Goal: Information Seeking & Learning: Learn about a topic

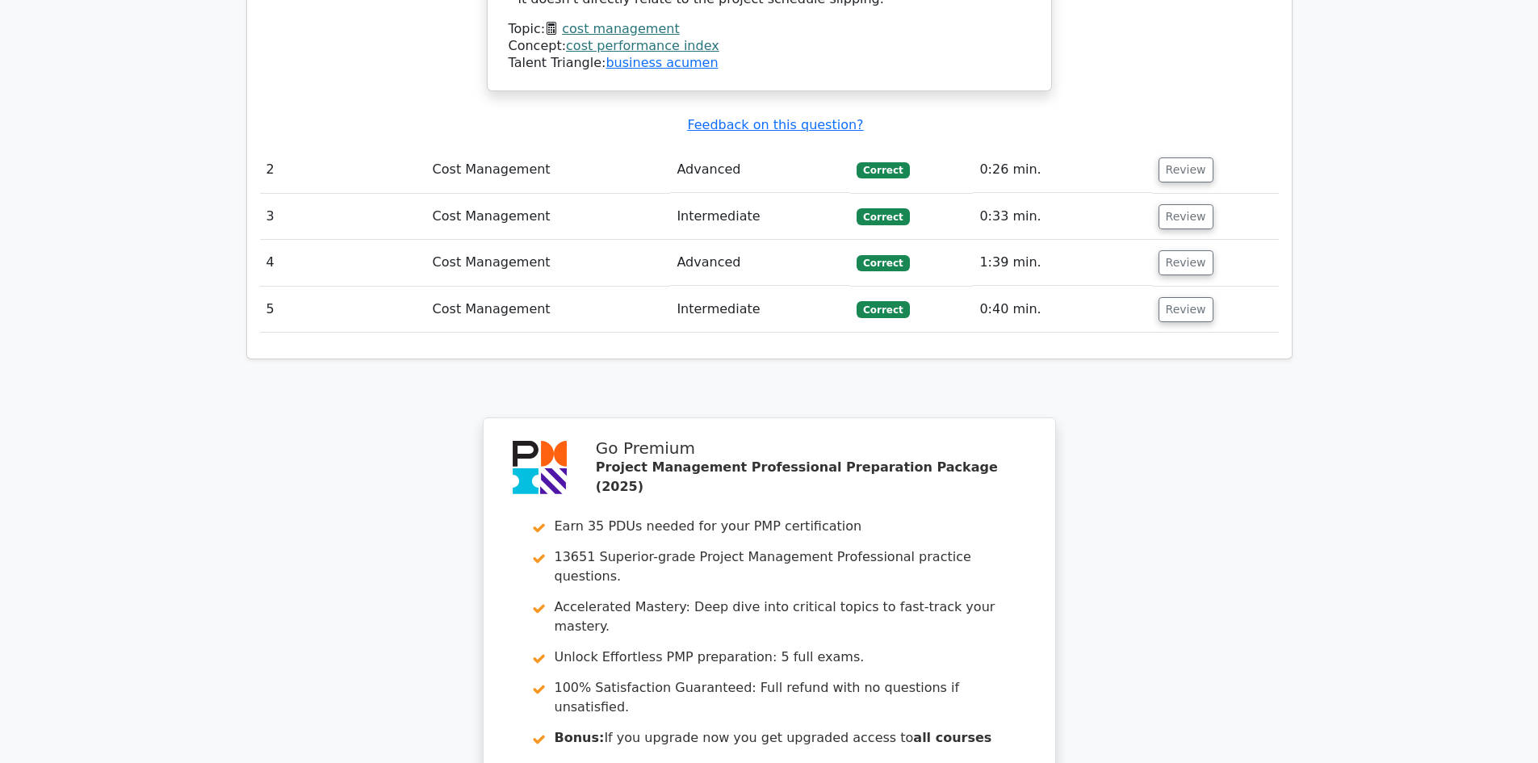
scroll to position [2195, 0]
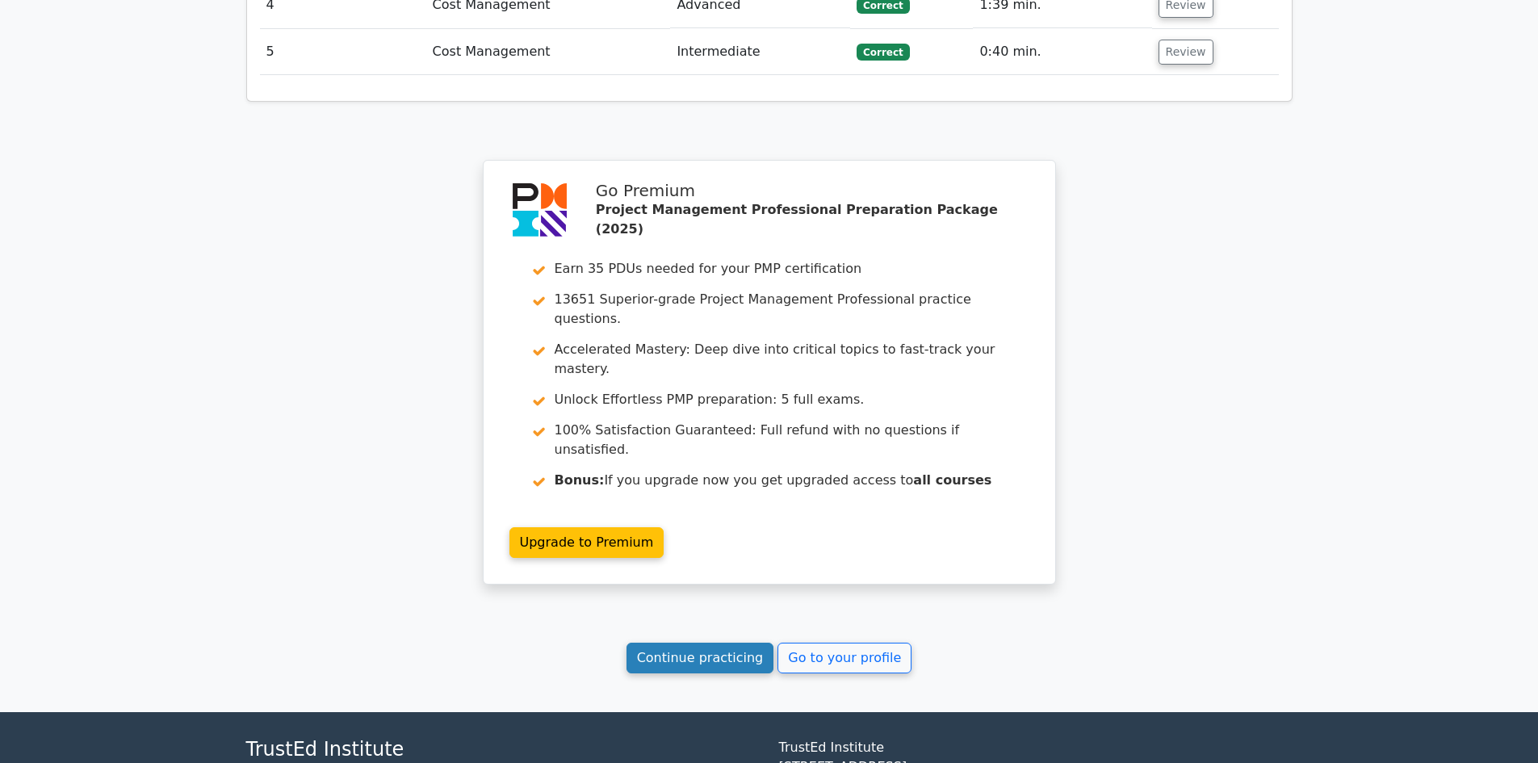
click at [701, 643] on link "Continue practicing" at bounding box center [701, 658] width 148 height 31
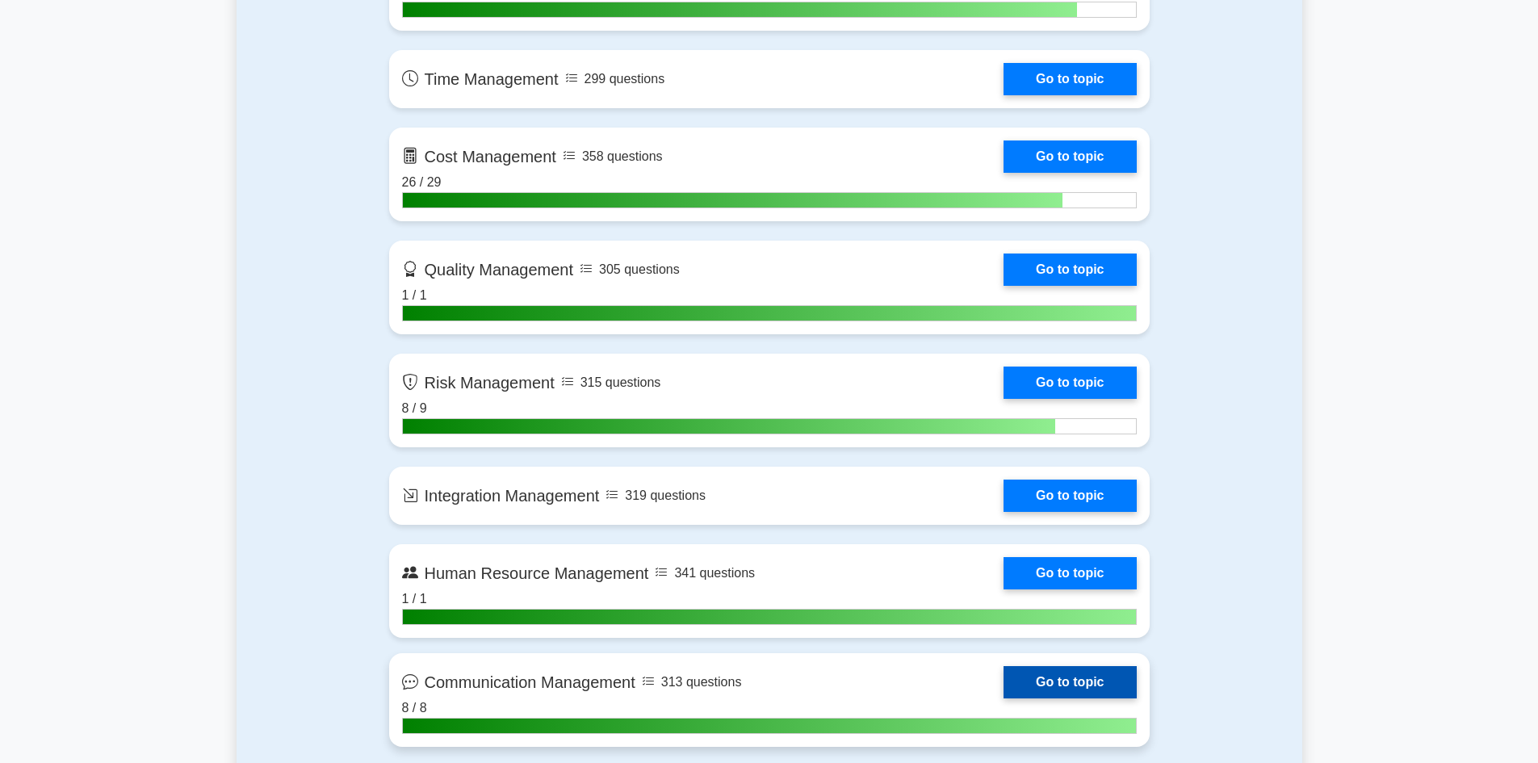
scroll to position [1211, 0]
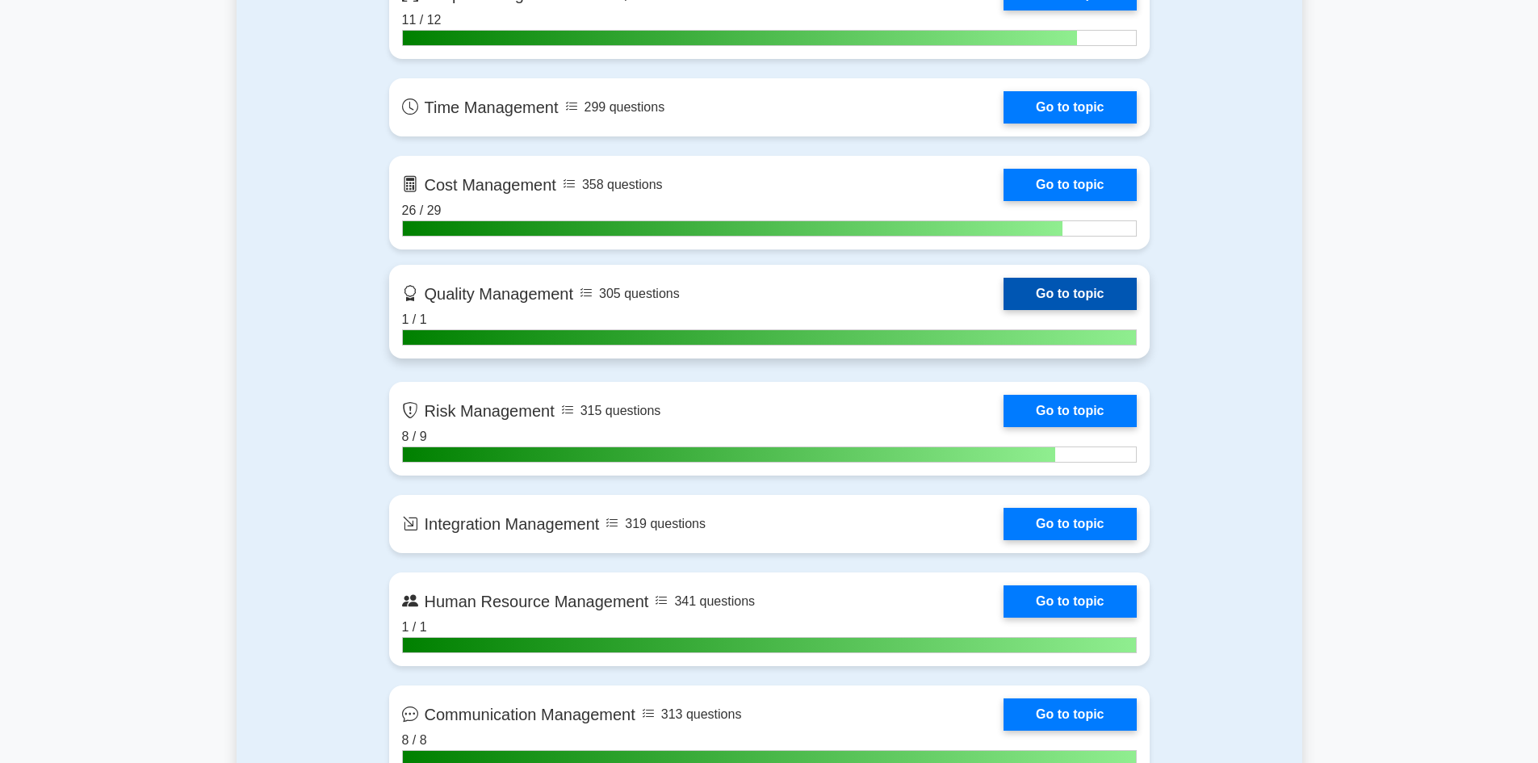
click at [1045, 278] on link "Go to topic" at bounding box center [1070, 294] width 132 height 32
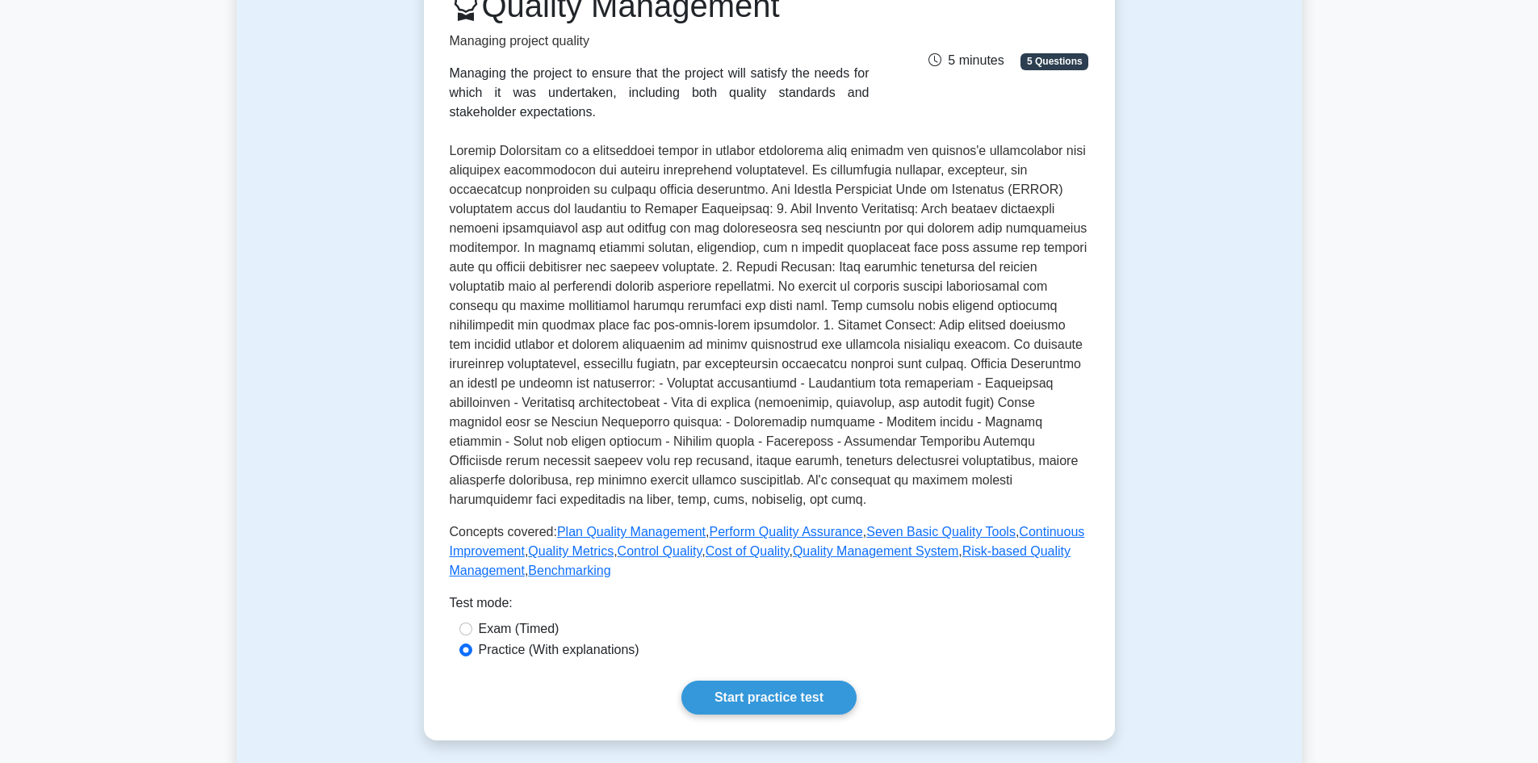
scroll to position [646, 0]
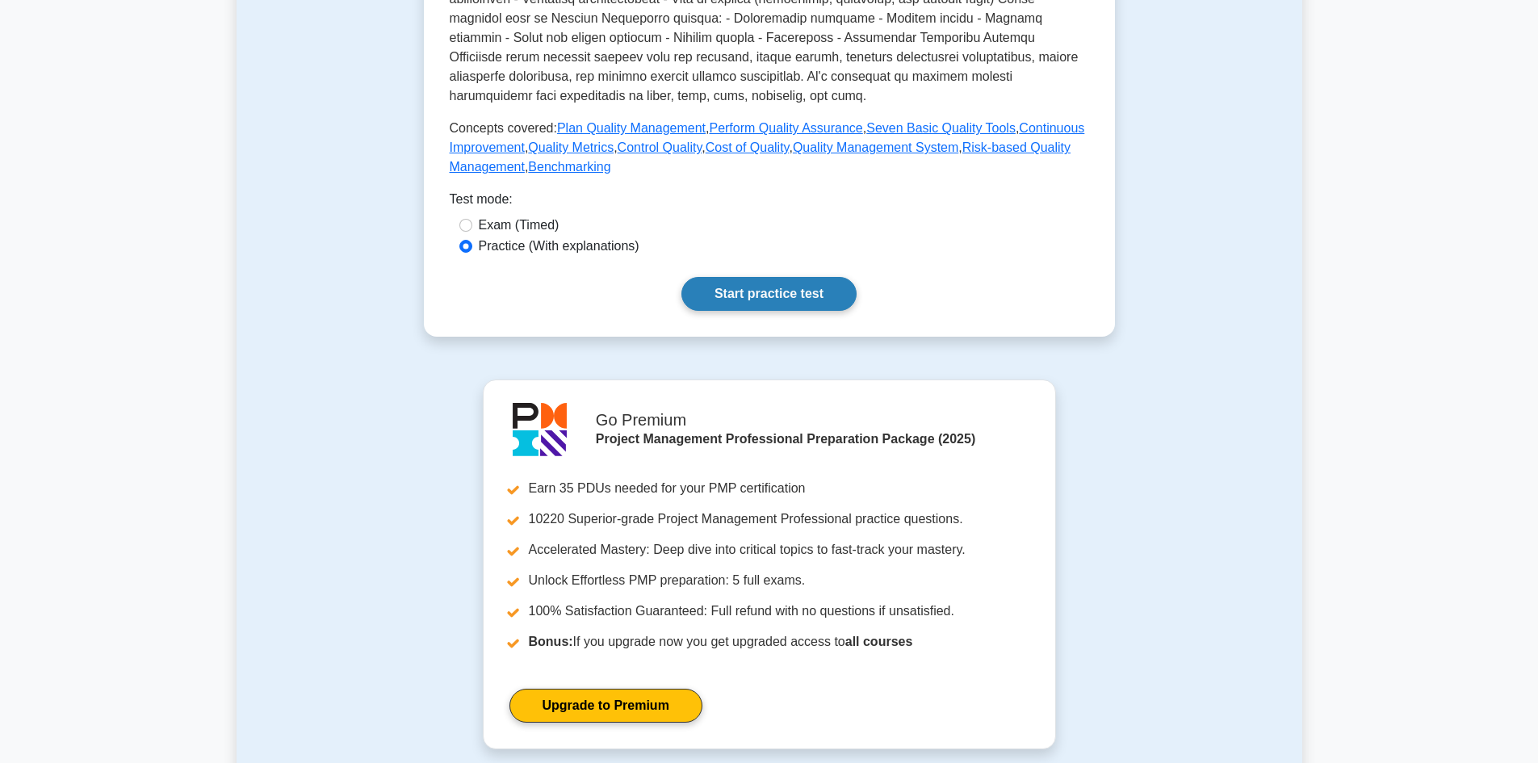
click at [779, 294] on link "Start practice test" at bounding box center [768, 294] width 175 height 34
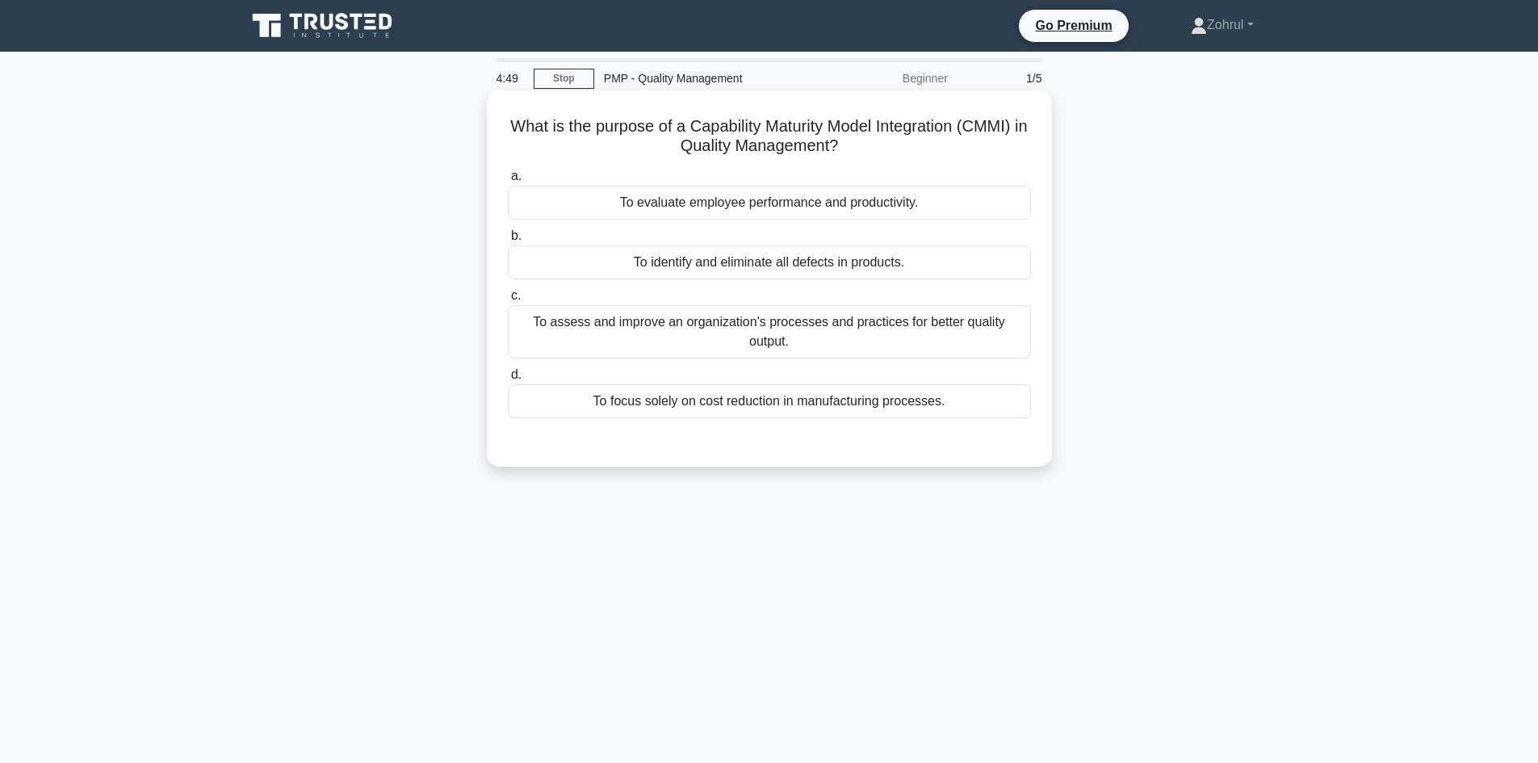
click at [755, 334] on div "To assess and improve an organization's processes and practices for better qual…" at bounding box center [769, 331] width 523 height 53
click at [508, 301] on input "c. To assess and improve an organization's processes and practices for better q…" at bounding box center [508, 296] width 0 height 10
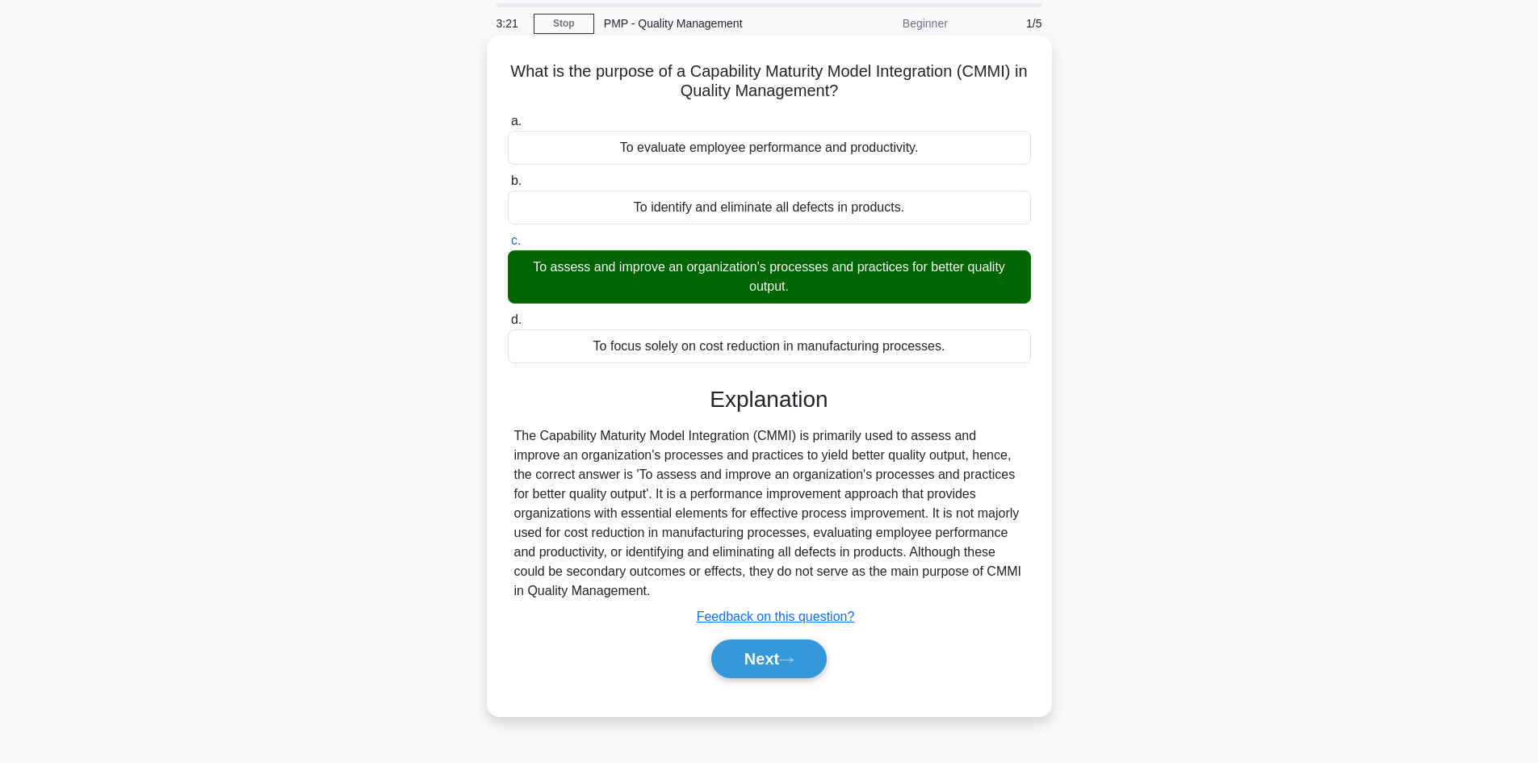
scroll to position [109, 0]
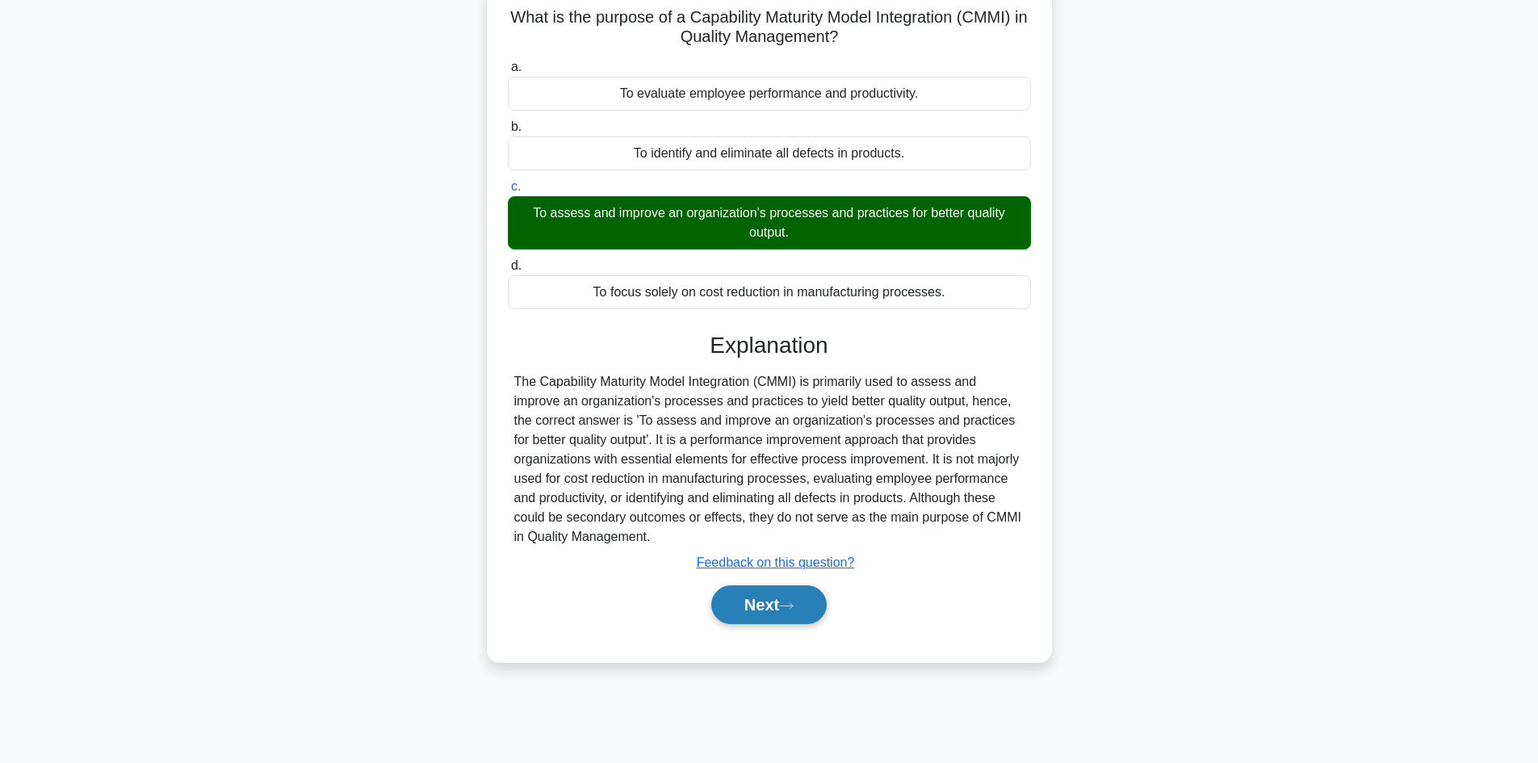
click at [762, 610] on button "Next" at bounding box center [768, 604] width 115 height 39
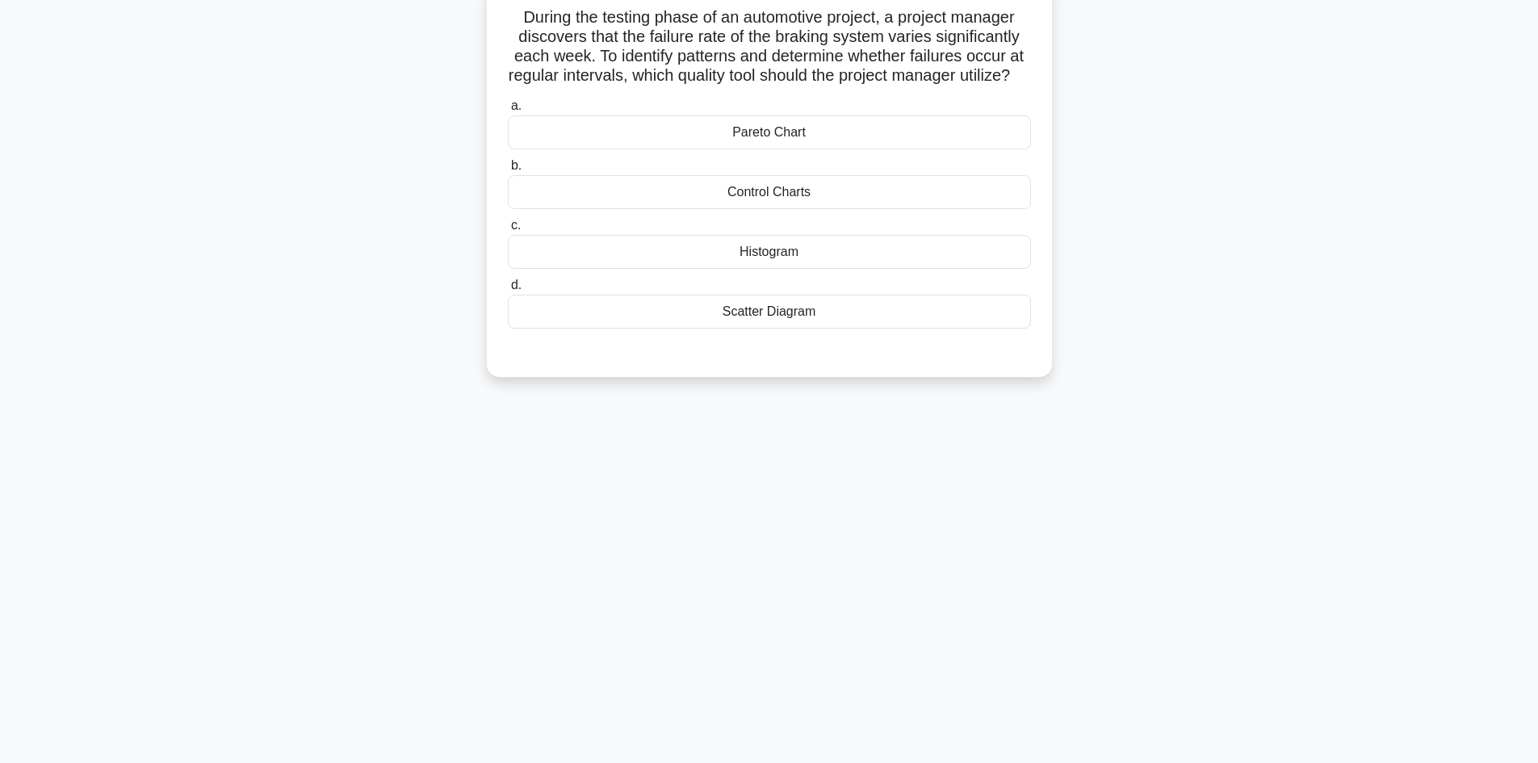
click at [865, 269] on div "Histogram" at bounding box center [769, 252] width 523 height 34
click at [508, 231] on input "c. Histogram" at bounding box center [508, 225] width 0 height 10
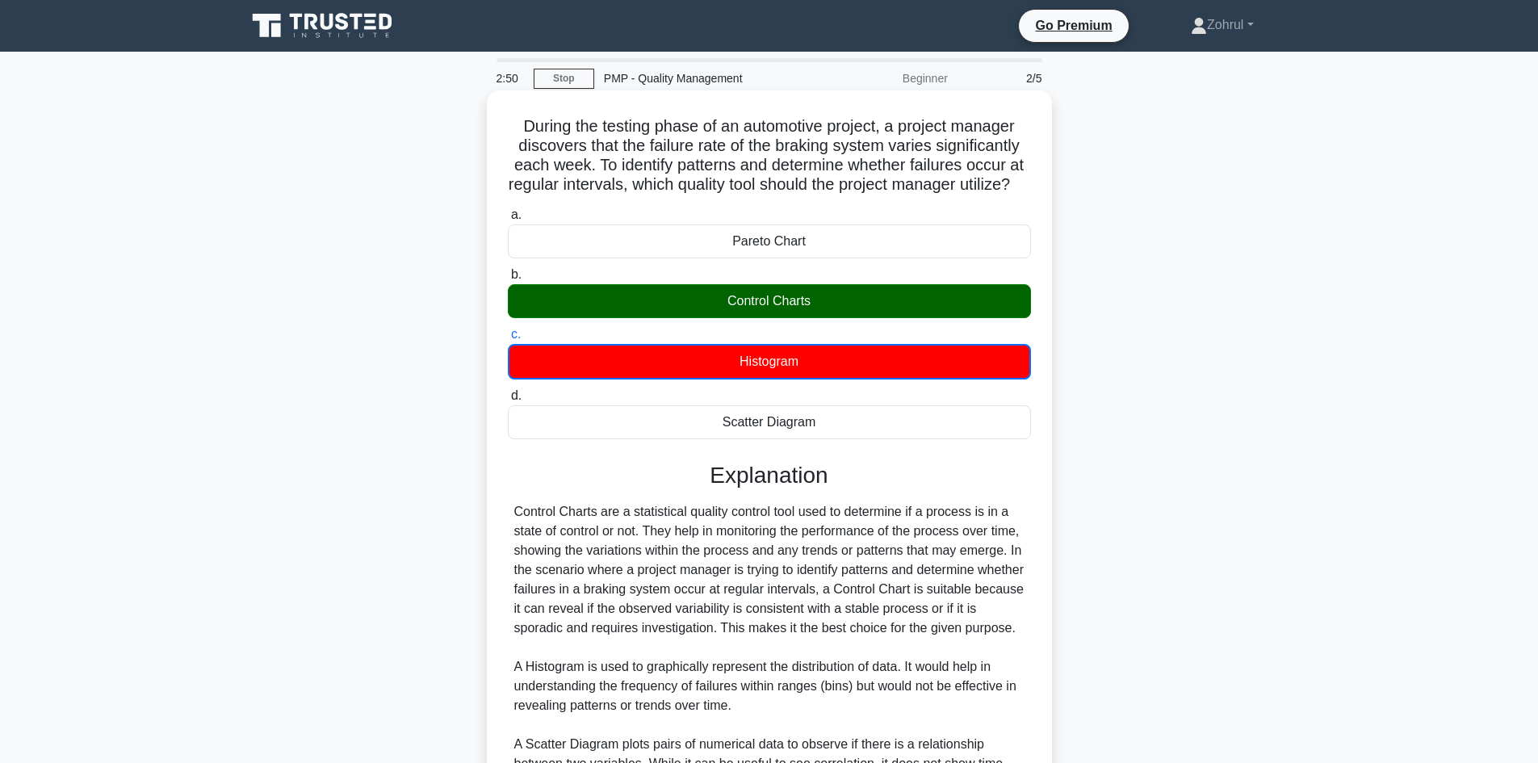
scroll to position [312, 0]
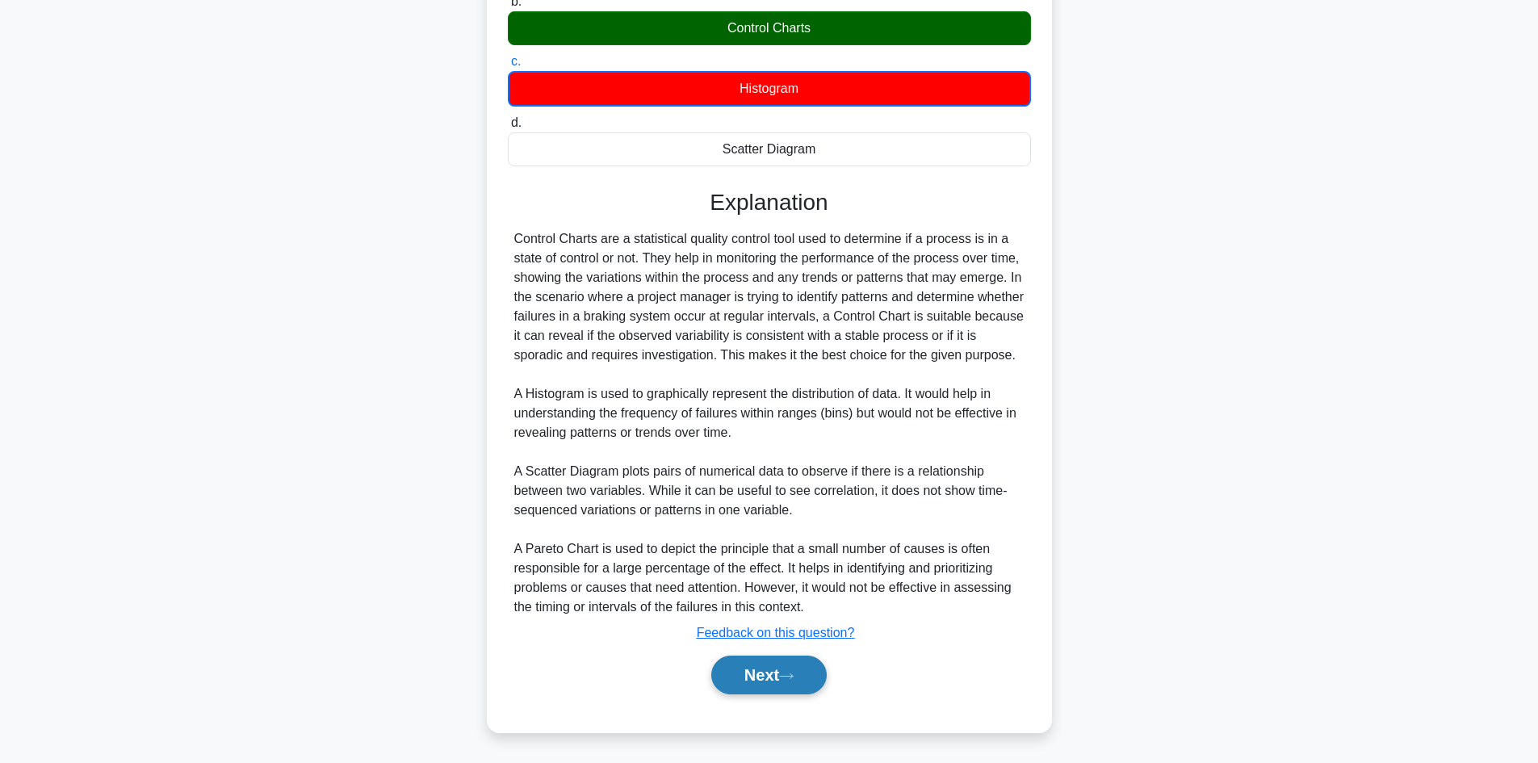
click at [772, 679] on button "Next" at bounding box center [768, 675] width 115 height 39
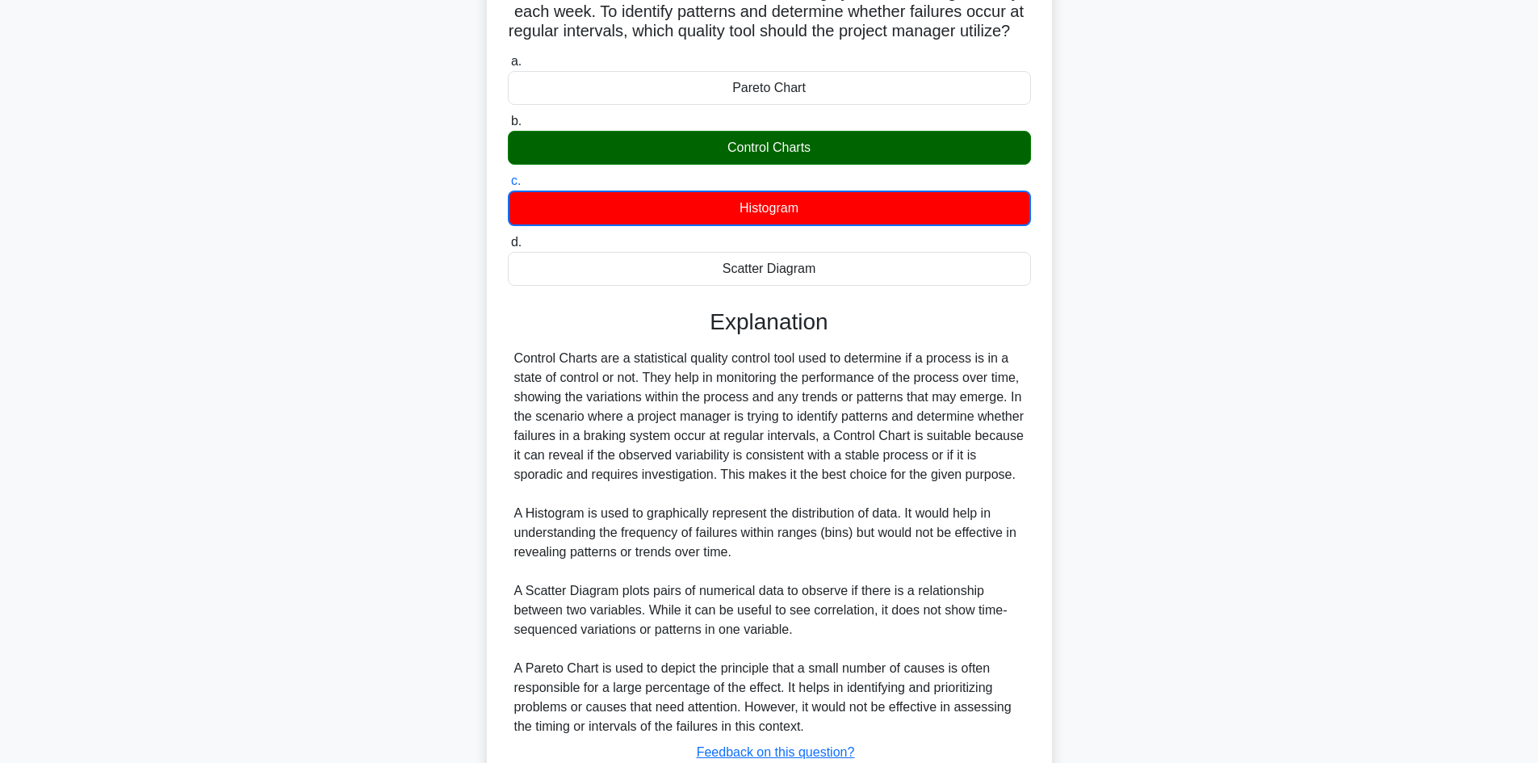
scroll to position [0, 0]
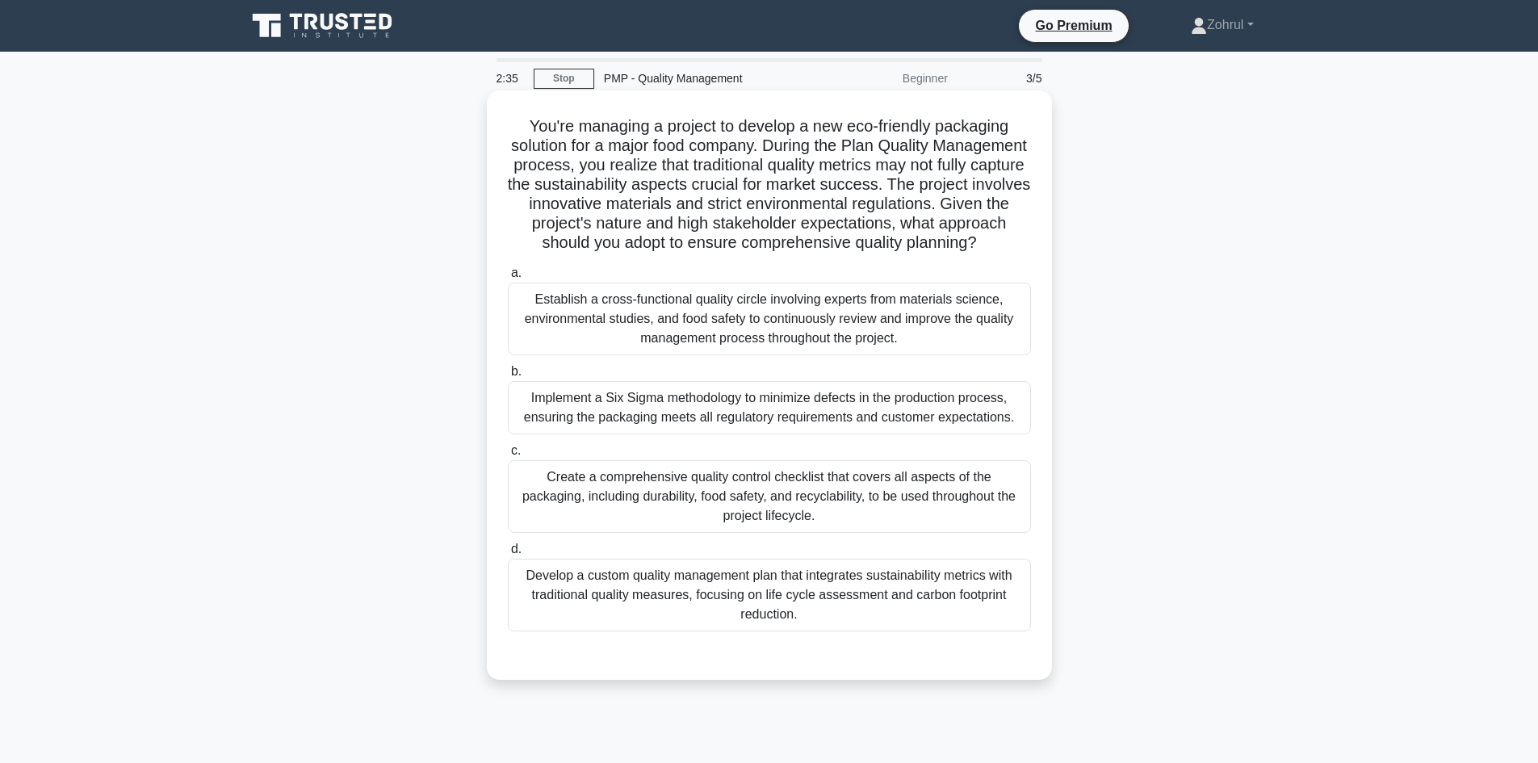
click at [945, 426] on div "Implement a Six Sigma methodology to minimize defects in the production process…" at bounding box center [769, 407] width 523 height 53
click at [508, 377] on input "b. Implement a Six Sigma methodology to minimize defects in the production proc…" at bounding box center [508, 372] width 0 height 10
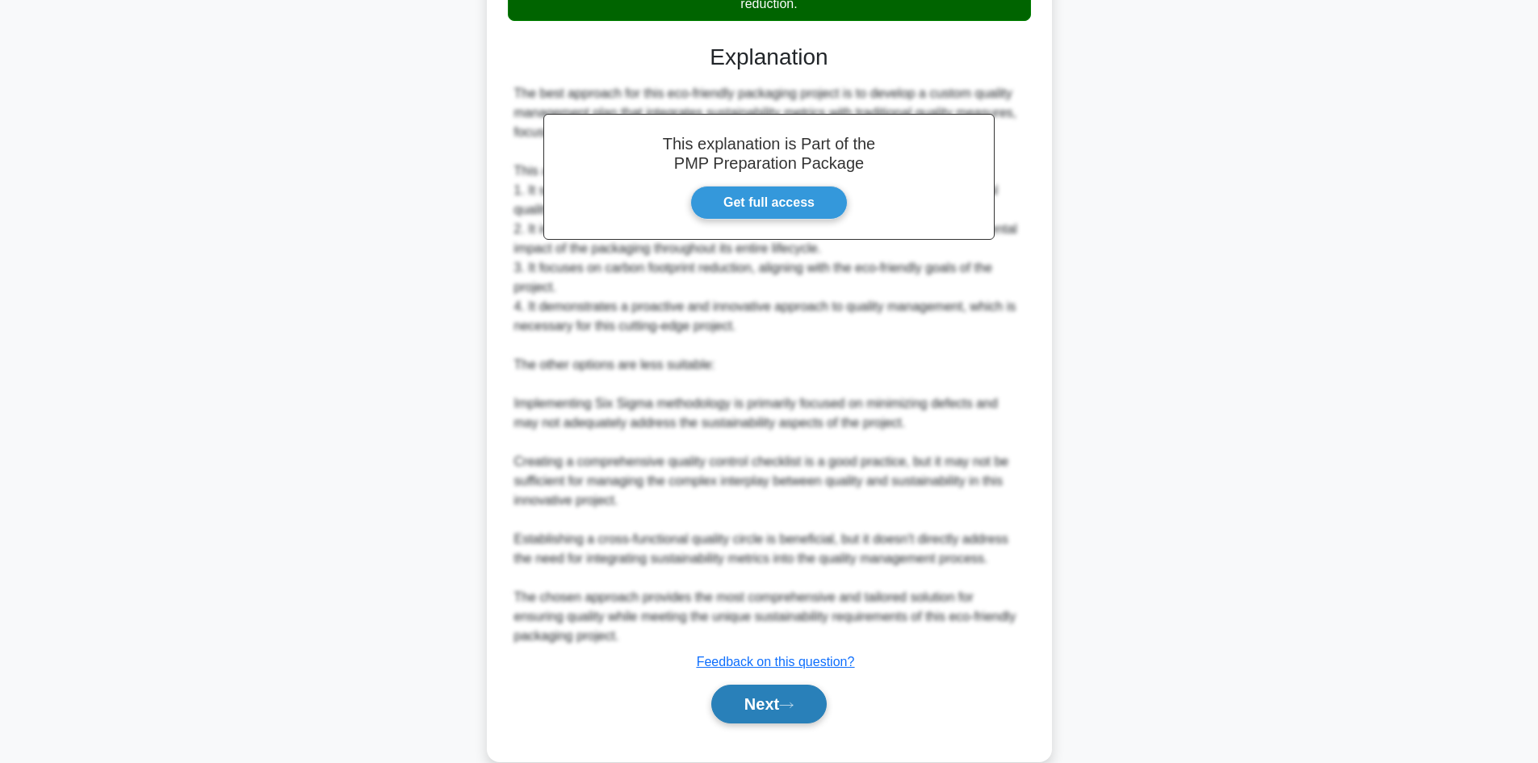
scroll to position [661, 0]
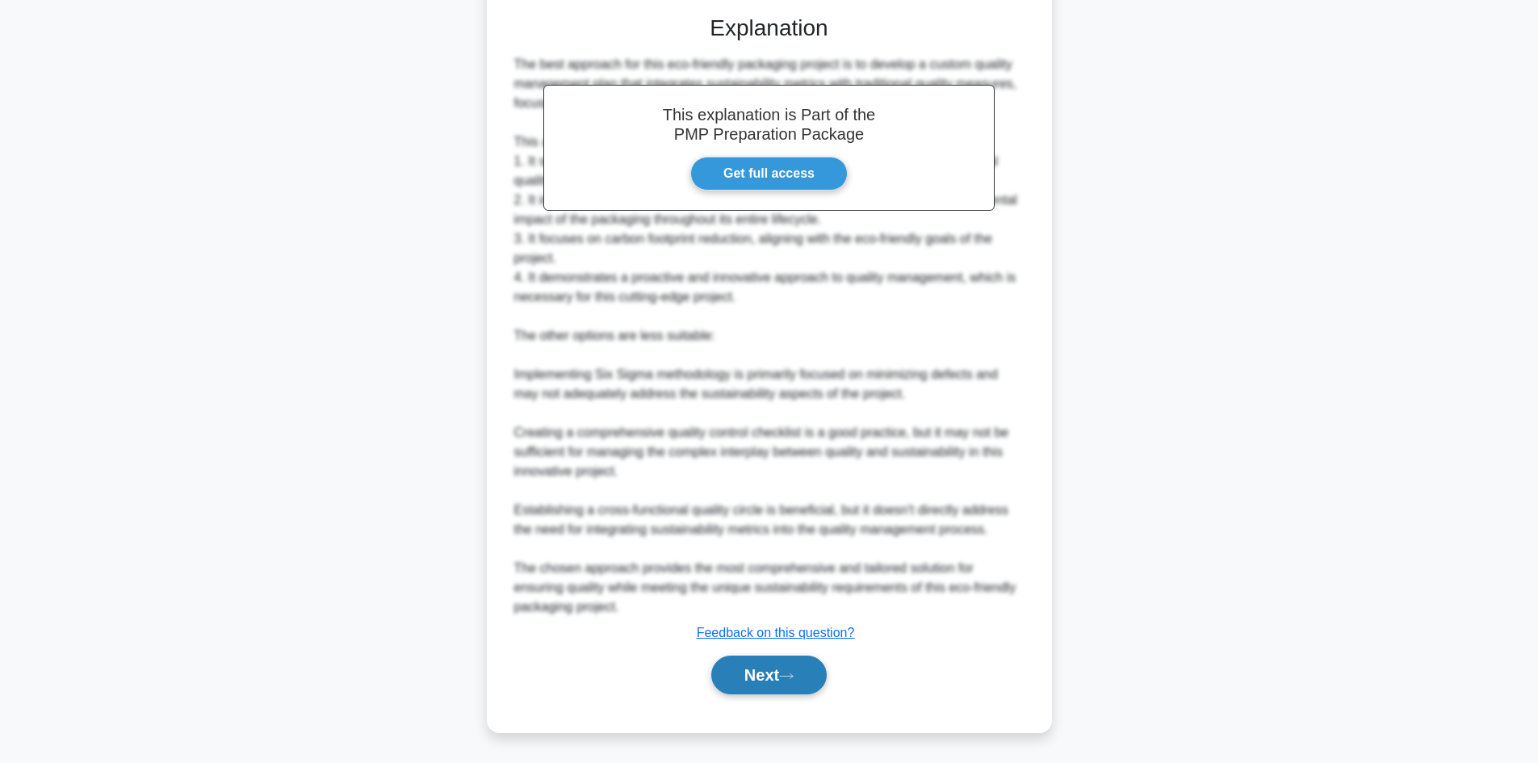
click at [772, 687] on button "Next" at bounding box center [768, 675] width 115 height 39
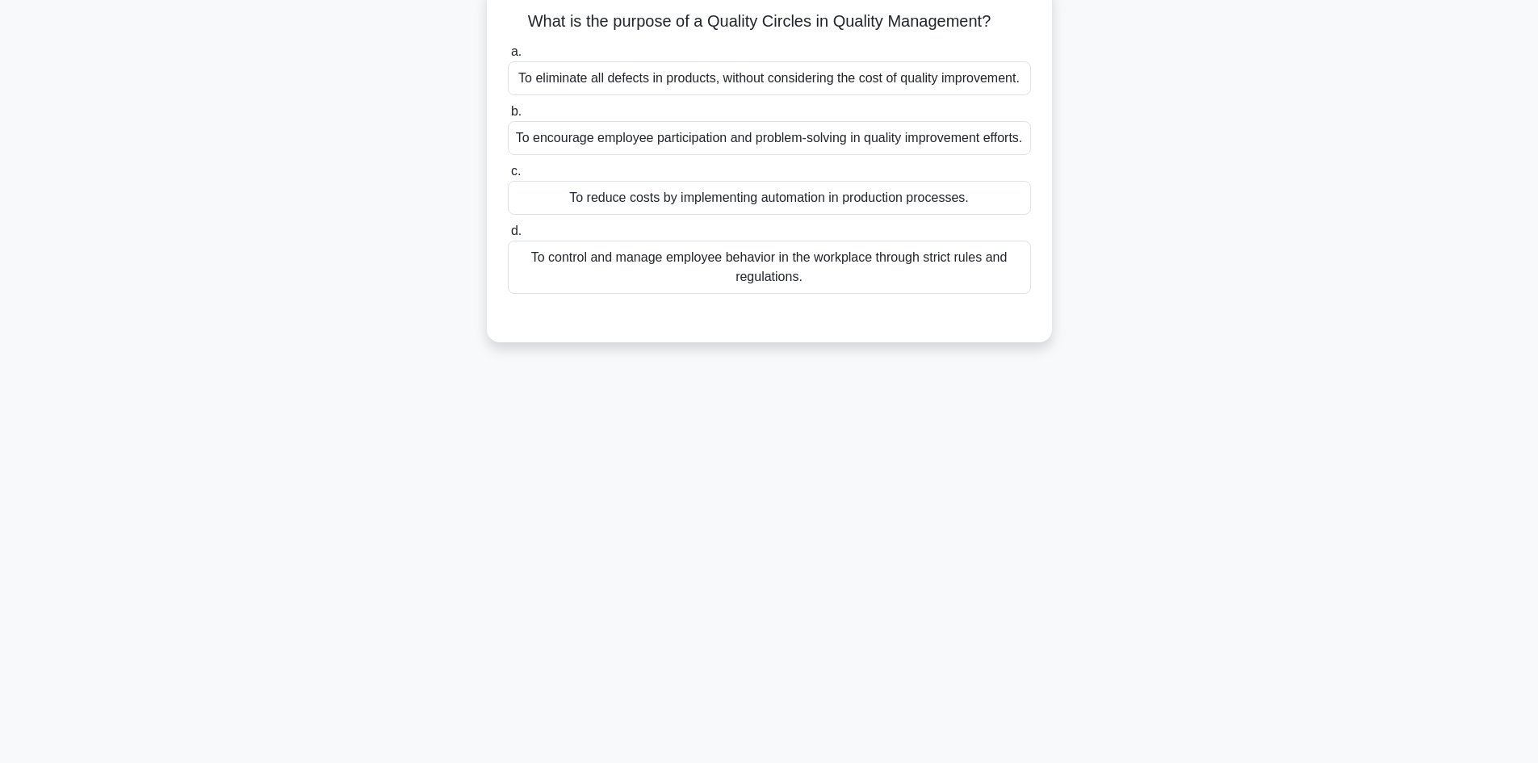
scroll to position [0, 0]
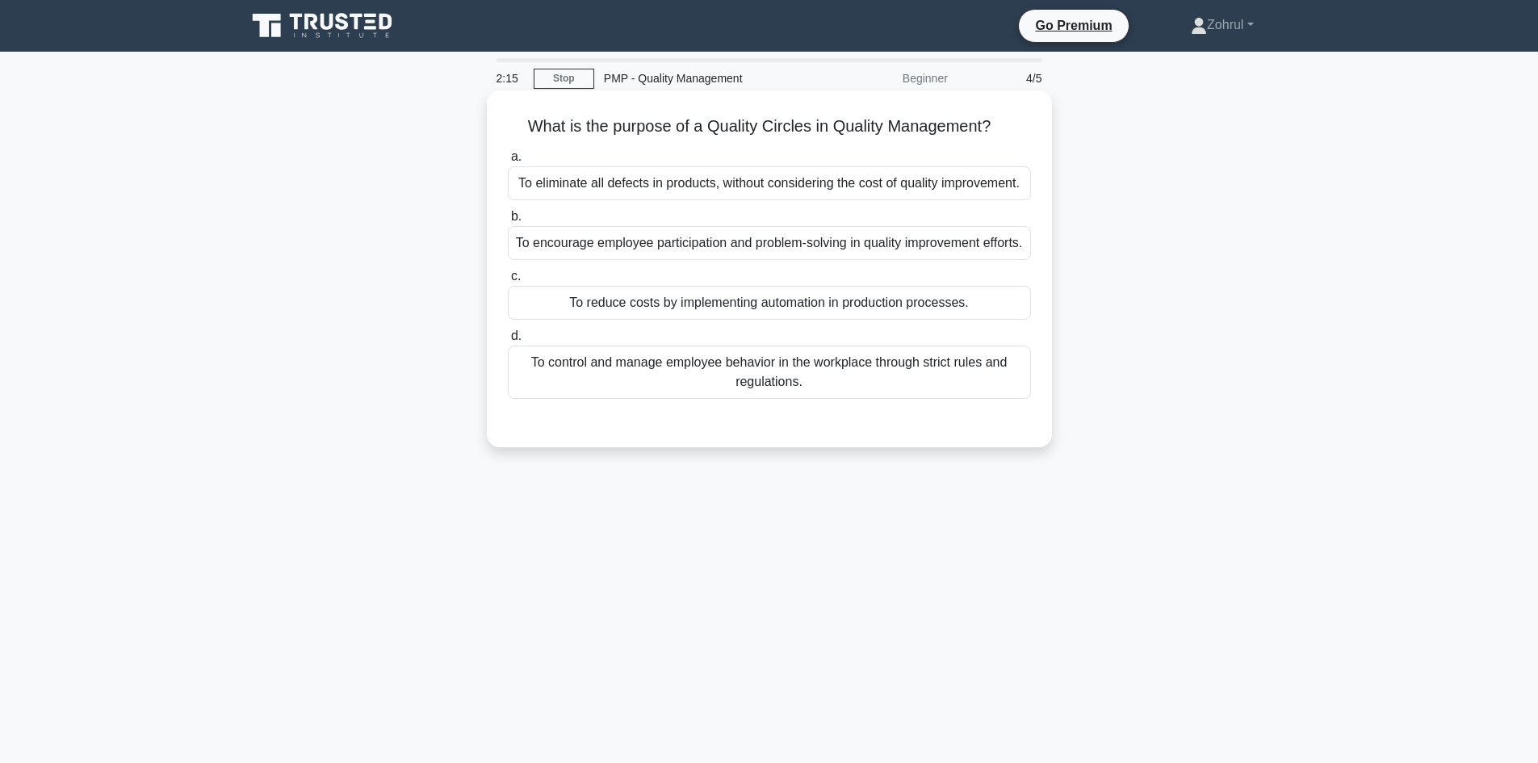
click at [809, 260] on div "To encourage employee participation and problem-solving in quality improvement …" at bounding box center [769, 243] width 523 height 34
click at [508, 222] on input "b. To encourage employee participation and problem-solving in quality improveme…" at bounding box center [508, 217] width 0 height 10
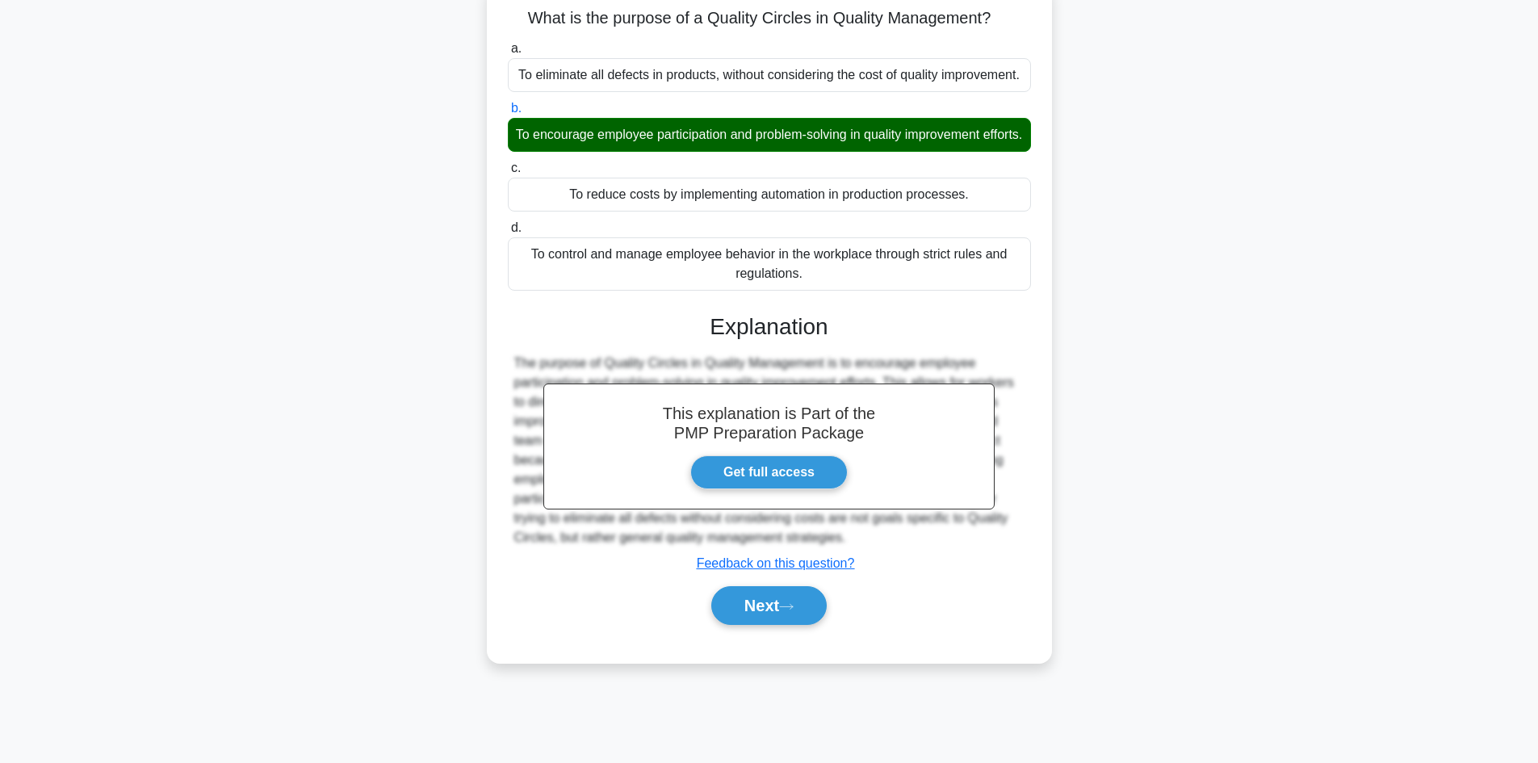
scroll to position [109, 0]
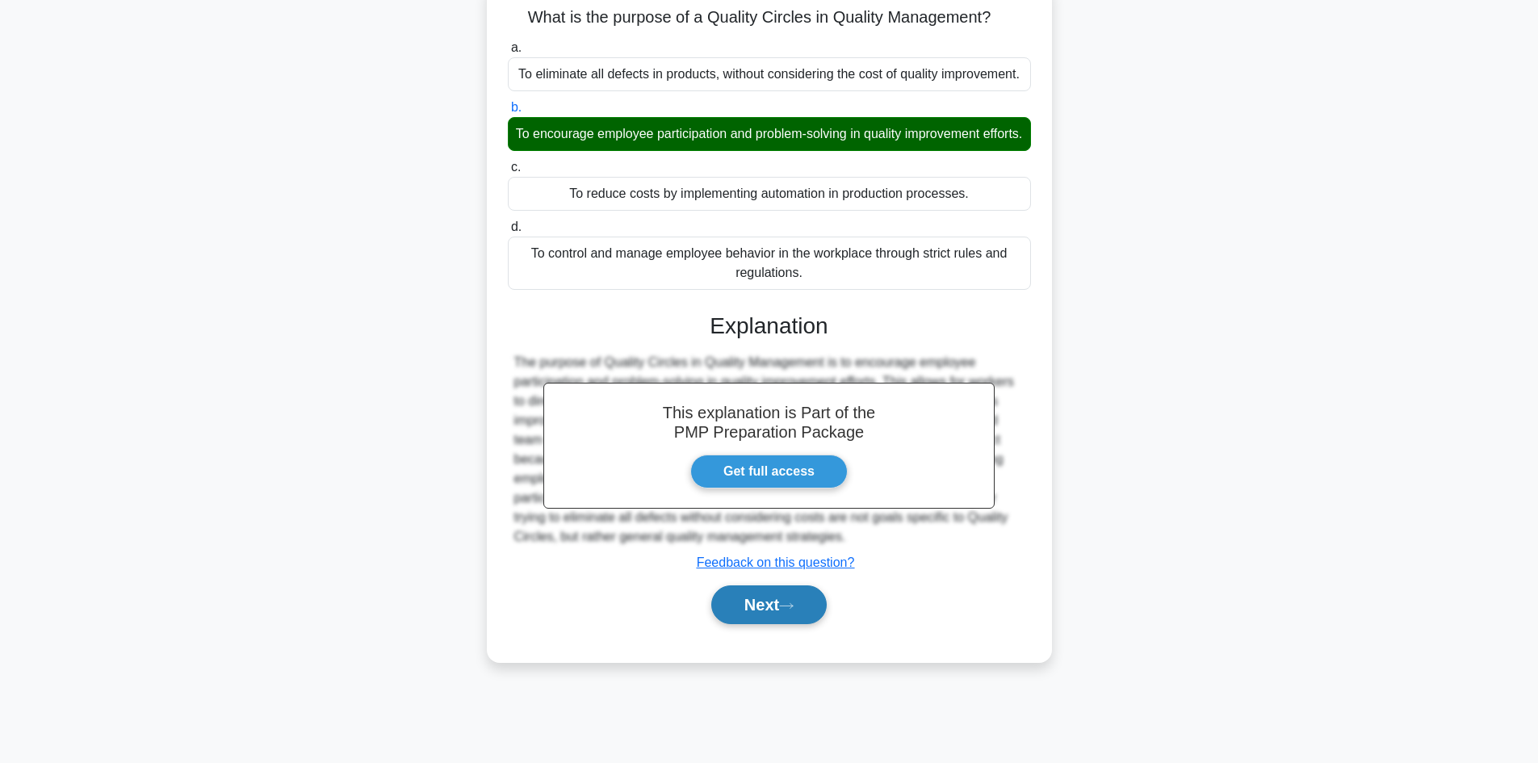
click at [775, 624] on button "Next" at bounding box center [768, 604] width 115 height 39
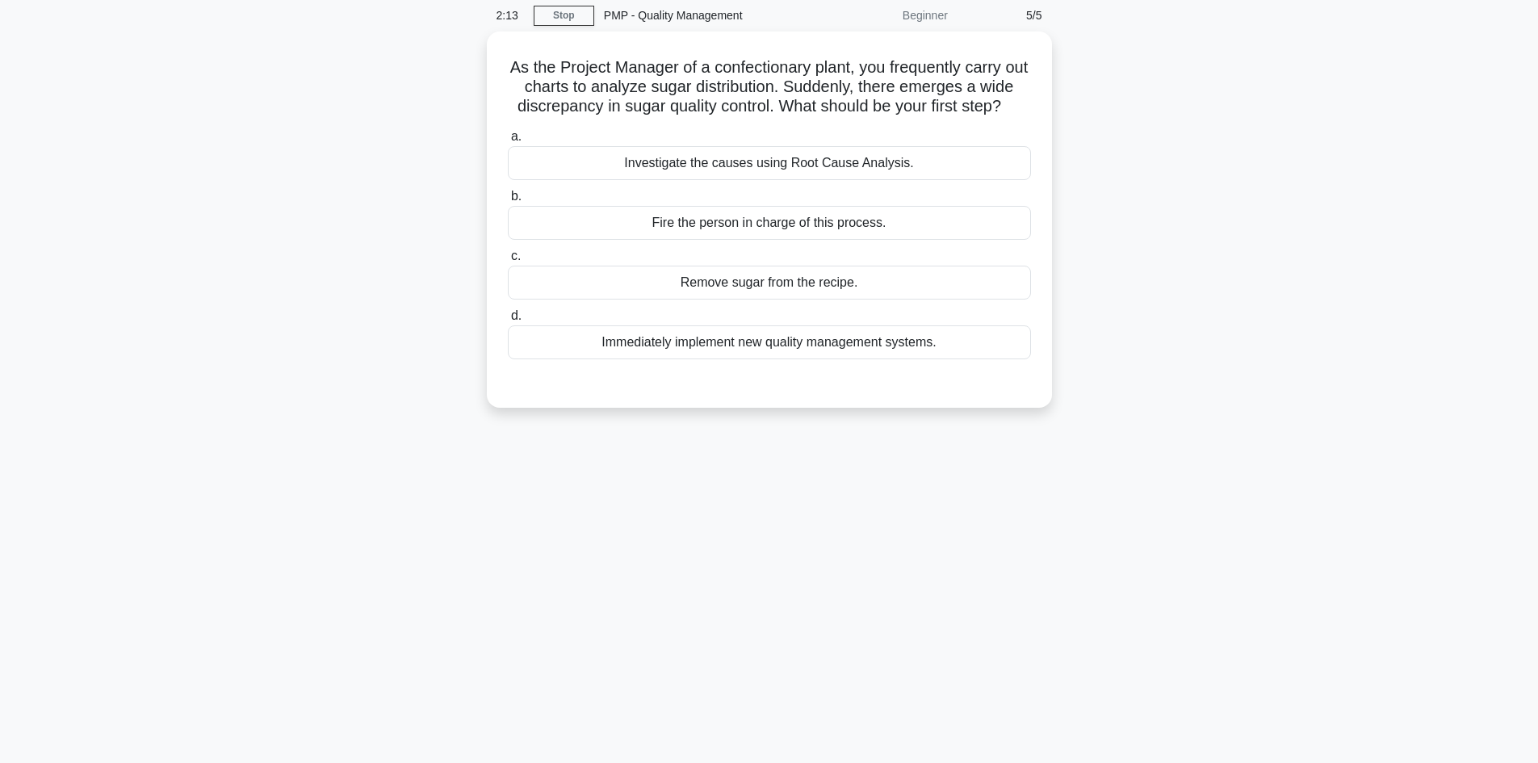
scroll to position [0, 0]
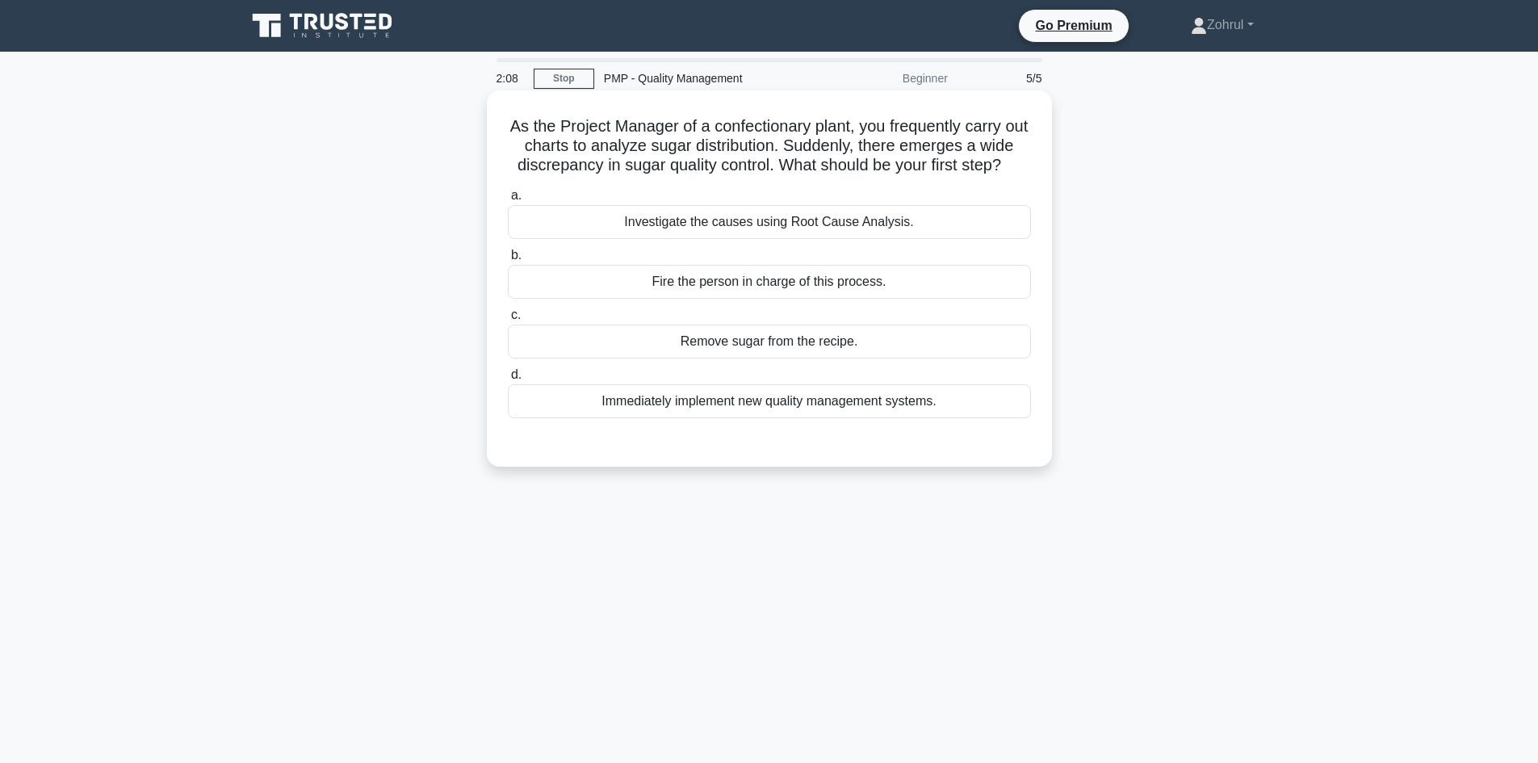
click at [783, 239] on div "Investigate the causes using Root Cause Analysis." at bounding box center [769, 222] width 523 height 34
click at [508, 201] on input "a. Investigate the causes using Root Cause Analysis." at bounding box center [508, 196] width 0 height 10
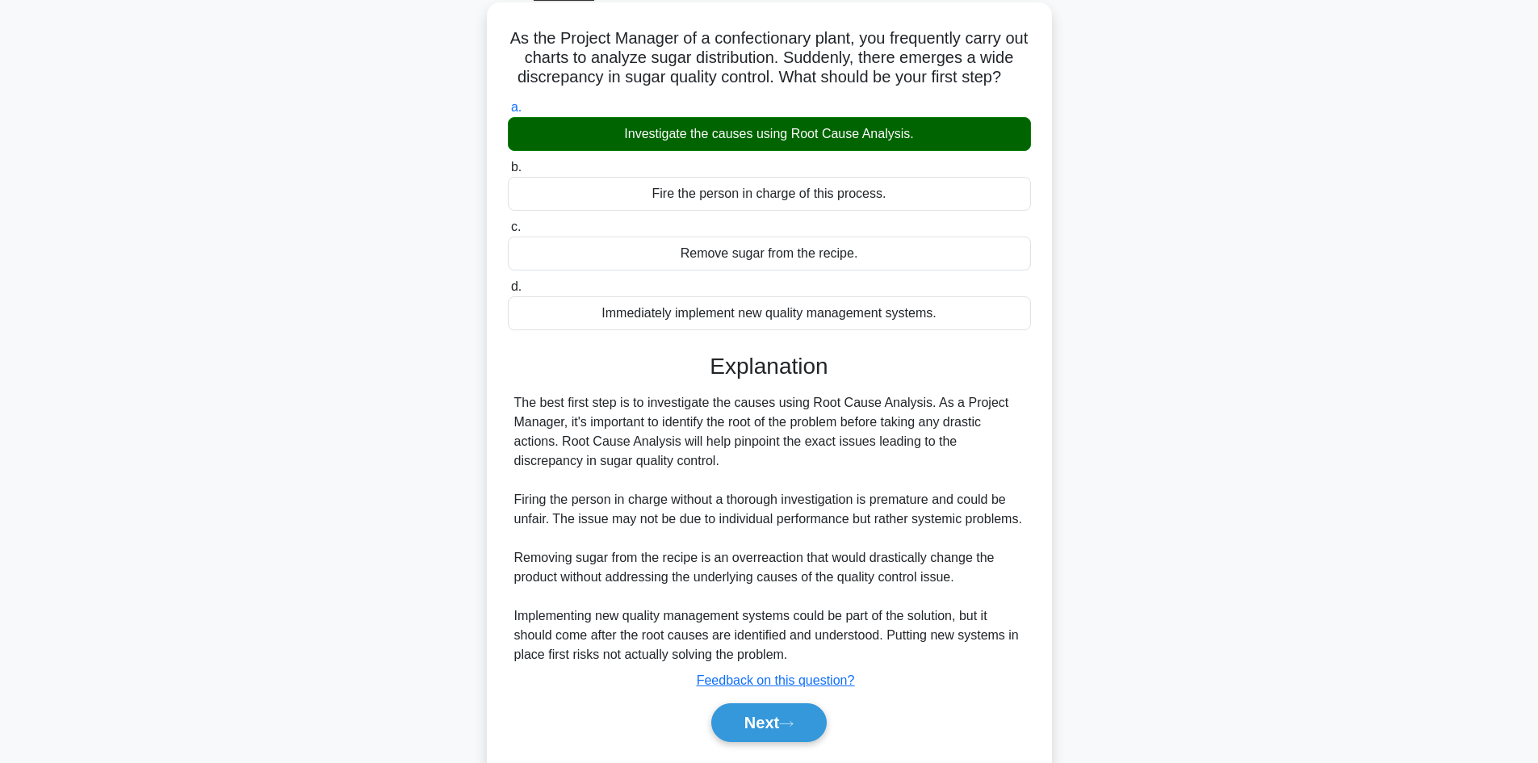
scroll to position [156, 0]
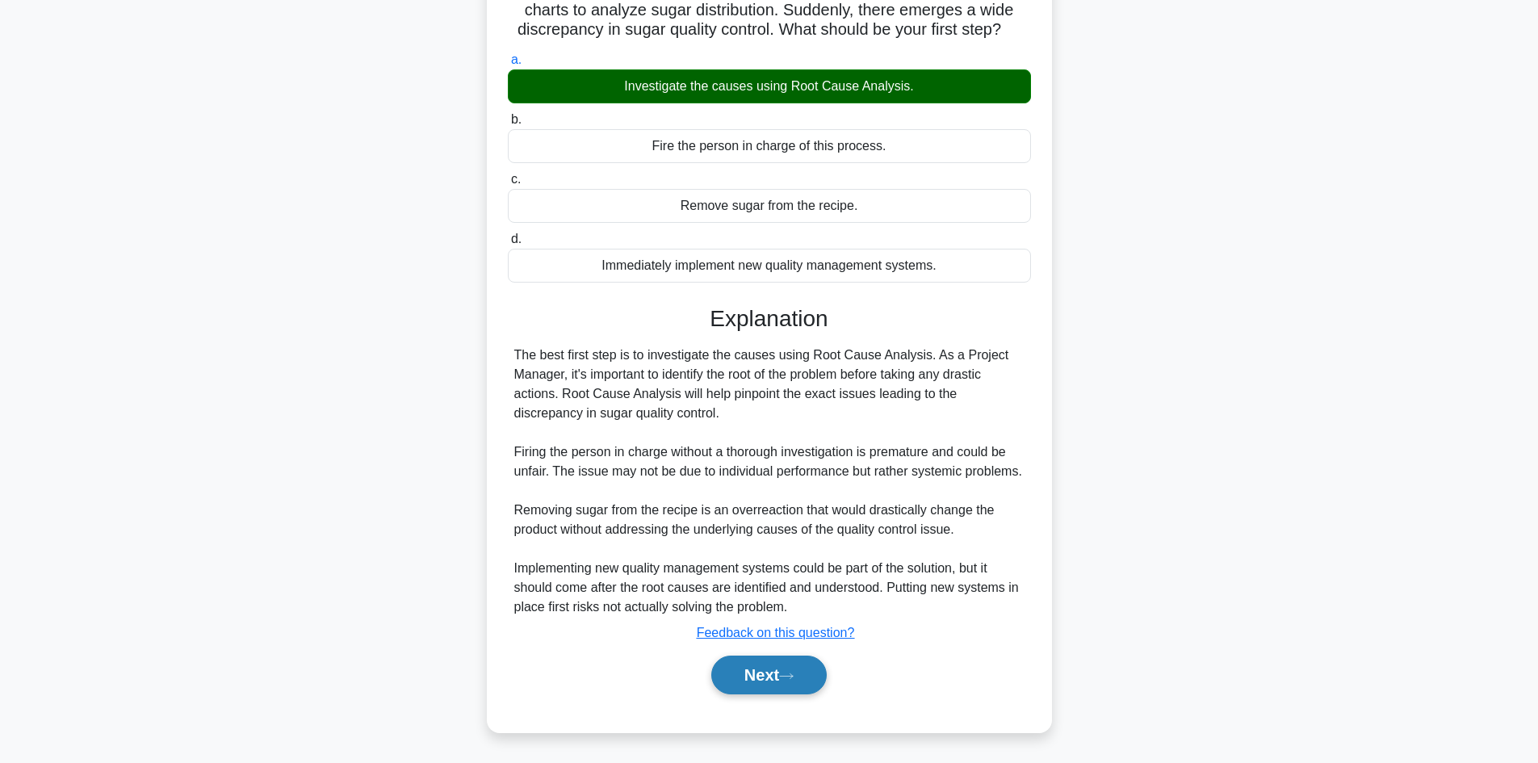
click at [733, 672] on button "Next" at bounding box center [768, 675] width 115 height 39
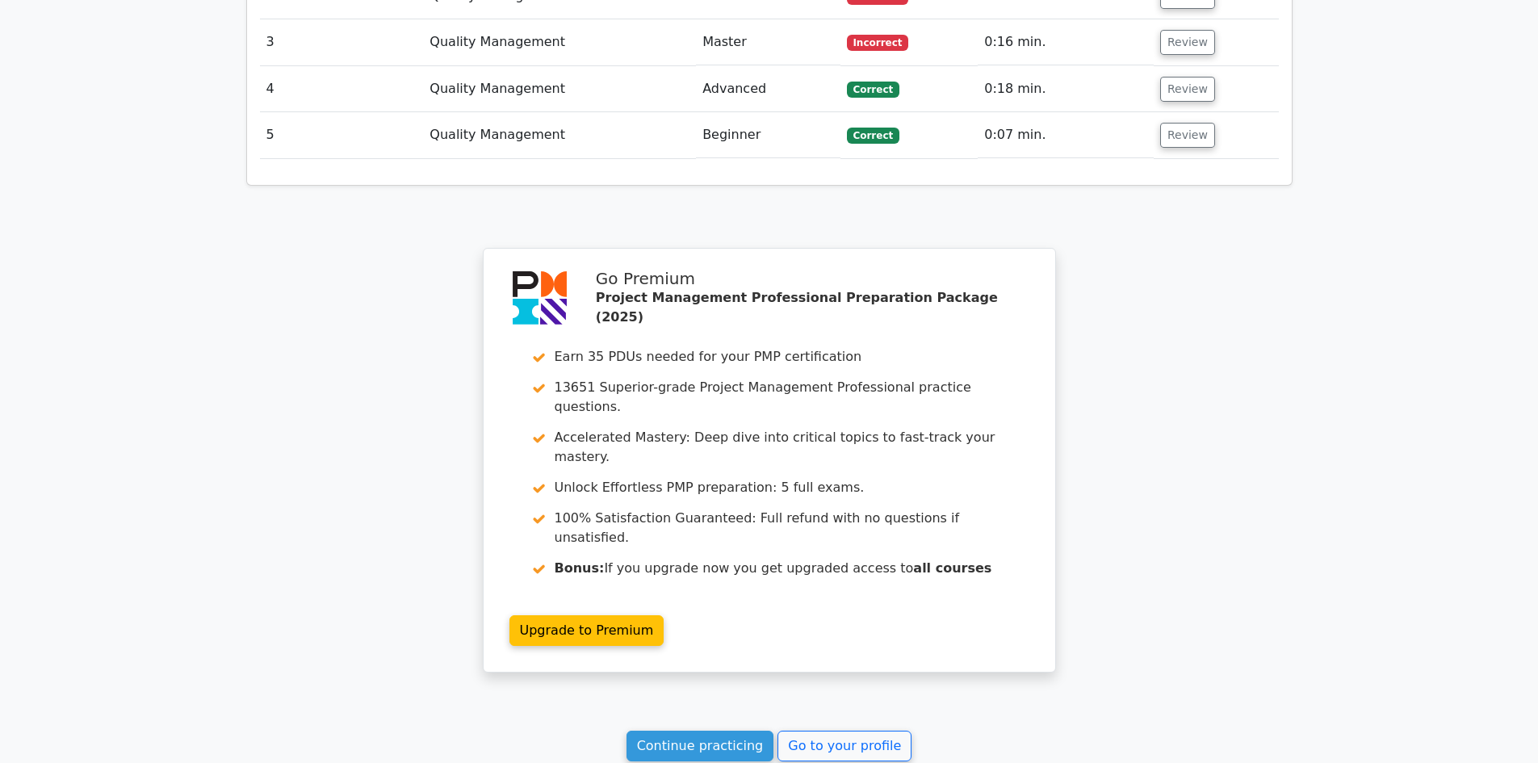
scroll to position [2107, 0]
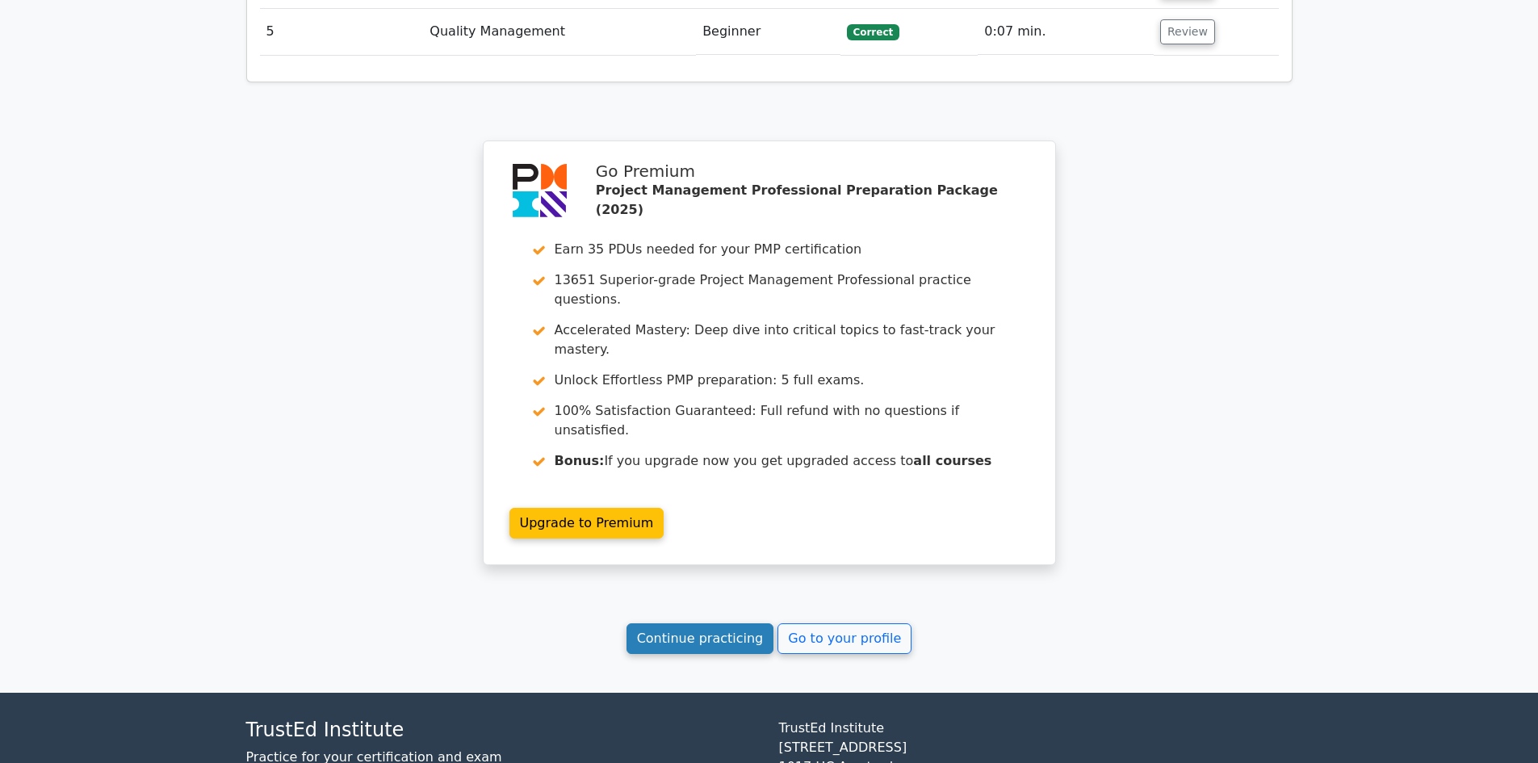
click at [718, 623] on link "Continue practicing" at bounding box center [701, 638] width 148 height 31
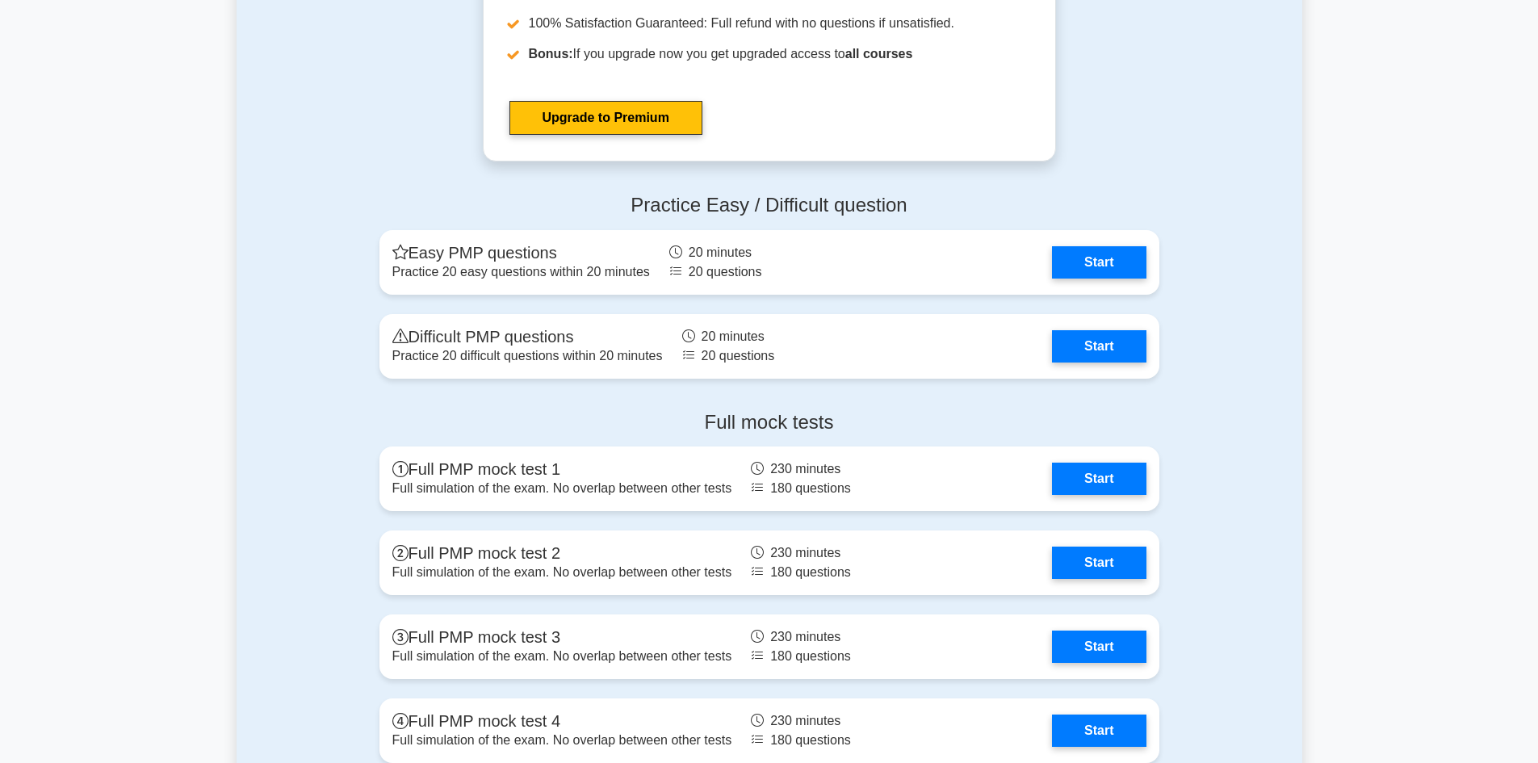
scroll to position [5410, 0]
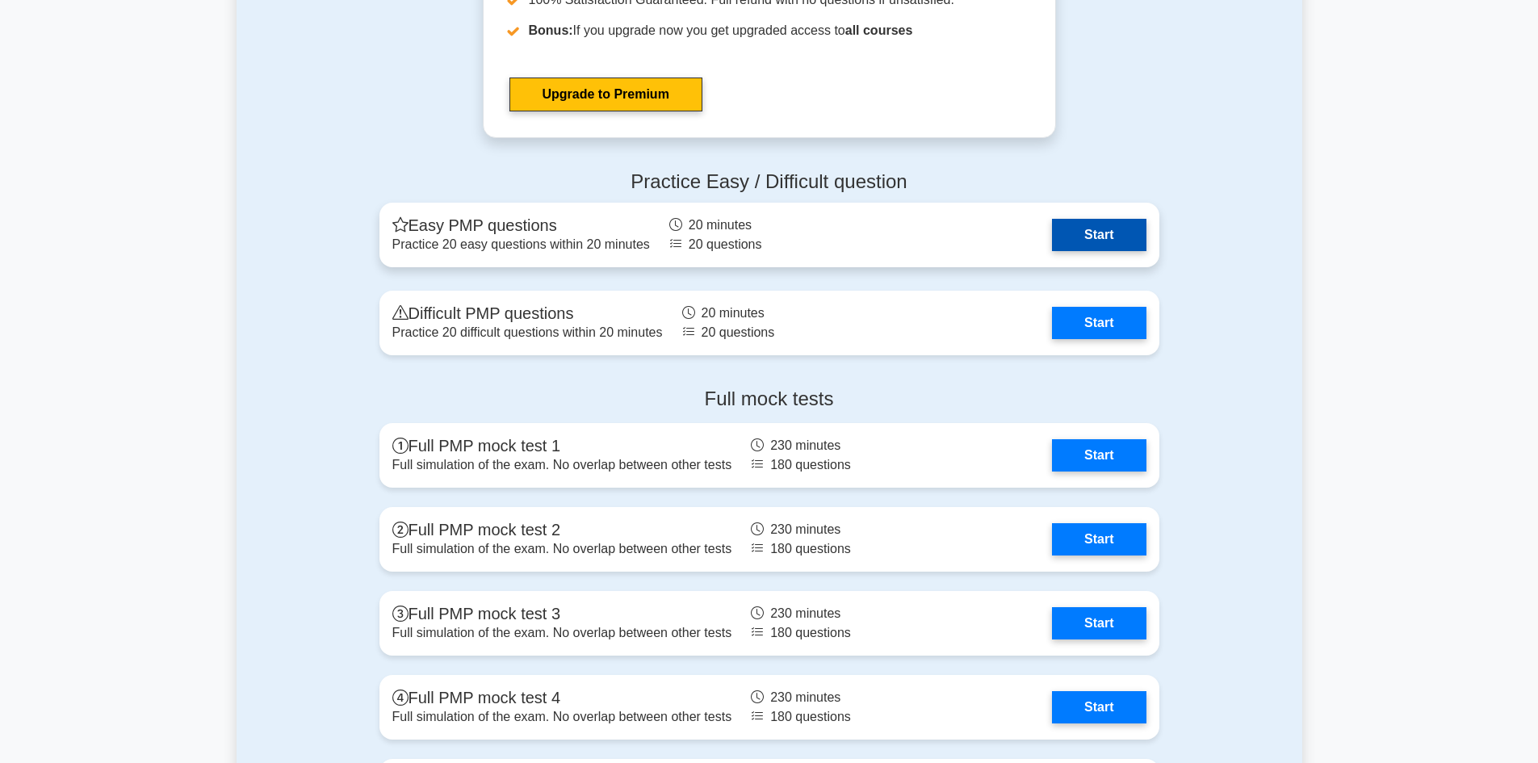
click at [1093, 235] on link "Start" at bounding box center [1099, 235] width 94 height 32
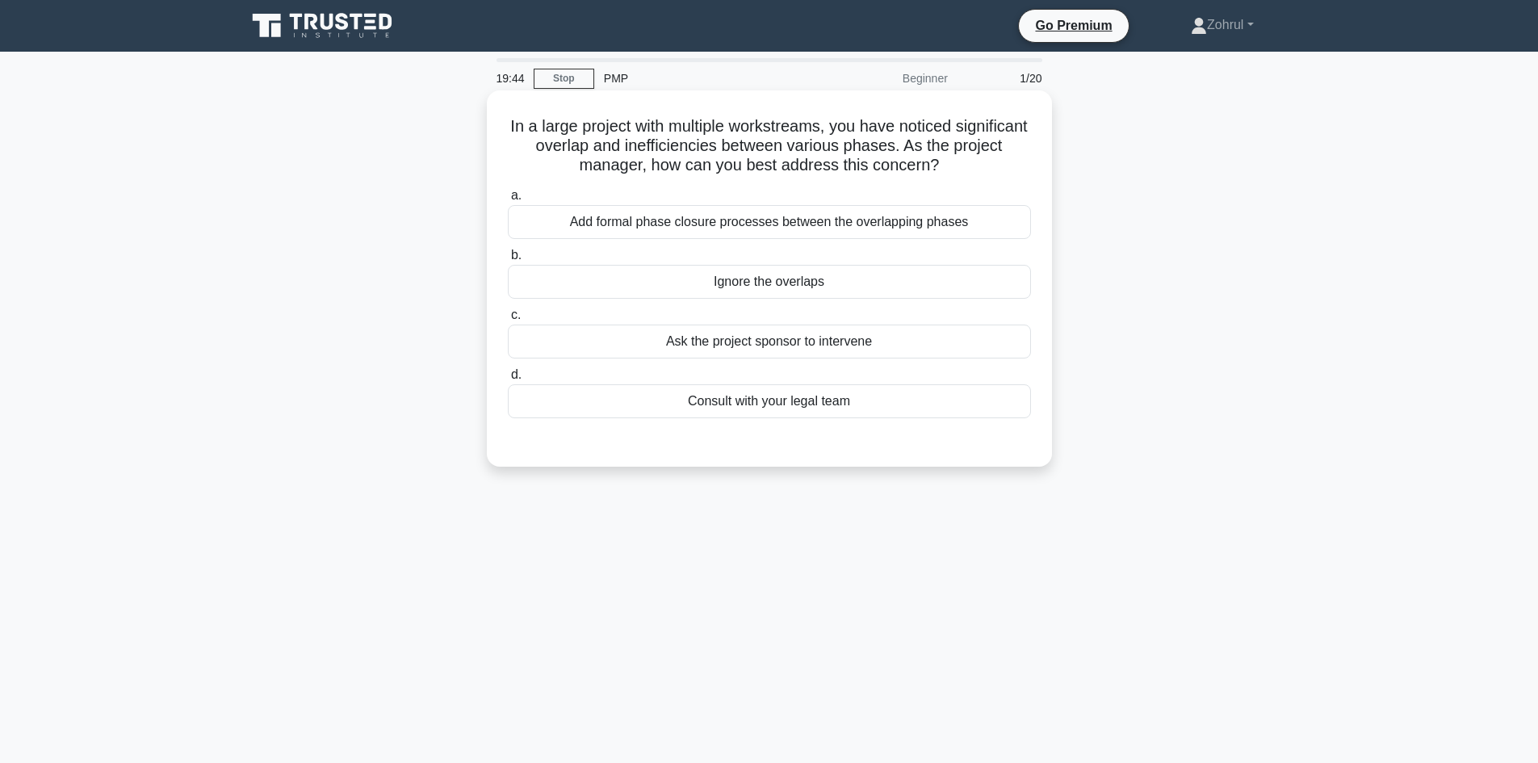
click at [744, 406] on div "Consult with your legal team" at bounding box center [769, 401] width 523 height 34
click at [508, 380] on input "d. Consult with your legal team" at bounding box center [508, 375] width 0 height 10
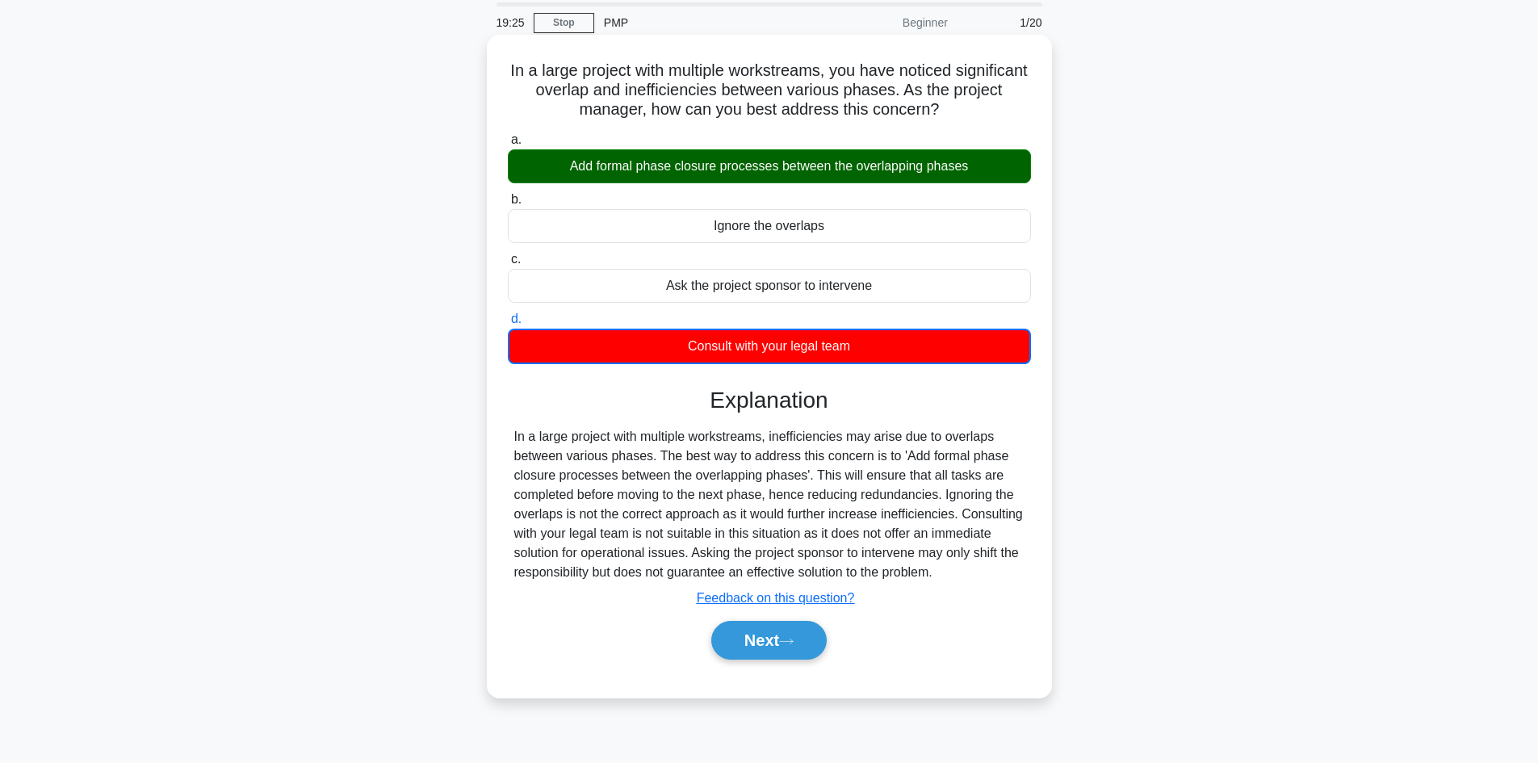
scroll to position [109, 0]
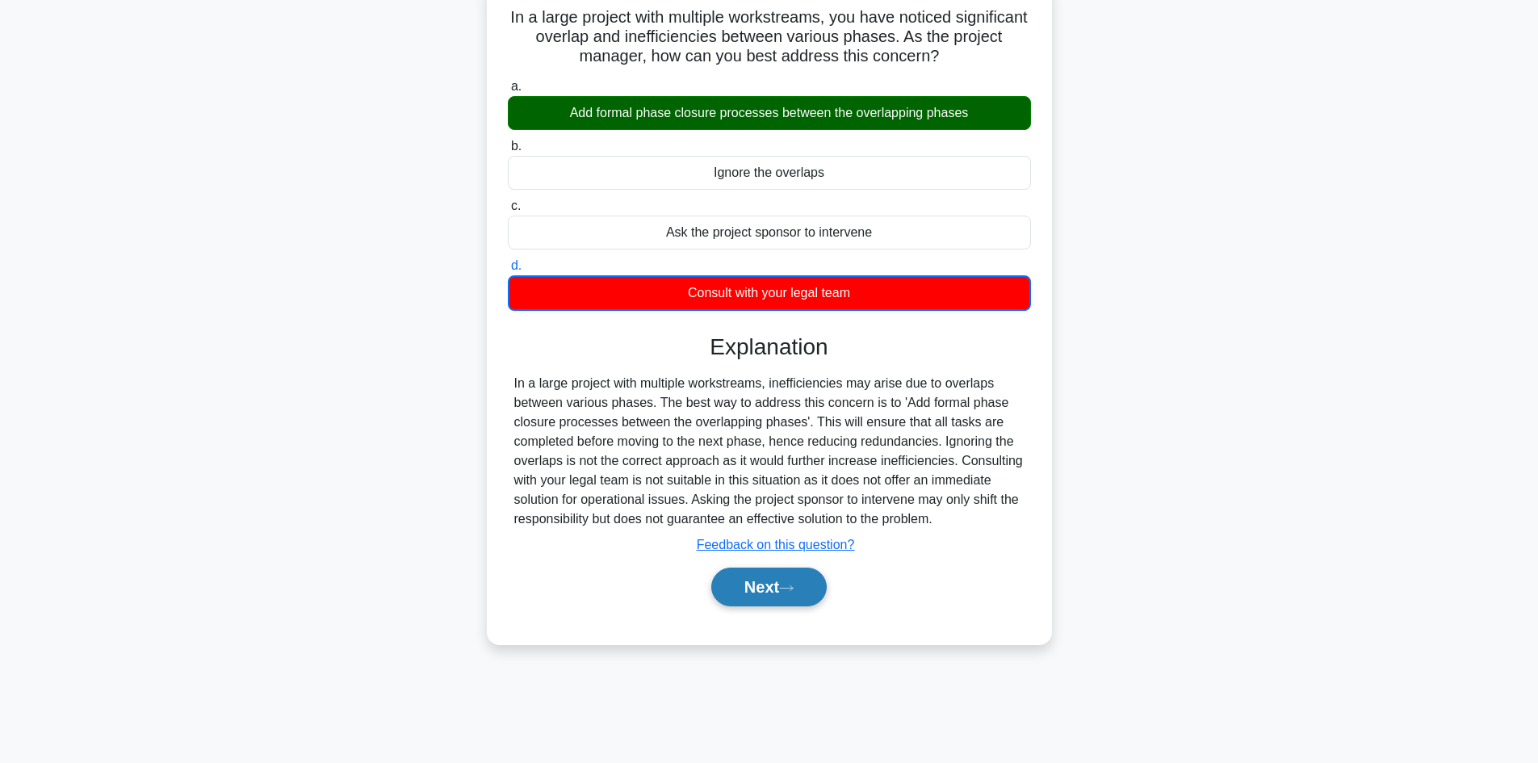
click at [790, 581] on button "Next" at bounding box center [768, 587] width 115 height 39
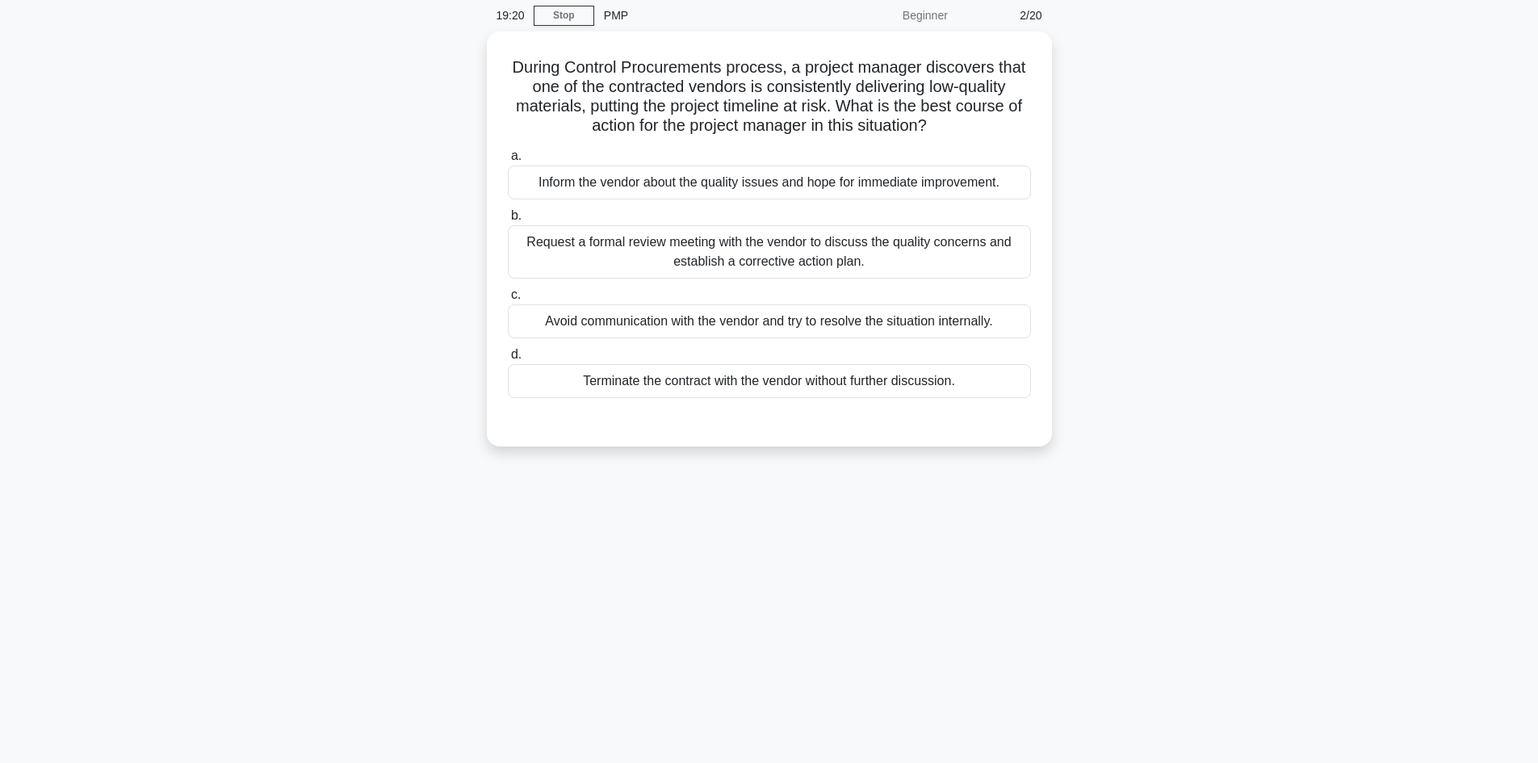
scroll to position [0, 0]
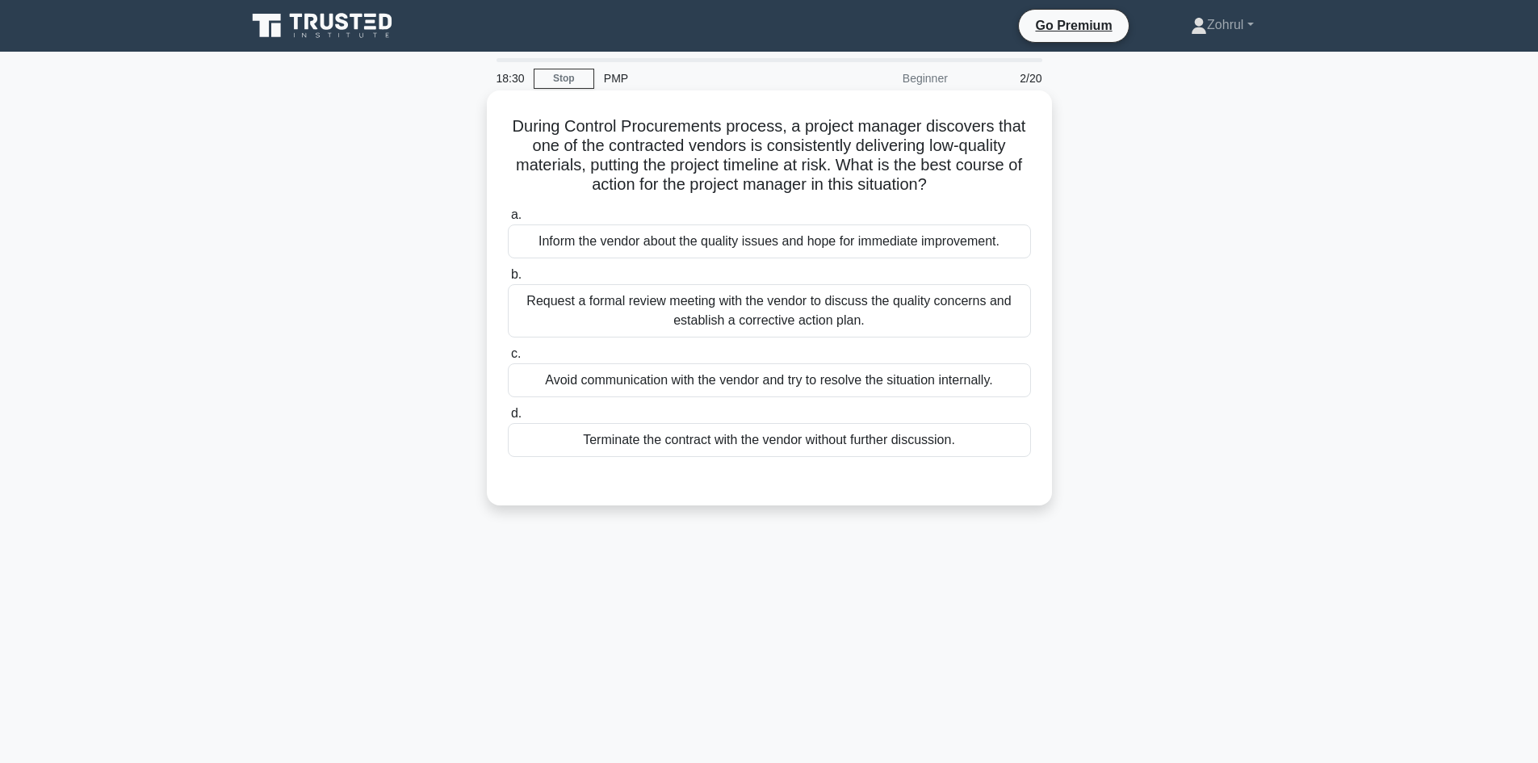
click at [839, 323] on div "Request a formal review meeting with the vendor to discuss the quality concerns…" at bounding box center [769, 310] width 523 height 53
click at [508, 280] on input "b. Request a formal review meeting with the vendor to discuss the quality conce…" at bounding box center [508, 275] width 0 height 10
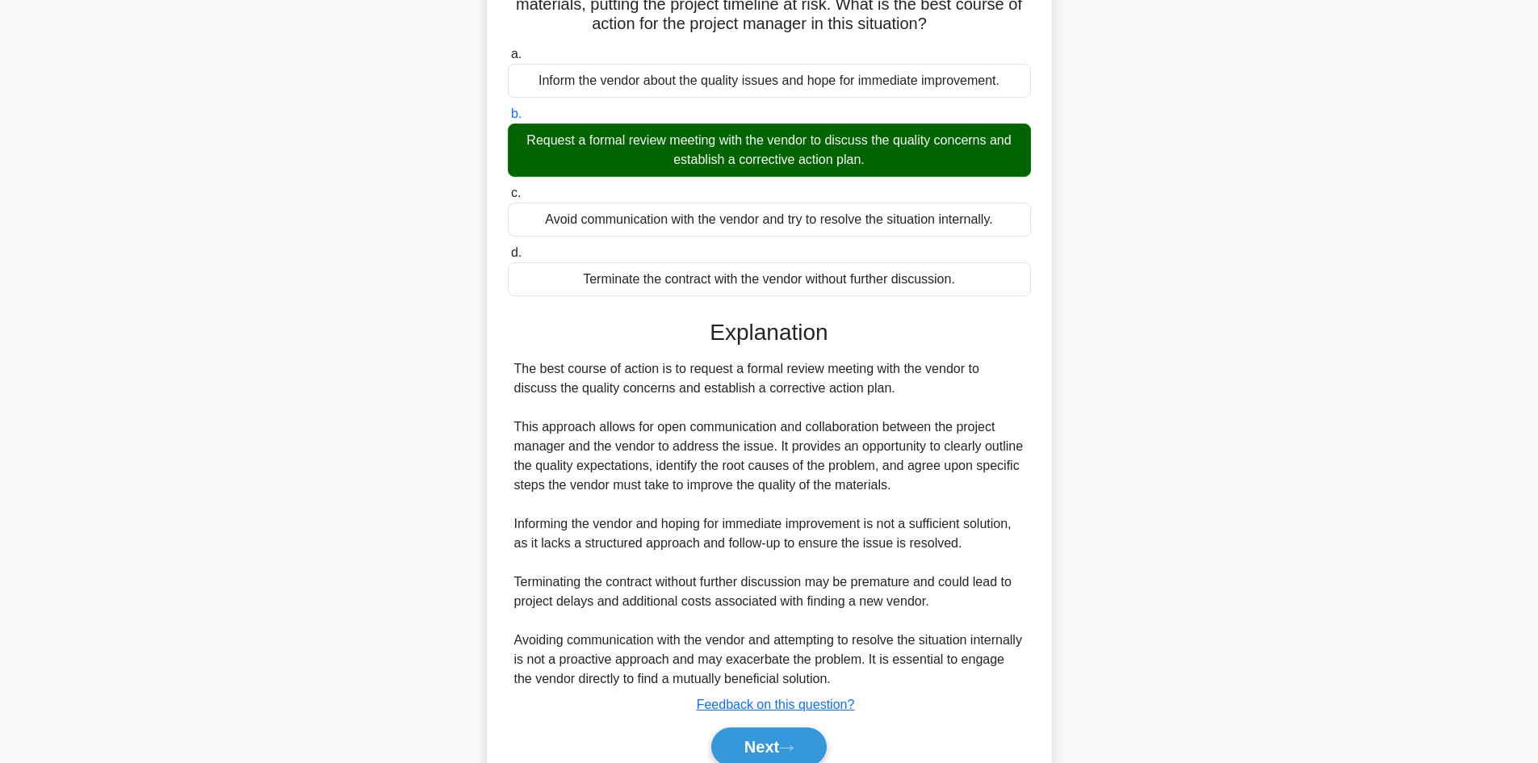
scroll to position [233, 0]
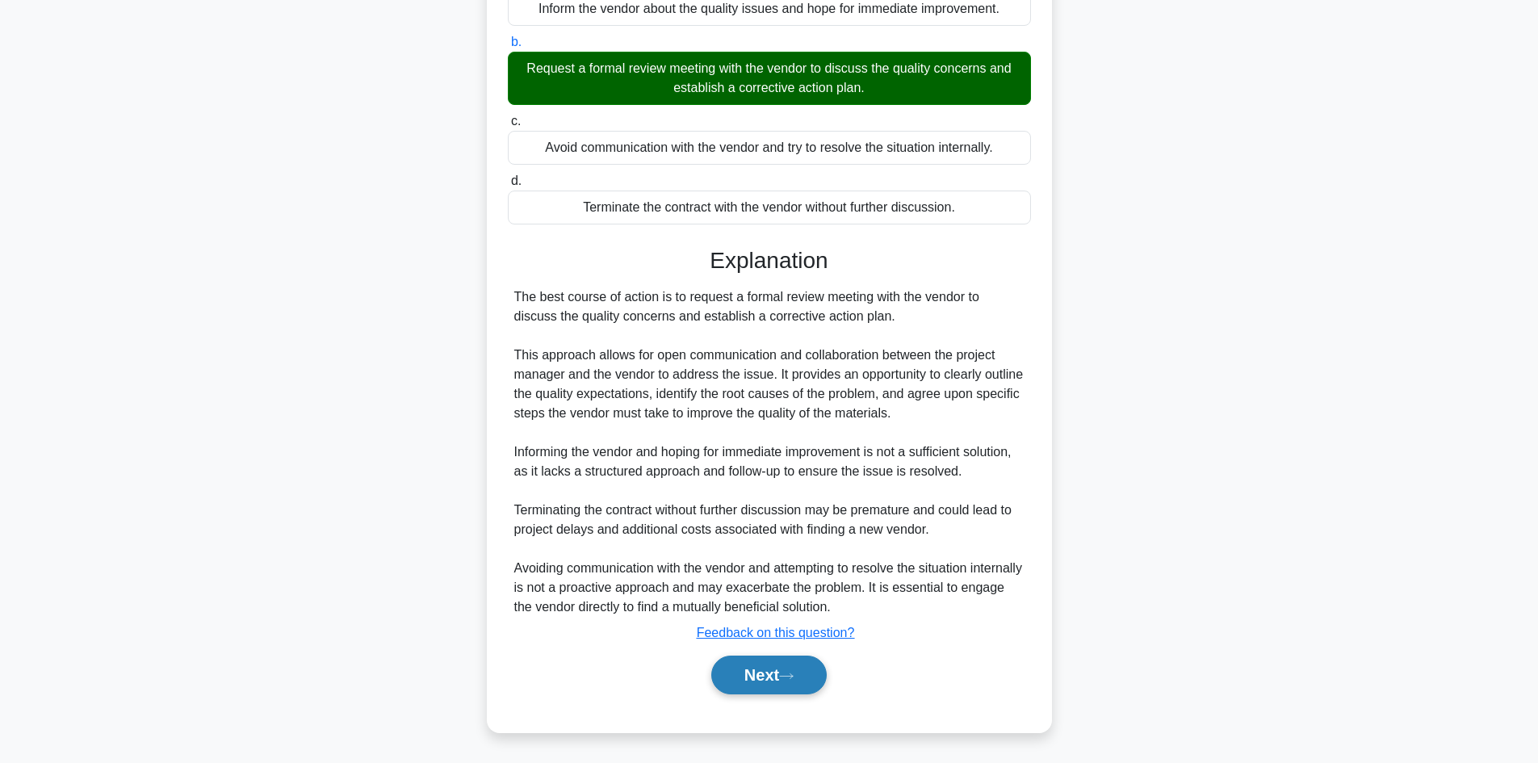
click at [769, 668] on button "Next" at bounding box center [768, 675] width 115 height 39
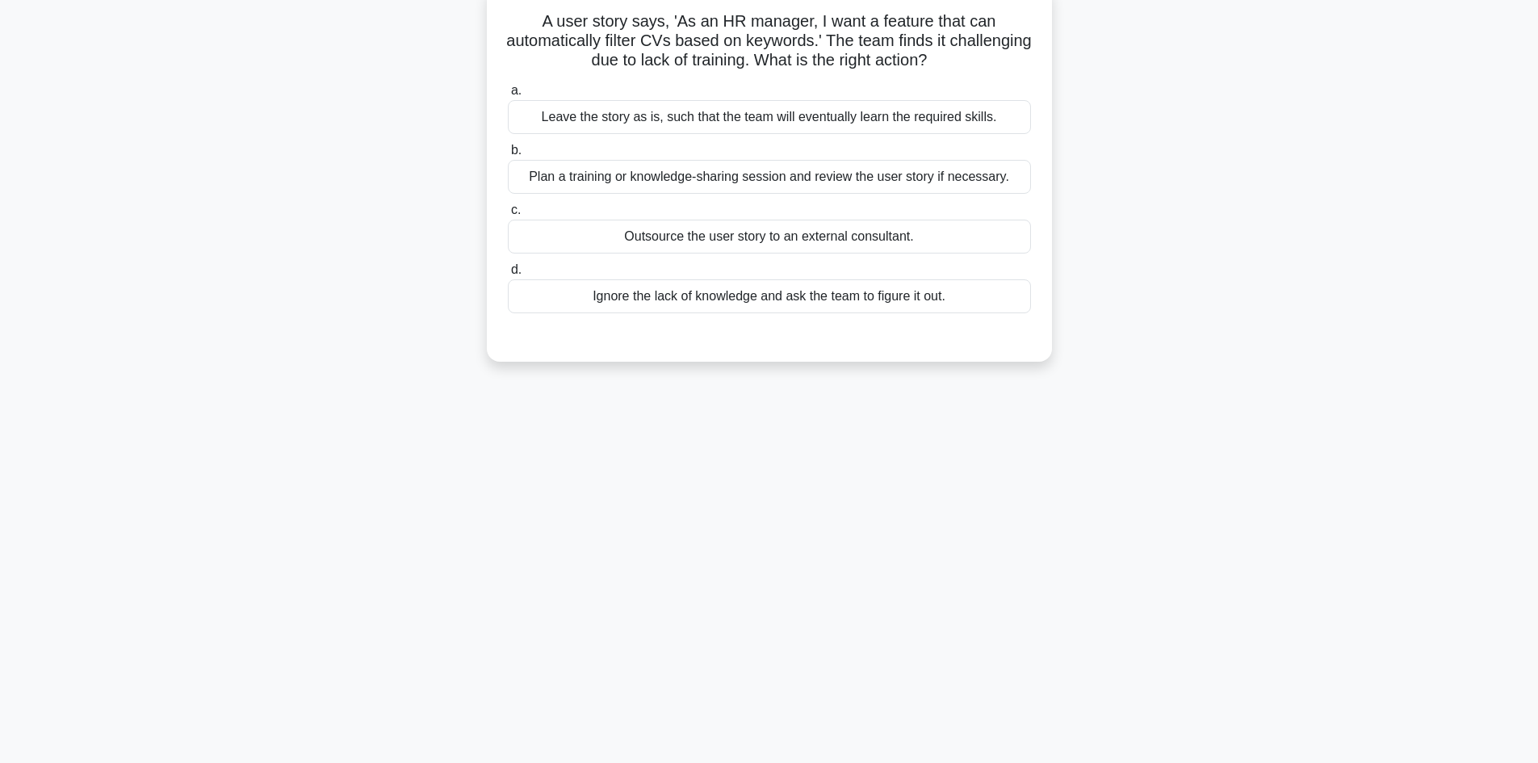
scroll to position [0, 0]
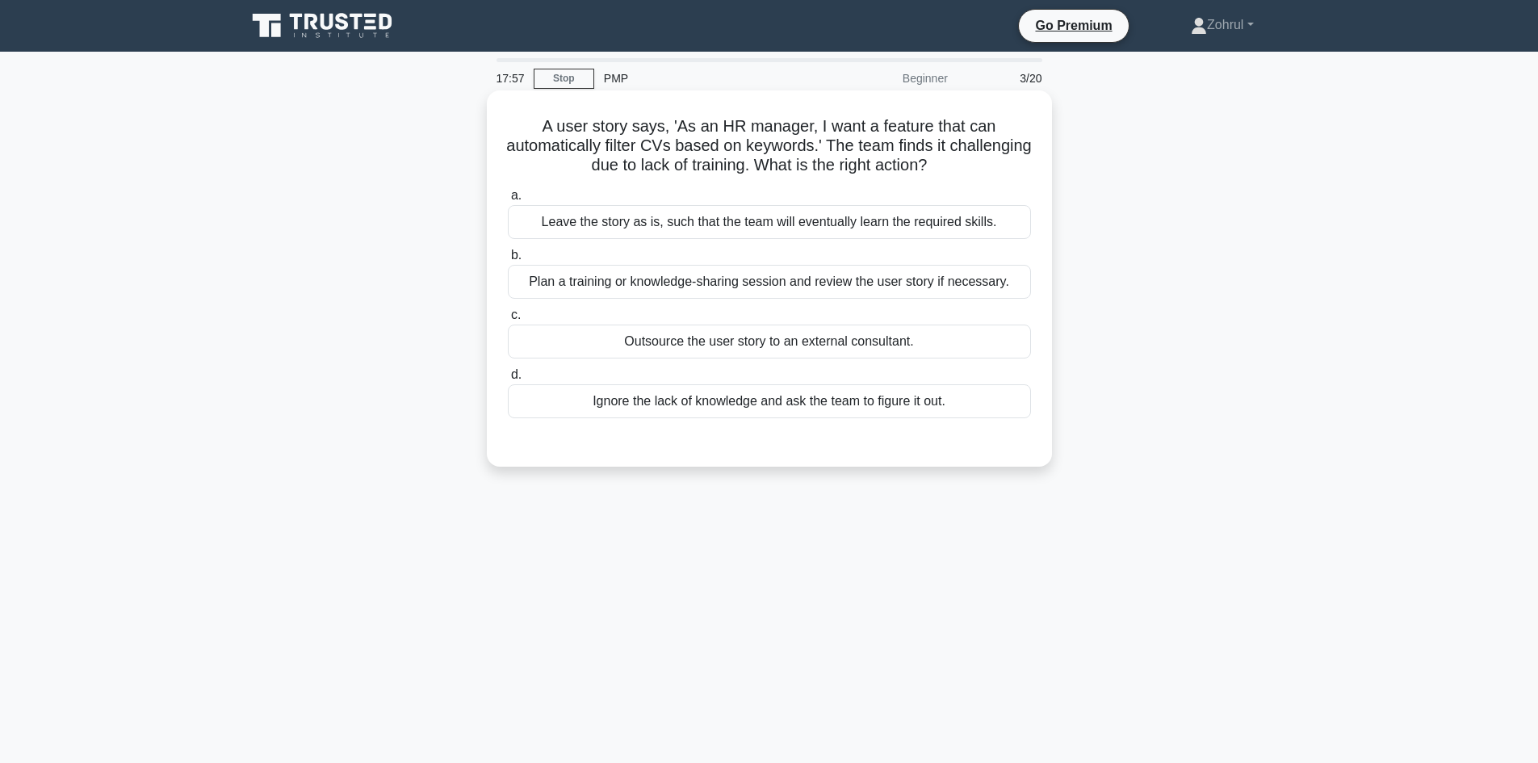
click at [940, 291] on div "Plan a training or knowledge-sharing session and review the user story if neces…" at bounding box center [769, 282] width 523 height 34
click at [508, 261] on input "b. Plan a training or knowledge-sharing session and review the user story if ne…" at bounding box center [508, 255] width 0 height 10
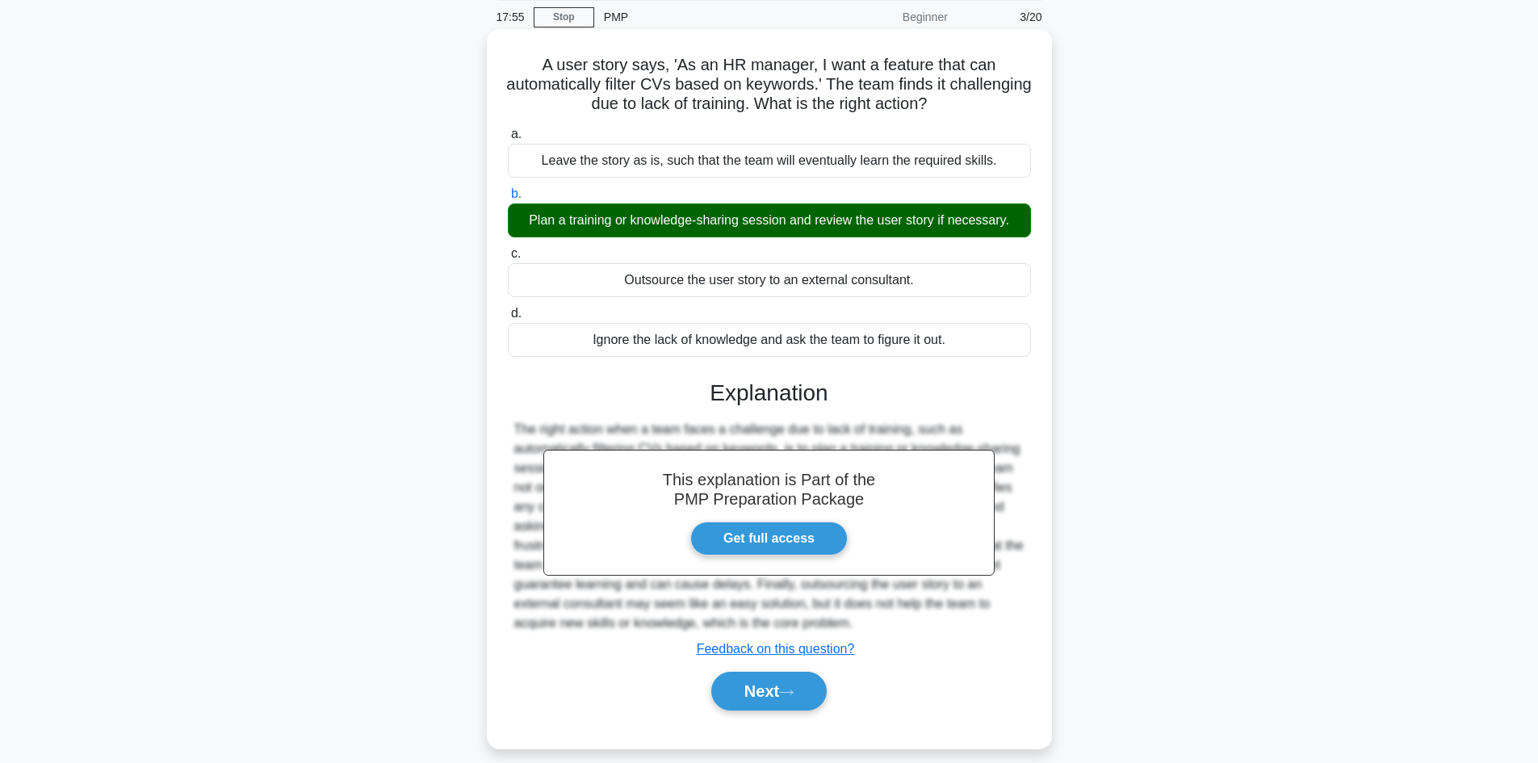
scroll to position [109, 0]
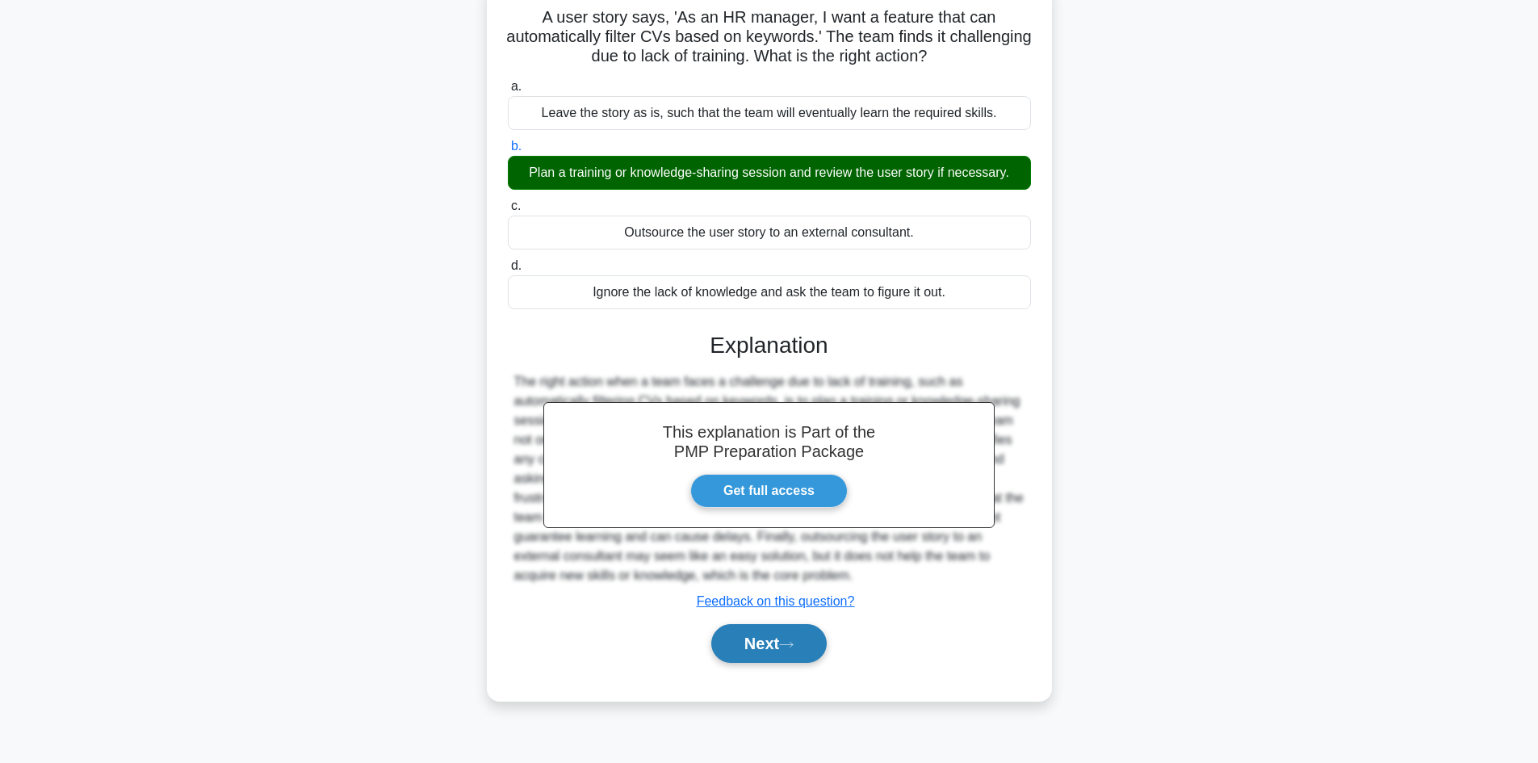
click at [759, 637] on button "Next" at bounding box center [768, 643] width 115 height 39
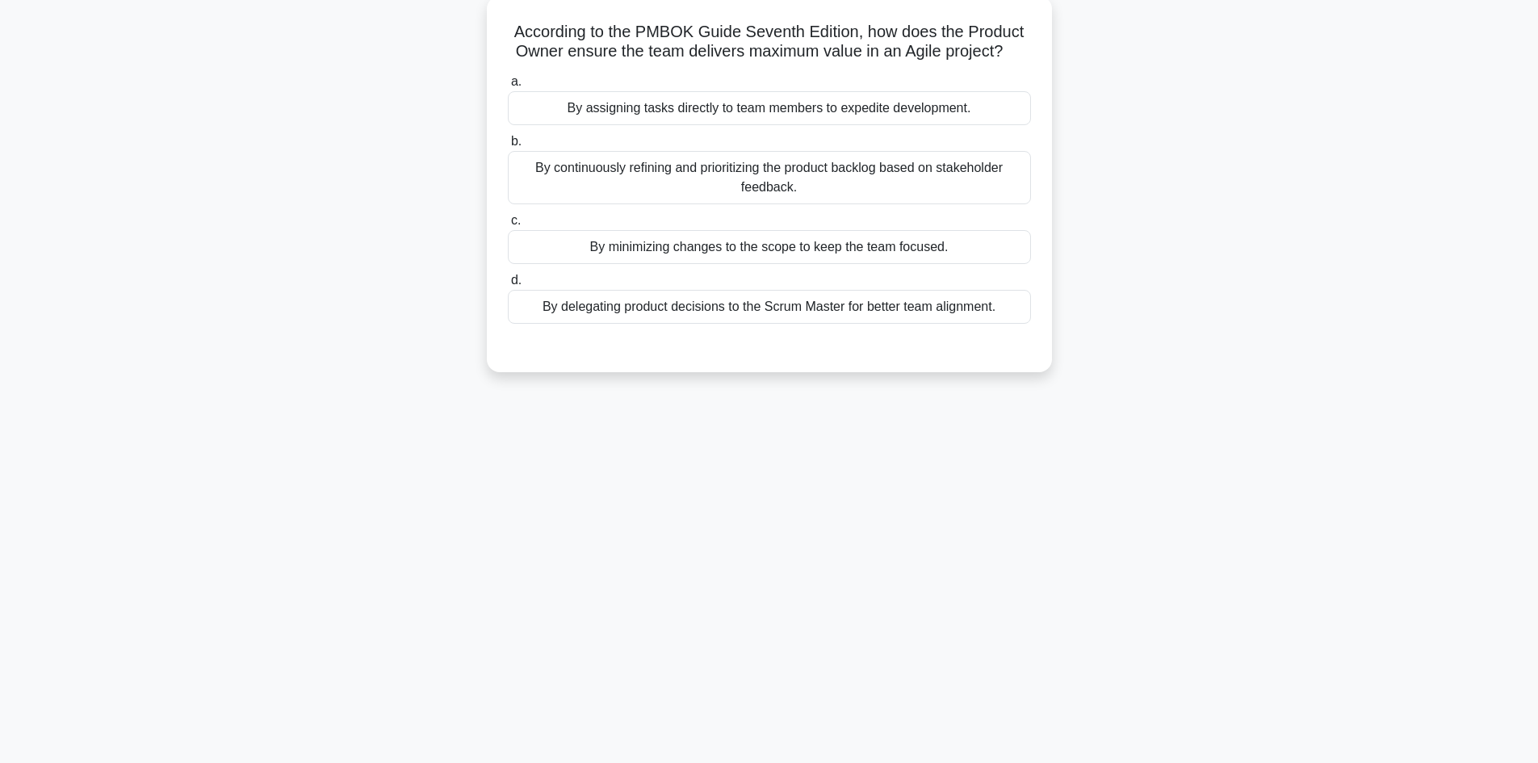
scroll to position [0, 0]
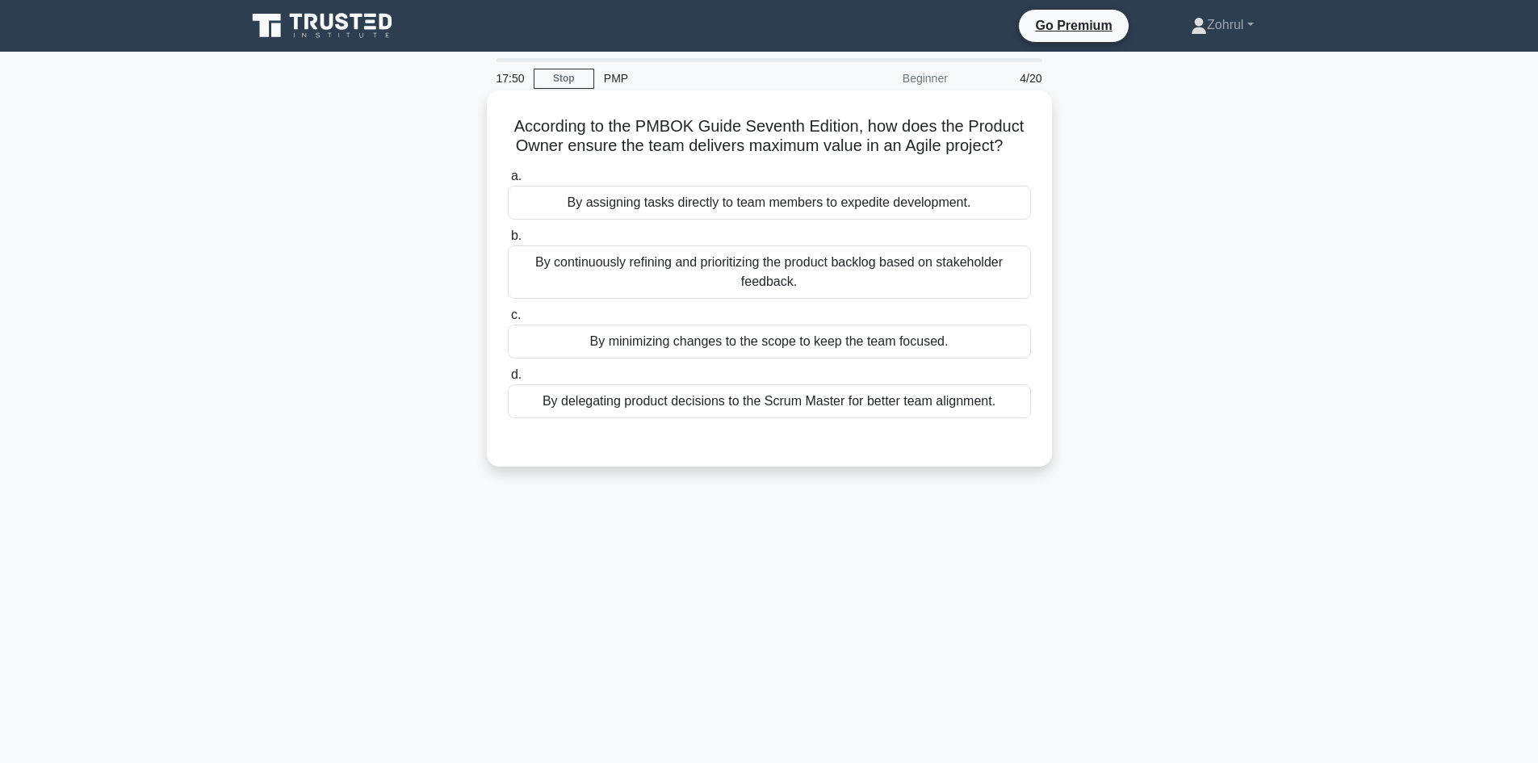
click at [958, 277] on div "By continuously refining and prioritizing the product backlog based on stakehol…" at bounding box center [769, 271] width 523 height 53
click at [508, 241] on input "b. By continuously refining and prioritizing the product backlog based on stake…" at bounding box center [508, 236] width 0 height 10
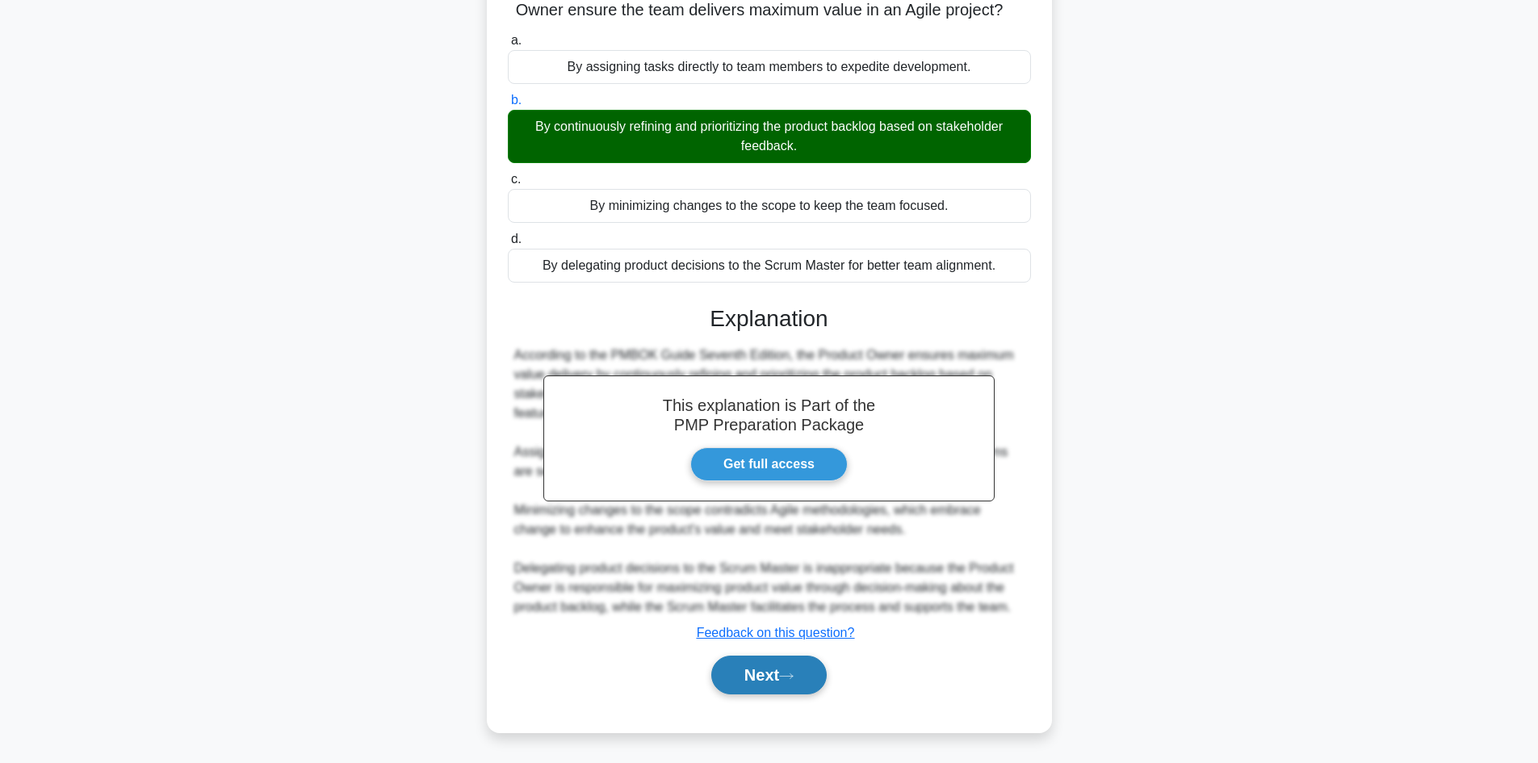
scroll to position [136, 0]
click at [770, 672] on button "Next" at bounding box center [768, 675] width 115 height 39
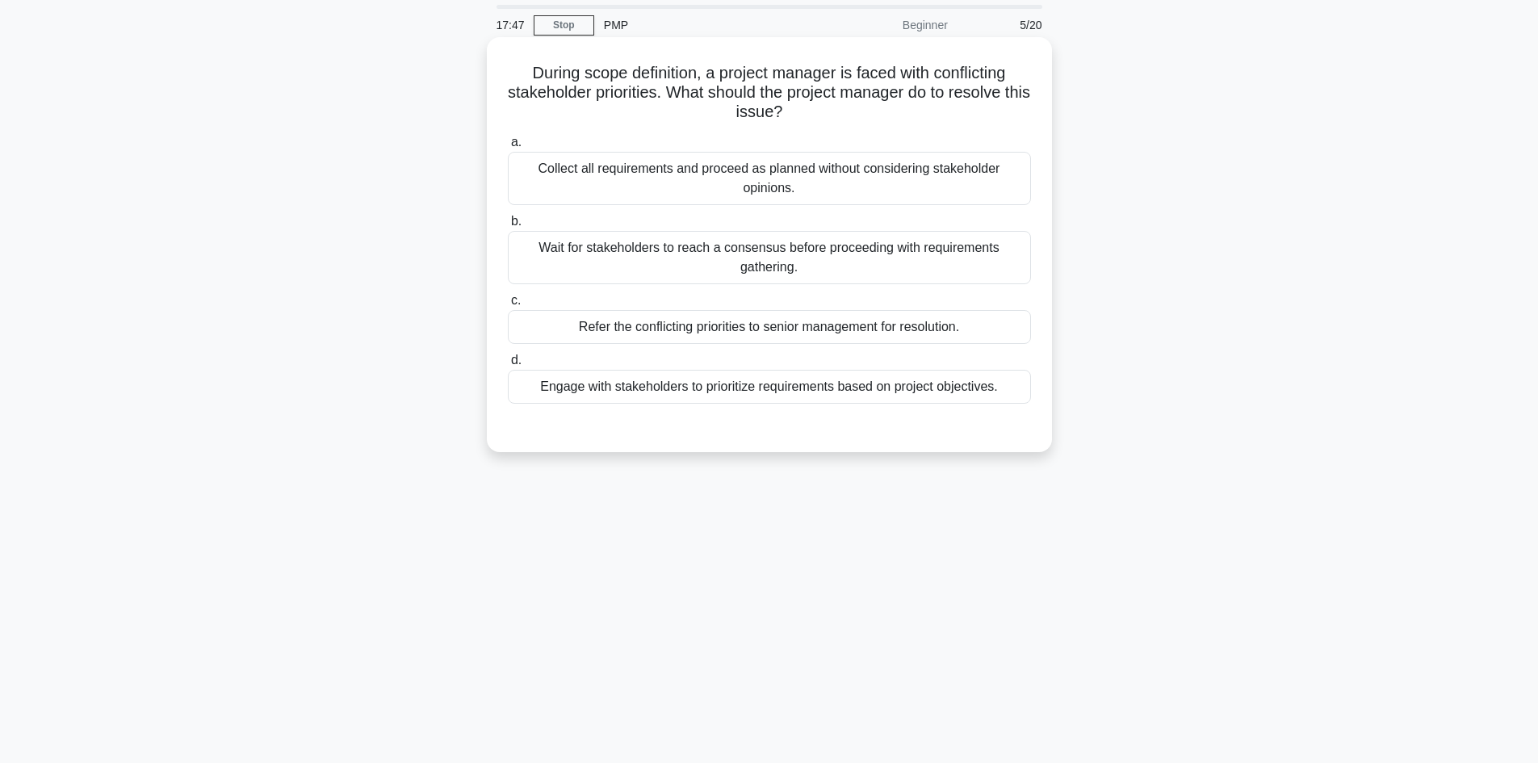
scroll to position [0, 0]
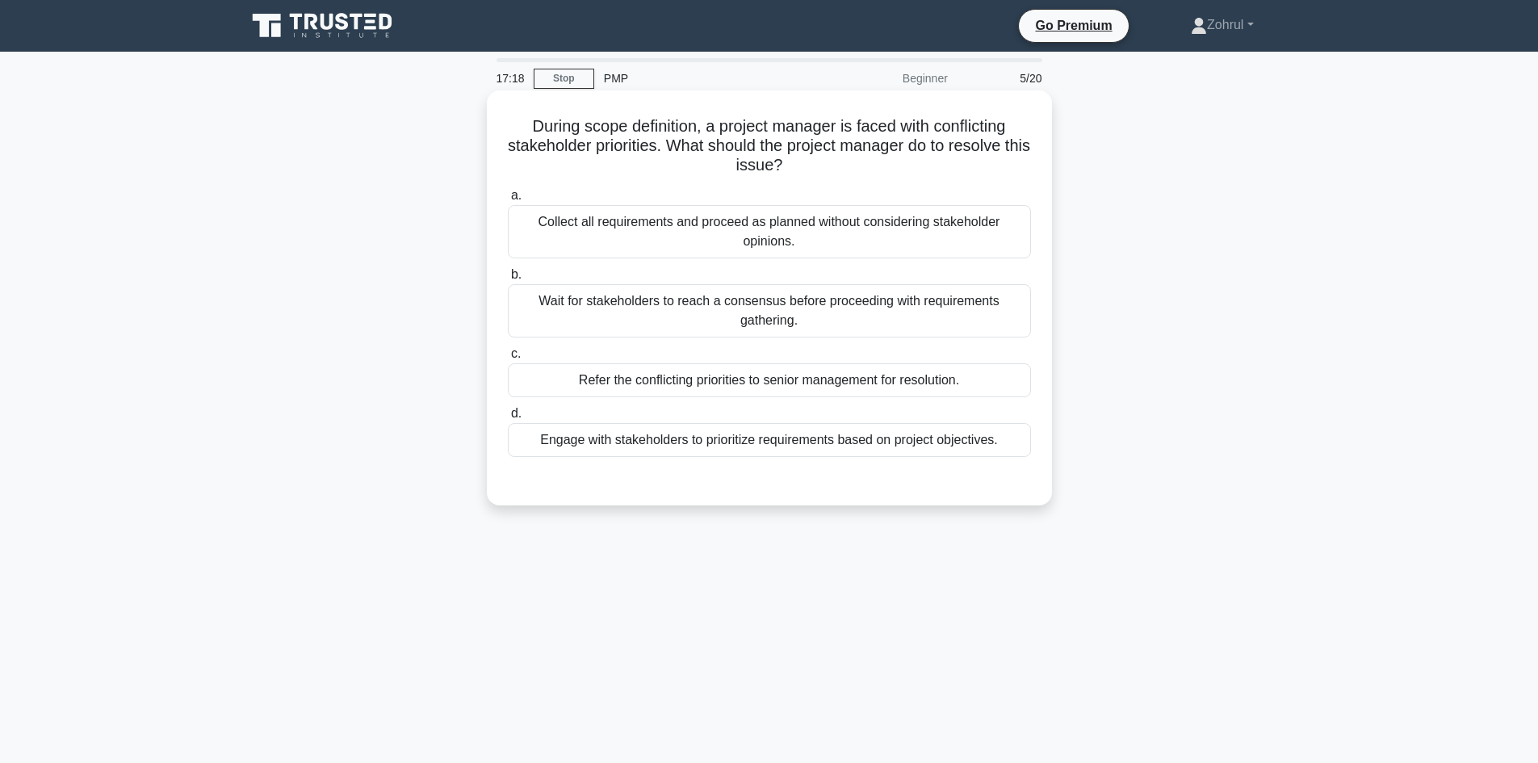
click at [961, 443] on div "Engage with stakeholders to prioritize requirements based on project objectives." at bounding box center [769, 440] width 523 height 34
click at [508, 419] on input "d. Engage with stakeholders to prioritize requirements based on project objecti…" at bounding box center [508, 414] width 0 height 10
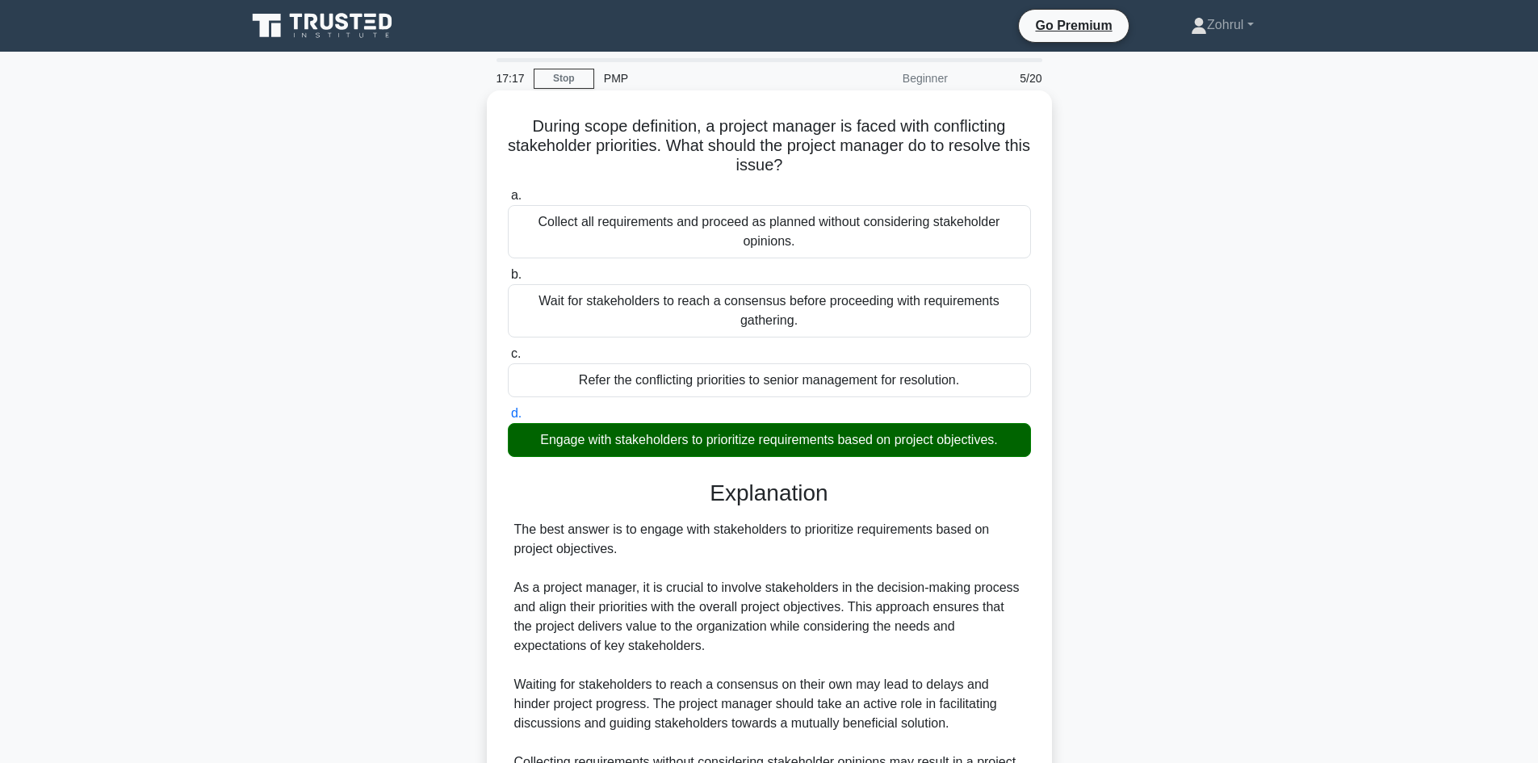
scroll to position [291, 0]
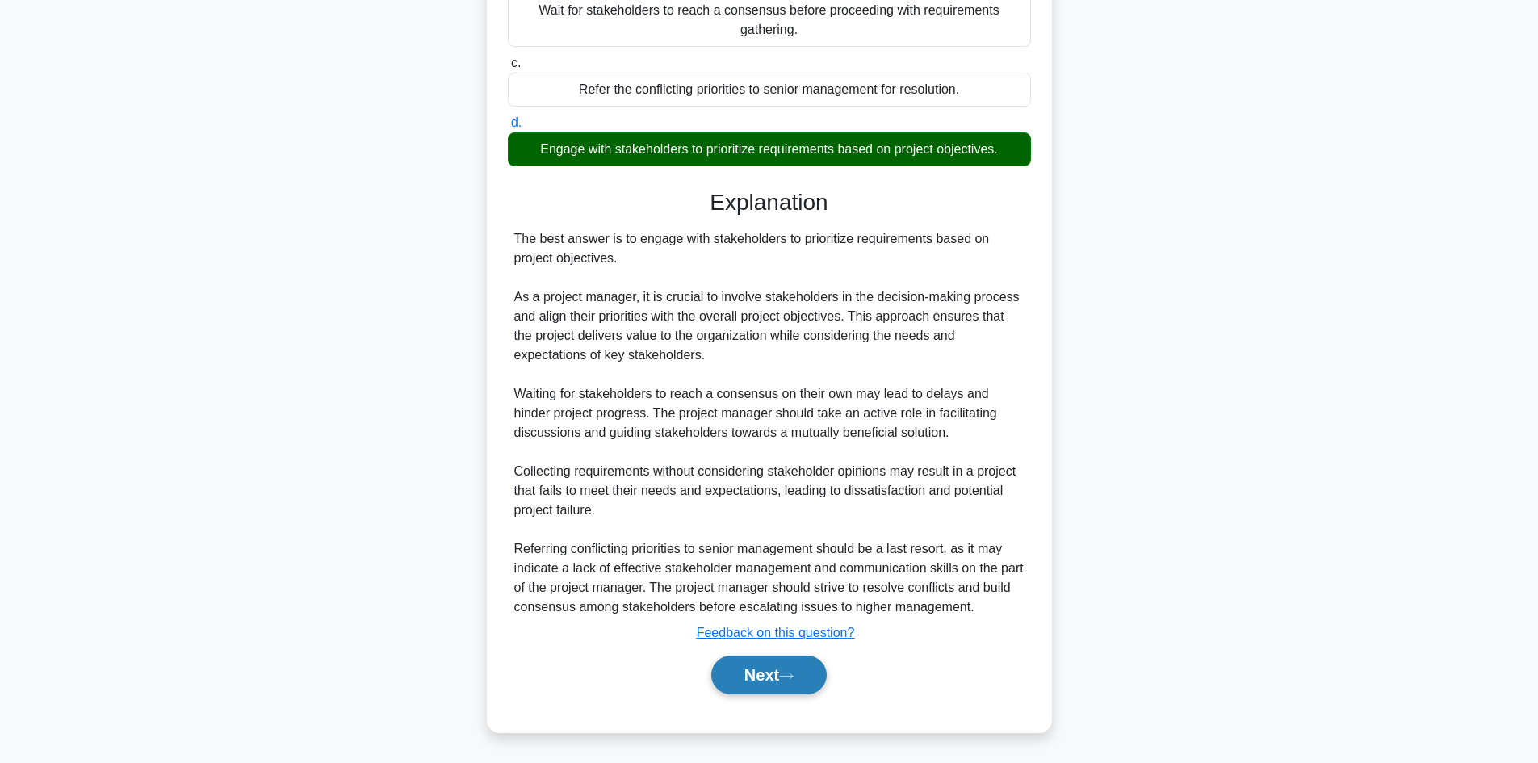
click at [753, 694] on button "Next" at bounding box center [768, 675] width 115 height 39
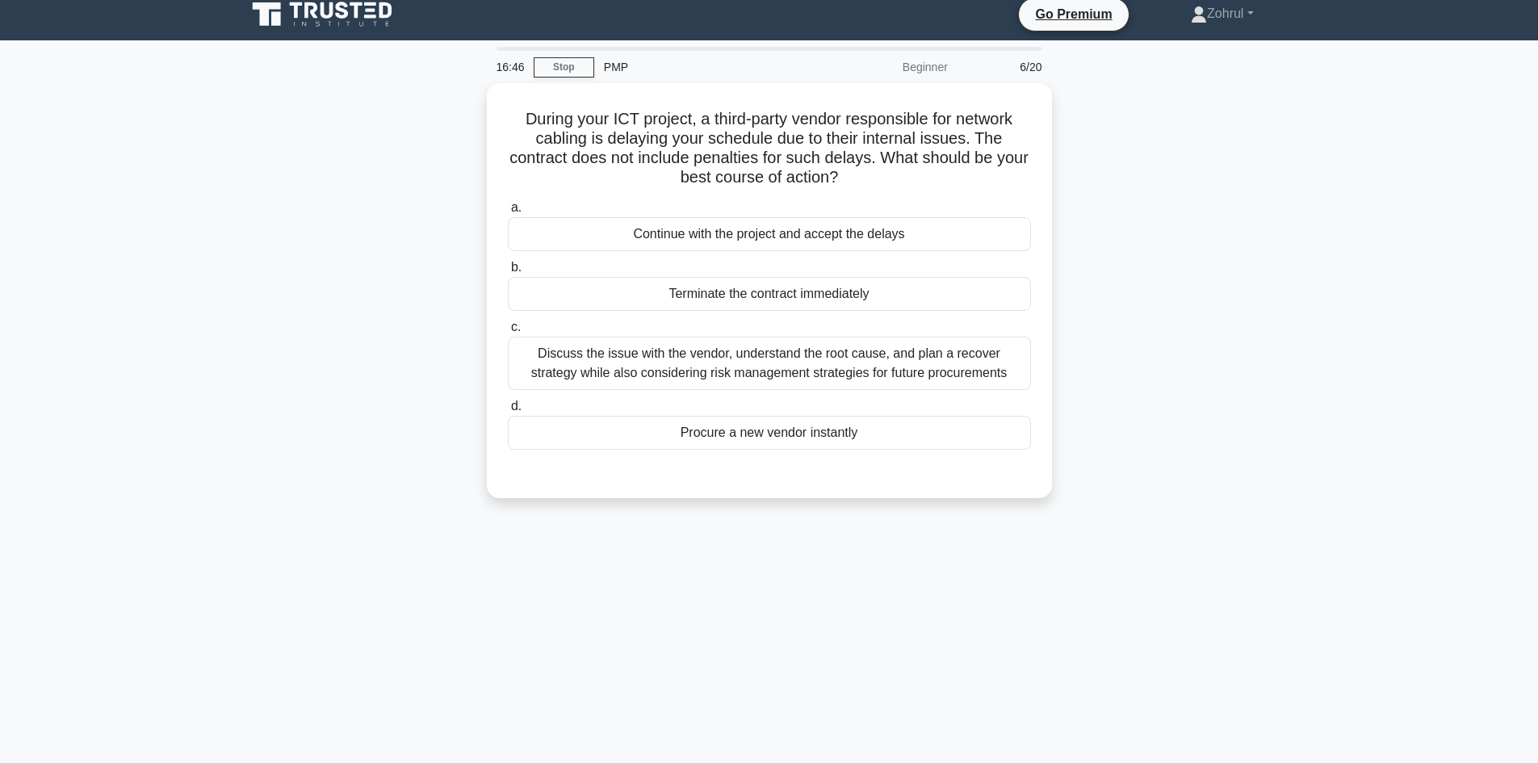
scroll to position [0, 0]
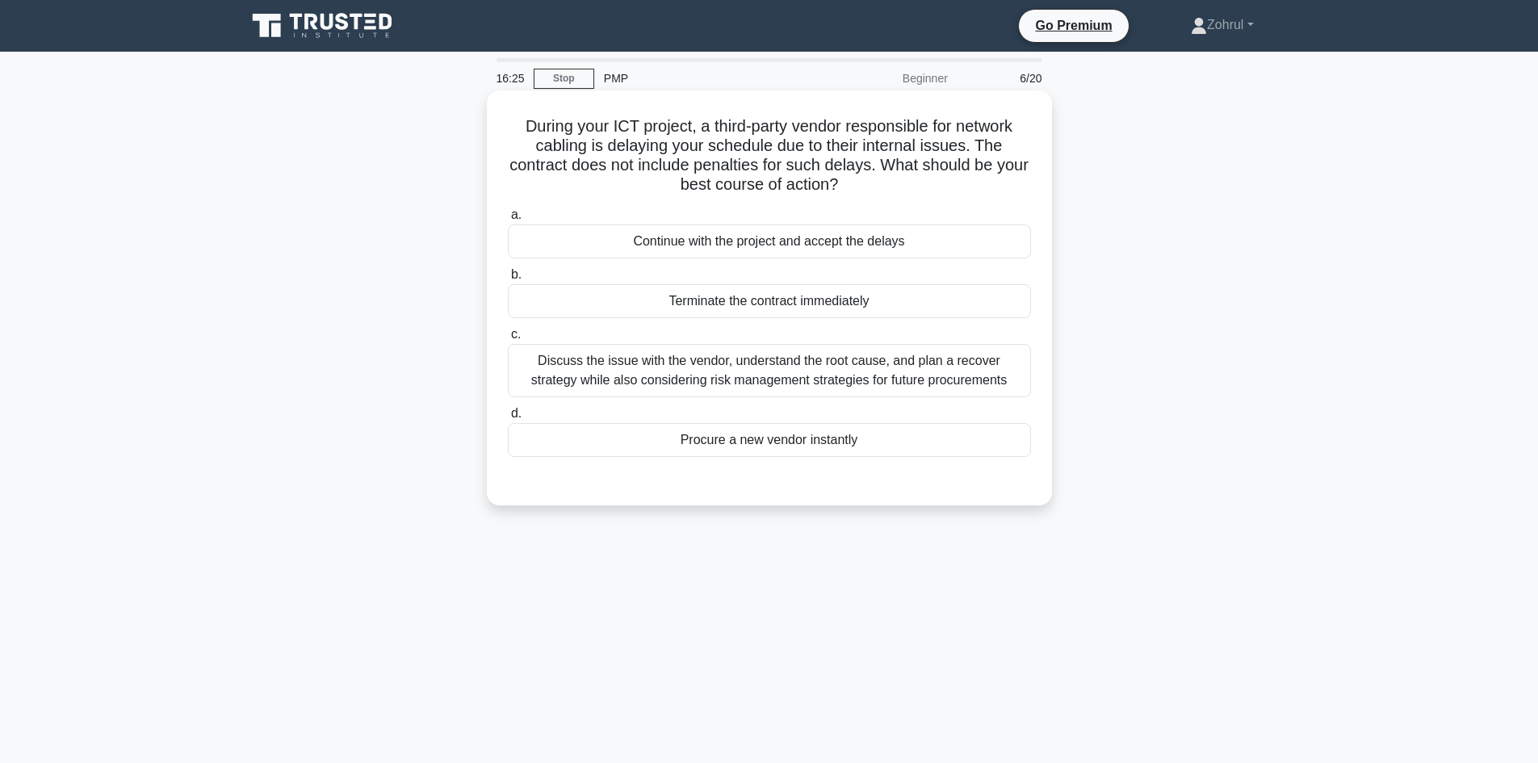
click at [971, 375] on div "Discuss the issue with the vendor, understand the root cause, and plan a recove…" at bounding box center [769, 370] width 523 height 53
click at [508, 340] on input "c. Discuss the issue with the vendor, understand the root cause, and plan a rec…" at bounding box center [508, 334] width 0 height 10
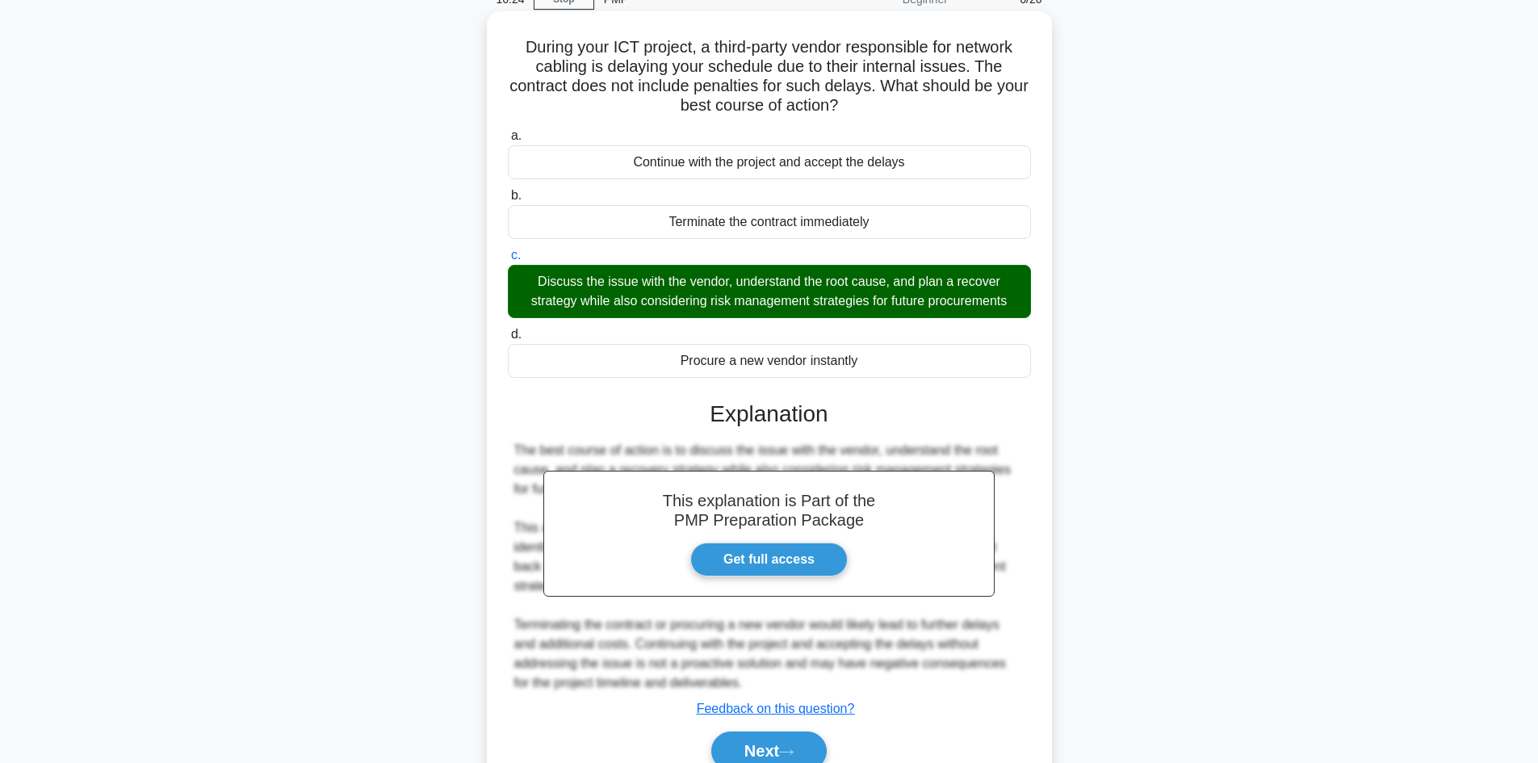
scroll to position [156, 0]
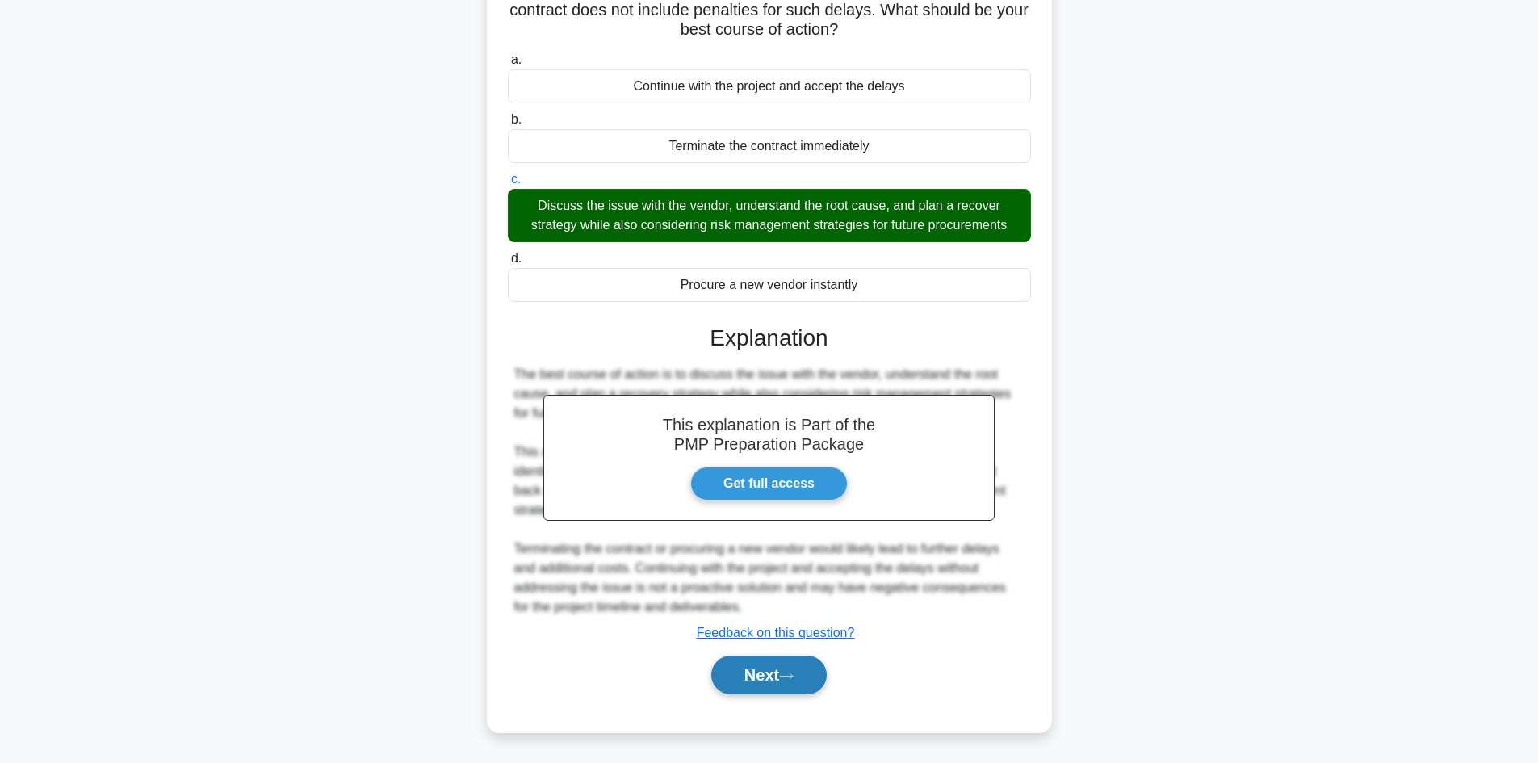
click at [753, 676] on button "Next" at bounding box center [768, 675] width 115 height 39
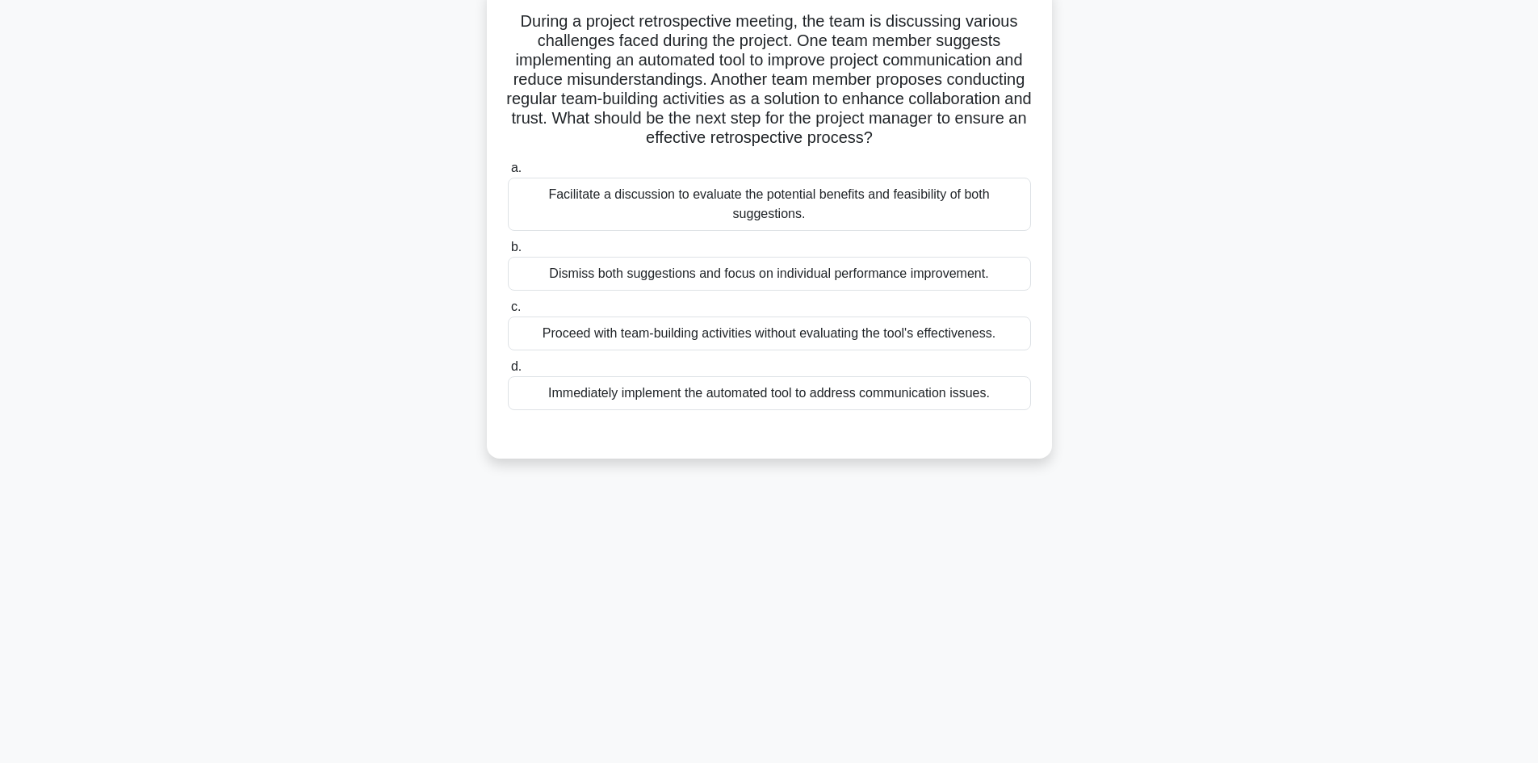
scroll to position [0, 0]
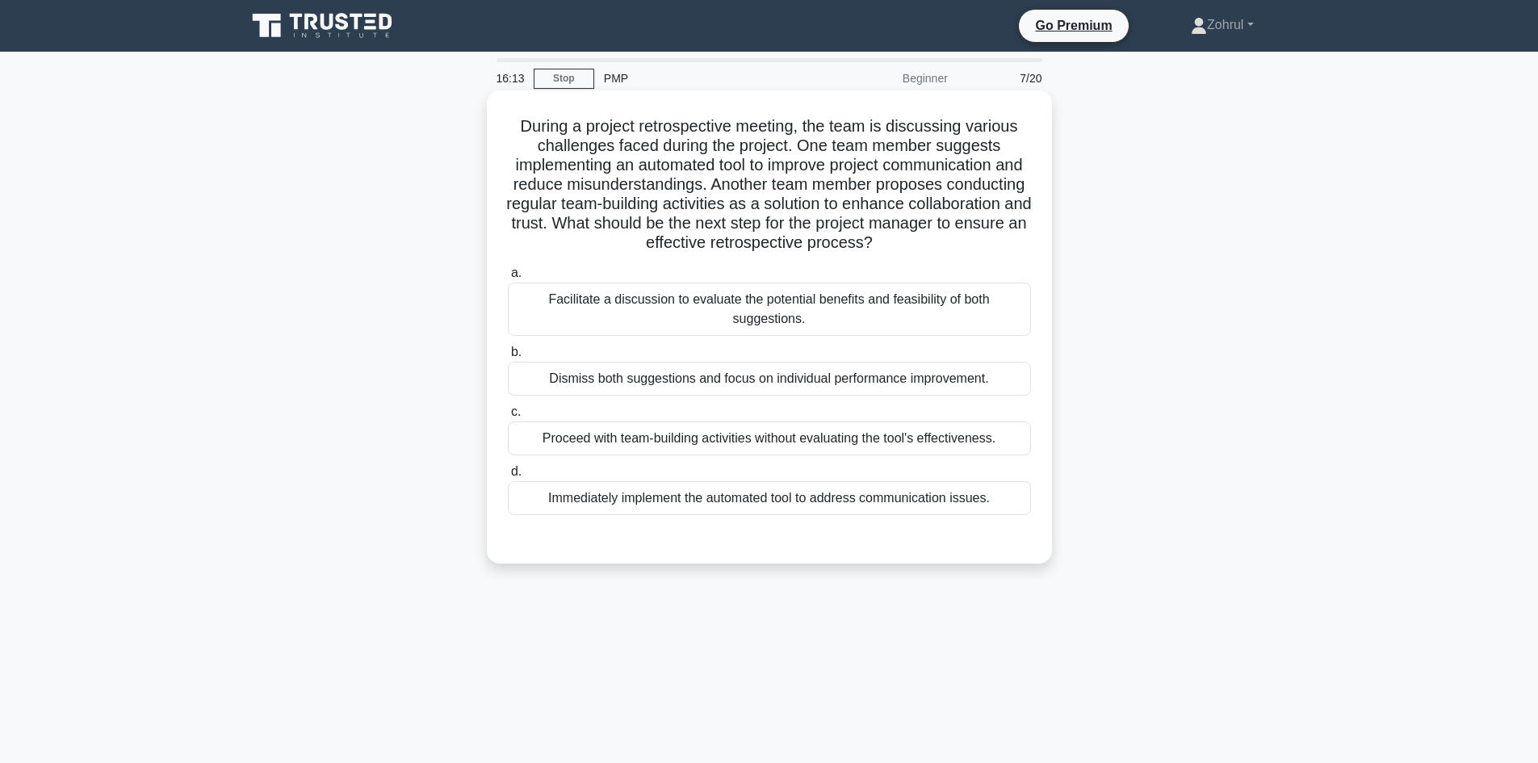
click at [899, 303] on div "Facilitate a discussion to evaluate the potential benefits and feasibility of b…" at bounding box center [769, 309] width 523 height 53
click at [508, 279] on input "a. Facilitate a discussion to evaluate the potential benefits and feasibility o…" at bounding box center [508, 273] width 0 height 10
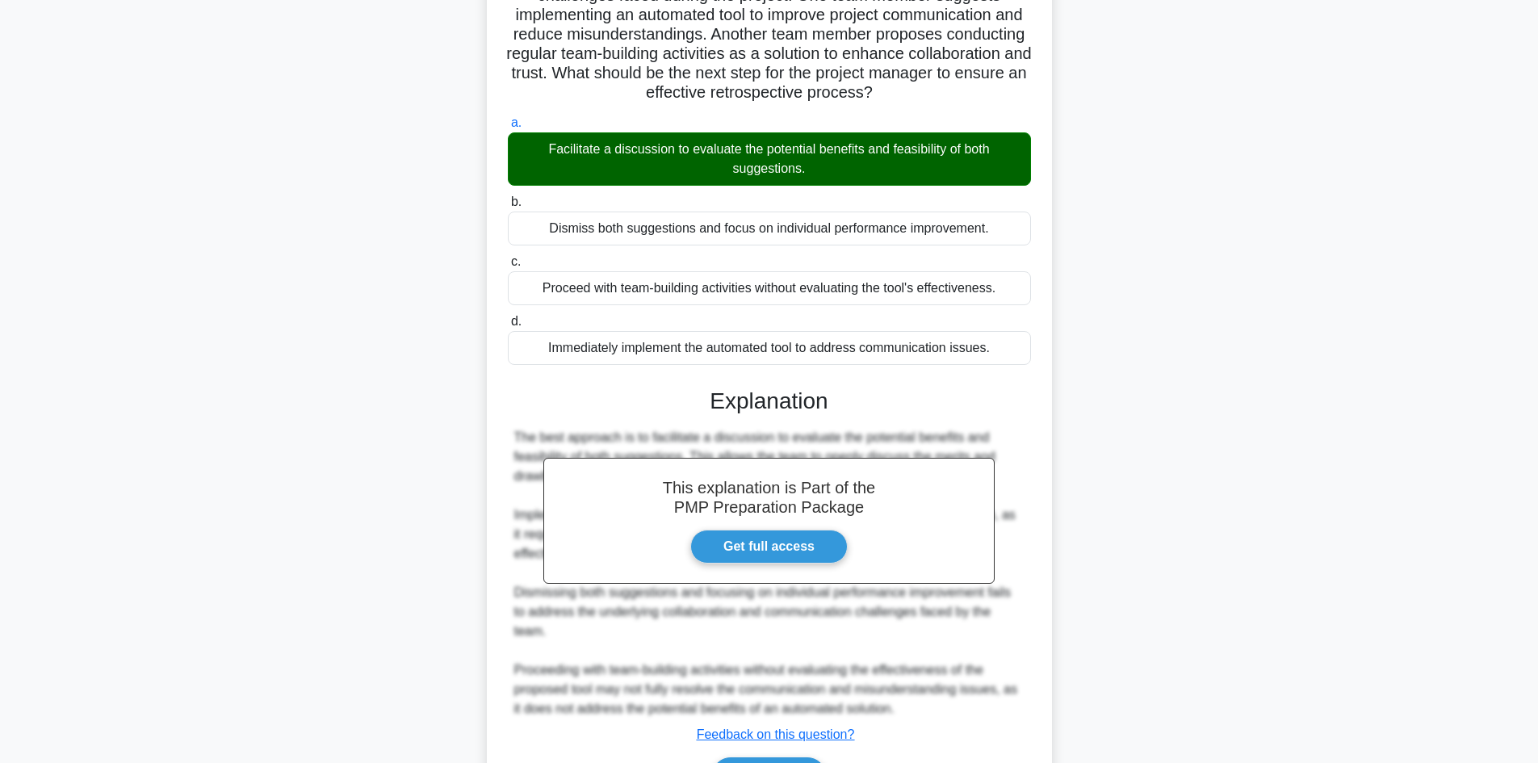
scroll to position [253, 0]
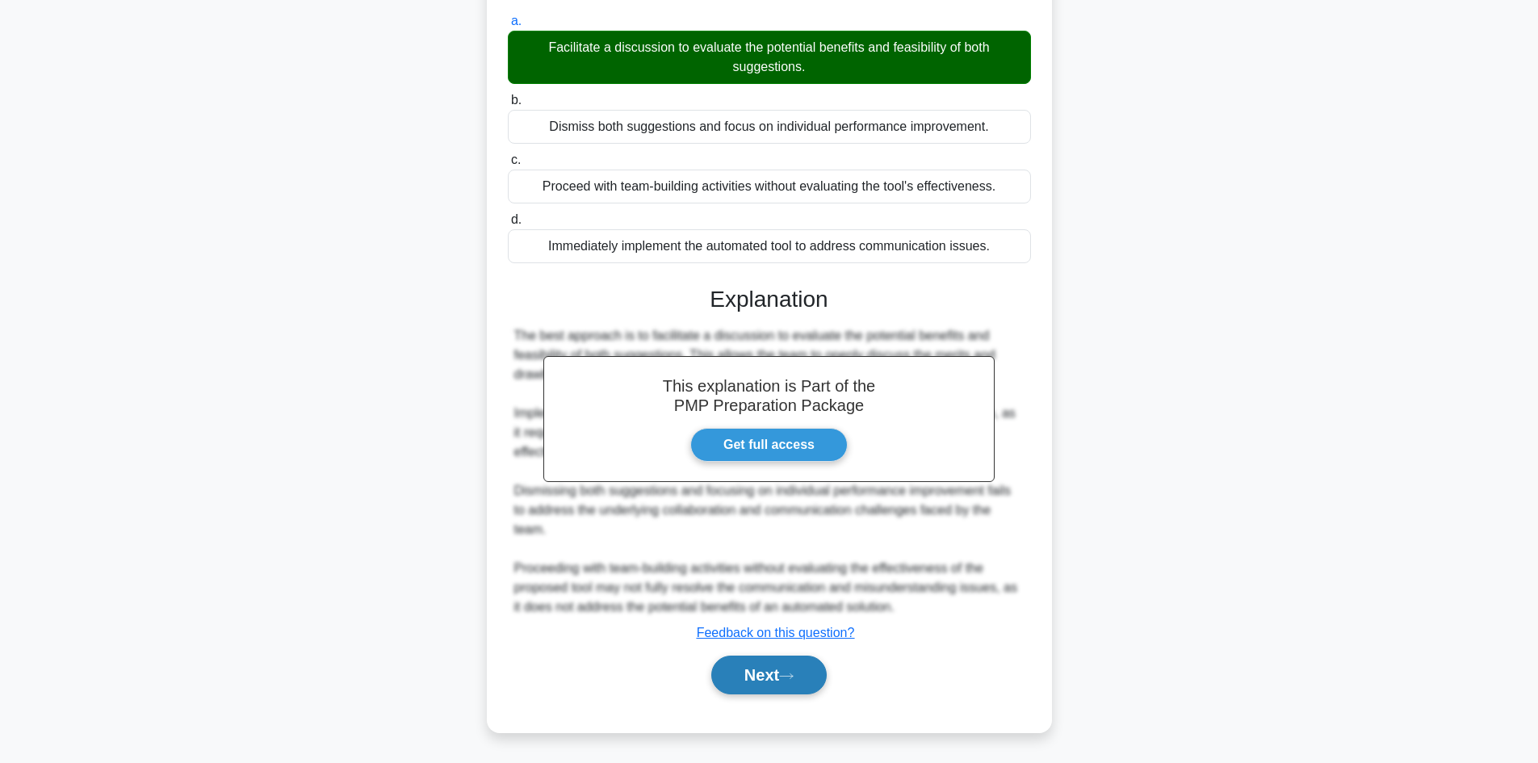
click at [746, 685] on button "Next" at bounding box center [768, 675] width 115 height 39
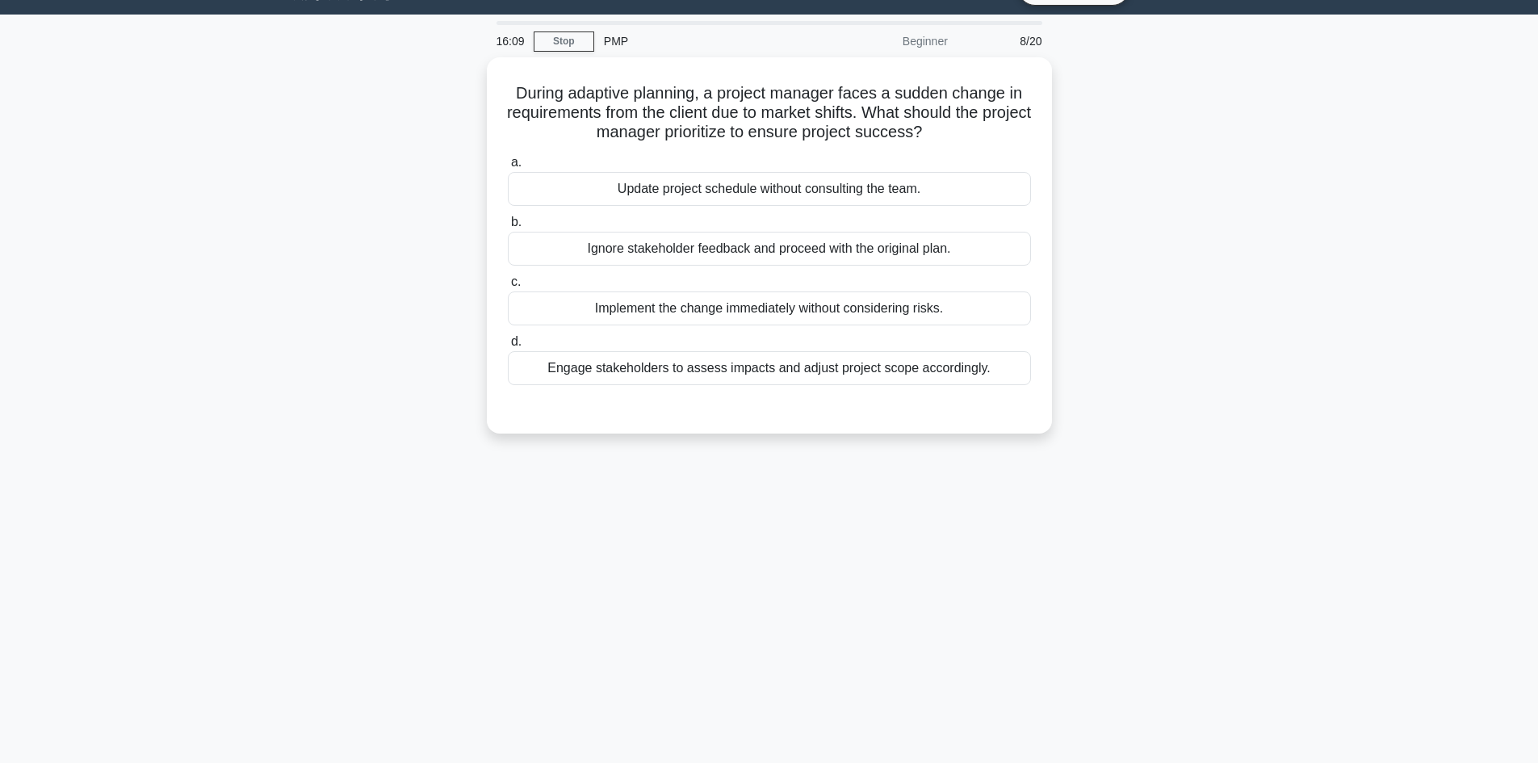
scroll to position [0, 0]
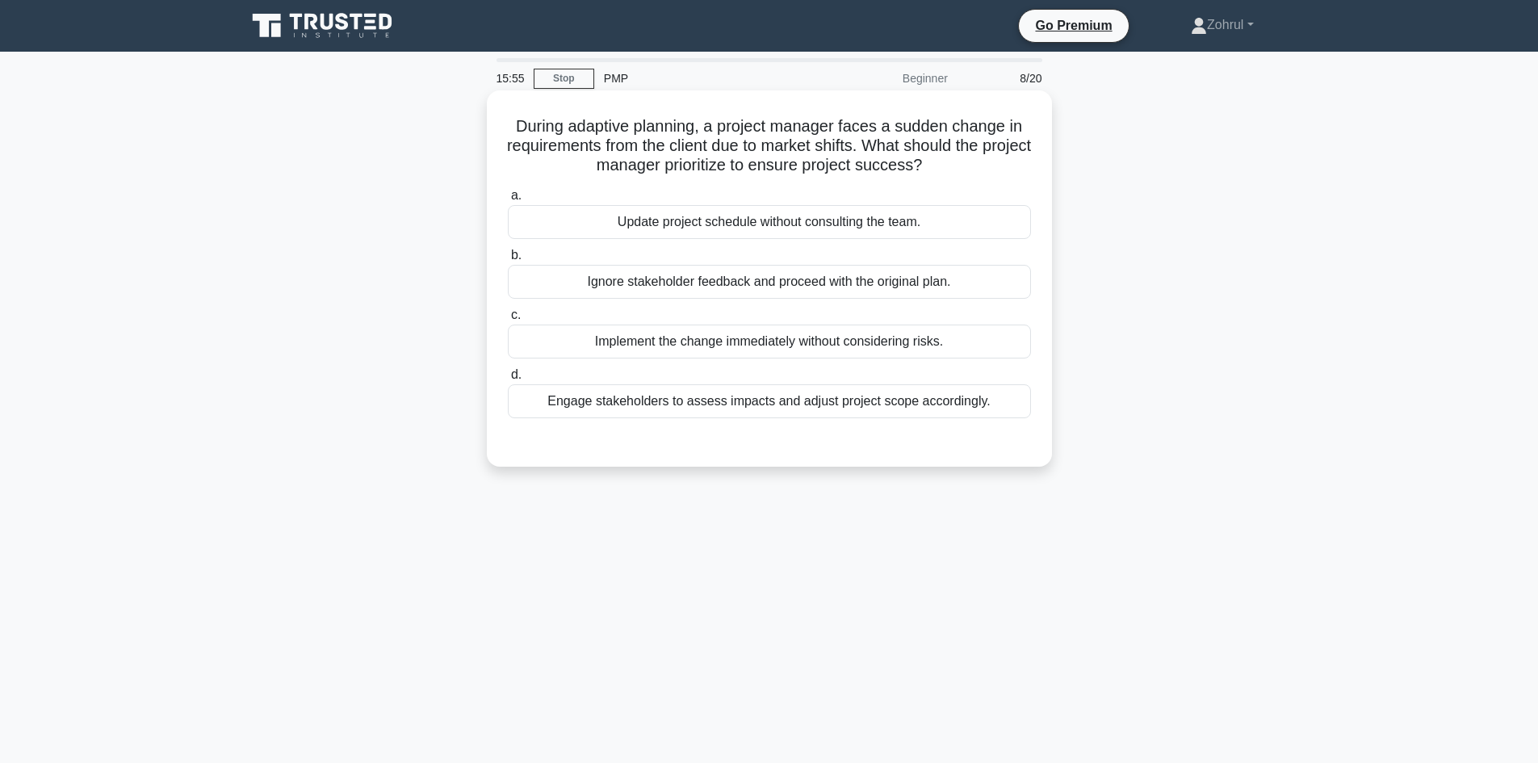
click at [963, 398] on div "Engage stakeholders to assess impacts and adjust project scope accordingly." at bounding box center [769, 401] width 523 height 34
click at [508, 380] on input "d. Engage stakeholders to assess impacts and adjust project scope accordingly." at bounding box center [508, 375] width 0 height 10
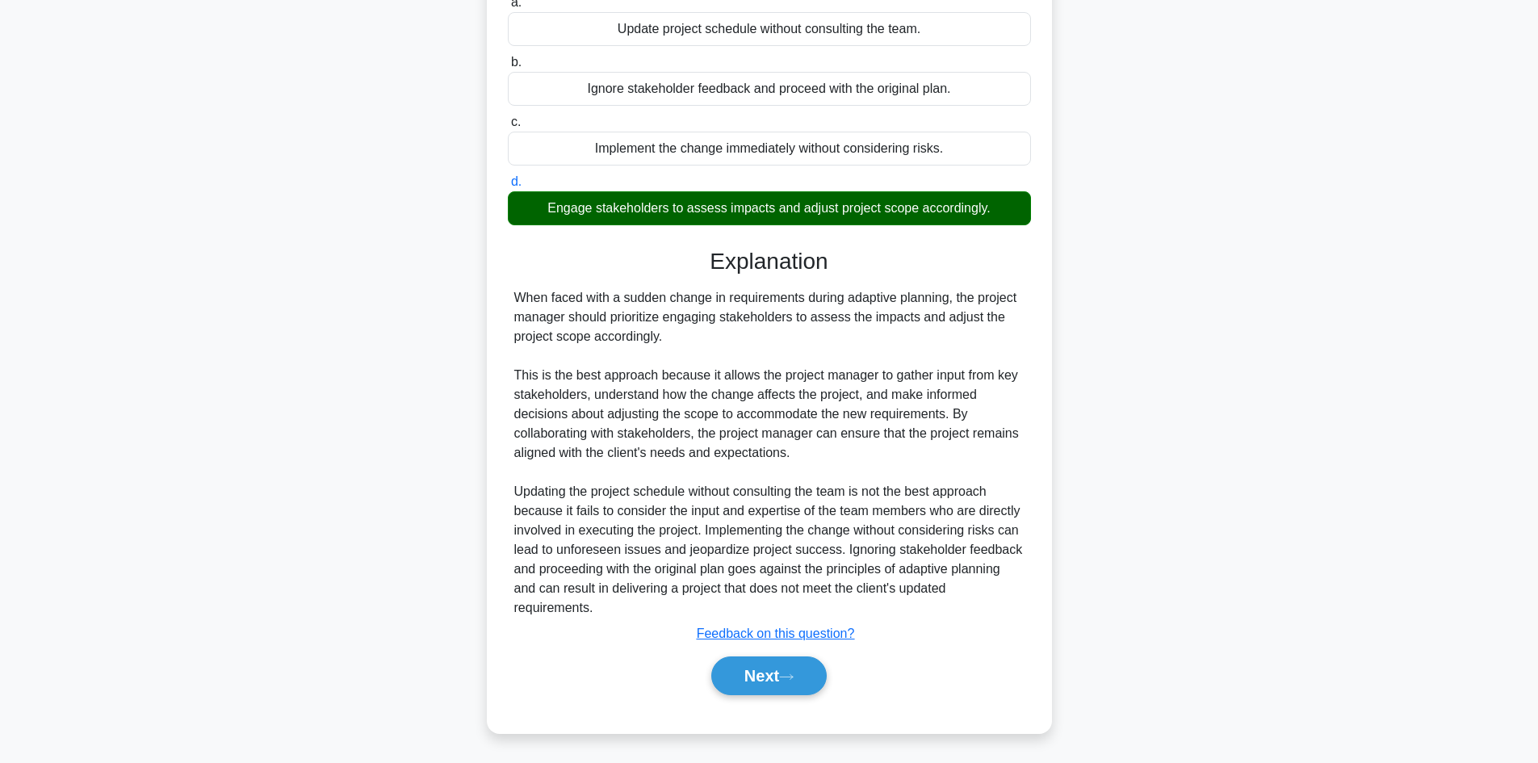
scroll to position [195, 0]
click at [765, 673] on button "Next" at bounding box center [768, 675] width 115 height 39
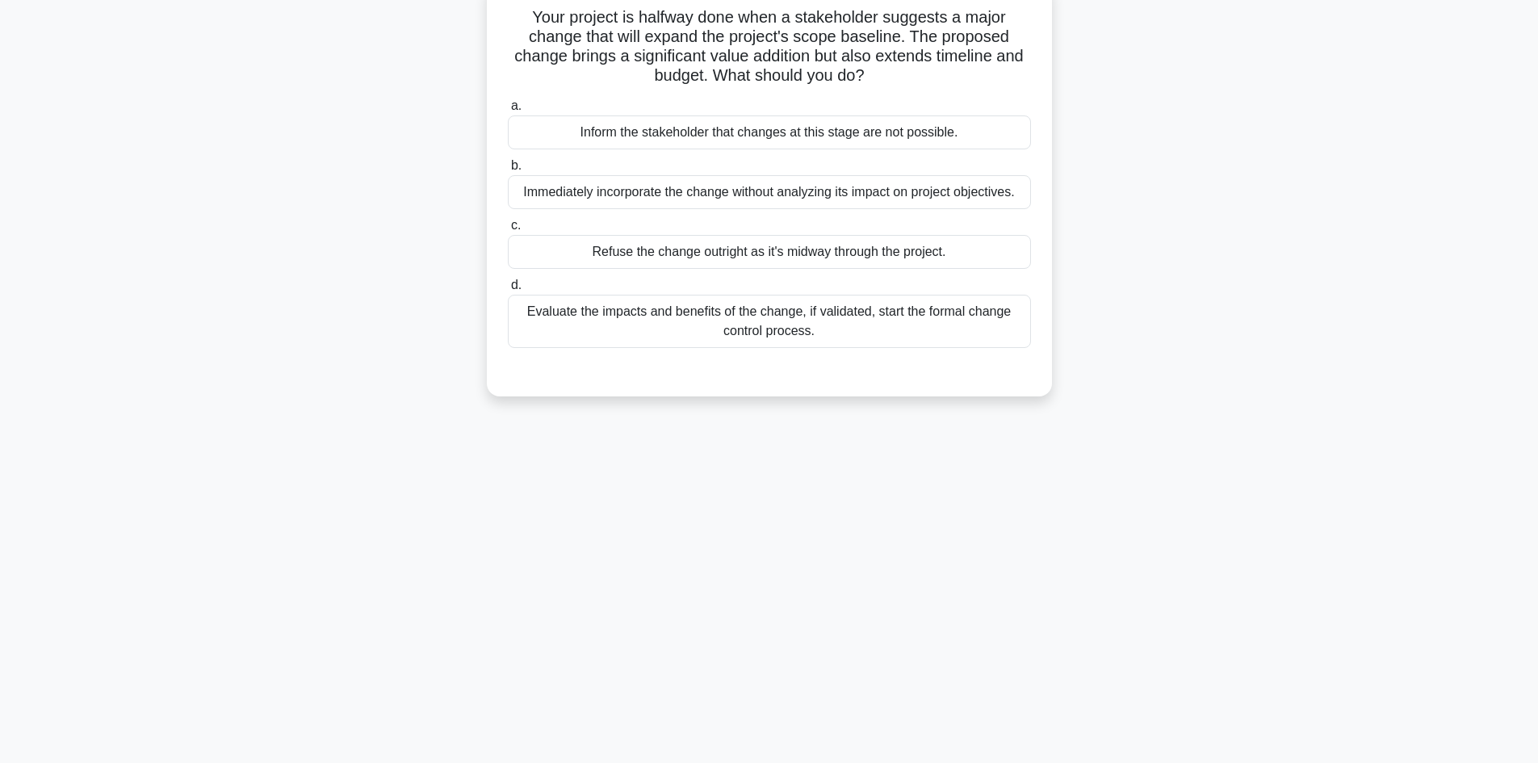
click at [849, 324] on div "Evaluate the impacts and benefits of the change, if validated, start the formal…" at bounding box center [769, 321] width 523 height 53
click at [508, 291] on input "d. Evaluate the impacts and benefits of the change, if validated, start the for…" at bounding box center [508, 285] width 0 height 10
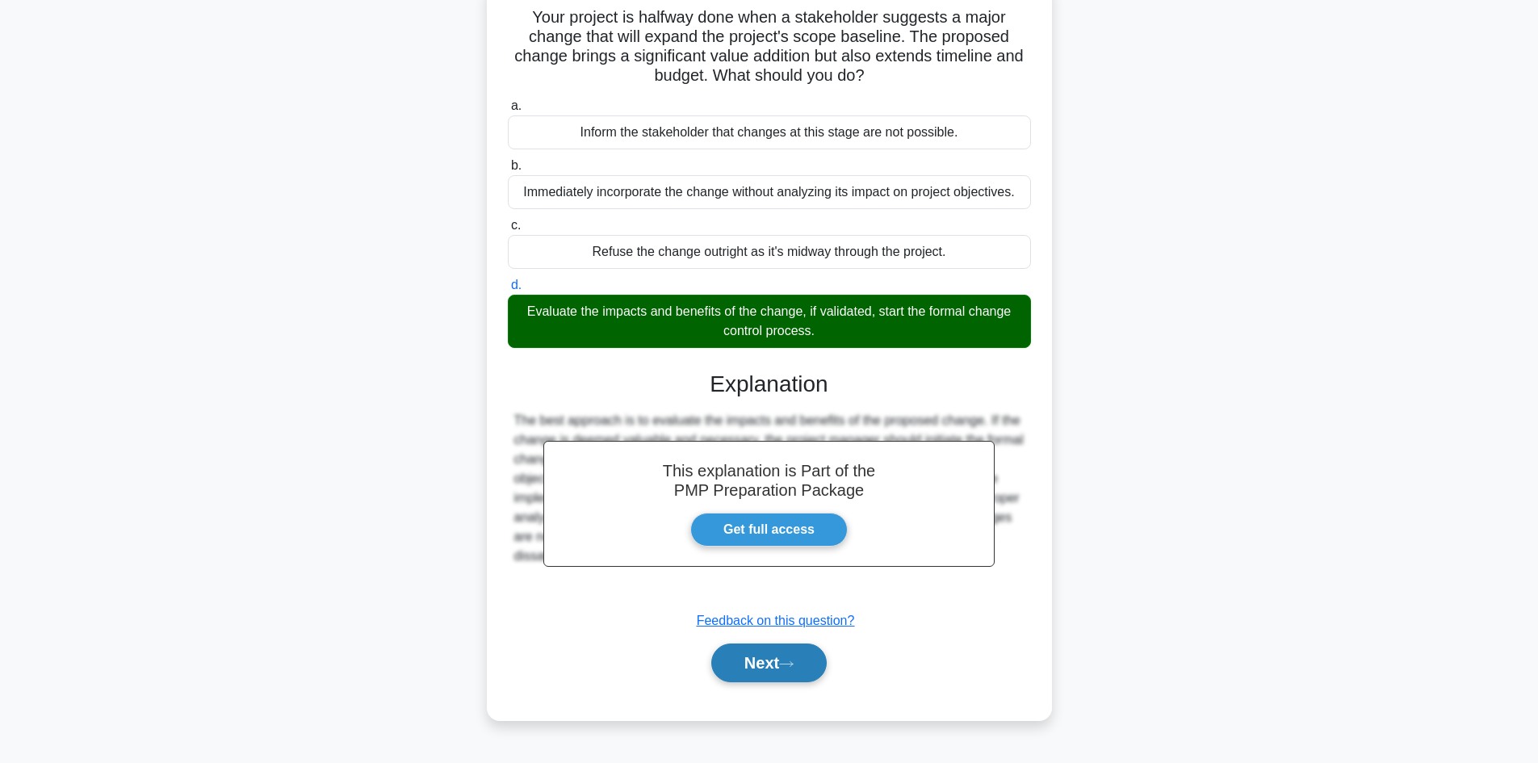
click at [732, 660] on button "Next" at bounding box center [768, 663] width 115 height 39
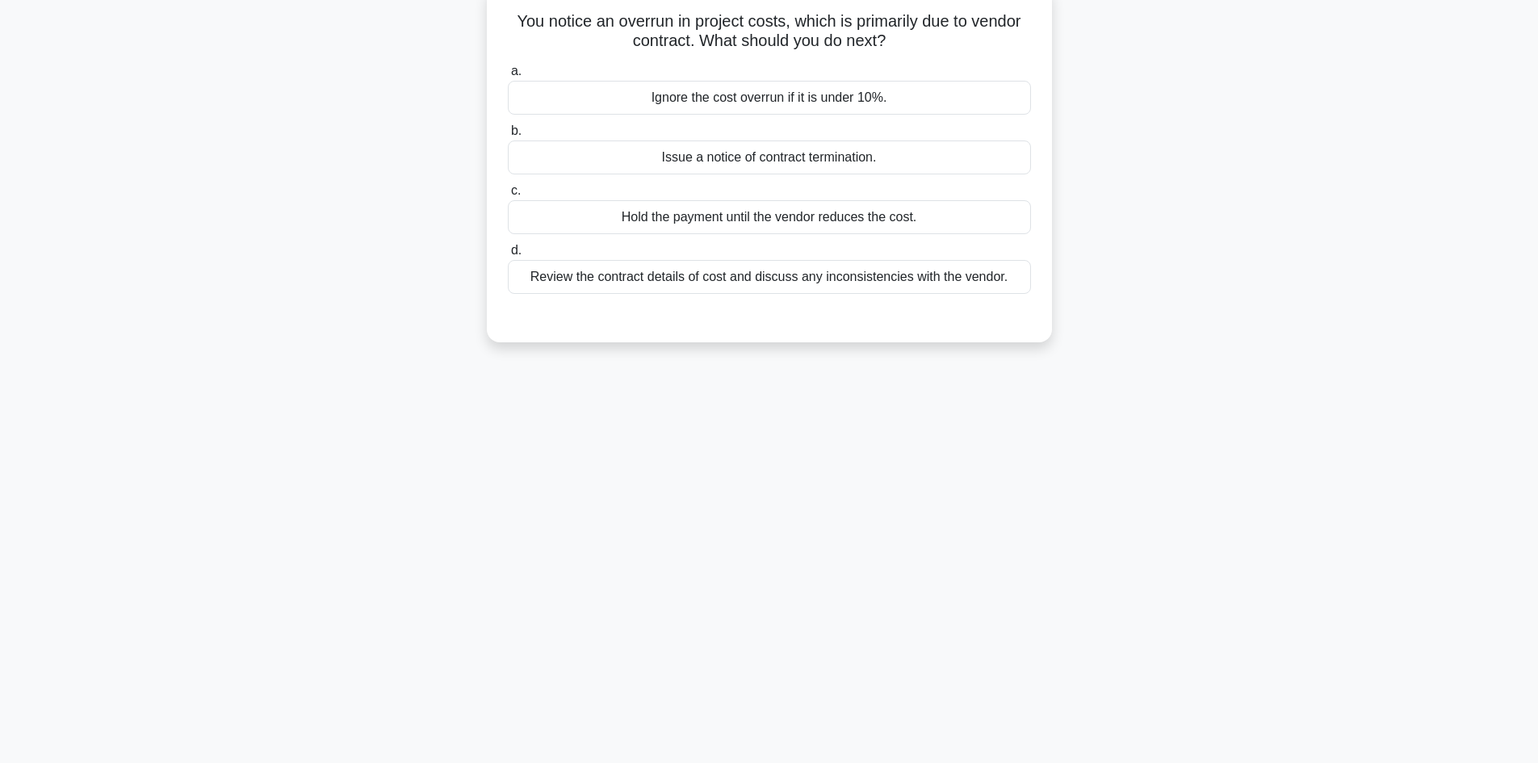
scroll to position [0, 0]
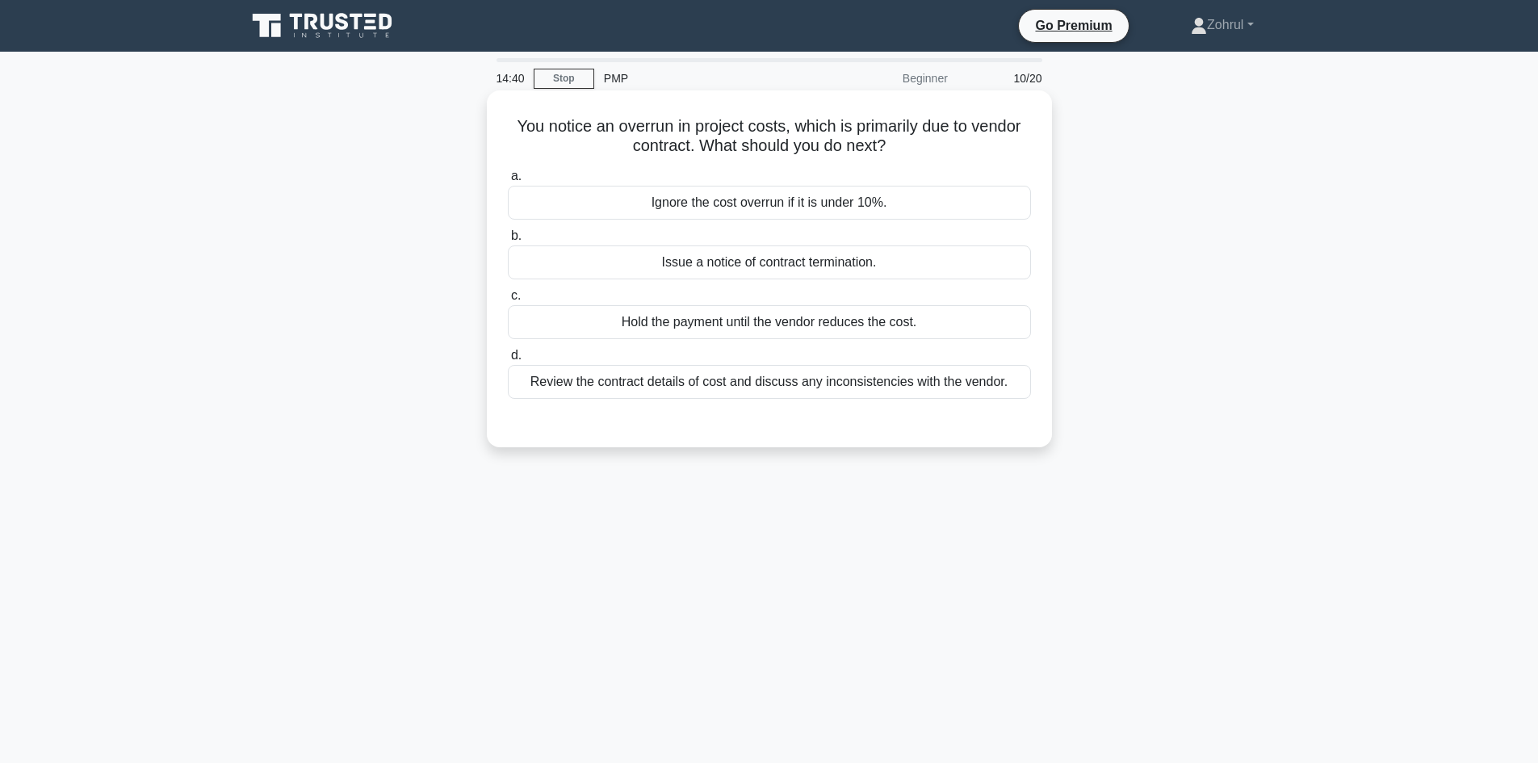
click at [854, 392] on div "Review the contract details of cost and discuss any inconsistencies with the ve…" at bounding box center [769, 382] width 523 height 34
click at [508, 361] on input "d. Review the contract details of cost and discuss any inconsistencies with the…" at bounding box center [508, 355] width 0 height 10
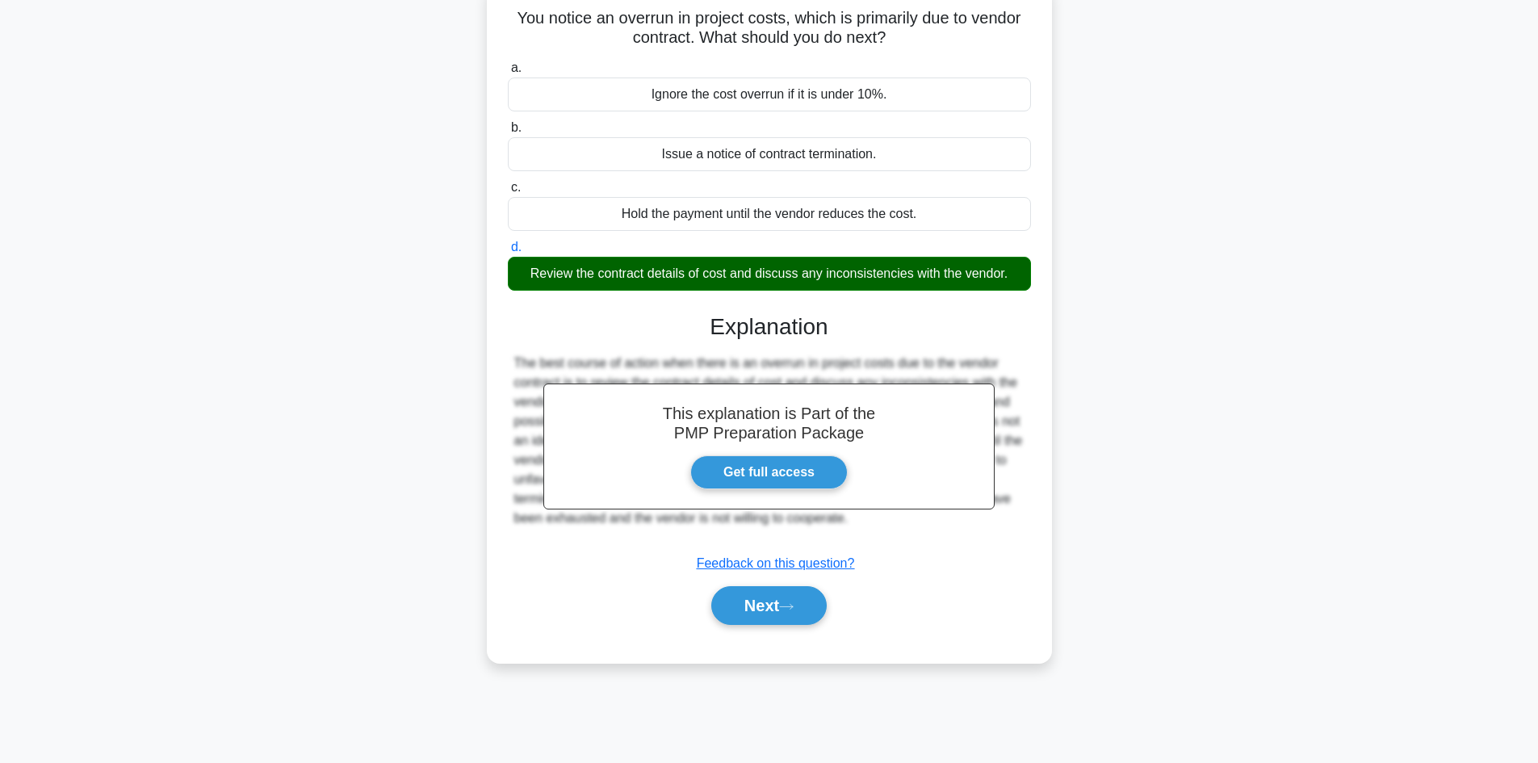
scroll to position [109, 0]
click at [770, 602] on button "Next" at bounding box center [768, 604] width 115 height 39
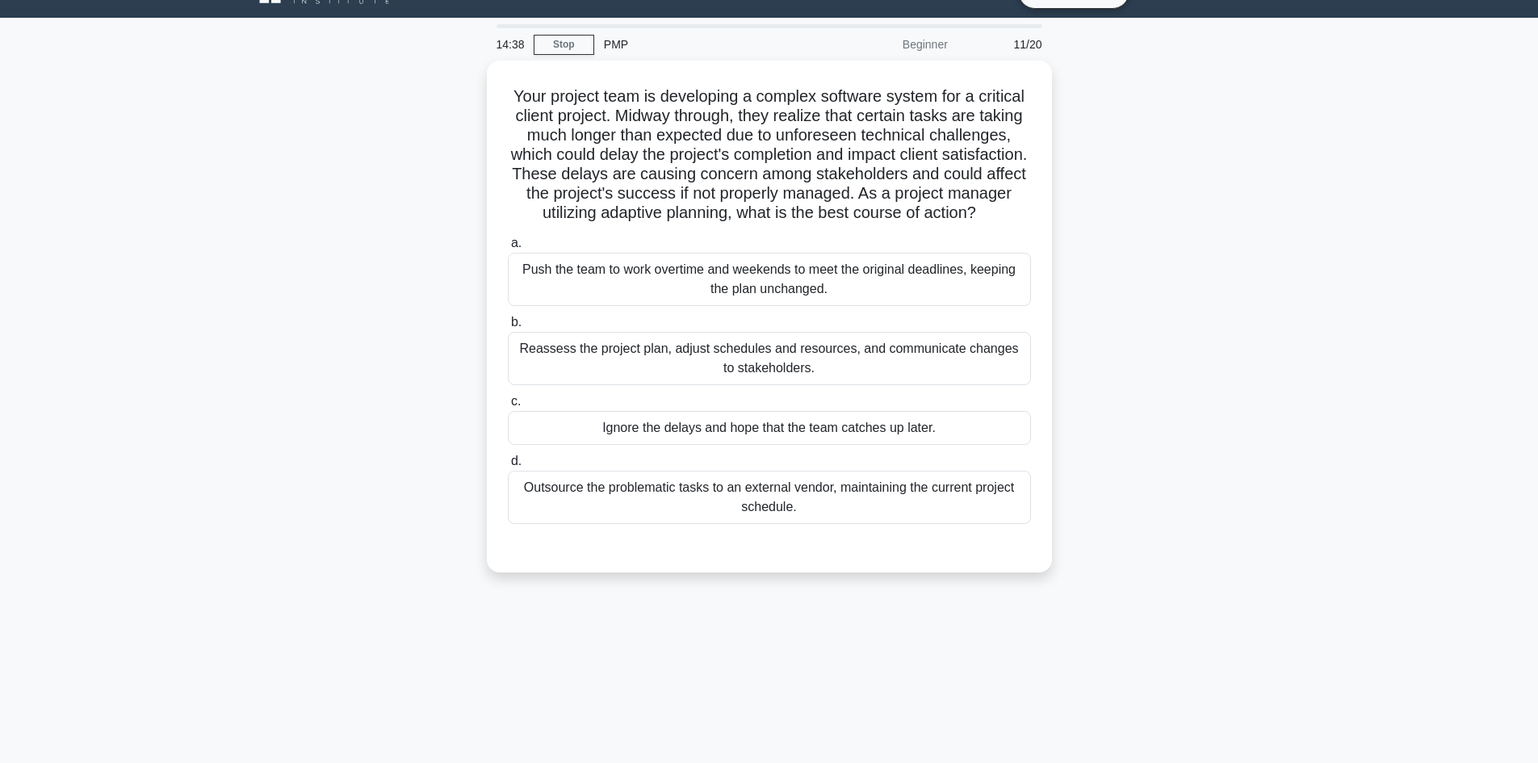
scroll to position [0, 0]
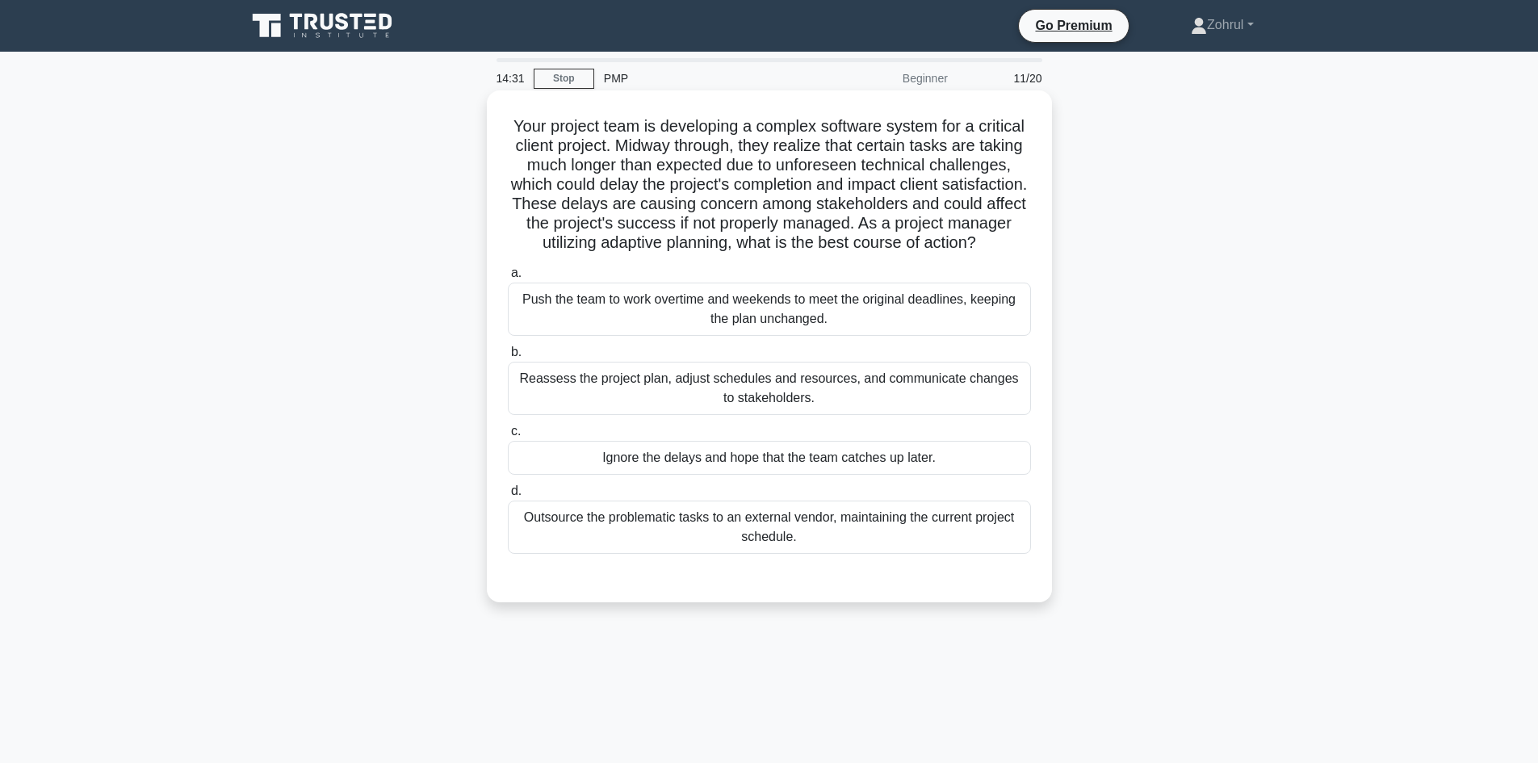
click at [912, 413] on div "Reassess the project plan, adjust schedules and resources, and communicate chan…" at bounding box center [769, 388] width 523 height 53
click at [508, 358] on input "b. Reassess the project plan, adjust schedules and resources, and communicate c…" at bounding box center [508, 352] width 0 height 10
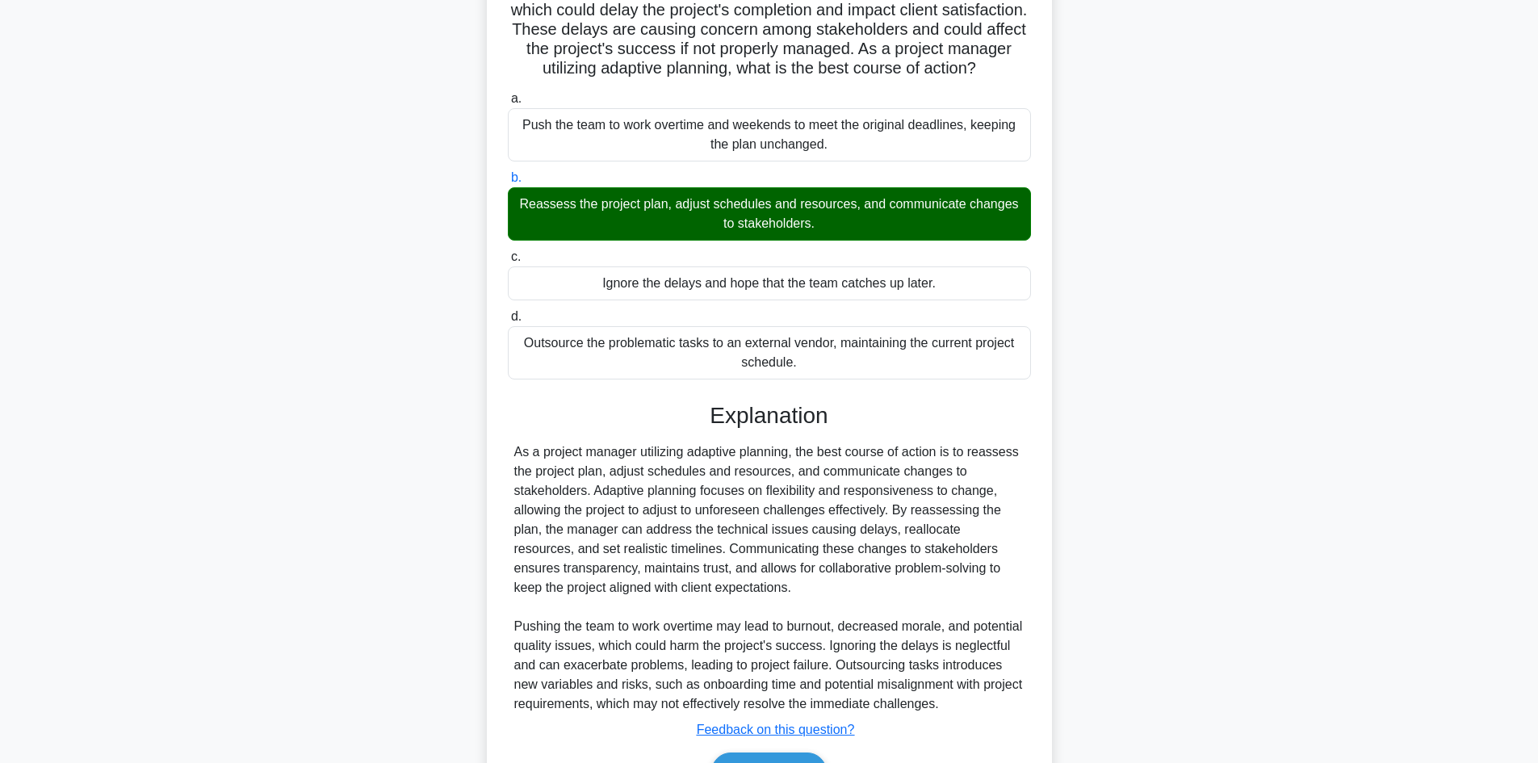
scroll to position [291, 0]
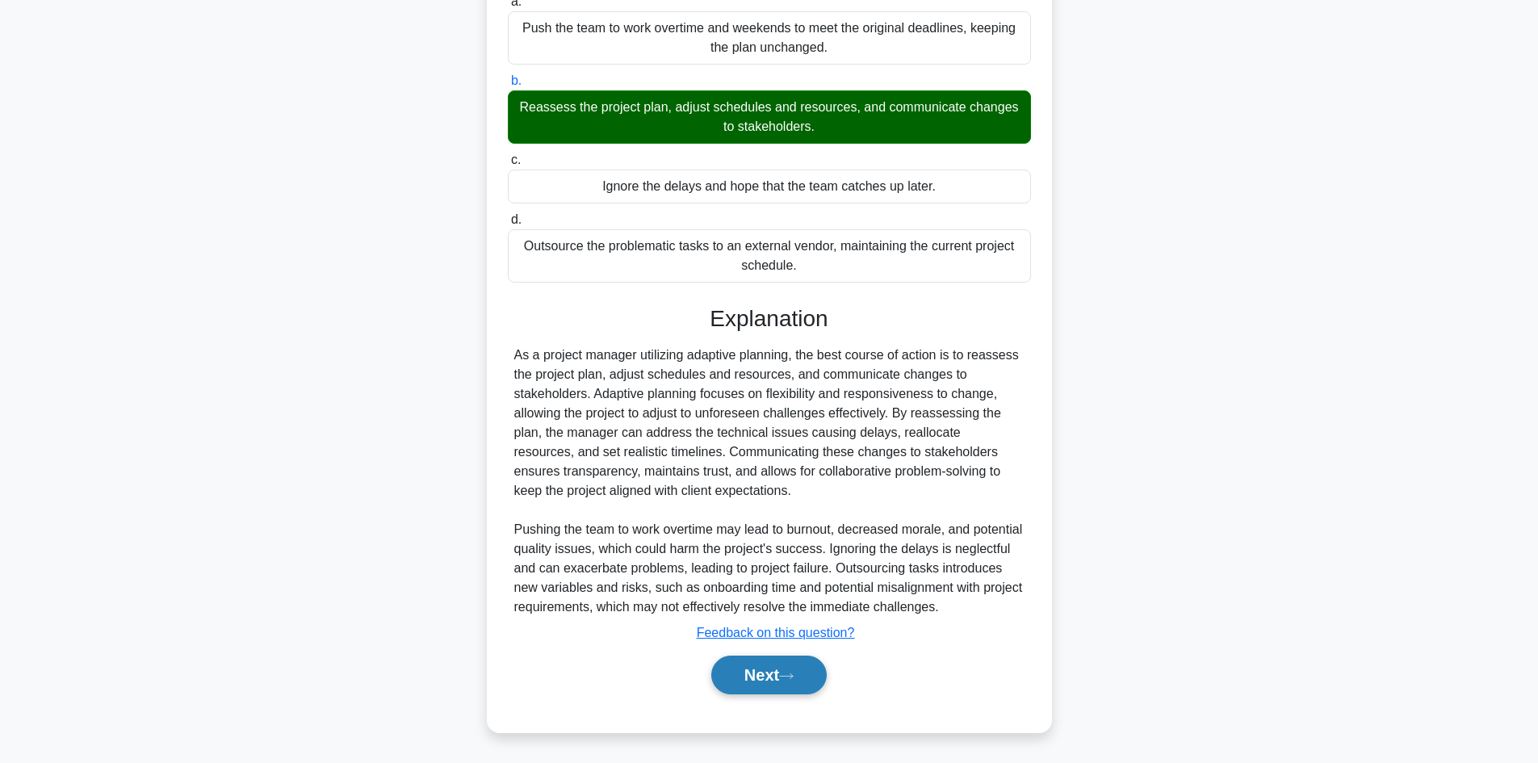
click at [807, 676] on button "Next" at bounding box center [768, 675] width 115 height 39
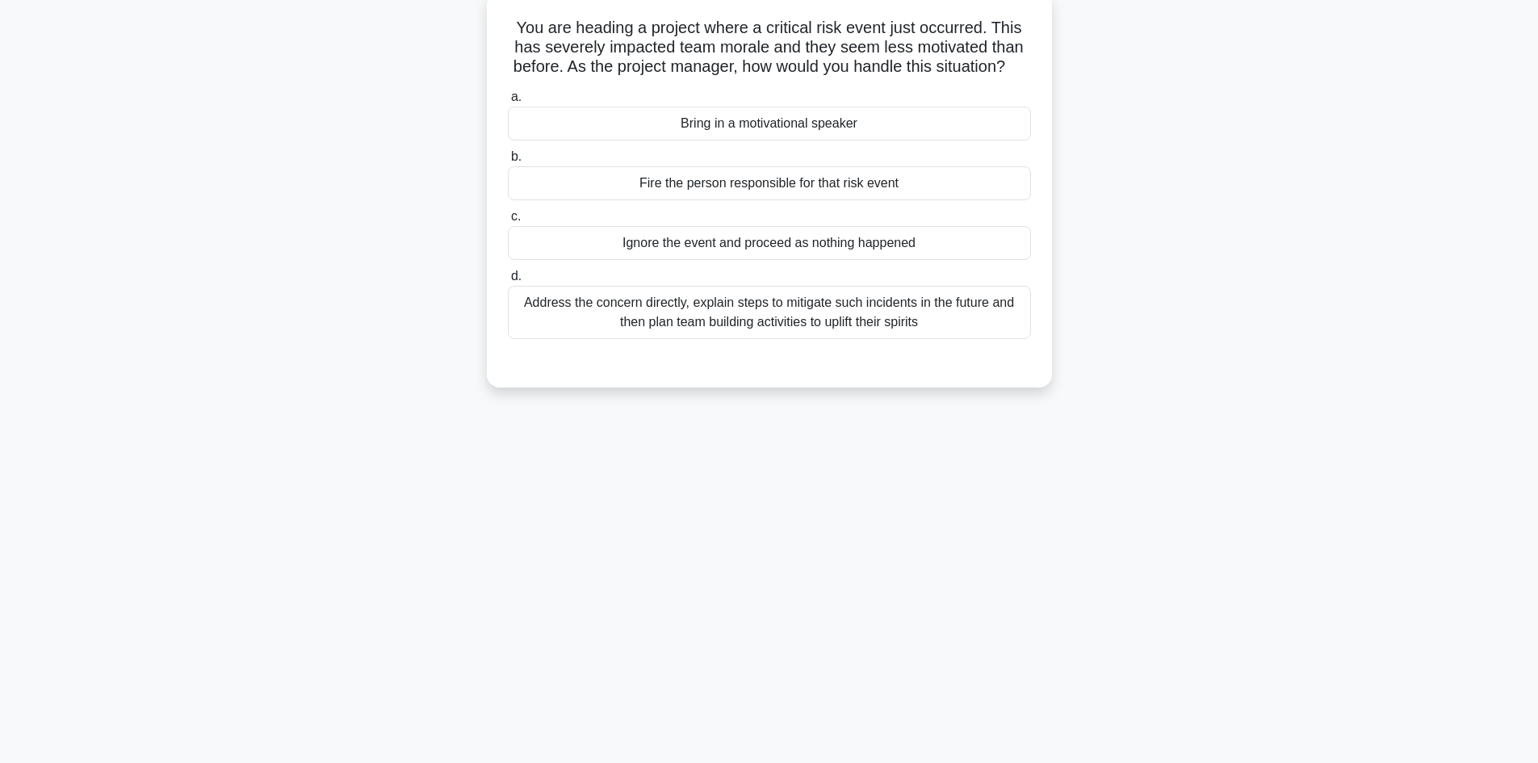
scroll to position [0, 0]
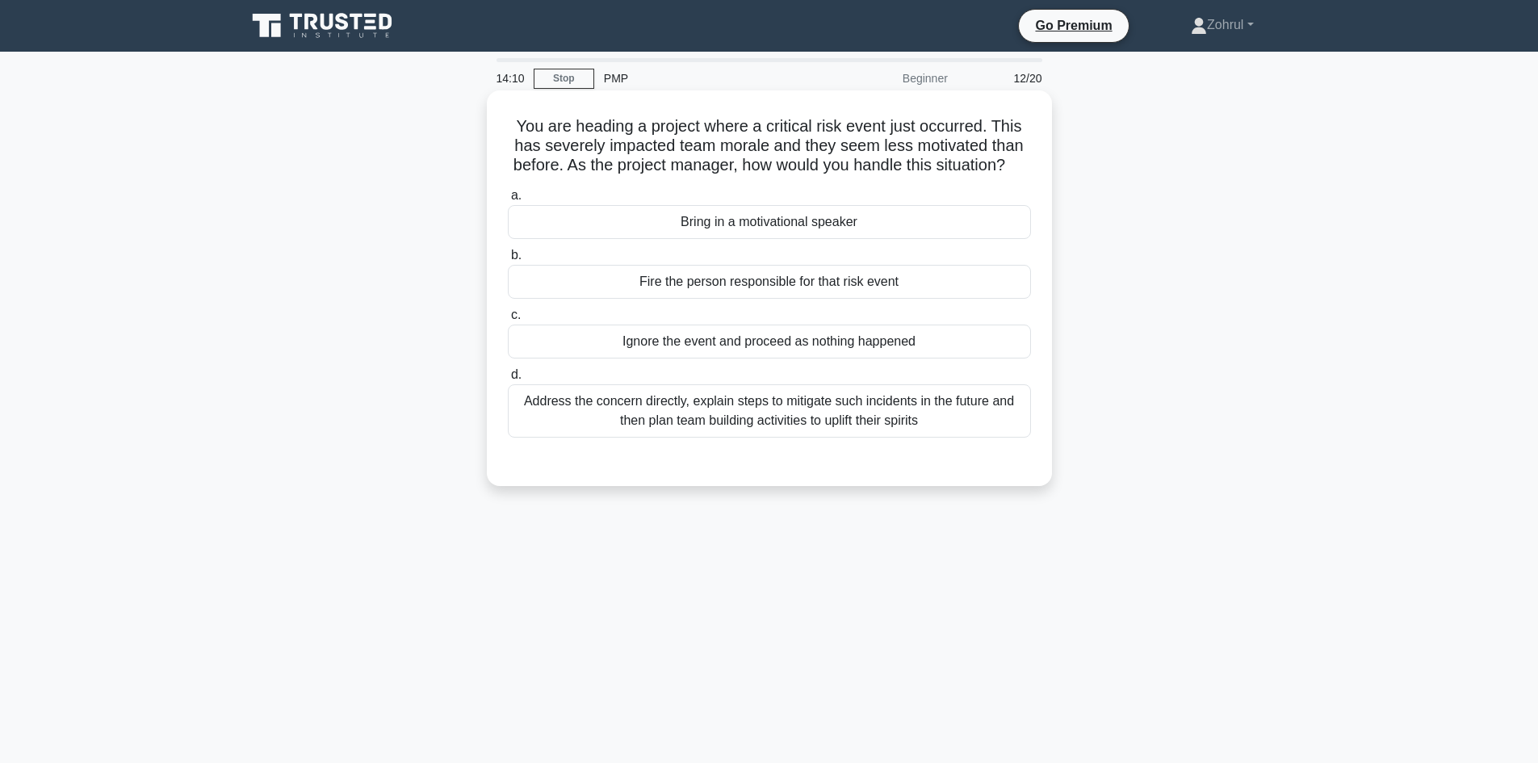
click at [832, 429] on div "Address the concern directly, explain steps to mitigate such incidents in the f…" at bounding box center [769, 410] width 523 height 53
click at [508, 380] on input "d. Address the concern directly, explain steps to mitigate such incidents in th…" at bounding box center [508, 375] width 0 height 10
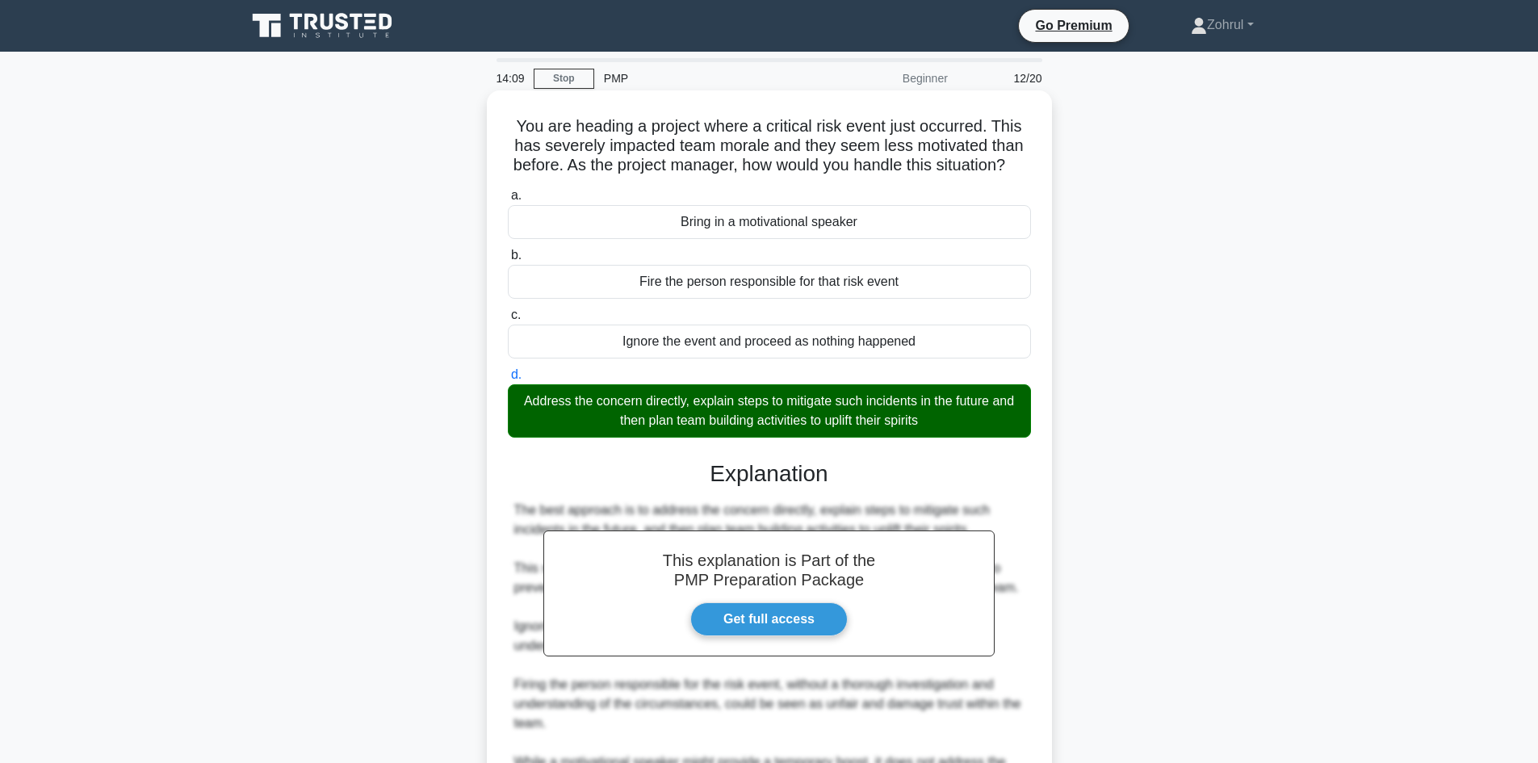
scroll to position [195, 0]
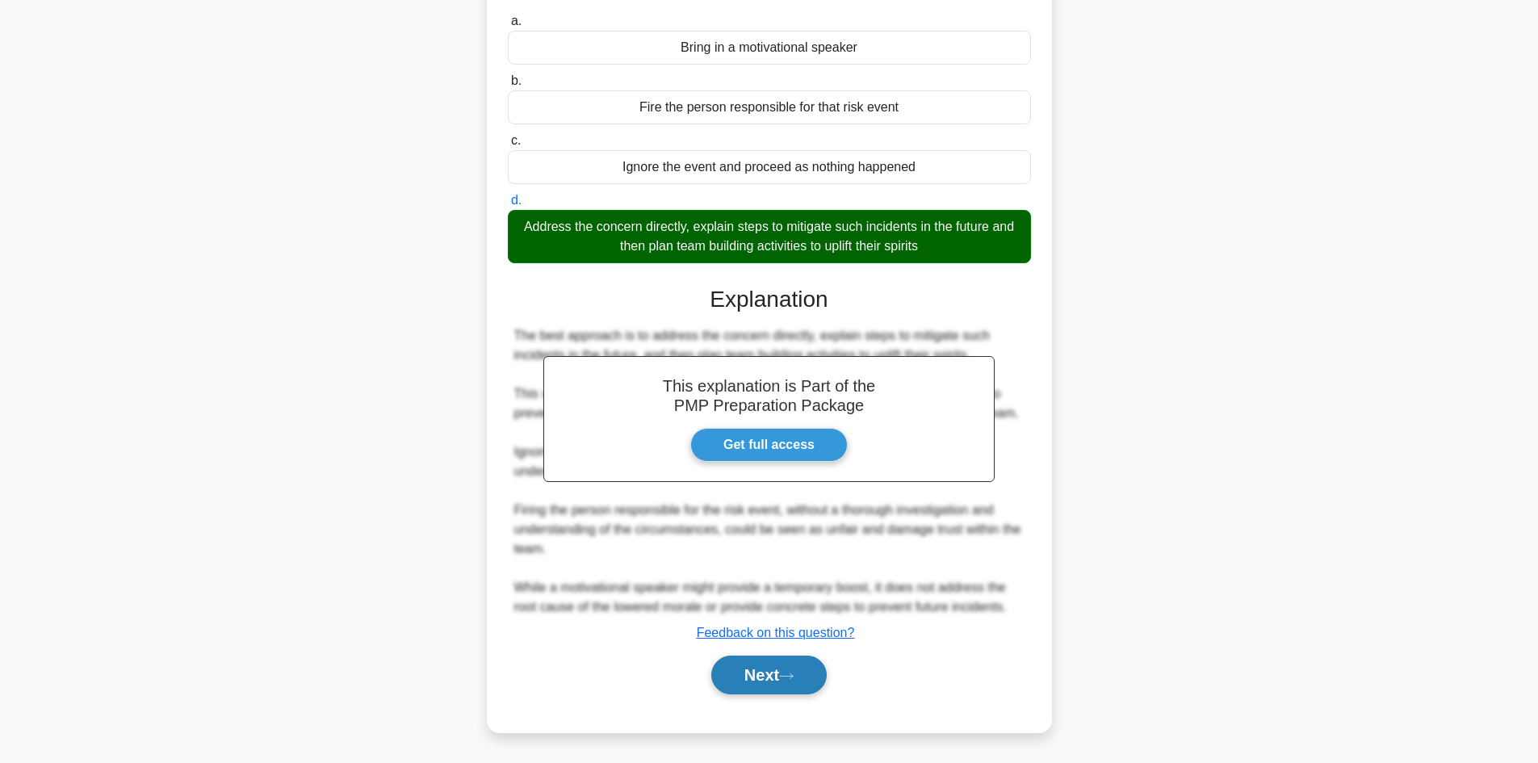
click at [742, 685] on button "Next" at bounding box center [768, 675] width 115 height 39
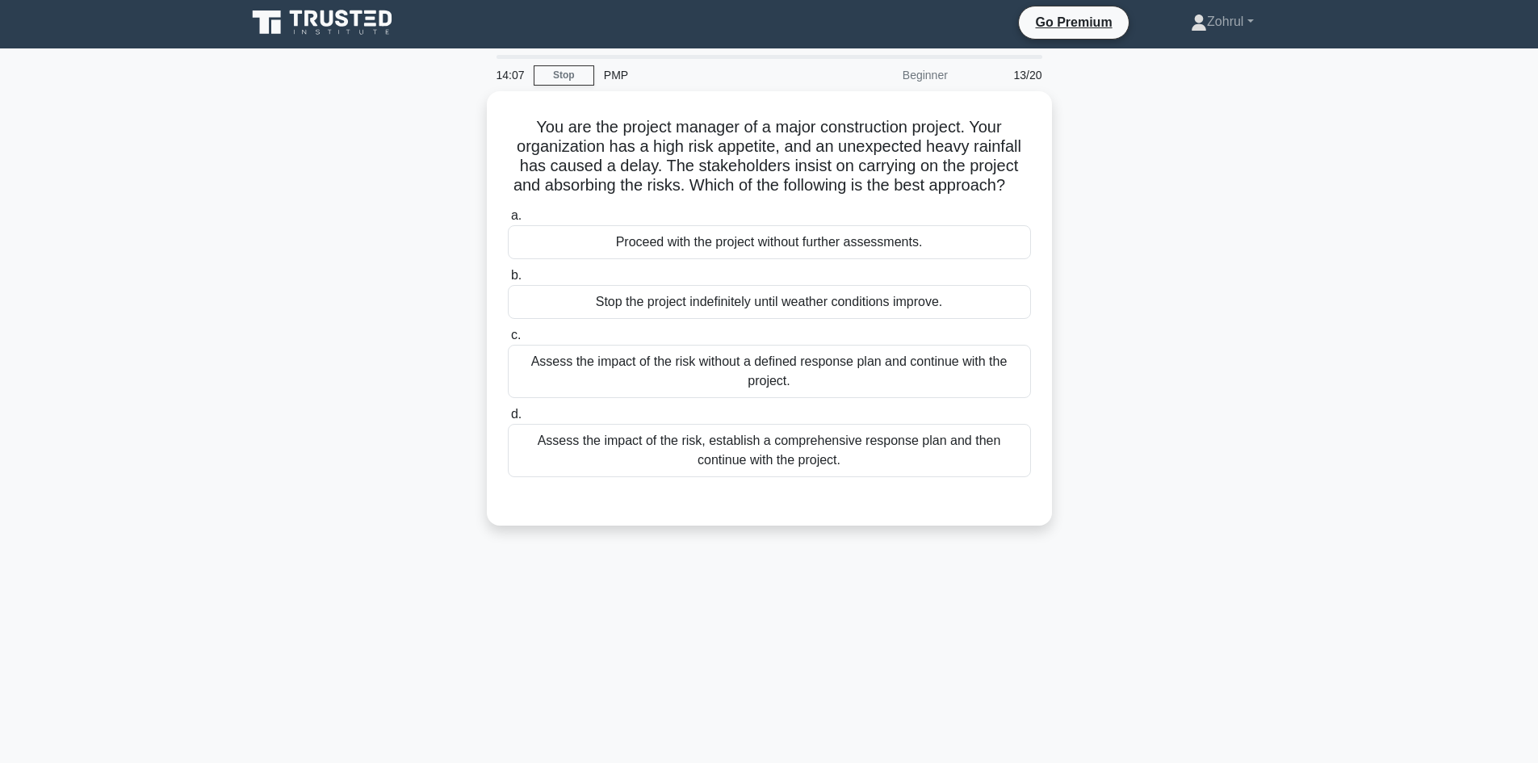
scroll to position [0, 0]
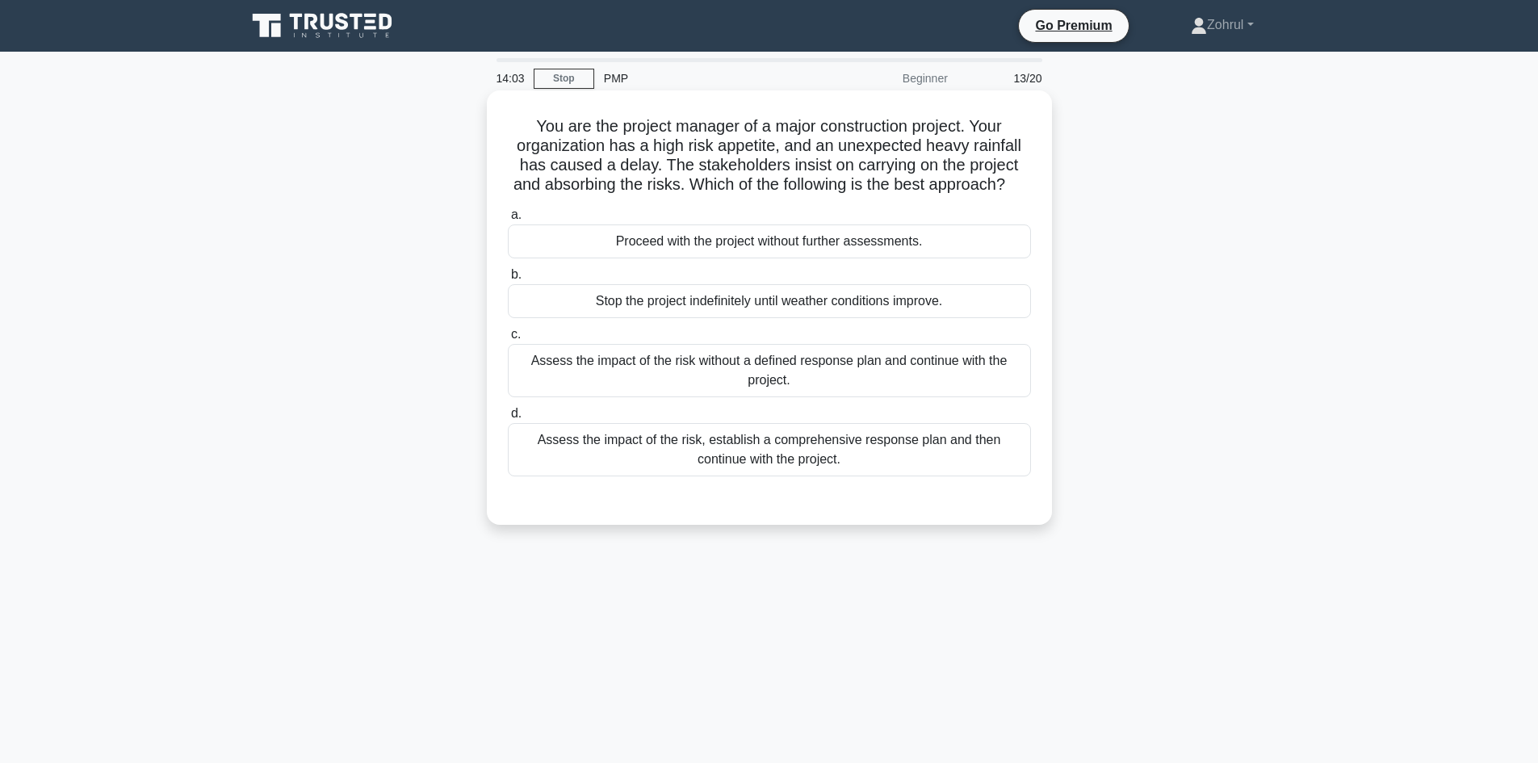
click at [904, 476] on div "Assess the impact of the risk, establish a comprehensive response plan and then…" at bounding box center [769, 449] width 523 height 53
click at [508, 419] on input "d. Assess the impact of the risk, establish a comprehensive response plan and t…" at bounding box center [508, 414] width 0 height 10
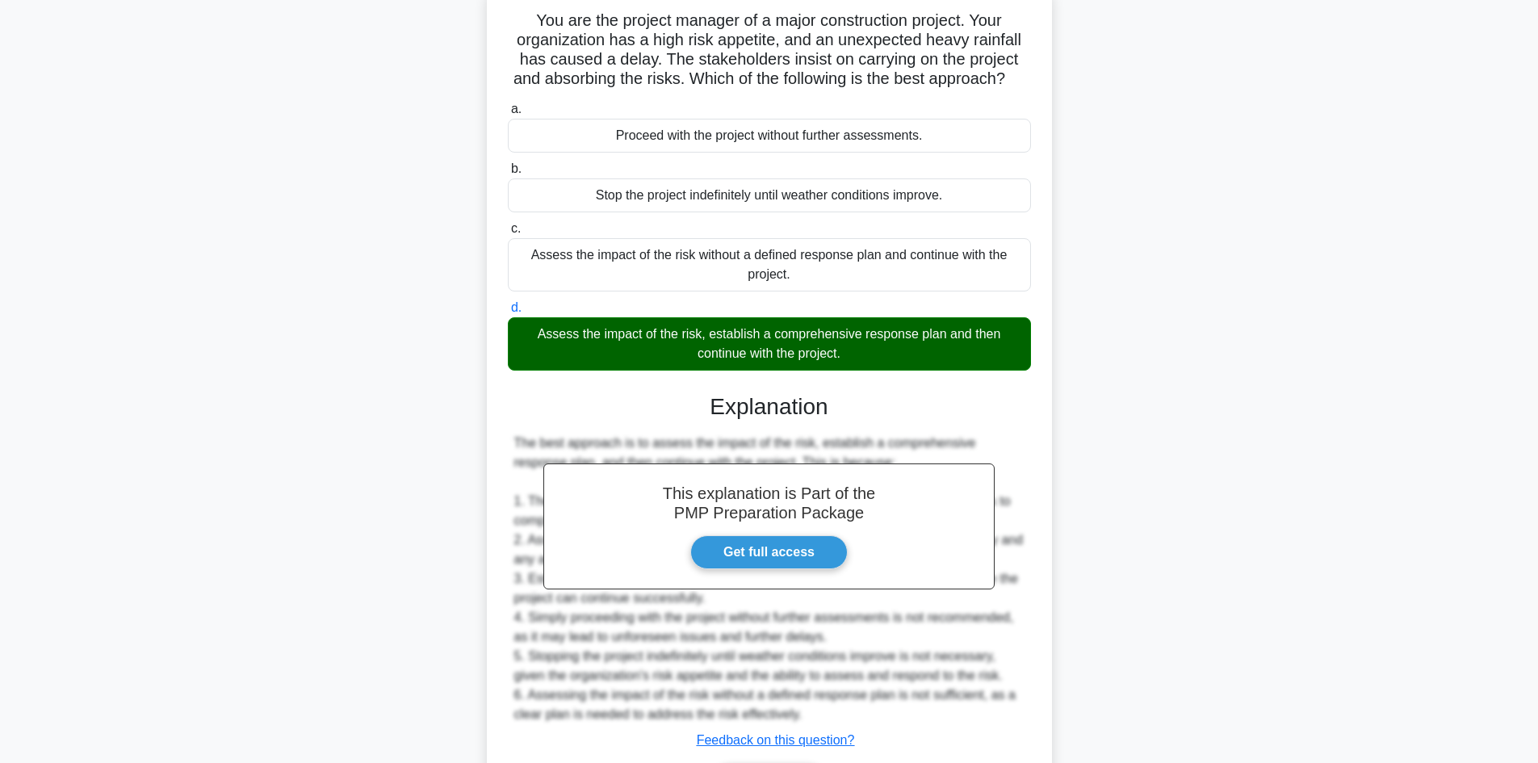
scroll to position [233, 0]
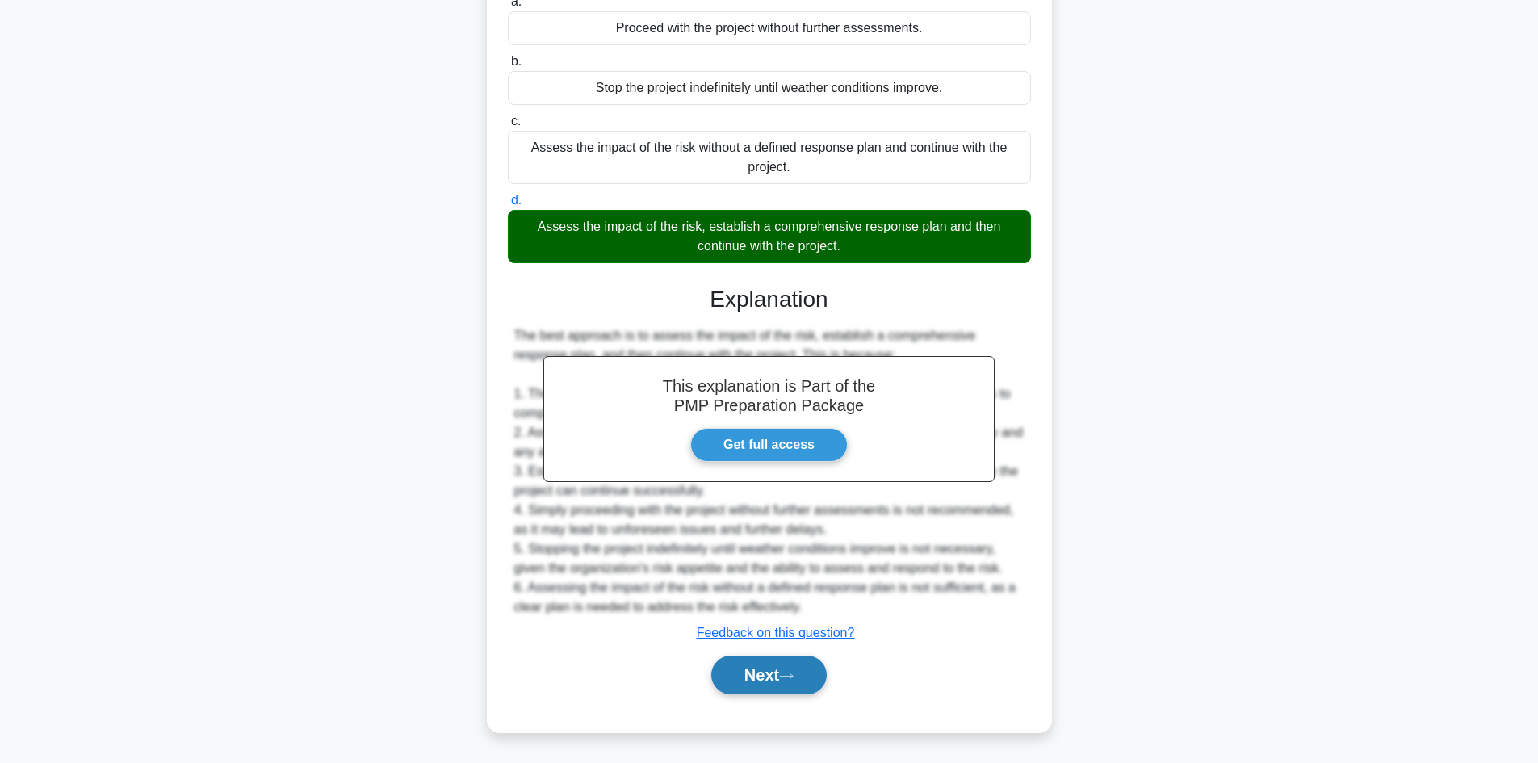
click at [761, 677] on button "Next" at bounding box center [768, 675] width 115 height 39
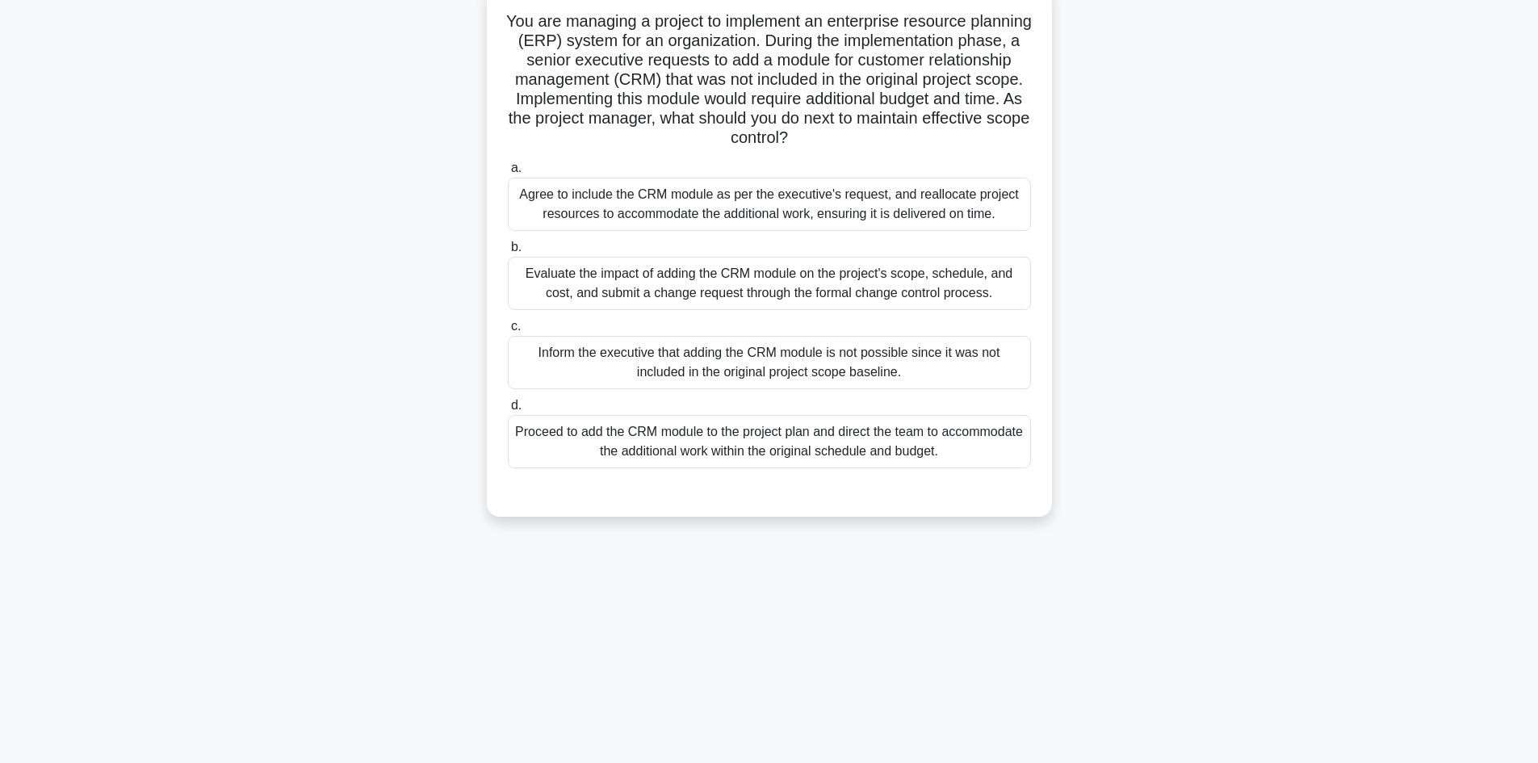
scroll to position [0, 0]
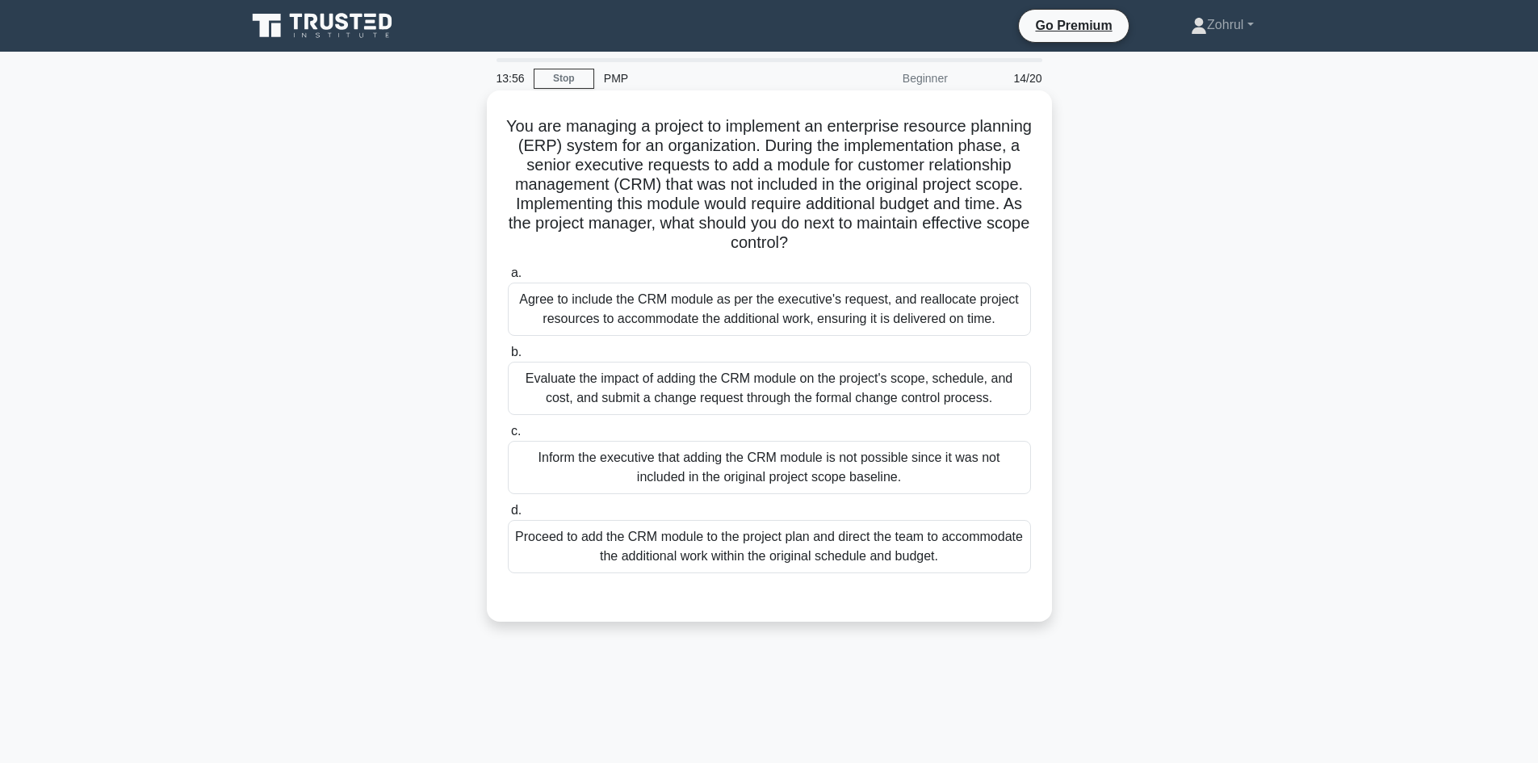
click at [864, 388] on div "Evaluate the impact of adding the CRM module on the project's scope, schedule, …" at bounding box center [769, 388] width 523 height 53
click at [508, 358] on input "b. Evaluate the impact of adding the CRM module on the project's scope, schedul…" at bounding box center [508, 352] width 0 height 10
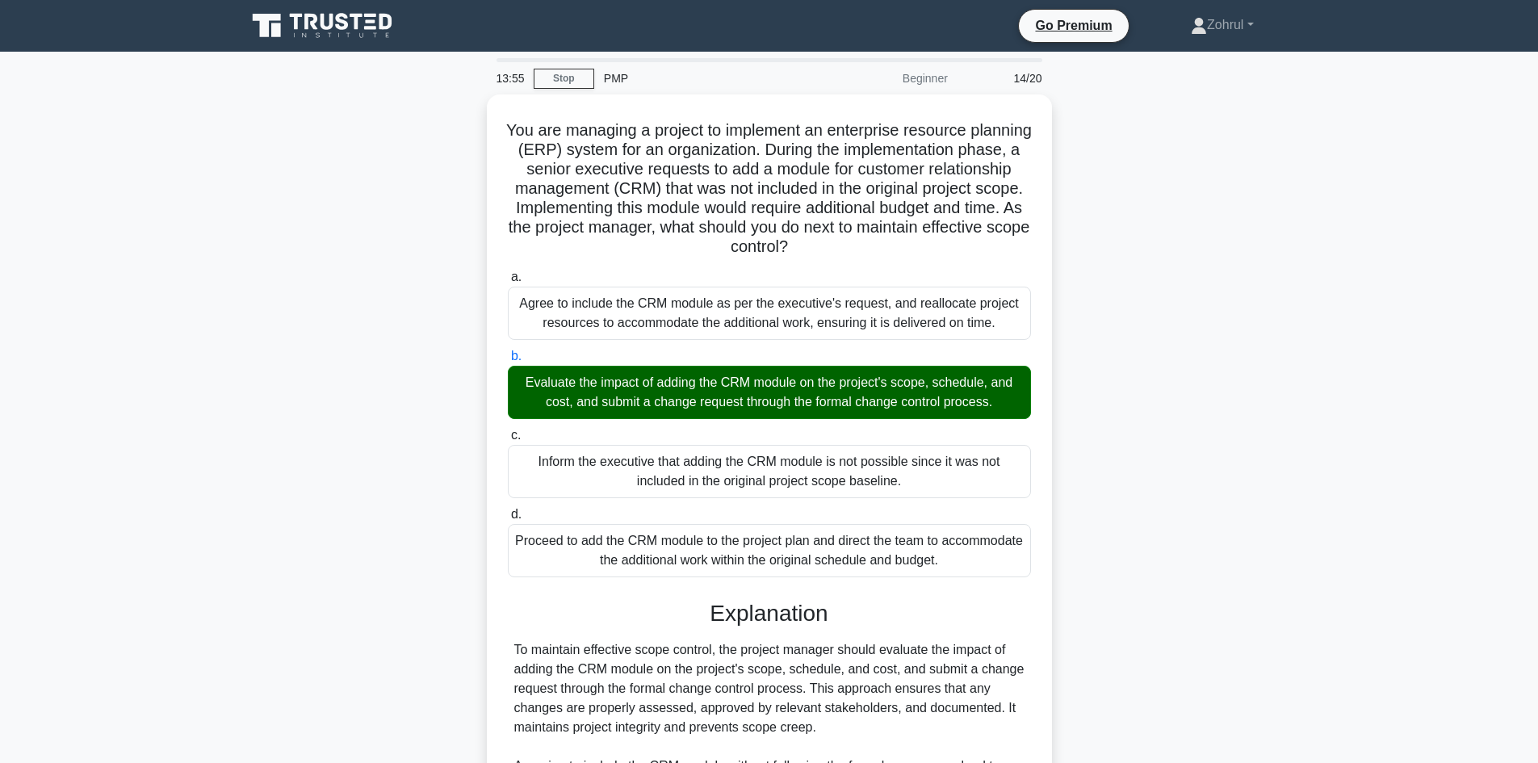
scroll to position [233, 0]
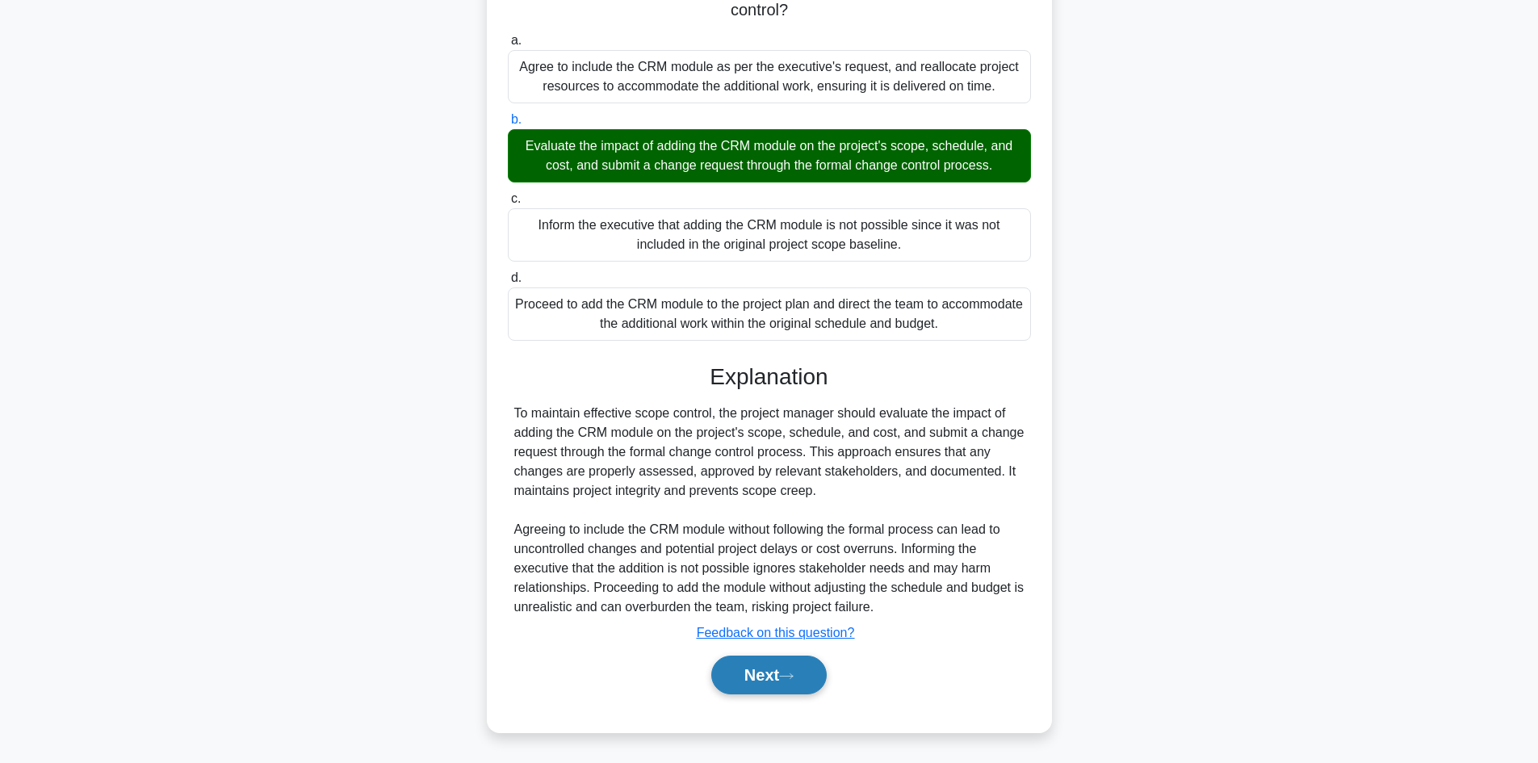
click at [761, 680] on button "Next" at bounding box center [768, 675] width 115 height 39
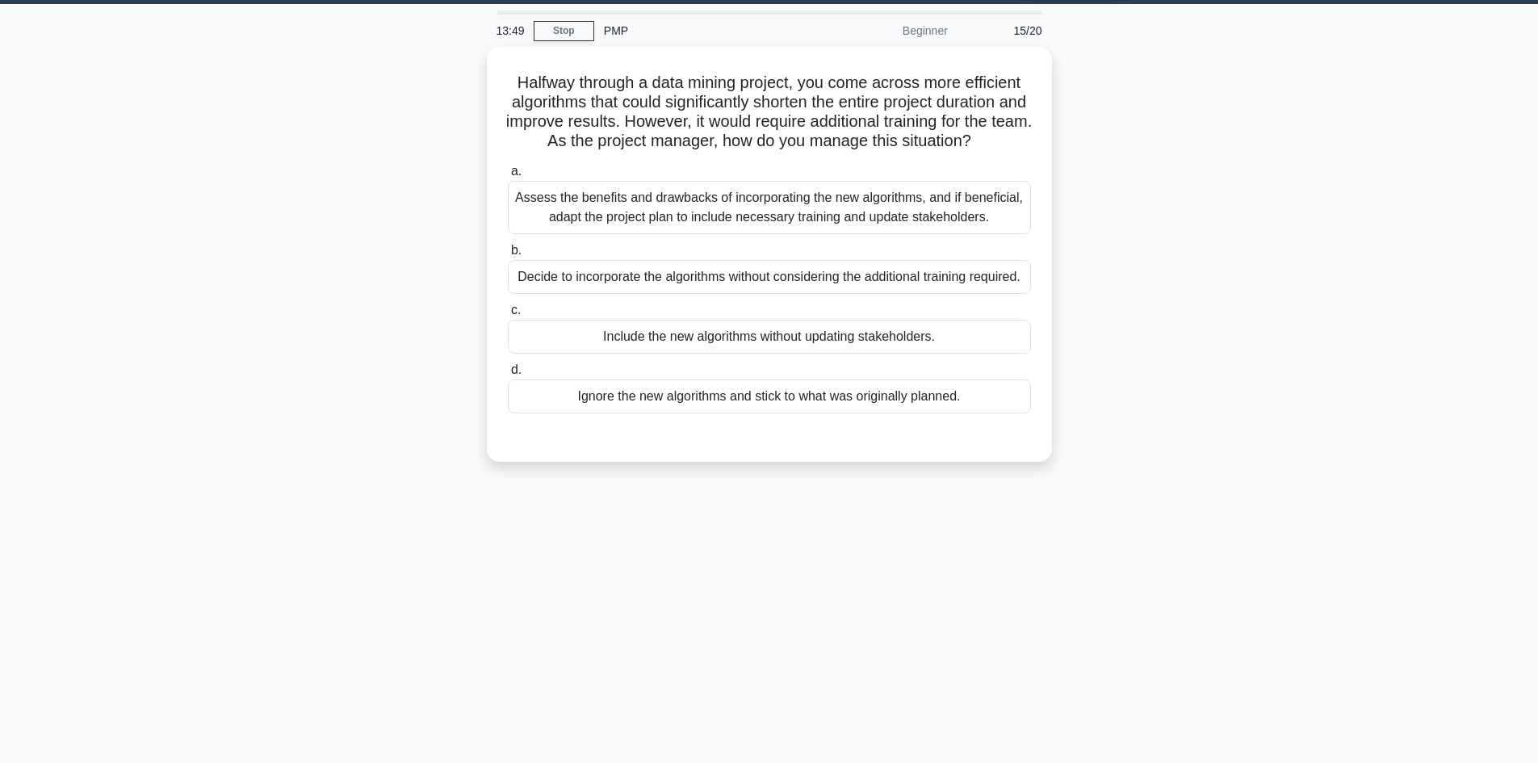
scroll to position [0, 0]
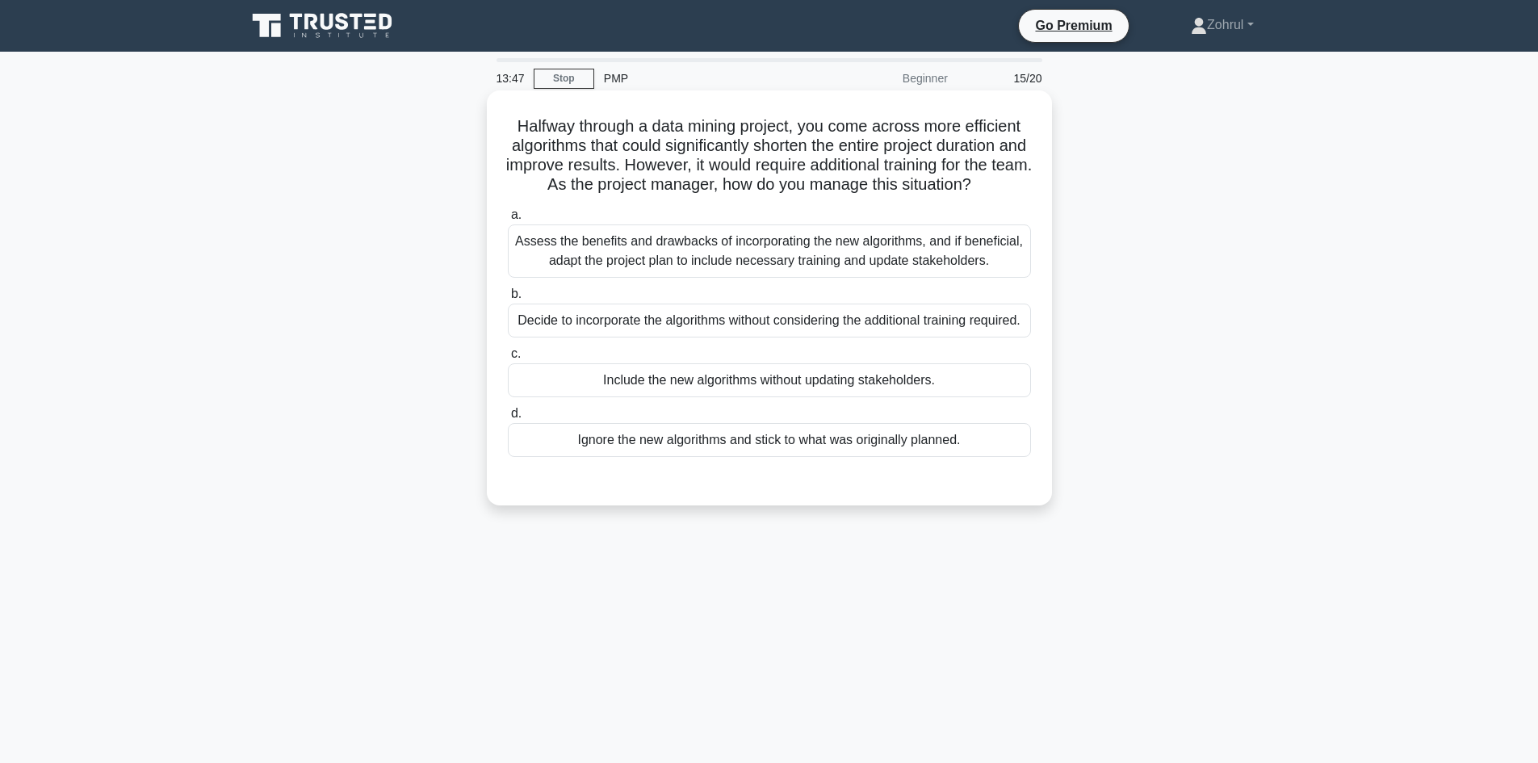
click at [873, 271] on div "Assess the benefits and drawbacks of incorporating the new algorithms, and if b…" at bounding box center [769, 250] width 523 height 53
click at [508, 220] on input "a. Assess the benefits and drawbacks of incorporating the new algorithms, and i…" at bounding box center [508, 215] width 0 height 10
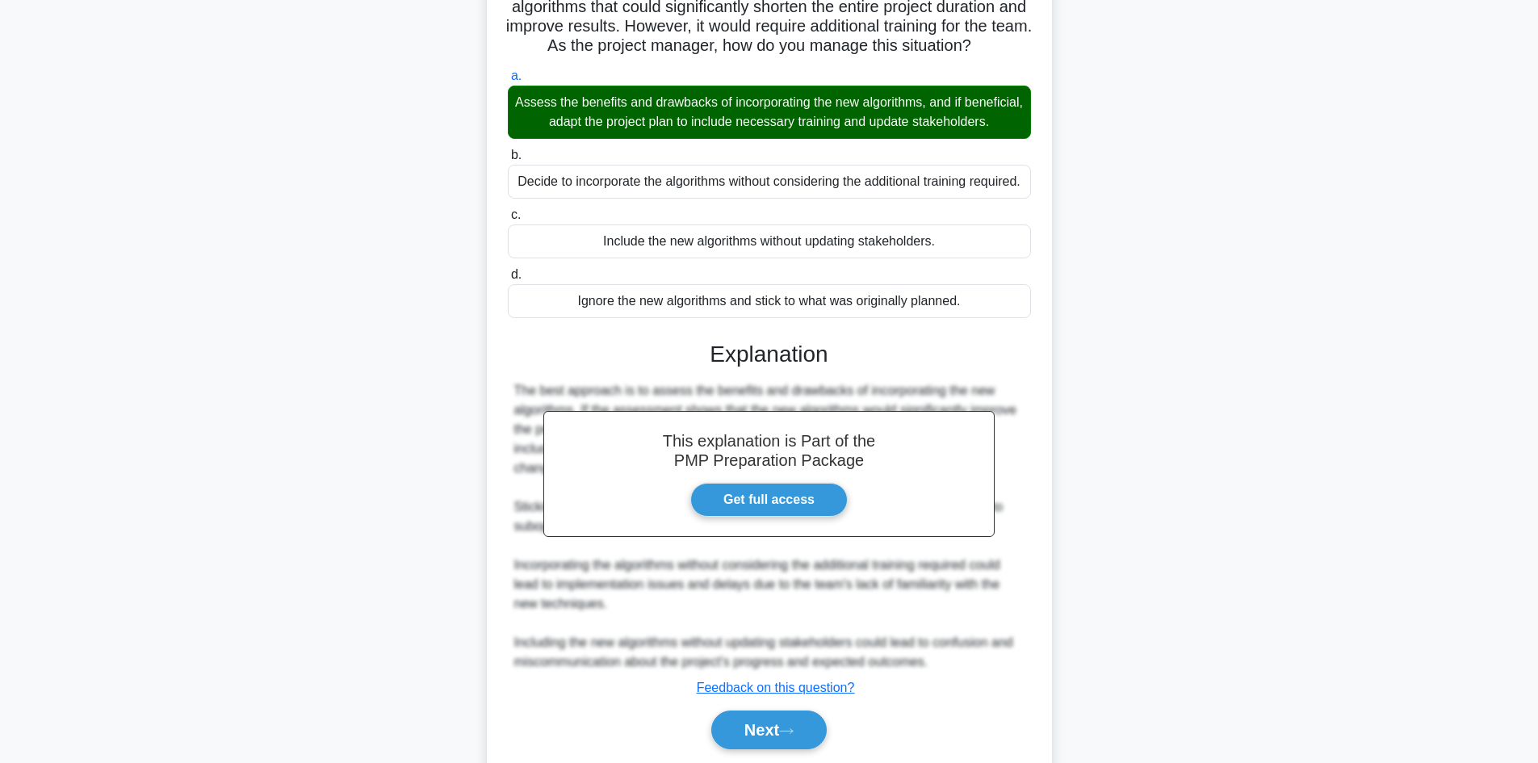
scroll to position [253, 0]
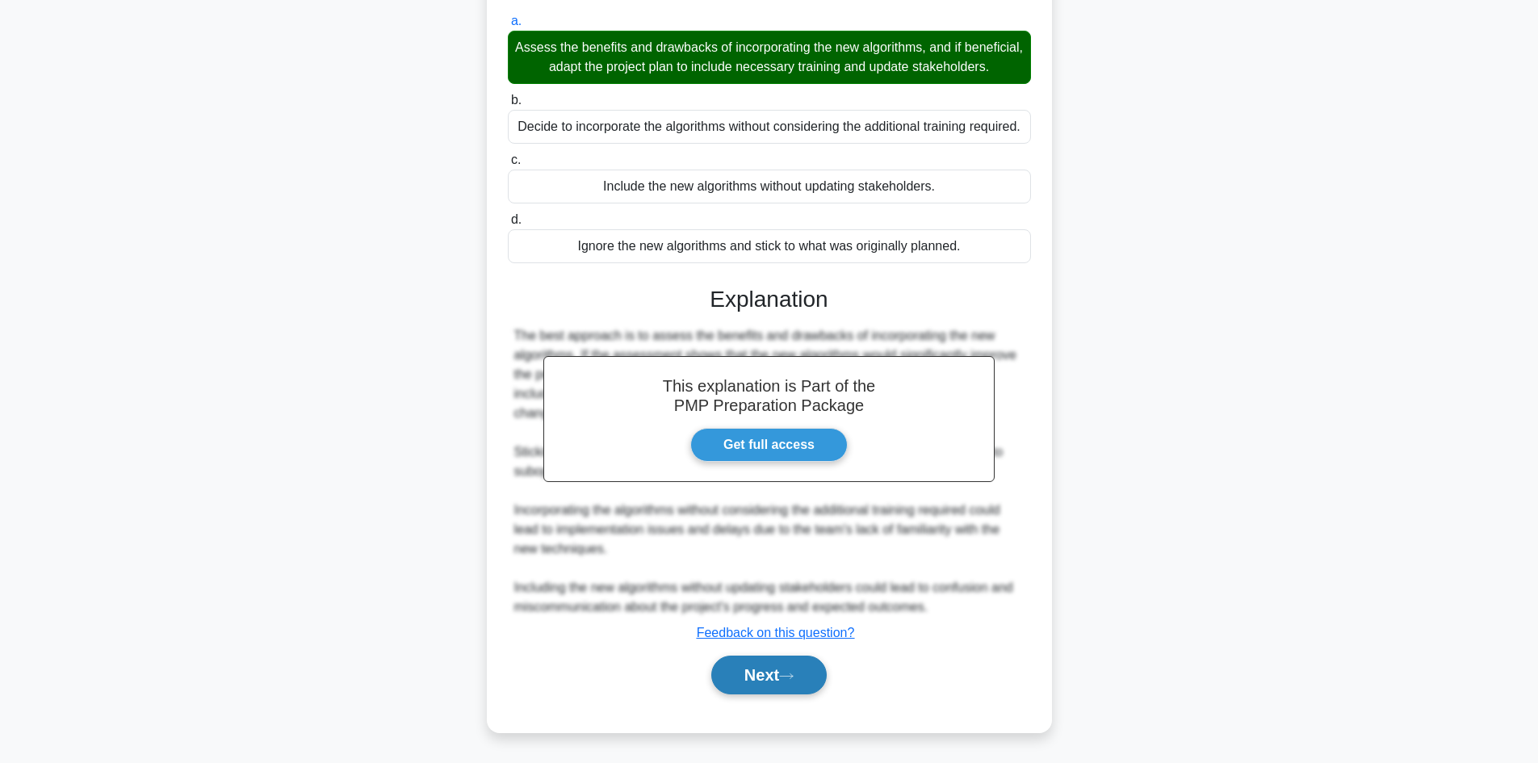
click at [766, 665] on button "Next" at bounding box center [768, 675] width 115 height 39
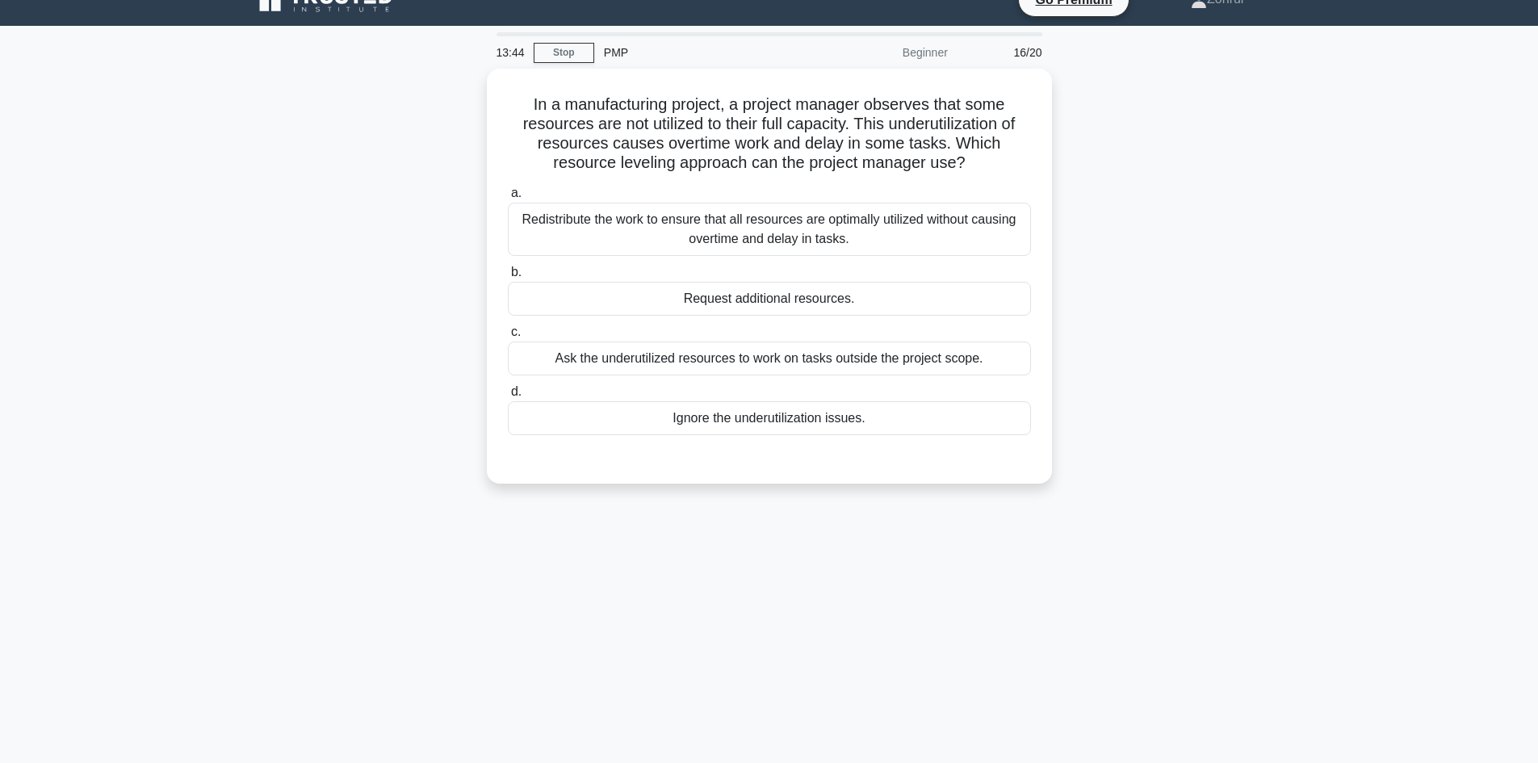
scroll to position [0, 0]
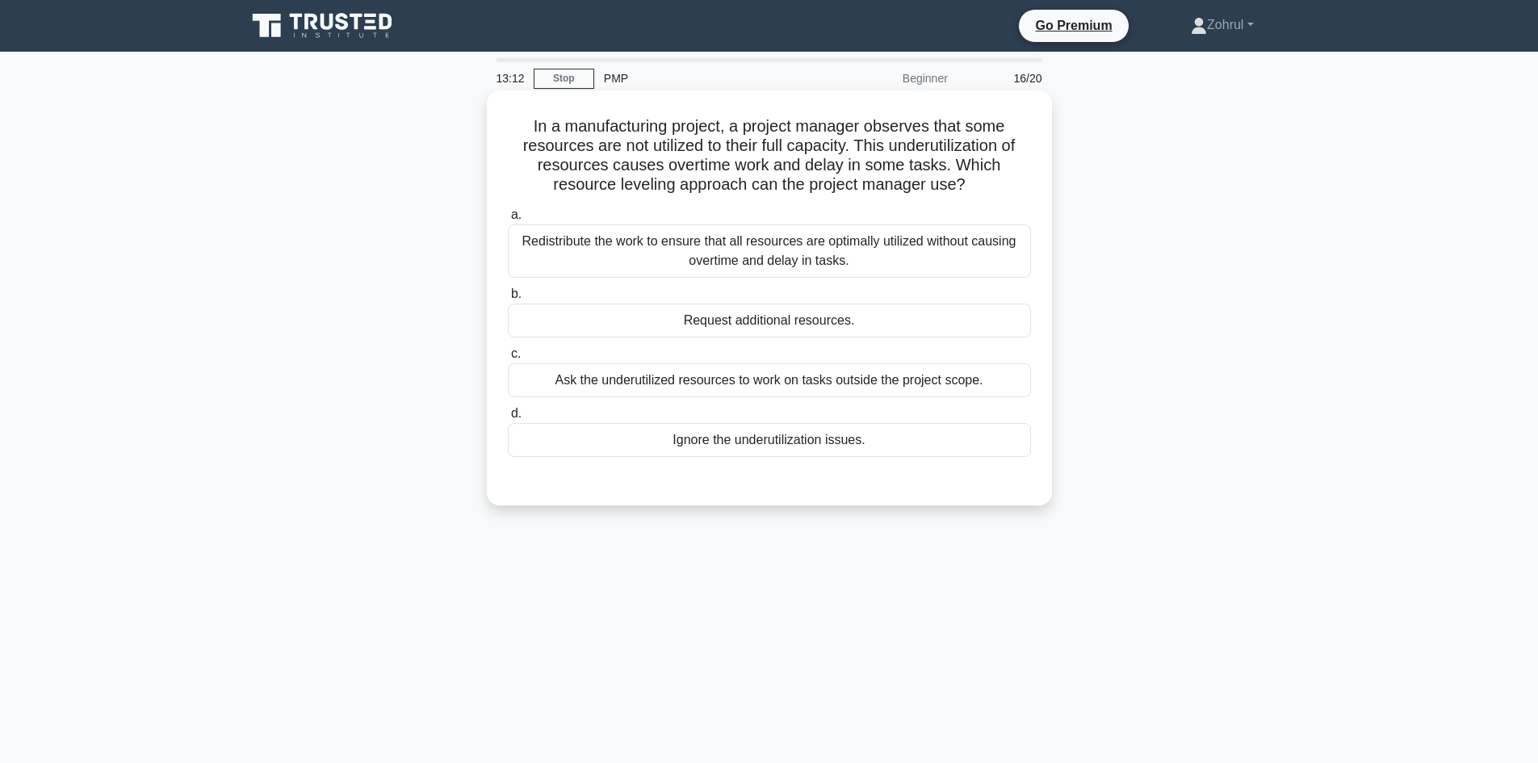
click at [830, 262] on div "Redistribute the work to ensure that all resources are optimally utilized witho…" at bounding box center [769, 250] width 523 height 53
click at [508, 220] on input "a. Redistribute the work to ensure that all resources are optimally utilized wi…" at bounding box center [508, 215] width 0 height 10
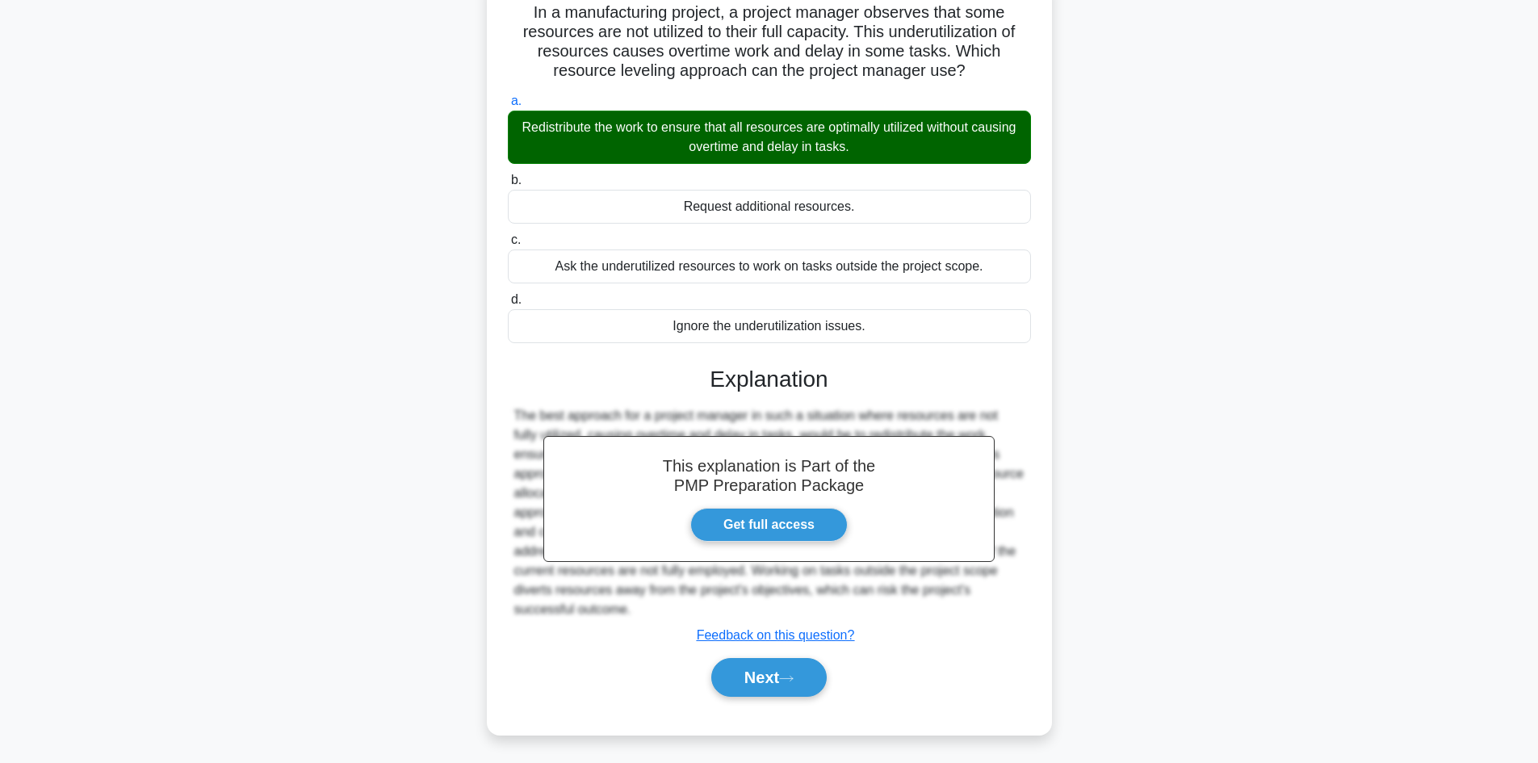
scroll to position [117, 0]
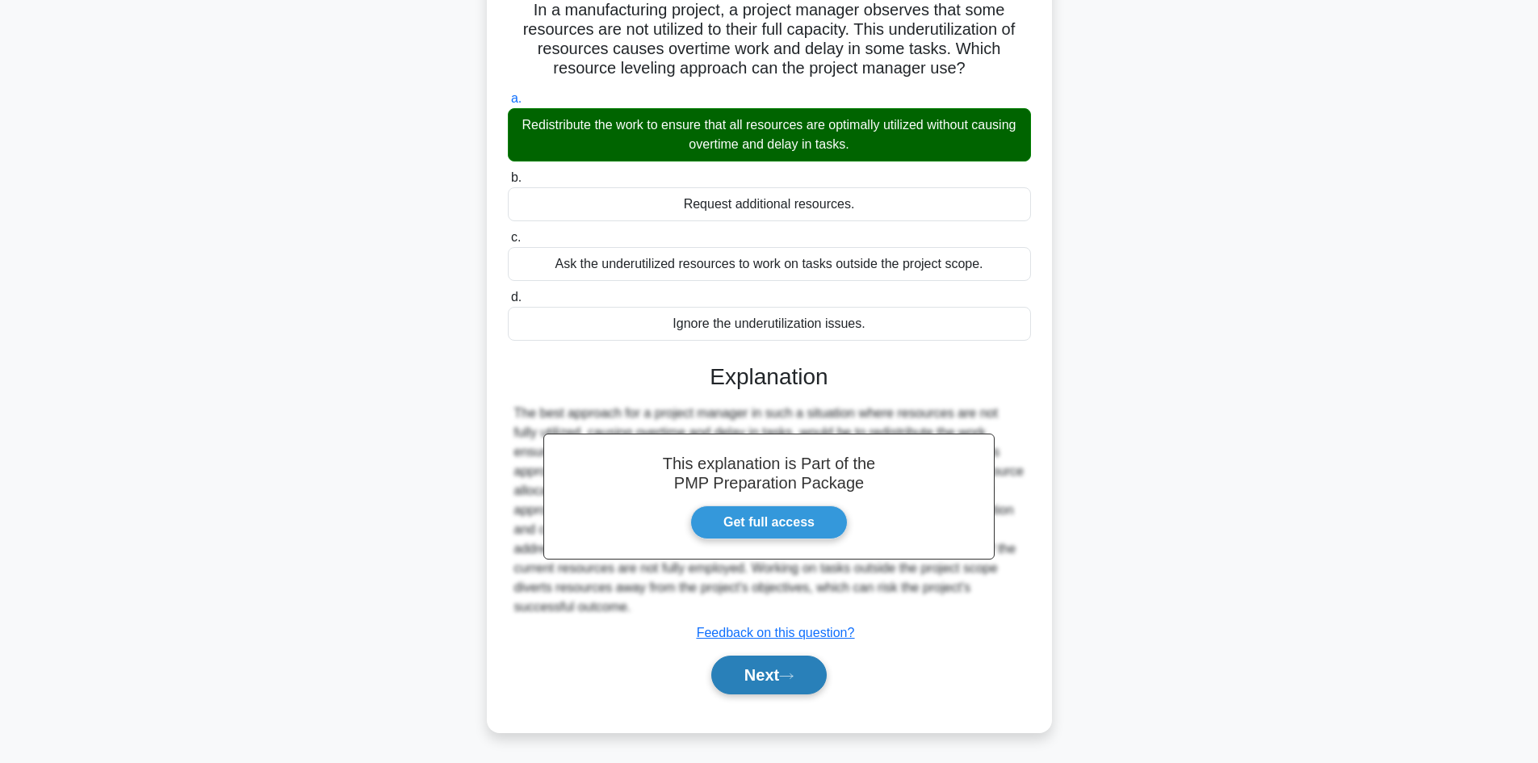
click at [765, 667] on button "Next" at bounding box center [768, 675] width 115 height 39
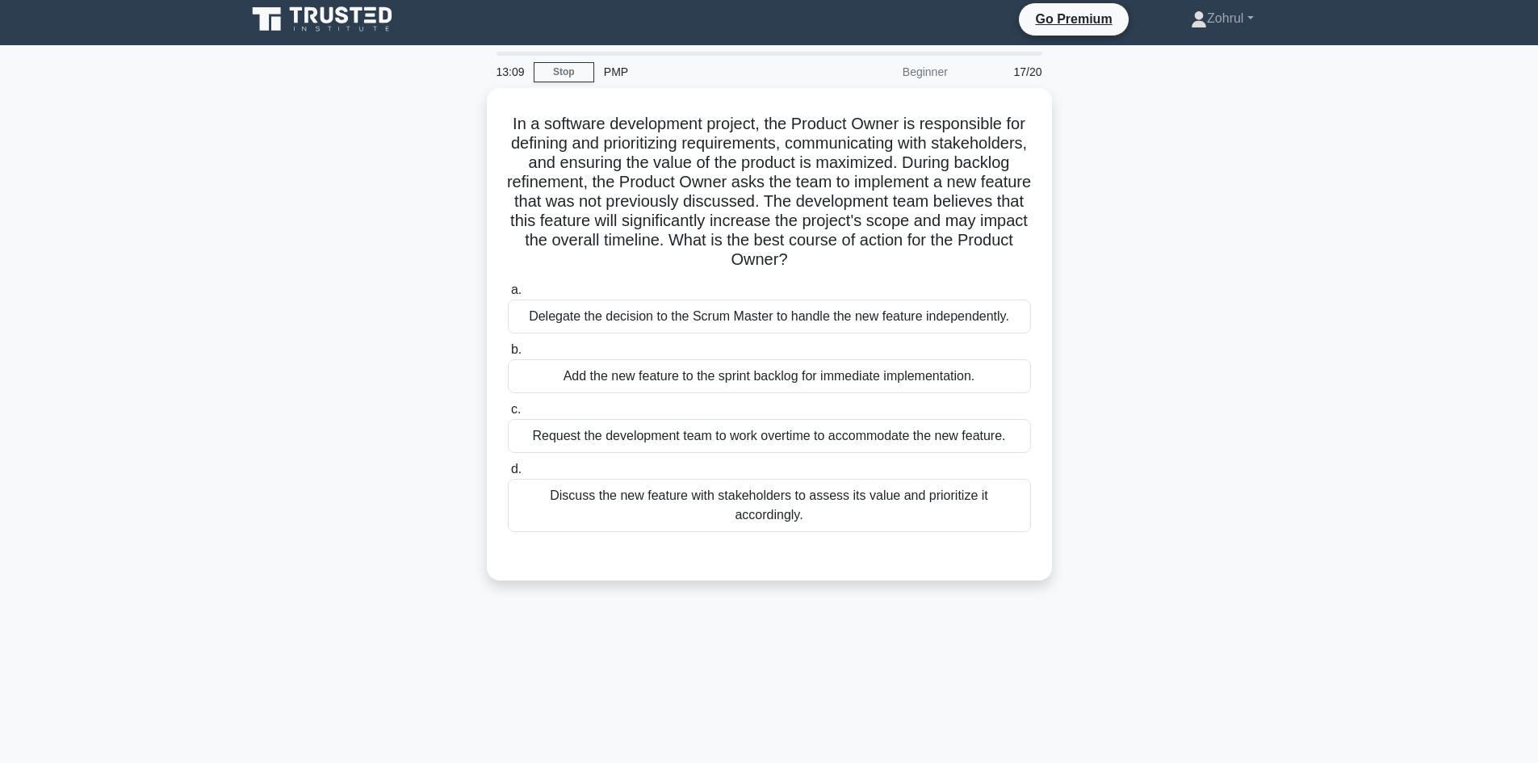
scroll to position [0, 0]
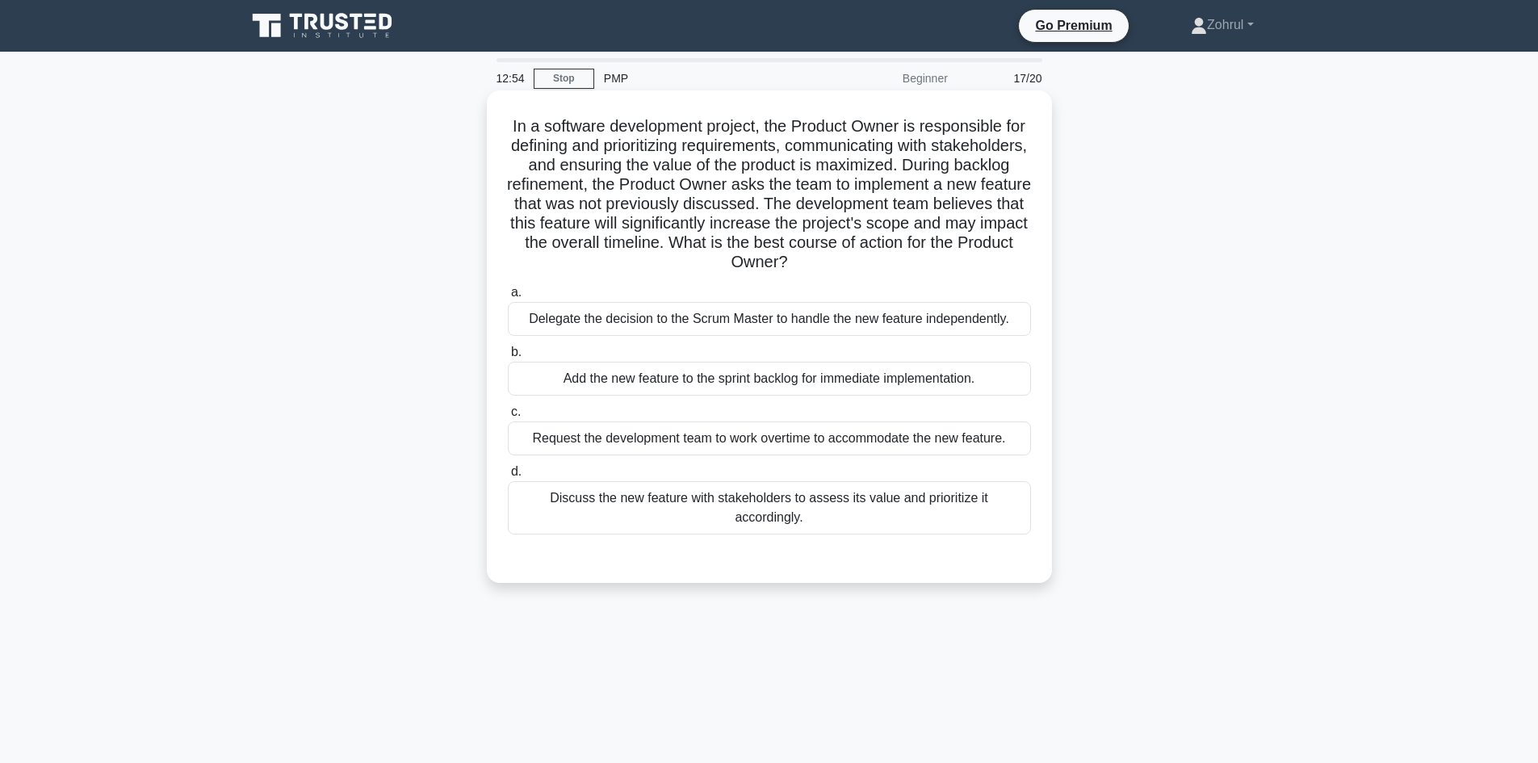
click at [985, 506] on div "Discuss the new feature with stakeholders to assess its value and prioritize it…" at bounding box center [769, 507] width 523 height 53
click at [508, 477] on input "d. Discuss the new feature with stakeholders to assess its value and prioritize…" at bounding box center [508, 472] width 0 height 10
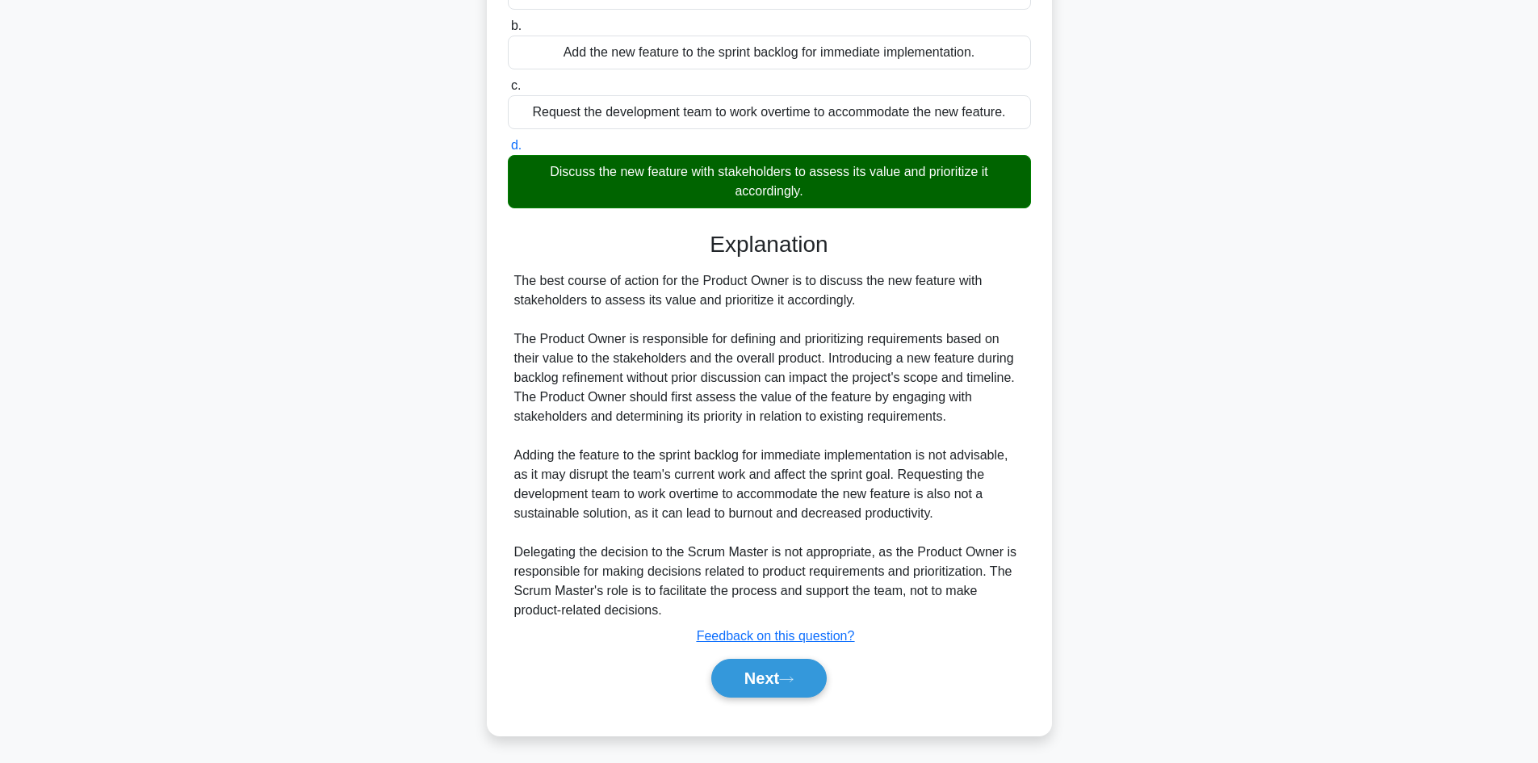
scroll to position [330, 0]
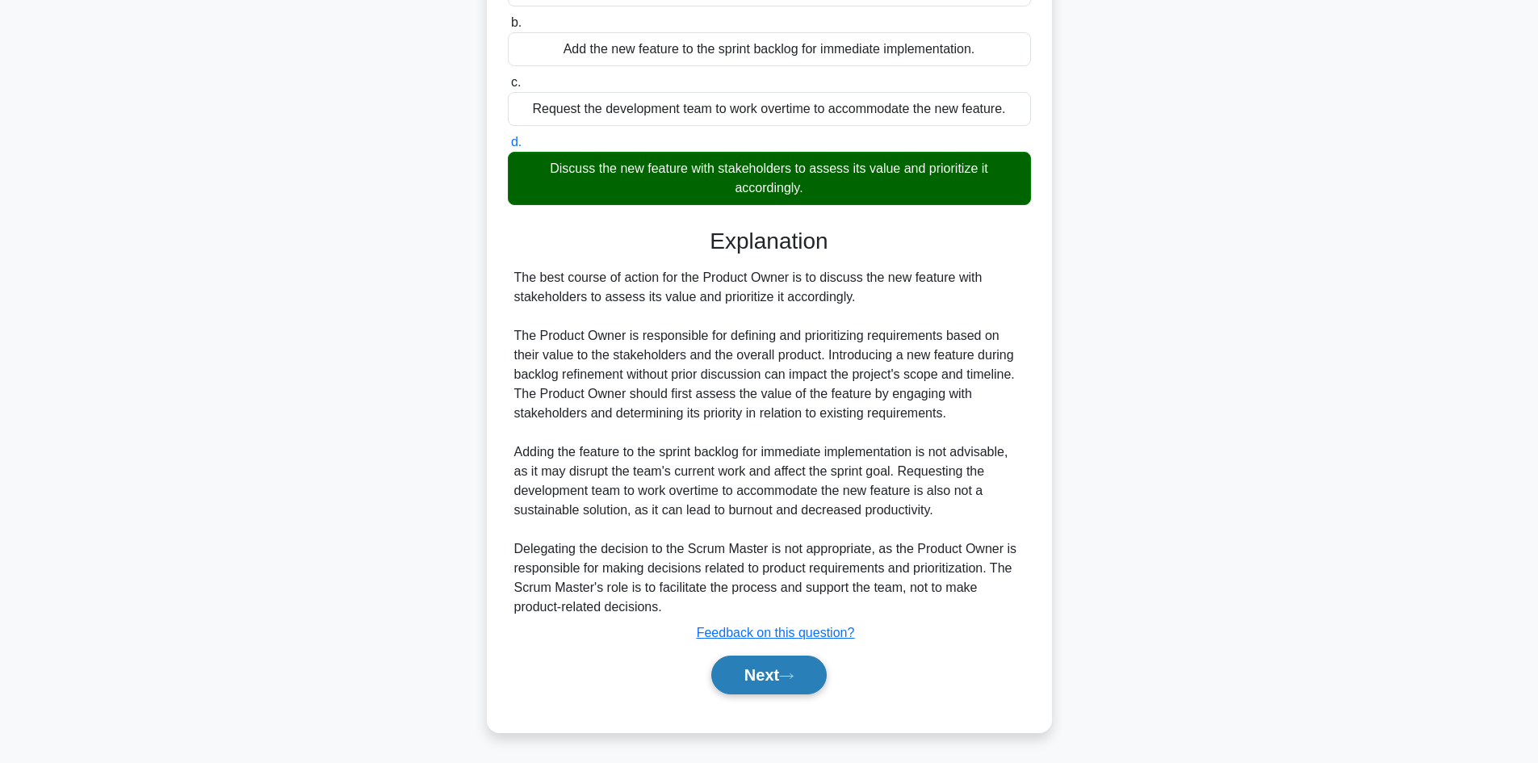
click at [758, 660] on button "Next" at bounding box center [768, 675] width 115 height 39
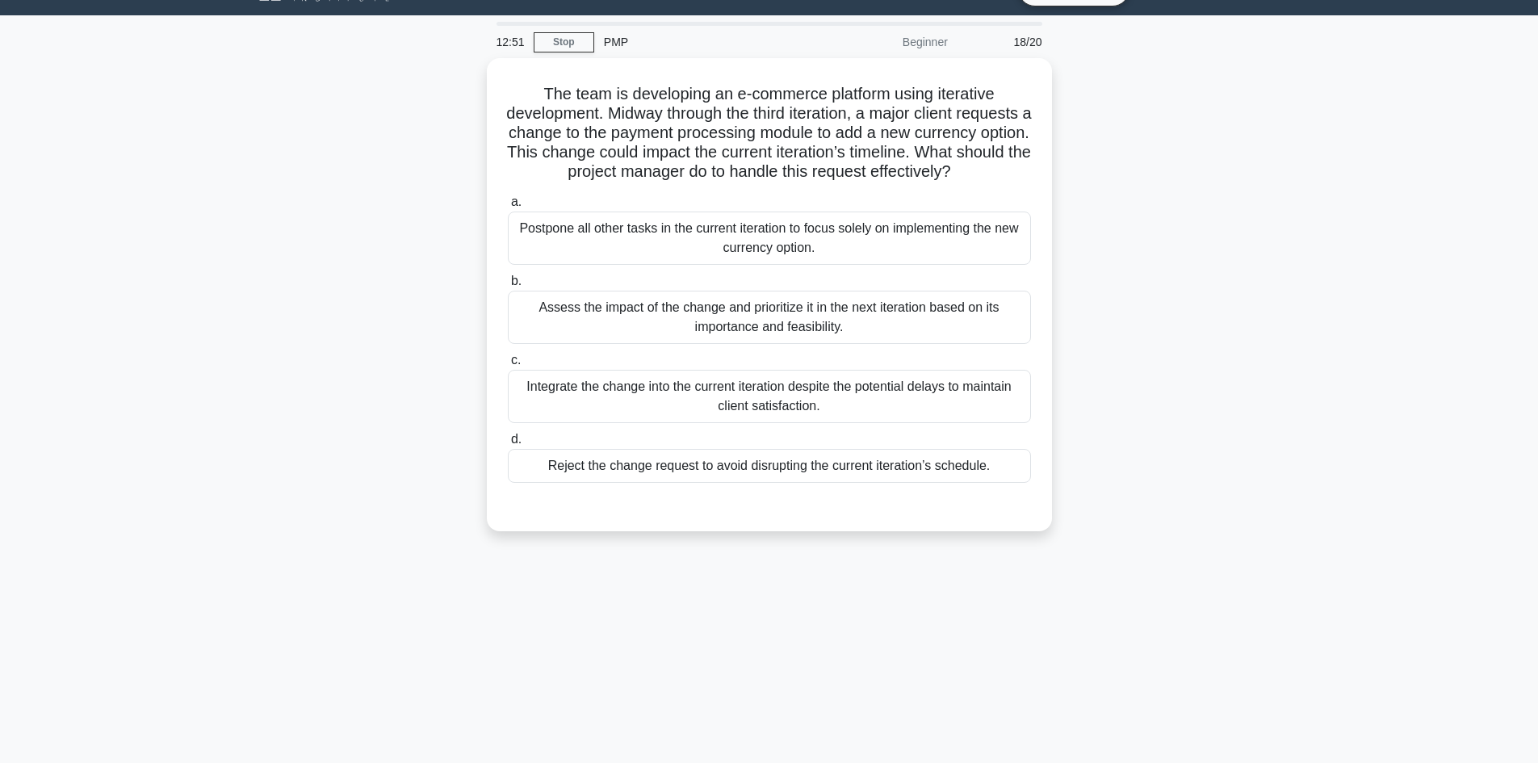
scroll to position [0, 0]
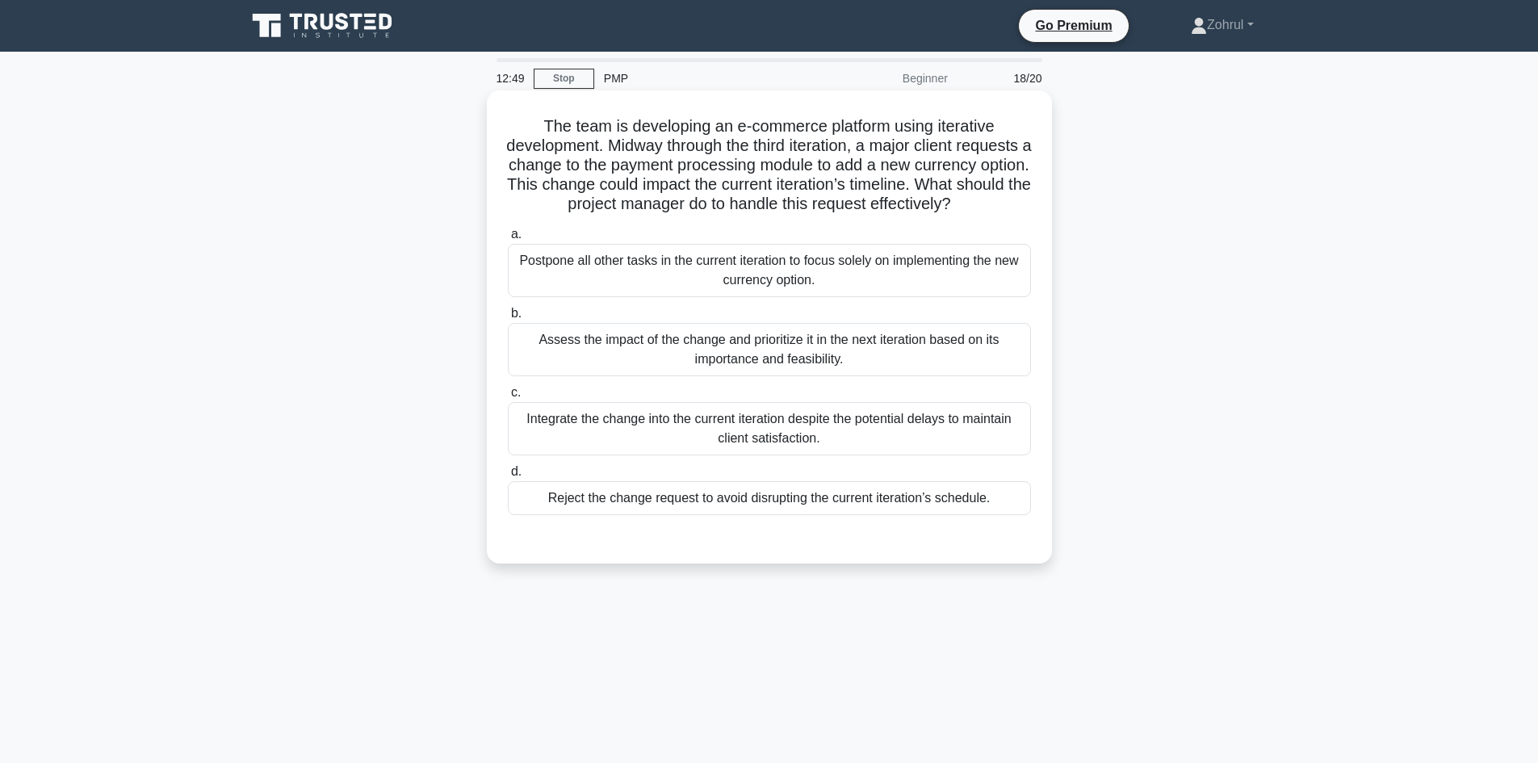
click at [760, 376] on div "Assess the impact of the change and prioritize it in the next iteration based o…" at bounding box center [769, 349] width 523 height 53
click at [508, 319] on input "b. Assess the impact of the change and prioritize it in the next iteration base…" at bounding box center [508, 313] width 0 height 10
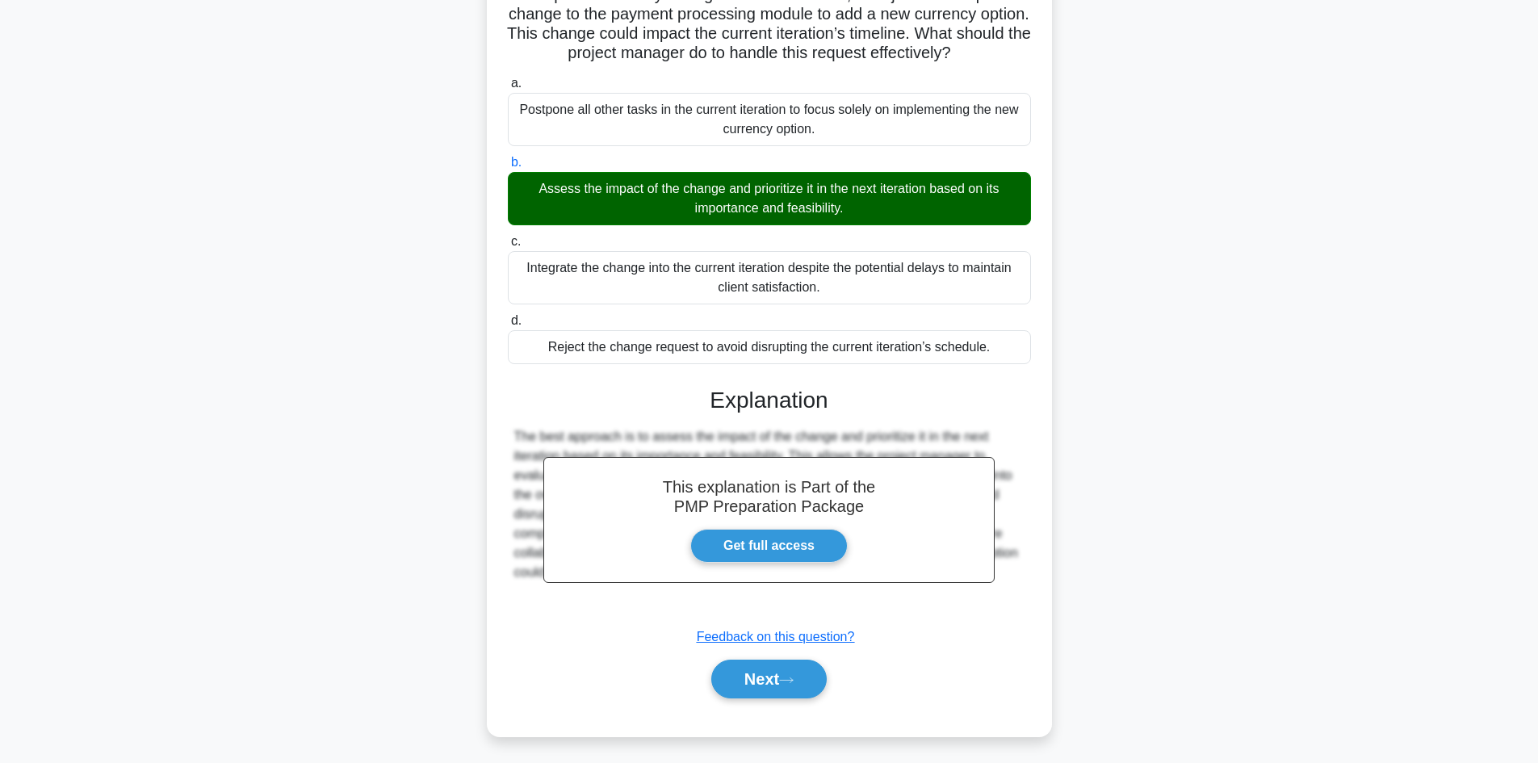
scroll to position [175, 0]
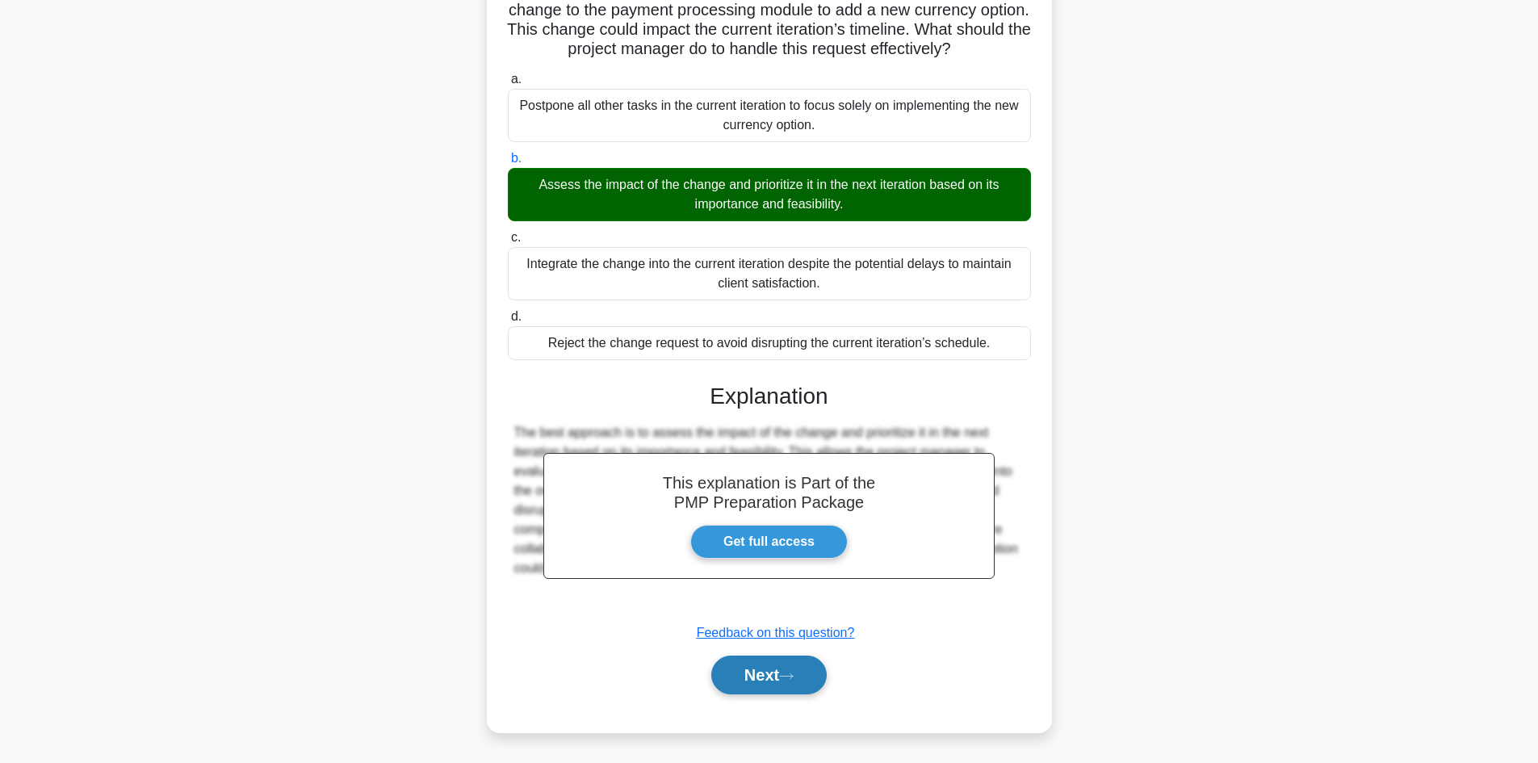
click at [765, 670] on button "Next" at bounding box center [768, 675] width 115 height 39
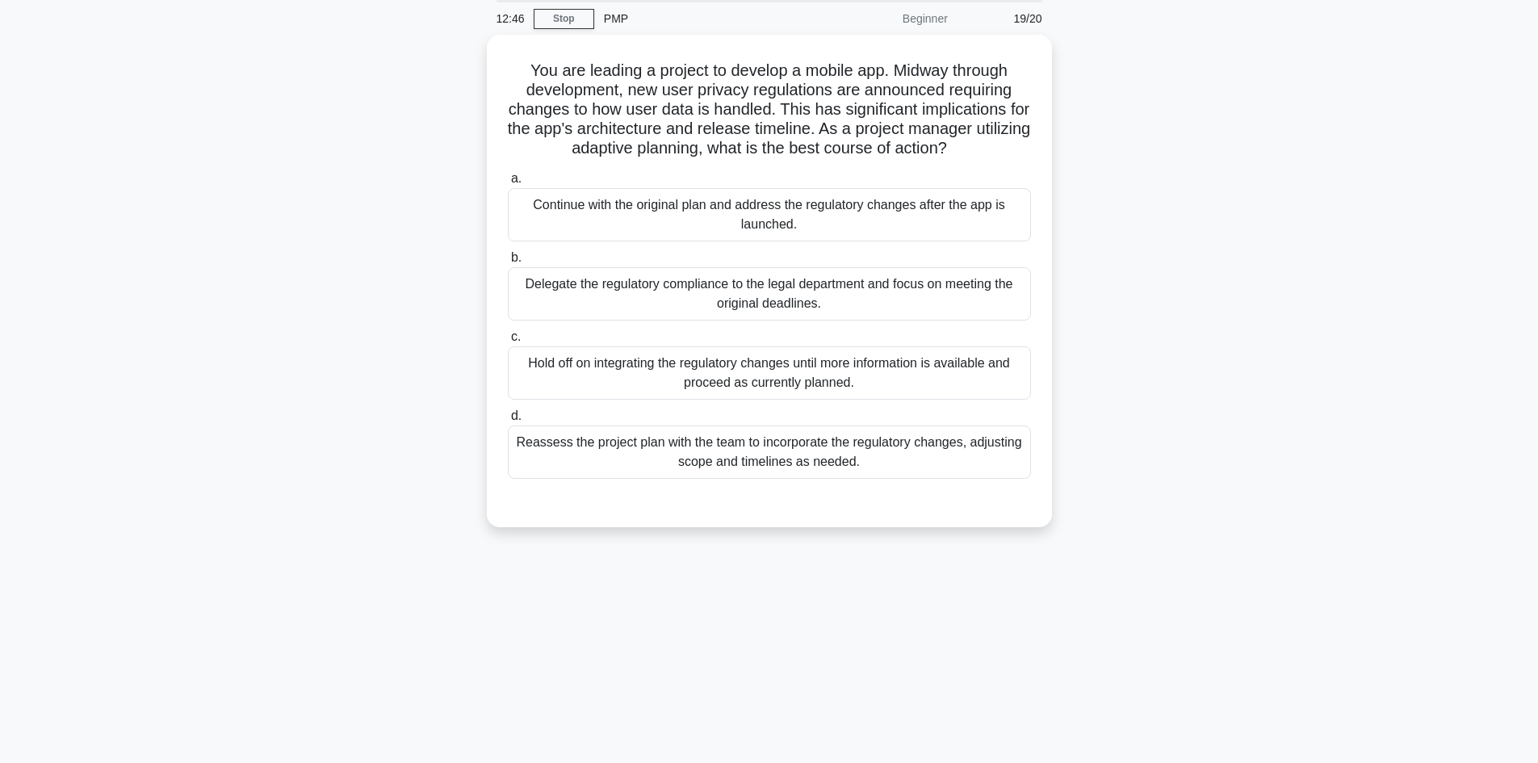
scroll to position [0, 0]
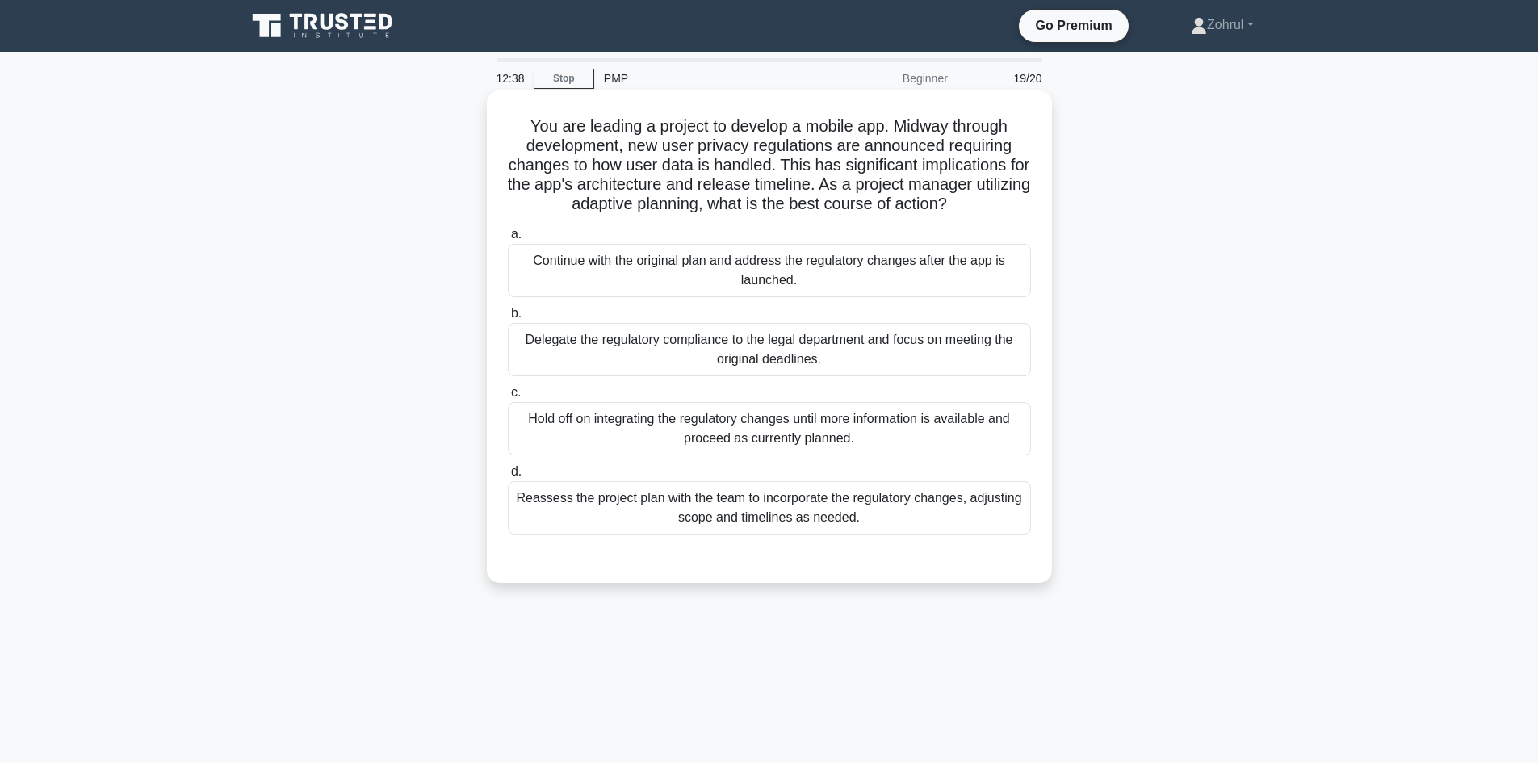
click at [904, 493] on div "Reassess the project plan with the team to incorporate the regulatory changes, …" at bounding box center [769, 507] width 523 height 53
click at [508, 477] on input "d. Reassess the project plan with the team to incorporate the regulatory change…" at bounding box center [508, 472] width 0 height 10
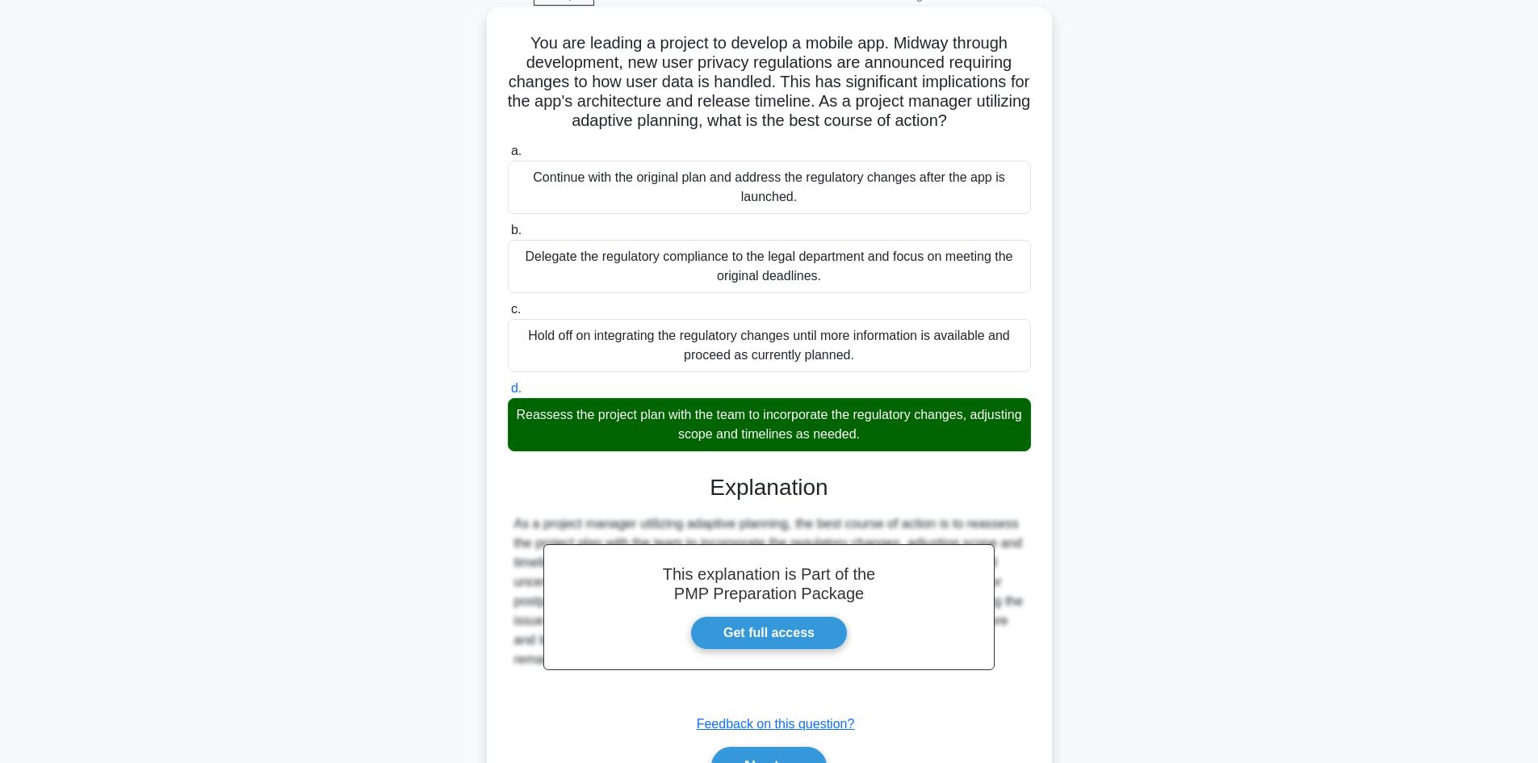
scroll to position [175, 0]
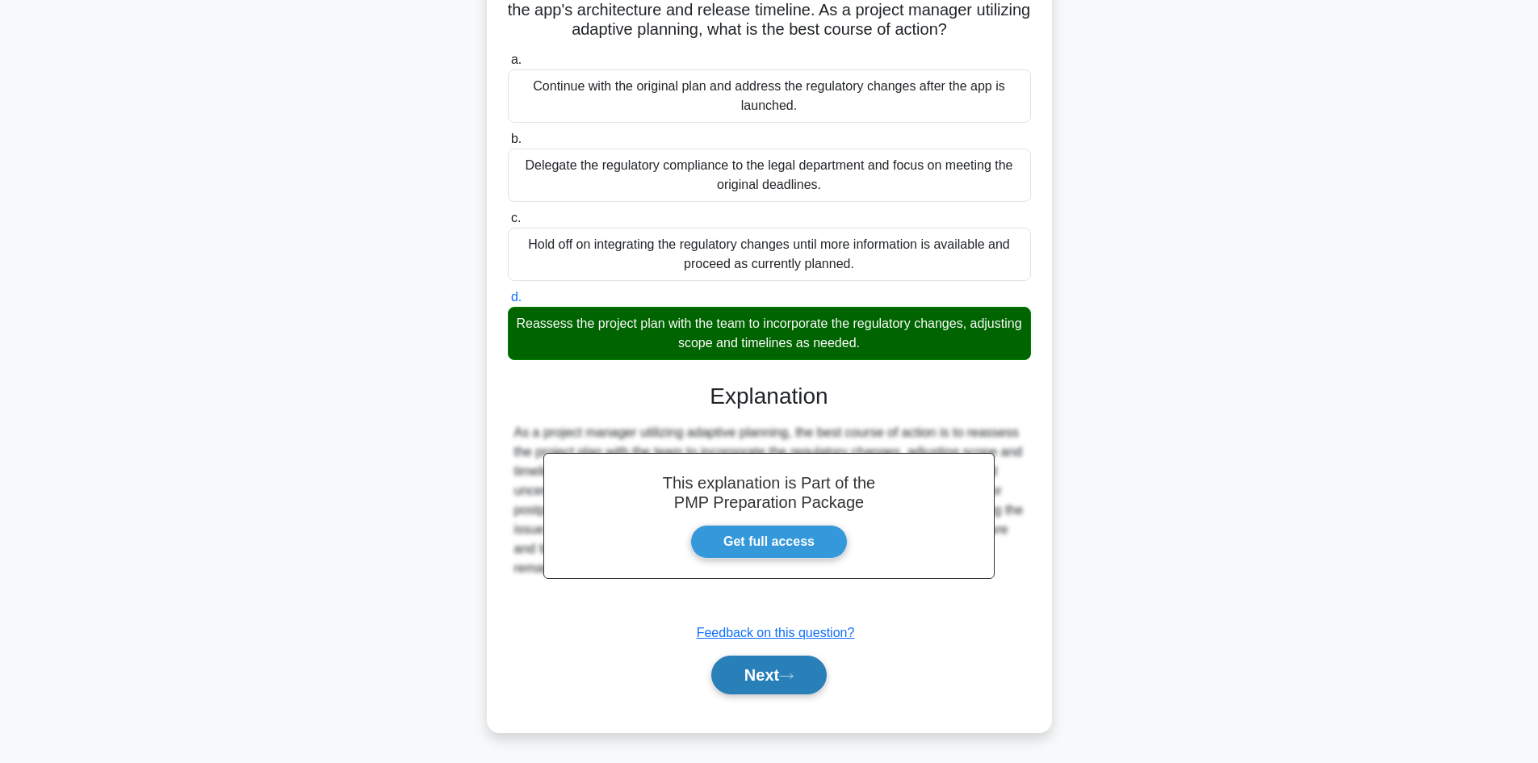
click at [750, 677] on button "Next" at bounding box center [768, 675] width 115 height 39
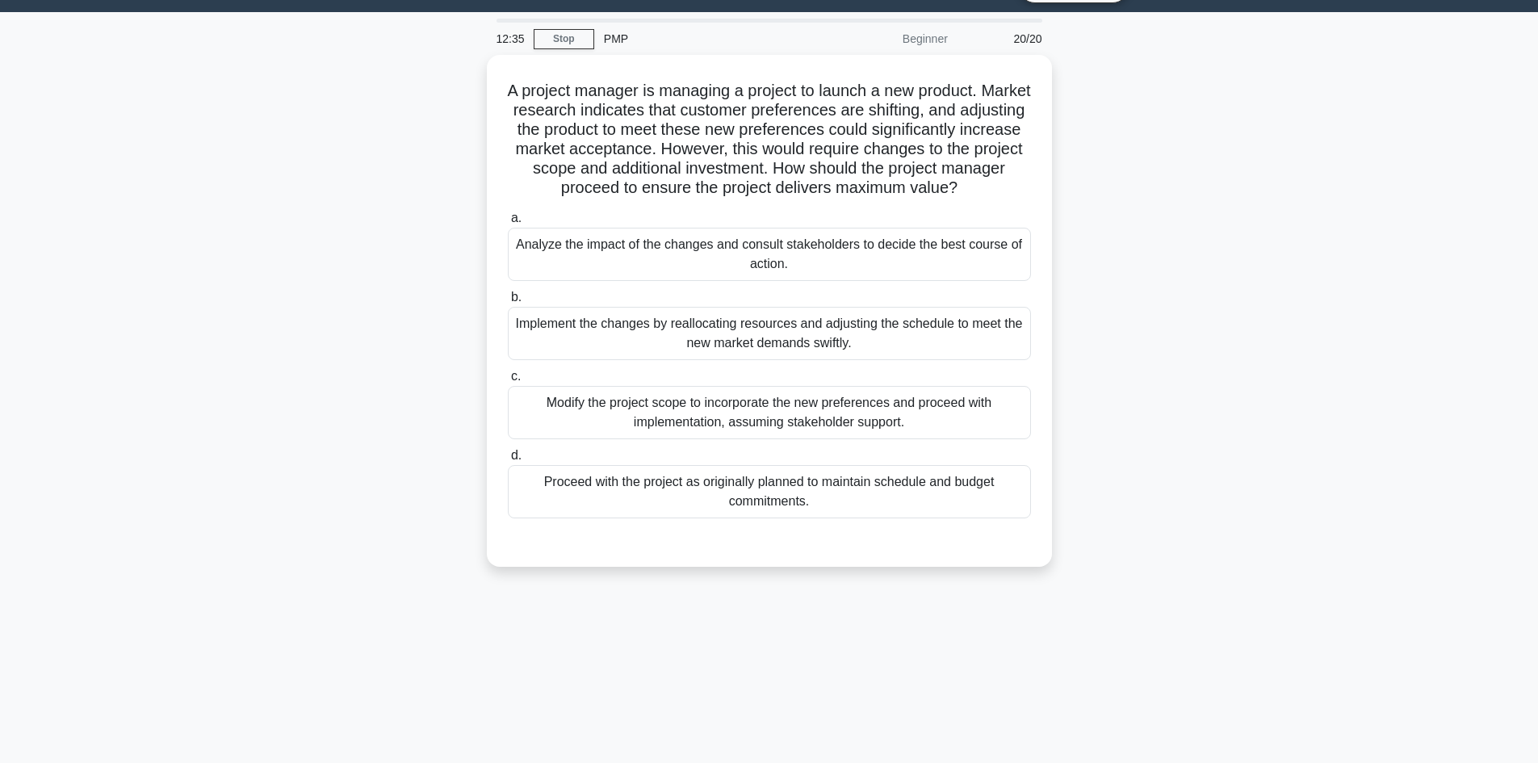
scroll to position [0, 0]
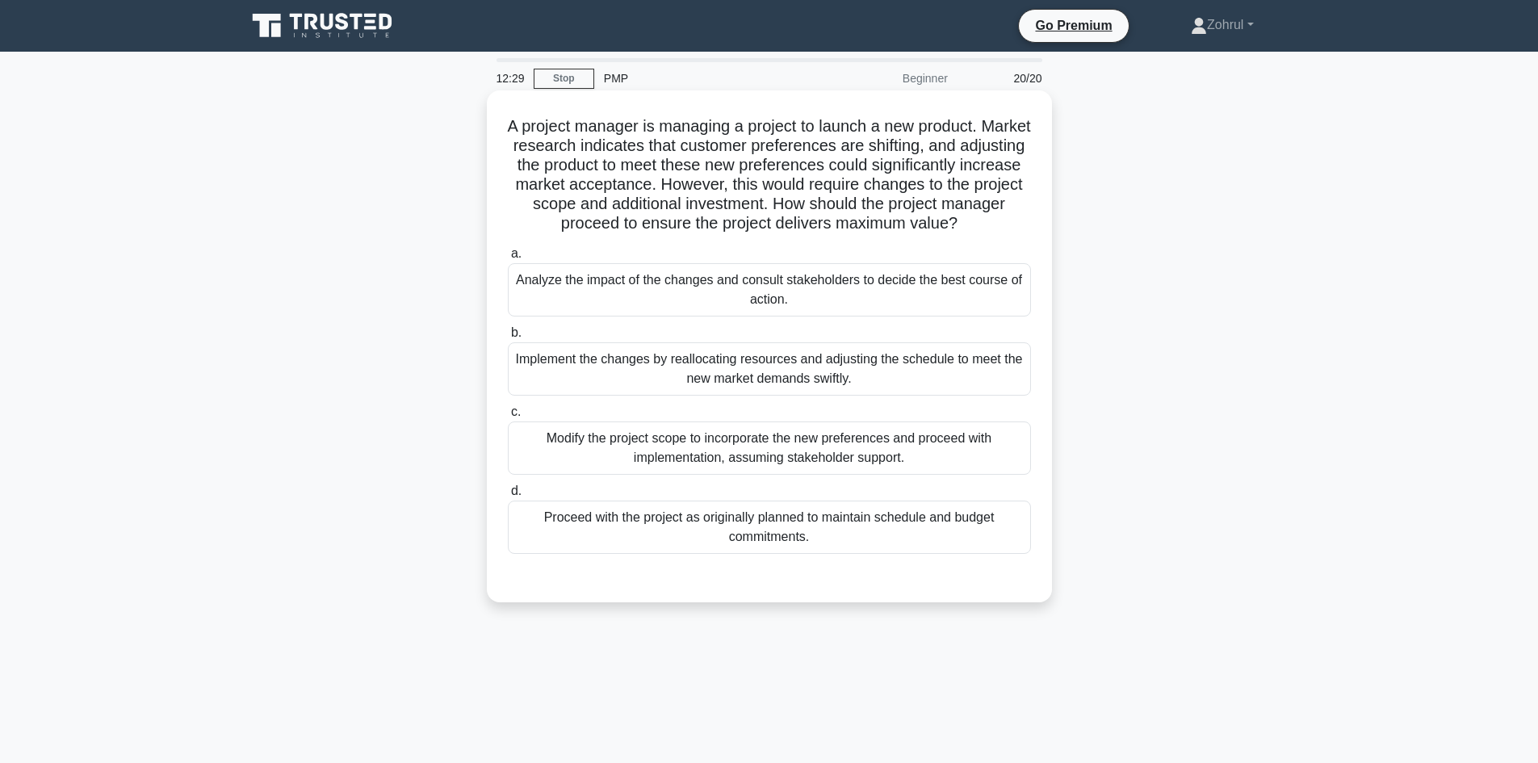
click at [894, 299] on div "Analyze the impact of the changes and consult stakeholders to decide the best c…" at bounding box center [769, 289] width 523 height 53
click at [508, 259] on input "a. Analyze the impact of the changes and consult stakeholders to decide the bes…" at bounding box center [508, 254] width 0 height 10
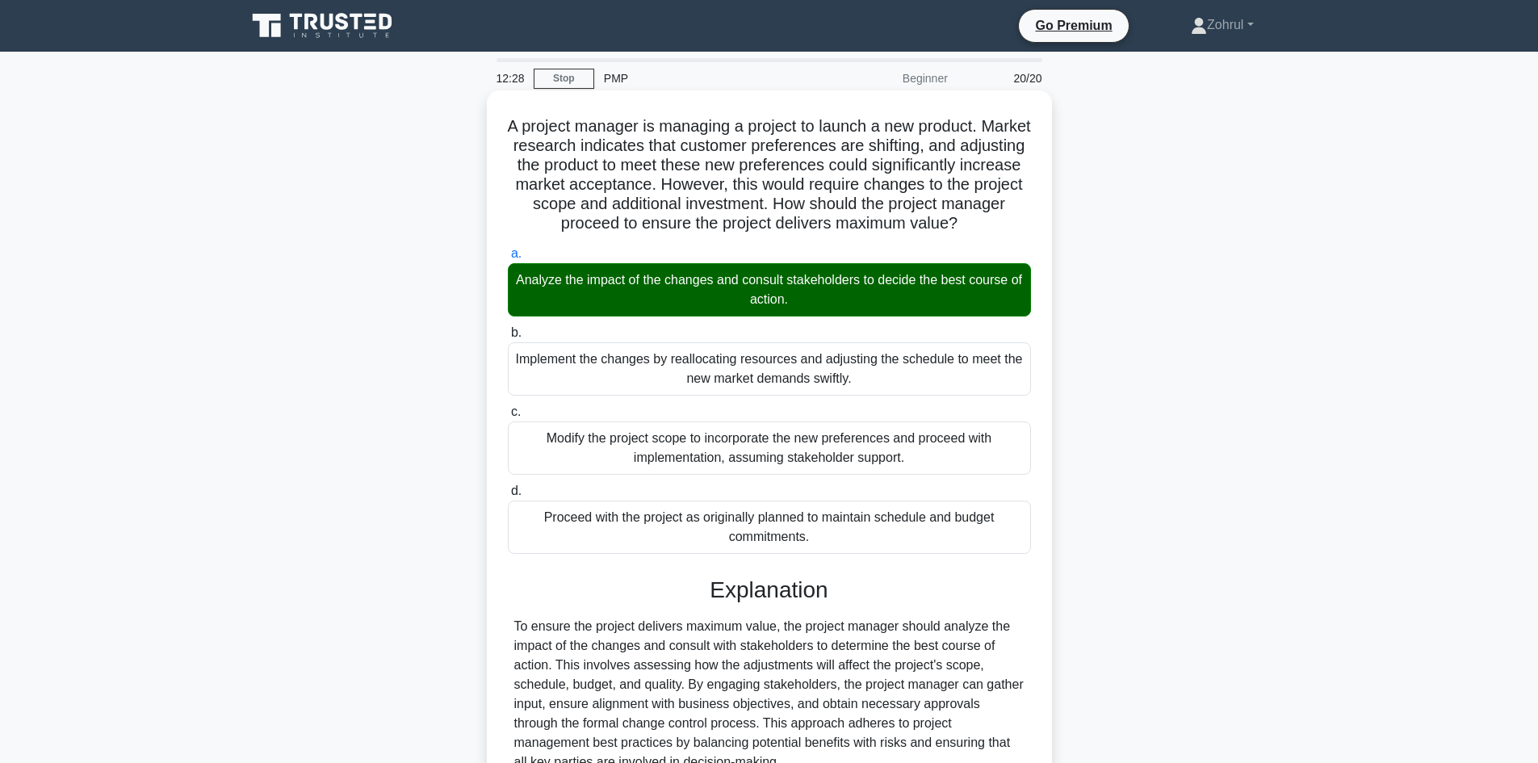
scroll to position [156, 0]
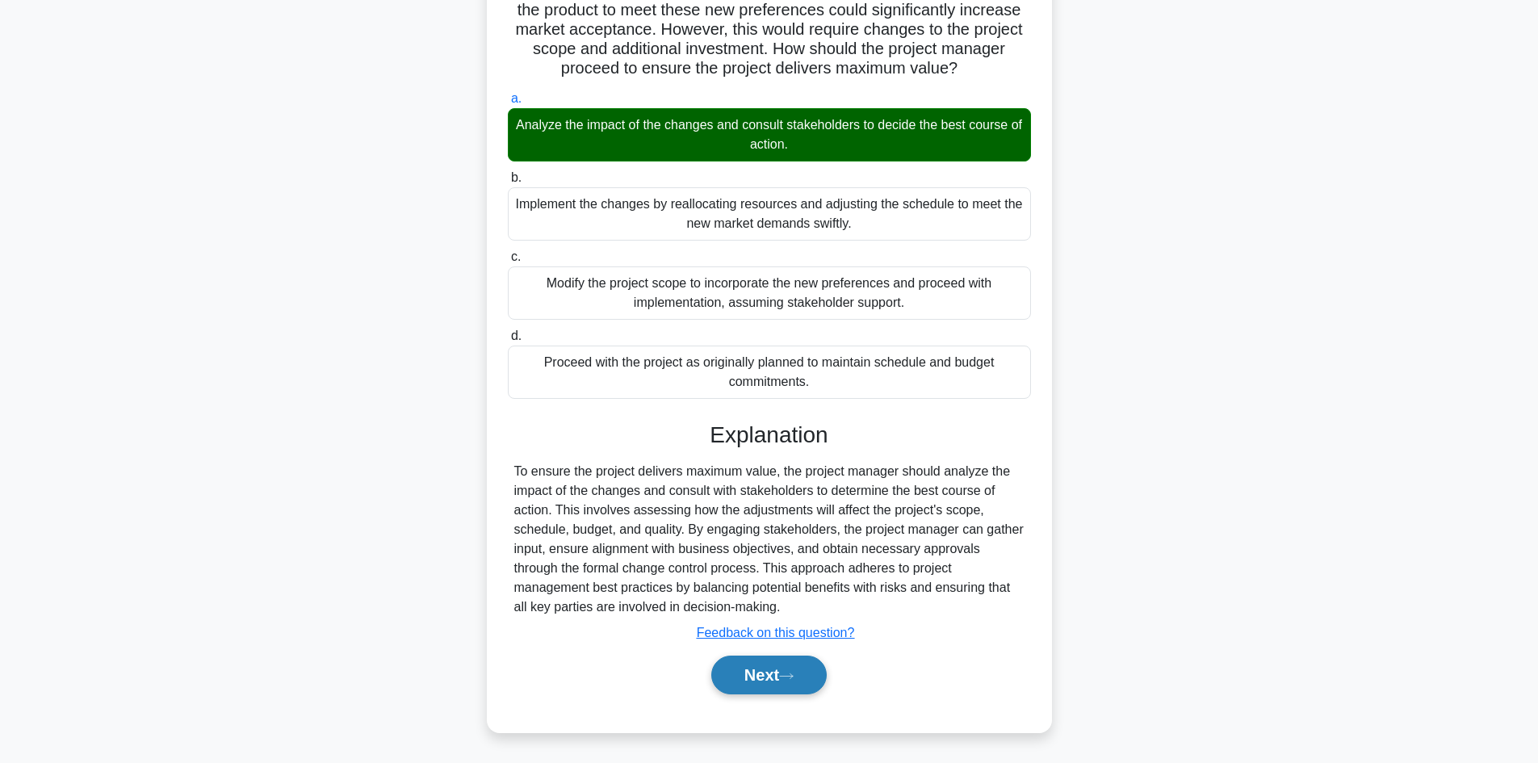
click at [781, 666] on button "Next" at bounding box center [768, 675] width 115 height 39
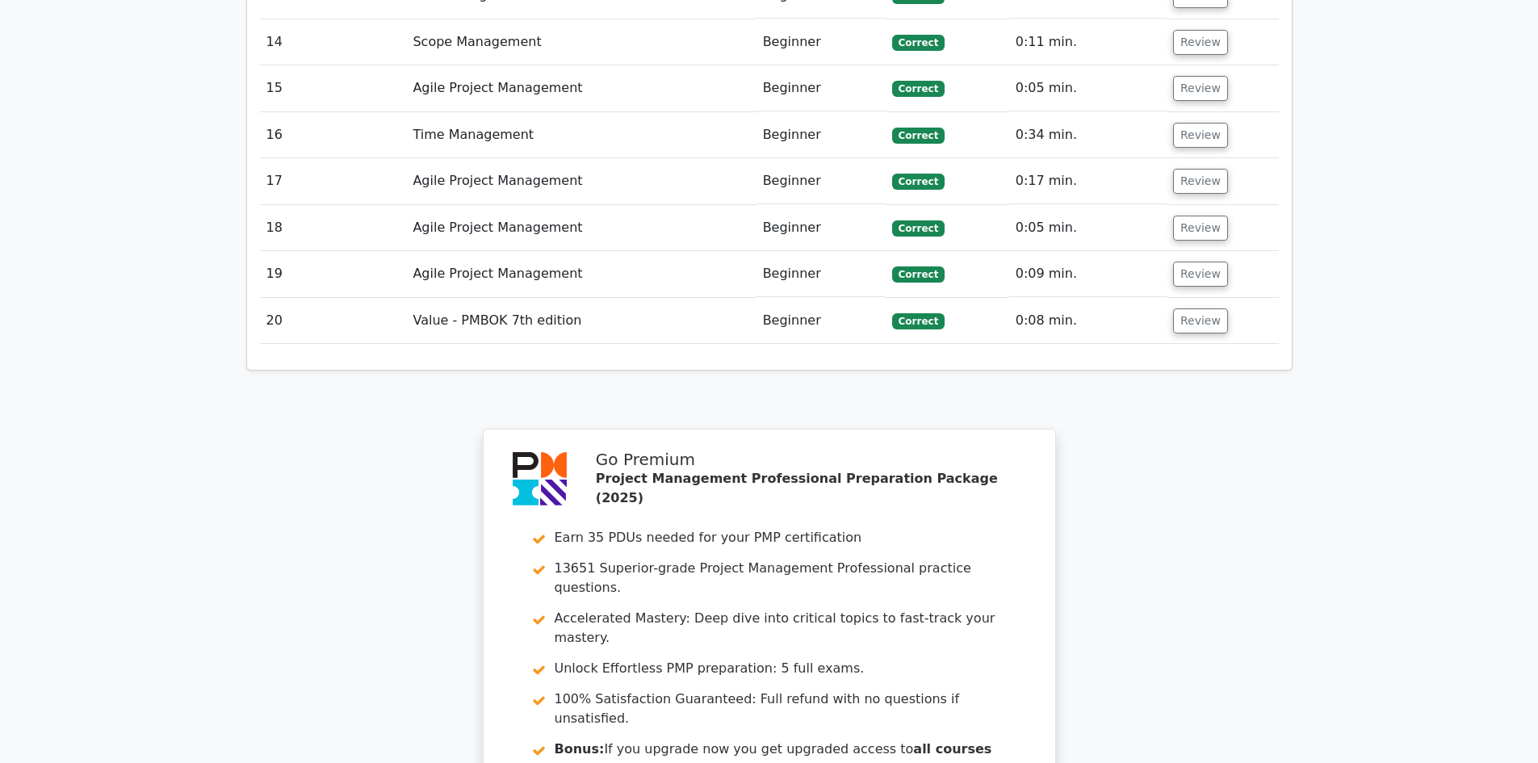
scroll to position [3017, 0]
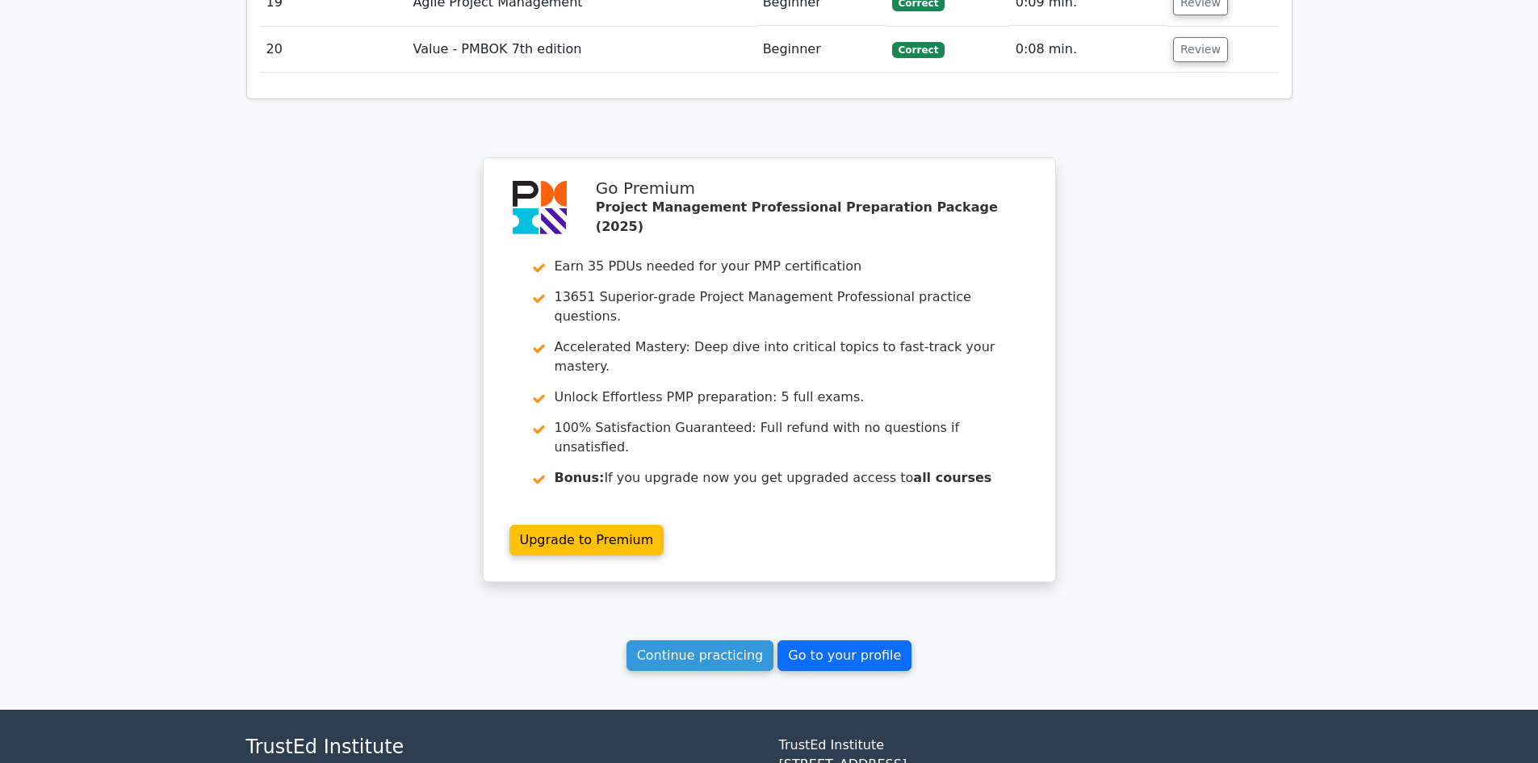
click at [848, 640] on link "Go to your profile" at bounding box center [845, 655] width 134 height 31
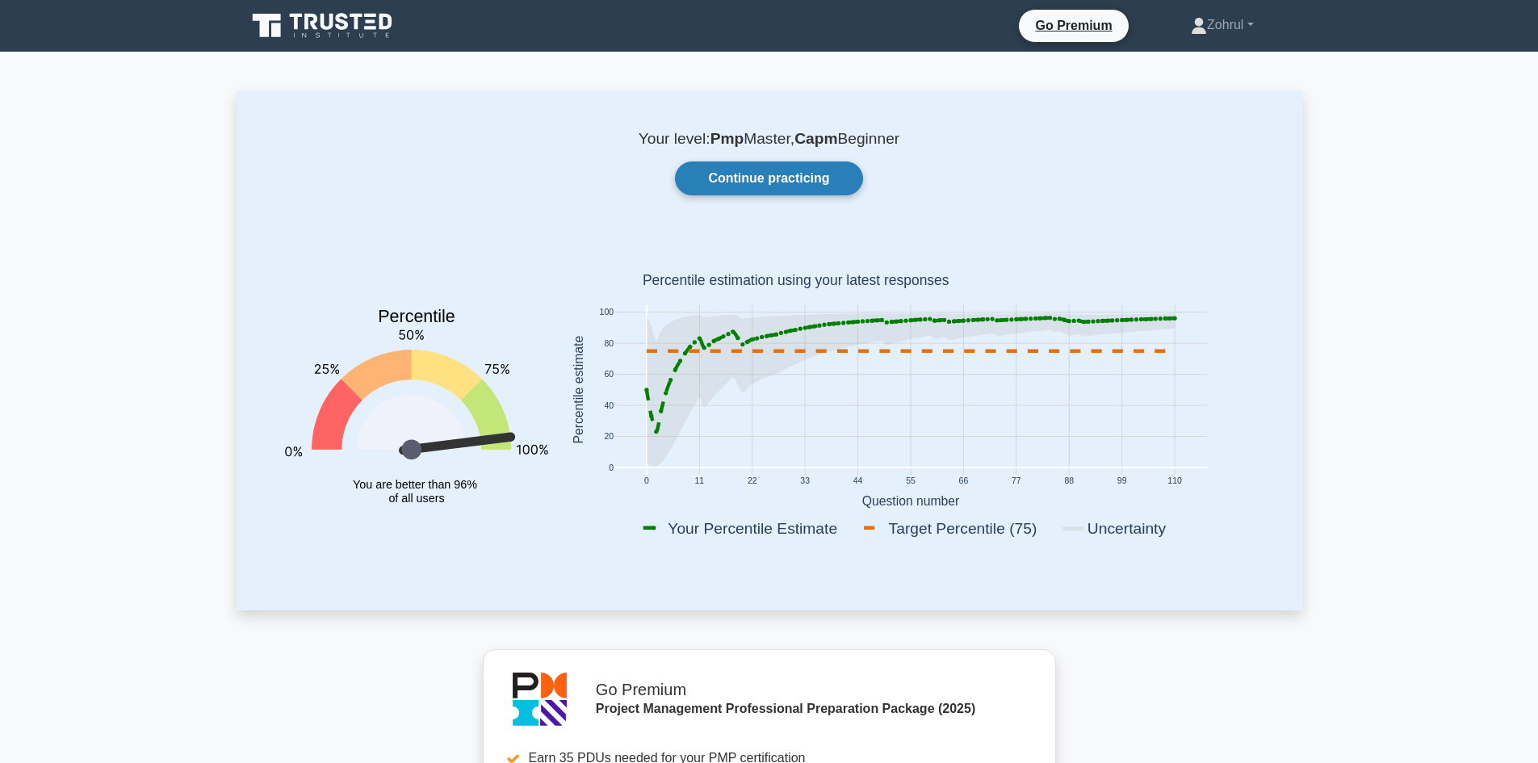
click at [803, 185] on link "Continue practicing" at bounding box center [768, 178] width 187 height 34
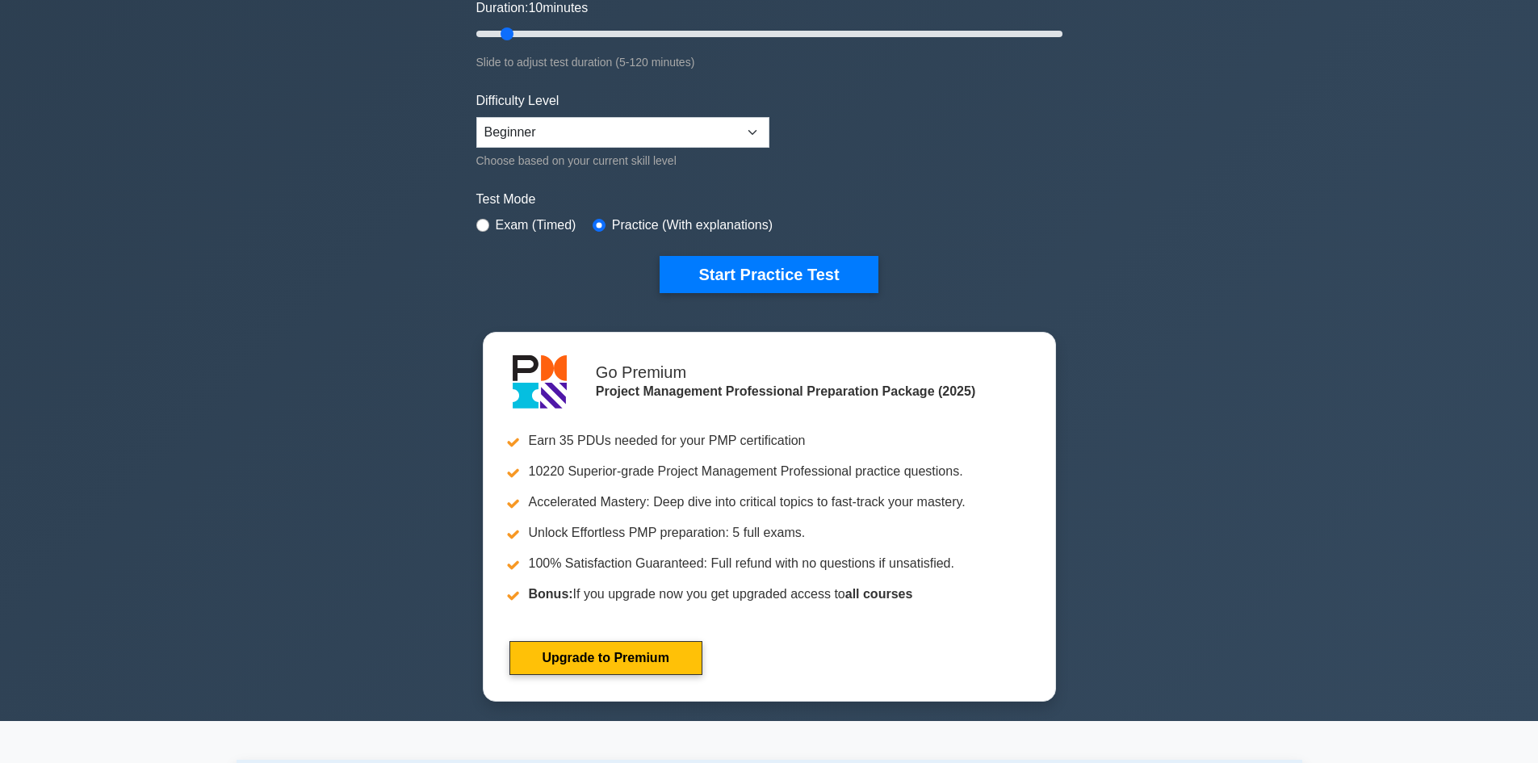
scroll to position [161, 0]
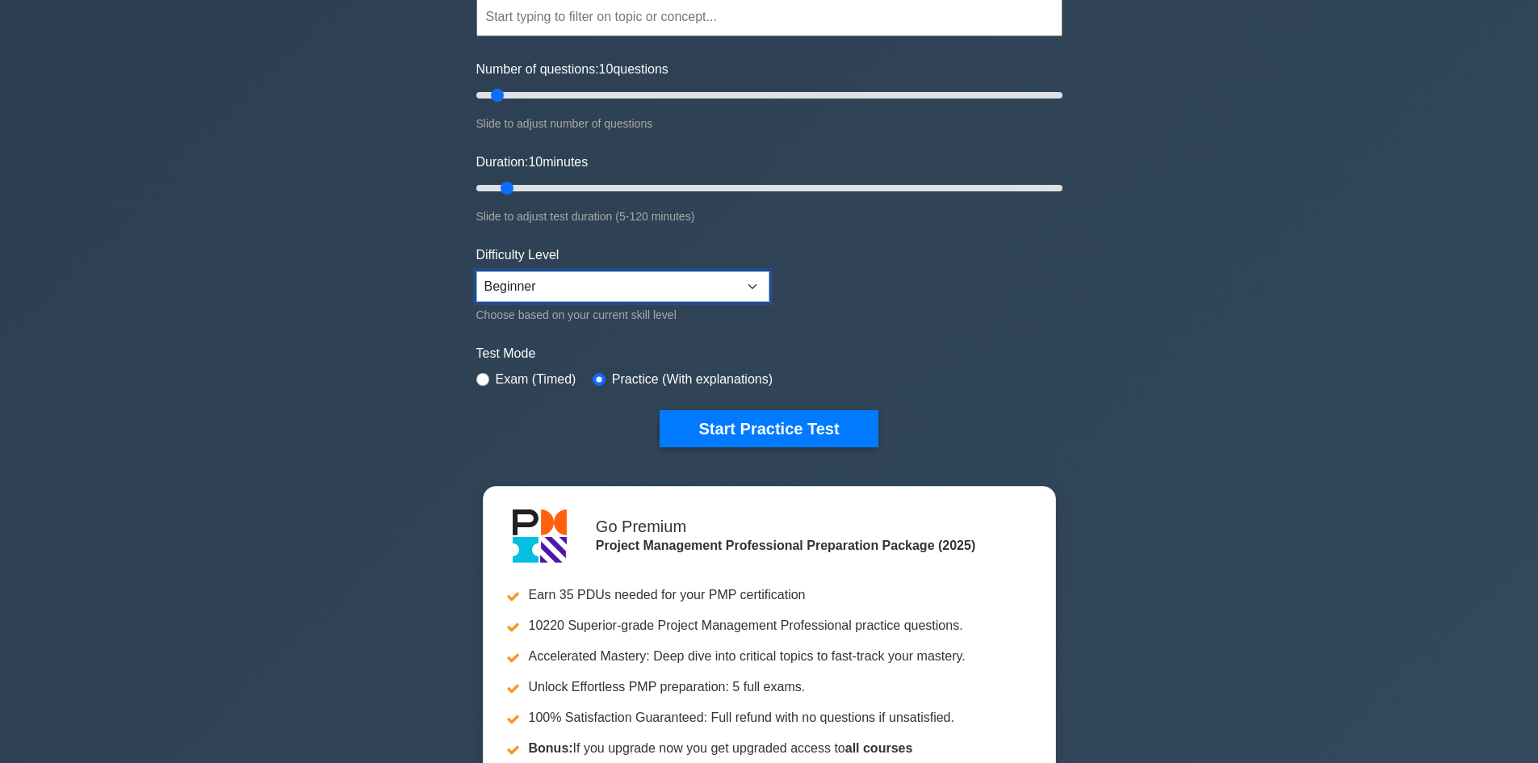
click at [751, 280] on select "Beginner Intermediate Expert" at bounding box center [622, 286] width 293 height 31
select select "intermediate"
click at [476, 271] on select "Beginner Intermediate Expert" at bounding box center [622, 286] width 293 height 31
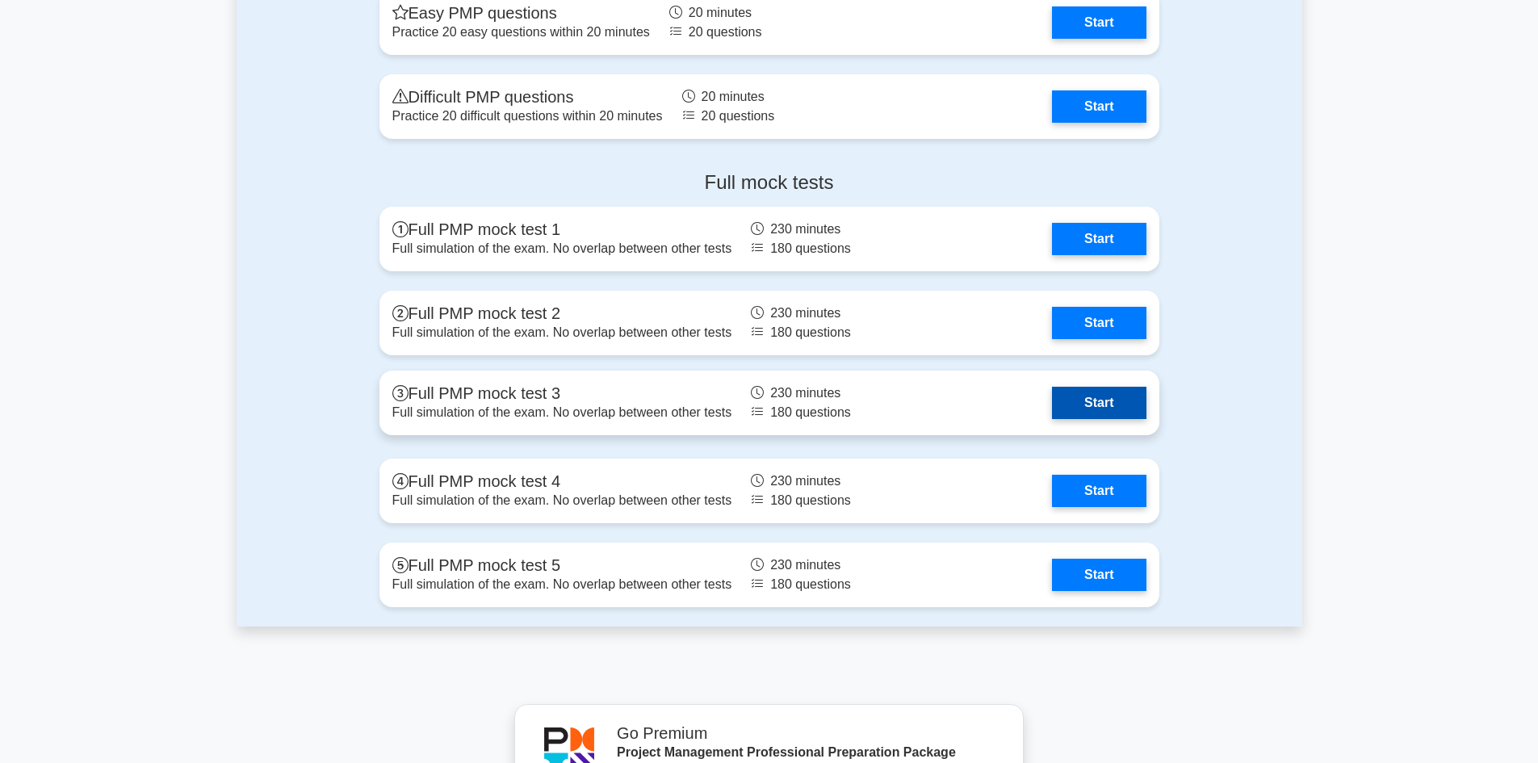
scroll to position [5490, 0]
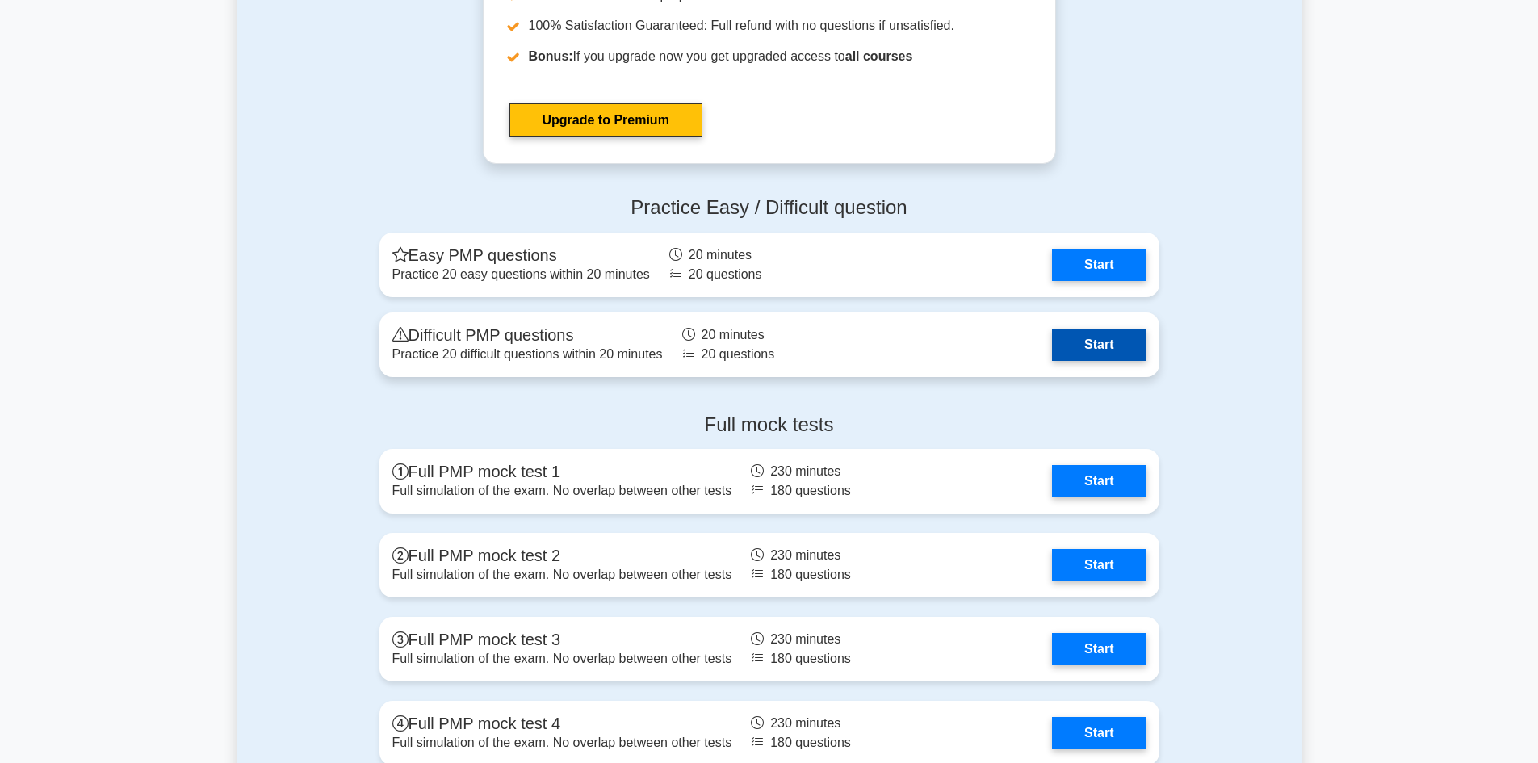
click at [1071, 338] on link "Start" at bounding box center [1099, 345] width 94 height 32
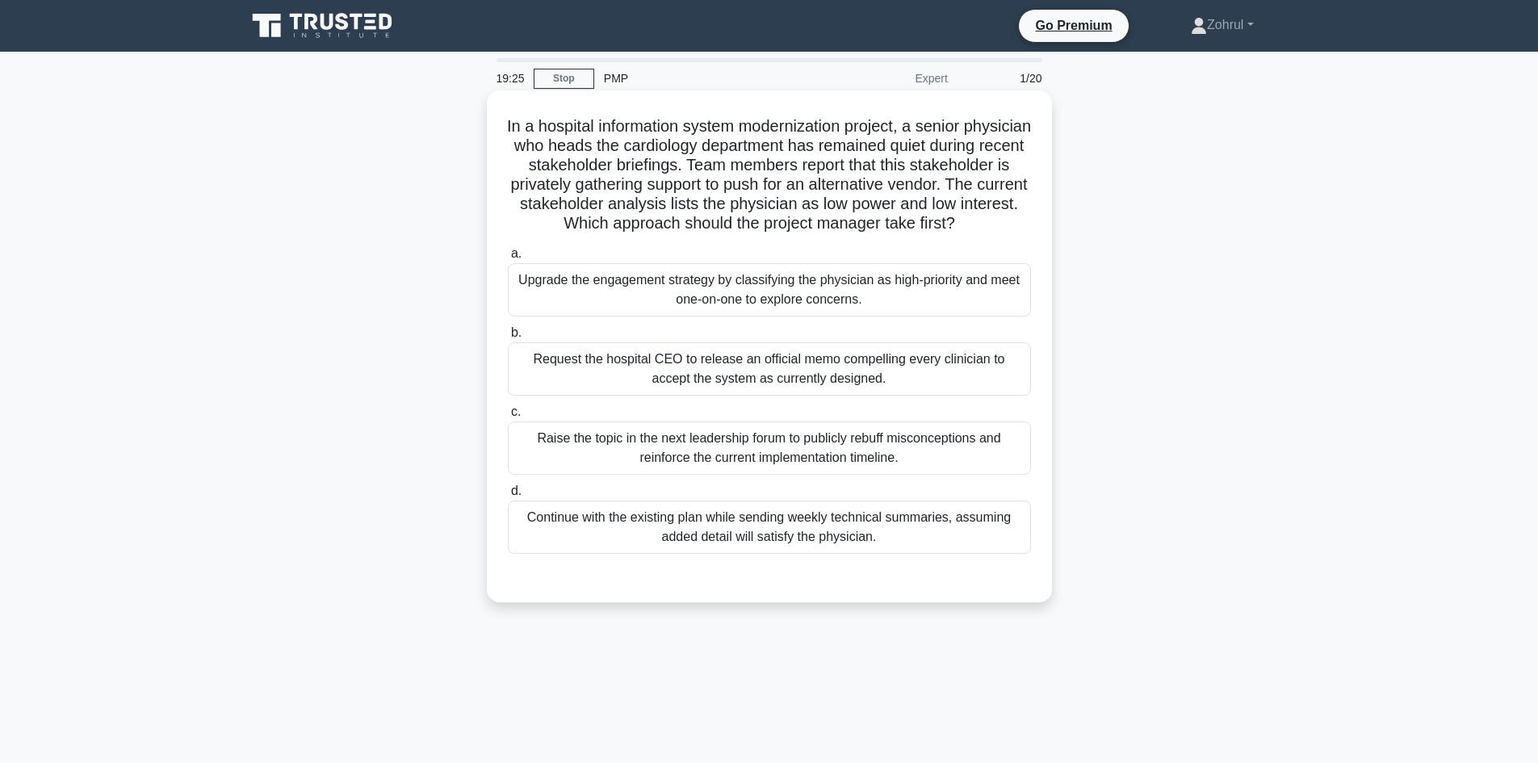
click at [888, 338] on div "a. Upgrade the engagement strategy by classifying the physician as high-priorit…" at bounding box center [769, 399] width 543 height 317
click at [883, 317] on div "Upgrade the engagement strategy by classifying the physician as high-priority a…" at bounding box center [769, 289] width 523 height 53
click at [508, 259] on input "a. Upgrade the engagement strategy by classifying the physician as high-priorit…" at bounding box center [508, 254] width 0 height 10
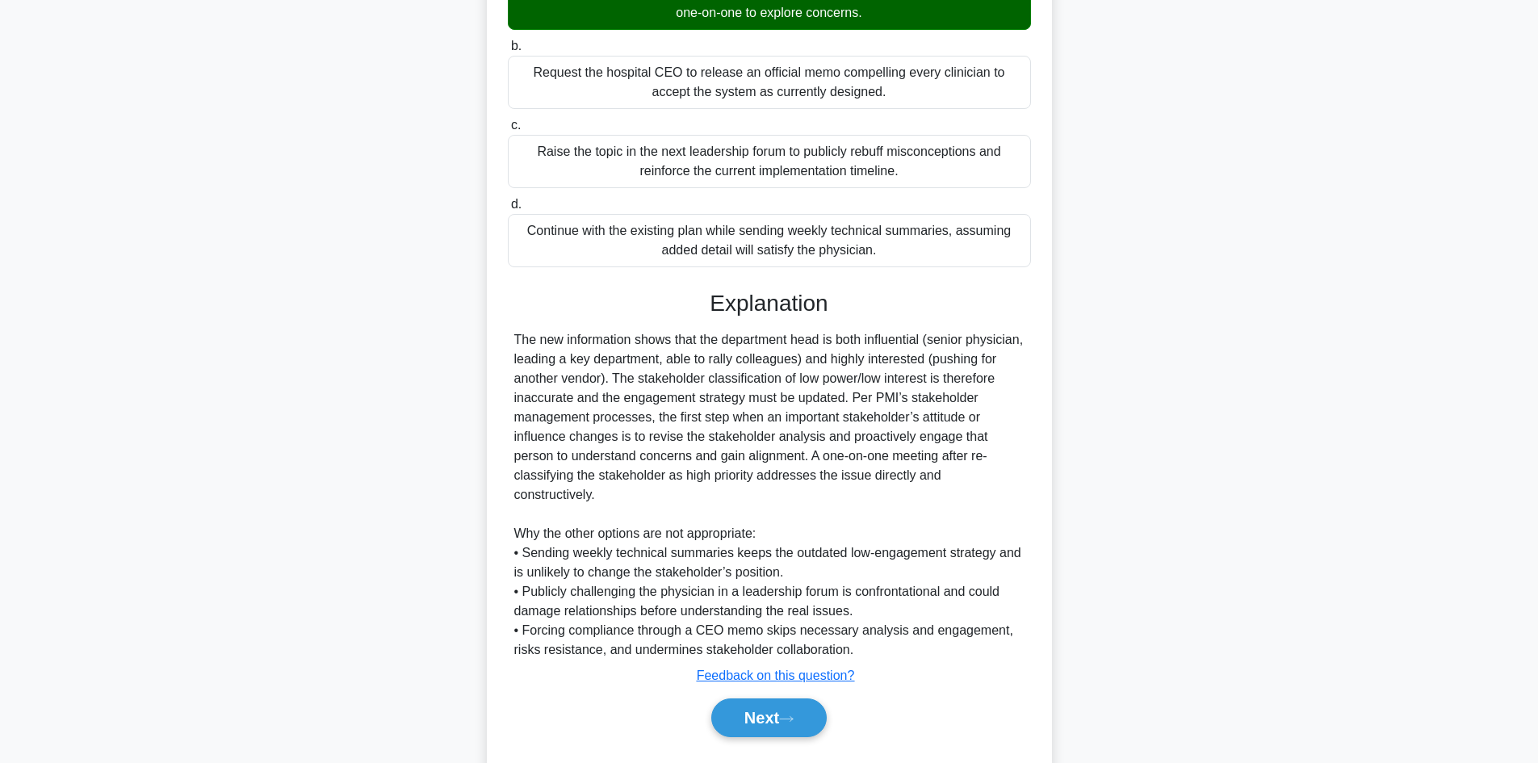
scroll to position [330, 0]
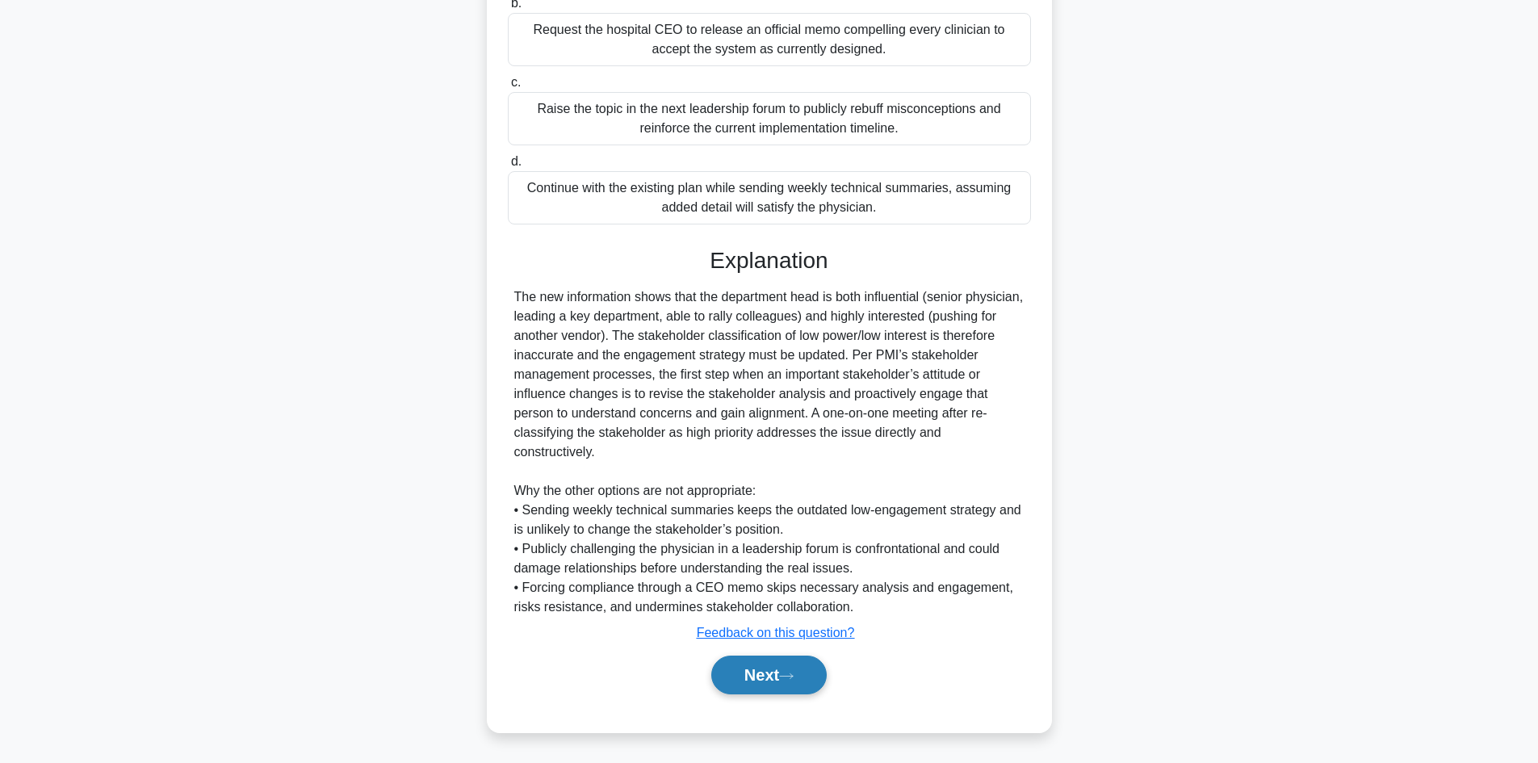
click at [778, 668] on button "Next" at bounding box center [768, 675] width 115 height 39
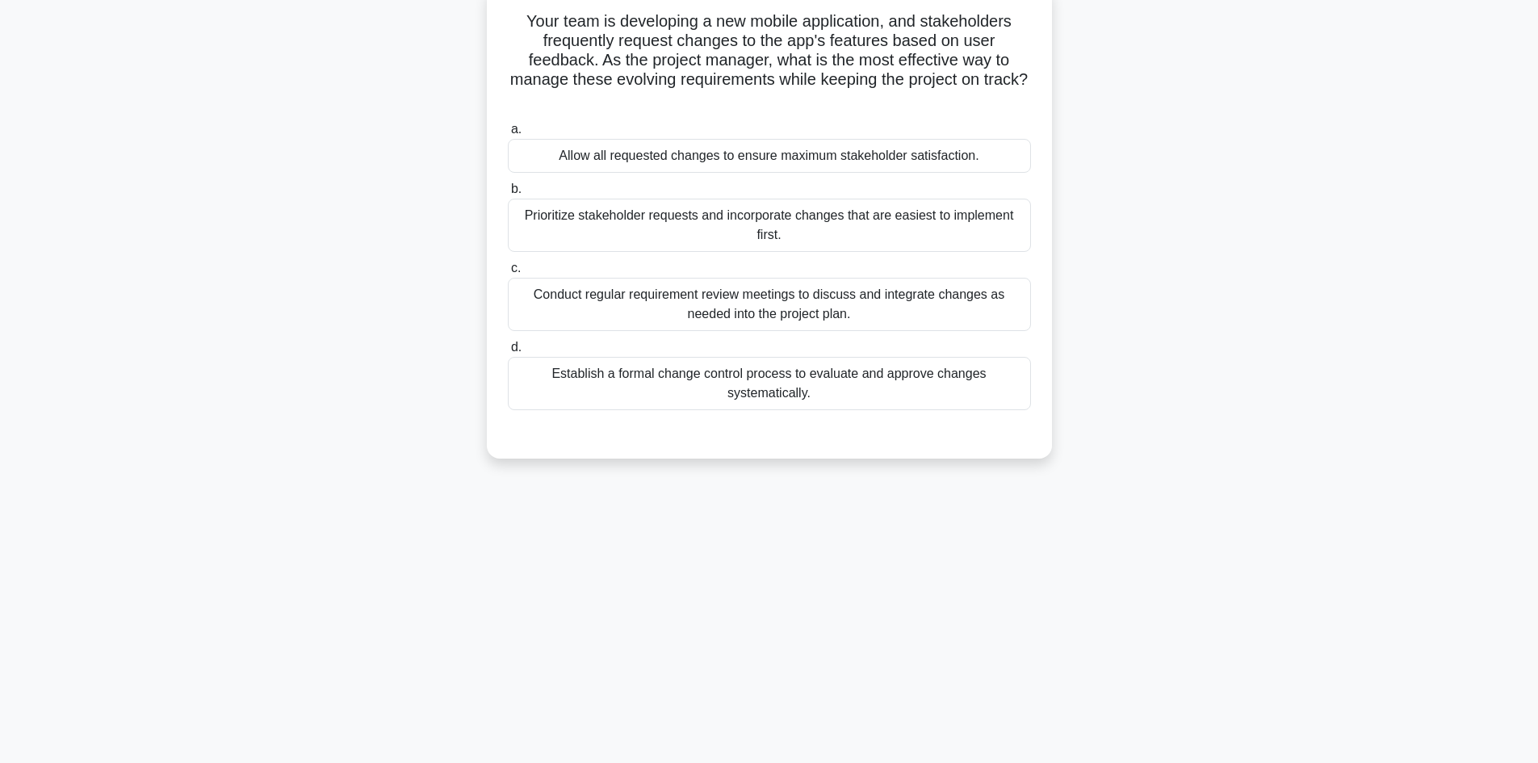
scroll to position [0, 0]
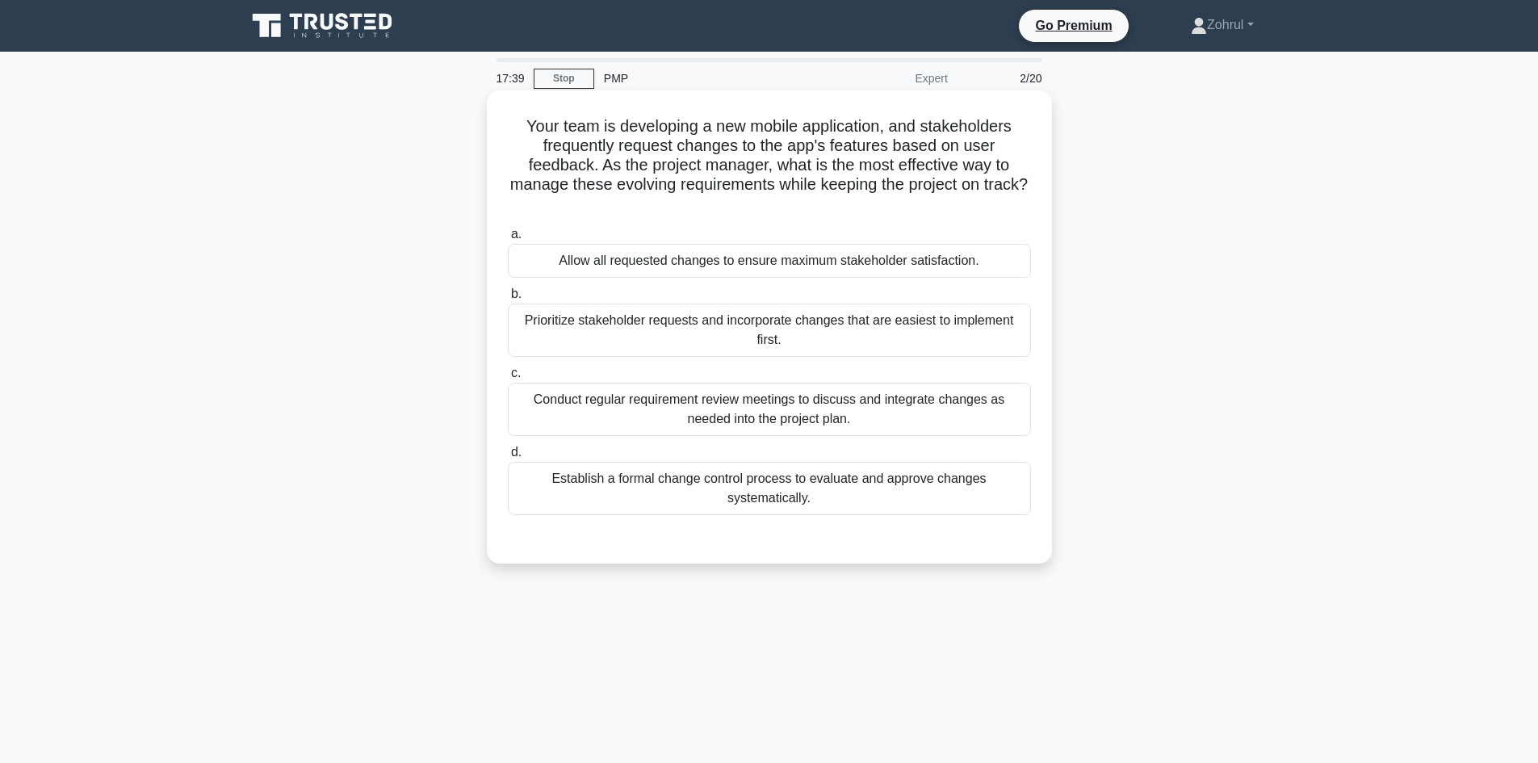
click at [813, 327] on div "Prioritize stakeholder requests and incorporate changes that are easiest to imp…" at bounding box center [769, 330] width 523 height 53
click at [508, 300] on input "b. Prioritize stakeholder requests and incorporate changes that are easiest to …" at bounding box center [508, 294] width 0 height 10
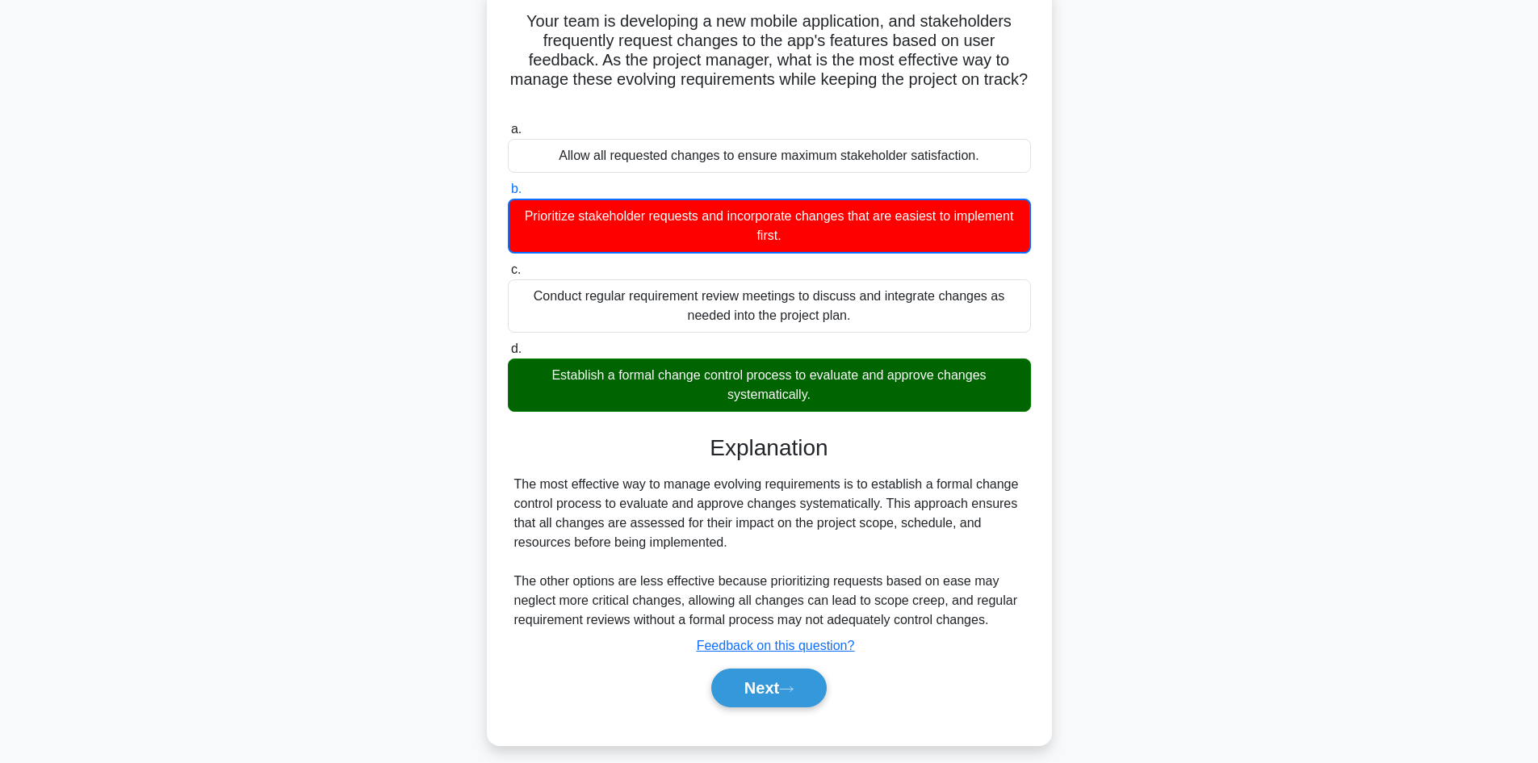
scroll to position [119, 0]
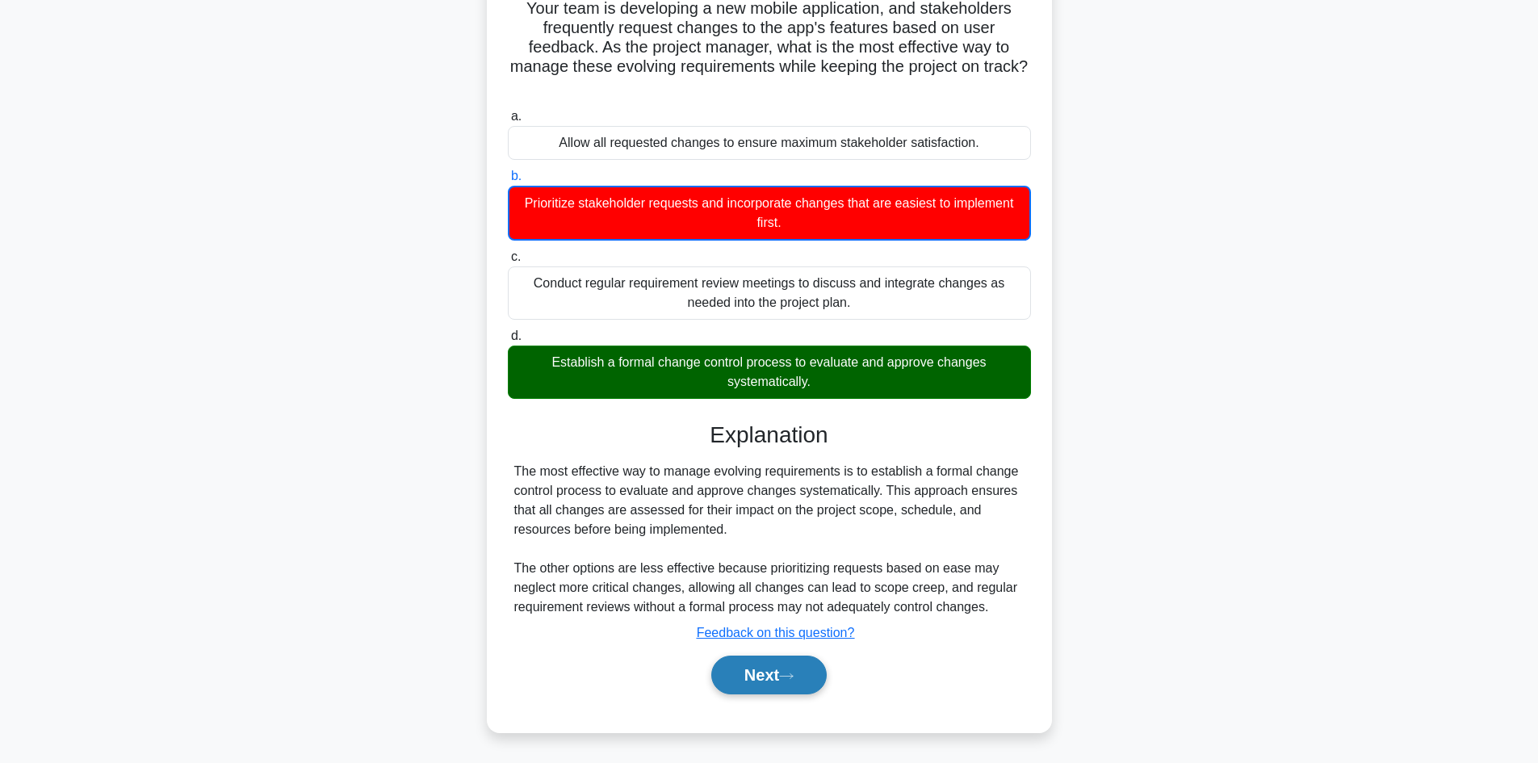
click at [759, 670] on button "Next" at bounding box center [768, 675] width 115 height 39
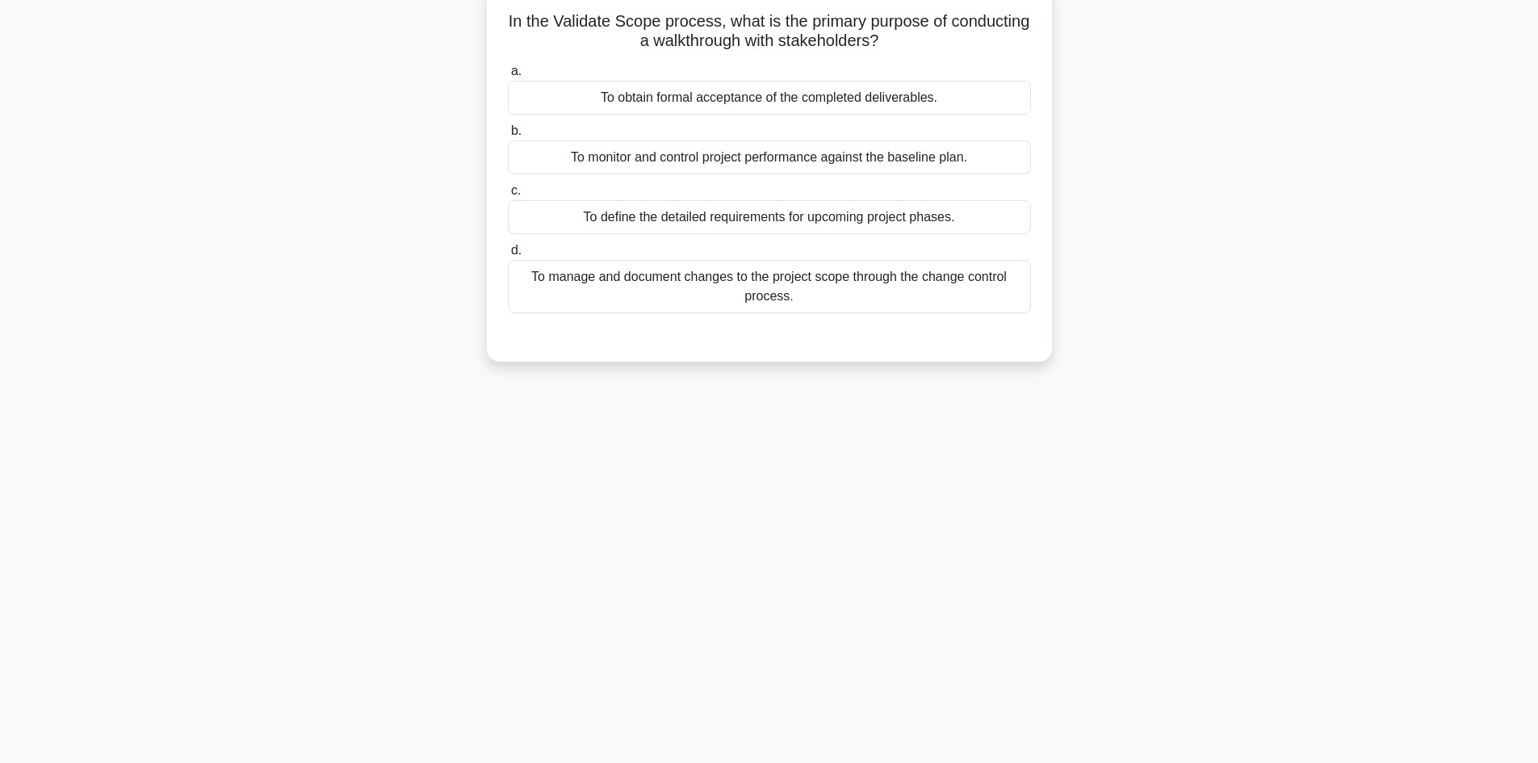
scroll to position [0, 0]
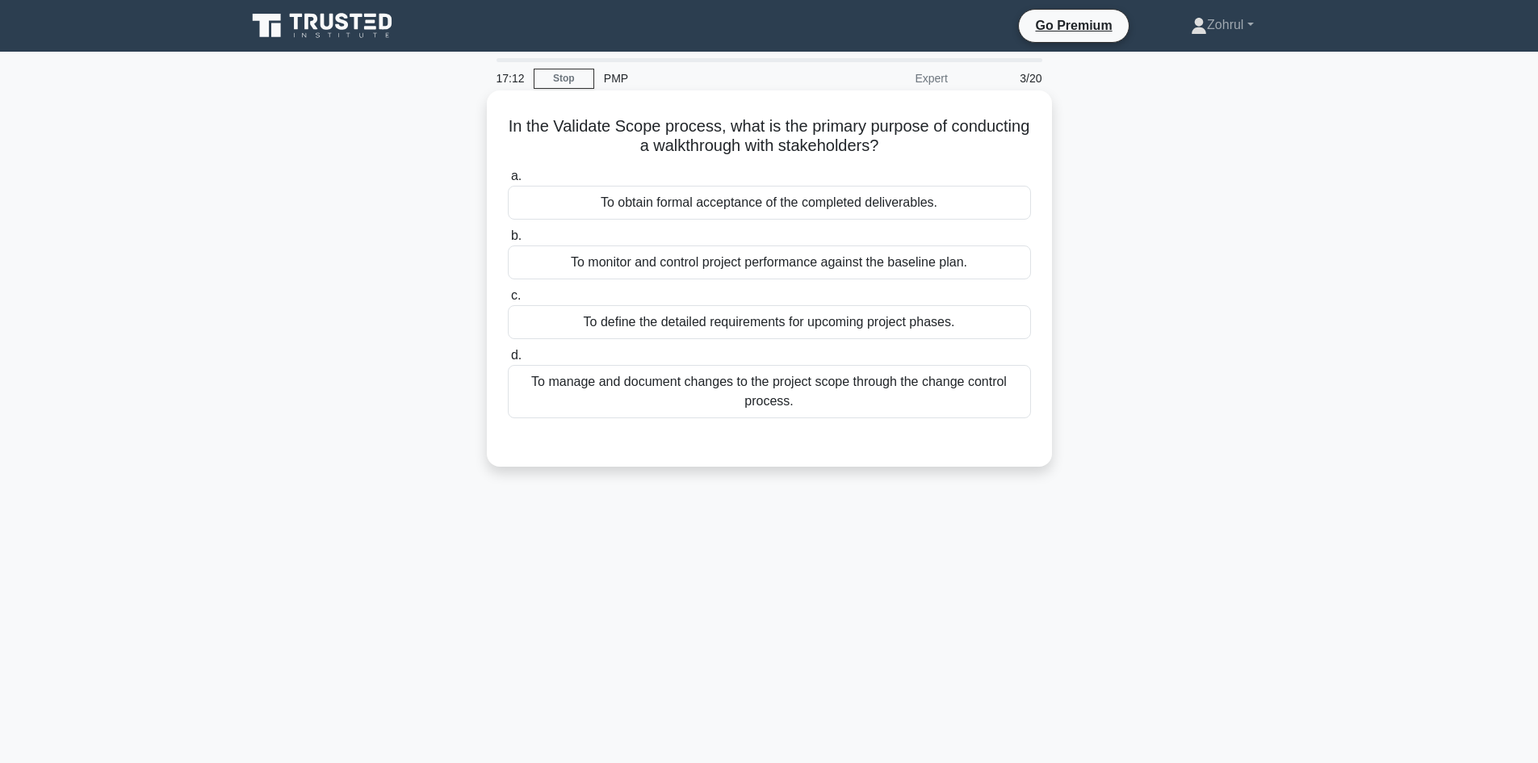
click at [781, 401] on div "To manage and document changes to the project scope through the change control …" at bounding box center [769, 391] width 523 height 53
click at [508, 361] on input "d. To manage and document changes to the project scope through the change contr…" at bounding box center [508, 355] width 0 height 10
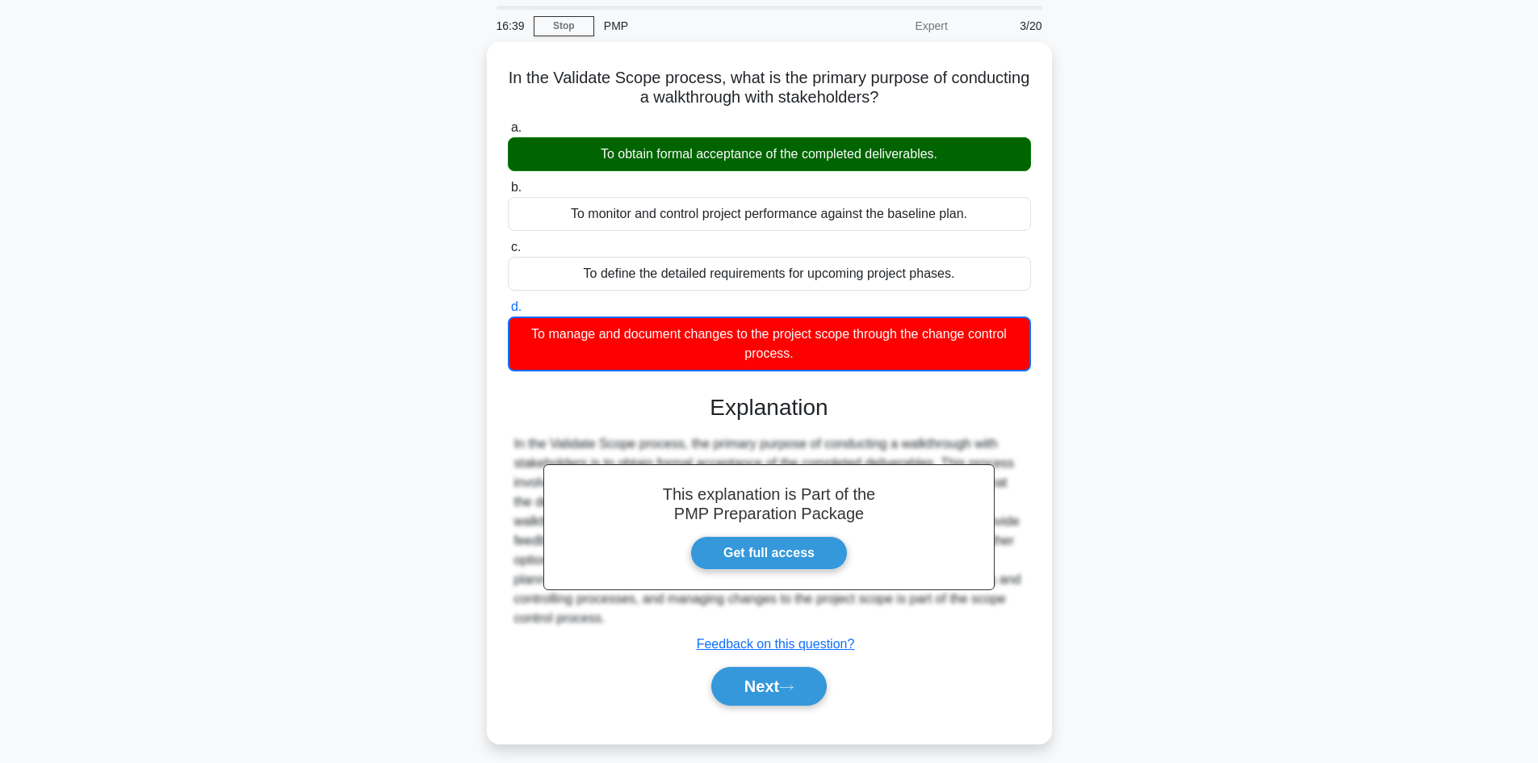
scroll to position [81, 0]
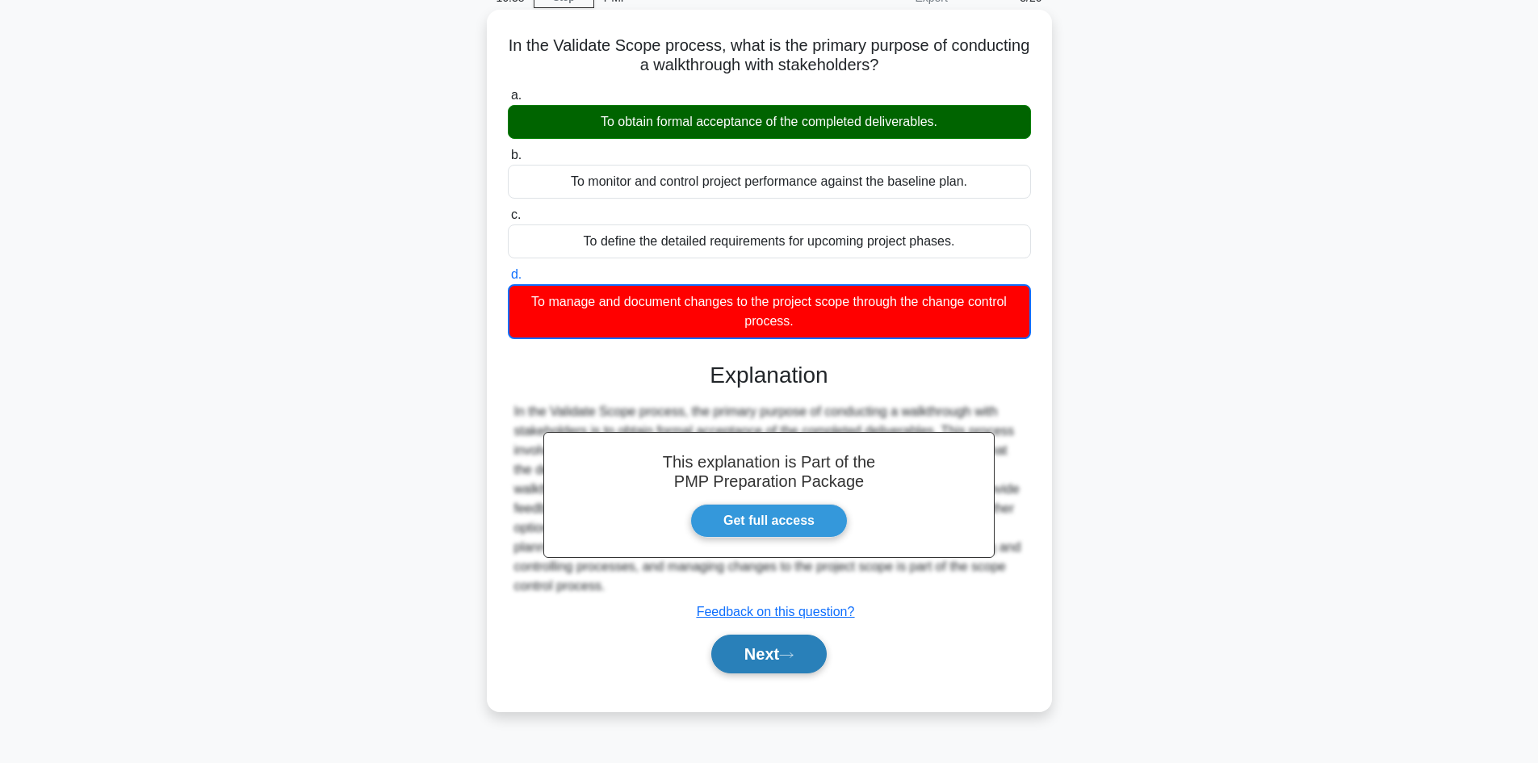
click at [761, 652] on button "Next" at bounding box center [768, 654] width 115 height 39
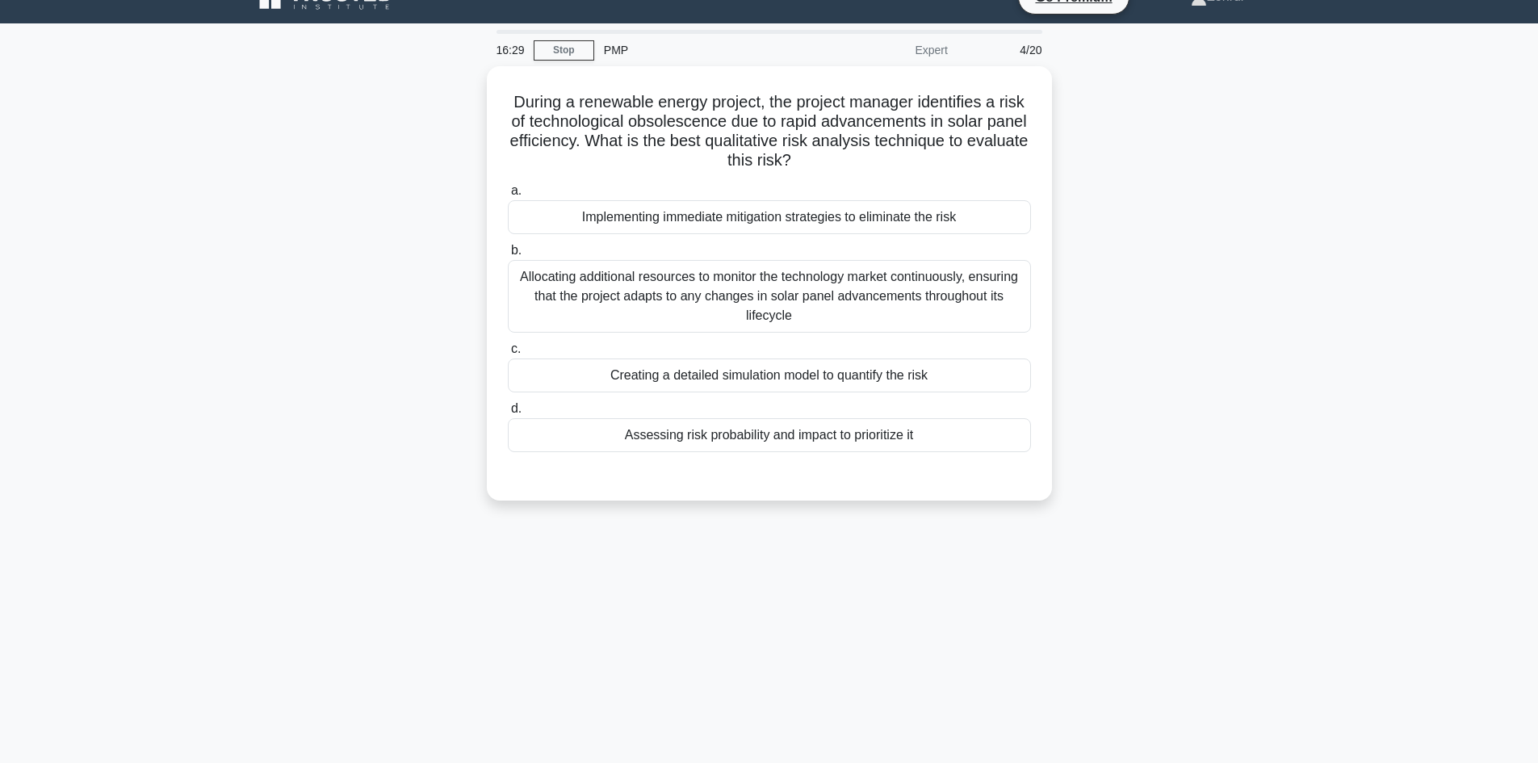
scroll to position [0, 0]
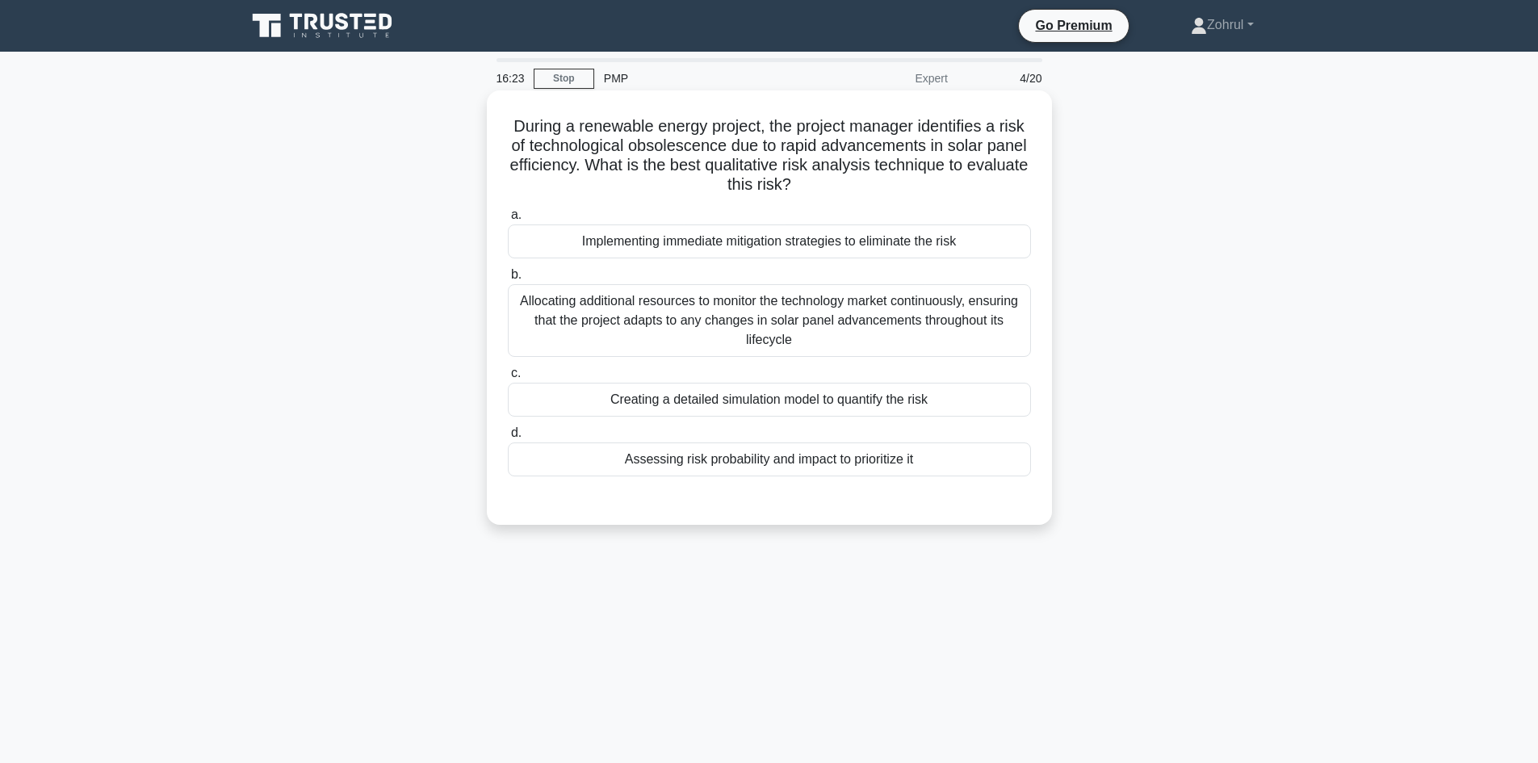
click at [824, 462] on div "Assessing risk probability and impact to prioritize it" at bounding box center [769, 459] width 523 height 34
click at [508, 438] on input "d. Assessing risk probability and impact to prioritize it" at bounding box center [508, 433] width 0 height 10
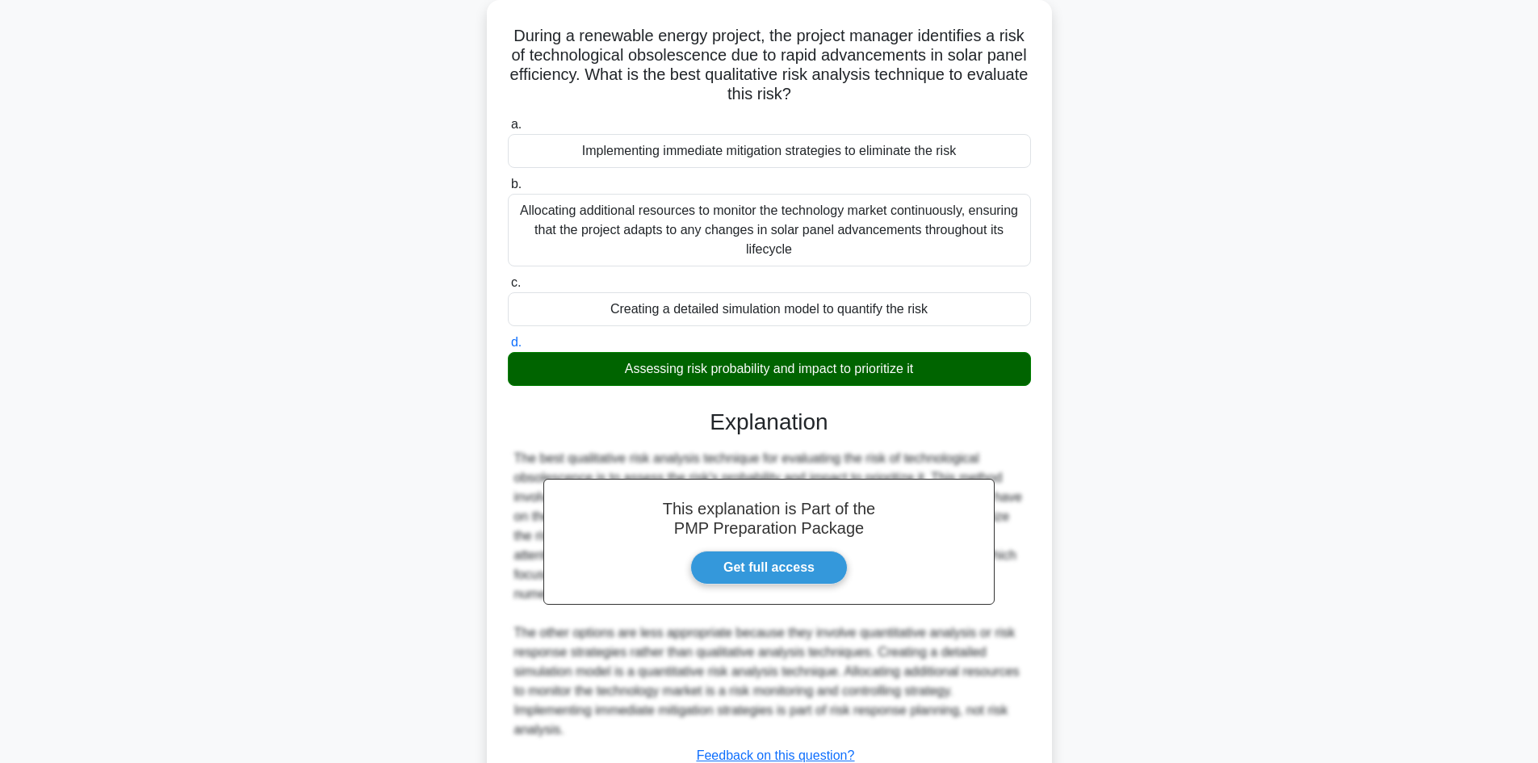
scroll to position [214, 0]
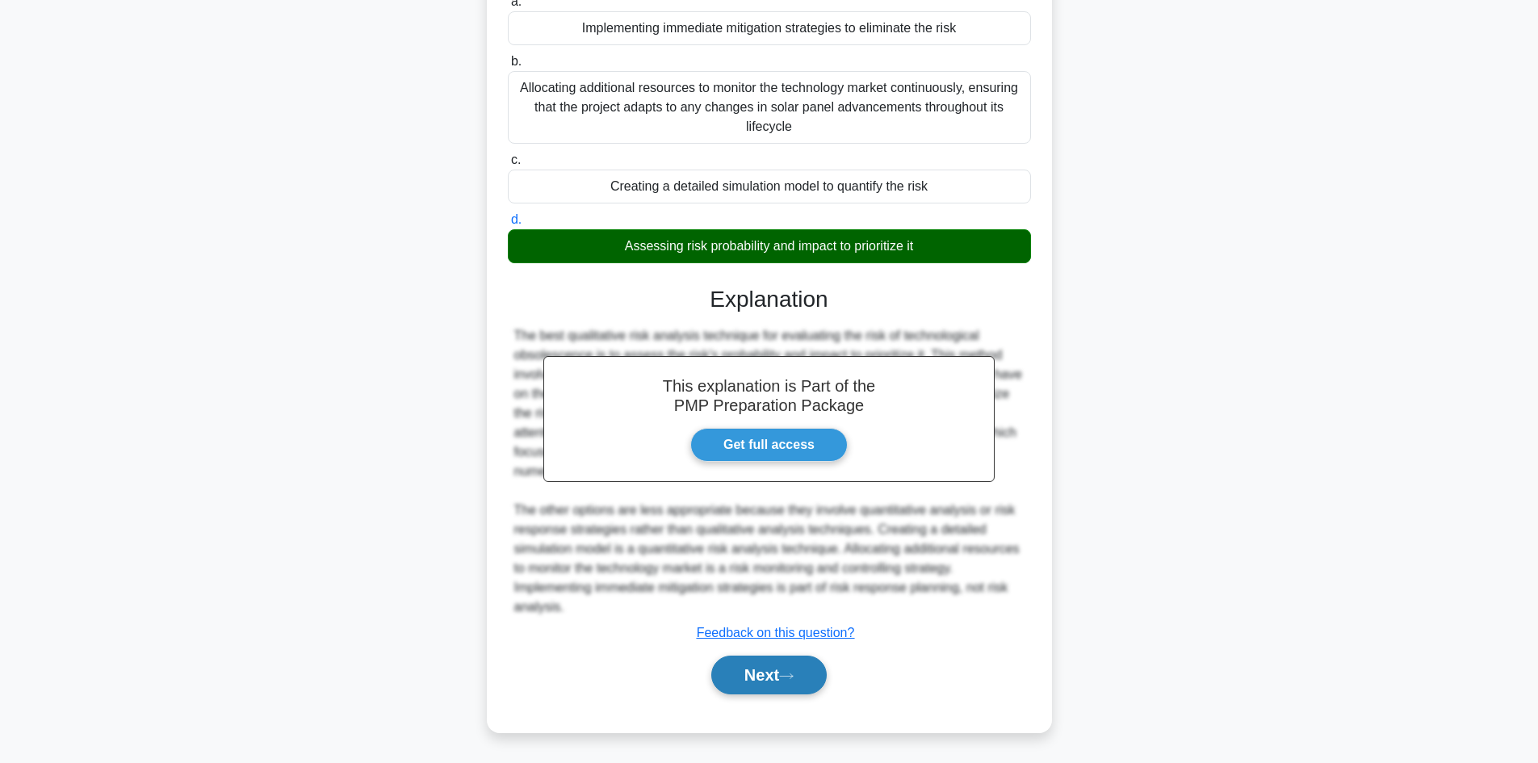
click at [779, 674] on button "Next" at bounding box center [768, 675] width 115 height 39
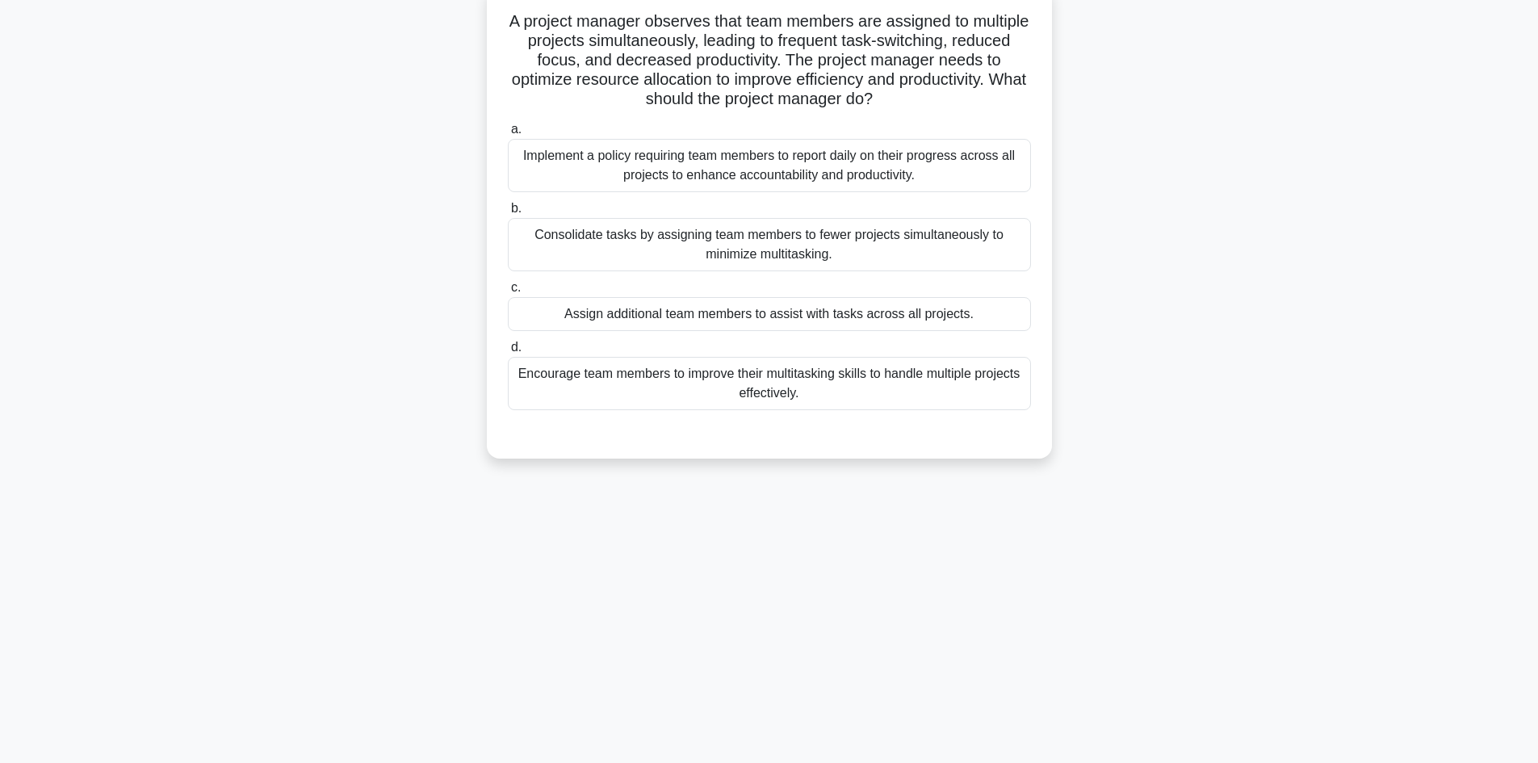
scroll to position [109, 0]
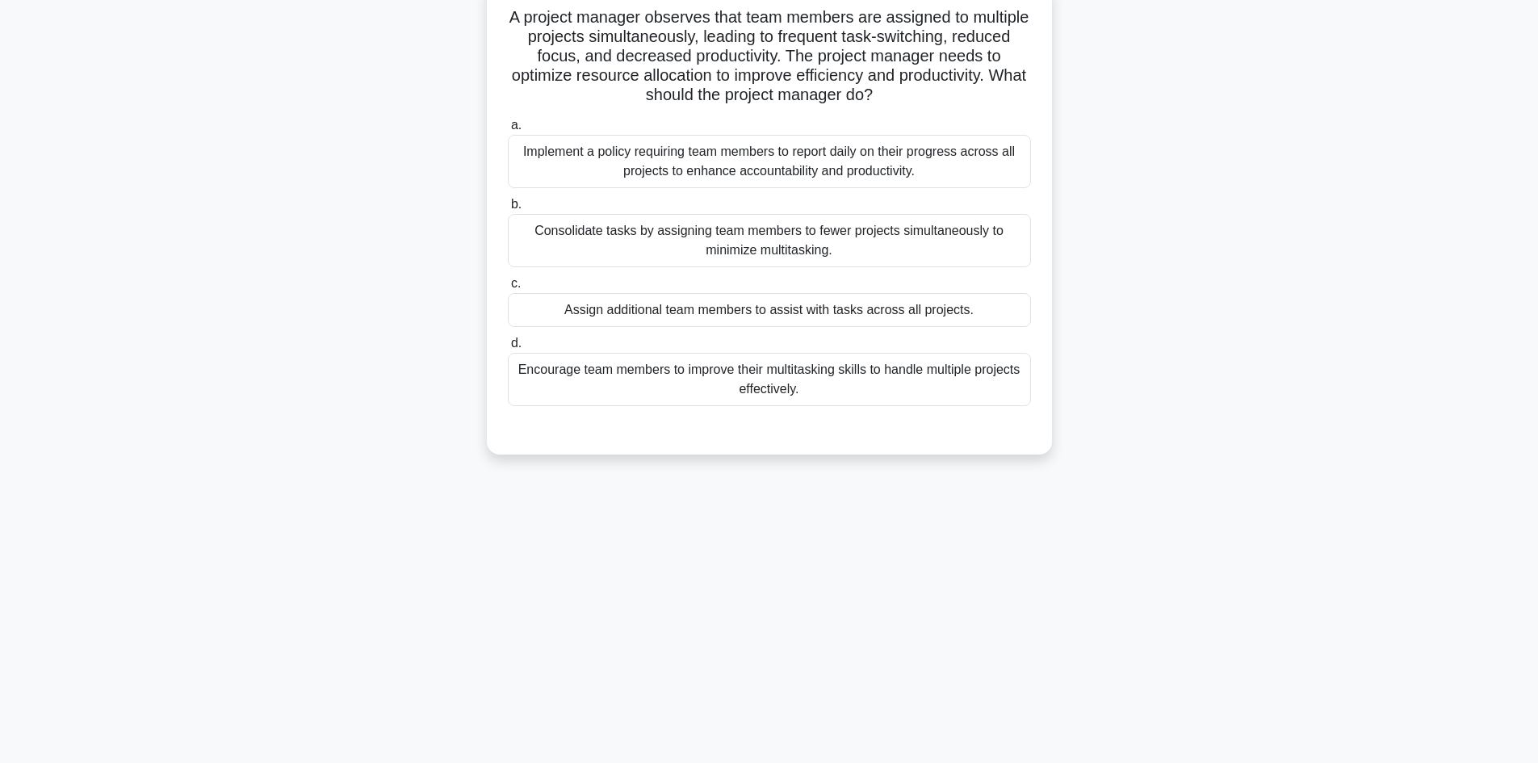
click at [787, 396] on div "Encourage team members to improve their multitasking skills to handle multiple …" at bounding box center [769, 379] width 523 height 53
click at [508, 349] on input "d. Encourage team members to improve their multitasking skills to handle multip…" at bounding box center [508, 343] width 0 height 10
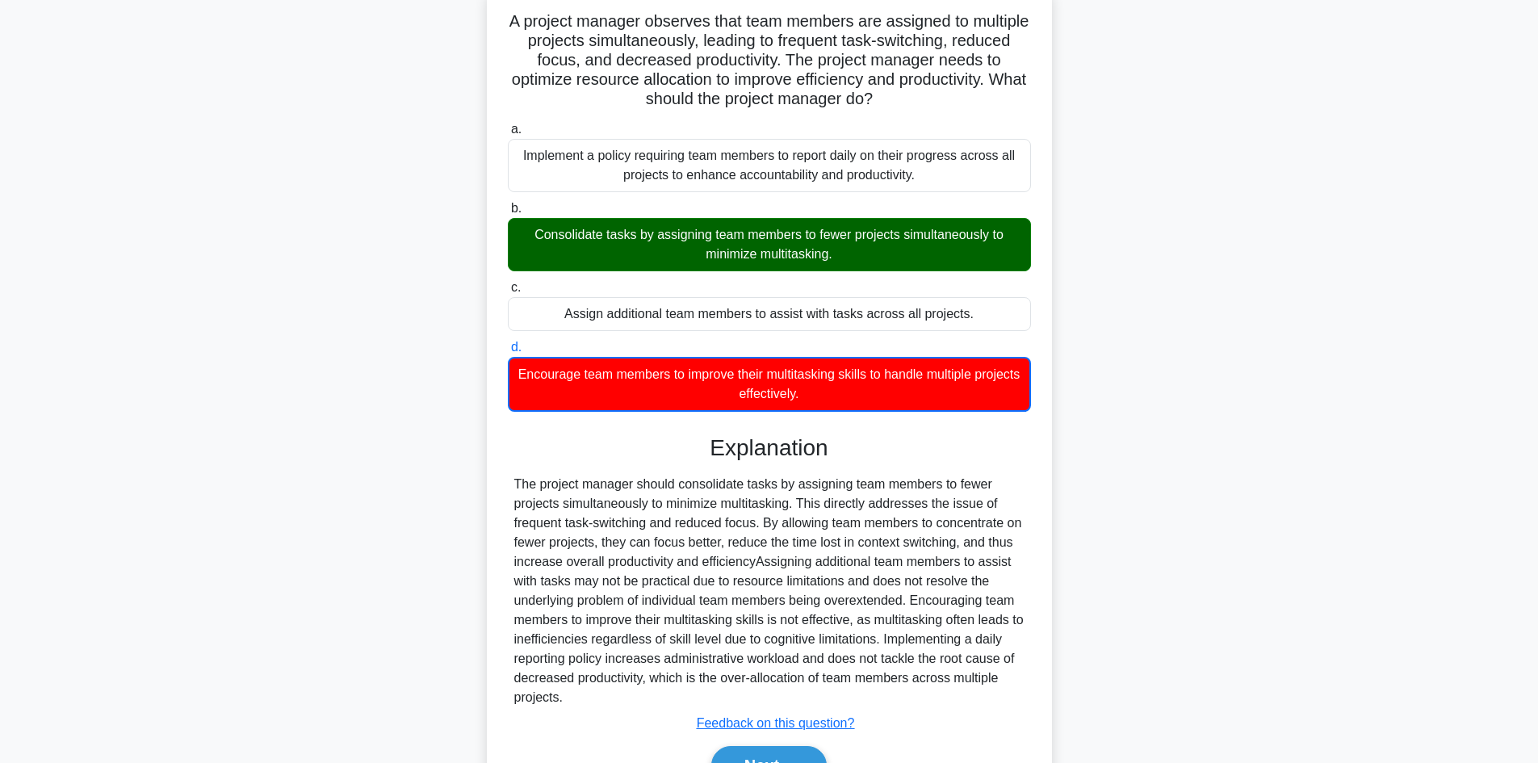
scroll to position [196, 0]
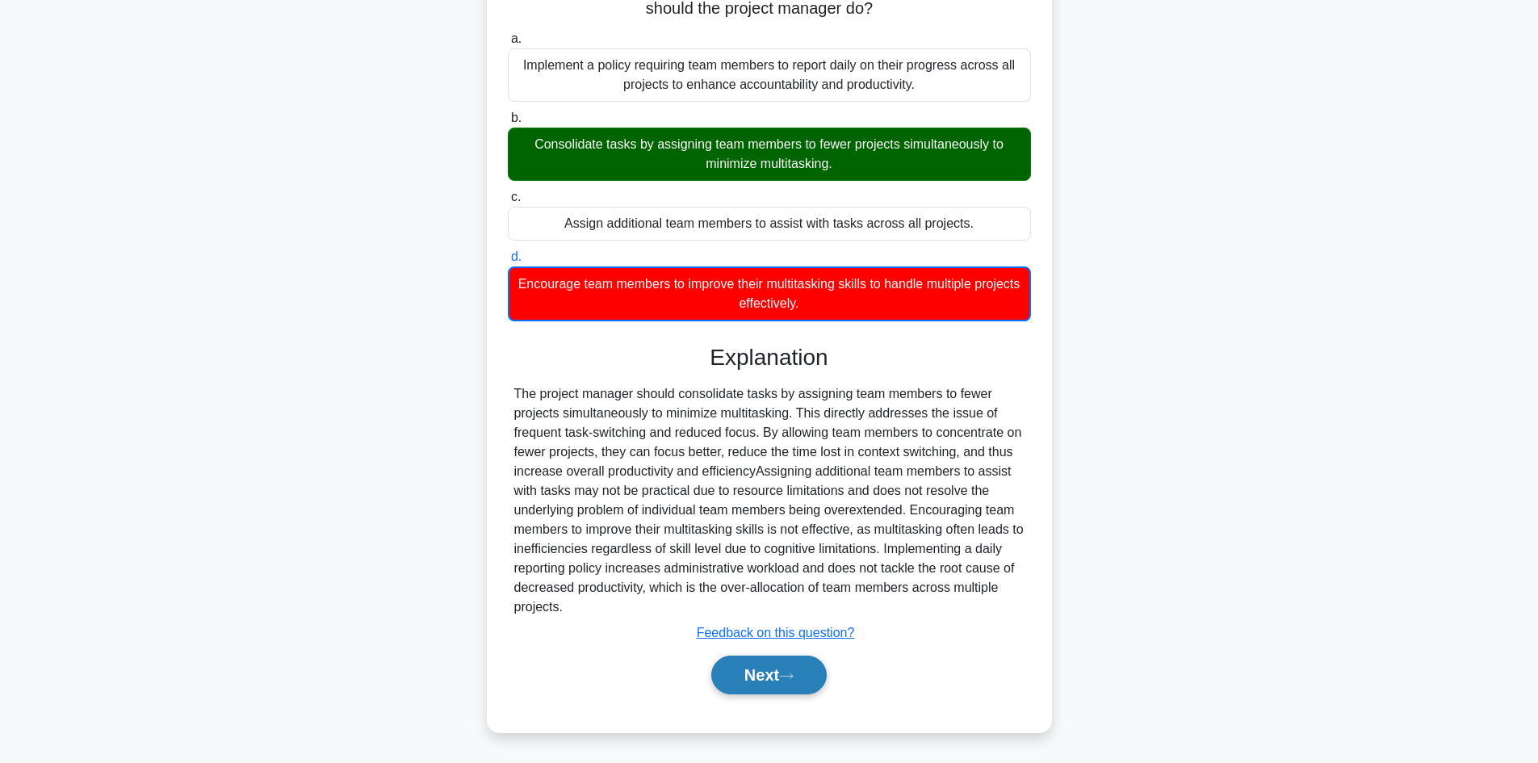
click at [769, 678] on button "Next" at bounding box center [768, 675] width 115 height 39
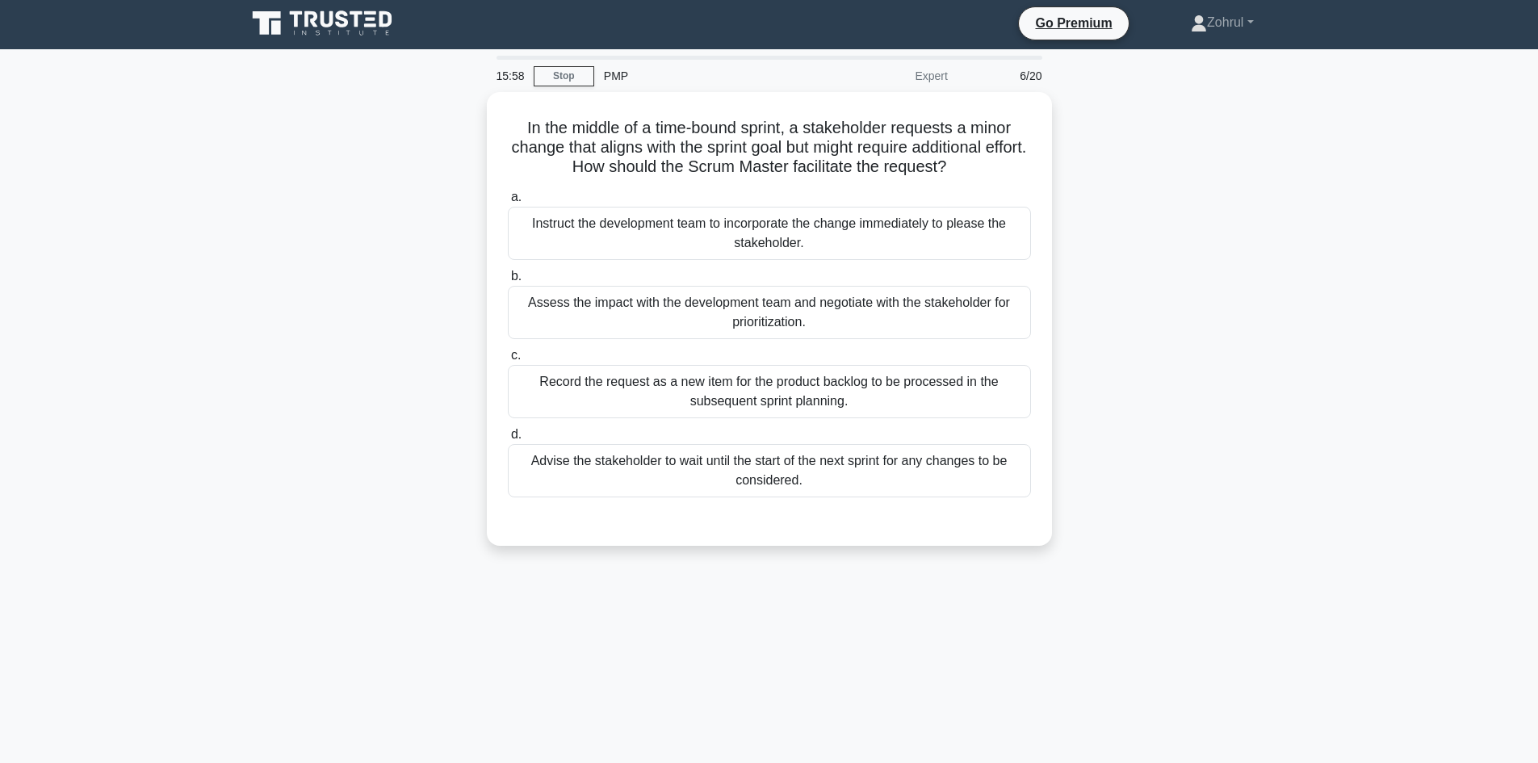
scroll to position [0, 0]
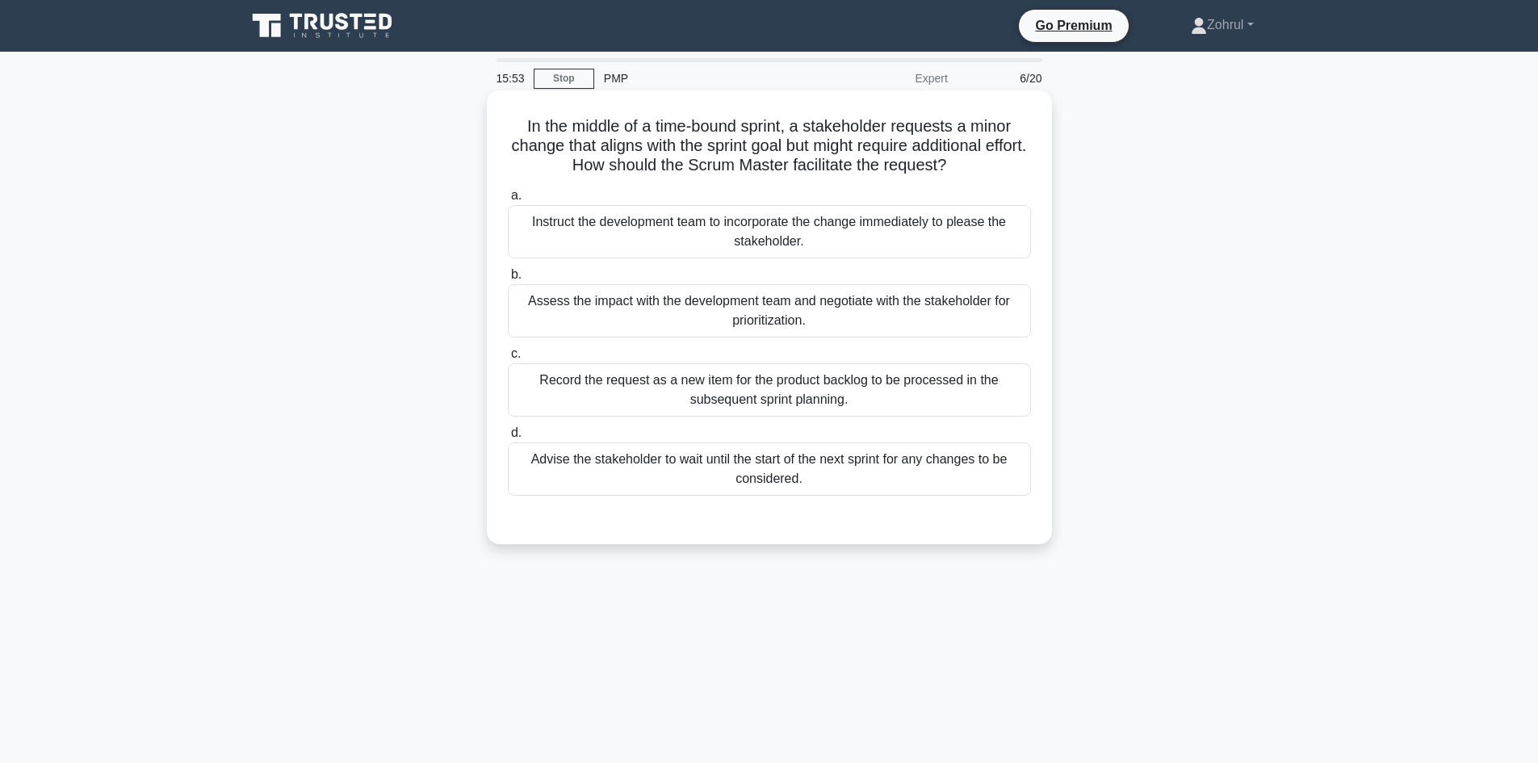
click at [695, 325] on div "Assess the impact with the development team and negotiate with the stakeholder …" at bounding box center [769, 310] width 523 height 53
click at [508, 280] on input "b. Assess the impact with the development team and negotiate with the stakehold…" at bounding box center [508, 275] width 0 height 10
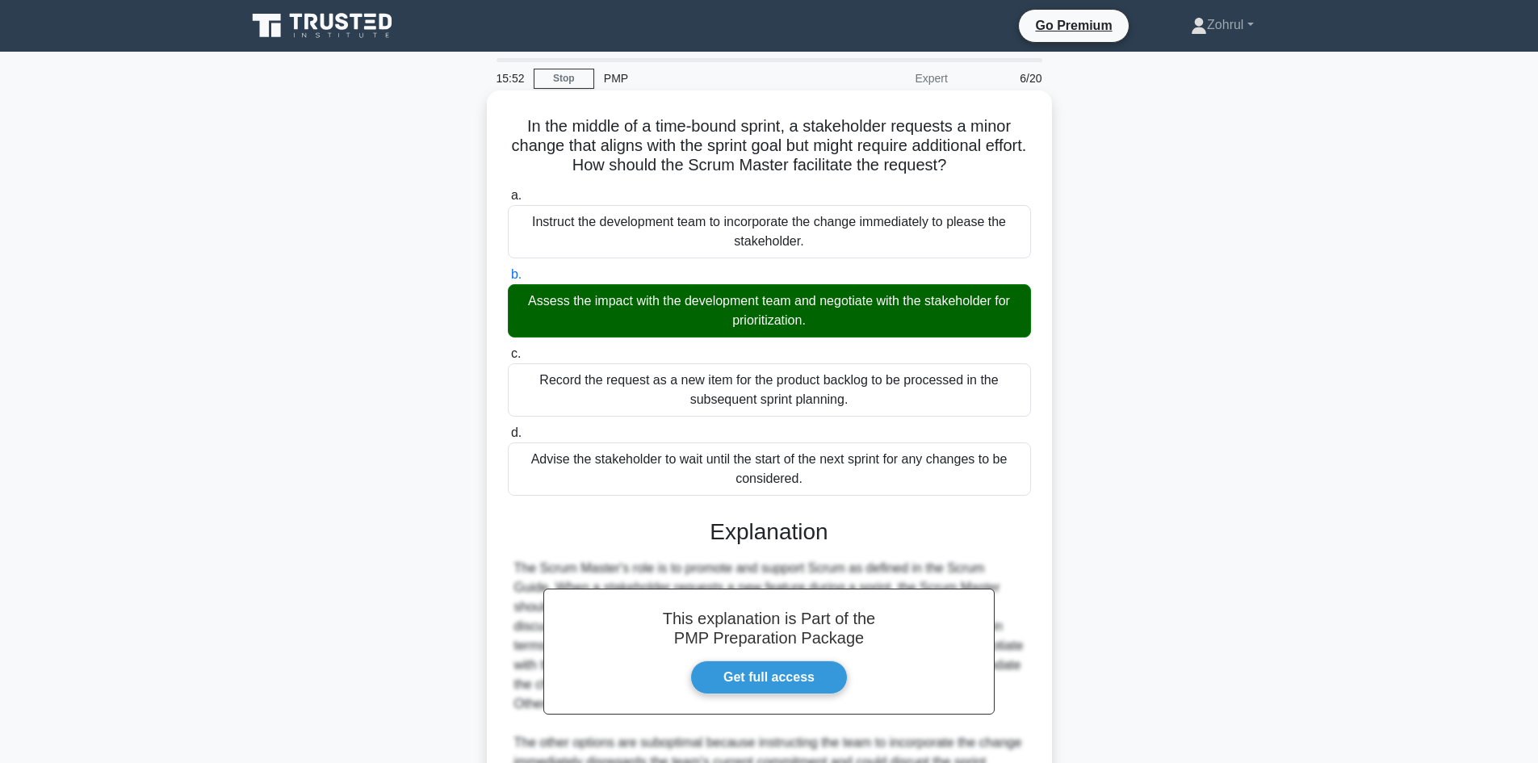
scroll to position [253, 0]
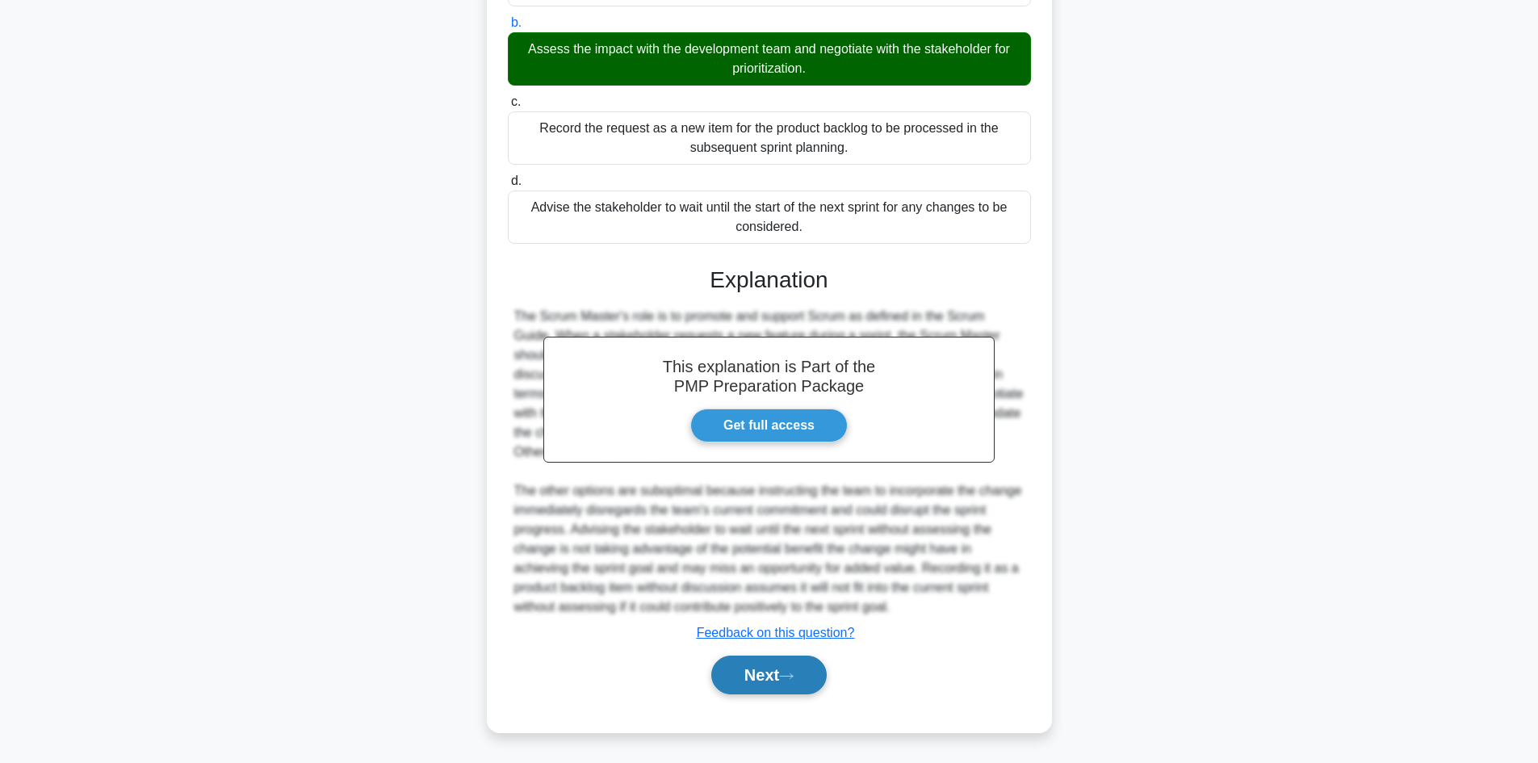
click at [778, 681] on button "Next" at bounding box center [768, 675] width 115 height 39
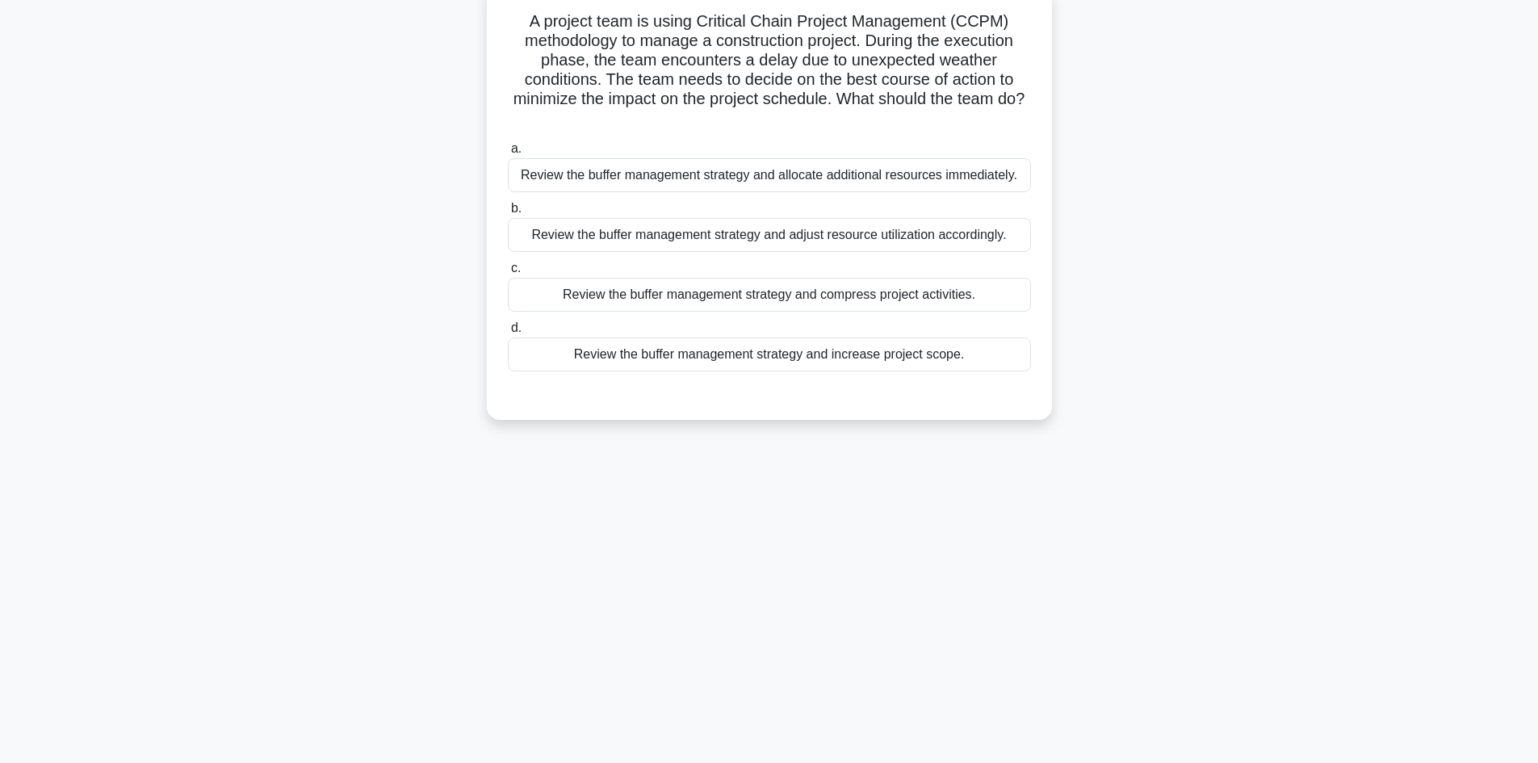
scroll to position [0, 0]
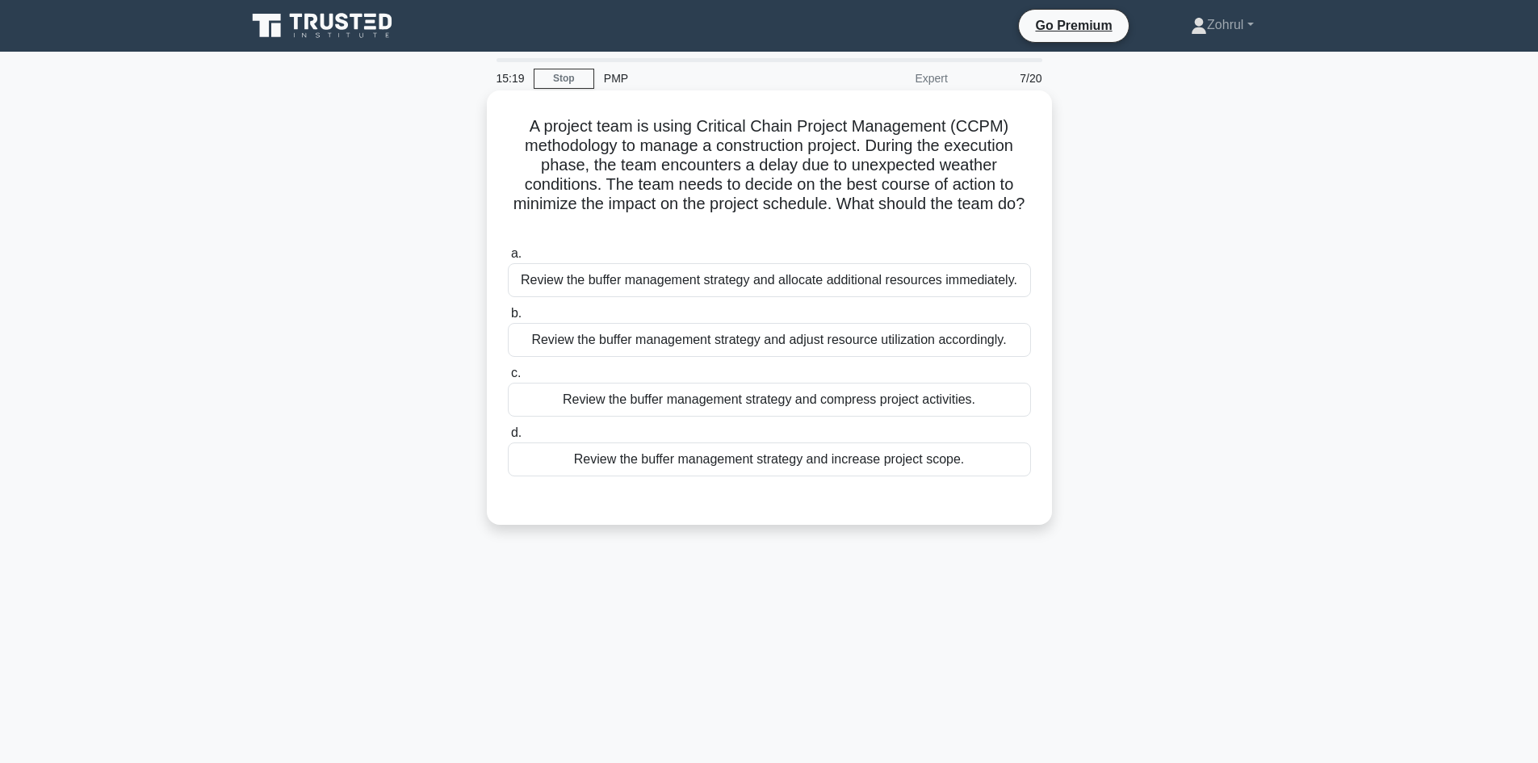
click at [857, 337] on div "Review the buffer management strategy and adjust resource utilization according…" at bounding box center [769, 340] width 523 height 34
click at [508, 319] on input "b. Review the buffer management strategy and adjust resource utilization accord…" at bounding box center [508, 313] width 0 height 10
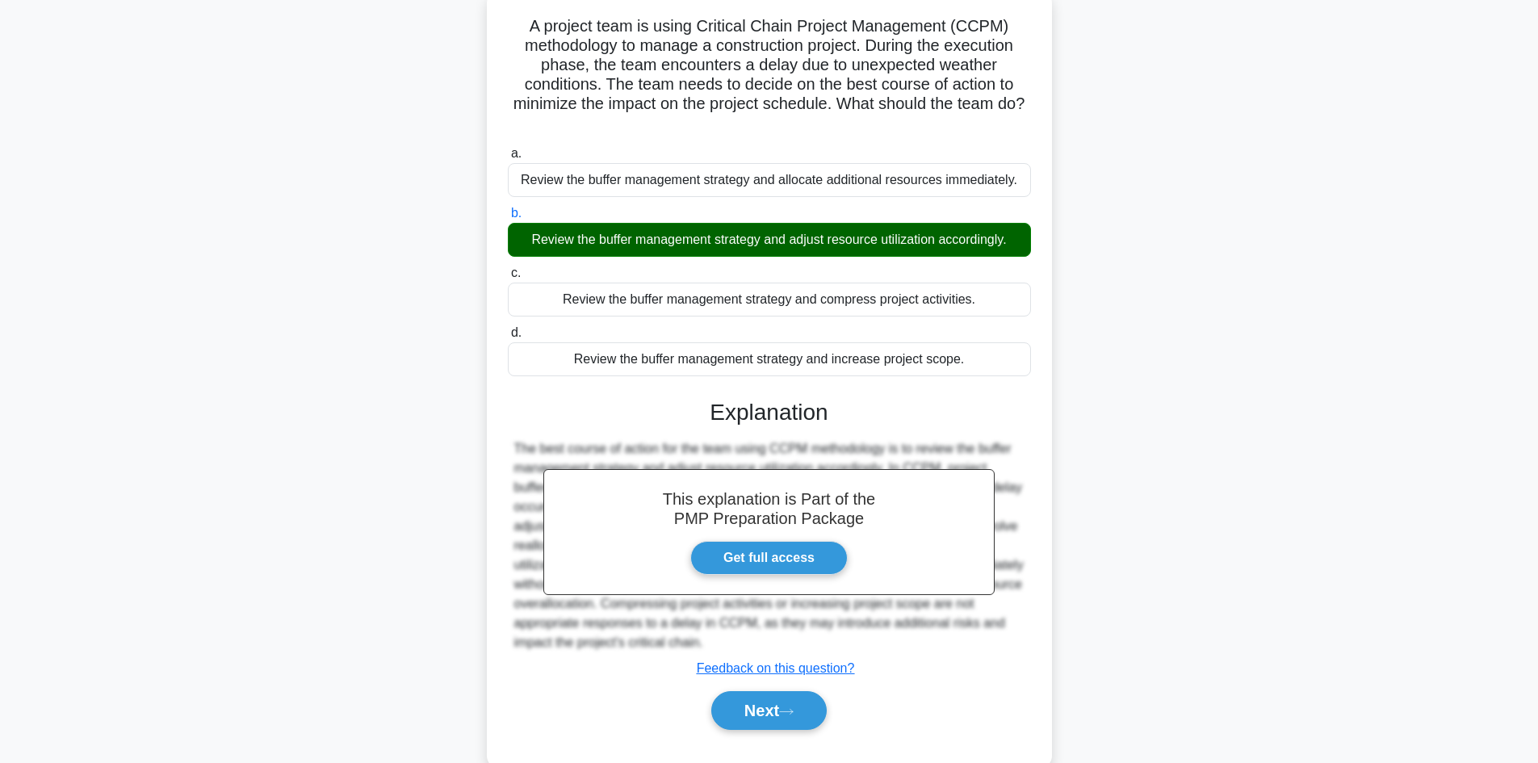
scroll to position [136, 0]
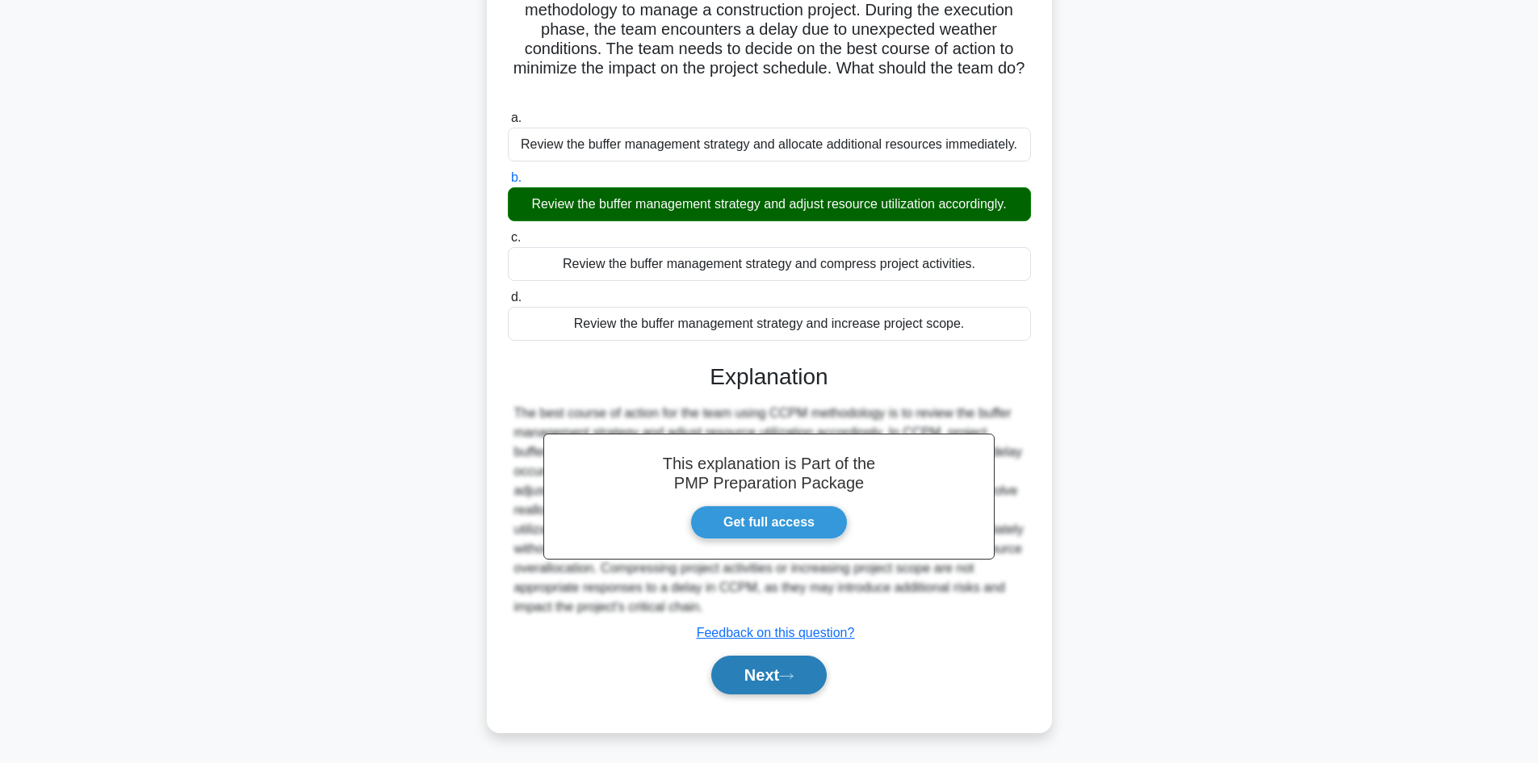
click at [766, 678] on button "Next" at bounding box center [768, 675] width 115 height 39
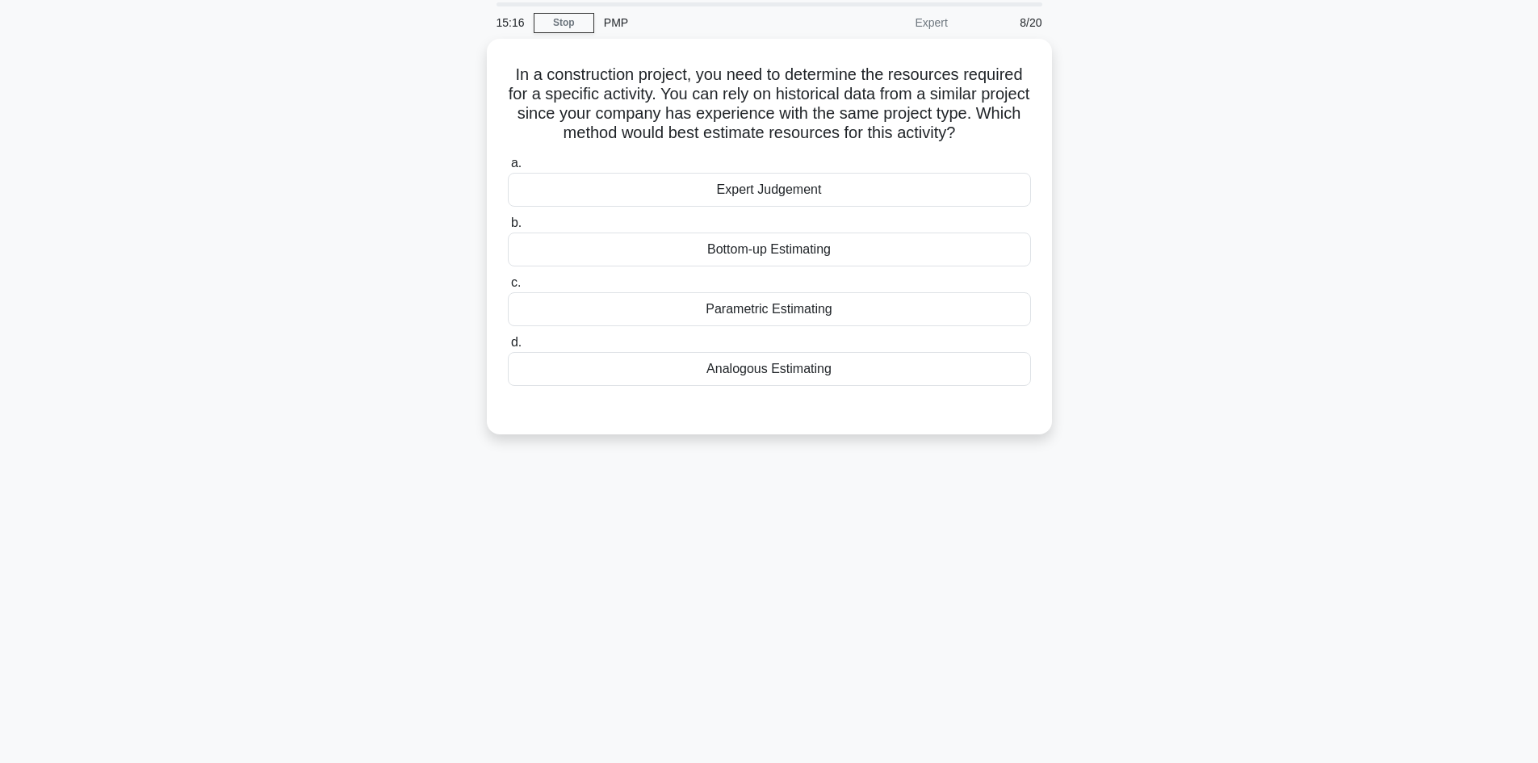
scroll to position [0, 0]
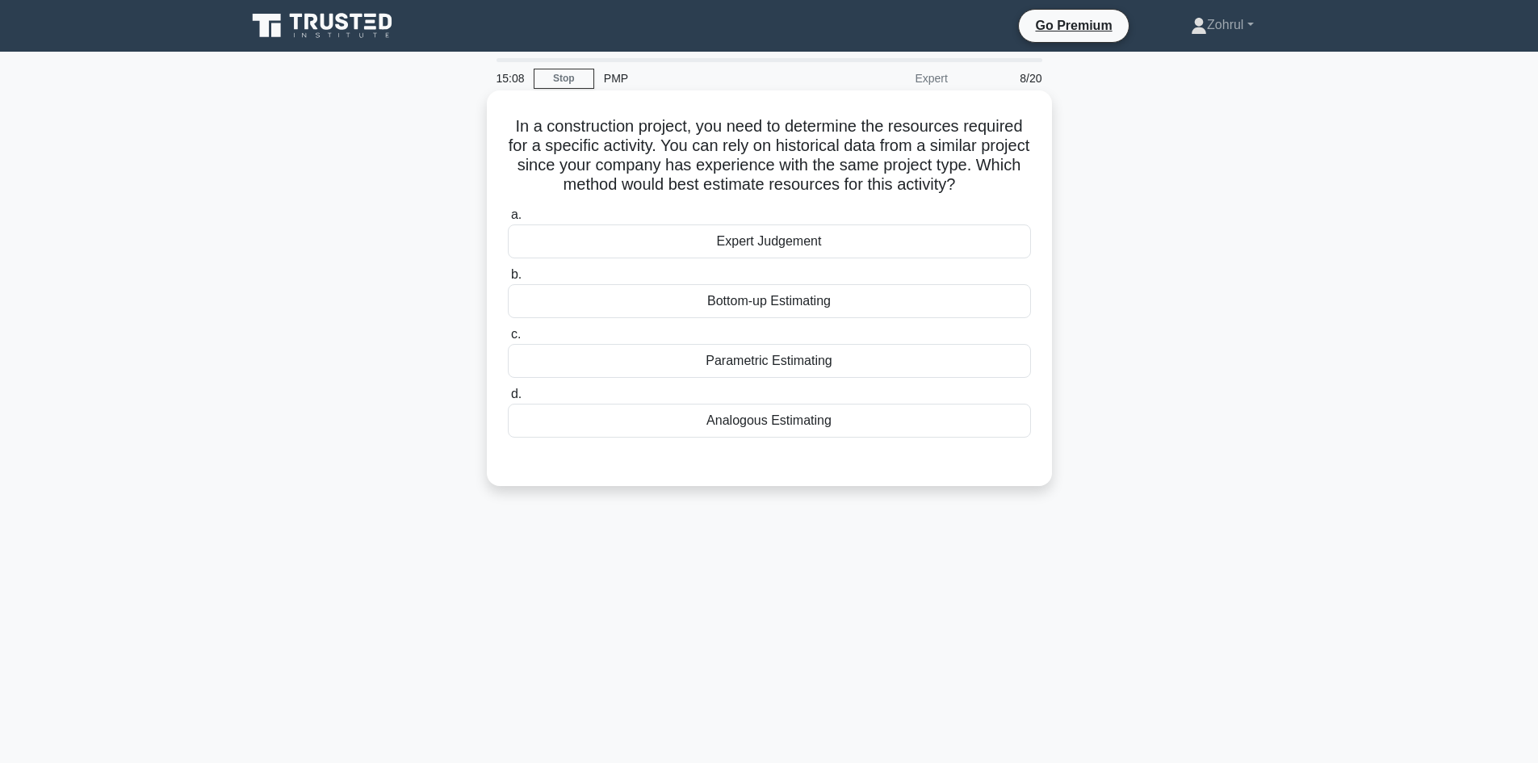
click at [843, 424] on div "Analogous Estimating" at bounding box center [769, 421] width 523 height 34
click at [508, 400] on input "d. Analogous Estimating" at bounding box center [508, 394] width 0 height 10
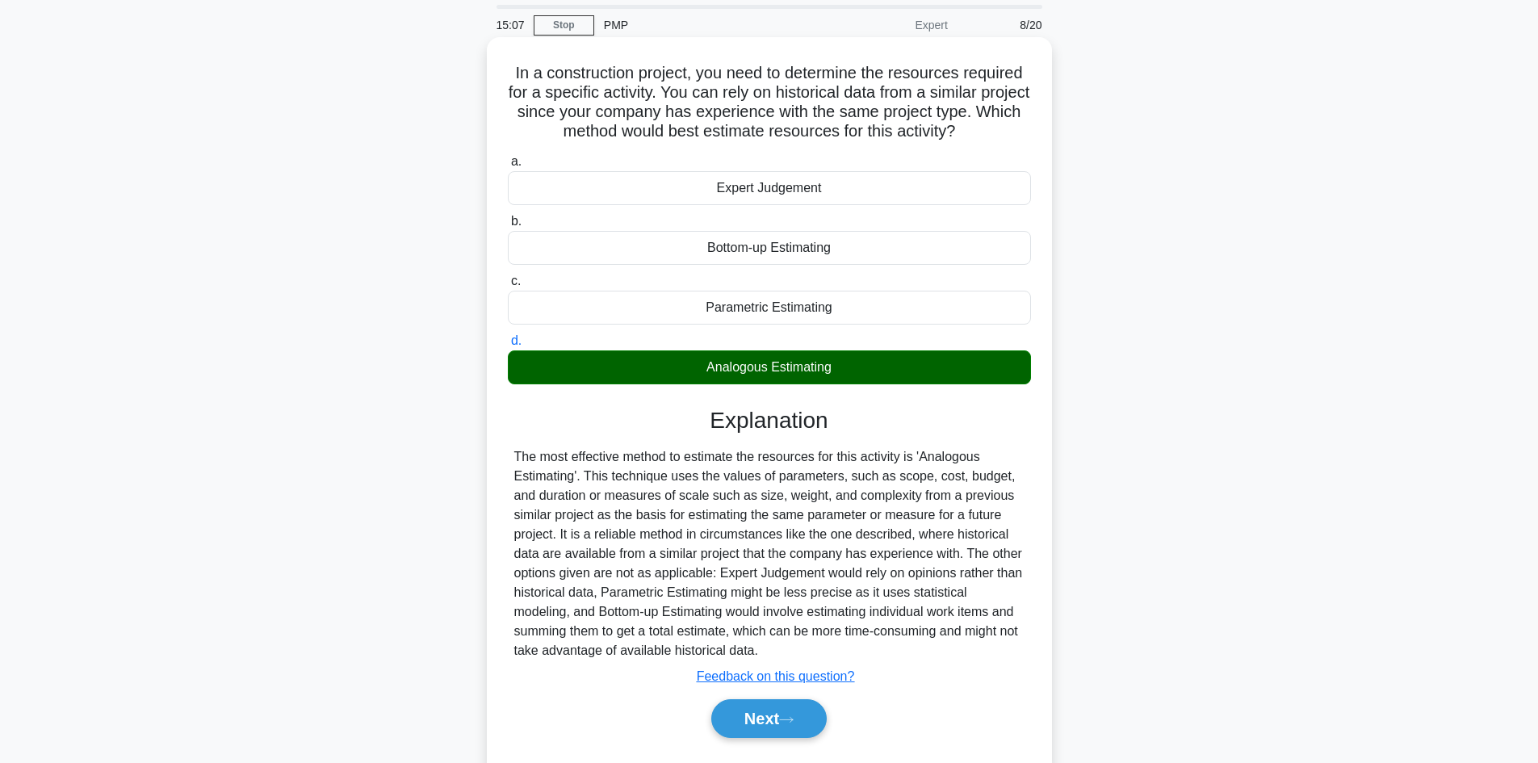
scroll to position [109, 0]
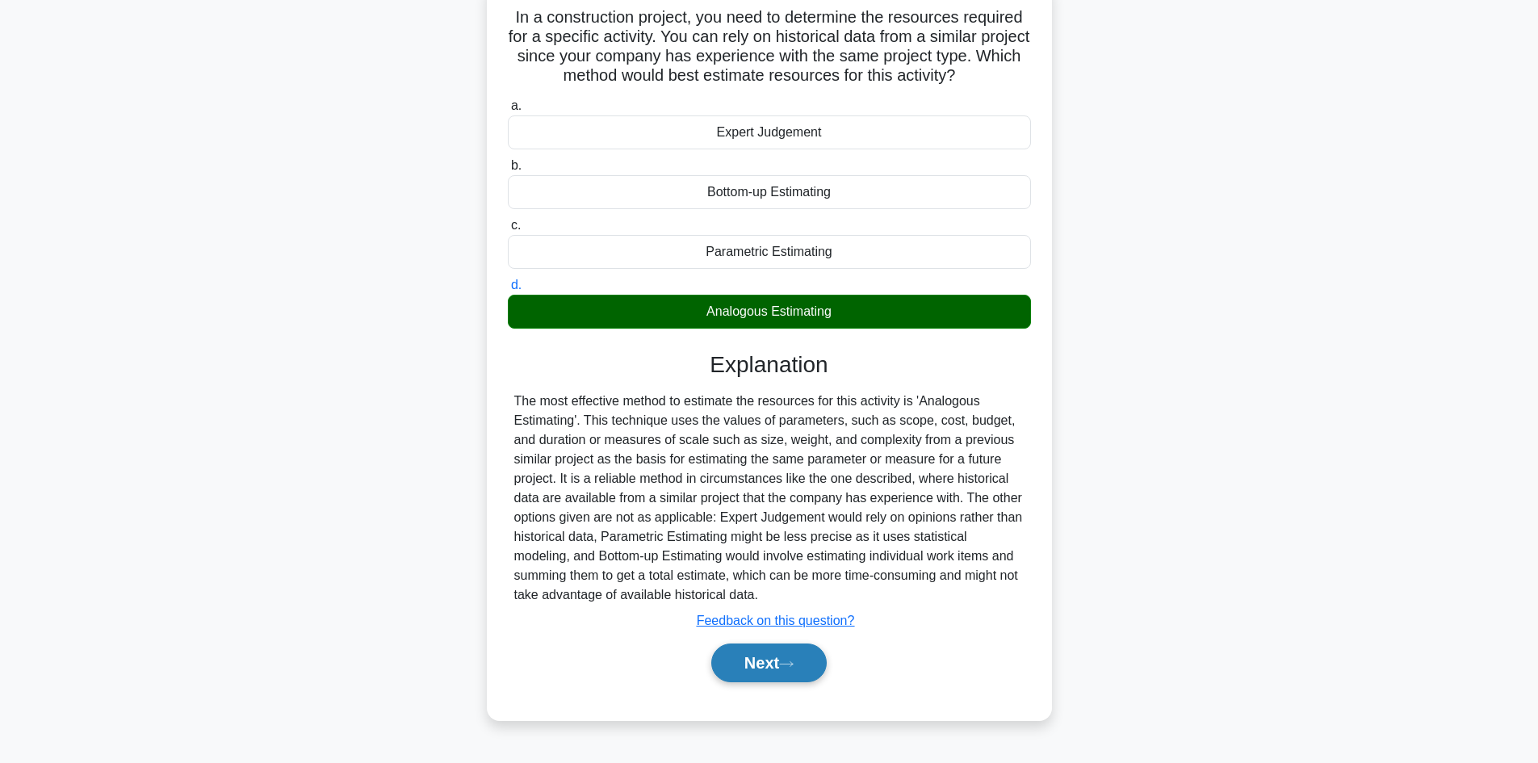
click at [778, 659] on button "Next" at bounding box center [768, 663] width 115 height 39
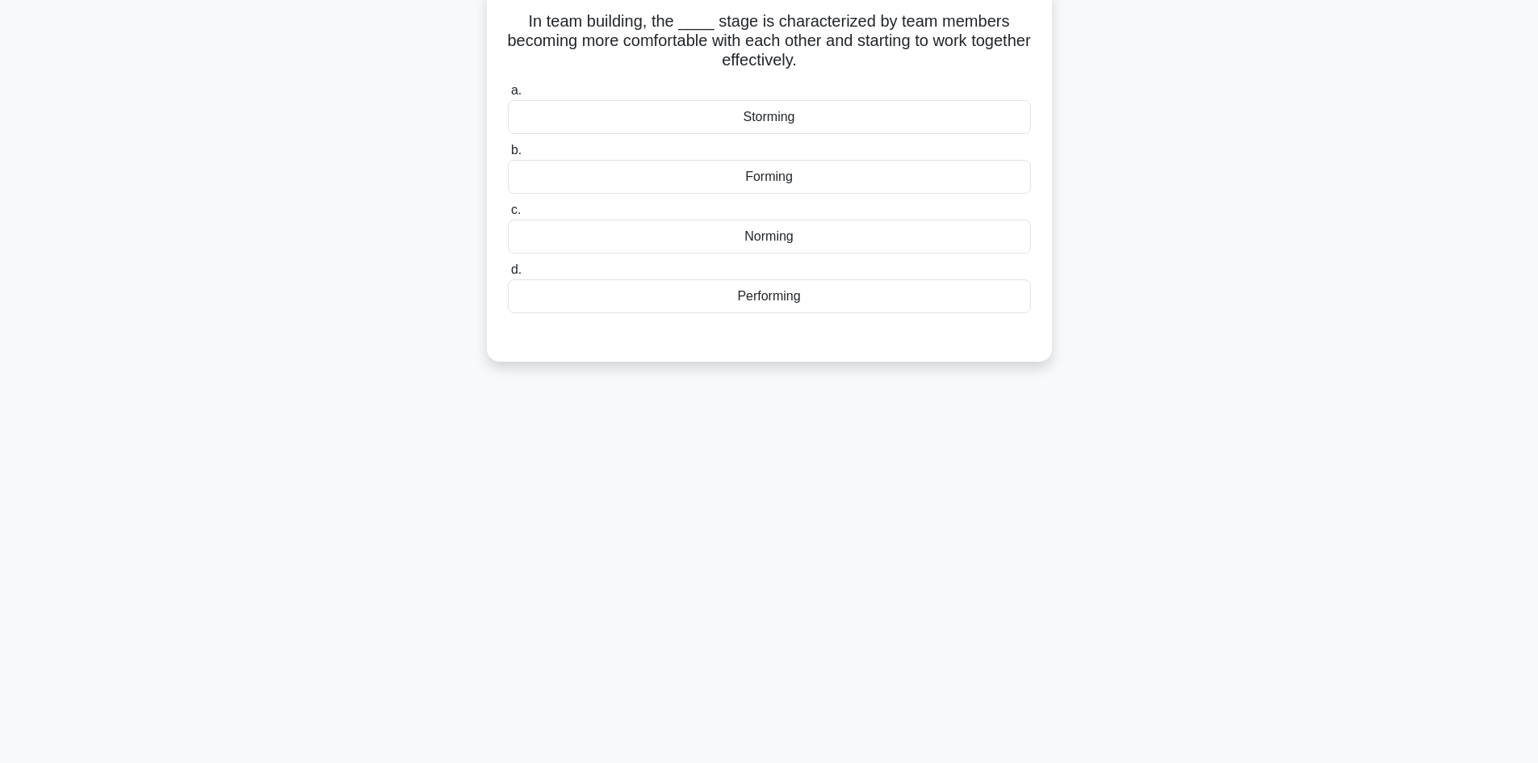
scroll to position [0, 0]
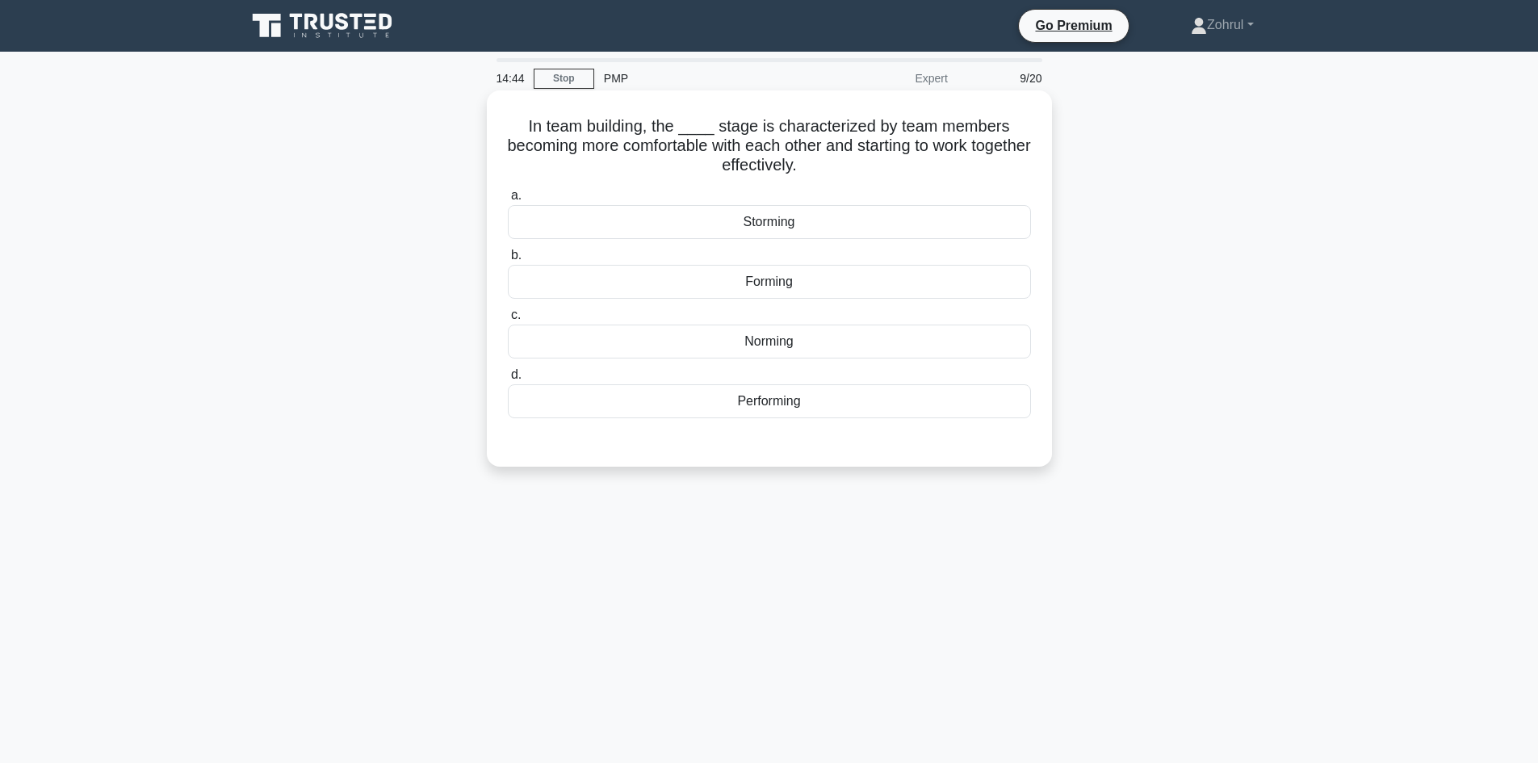
click at [811, 398] on div "Performing" at bounding box center [769, 401] width 523 height 34
click at [508, 380] on input "d. Performing" at bounding box center [508, 375] width 0 height 10
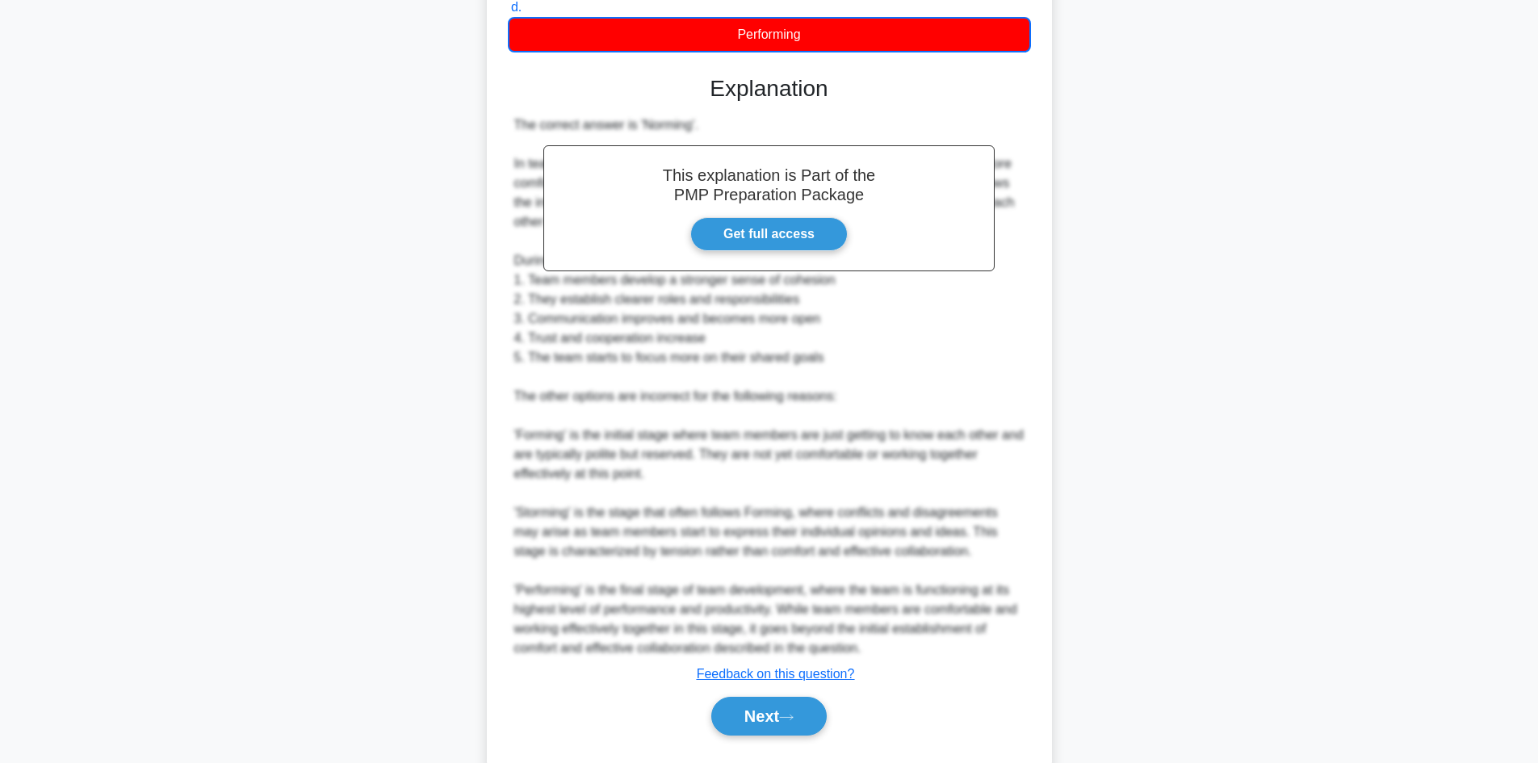
scroll to position [409, 0]
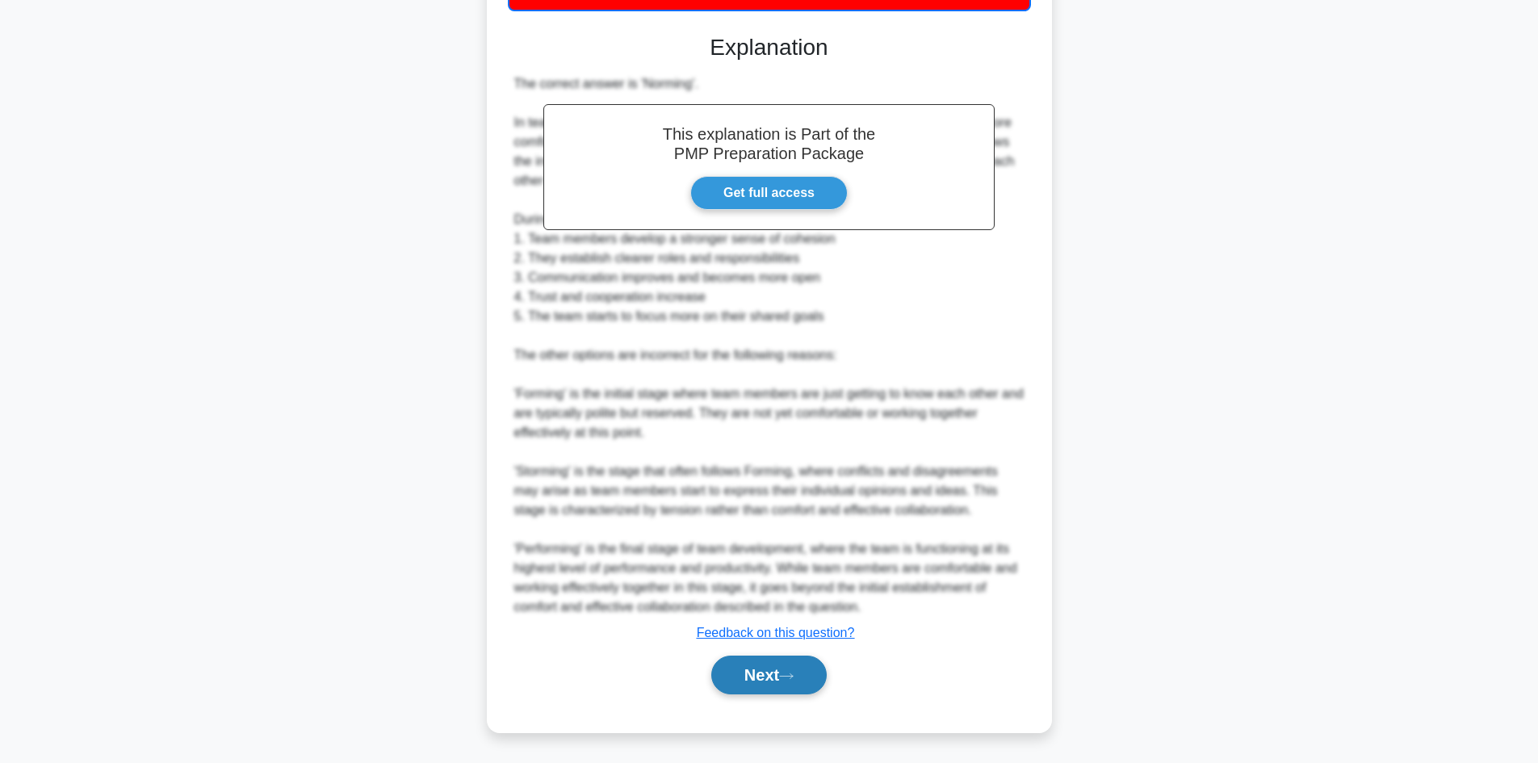
click at [768, 681] on button "Next" at bounding box center [768, 675] width 115 height 39
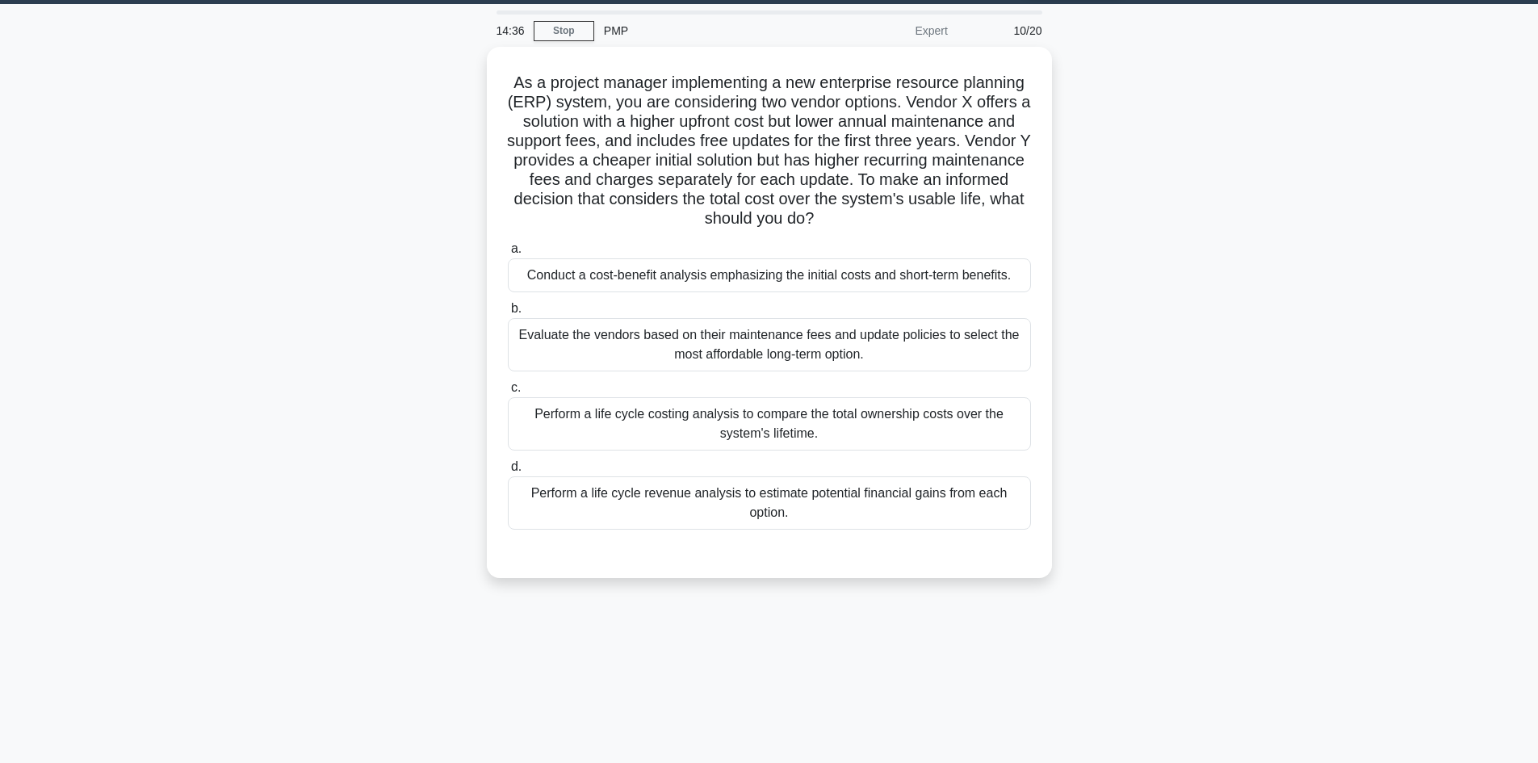
scroll to position [0, 0]
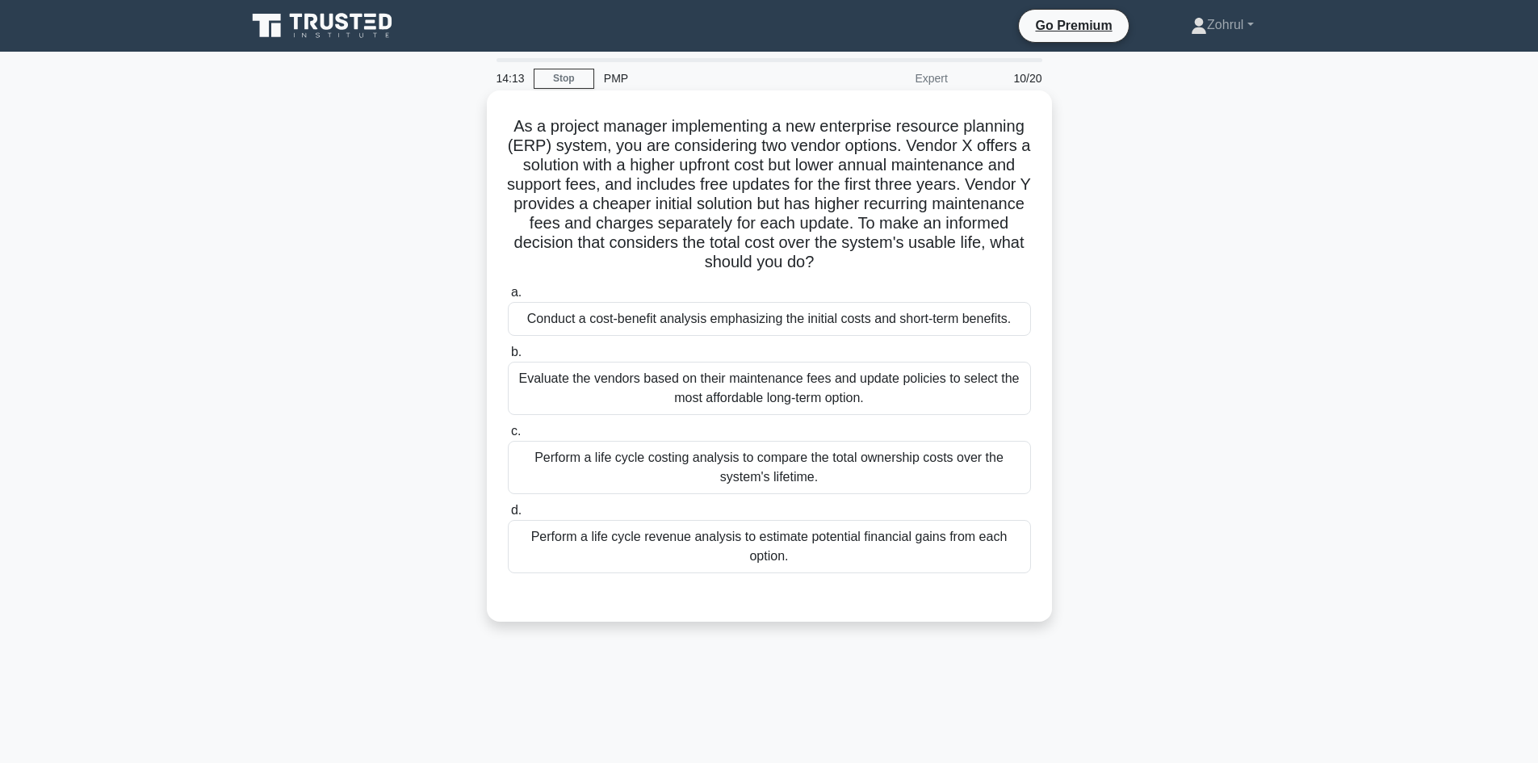
click at [899, 400] on div "Evaluate the vendors based on their maintenance fees and update policies to sel…" at bounding box center [769, 388] width 523 height 53
click at [508, 358] on input "b. Evaluate the vendors based on their maintenance fees and update policies to …" at bounding box center [508, 352] width 0 height 10
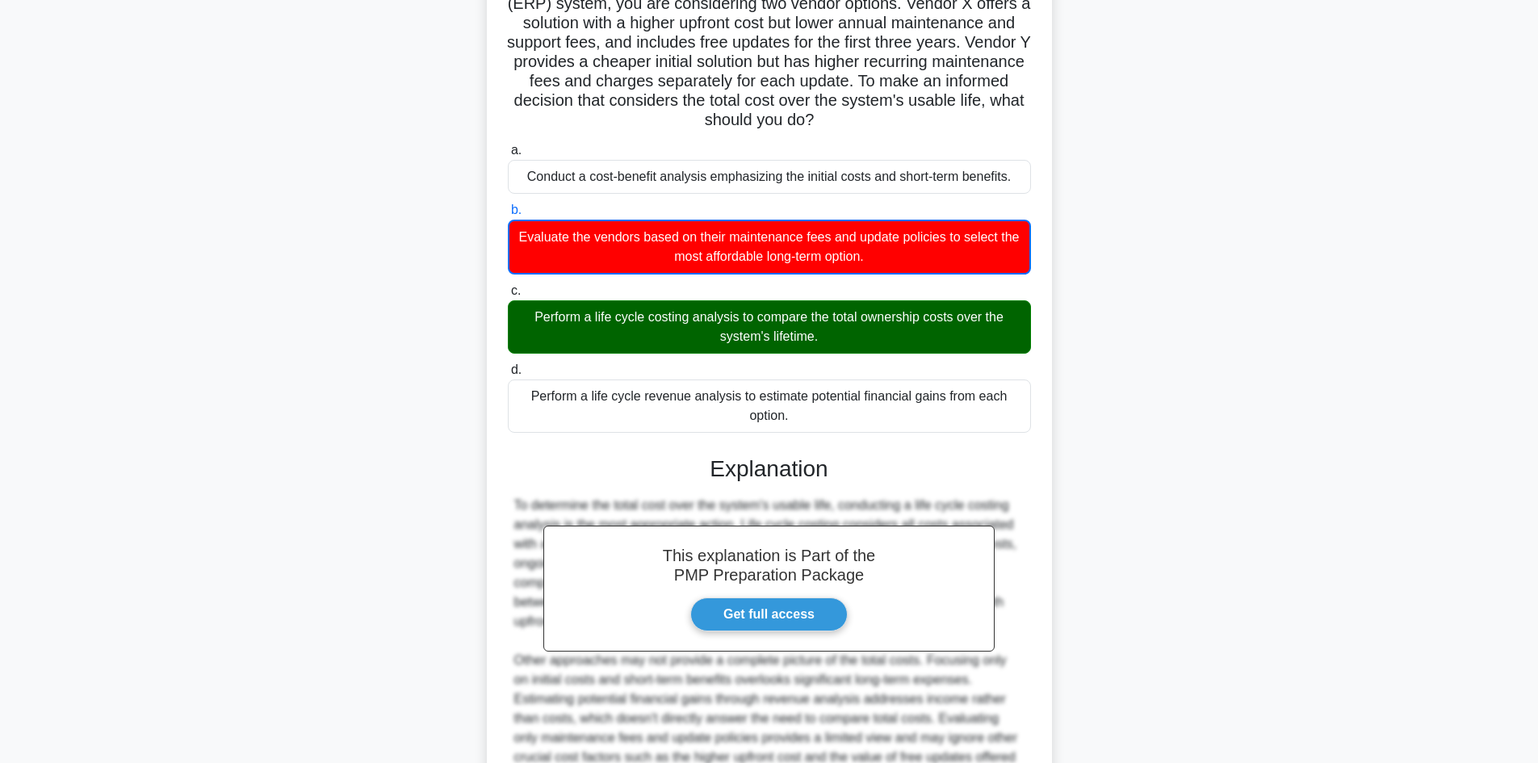
scroll to position [312, 0]
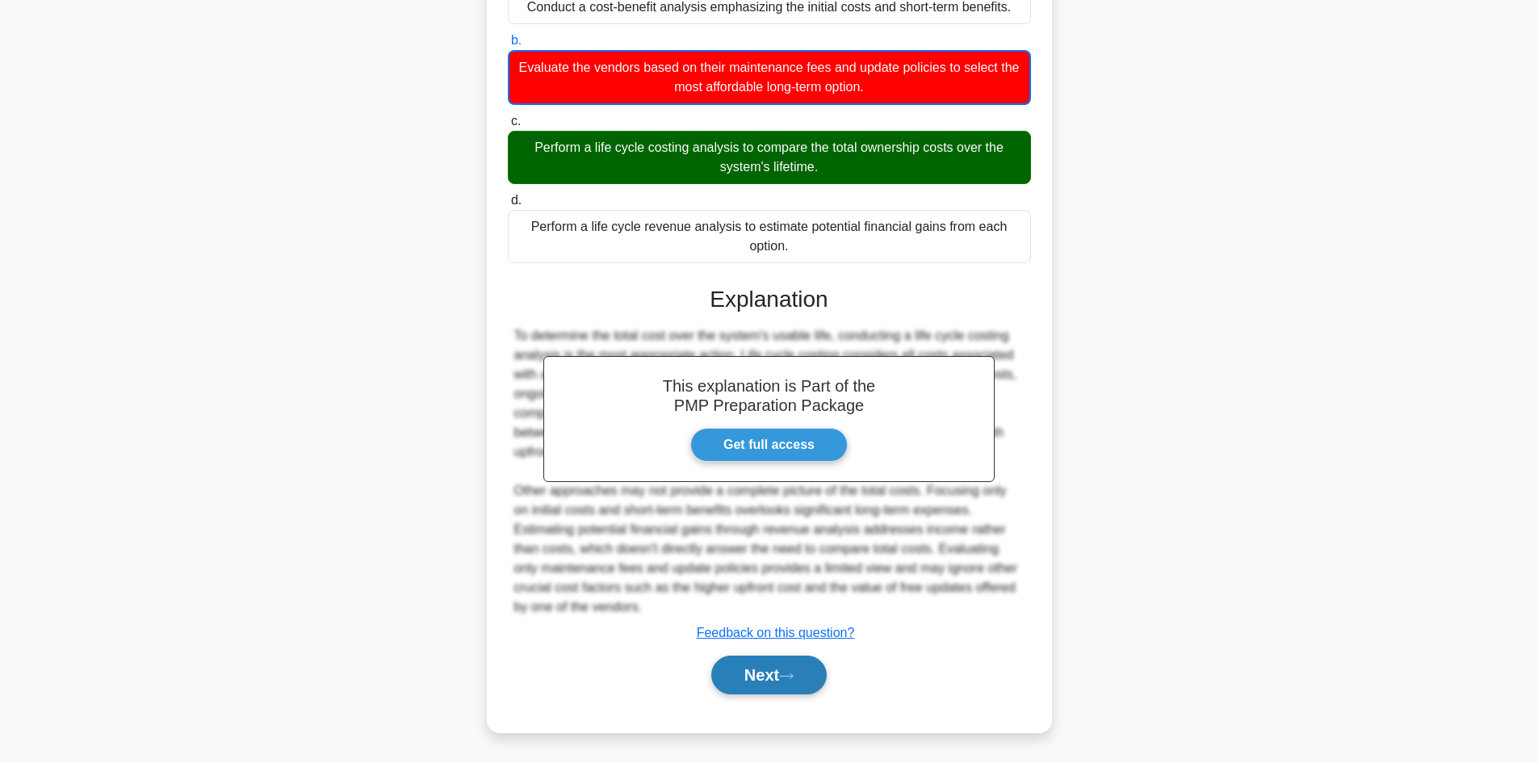
click at [778, 669] on button "Next" at bounding box center [768, 675] width 115 height 39
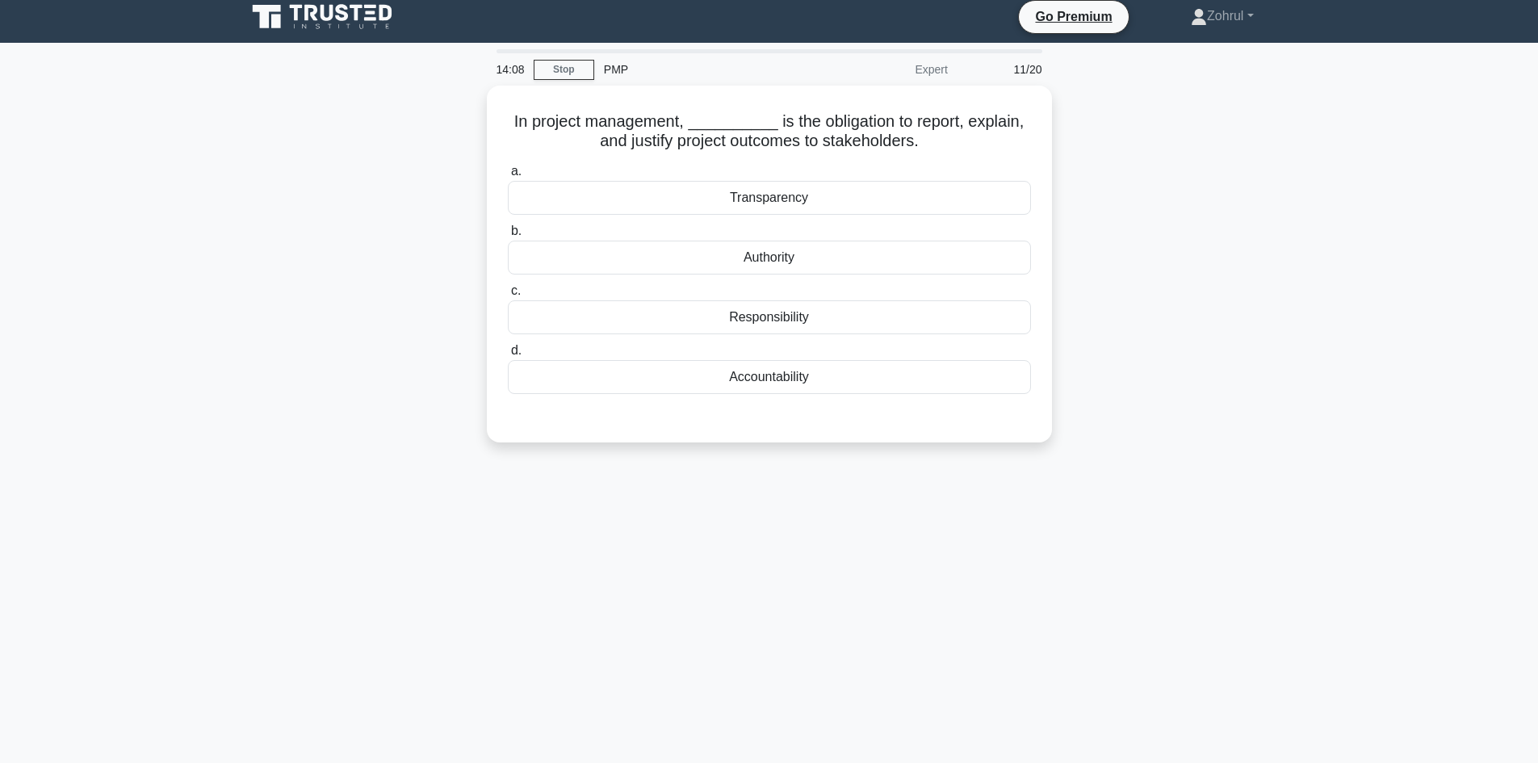
scroll to position [0, 0]
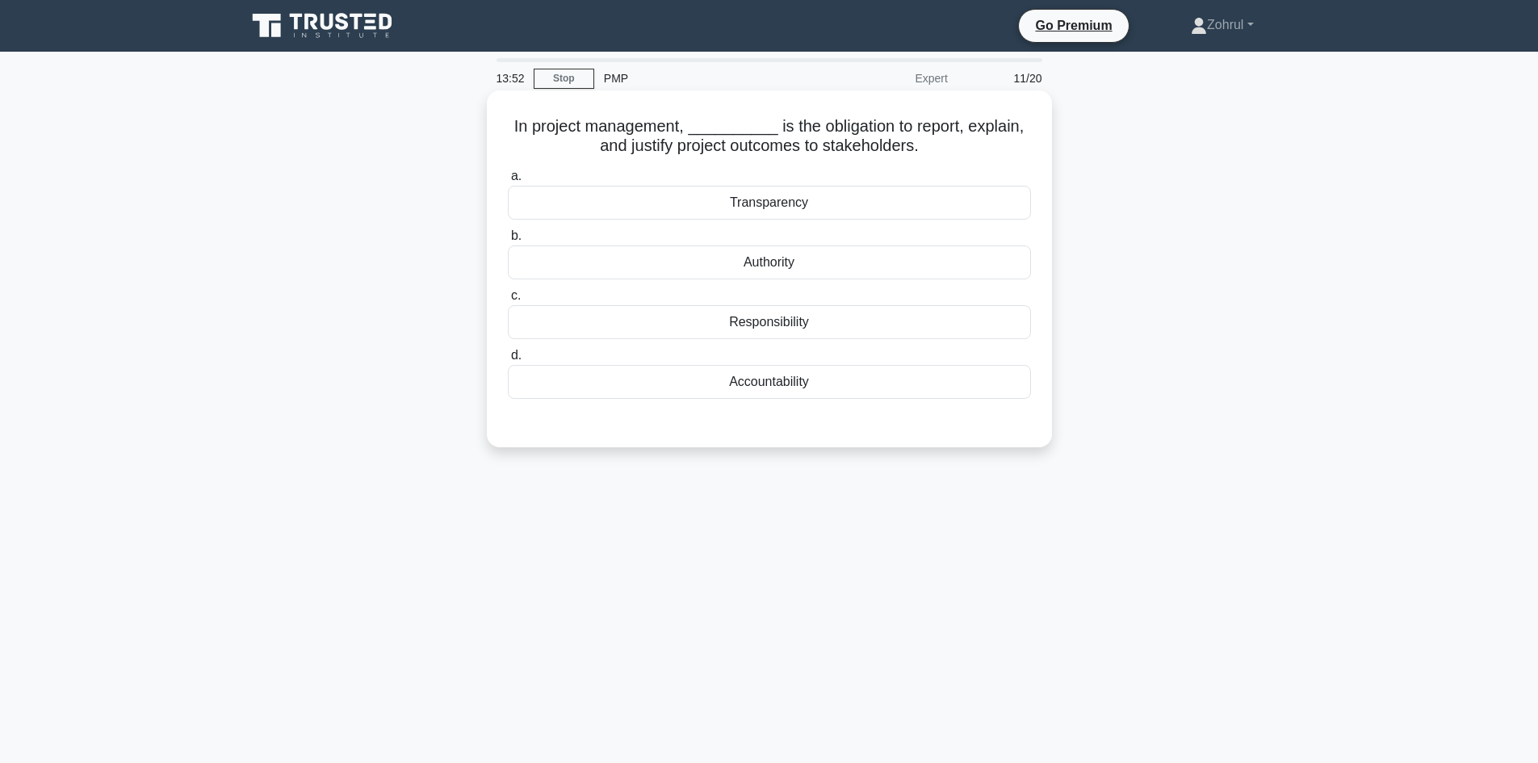
click at [822, 324] on div "Responsibility" at bounding box center [769, 322] width 523 height 34
click at [508, 301] on input "c. Responsibility" at bounding box center [508, 296] width 0 height 10
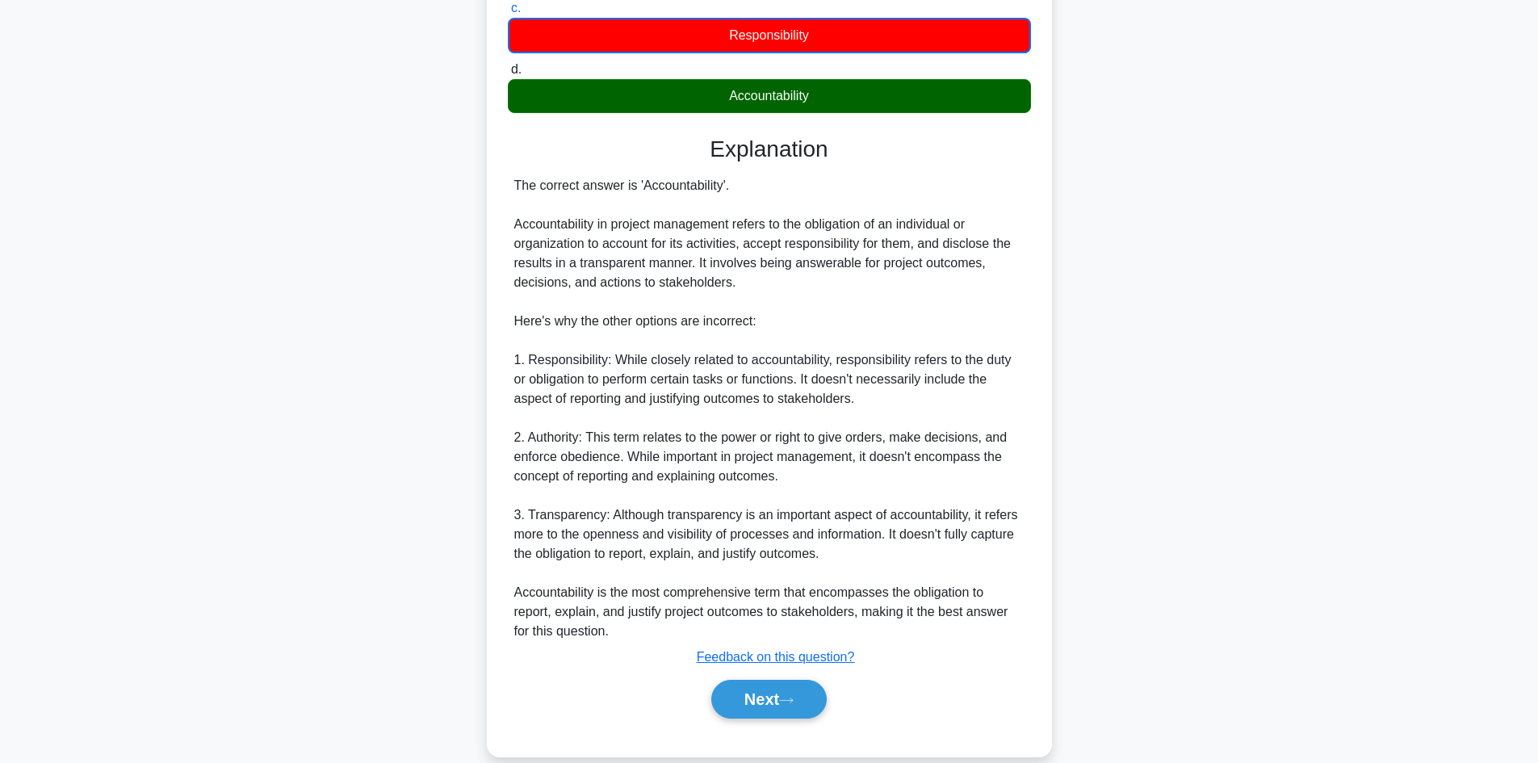
scroll to position [312, 0]
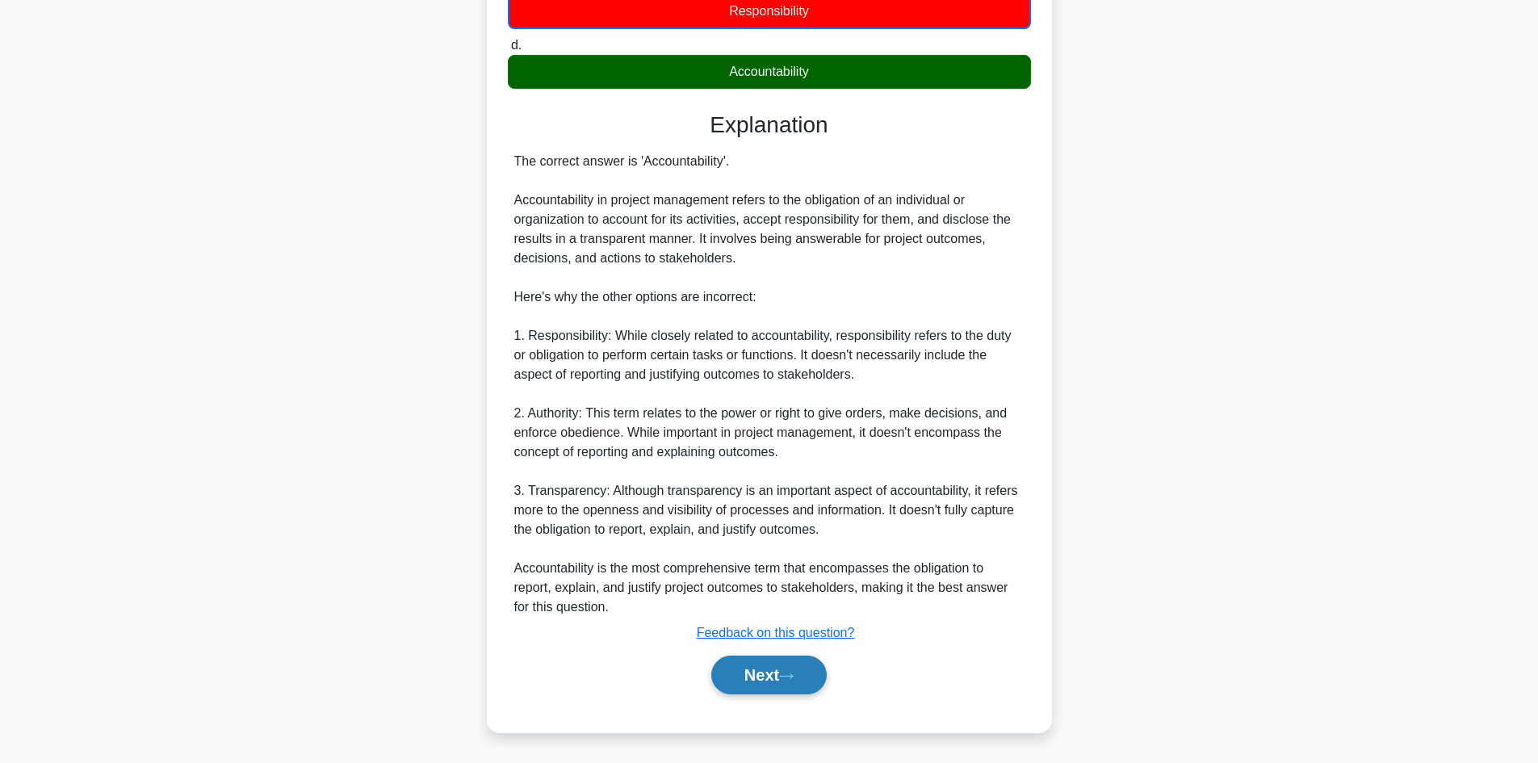
click at [786, 673] on icon at bounding box center [786, 676] width 15 height 9
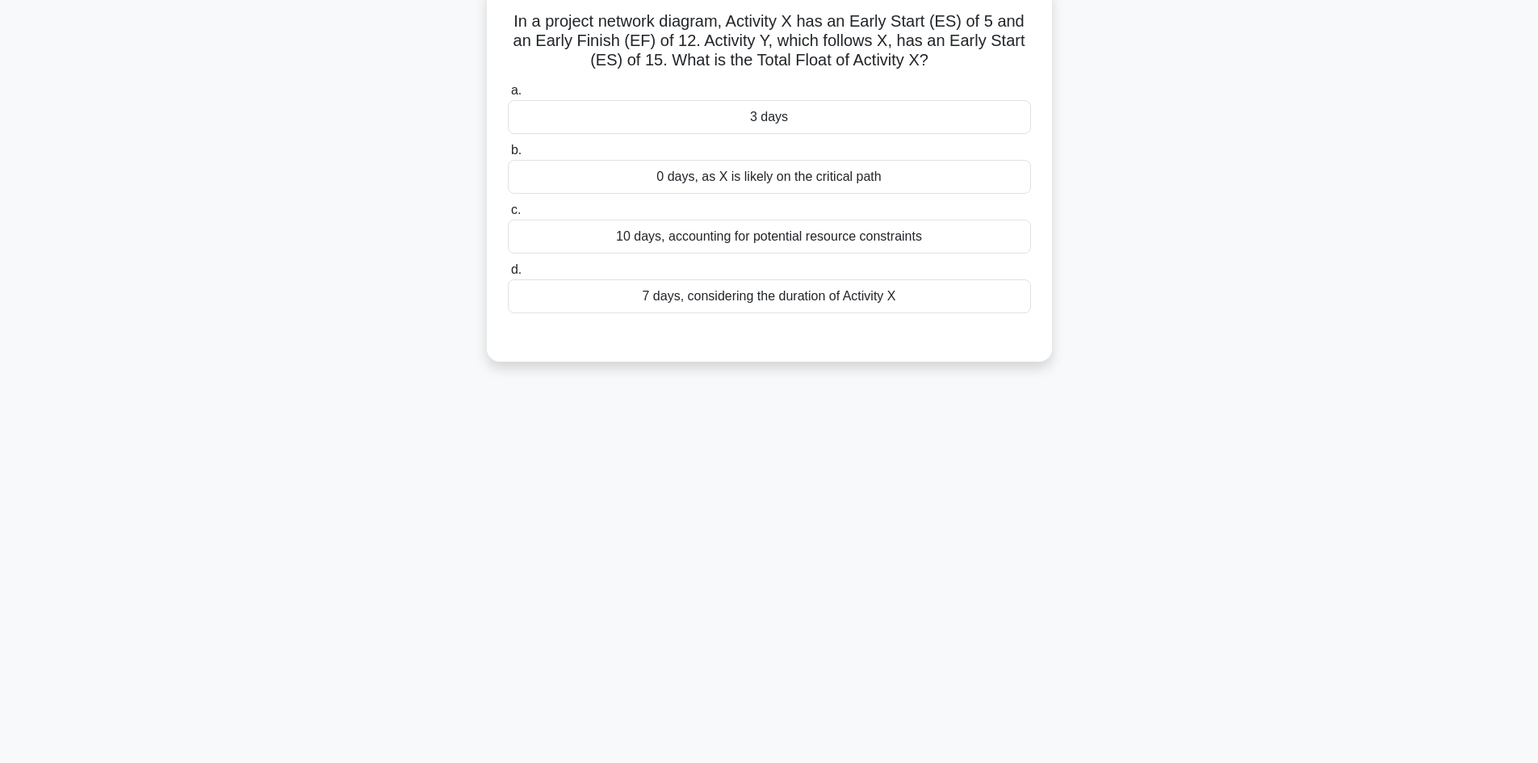
scroll to position [0, 0]
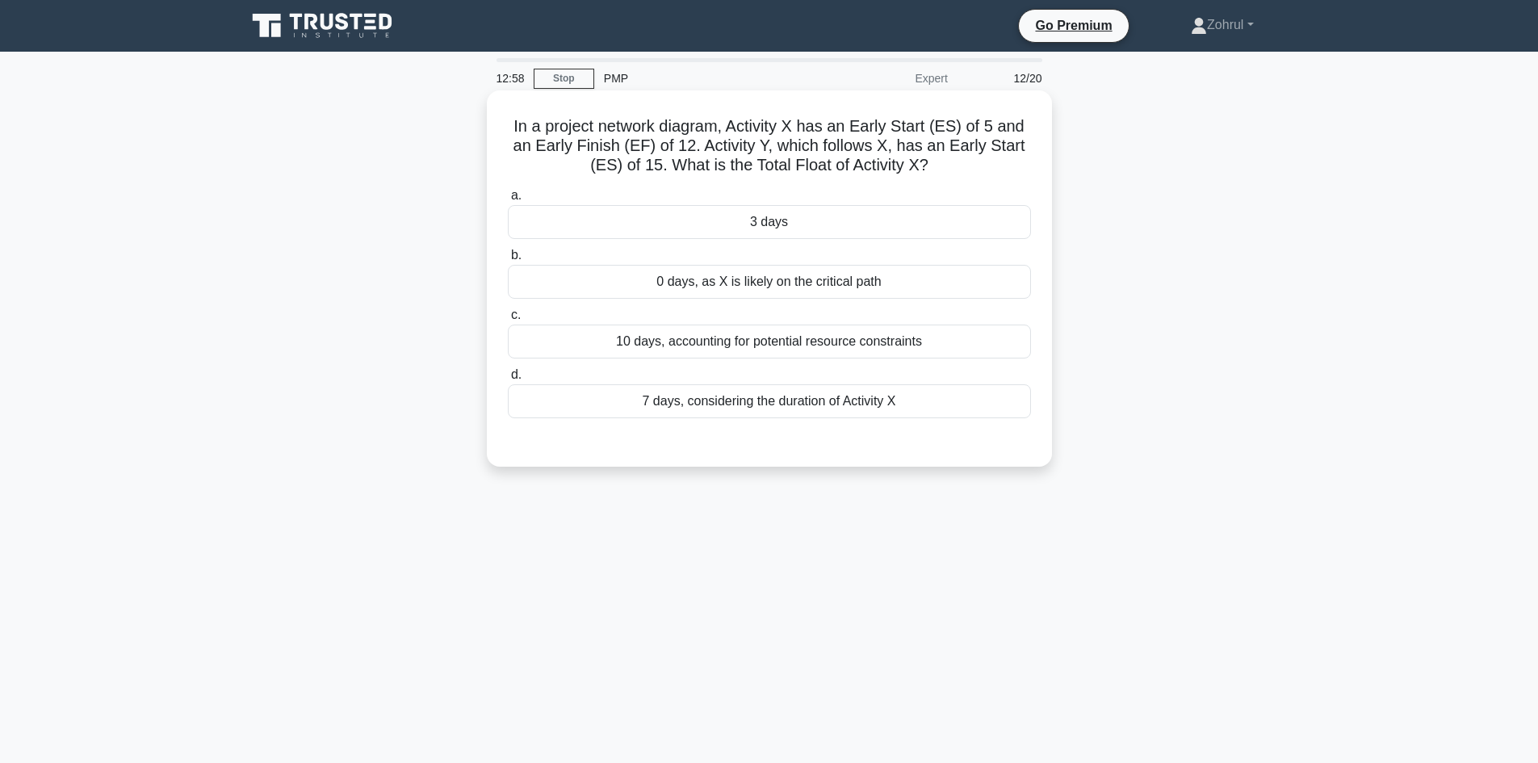
click at [815, 406] on div "7 days, considering the duration of Activity X" at bounding box center [769, 401] width 523 height 34
click at [508, 380] on input "d. 7 days, considering the duration of Activity X" at bounding box center [508, 375] width 0 height 10
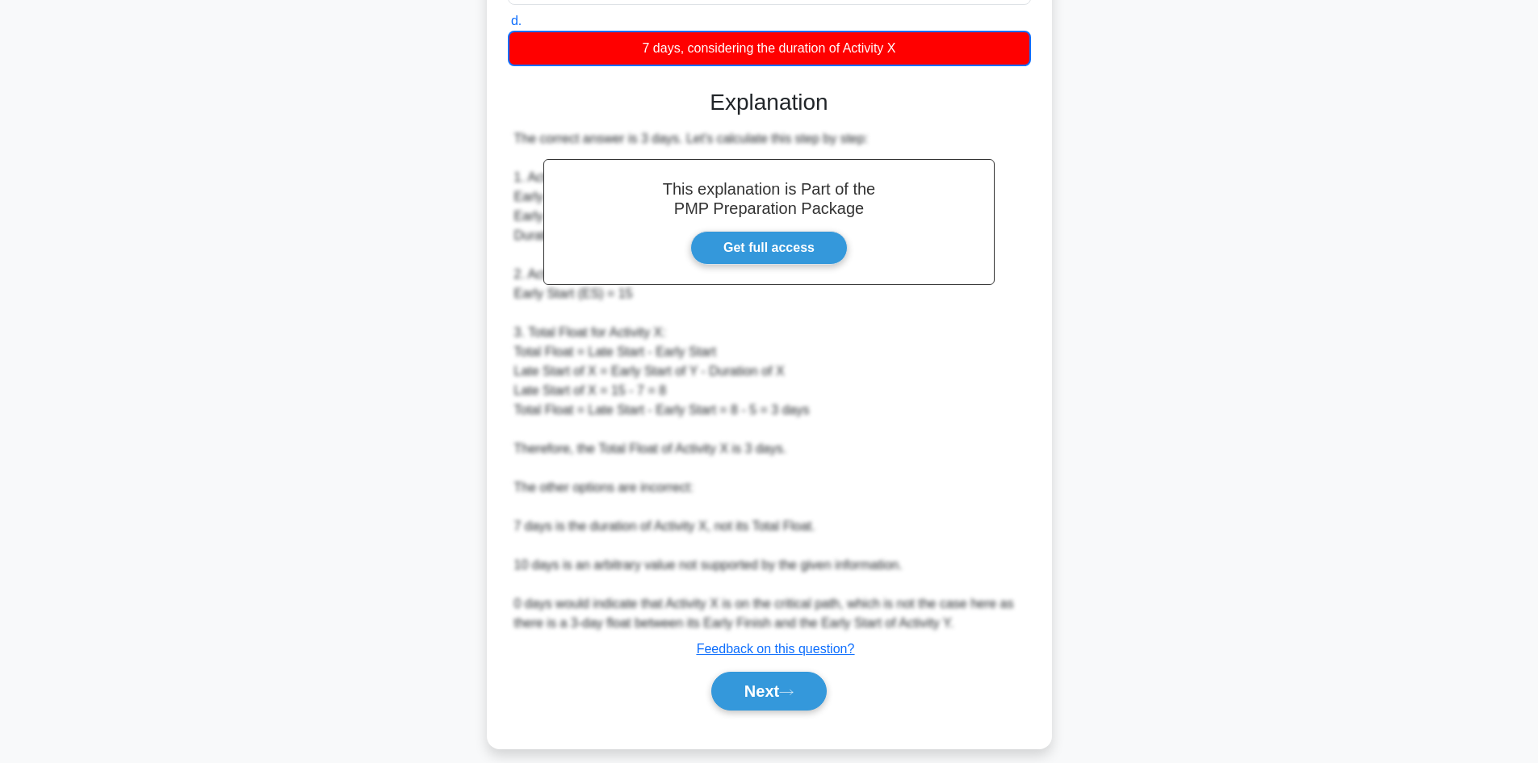
scroll to position [371, 0]
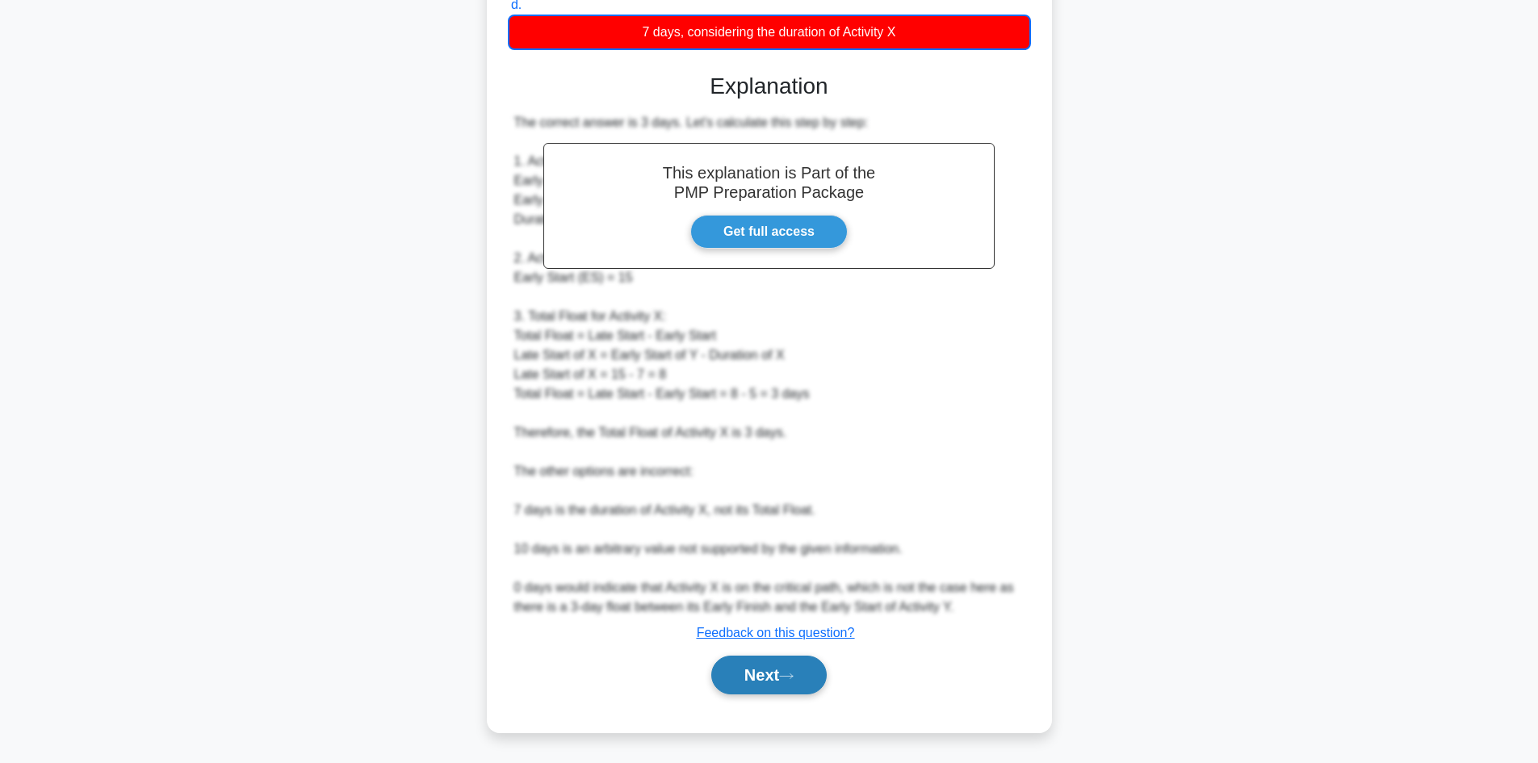
click at [765, 682] on button "Next" at bounding box center [768, 675] width 115 height 39
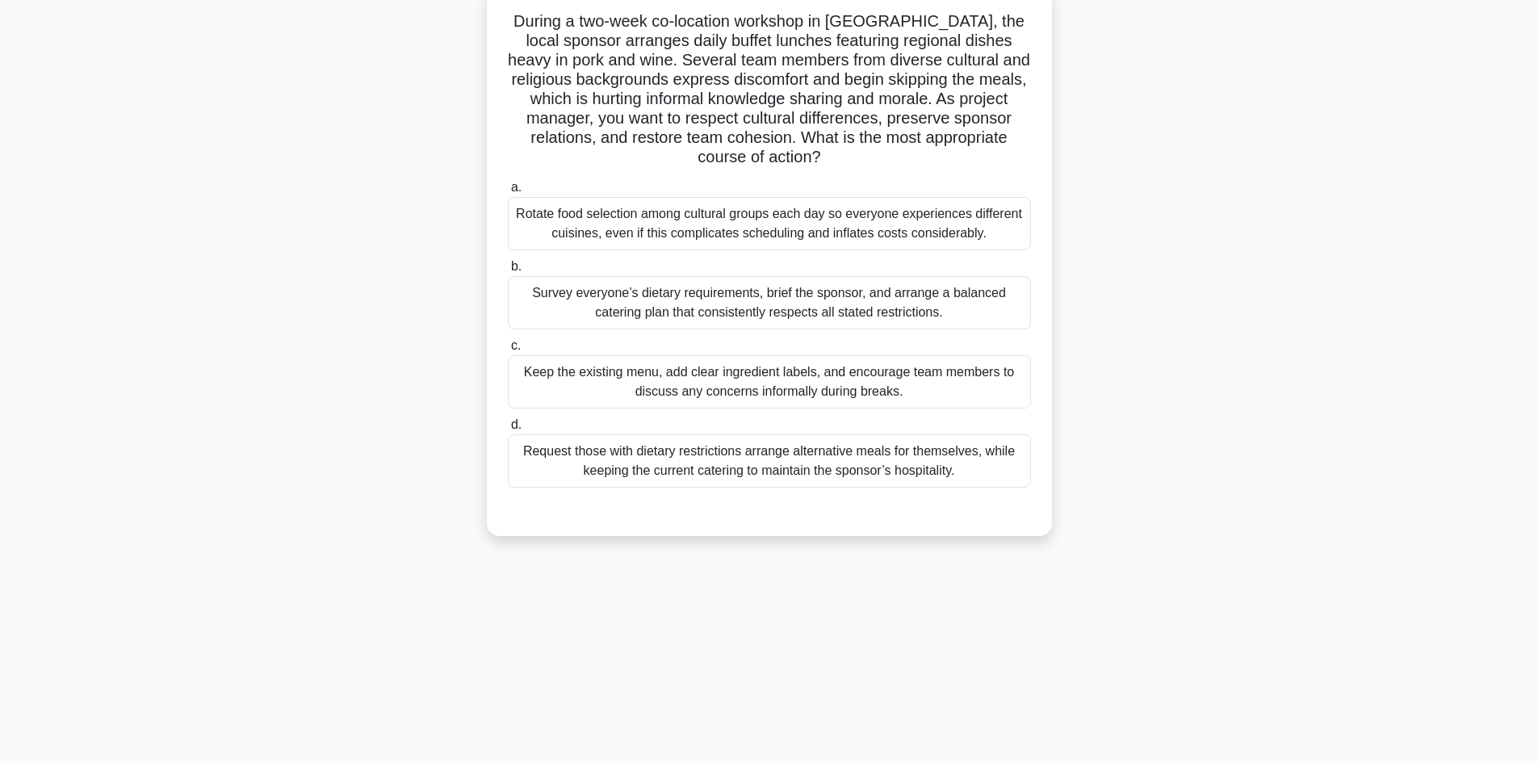
scroll to position [0, 0]
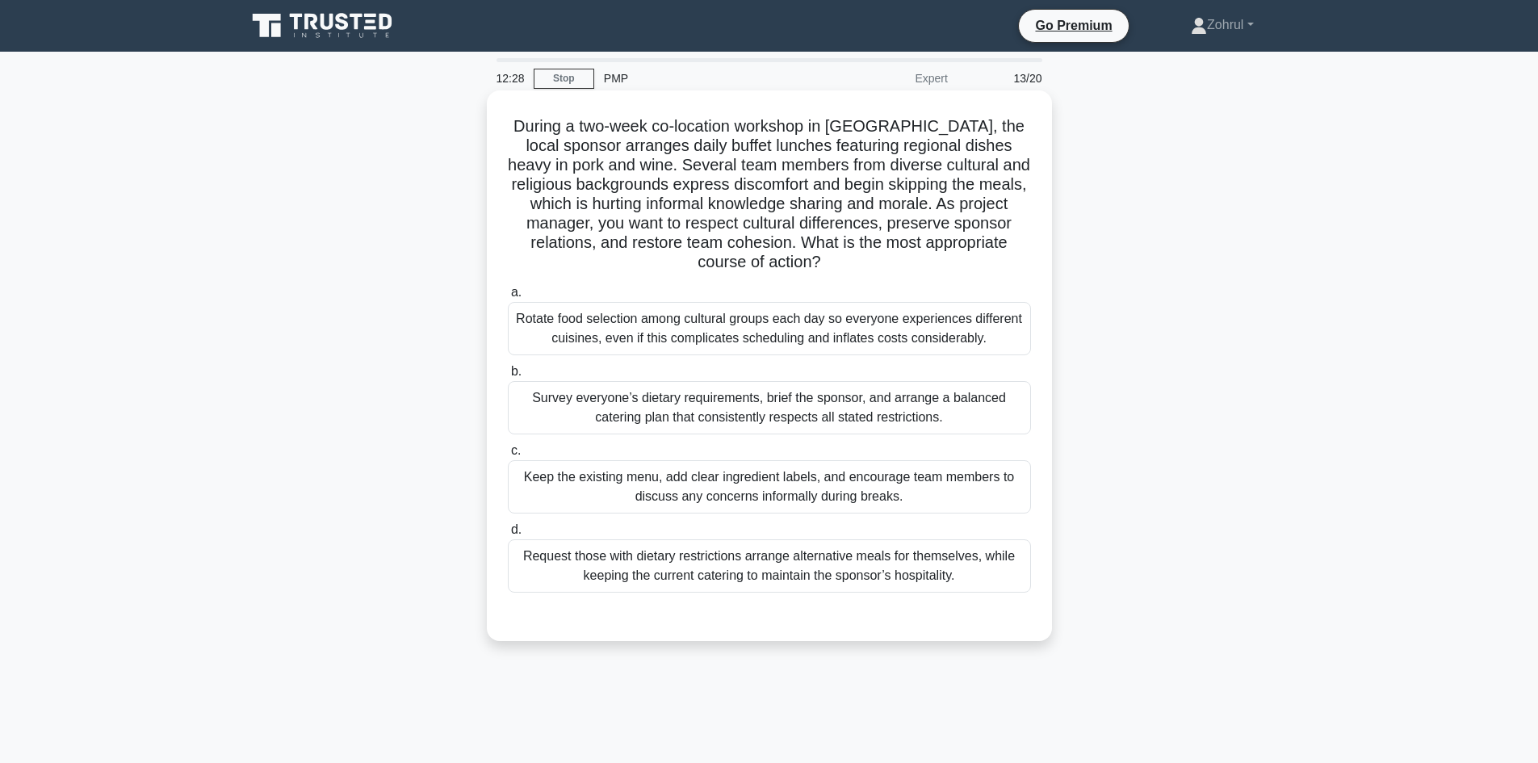
click at [866, 498] on div "Keep the existing menu, add clear ingredient labels, and encourage team members…" at bounding box center [769, 486] width 523 height 53
click at [508, 456] on input "c. Keep the existing menu, add clear ingredient labels, and encourage team memb…" at bounding box center [508, 451] width 0 height 10
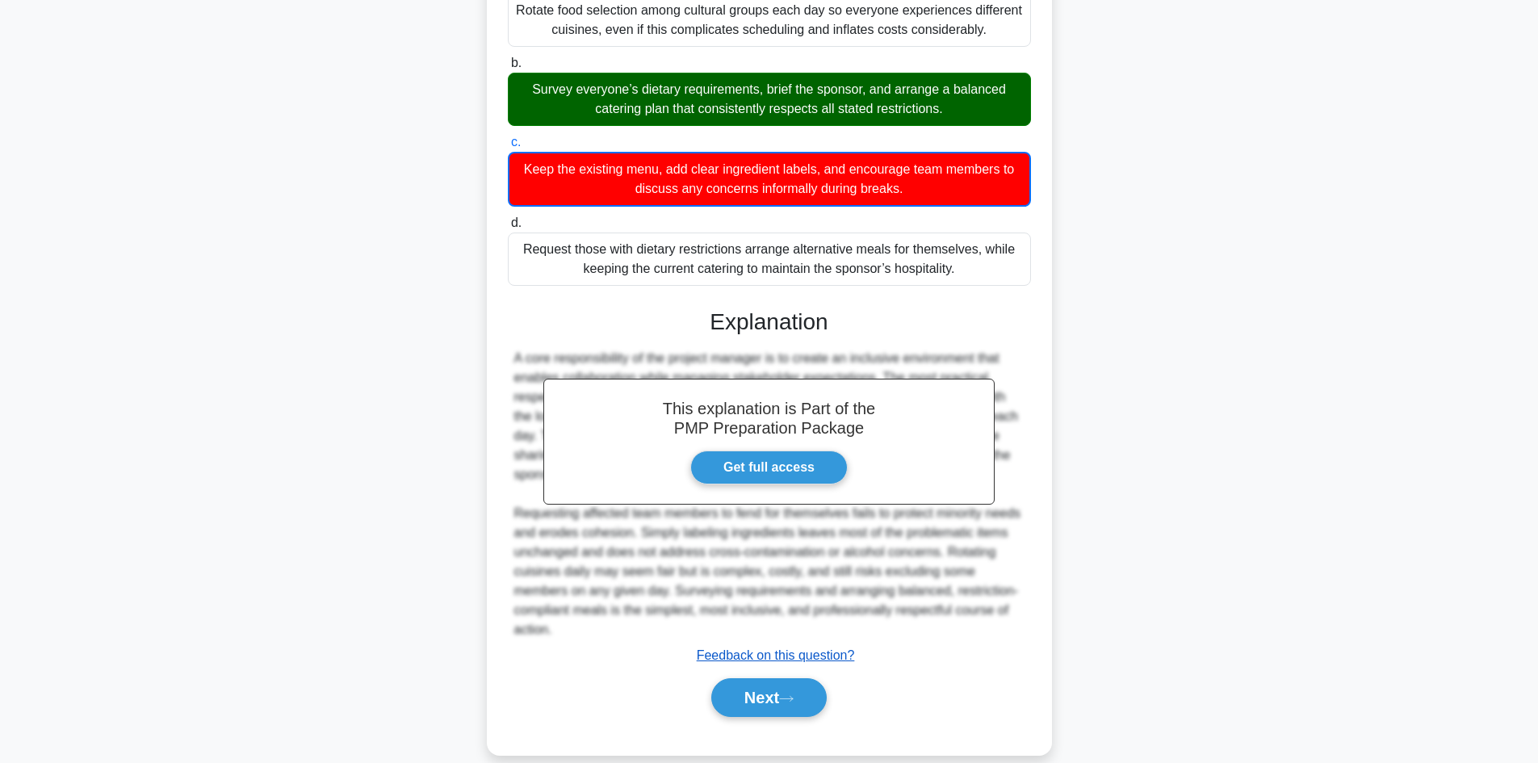
scroll to position [332, 0]
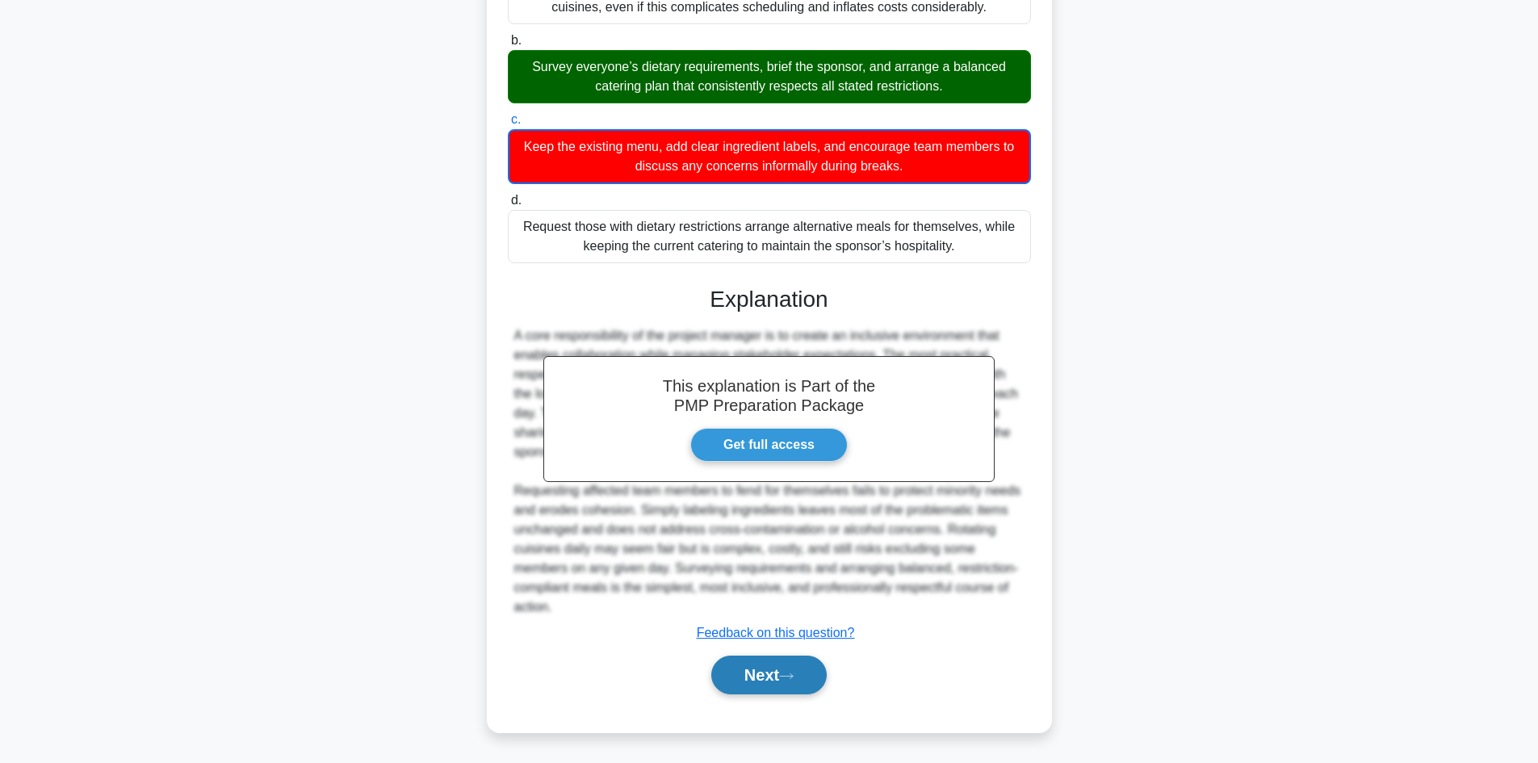
click at [765, 670] on button "Next" at bounding box center [768, 675] width 115 height 39
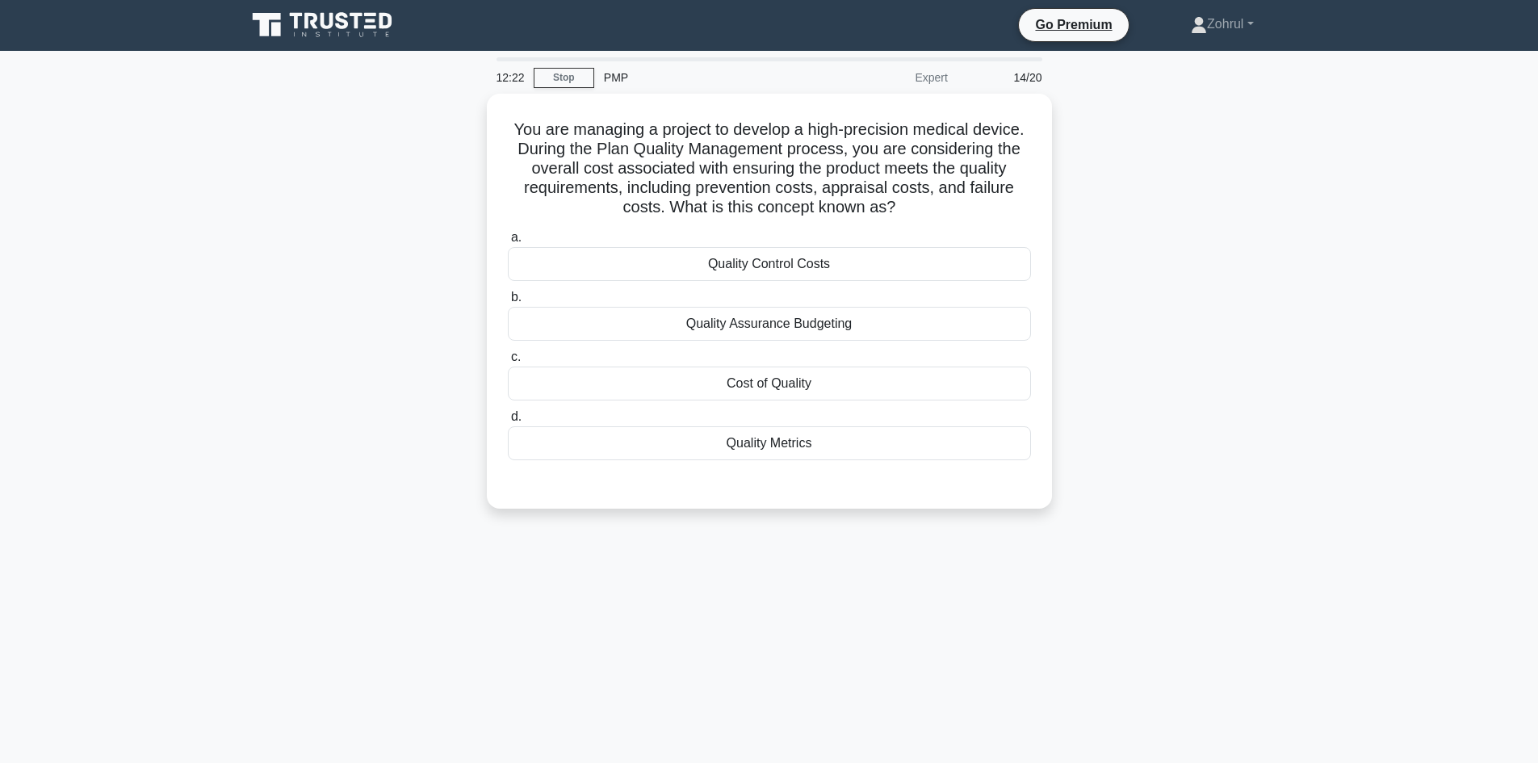
scroll to position [0, 0]
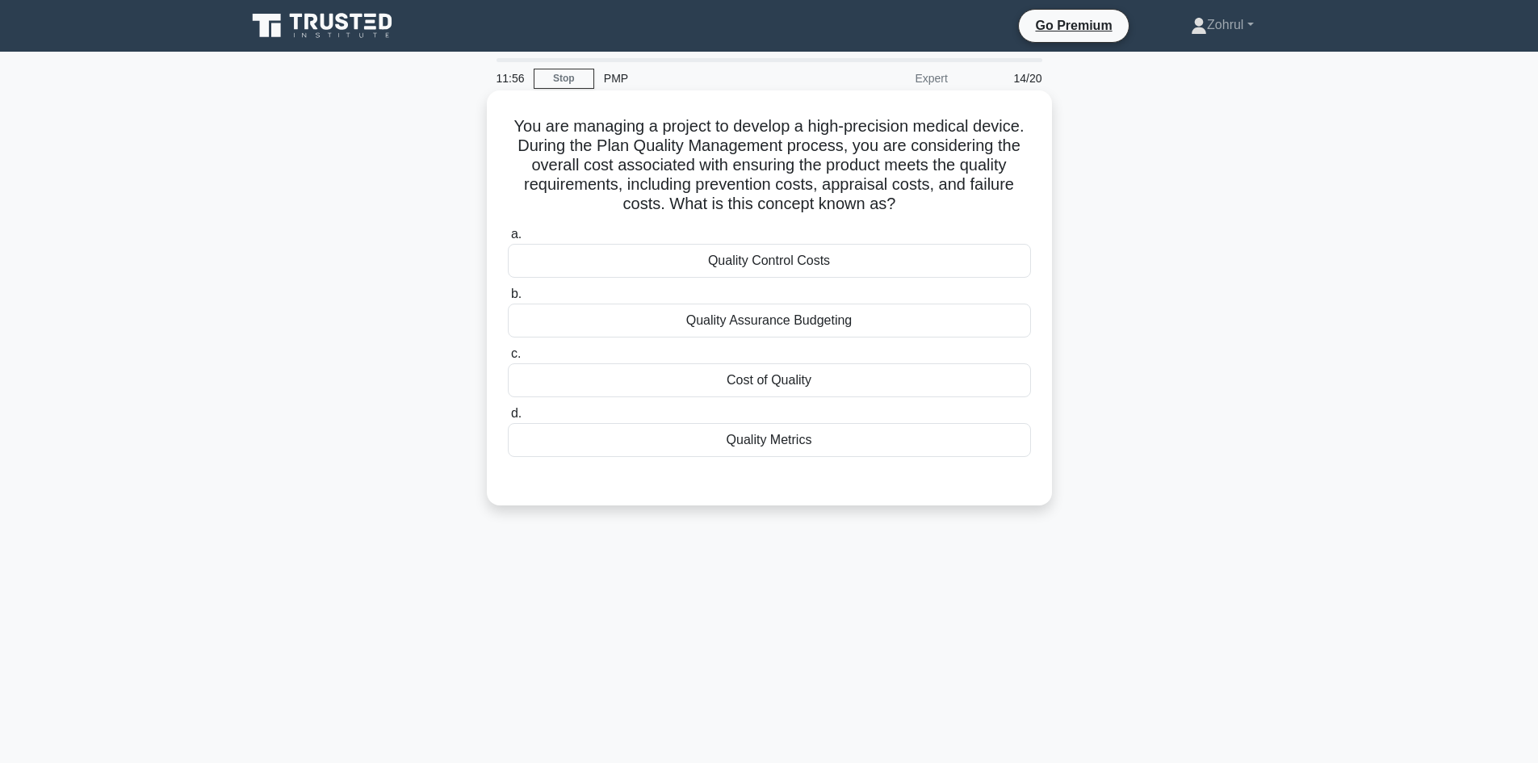
click at [836, 386] on div "Cost of Quality" at bounding box center [769, 380] width 523 height 34
click at [508, 359] on input "c. Cost of Quality" at bounding box center [508, 354] width 0 height 10
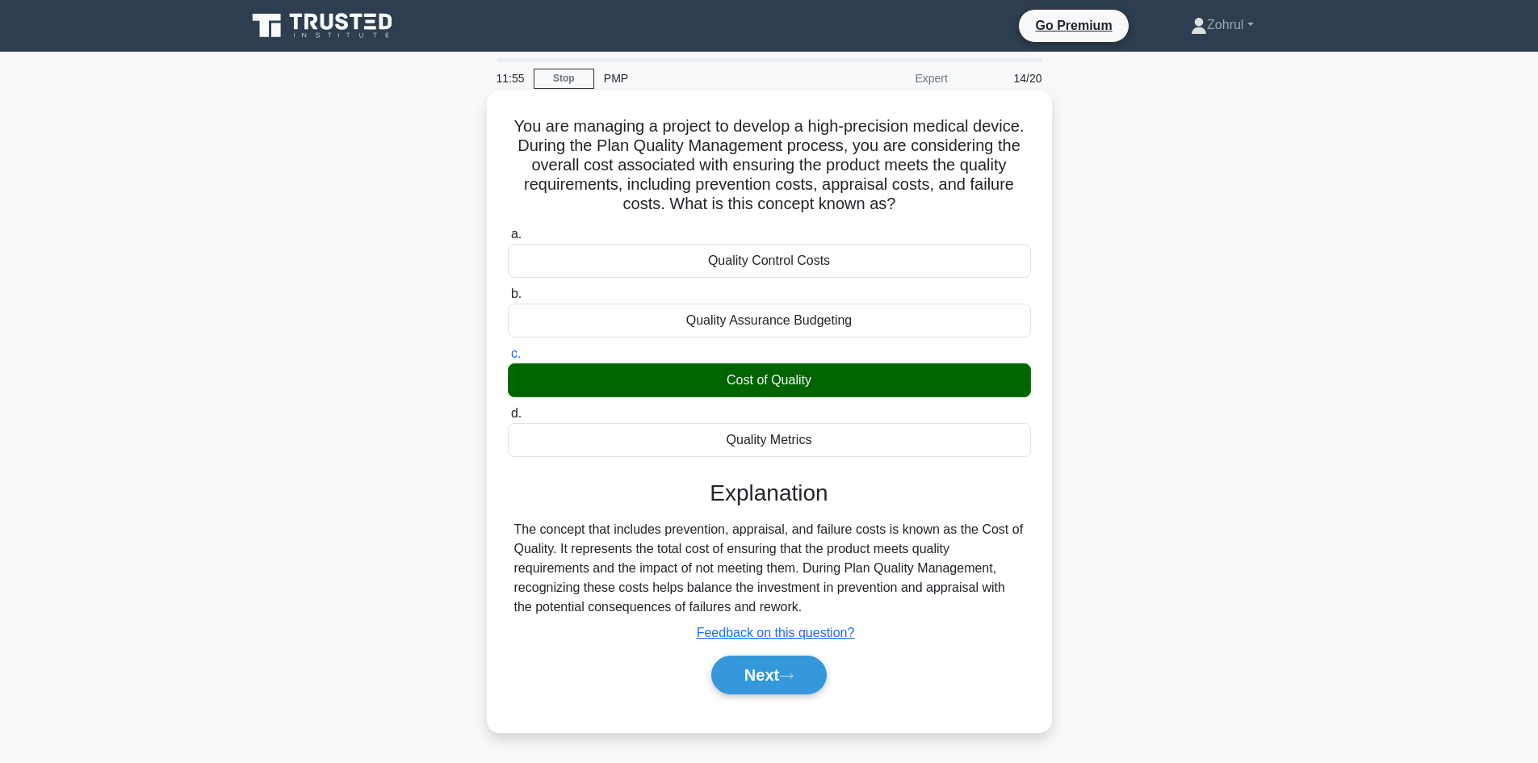
scroll to position [109, 0]
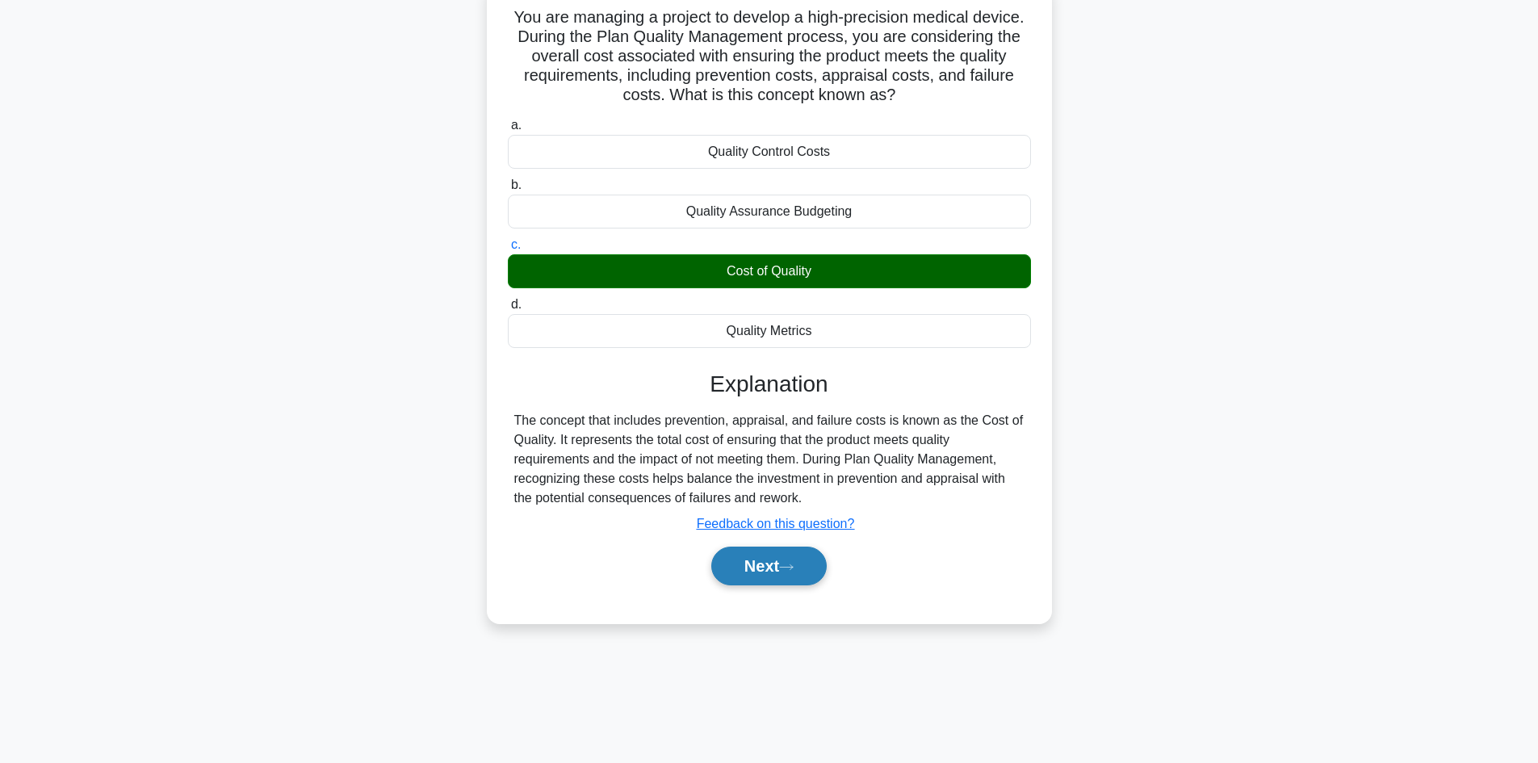
click at [761, 561] on button "Next" at bounding box center [768, 566] width 115 height 39
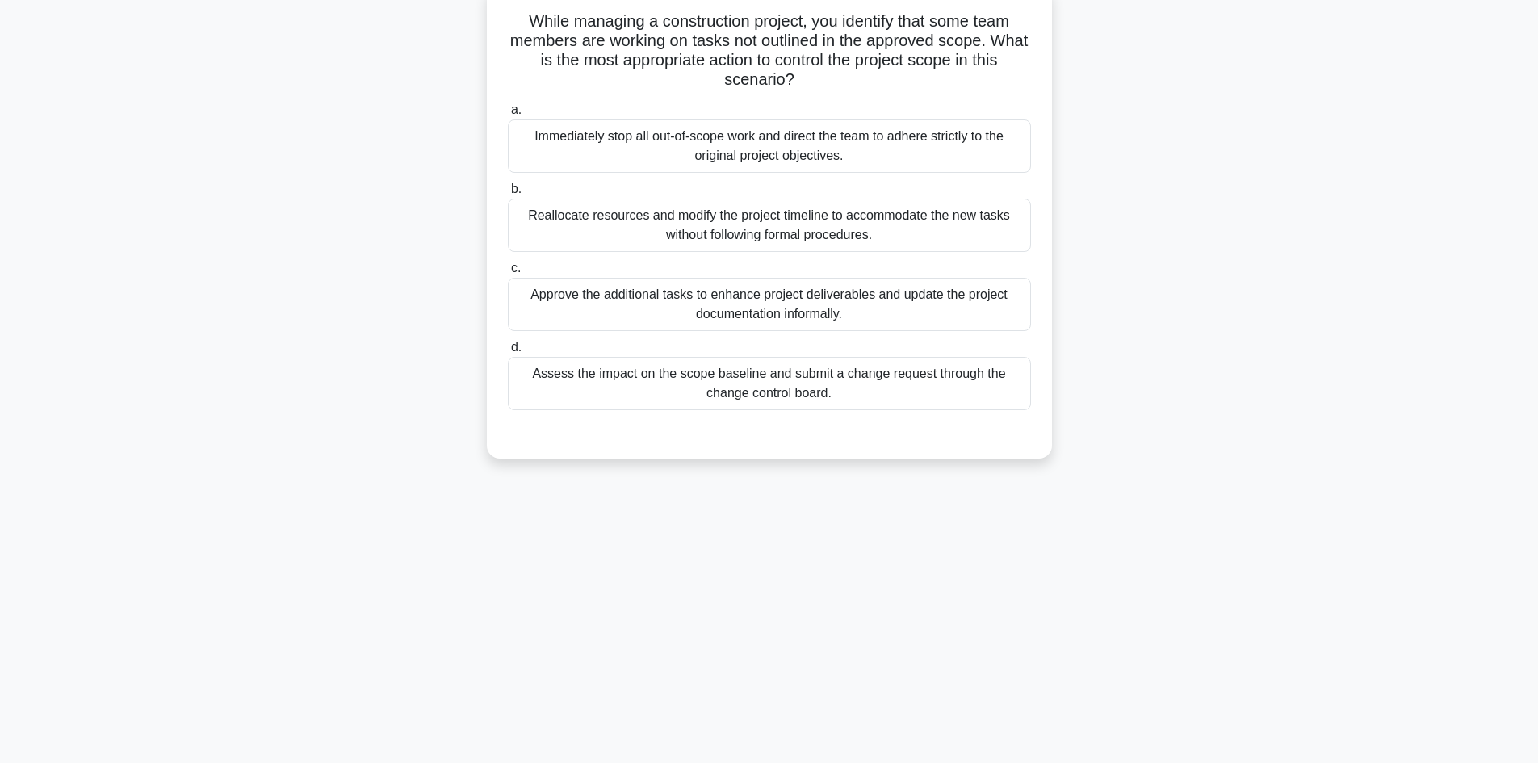
scroll to position [0, 0]
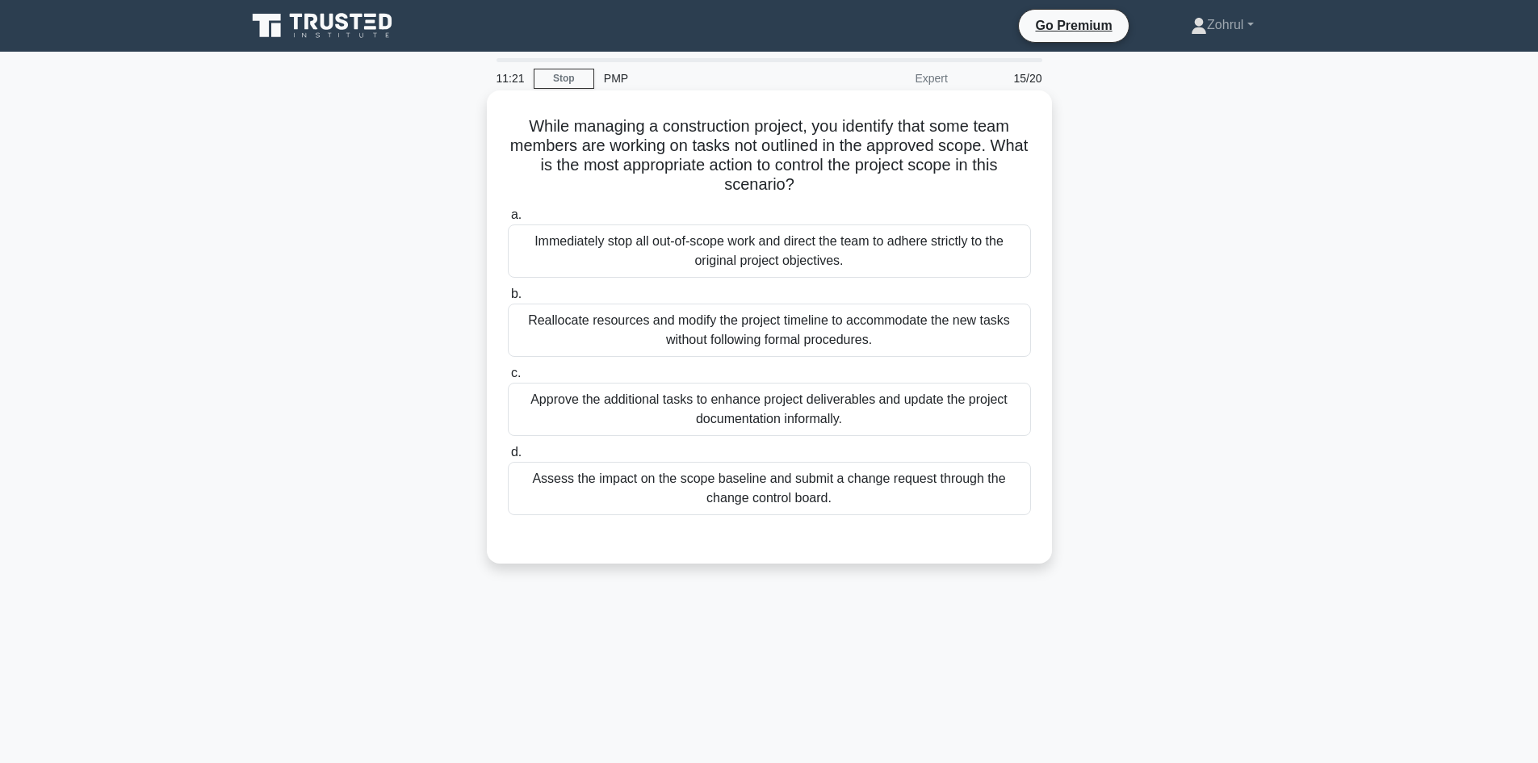
click at [883, 500] on div "Assess the impact on the scope baseline and submit a change request through the…" at bounding box center [769, 488] width 523 height 53
click at [508, 458] on input "d. Assess the impact on the scope baseline and submit a change request through …" at bounding box center [508, 452] width 0 height 10
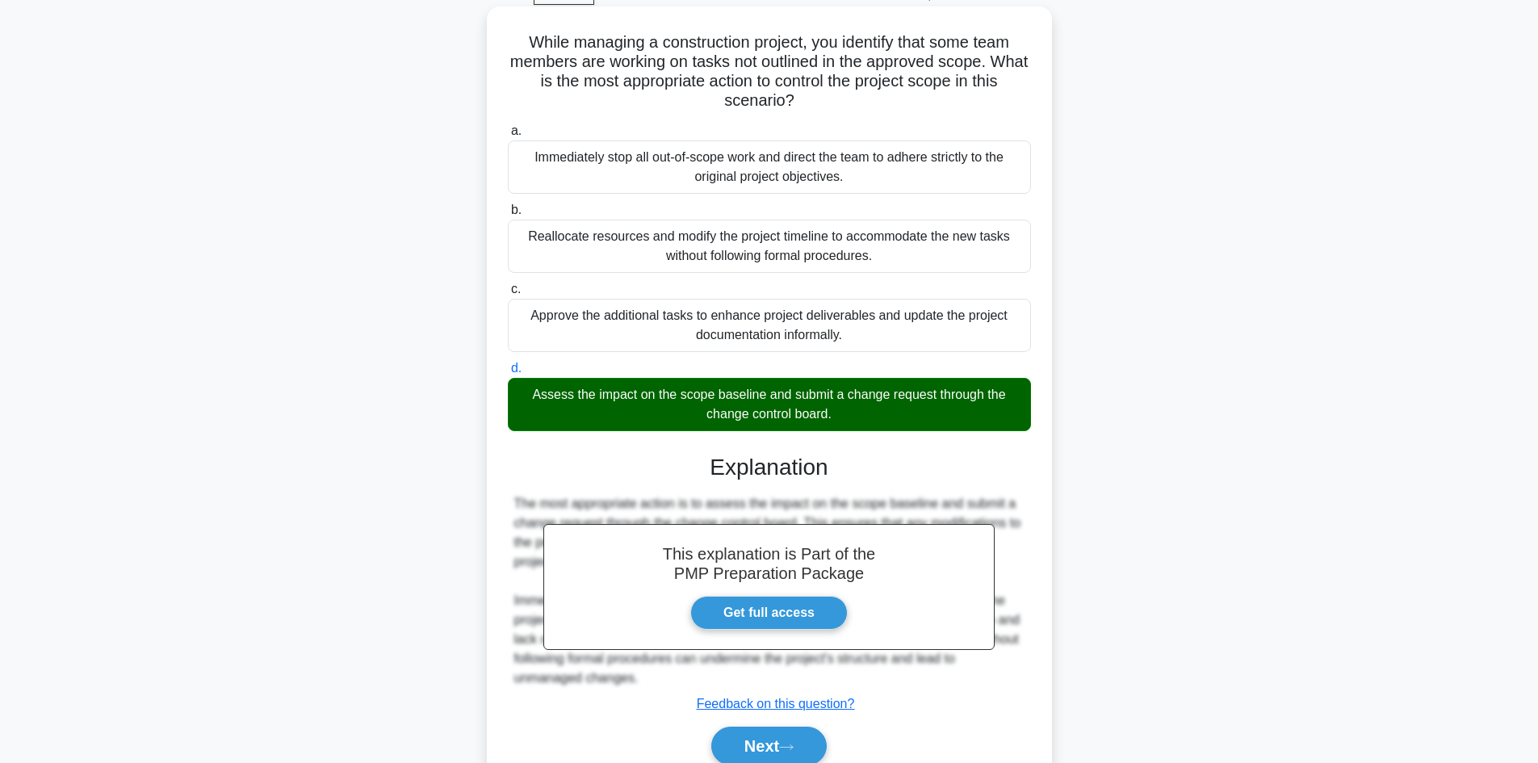
scroll to position [156, 0]
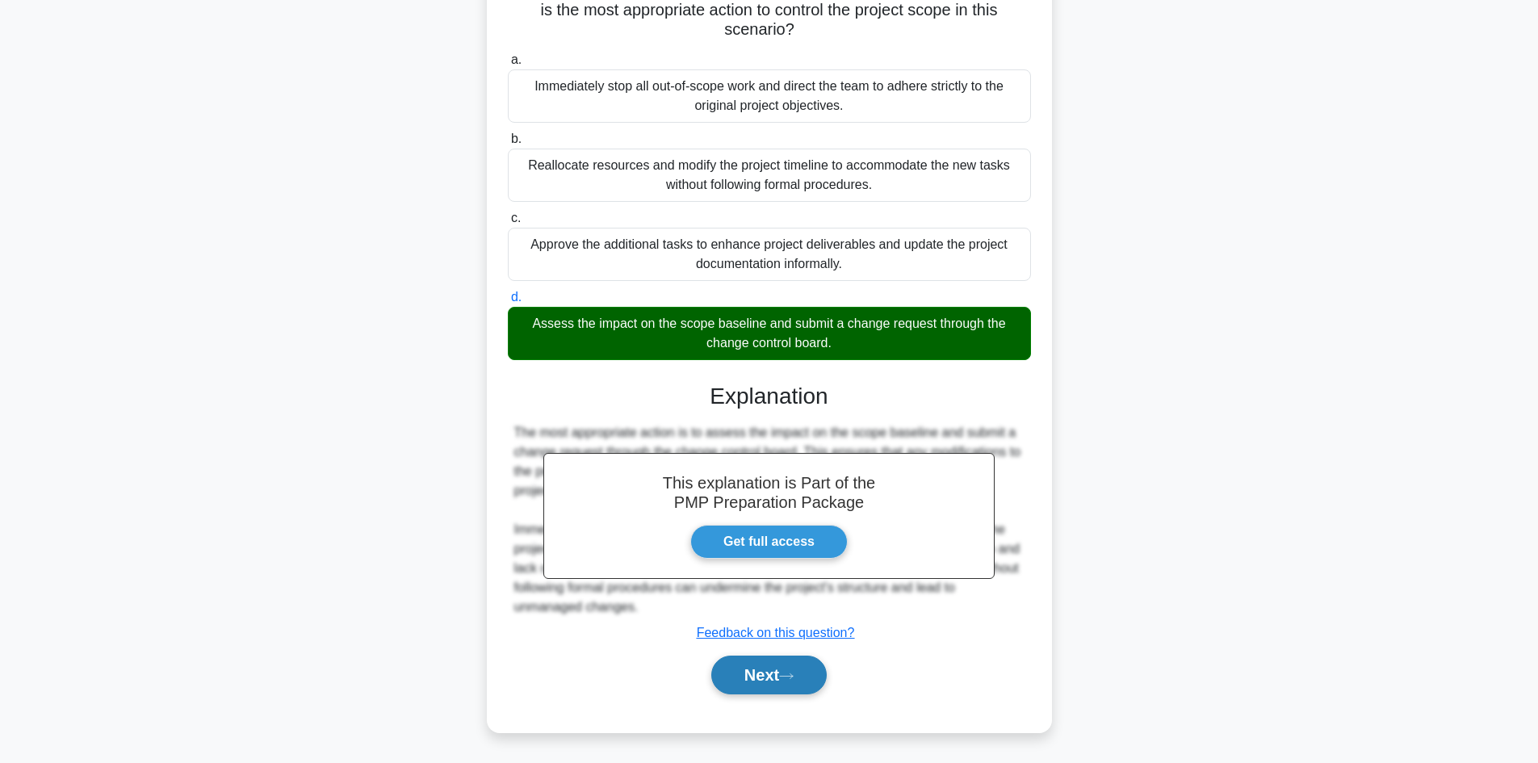
click at [754, 677] on button "Next" at bounding box center [768, 675] width 115 height 39
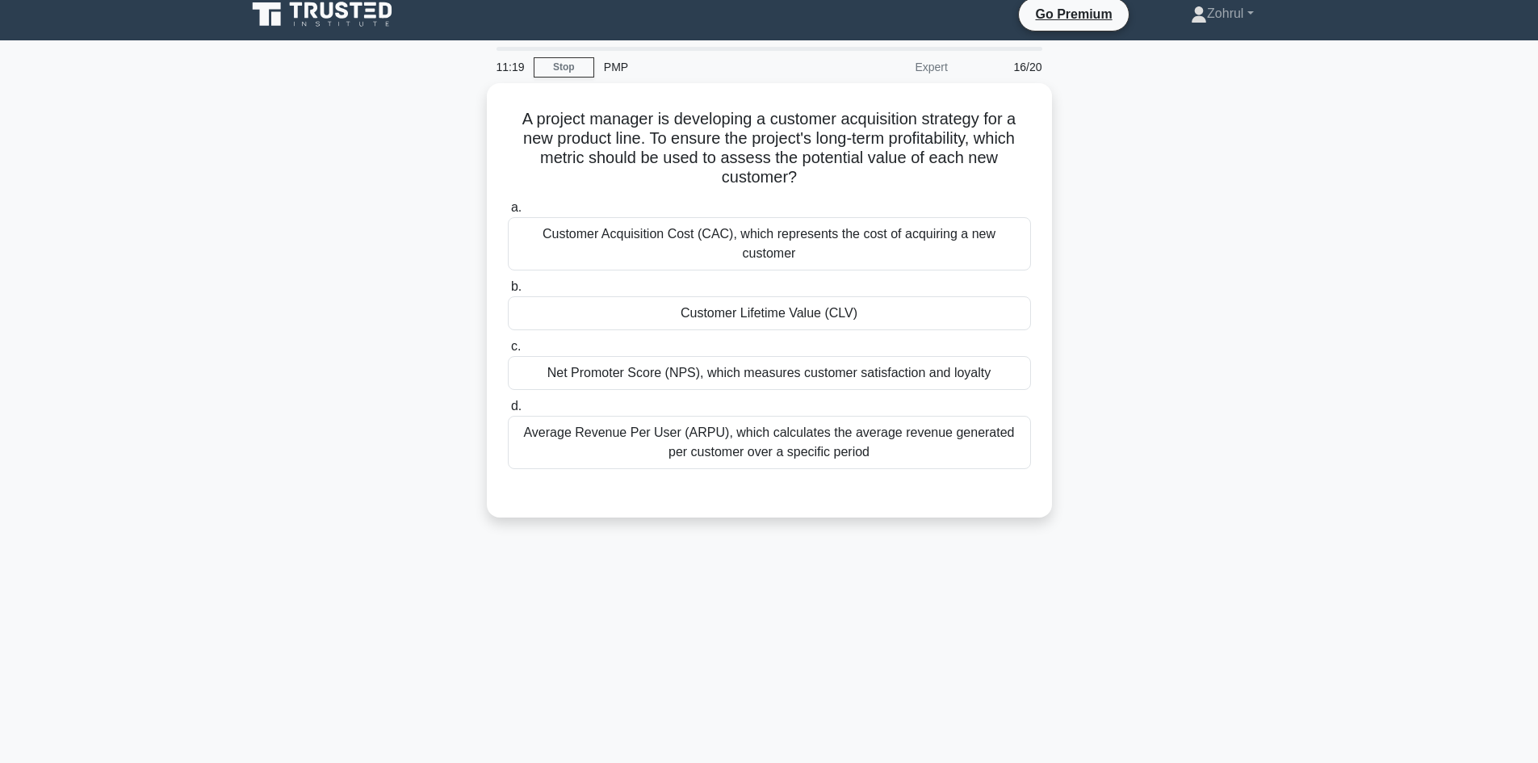
scroll to position [0, 0]
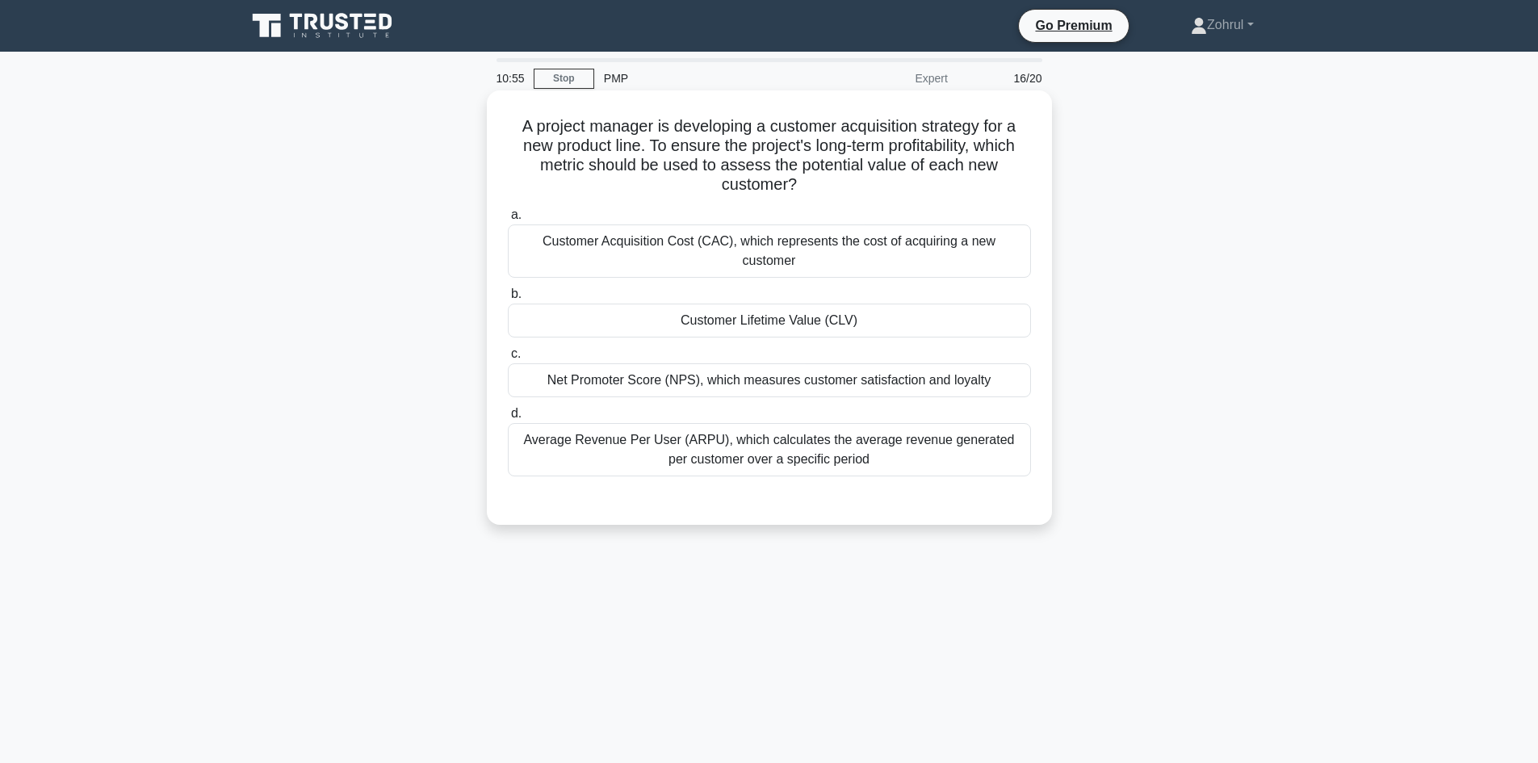
click at [791, 369] on div "Net Promoter Score (NPS), which measures customer satisfaction and loyalty" at bounding box center [769, 380] width 523 height 34
click at [508, 359] on input "c. Net Promoter Score (NPS), which measures customer satisfaction and loyalty" at bounding box center [508, 354] width 0 height 10
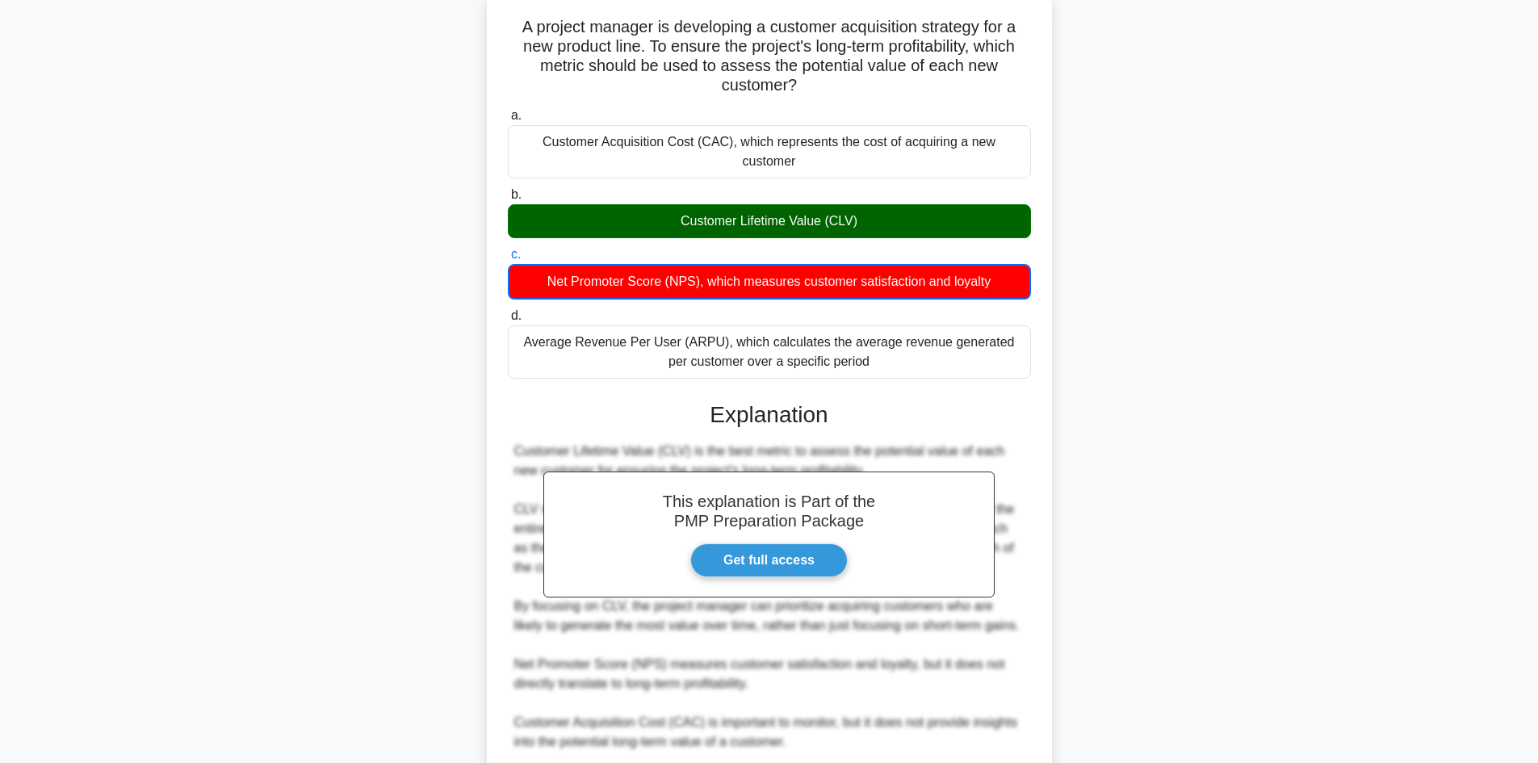
scroll to position [242, 0]
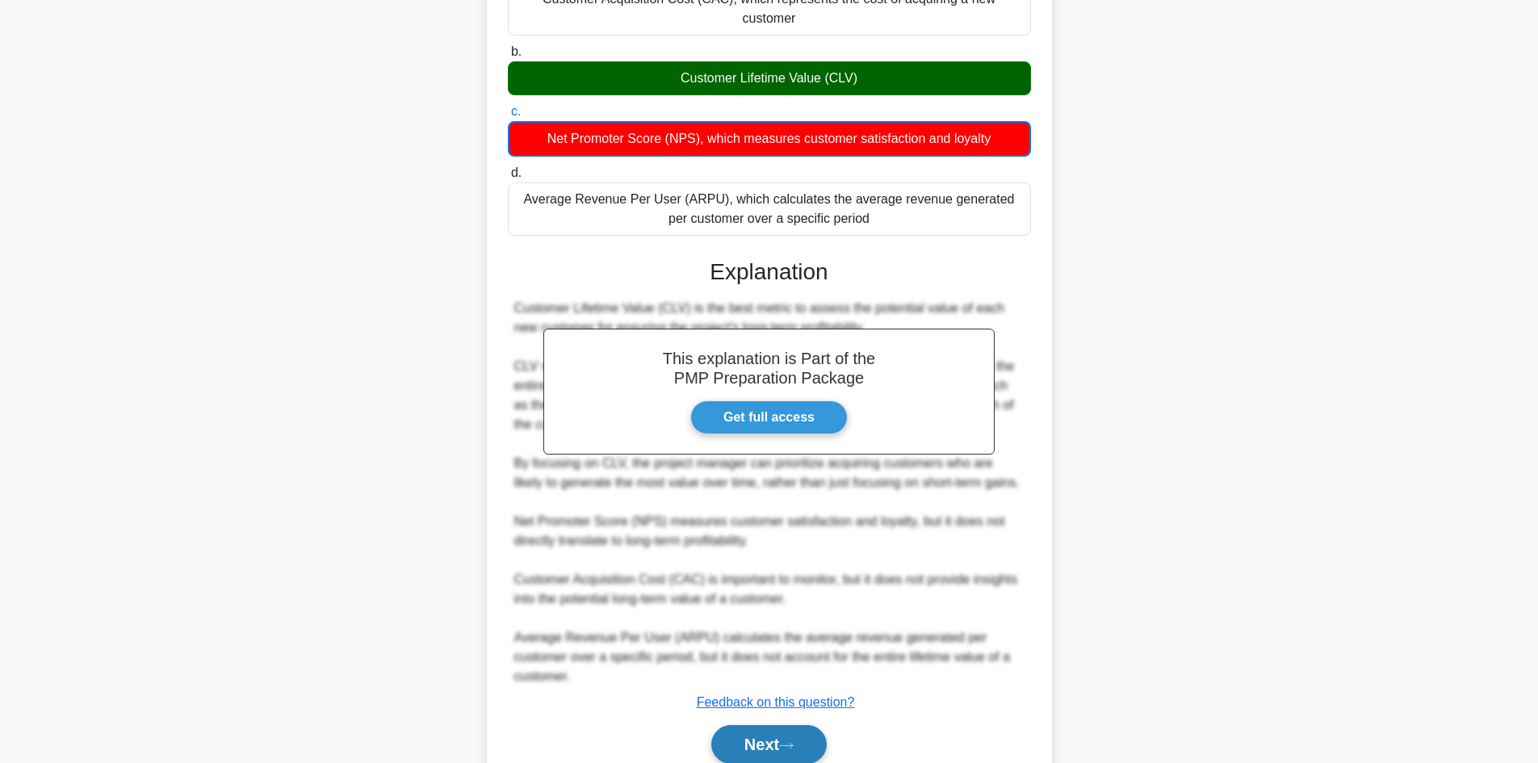
click at [769, 727] on button "Next" at bounding box center [768, 744] width 115 height 39
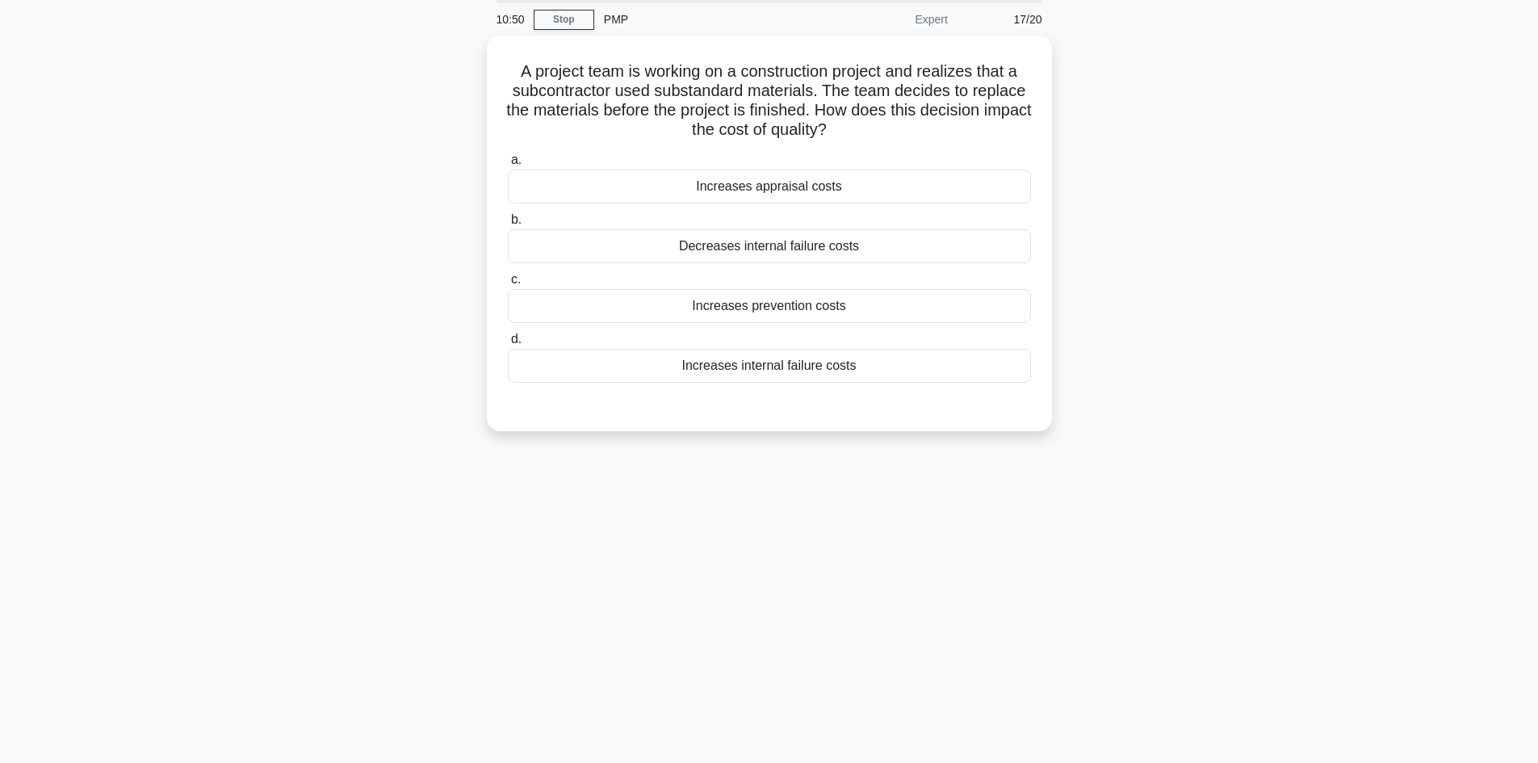
scroll to position [0, 0]
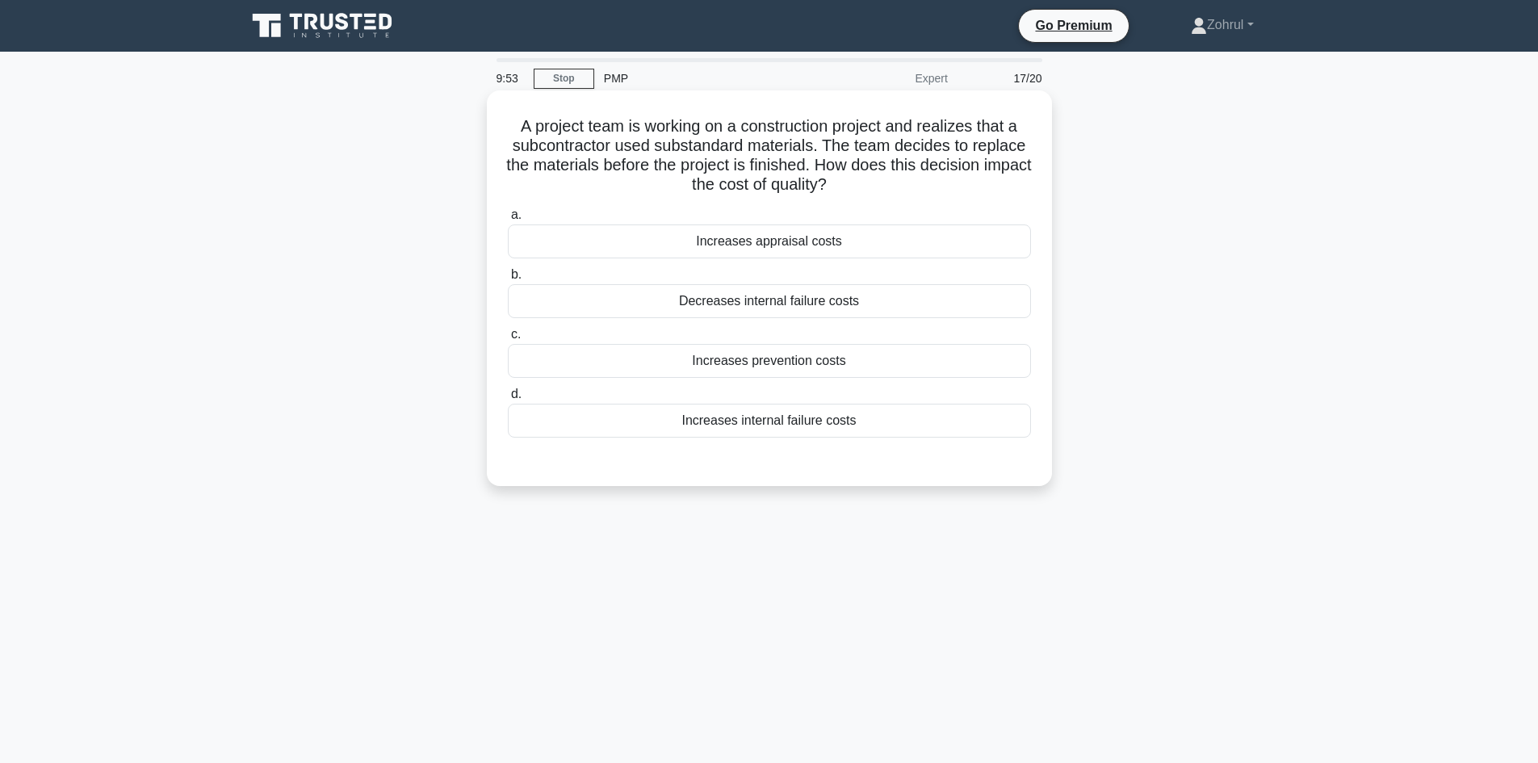
click at [795, 425] on div "Increases internal failure costs" at bounding box center [769, 421] width 523 height 34
click at [508, 400] on input "d. Increases internal failure costs" at bounding box center [508, 394] width 0 height 10
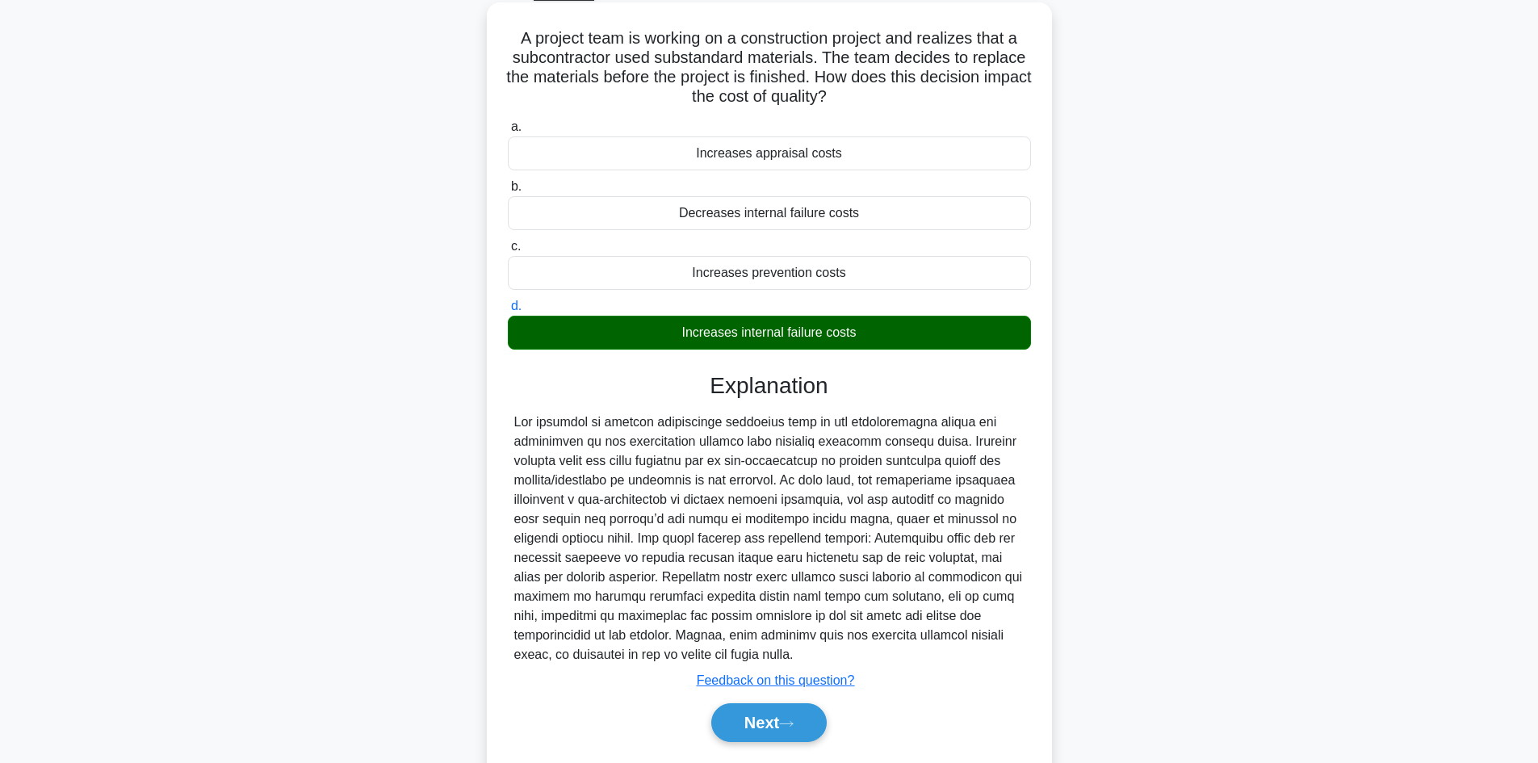
scroll to position [136, 0]
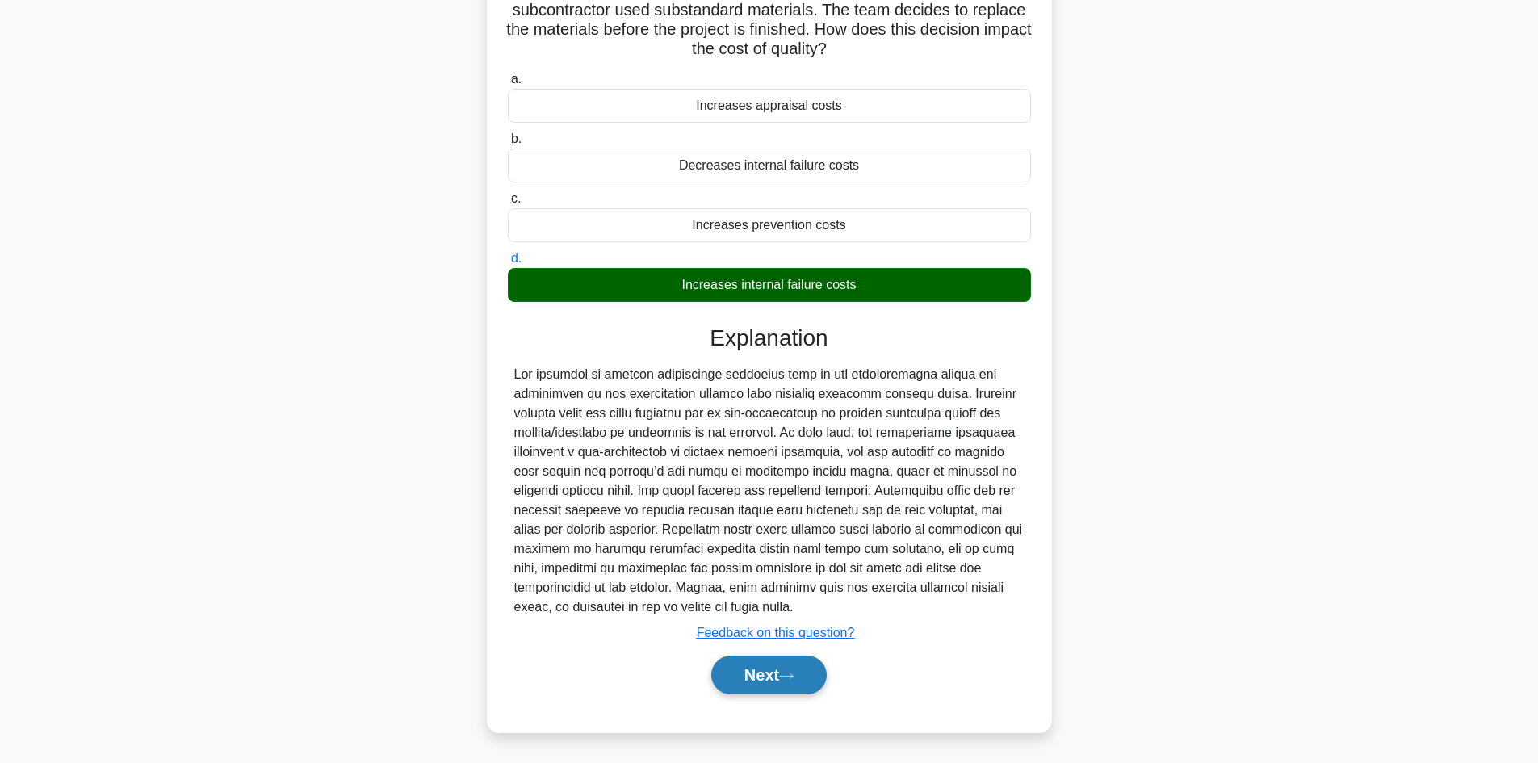
click at [757, 665] on button "Next" at bounding box center [768, 675] width 115 height 39
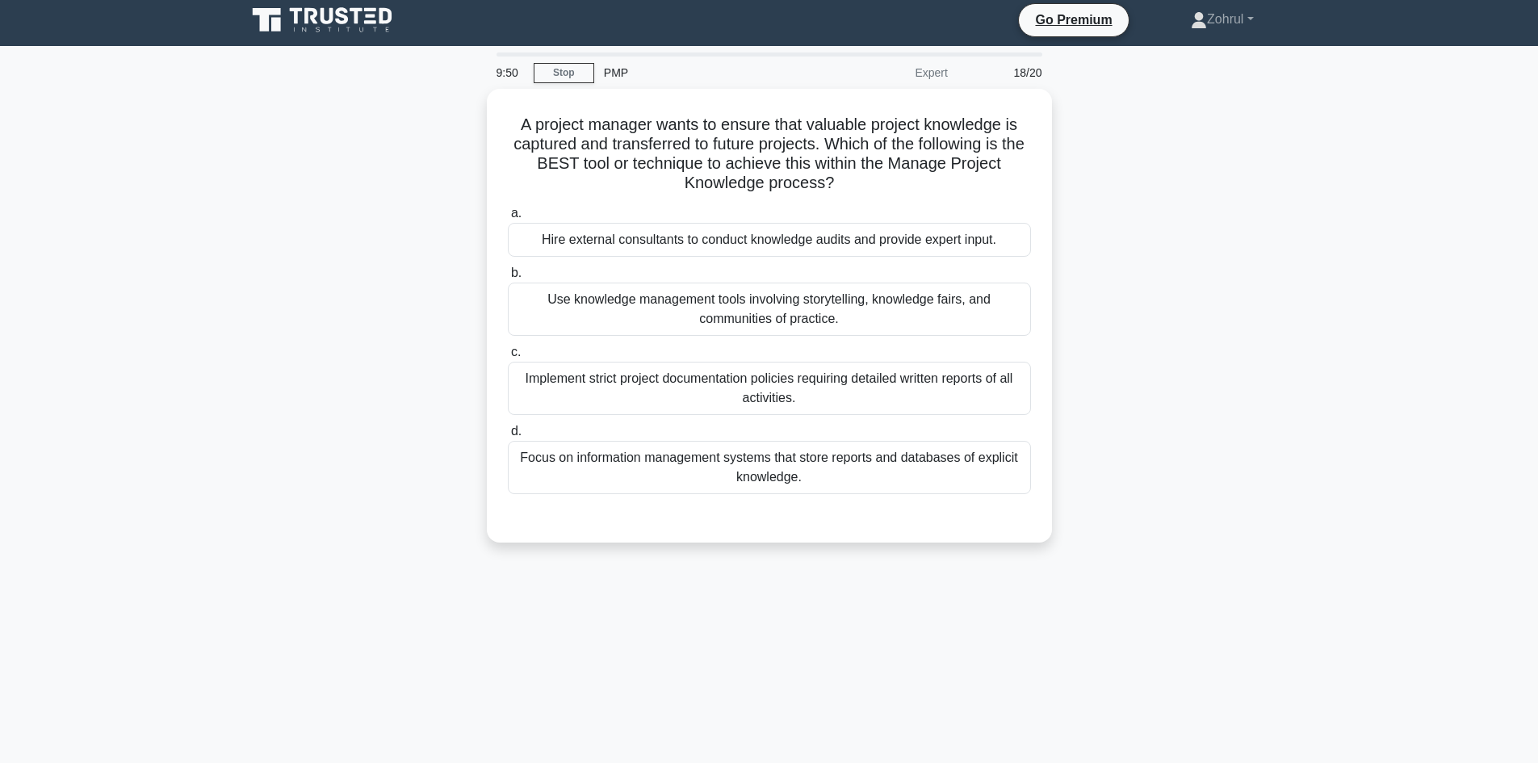
scroll to position [0, 0]
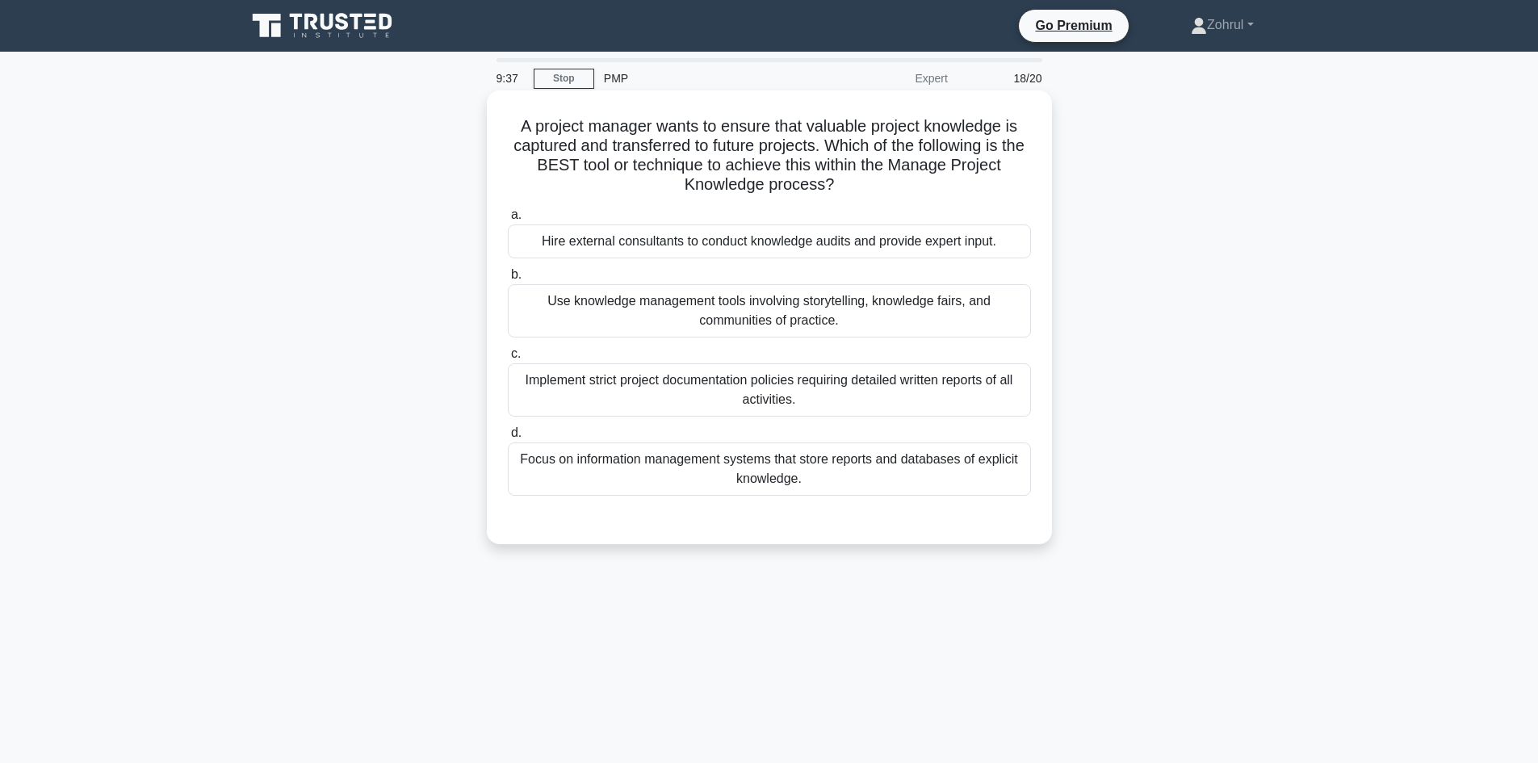
click at [954, 316] on div "Use knowledge management tools involving storytelling, knowledge fairs, and com…" at bounding box center [769, 310] width 523 height 53
click at [508, 280] on input "b. Use knowledge management tools involving storytelling, knowledge fairs, and …" at bounding box center [508, 275] width 0 height 10
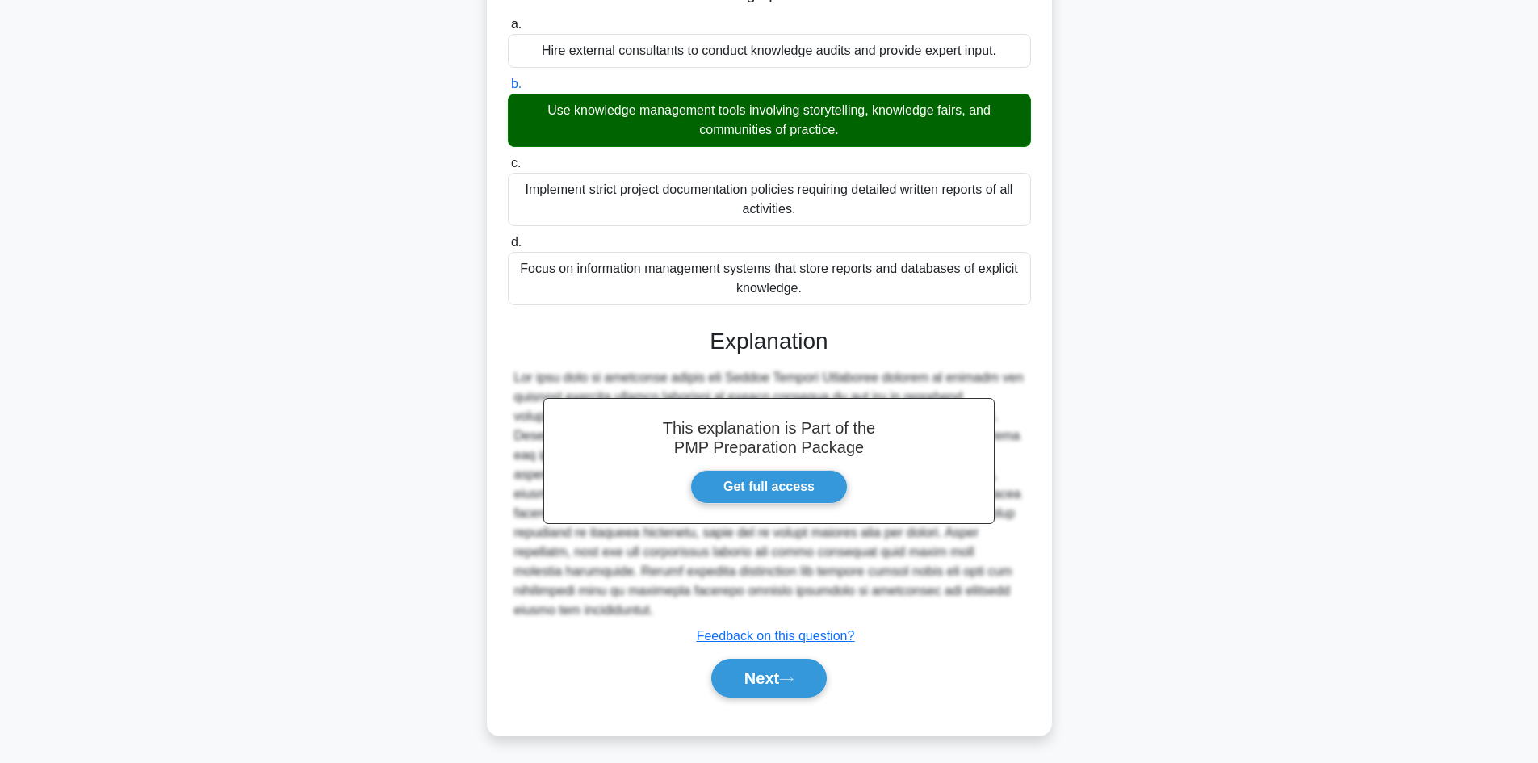
scroll to position [195, 0]
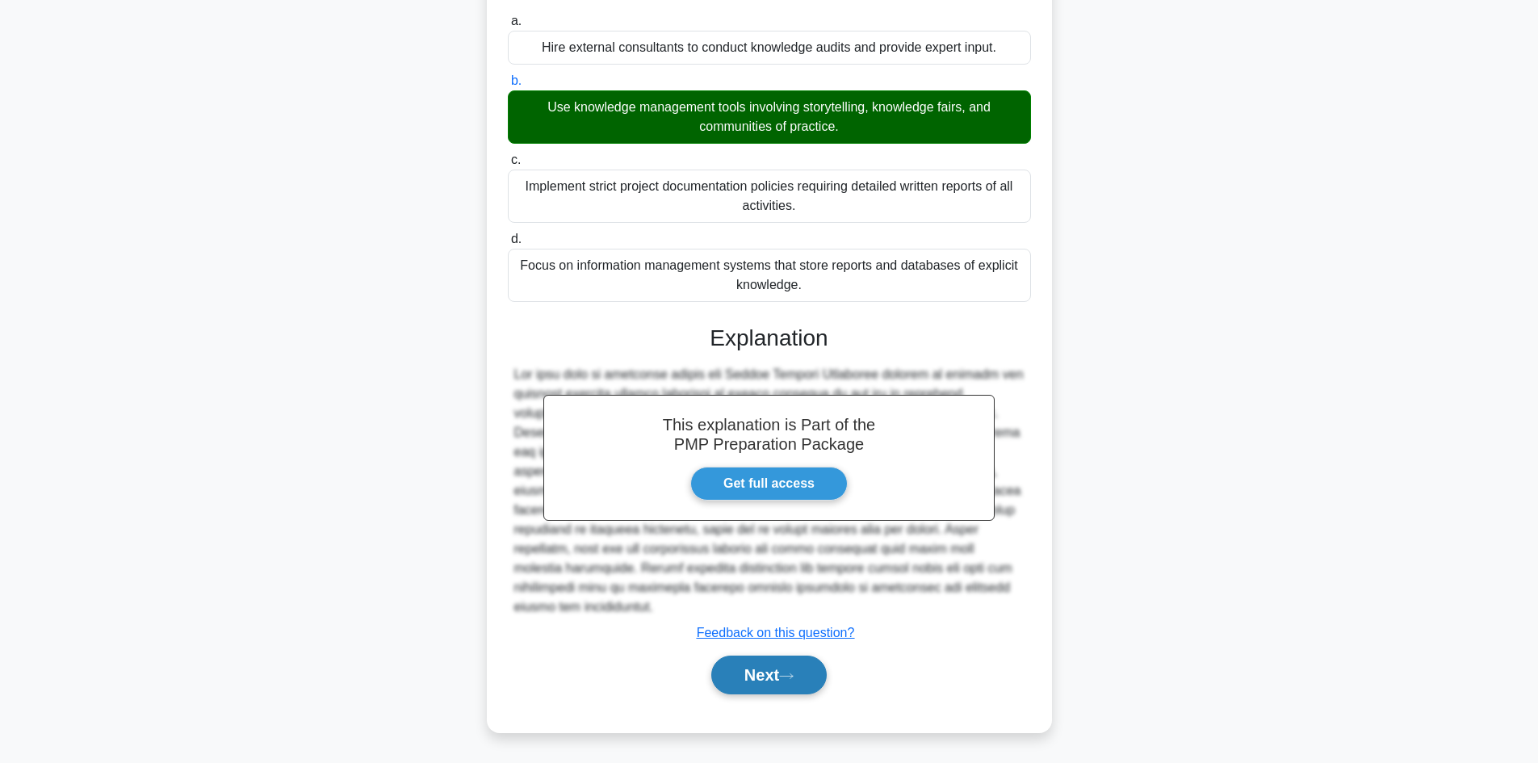
click at [780, 665] on button "Next" at bounding box center [768, 675] width 115 height 39
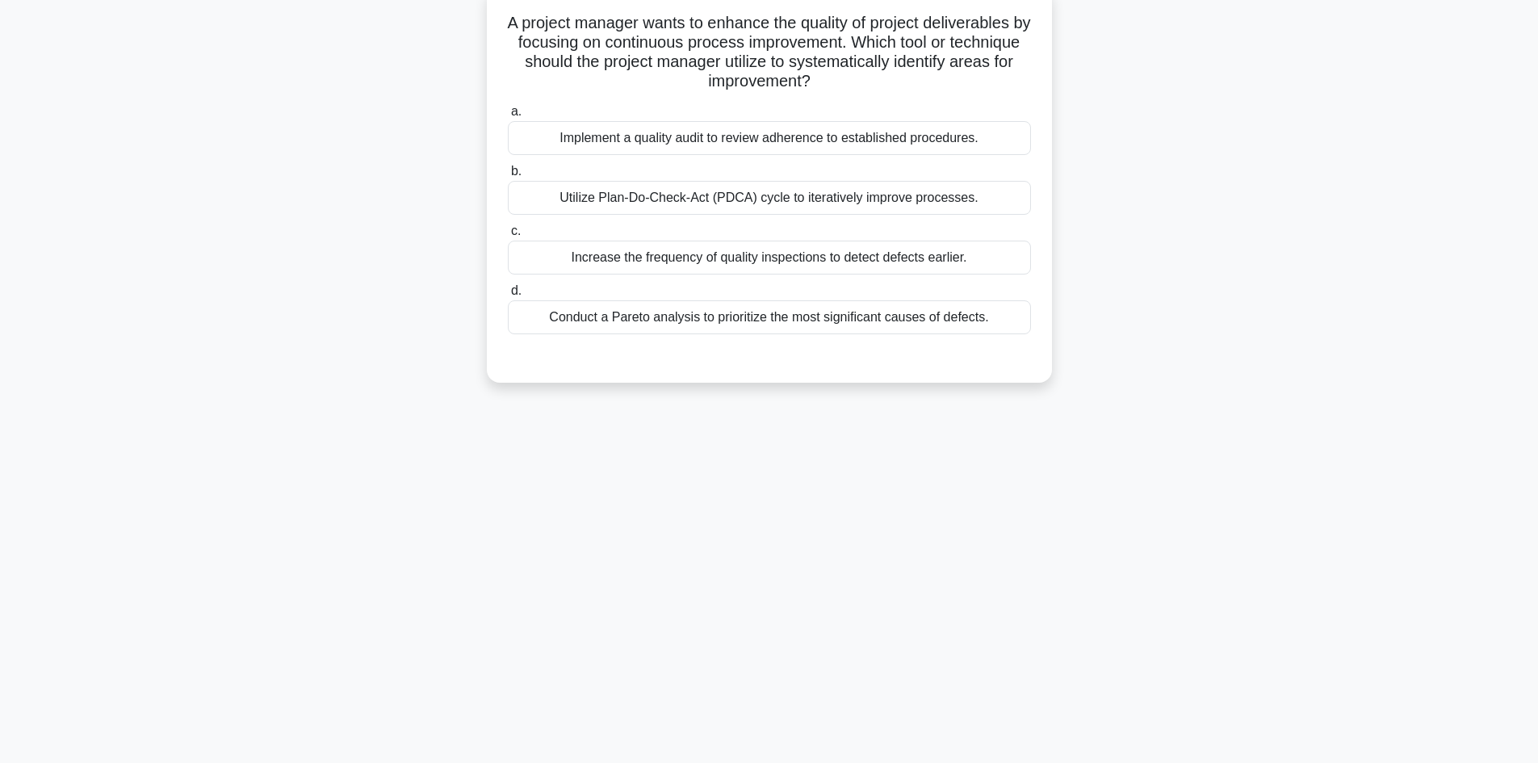
scroll to position [0, 0]
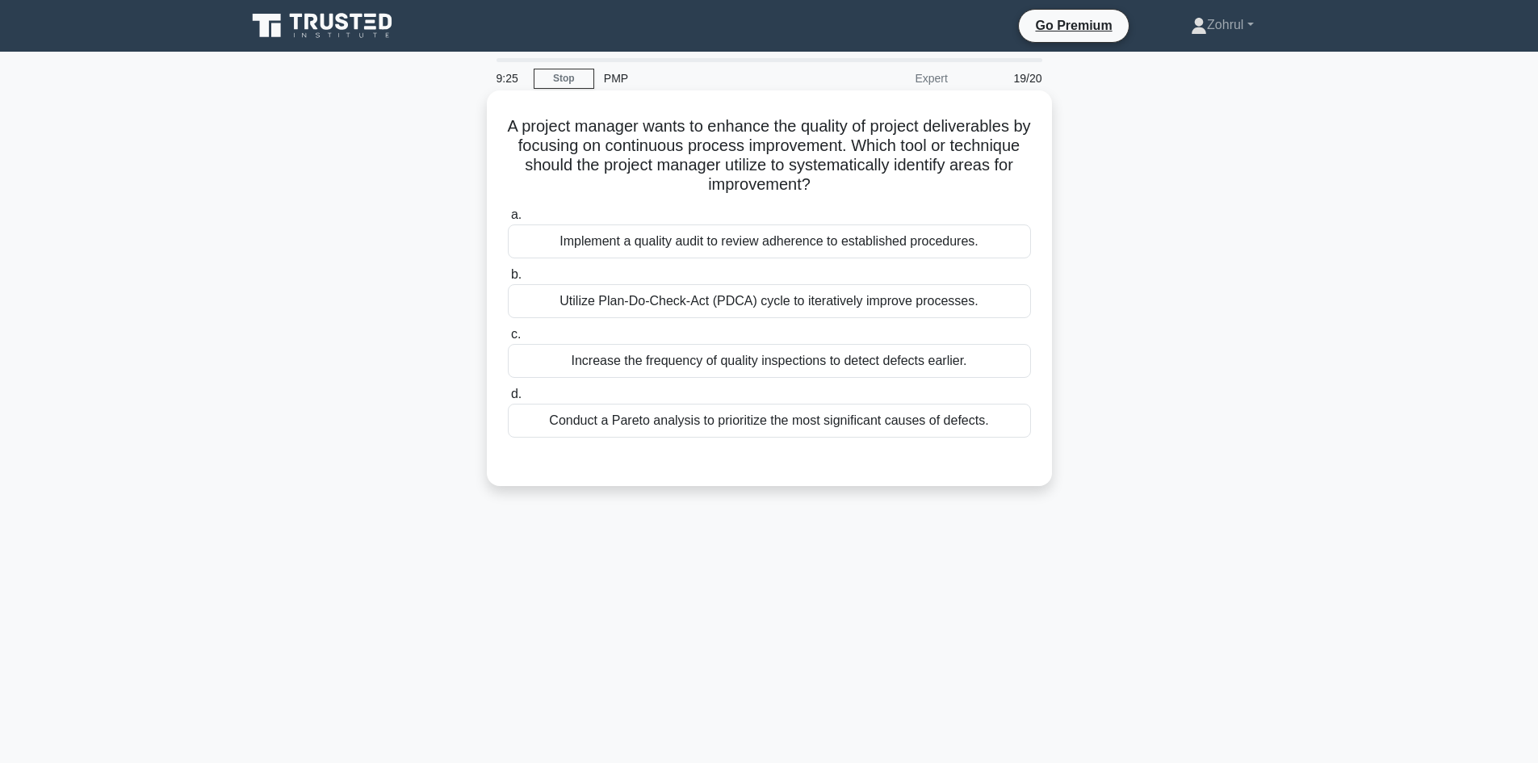
click at [895, 294] on div "Utilize Plan-Do-Check-Act (PDCA) cycle to iteratively improve processes." at bounding box center [769, 301] width 523 height 34
click at [508, 280] on input "b. Utilize Plan-Do-Check-Act (PDCA) cycle to iteratively improve processes." at bounding box center [508, 275] width 0 height 10
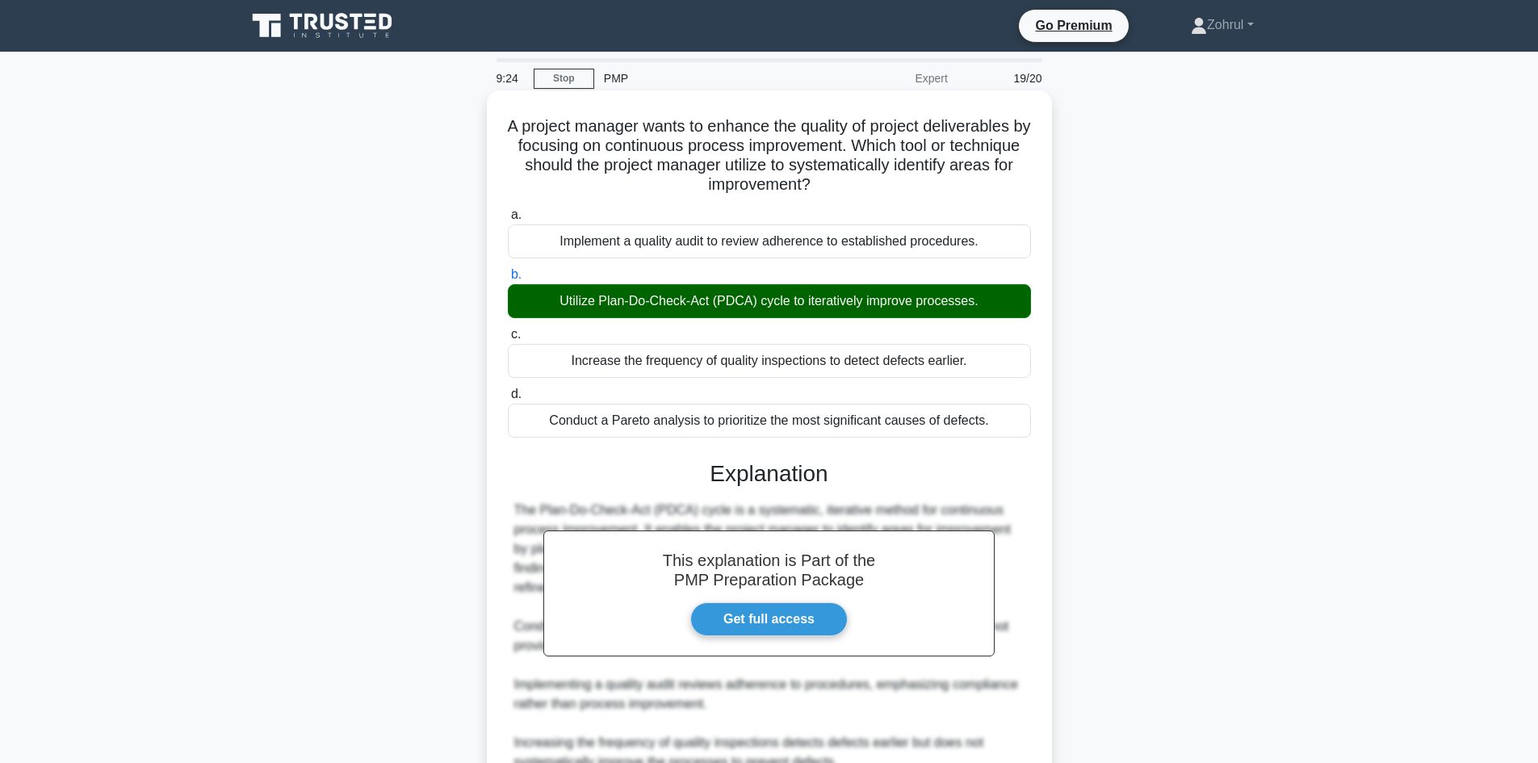
scroll to position [156, 0]
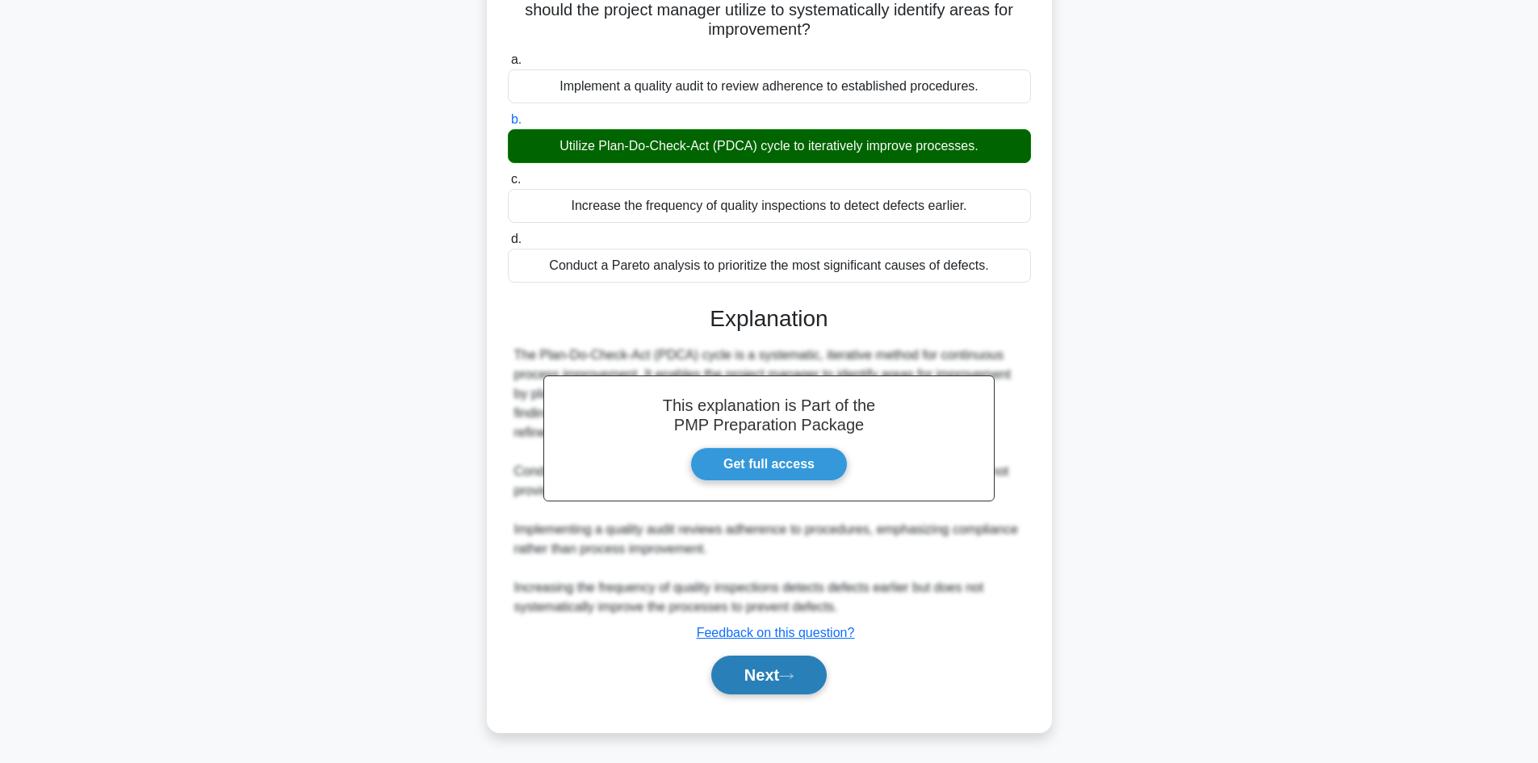
click at [767, 673] on button "Next" at bounding box center [768, 675] width 115 height 39
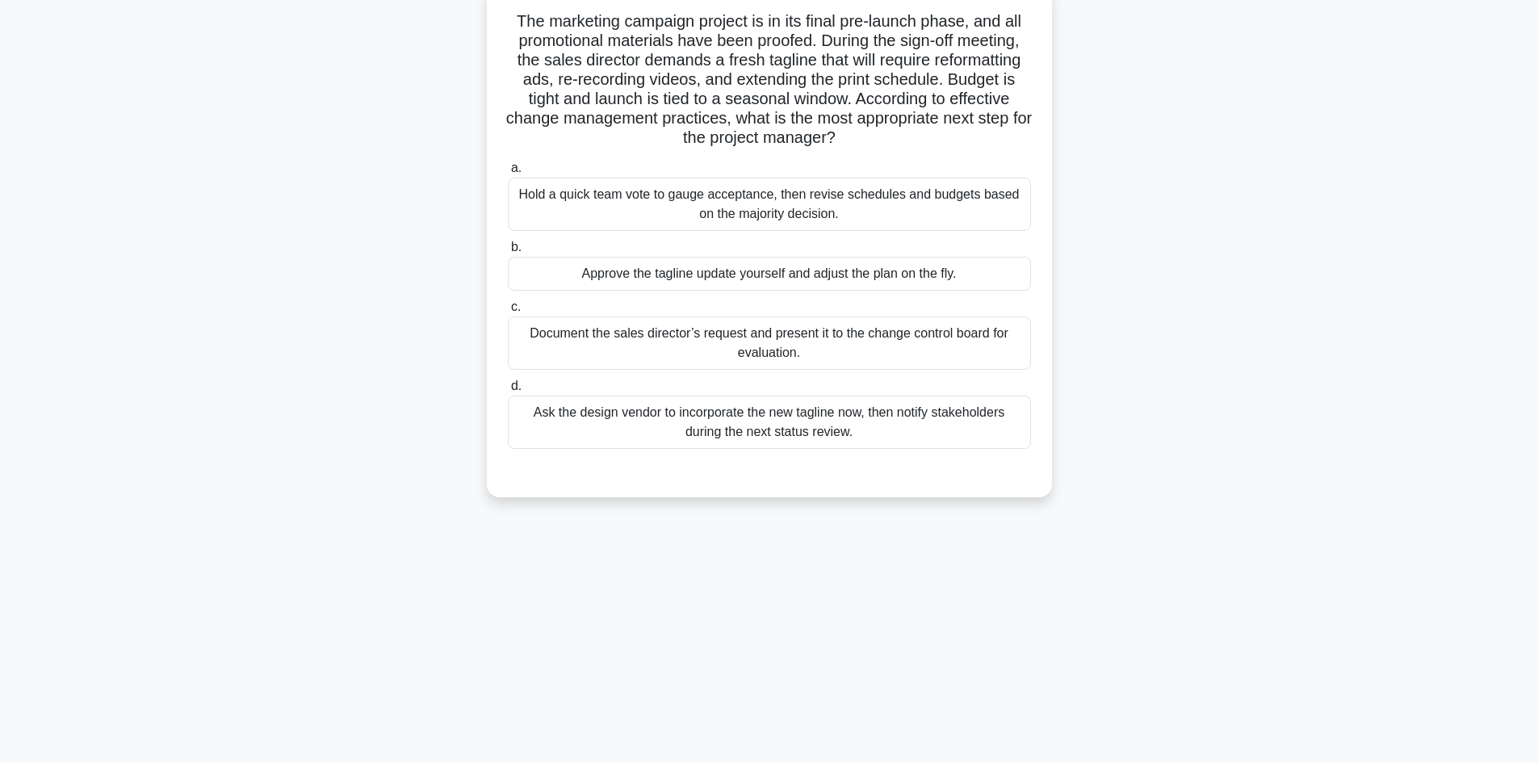
scroll to position [0, 0]
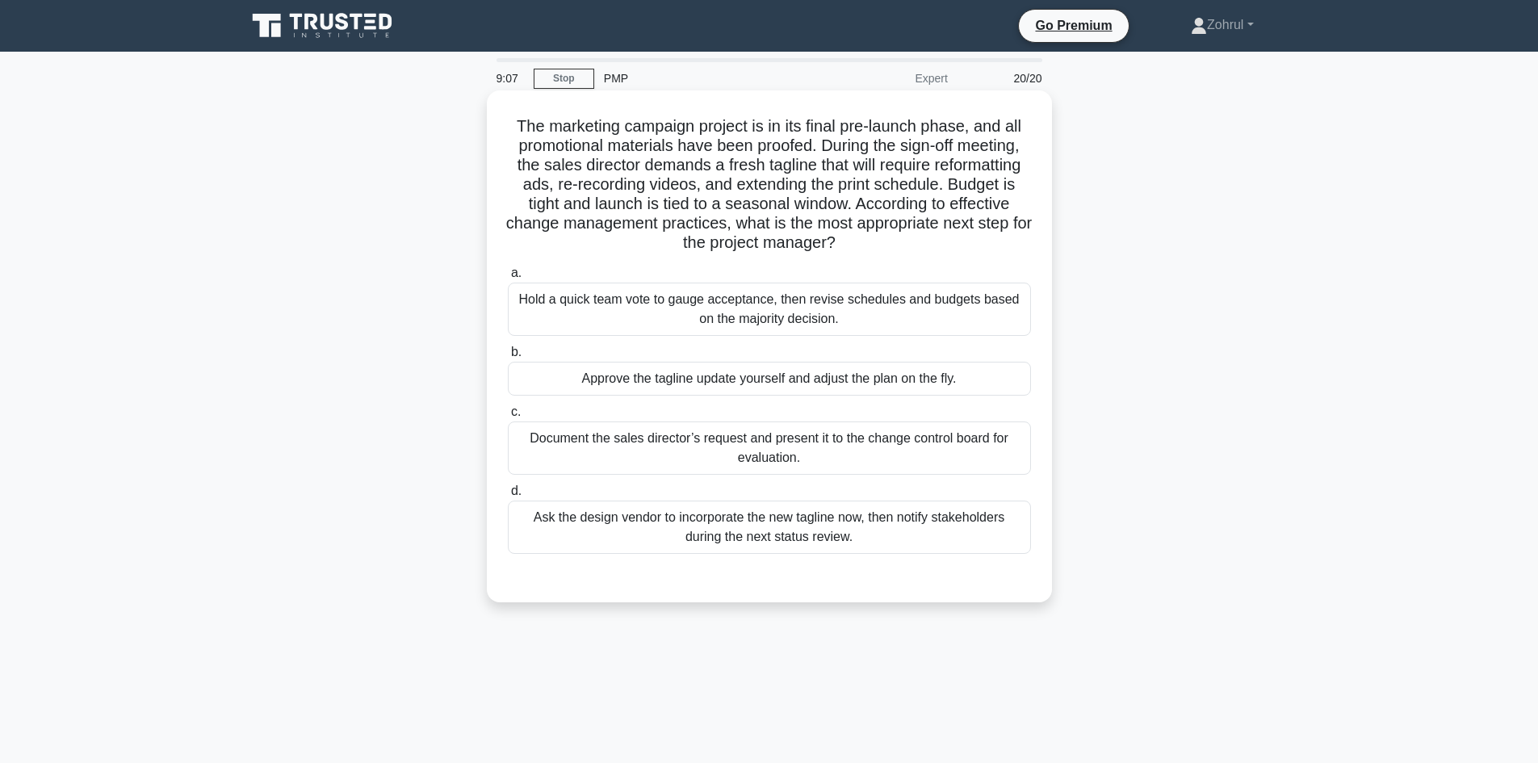
click at [862, 328] on div "Hold a quick team vote to gauge acceptance, then revise schedules and budgets b…" at bounding box center [769, 309] width 523 height 53
click at [508, 279] on input "a. Hold a quick team vote to gauge acceptance, then revise schedules and budget…" at bounding box center [508, 273] width 0 height 10
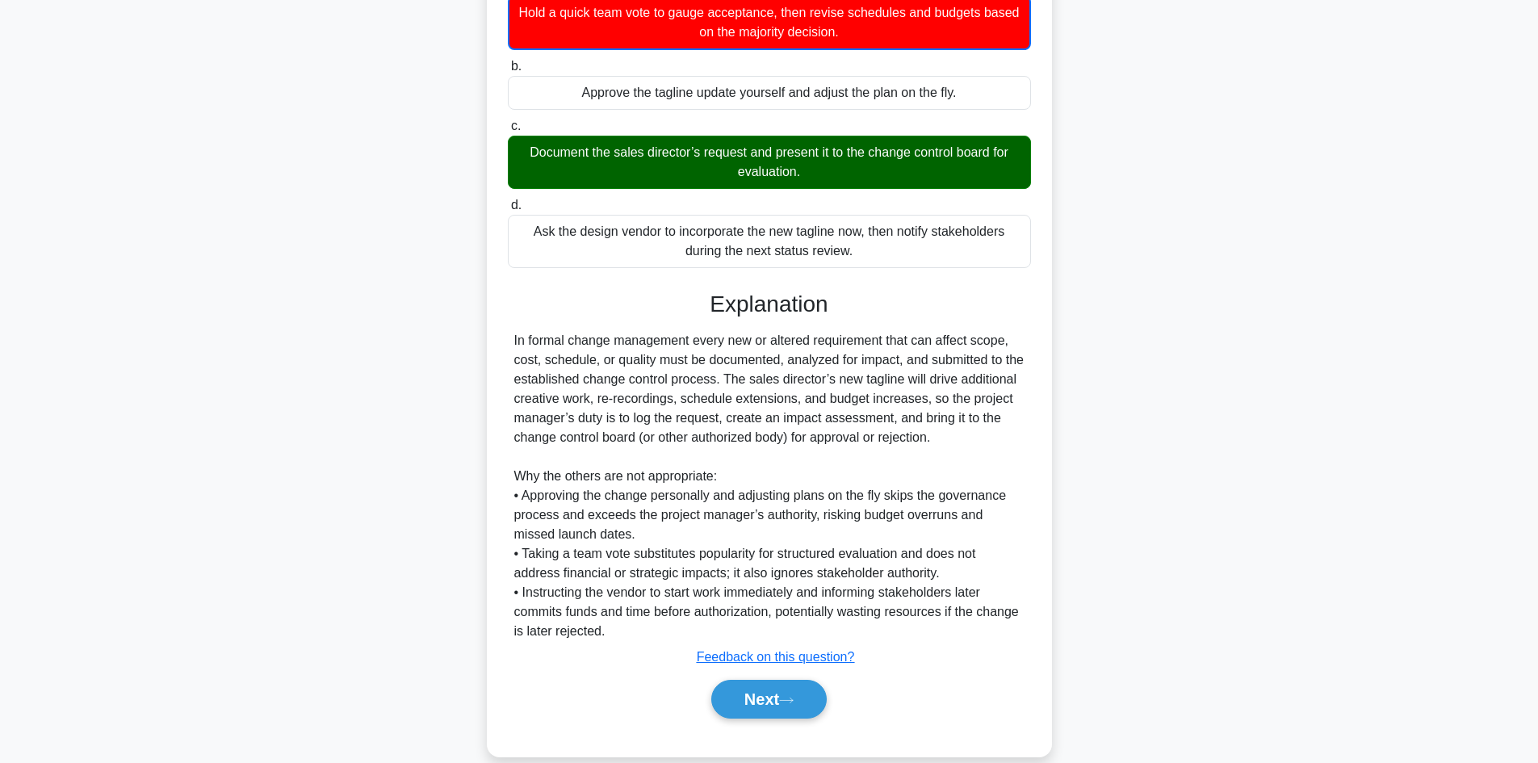
scroll to position [312, 0]
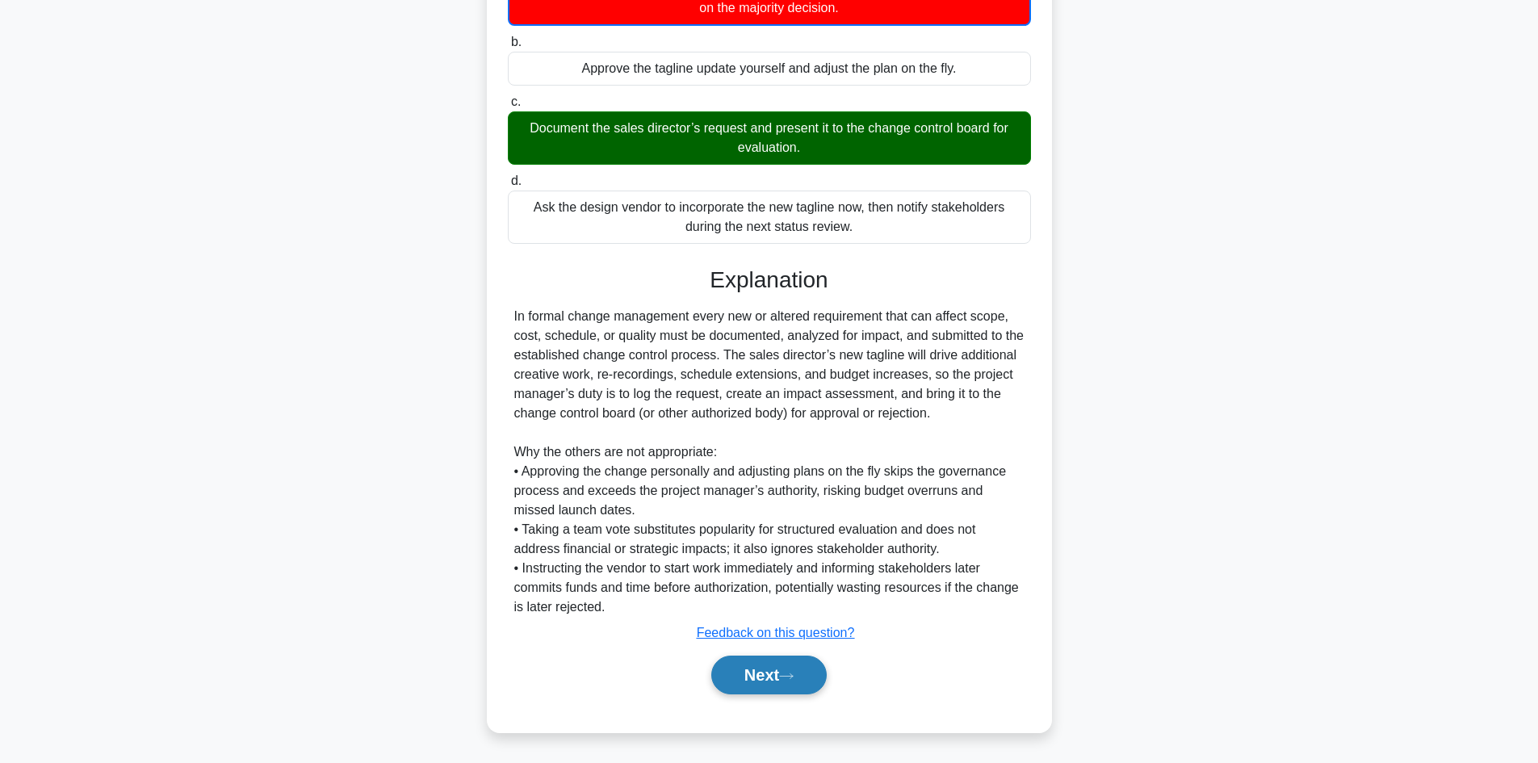
click at [771, 677] on button "Next" at bounding box center [768, 675] width 115 height 39
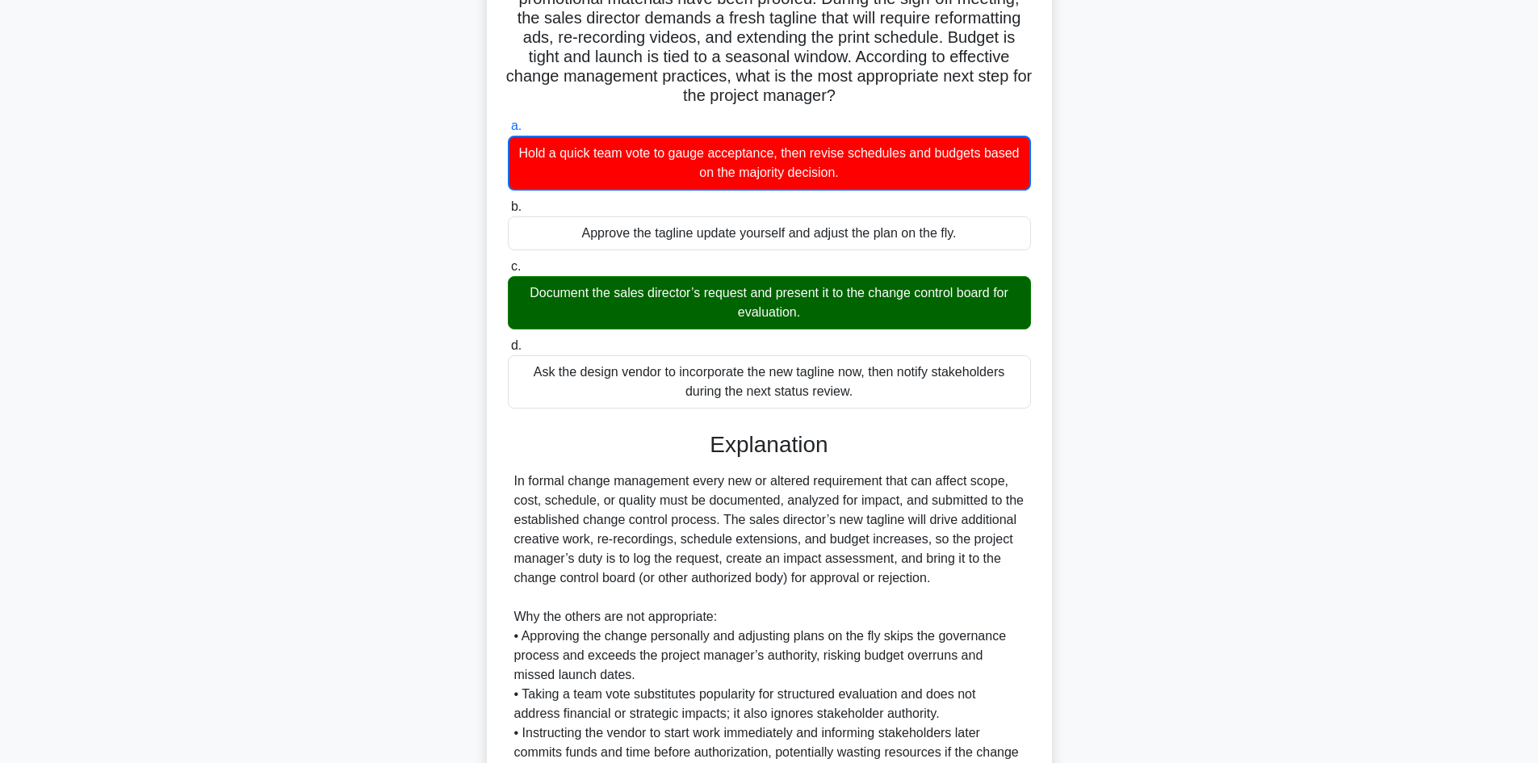
scroll to position [0, 0]
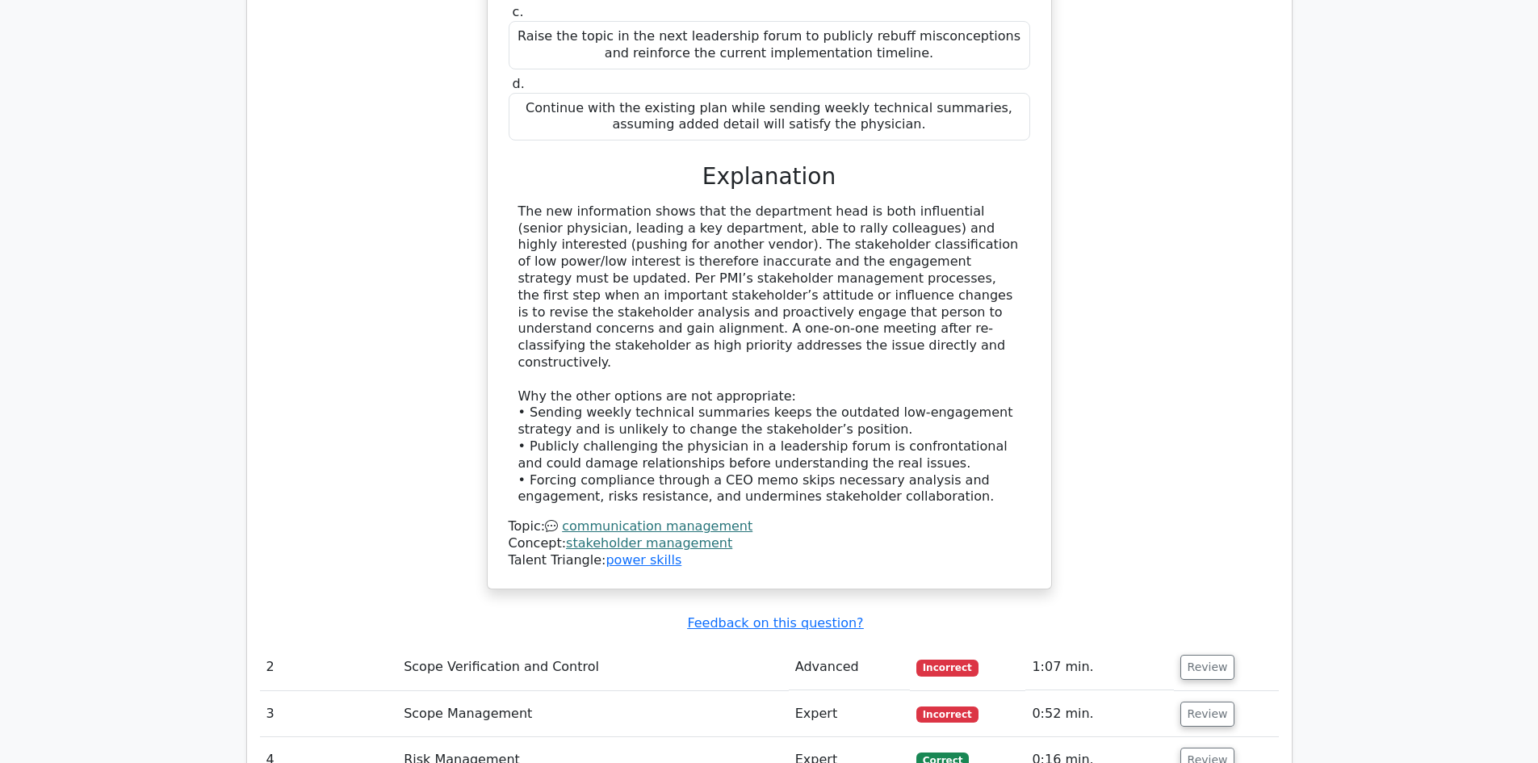
scroll to position [2342, 0]
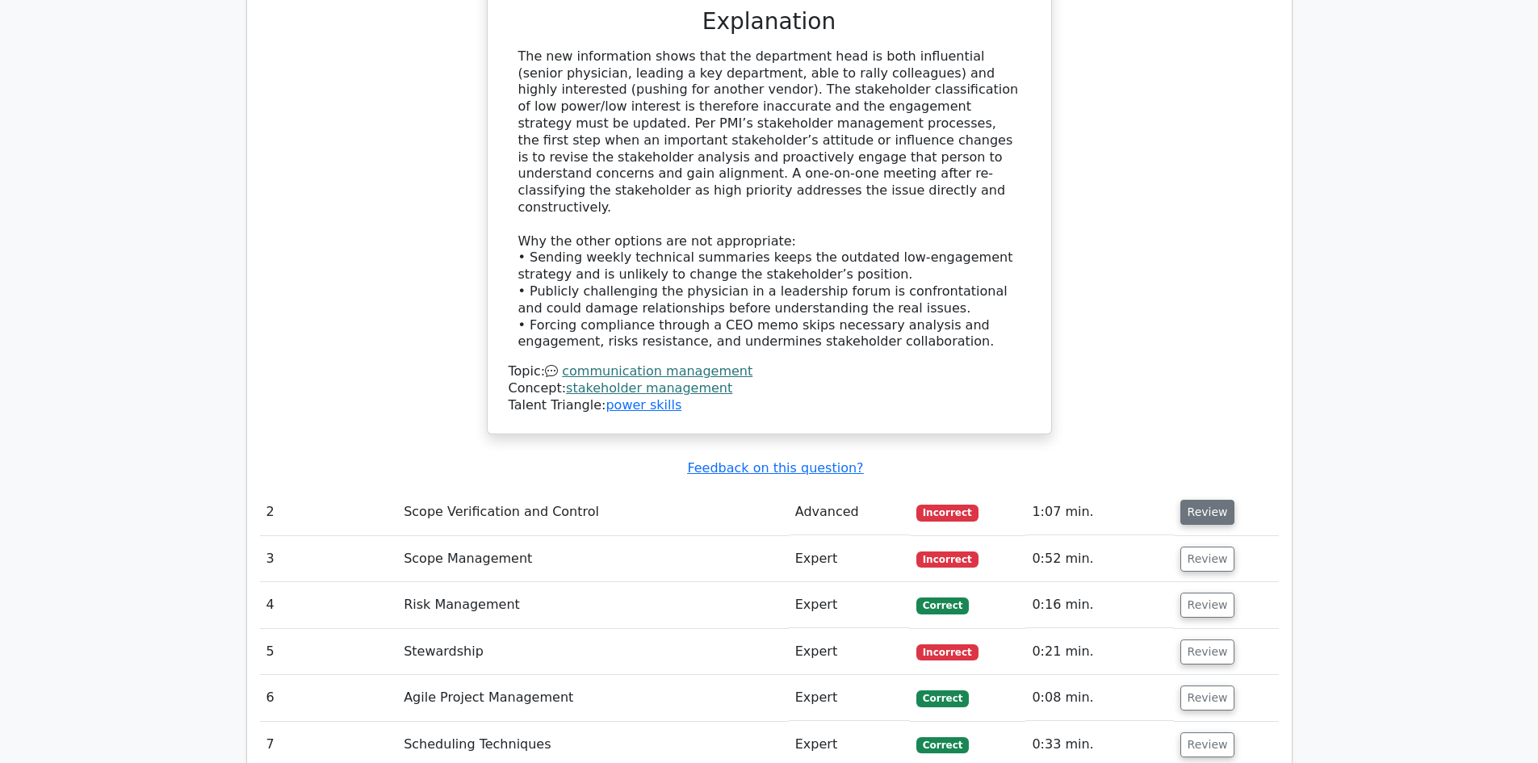
click at [1209, 500] on button "Review" at bounding box center [1207, 512] width 55 height 25
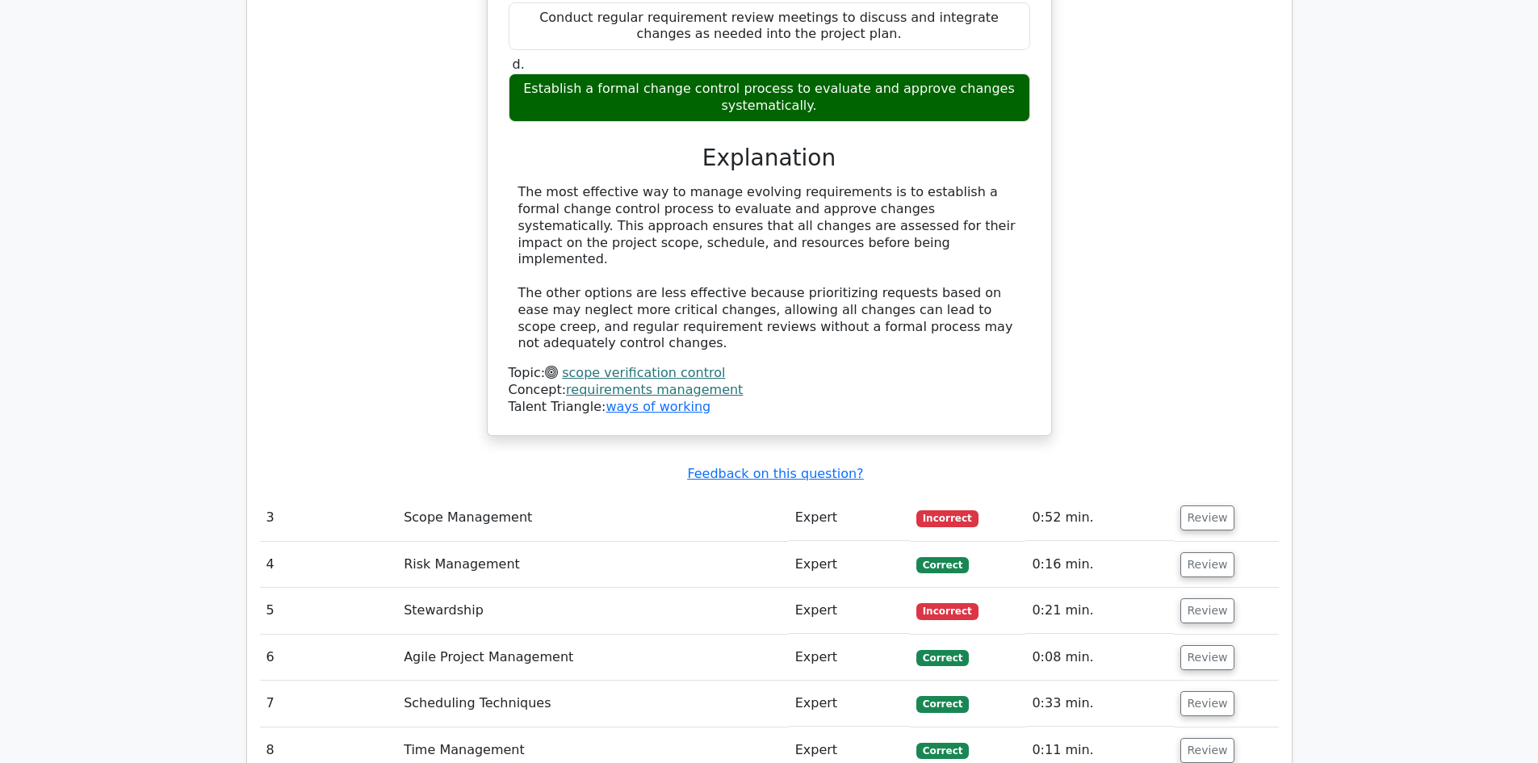
scroll to position [3310, 0]
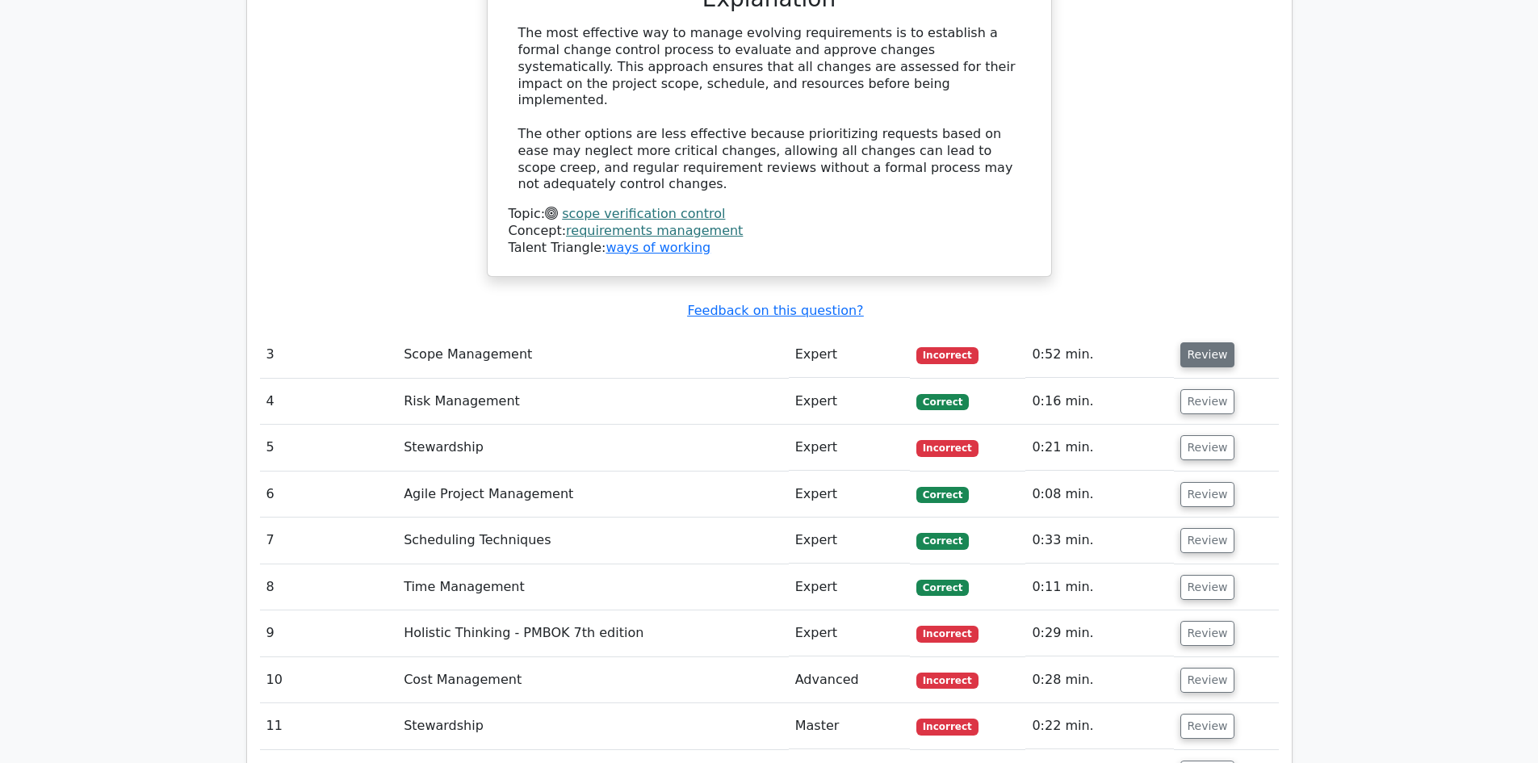
click at [1199, 342] on button "Review" at bounding box center [1207, 354] width 55 height 25
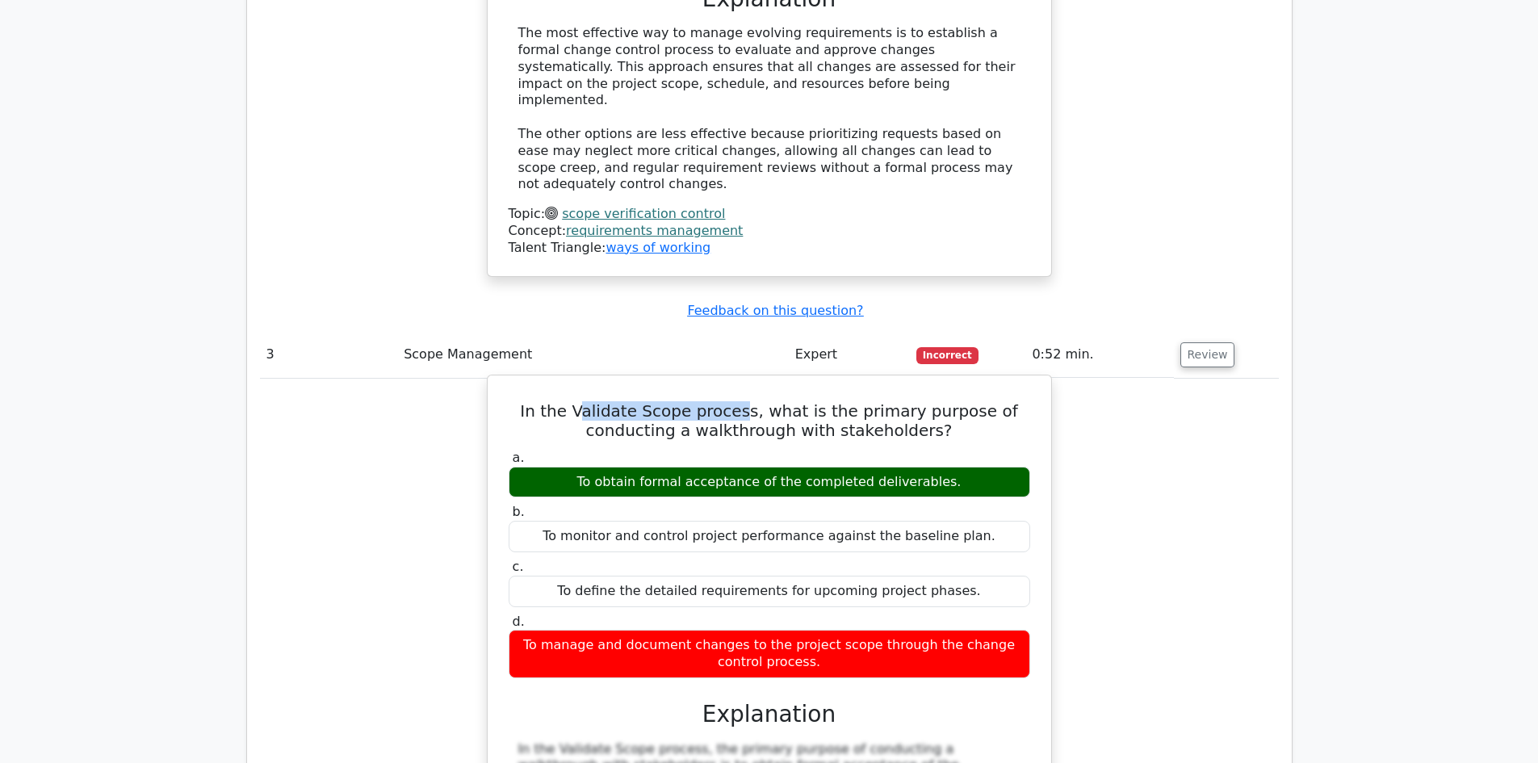
drag, startPoint x: 603, startPoint y: 296, endPoint x: 754, endPoint y: 306, distance: 151.3
click at [754, 401] on h5 "In the Validate Scope process, what is the primary purpose of conducting a walk…" at bounding box center [769, 420] width 525 height 39
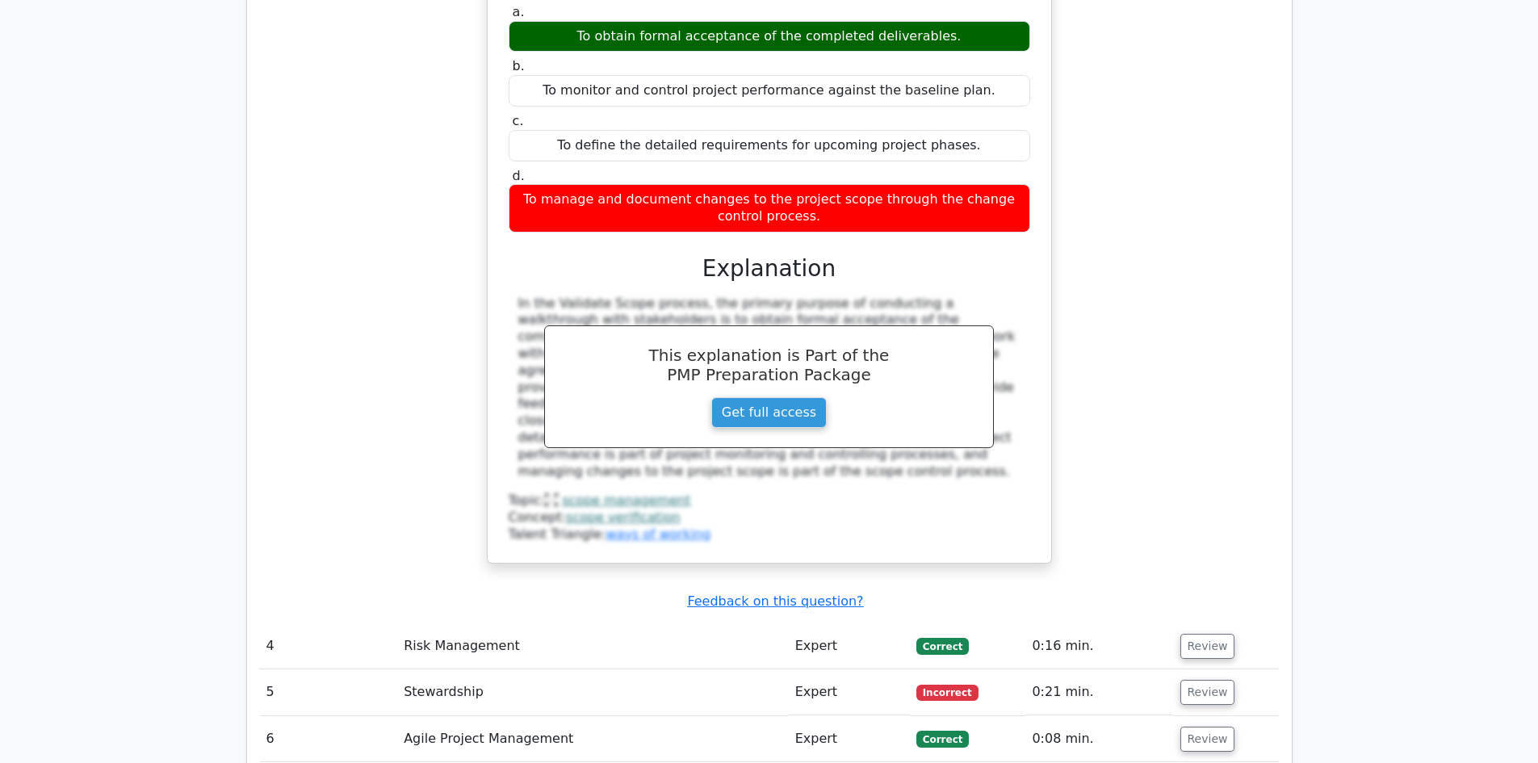
scroll to position [3956, 0]
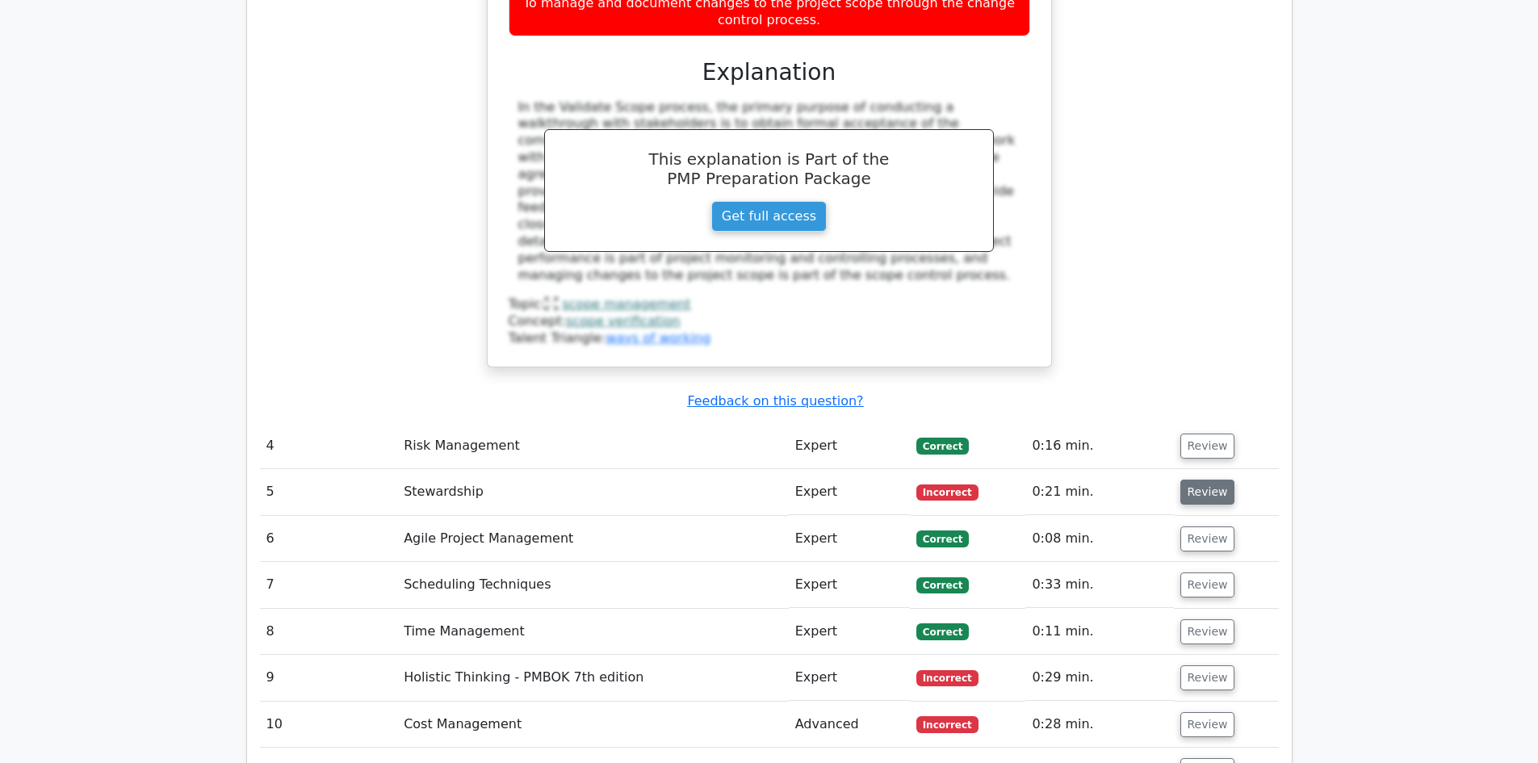
click at [1207, 480] on button "Review" at bounding box center [1207, 492] width 55 height 25
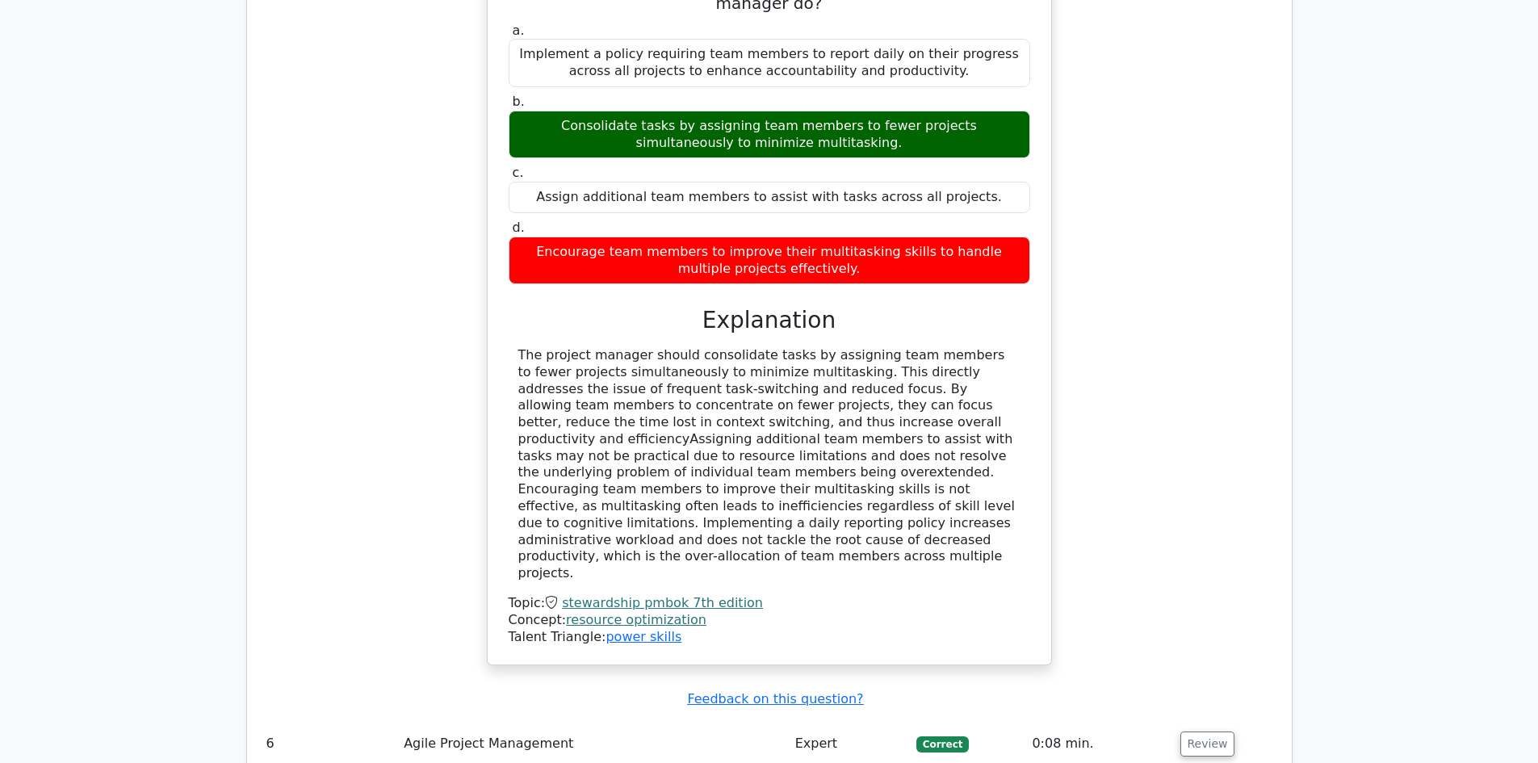
scroll to position [5006, 0]
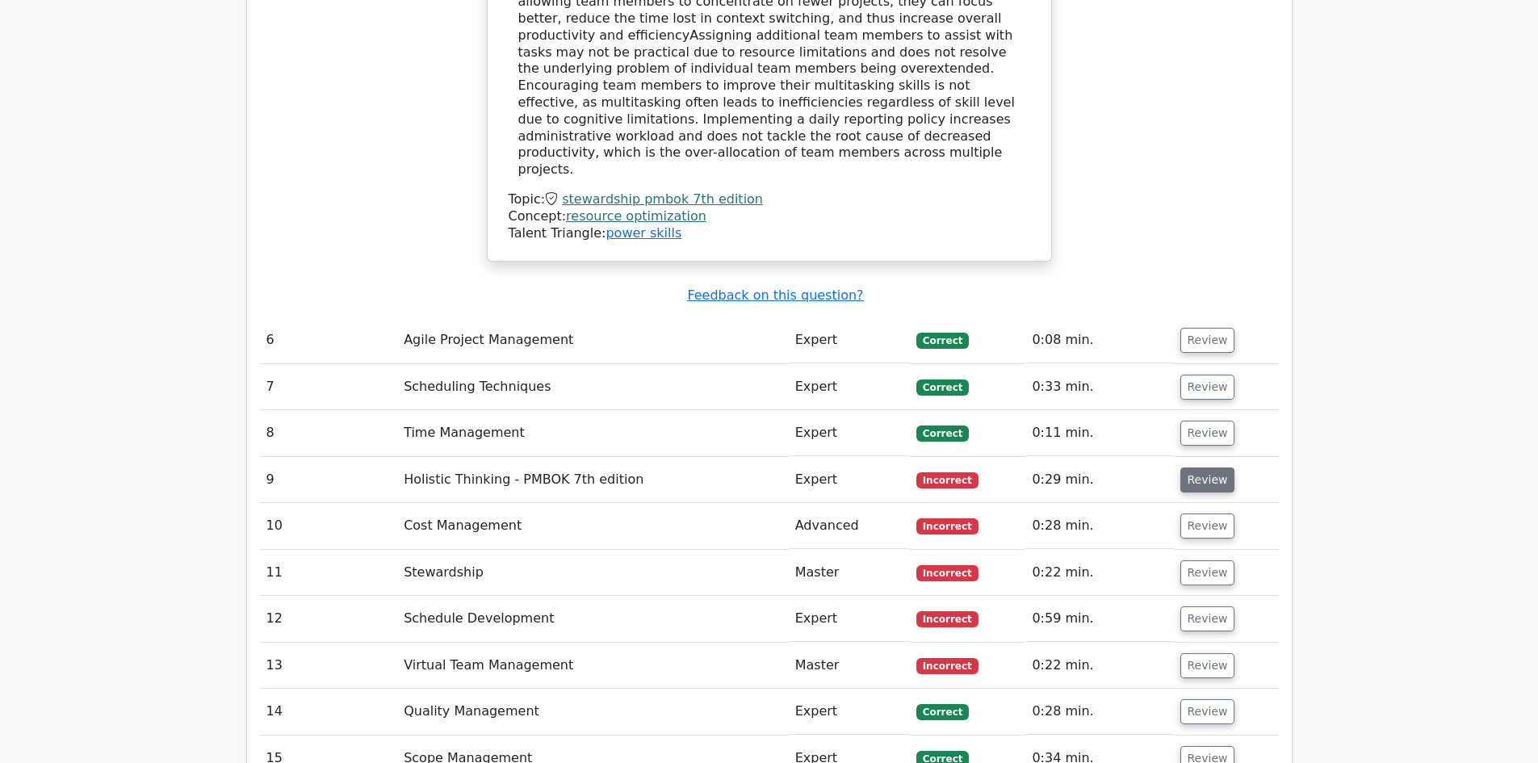
click at [1194, 467] on button "Review" at bounding box center [1207, 479] width 55 height 25
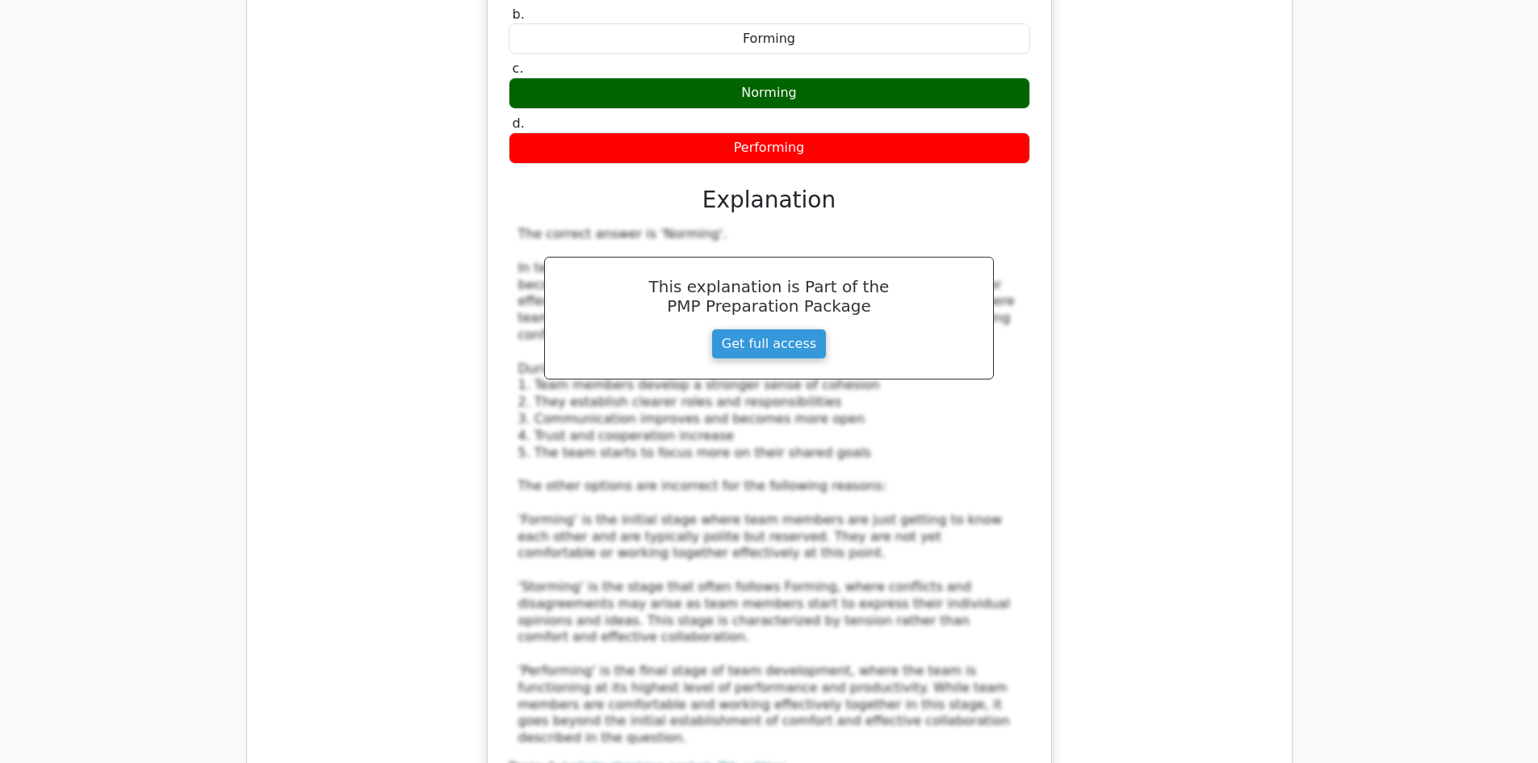
scroll to position [6136, 0]
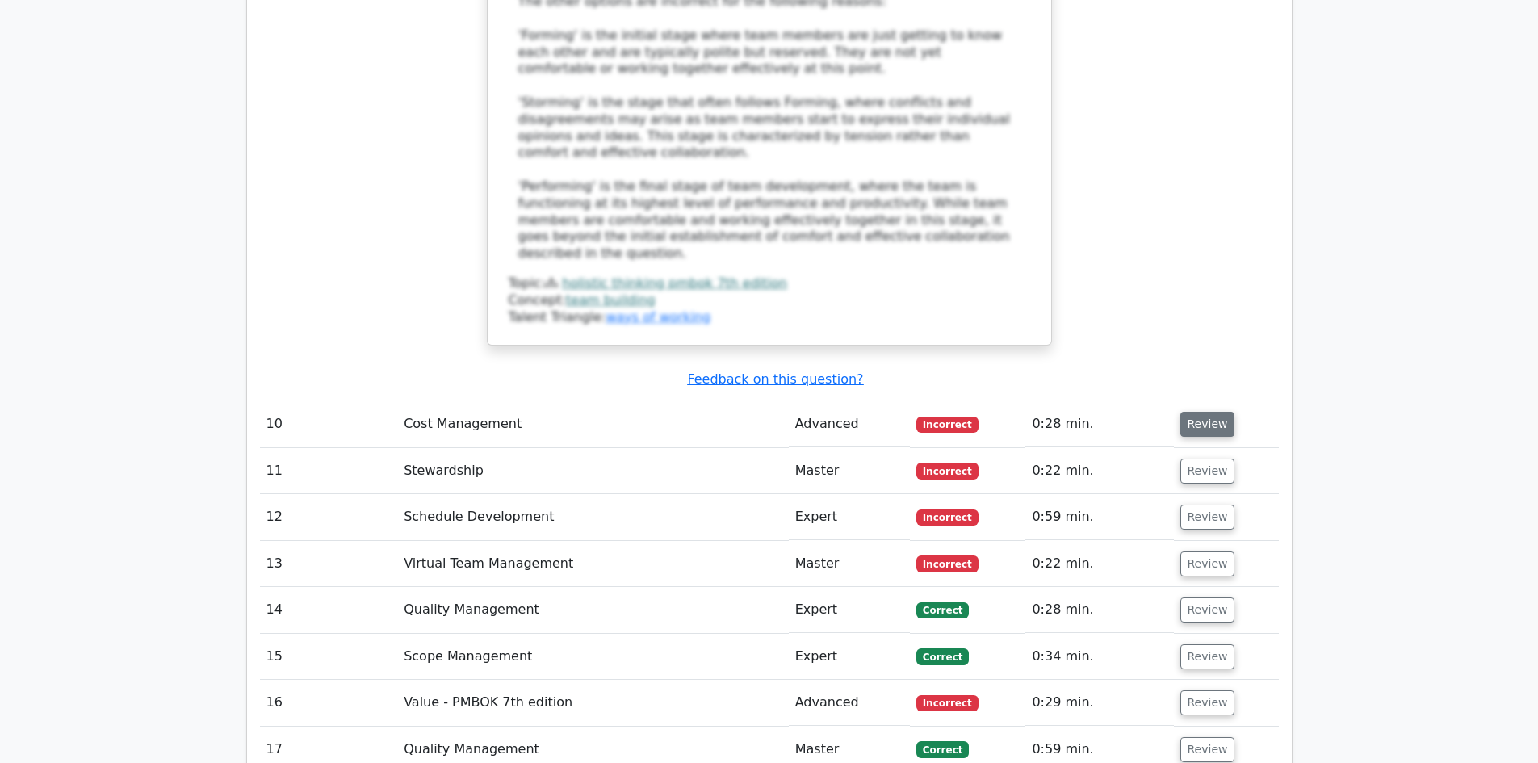
click at [1198, 412] on button "Review" at bounding box center [1207, 424] width 55 height 25
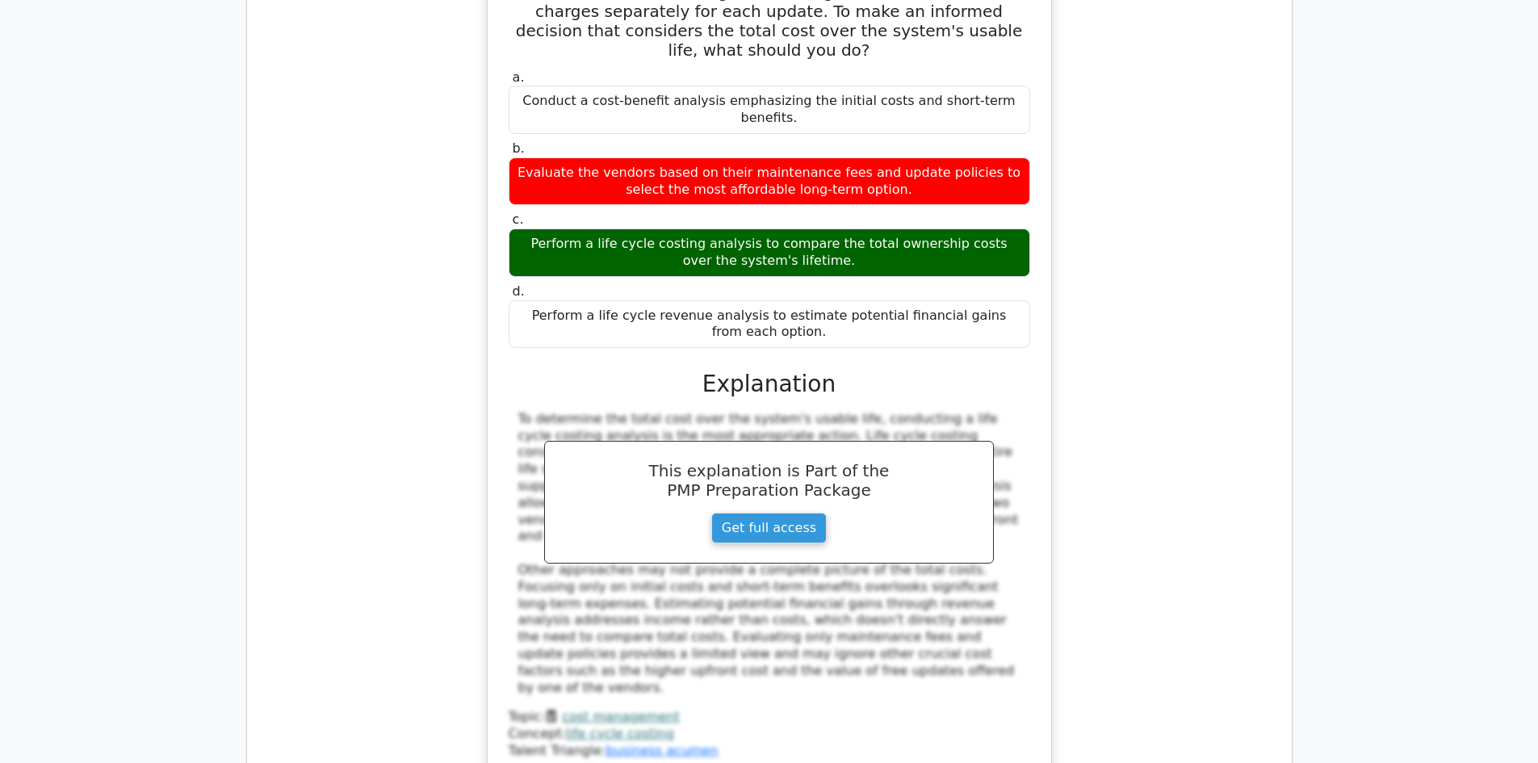
scroll to position [6944, 0]
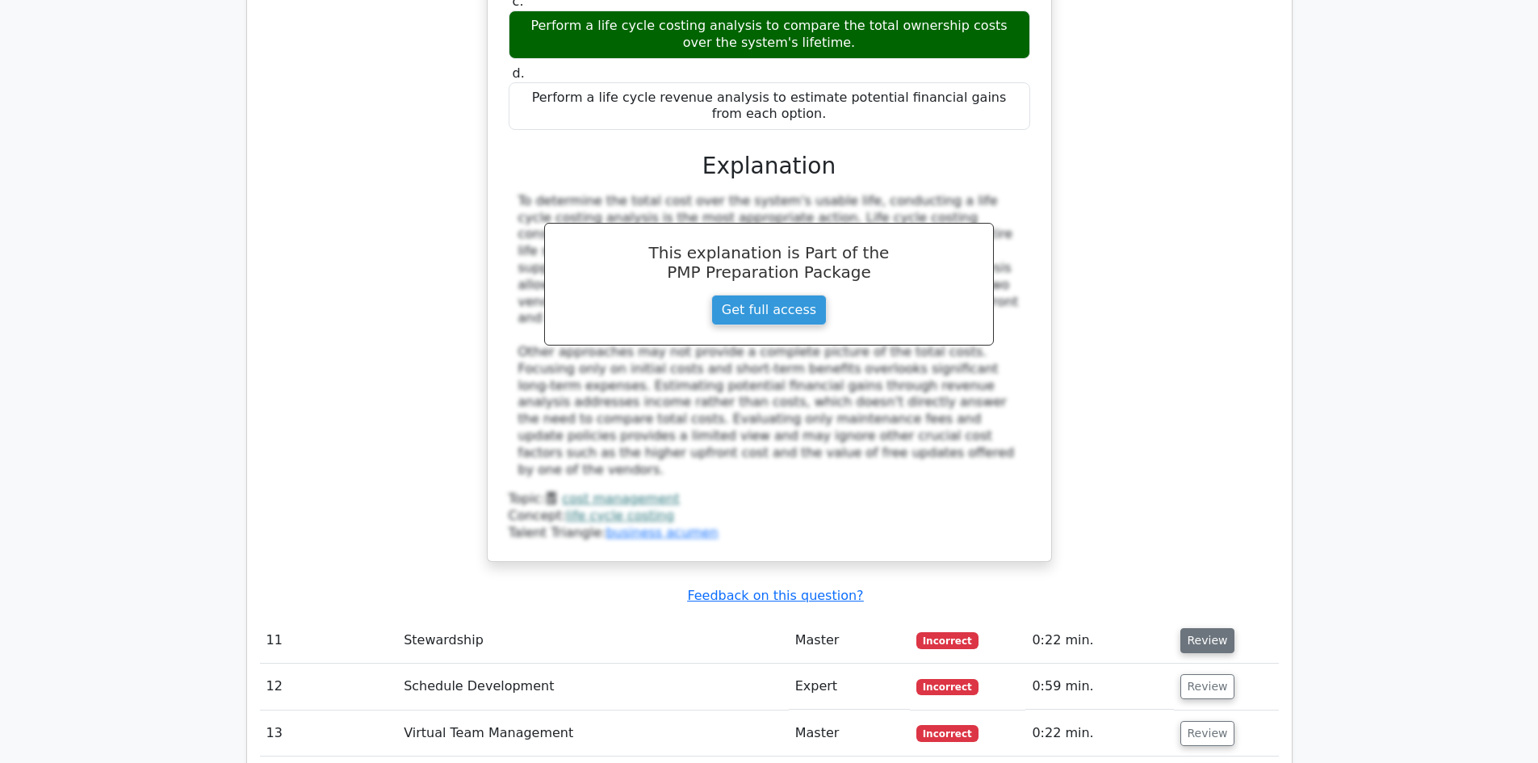
click at [1204, 628] on button "Review" at bounding box center [1207, 640] width 55 height 25
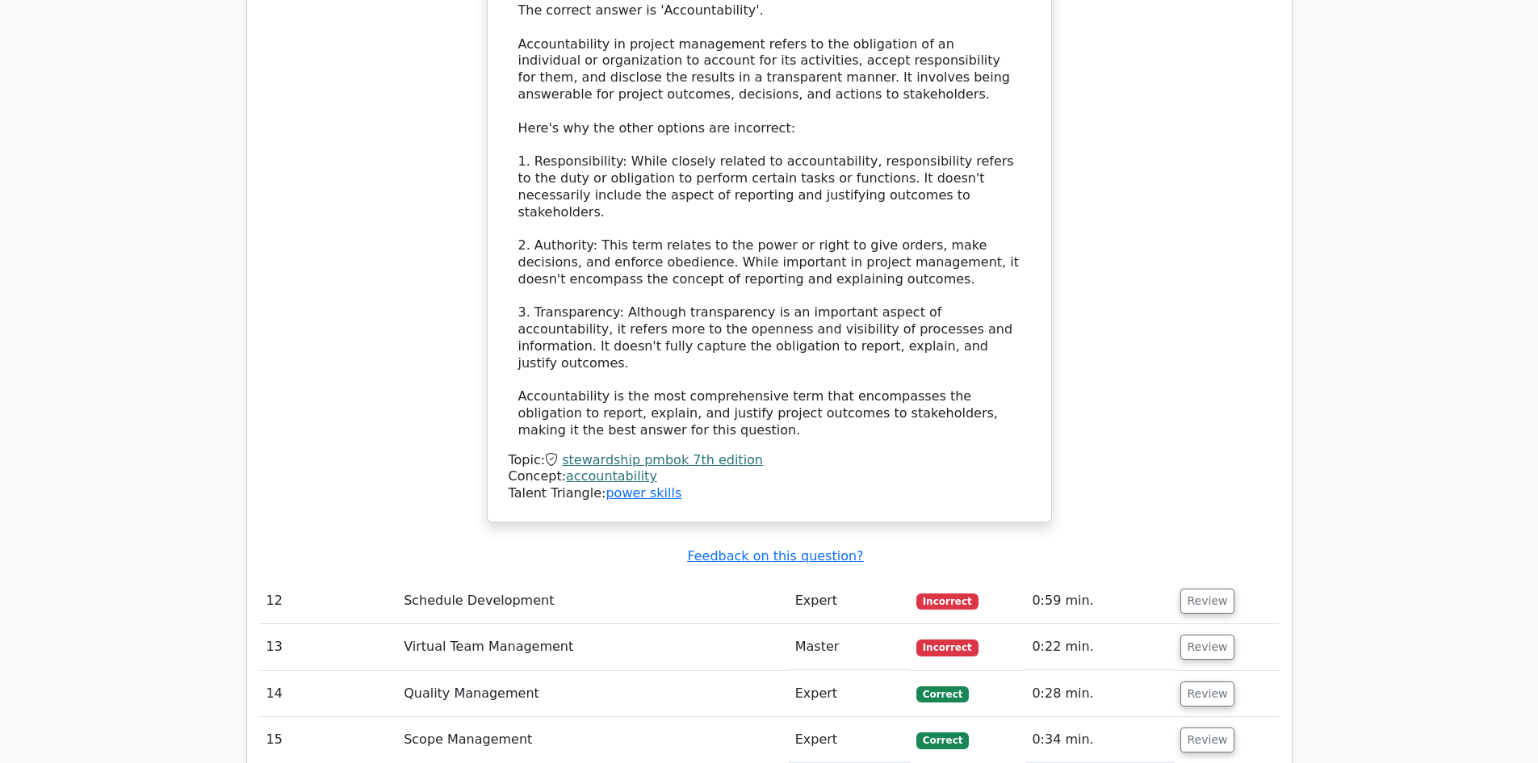
scroll to position [7832, 0]
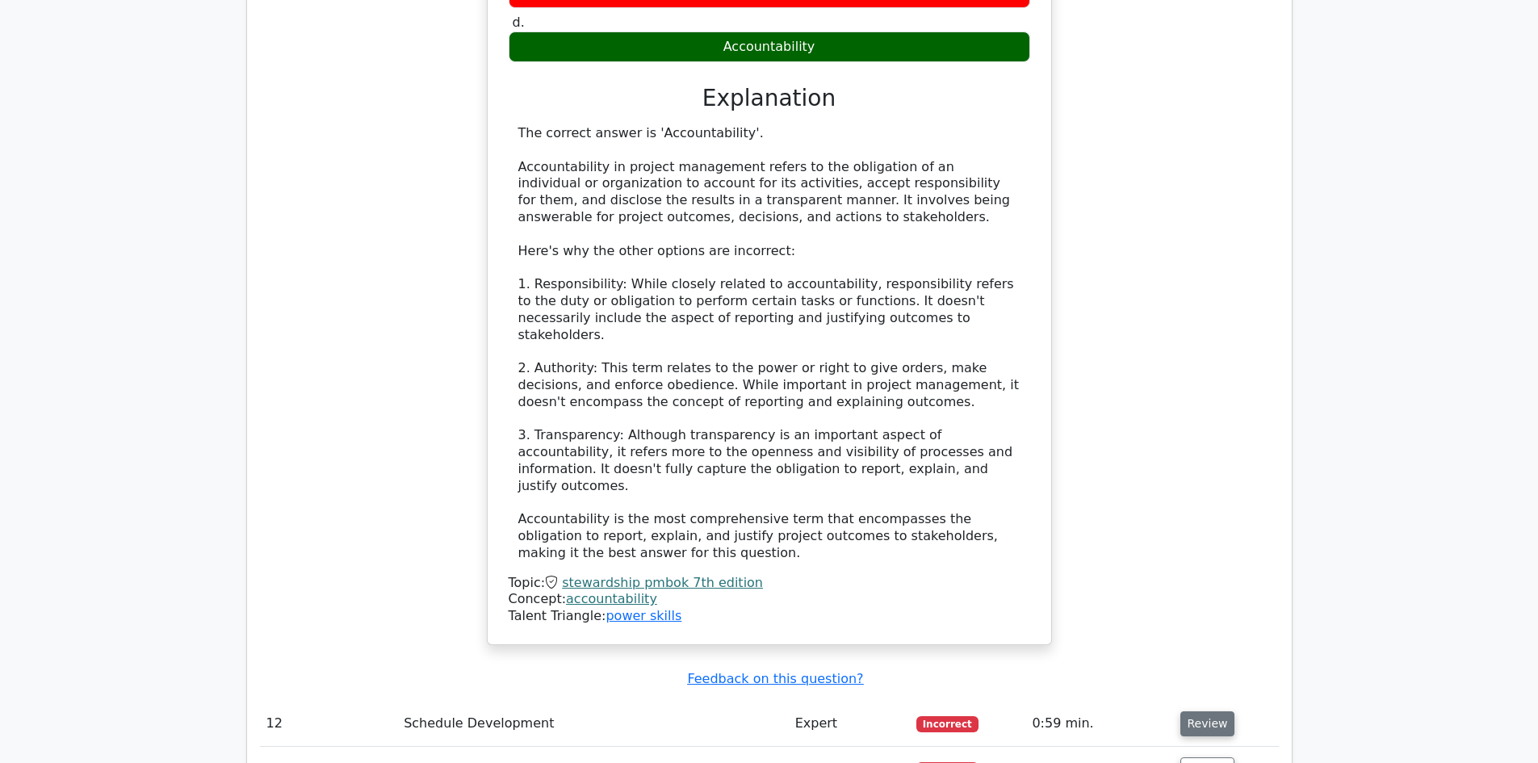
click at [1204, 711] on button "Review" at bounding box center [1207, 723] width 55 height 25
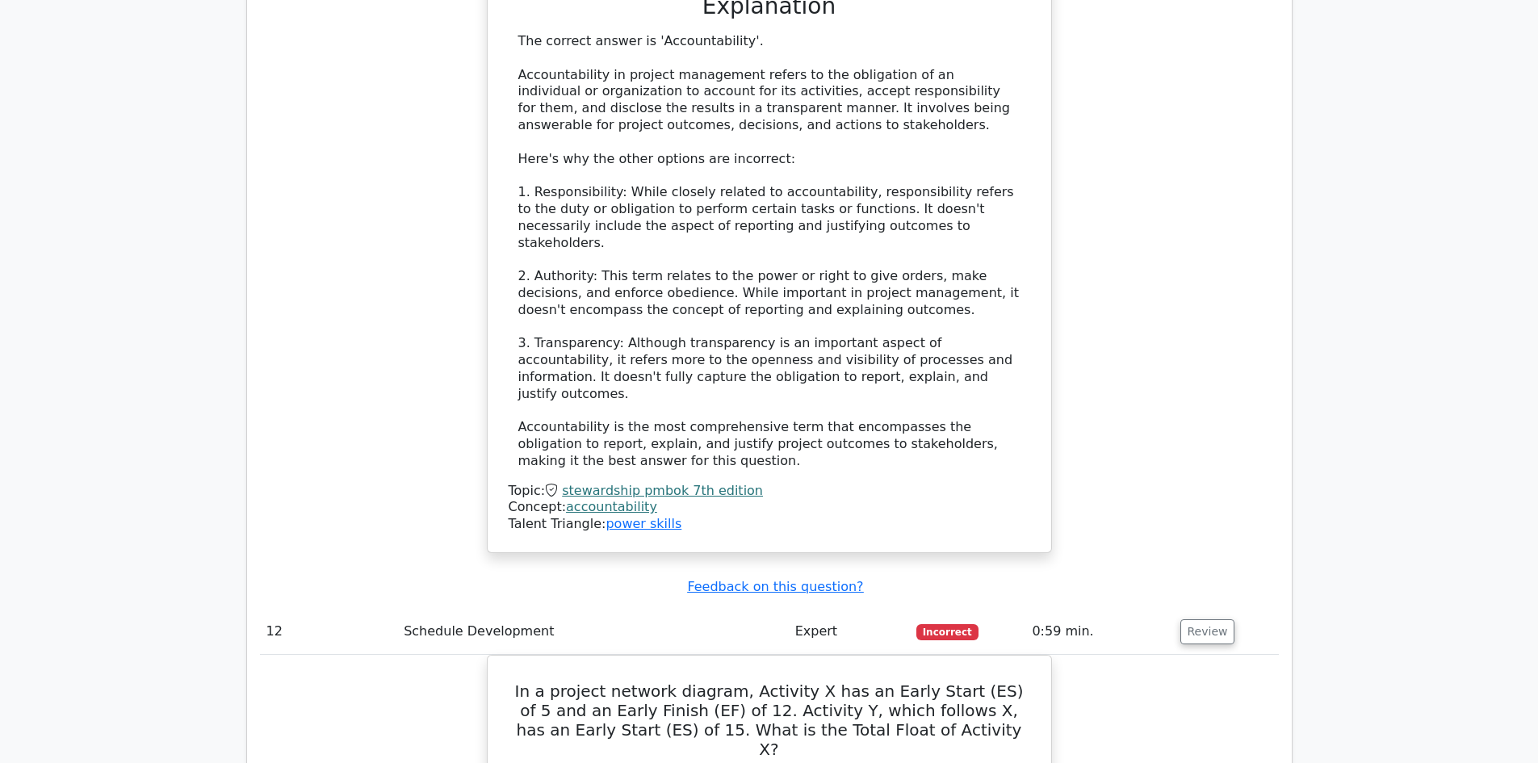
scroll to position [8155, 0]
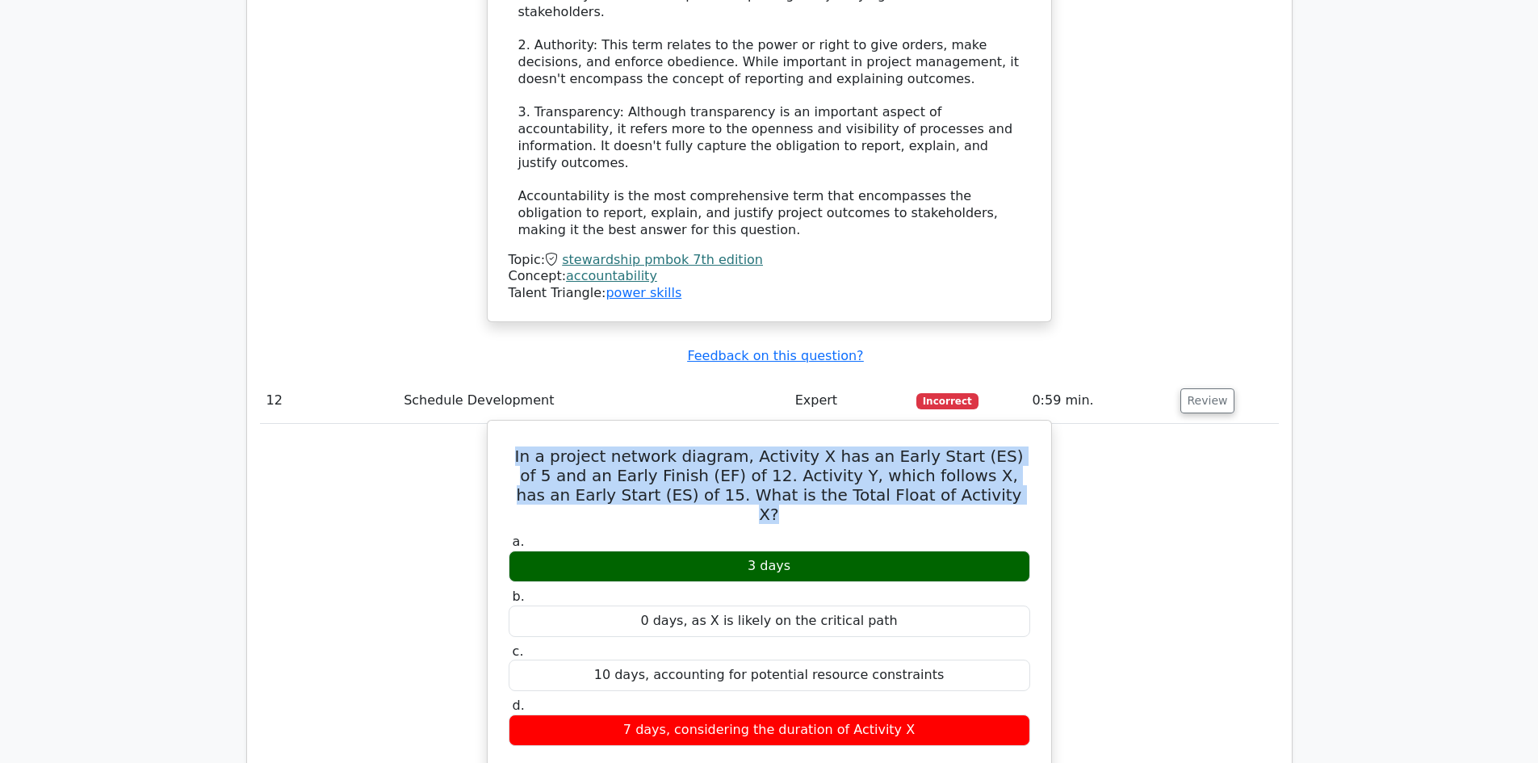
drag, startPoint x: 503, startPoint y: 126, endPoint x: 948, endPoint y: 165, distance: 446.6
copy h5 "In a project network diagram, Activity X has an Early Start (ES) of 5 and an Ea…"
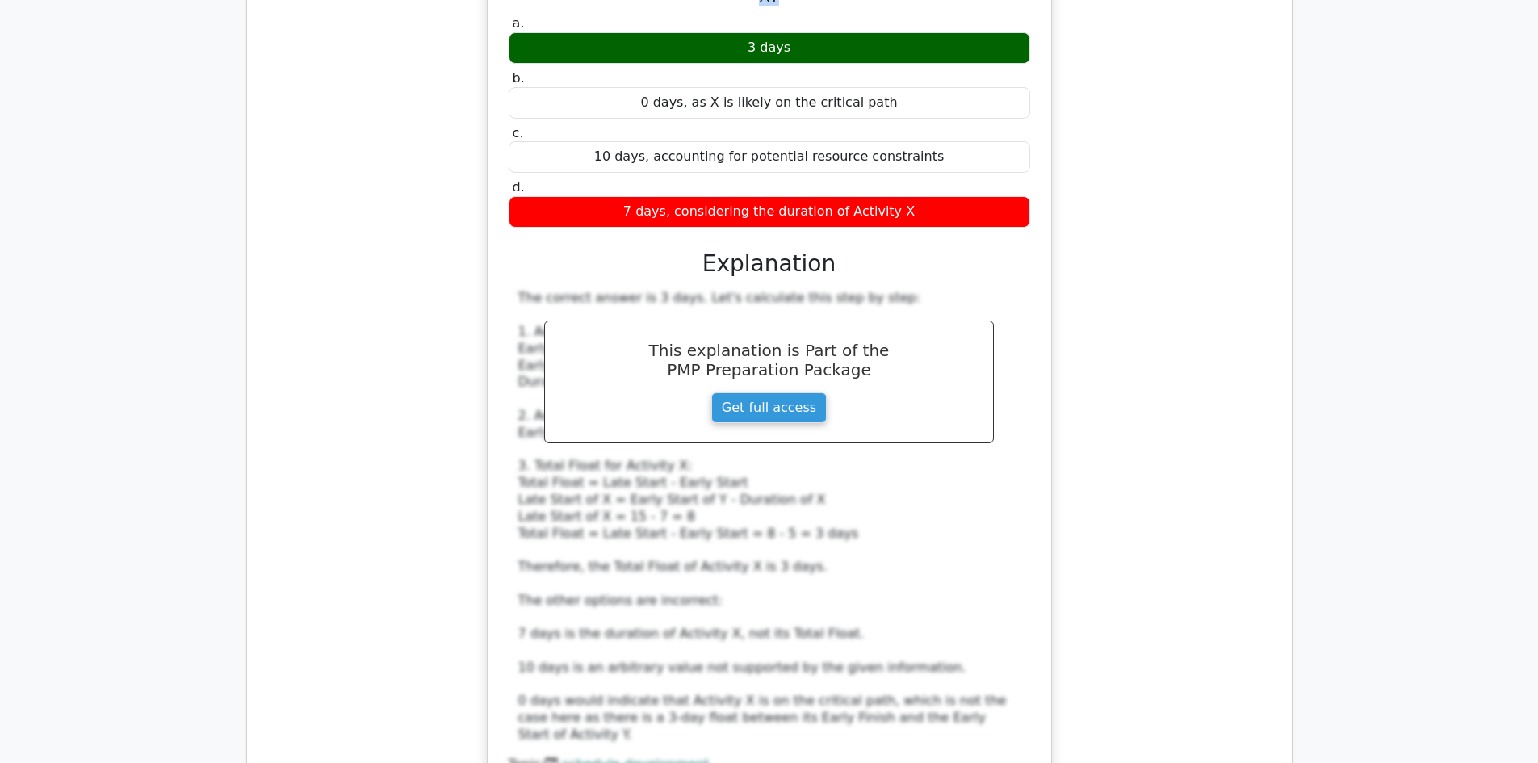
scroll to position [8801, 0]
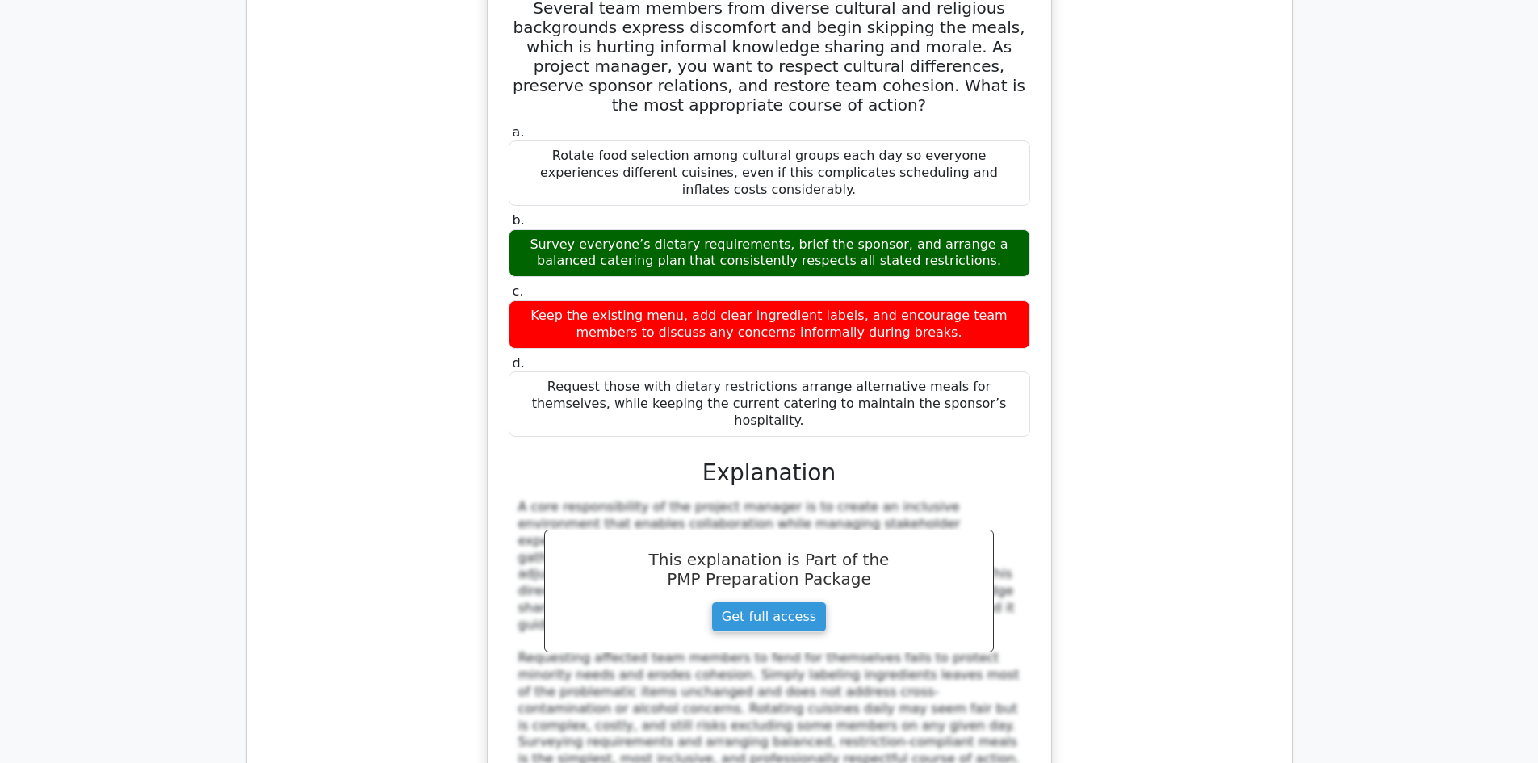
scroll to position [9770, 0]
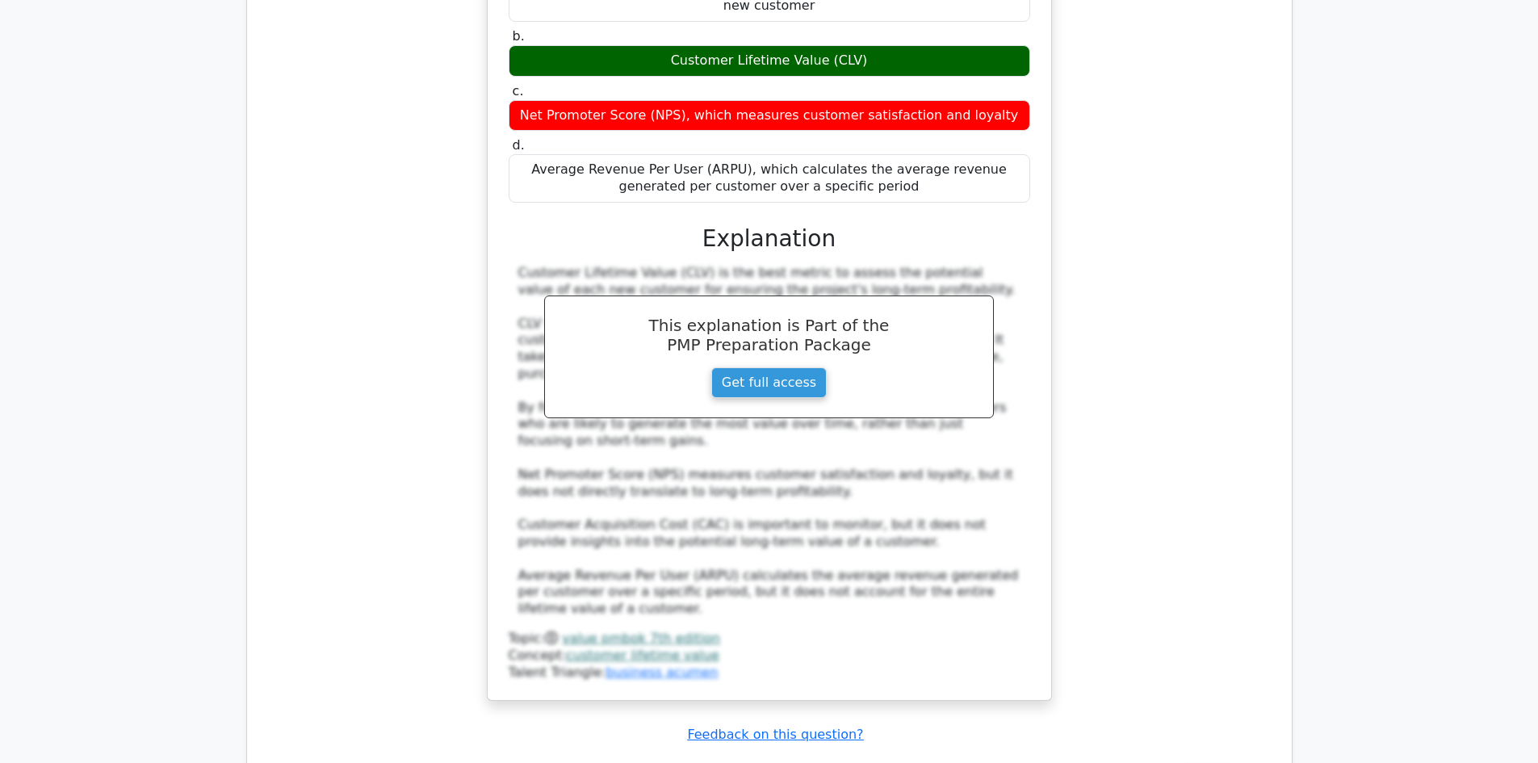
scroll to position [10981, 0]
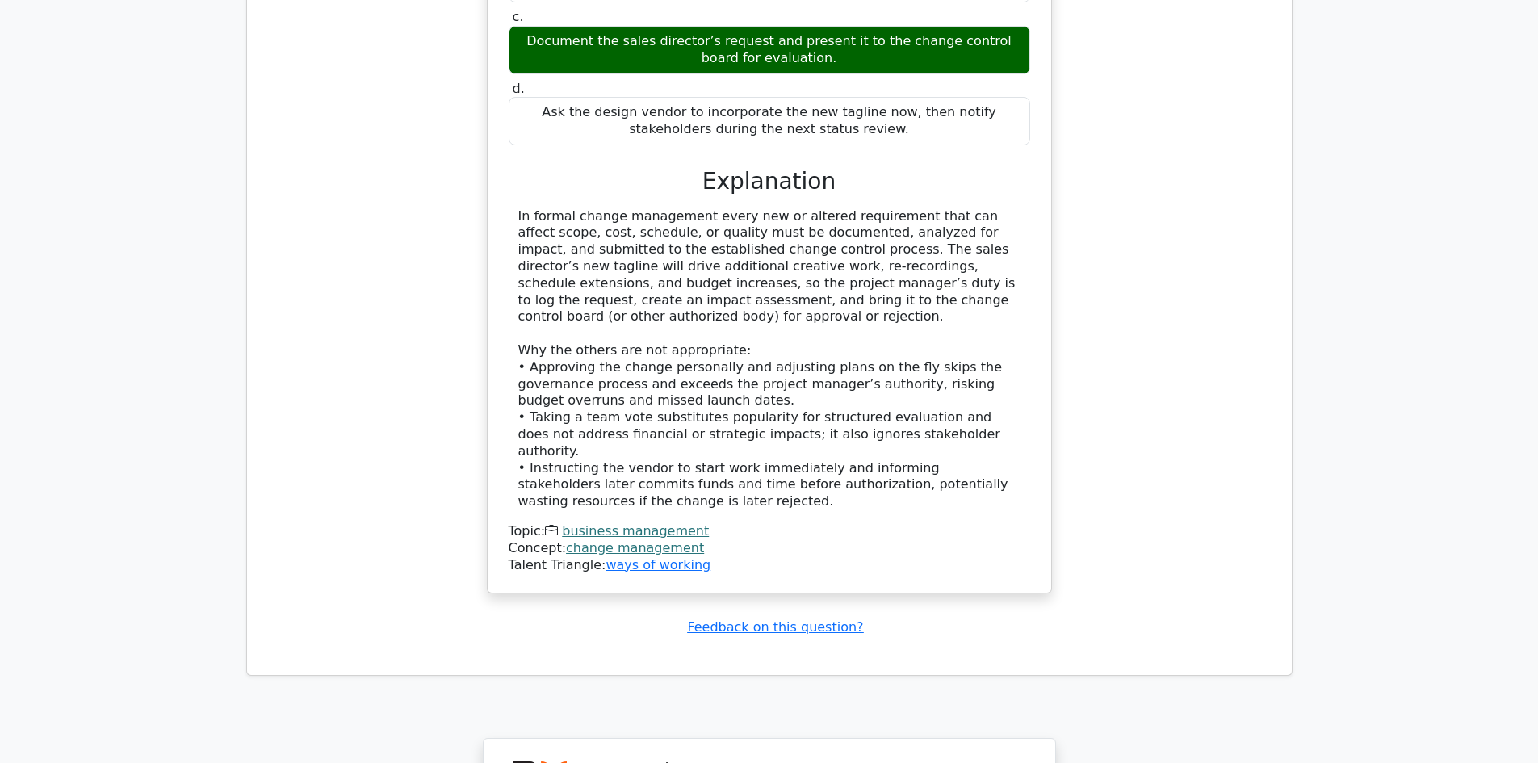
scroll to position [12312, 0]
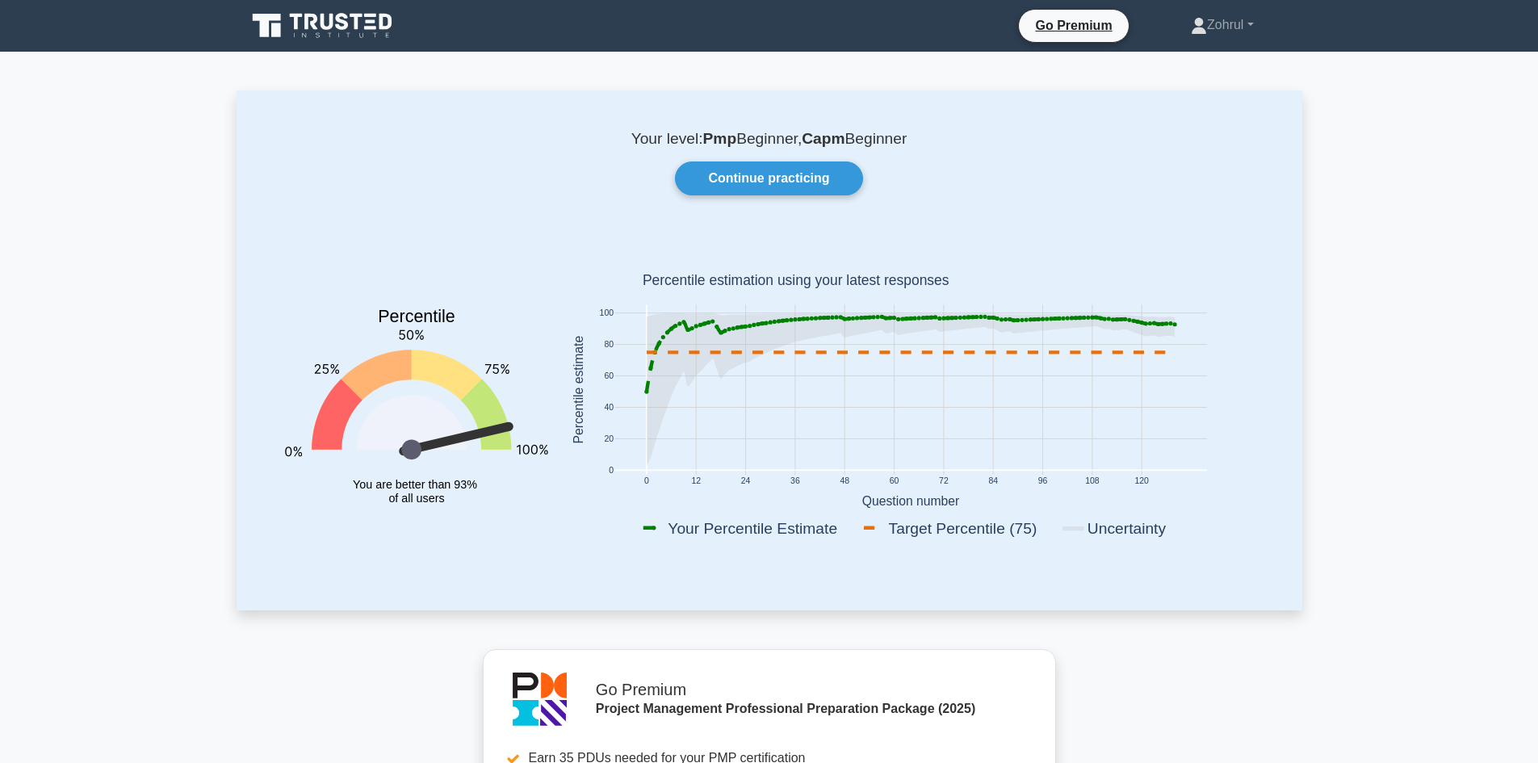
drag, startPoint x: 482, startPoint y: 430, endPoint x: 468, endPoint y: 409, distance: 25.1
click at [468, 409] on icon "Percentile You are better than 93% of all users" at bounding box center [416, 392] width 263 height 317
drag, startPoint x: 805, startPoint y: 133, endPoint x: 845, endPoint y: 141, distance: 41.2
click at [845, 141] on b "Capm" at bounding box center [823, 138] width 43 height 17
copy b "Capm"
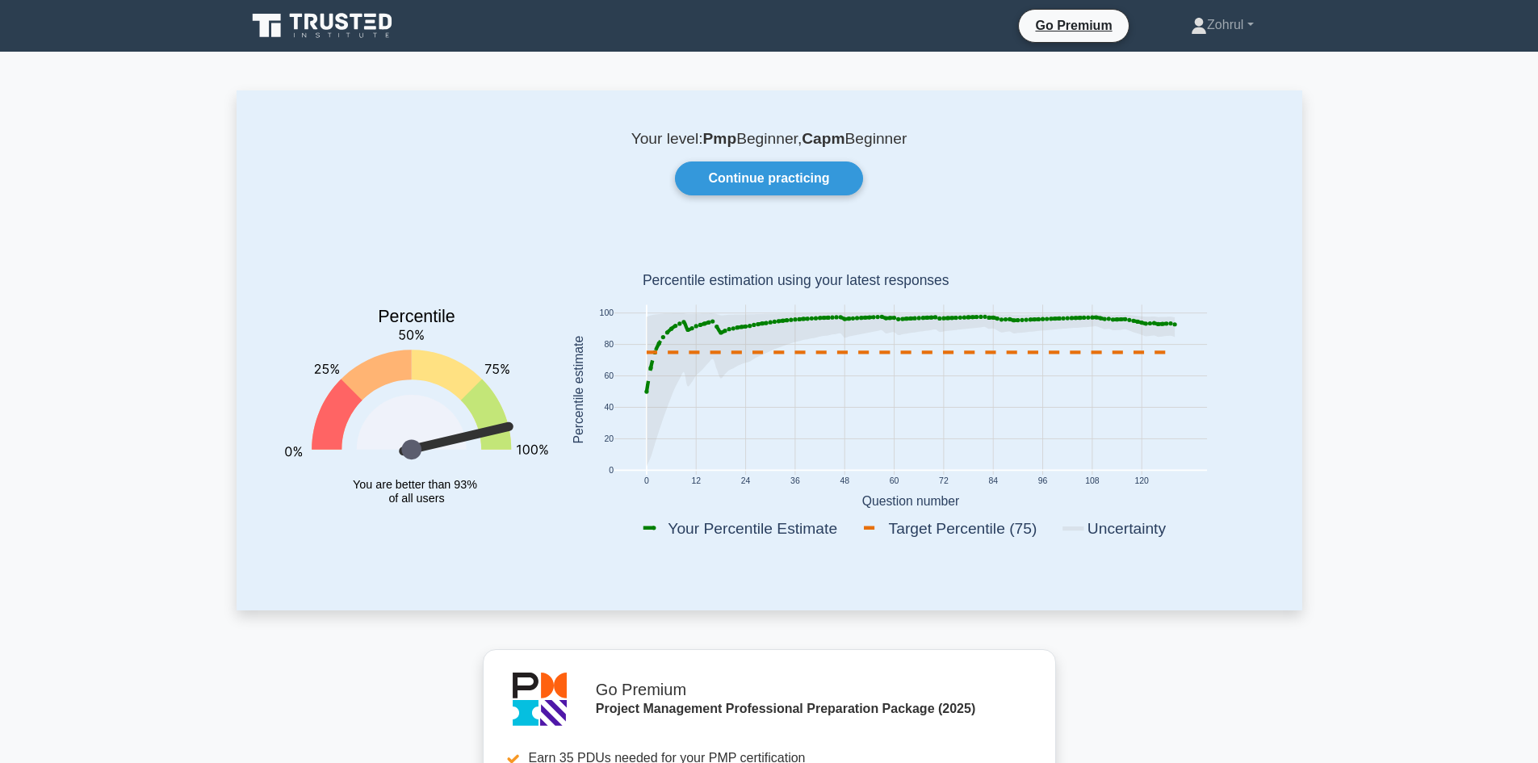
click at [974, 155] on div "Your level: Pmp Beginner, Capm Beginner Continue practicing Percentile You are …" at bounding box center [770, 349] width 1066 height 519
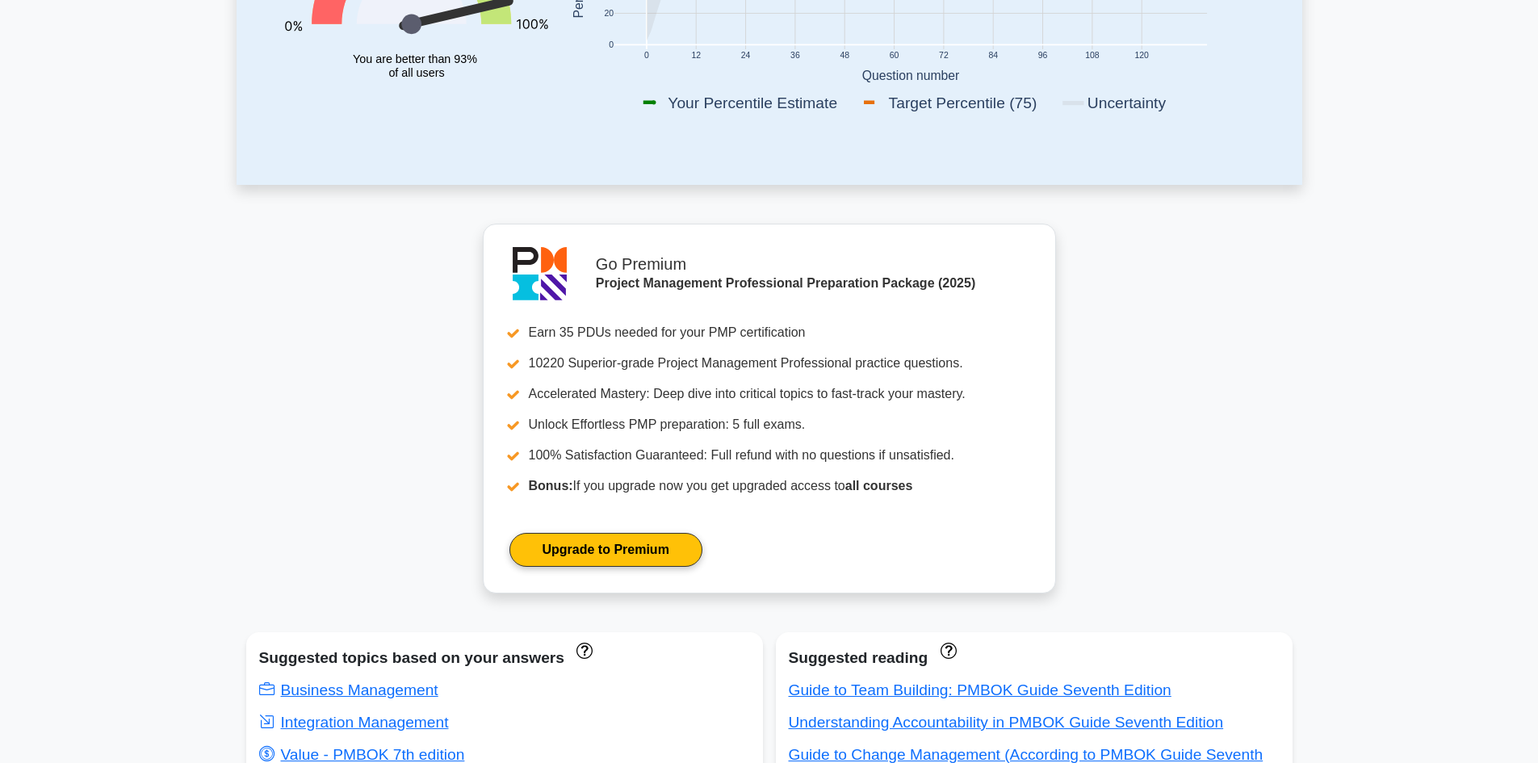
scroll to position [149, 0]
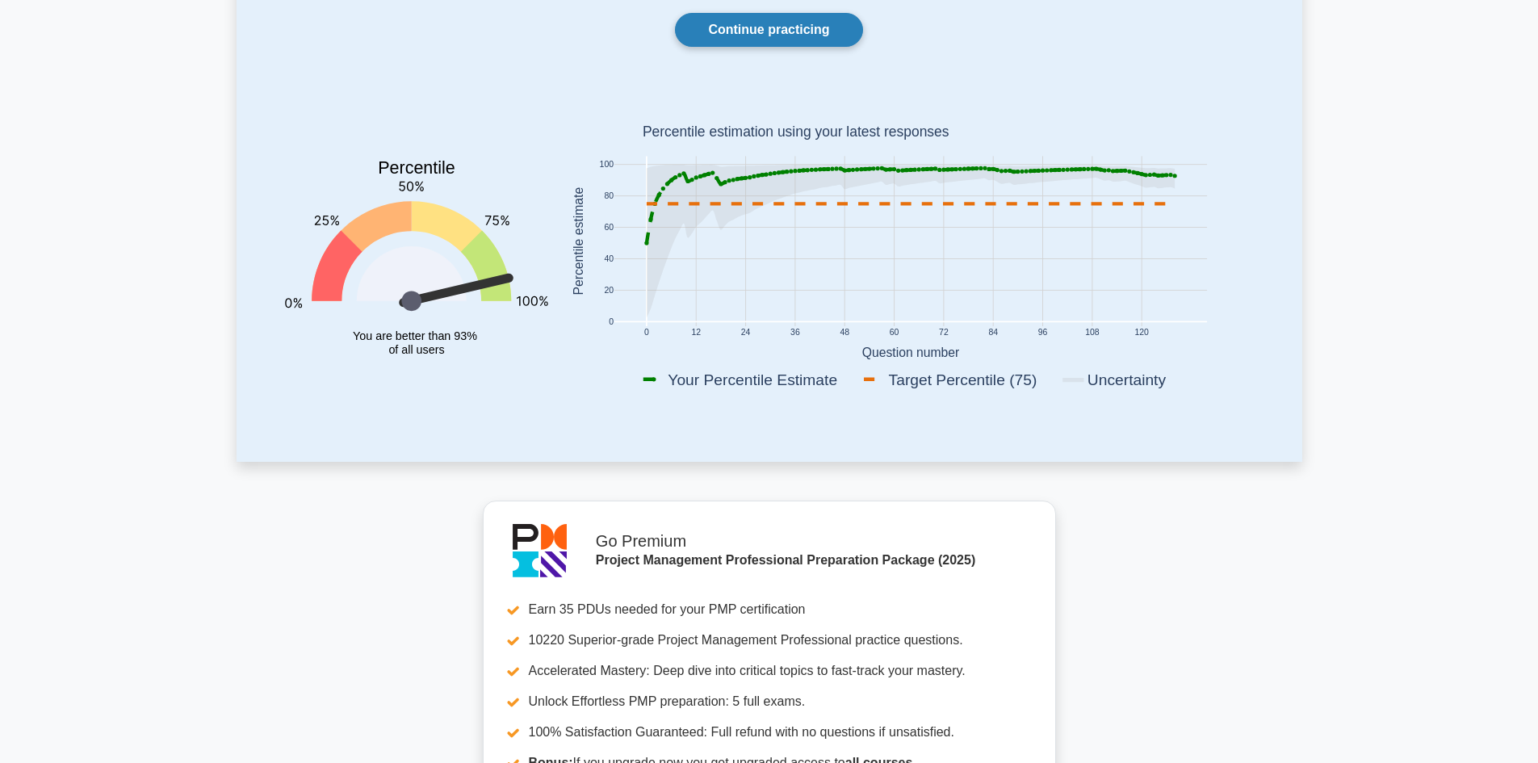
click at [783, 20] on link "Continue practicing" at bounding box center [768, 30] width 187 height 34
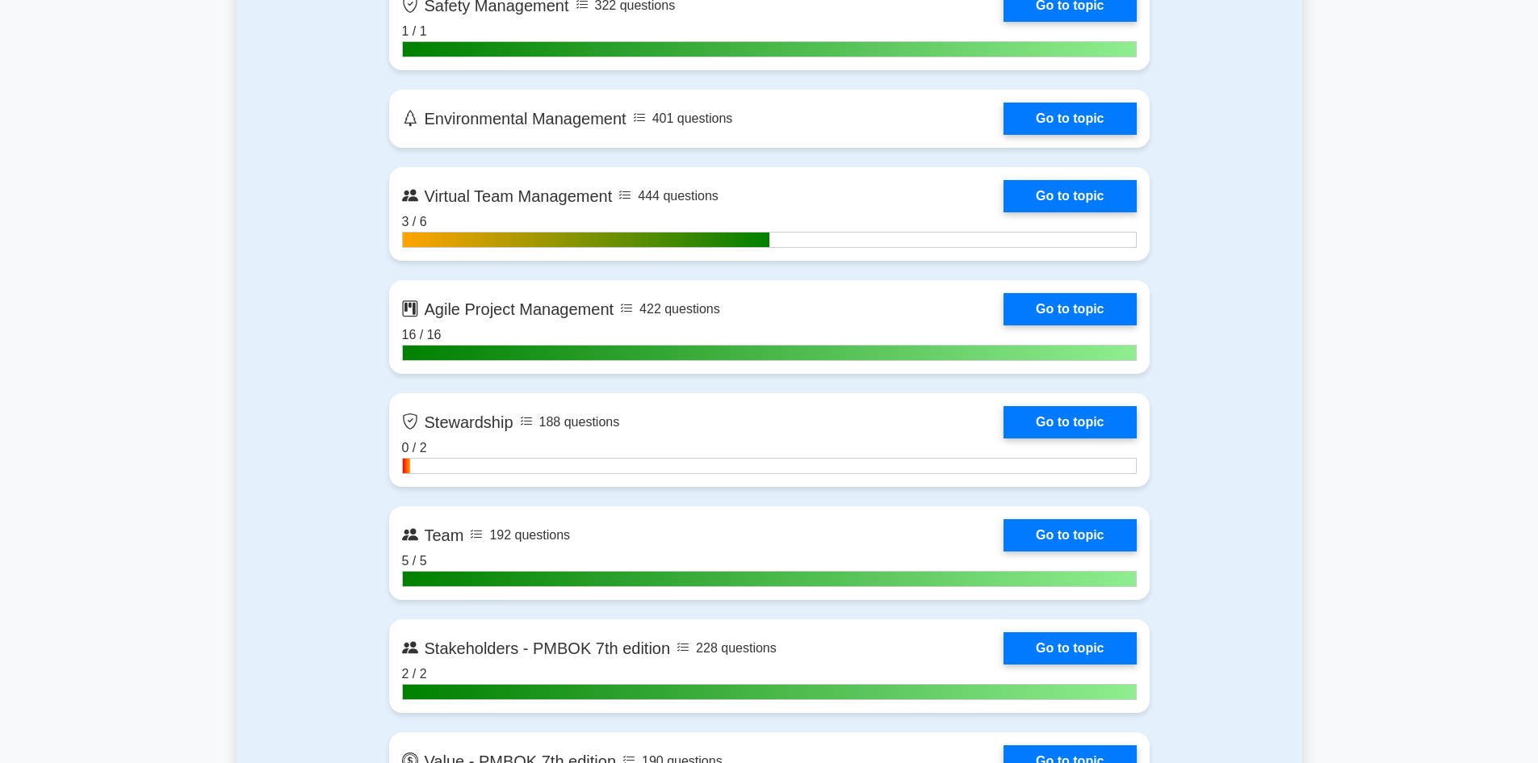
scroll to position [4170, 0]
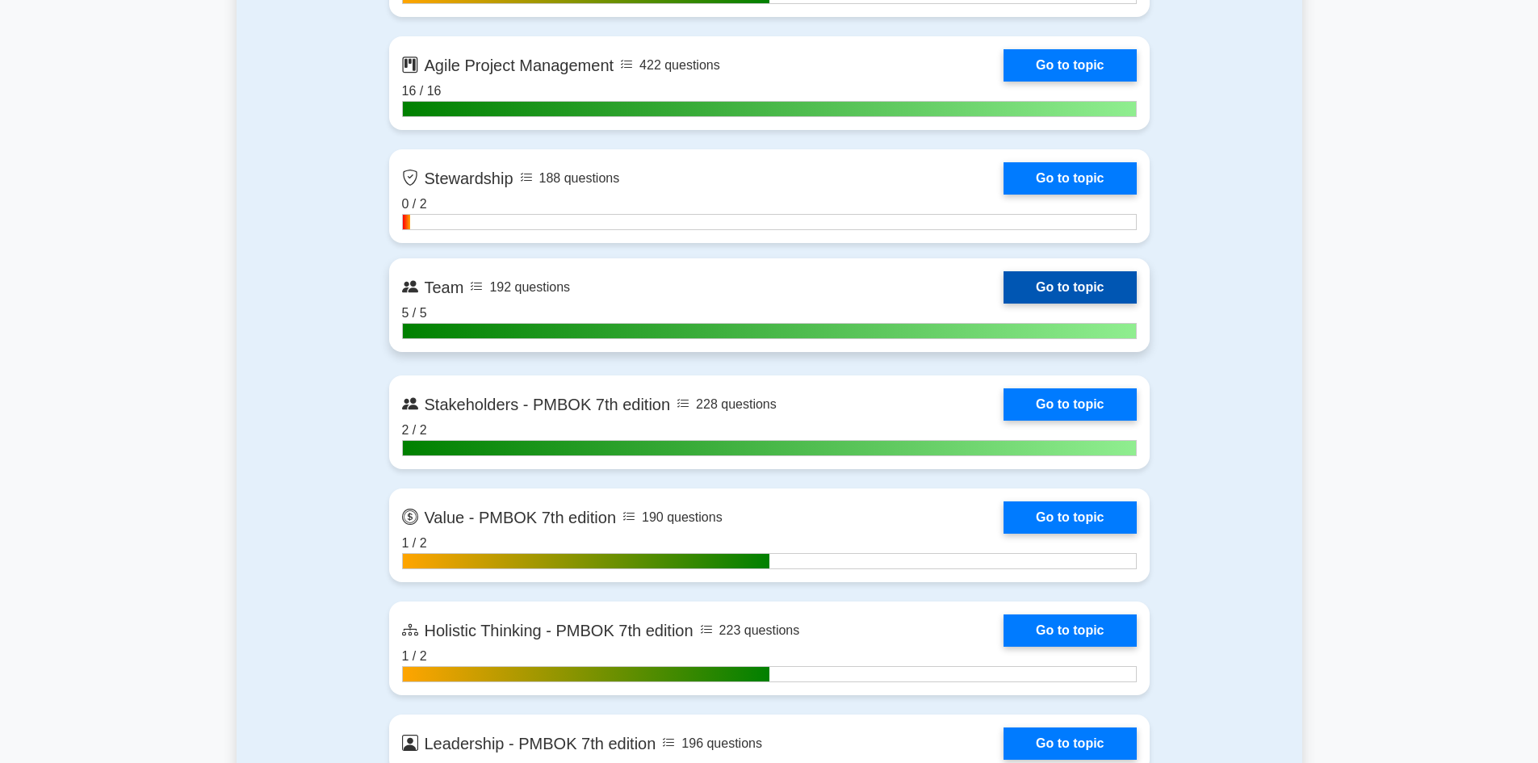
click at [1082, 287] on link "Go to topic" at bounding box center [1070, 287] width 132 height 32
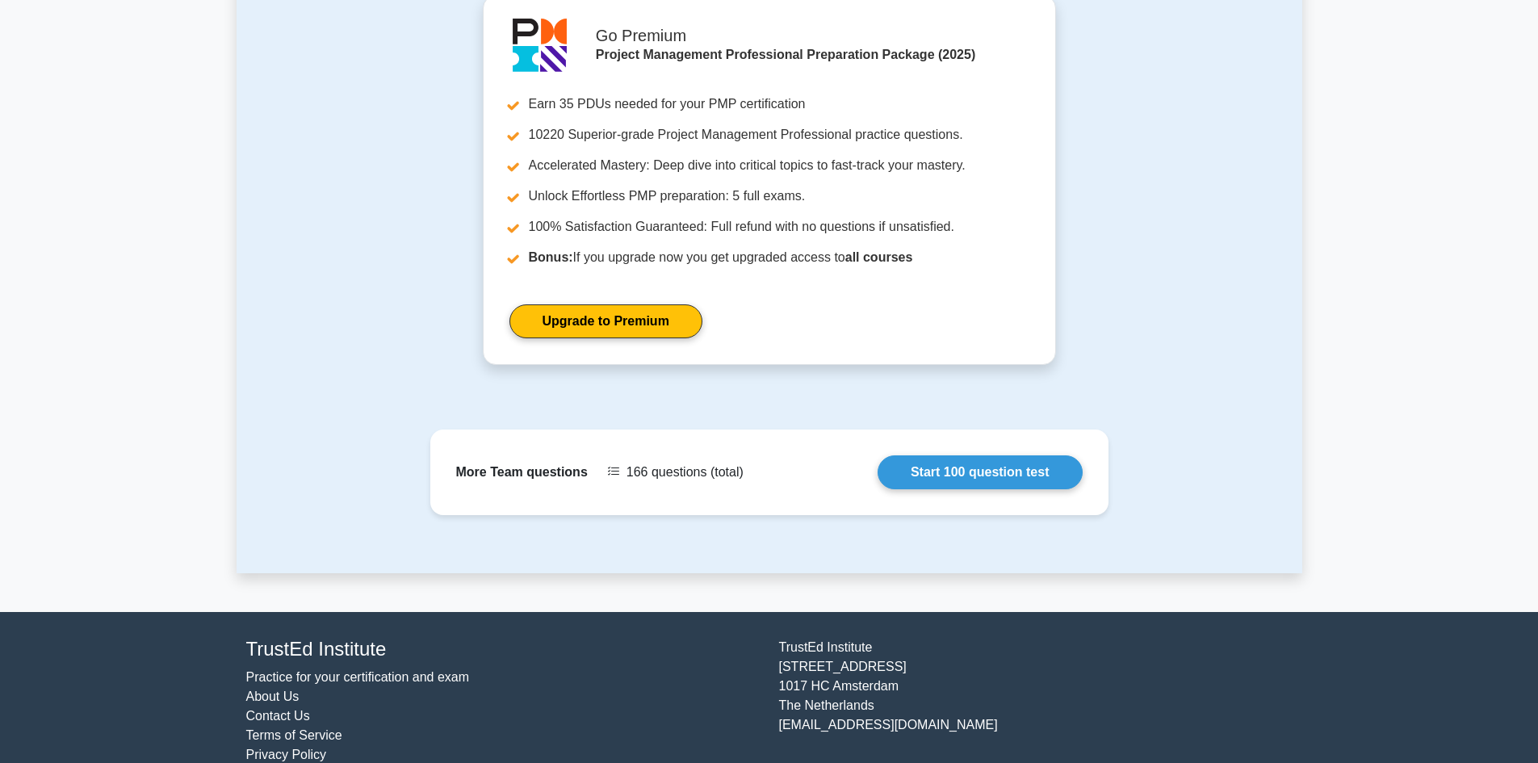
scroll to position [727, 0]
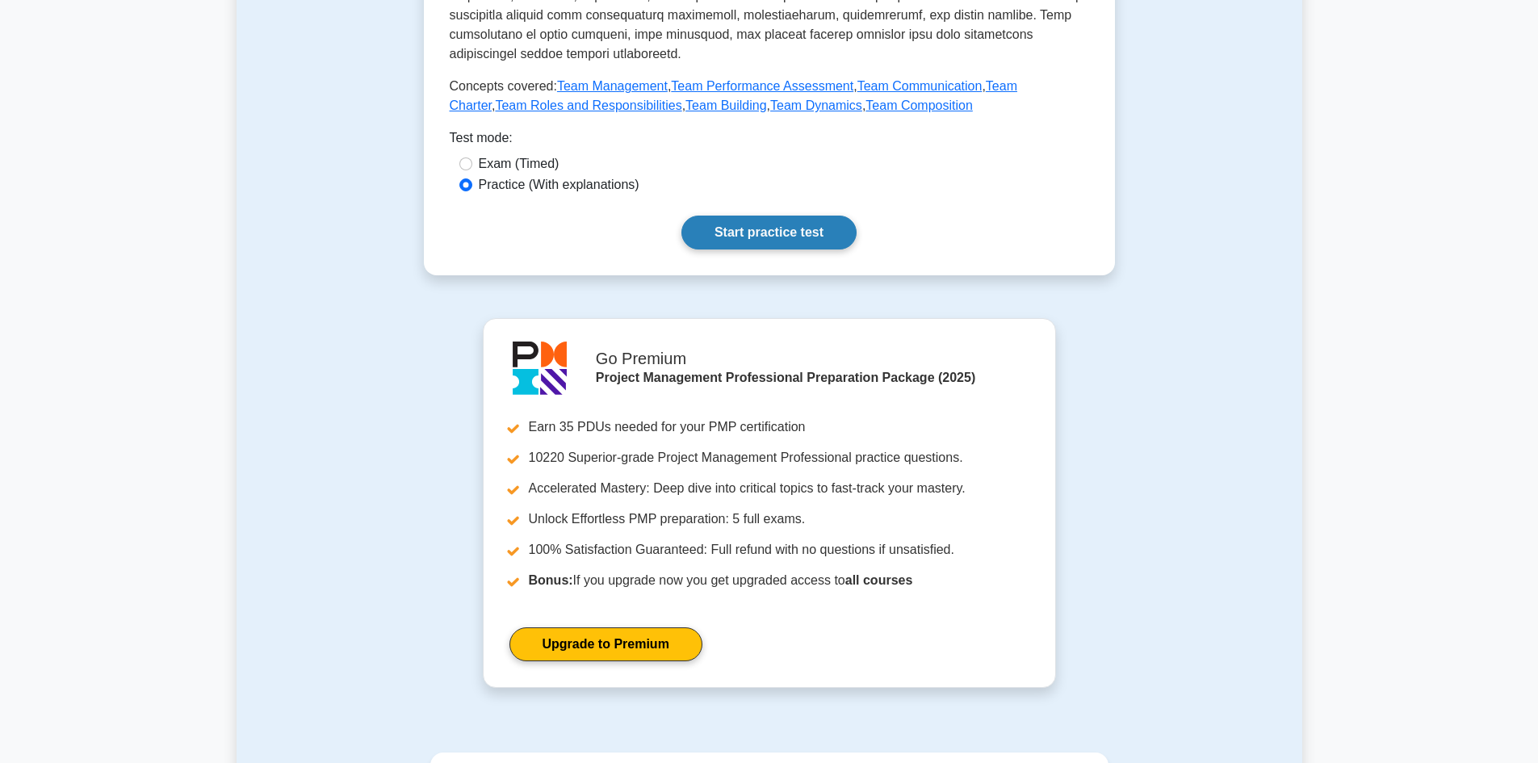
click at [776, 216] on link "Start practice test" at bounding box center [768, 233] width 175 height 34
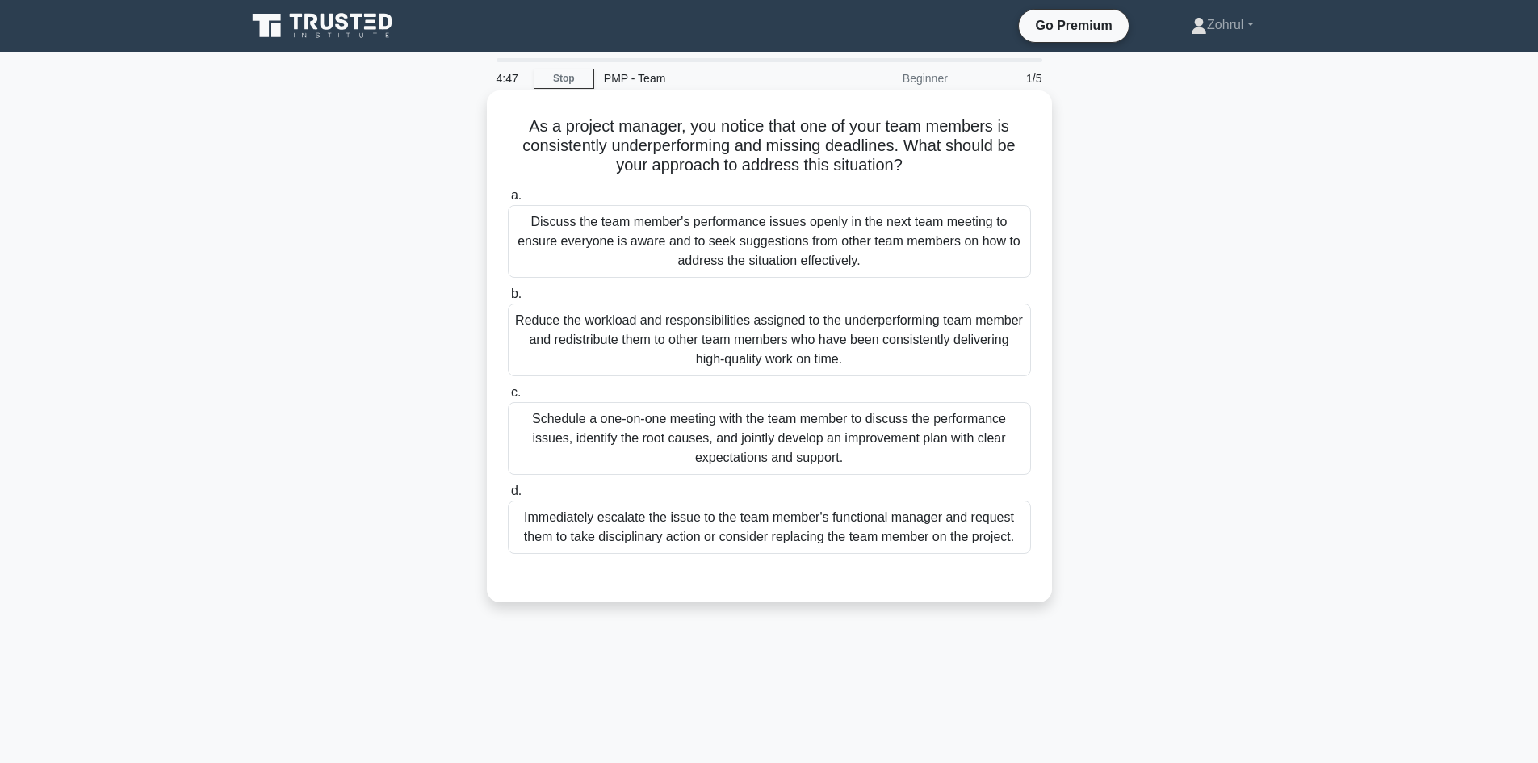
click at [883, 433] on div "Schedule a one-on-one meeting with the team member to discuss the performance i…" at bounding box center [769, 438] width 523 height 73
click at [508, 398] on input "c. Schedule a one-on-one meeting with the team member to discuss the performanc…" at bounding box center [508, 393] width 0 height 10
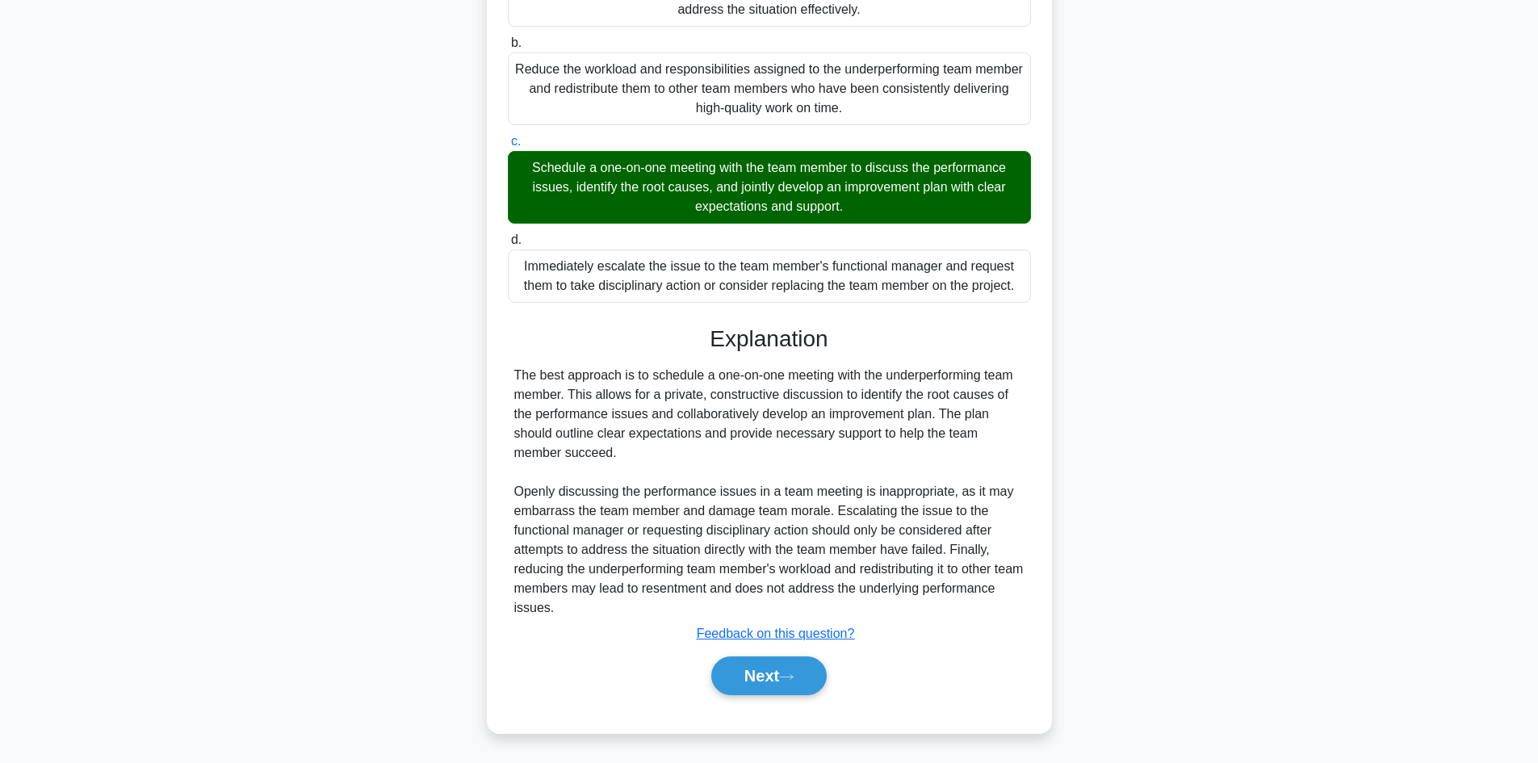
scroll to position [253, 0]
click at [761, 672] on button "Next" at bounding box center [768, 675] width 115 height 39
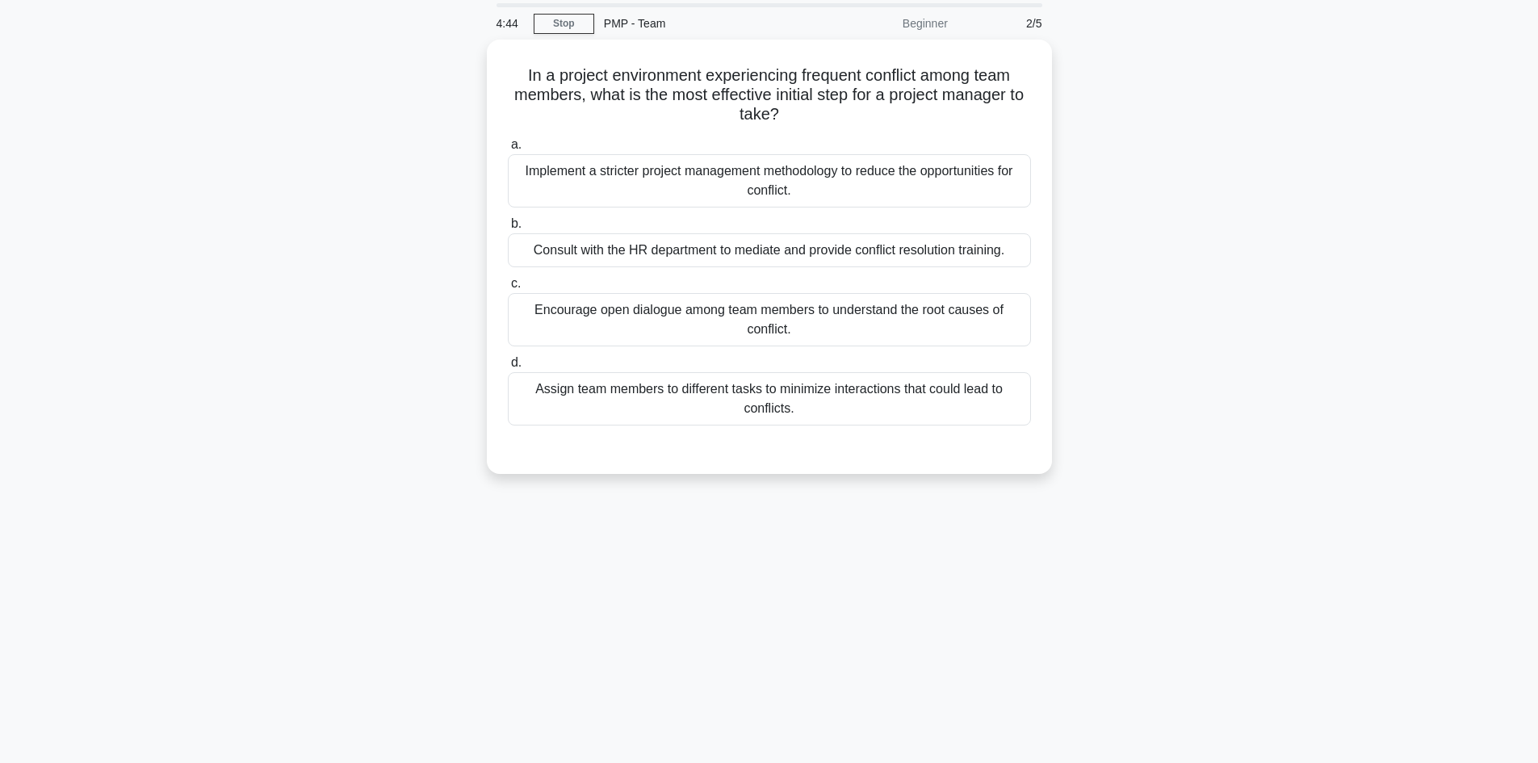
scroll to position [0, 0]
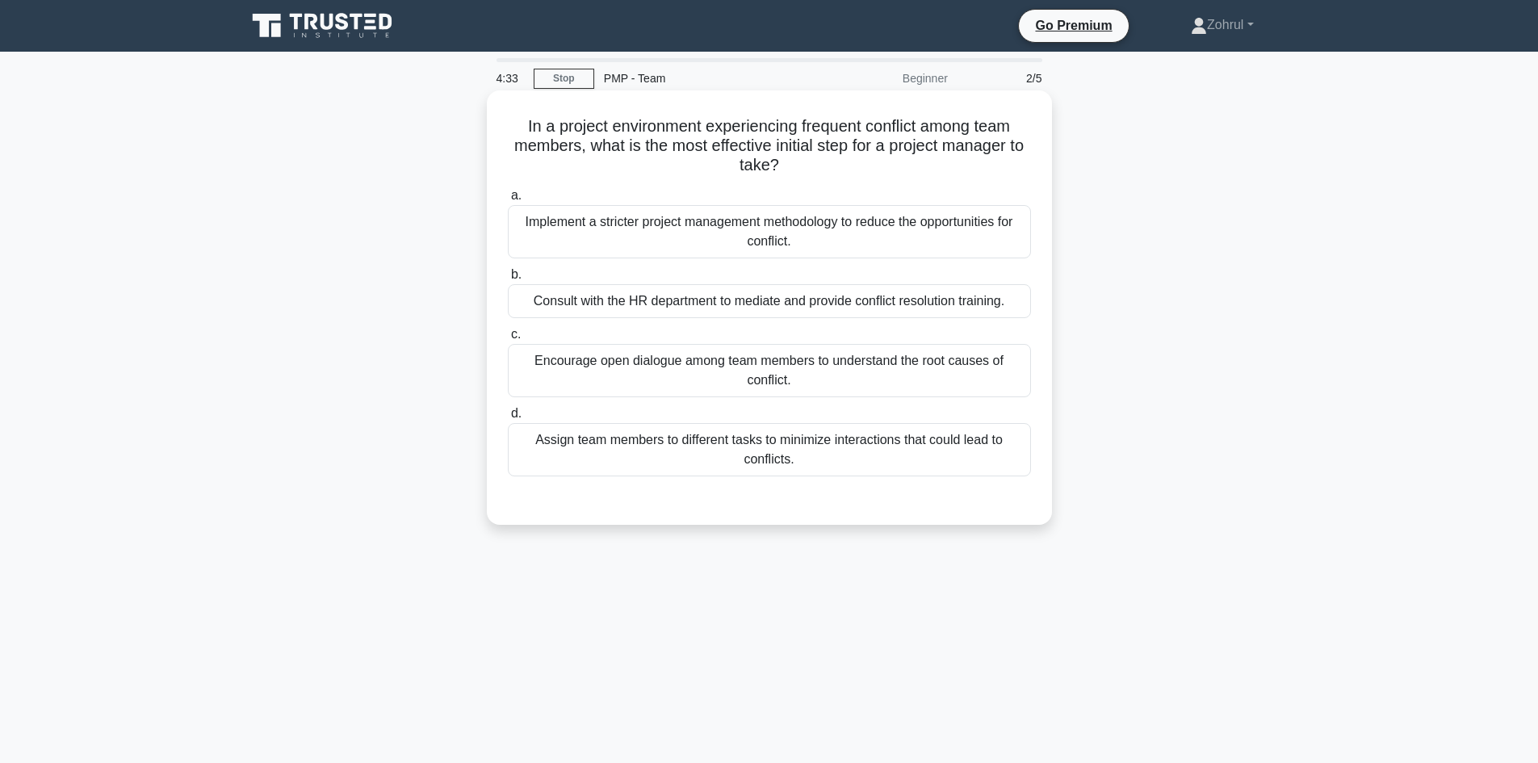
click at [718, 364] on div "Encourage open dialogue among team members to understand the root causes of con…" at bounding box center [769, 370] width 523 height 53
click at [508, 340] on input "c. Encourage open dialogue among team members to understand the root causes of …" at bounding box center [508, 334] width 0 height 10
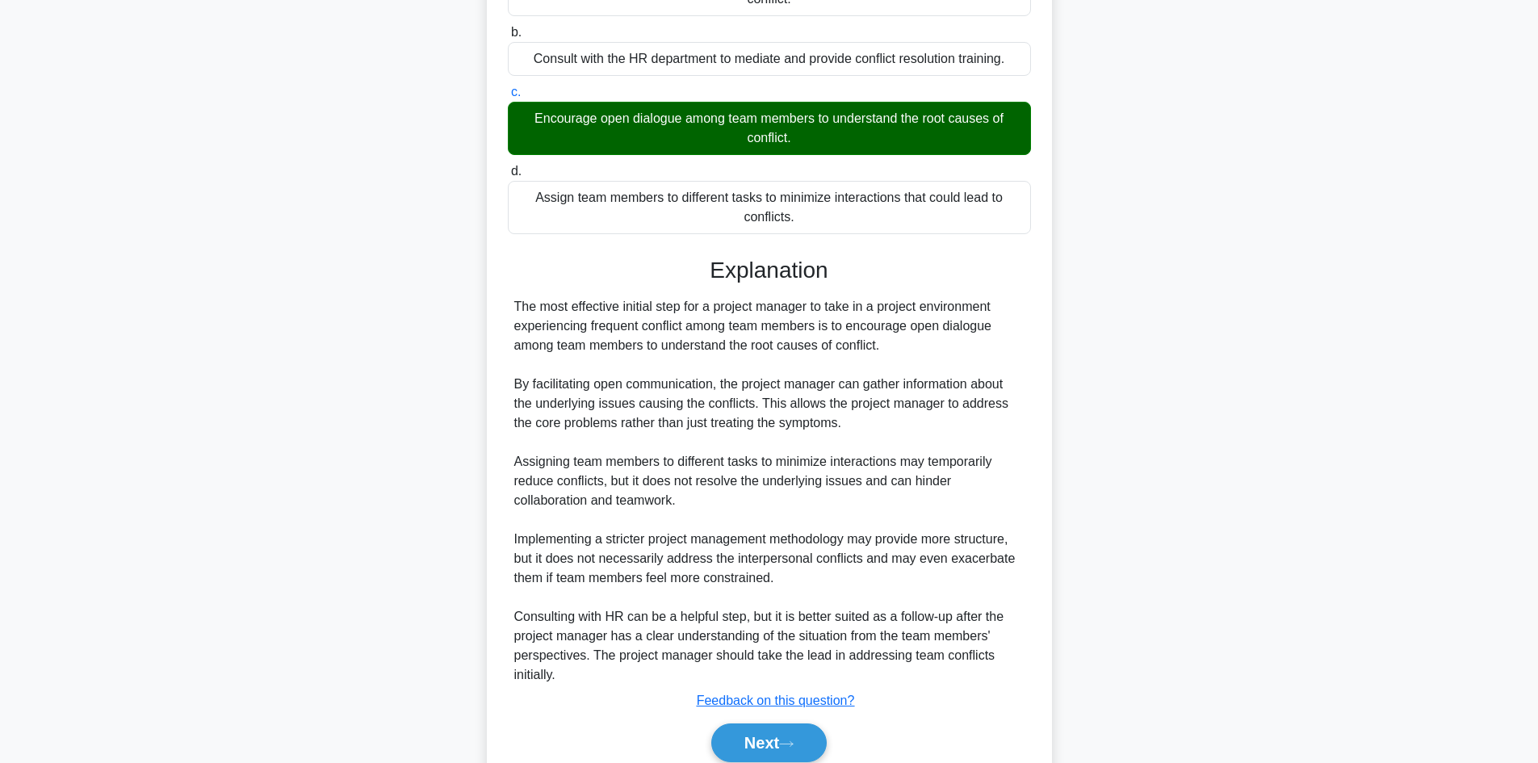
scroll to position [311, 0]
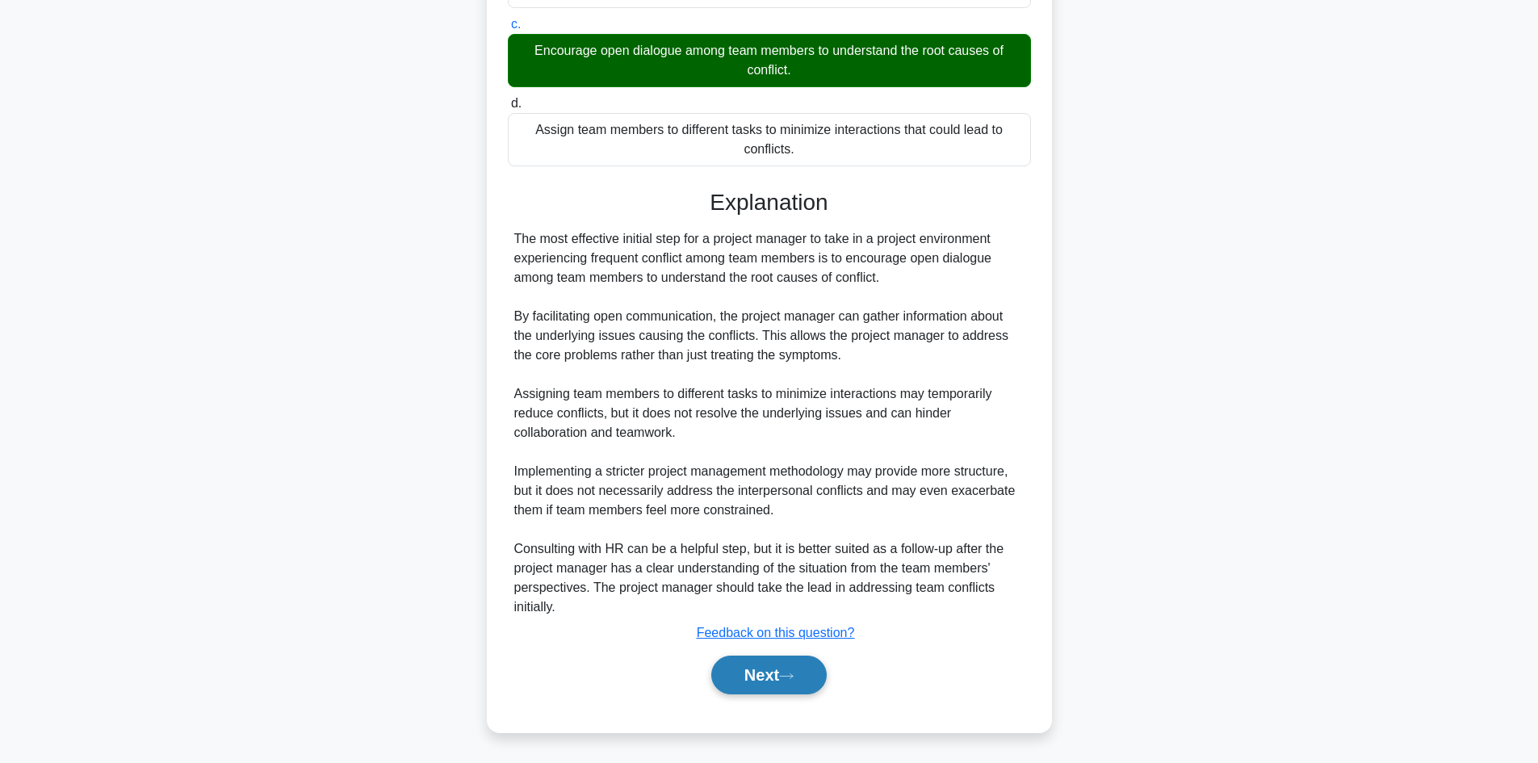
click at [780, 676] on button "Next" at bounding box center [768, 675] width 115 height 39
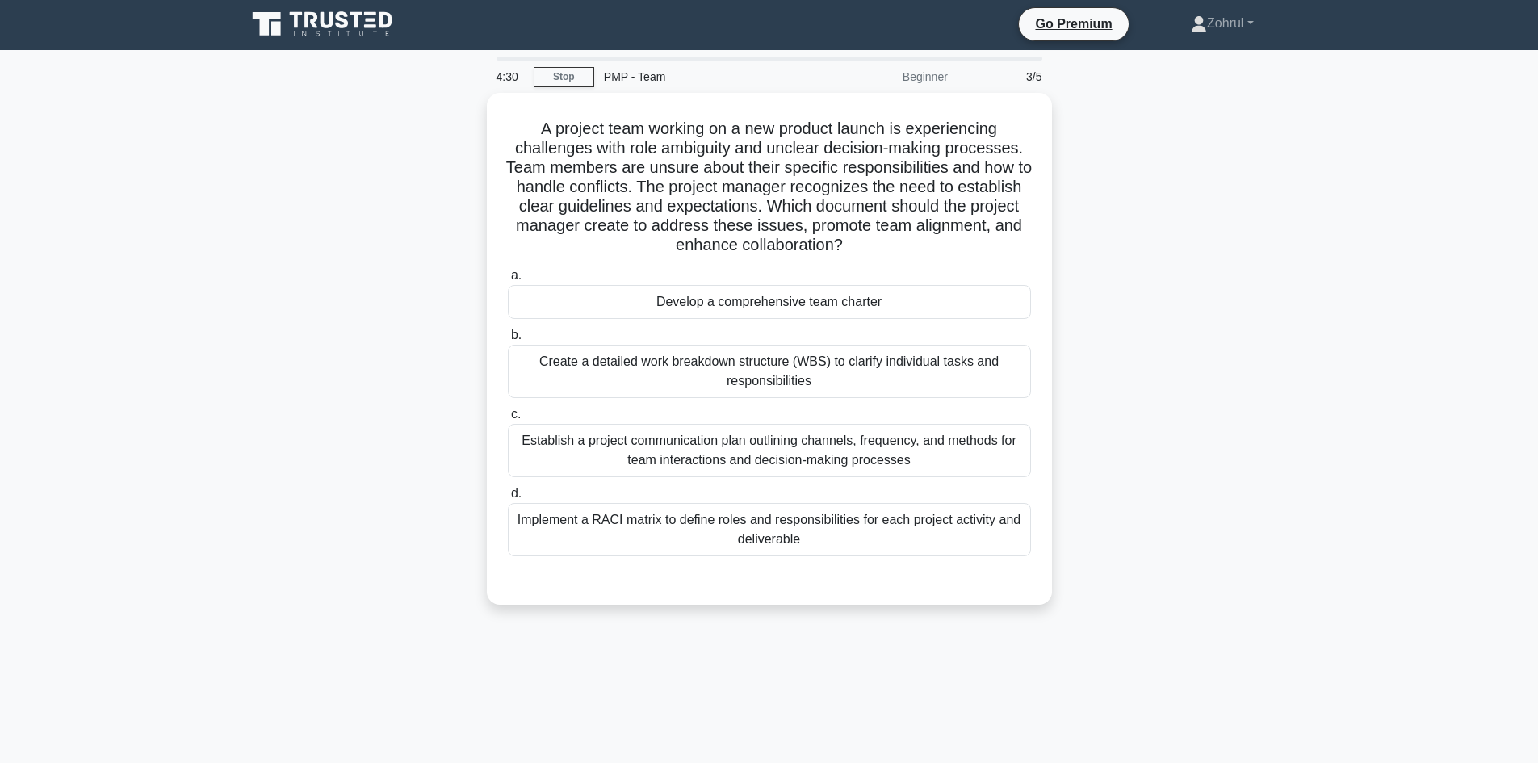
scroll to position [0, 0]
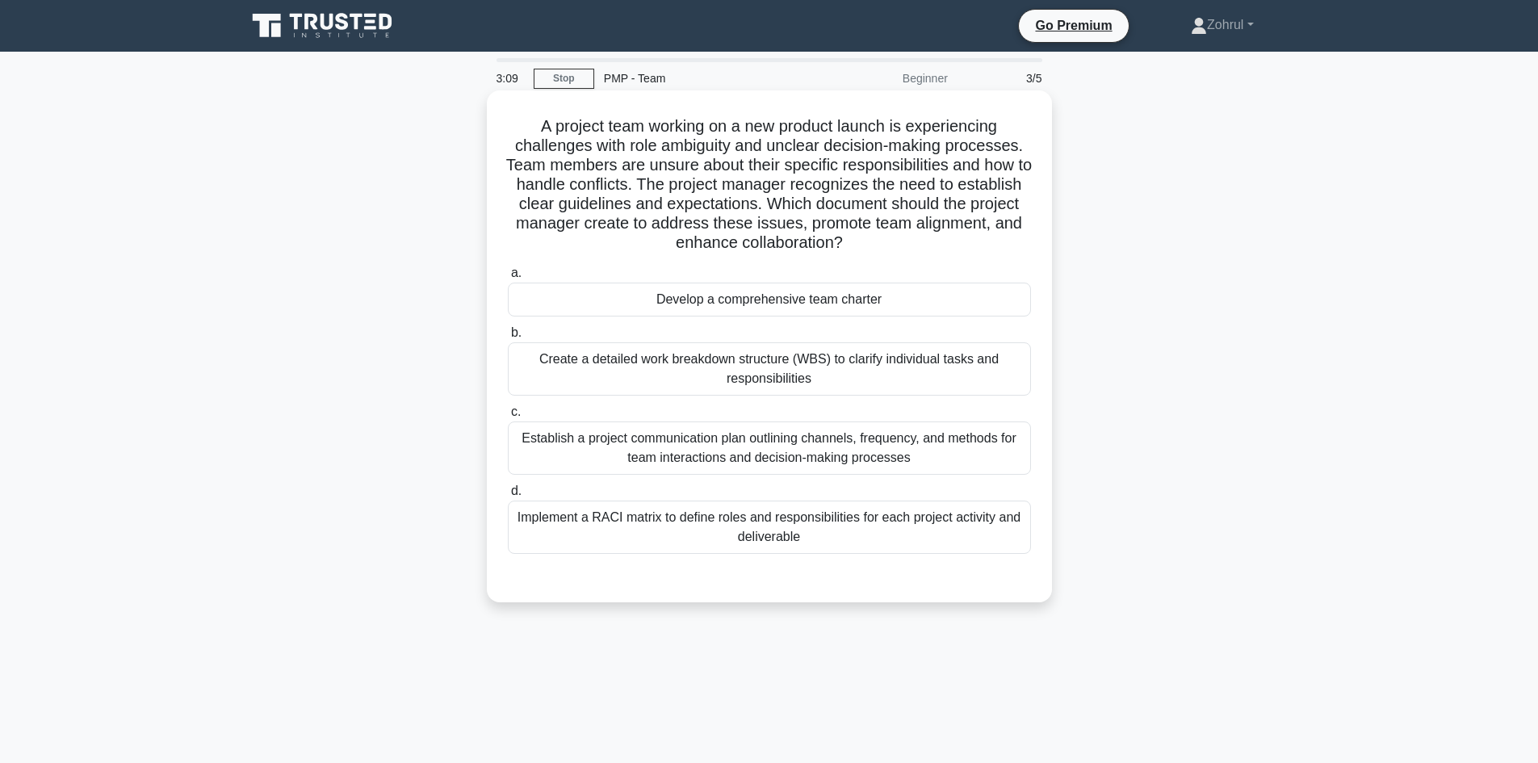
click at [853, 308] on div "Develop a comprehensive team charter" at bounding box center [769, 300] width 523 height 34
click at [508, 279] on input "a. Develop a comprehensive team charter" at bounding box center [508, 273] width 0 height 10
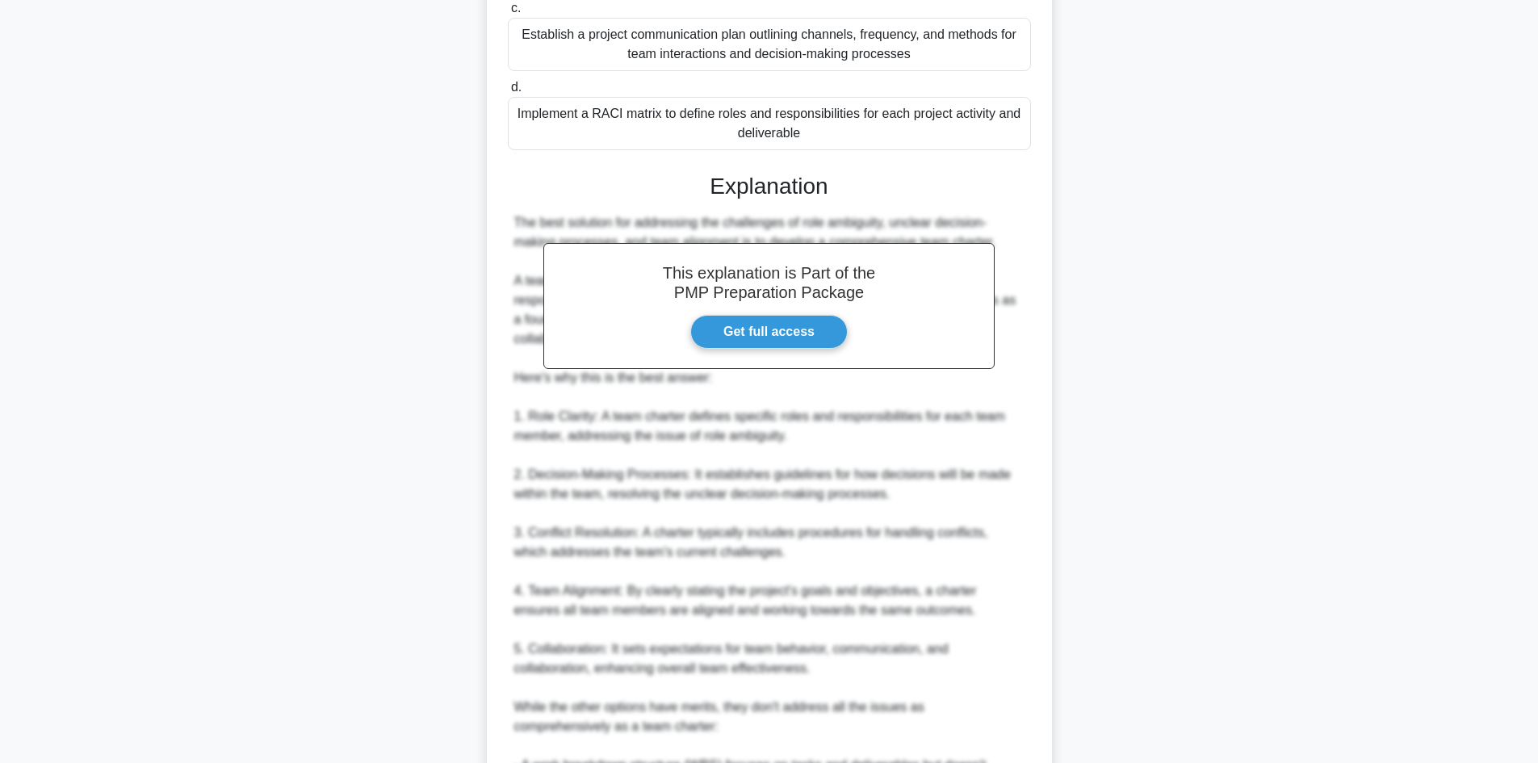
scroll to position [757, 0]
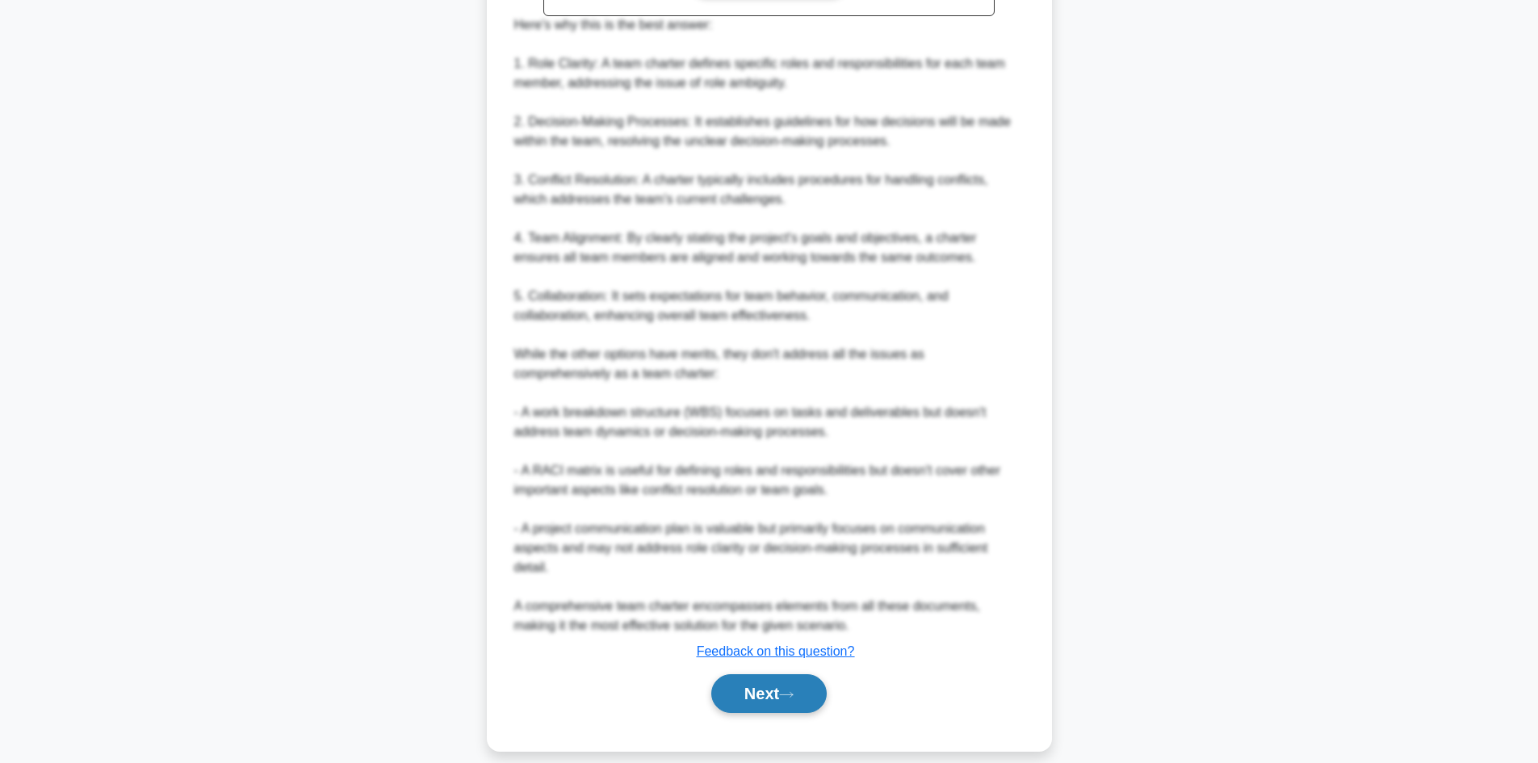
click at [750, 674] on button "Next" at bounding box center [768, 693] width 115 height 39
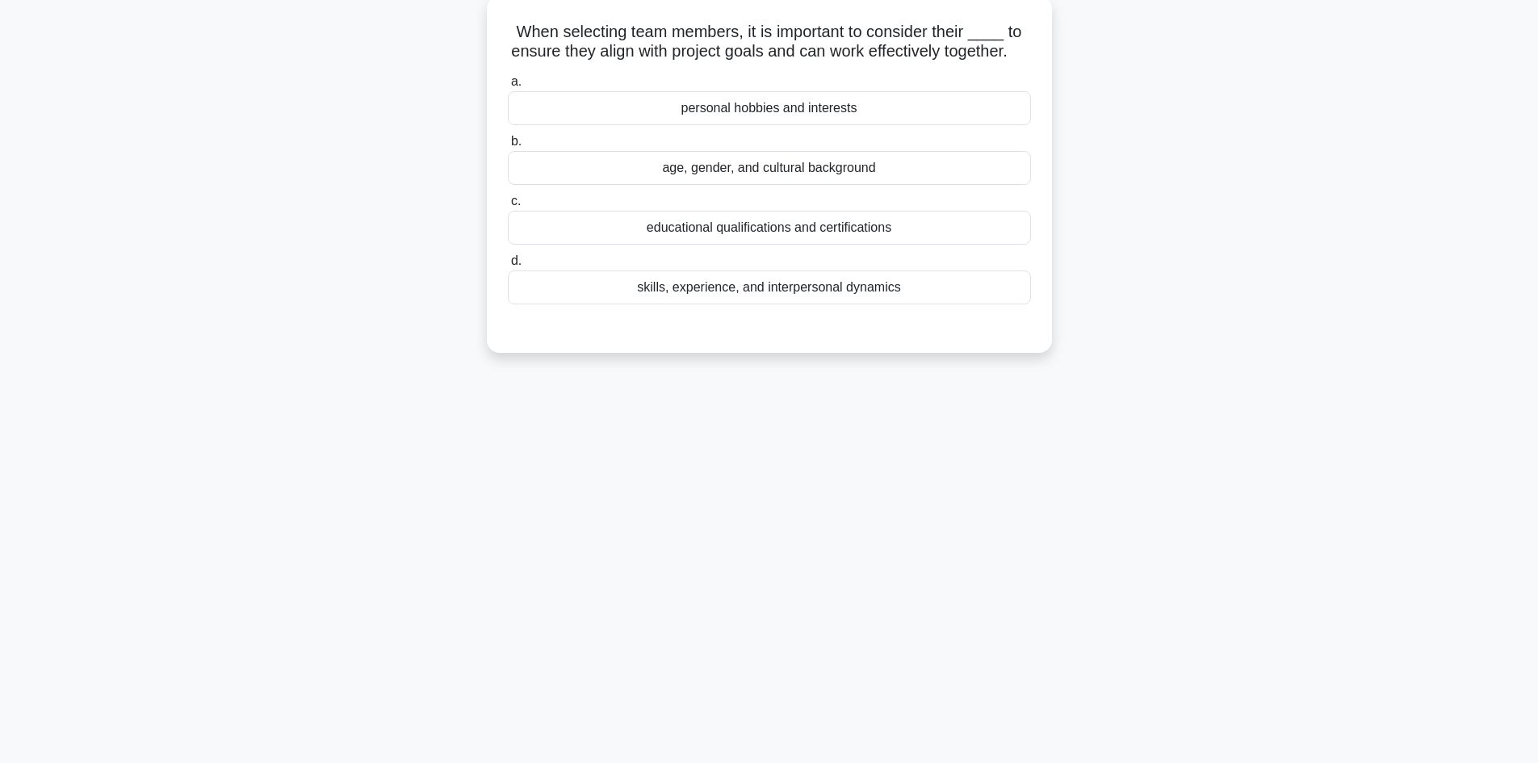
scroll to position [0, 0]
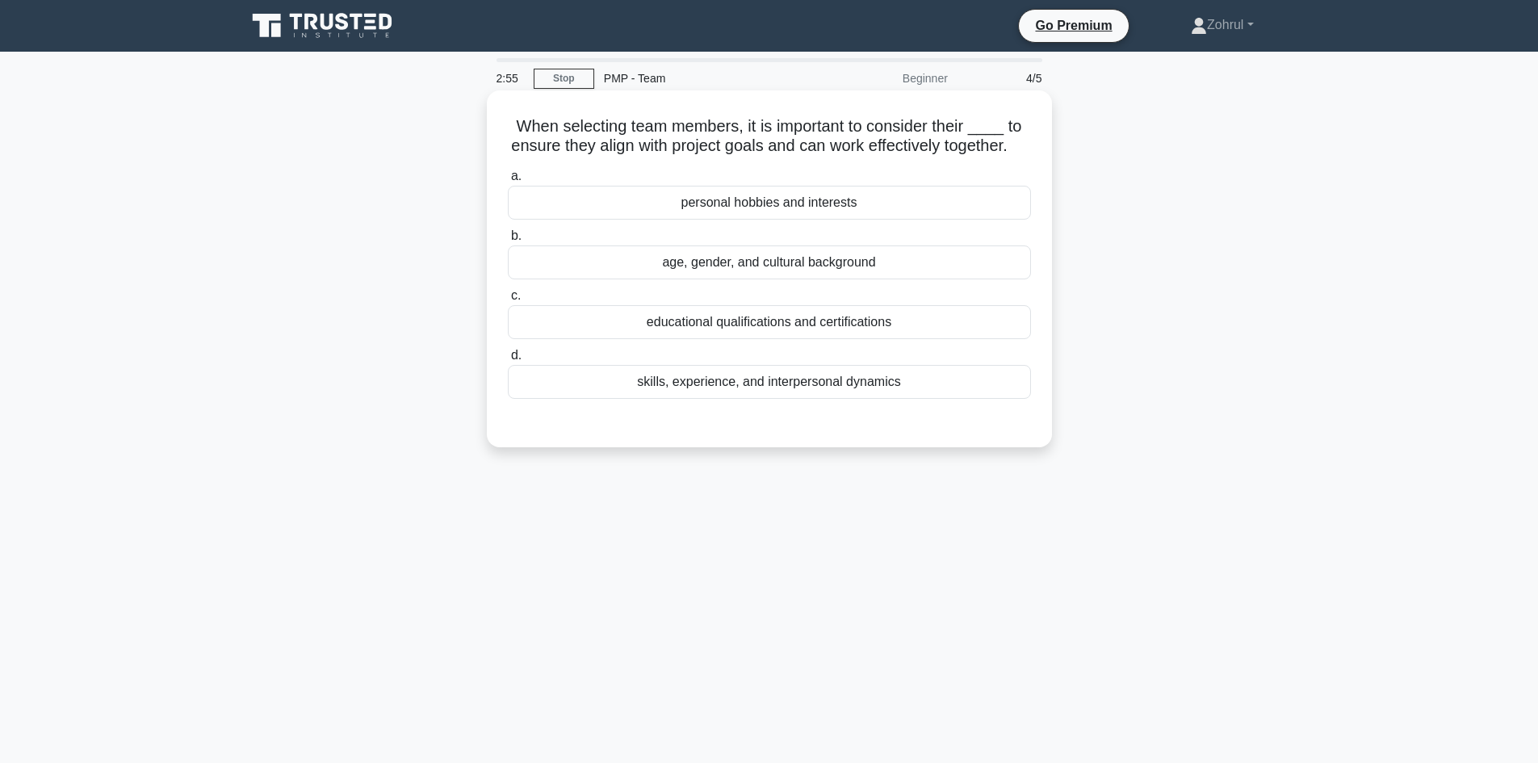
click at [755, 396] on div "skills, experience, and interpersonal dynamics" at bounding box center [769, 382] width 523 height 34
click at [508, 361] on input "d. skills, experience, and interpersonal dynamics" at bounding box center [508, 355] width 0 height 10
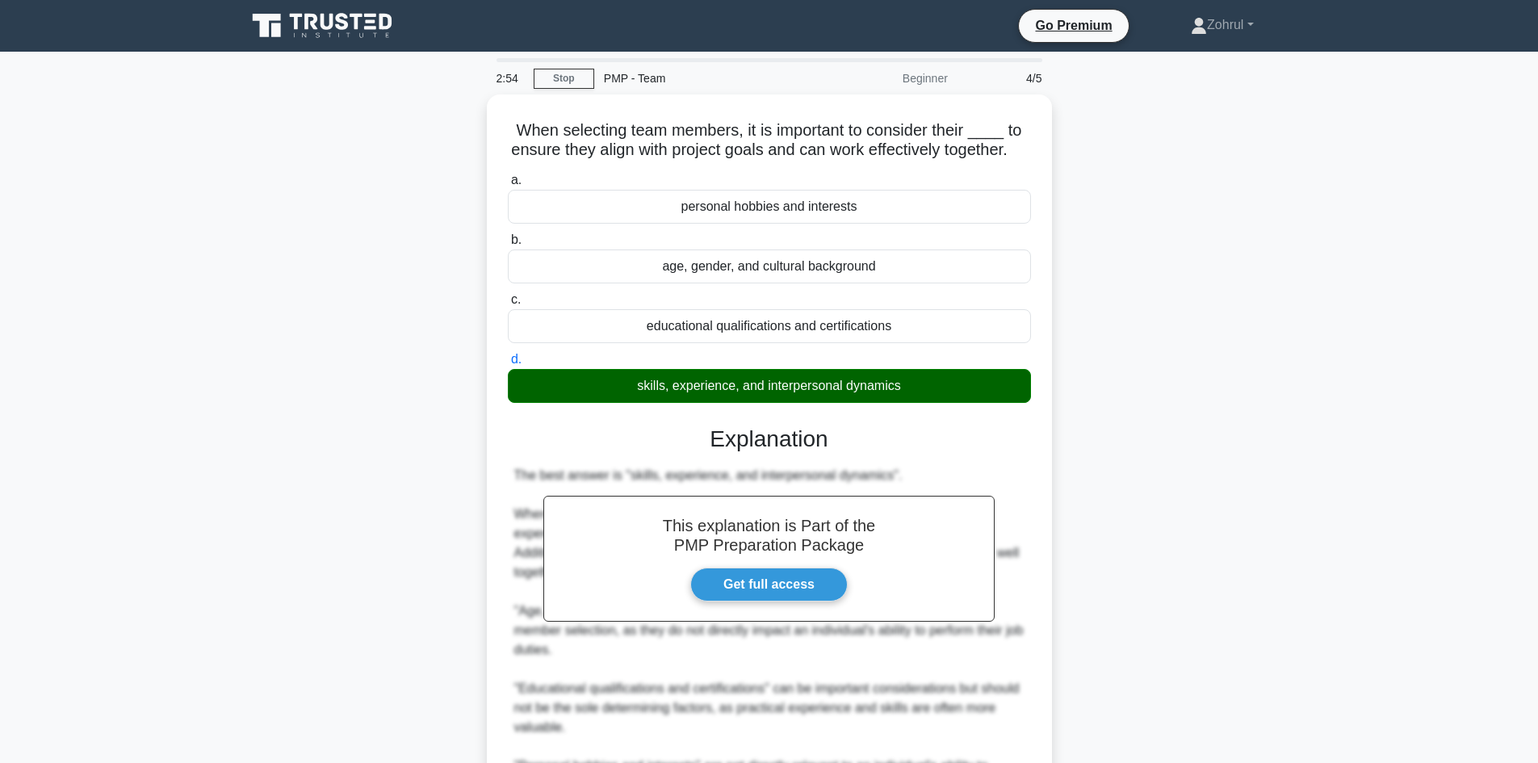
scroll to position [195, 0]
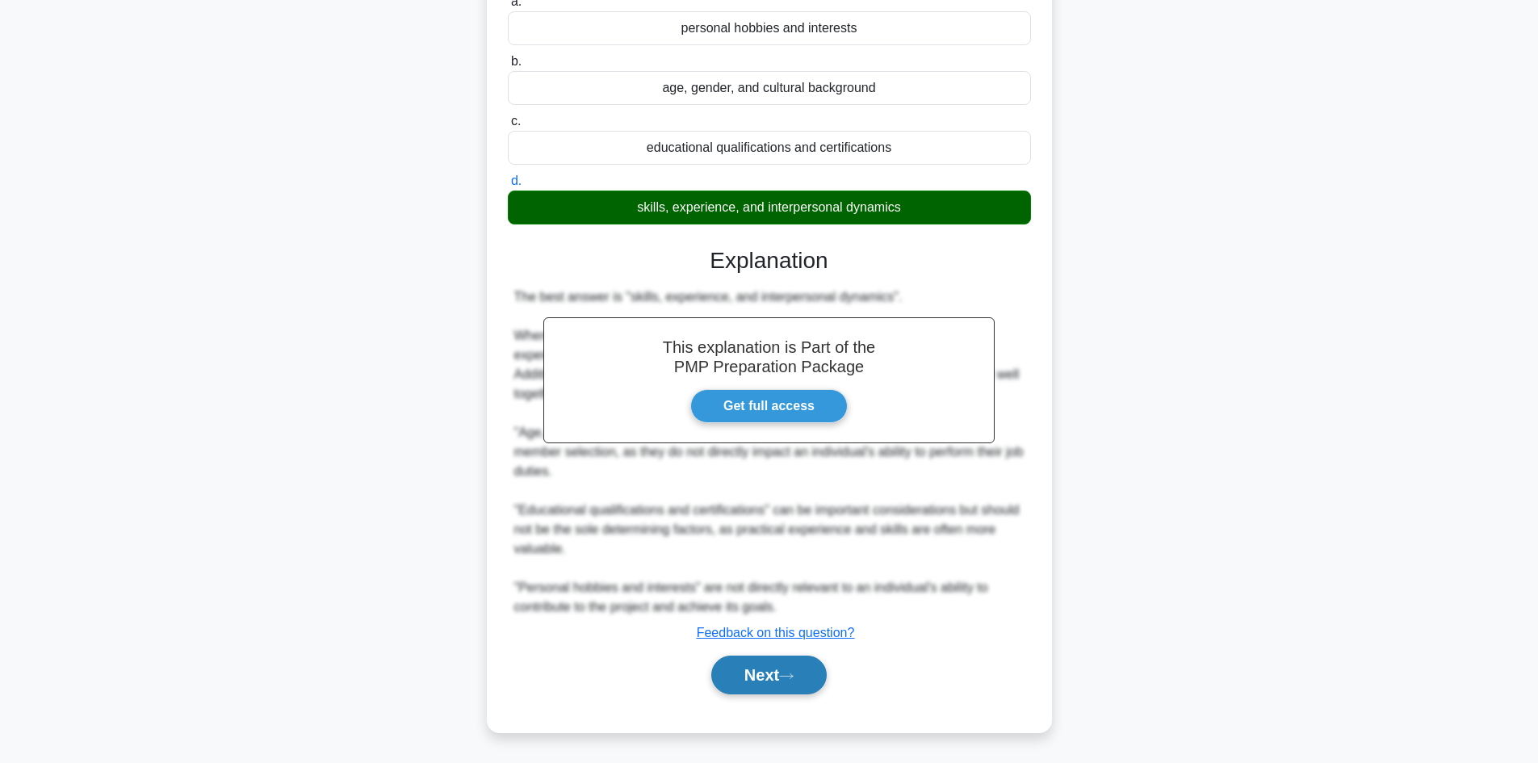
click at [765, 662] on button "Next" at bounding box center [768, 675] width 115 height 39
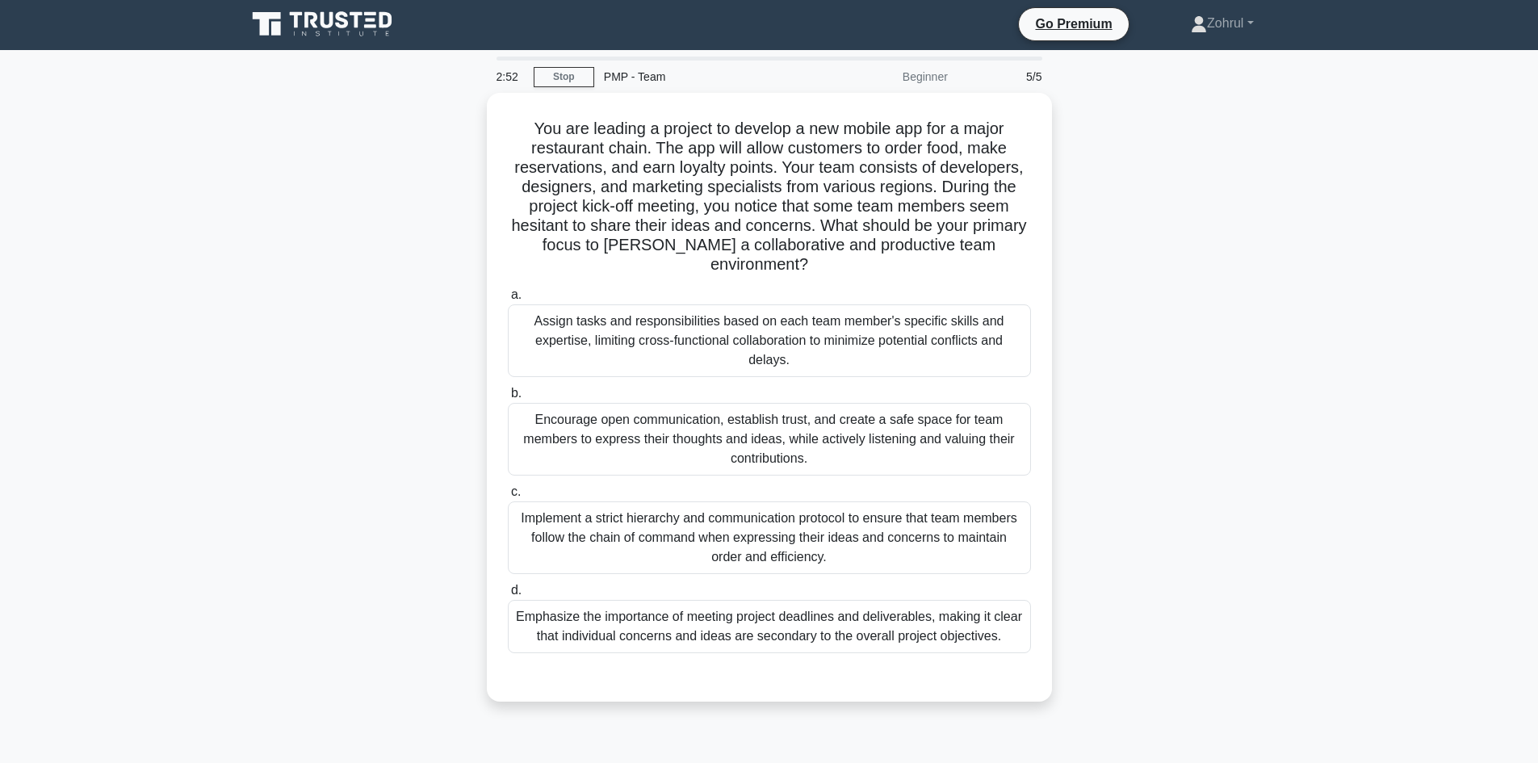
scroll to position [0, 0]
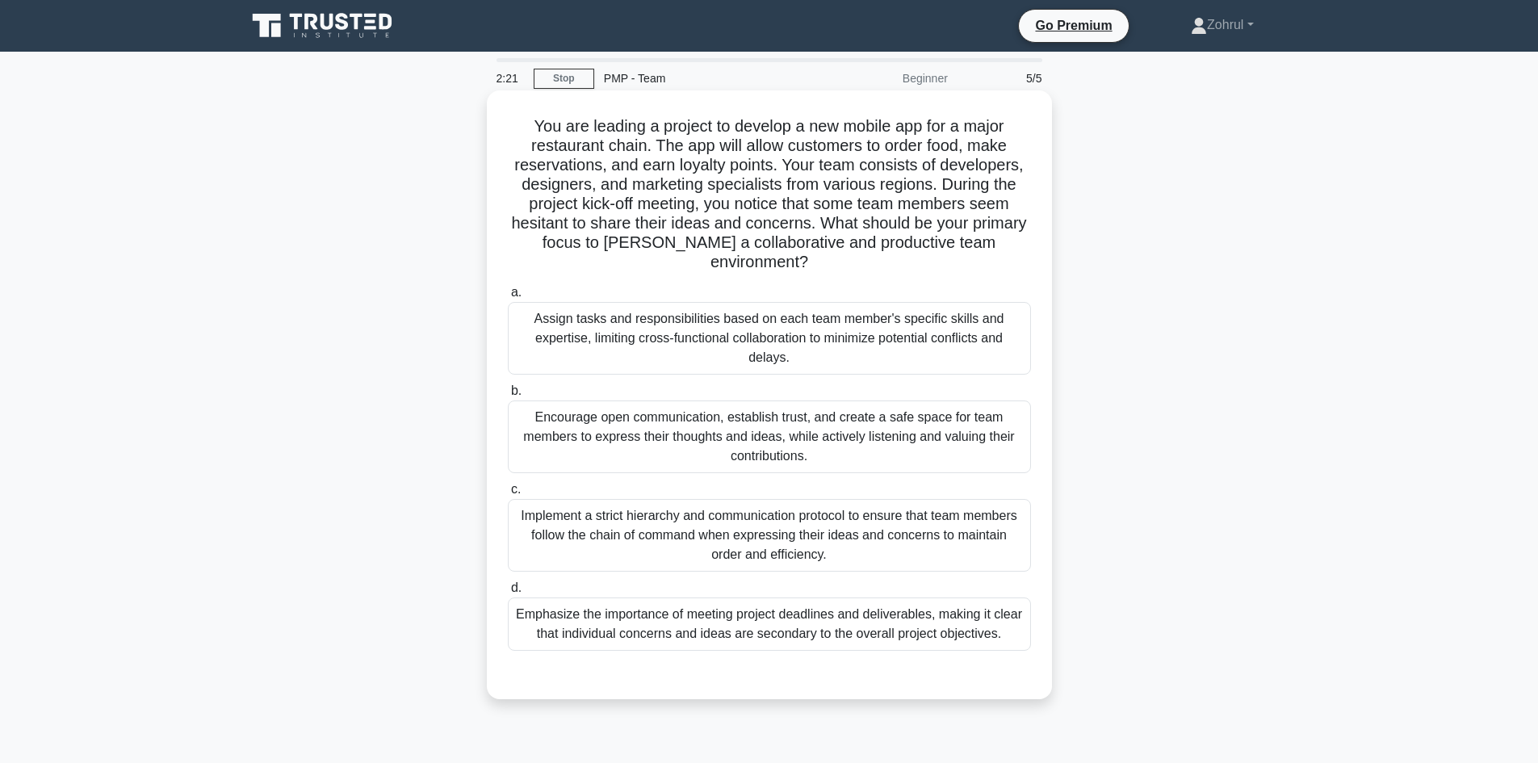
click at [830, 431] on div "Encourage open communication, establish trust, and create a safe space for team…" at bounding box center [769, 436] width 523 height 73
click at [508, 396] on input "b. Encourage open communication, establish trust, and create a safe space for t…" at bounding box center [508, 391] width 0 height 10
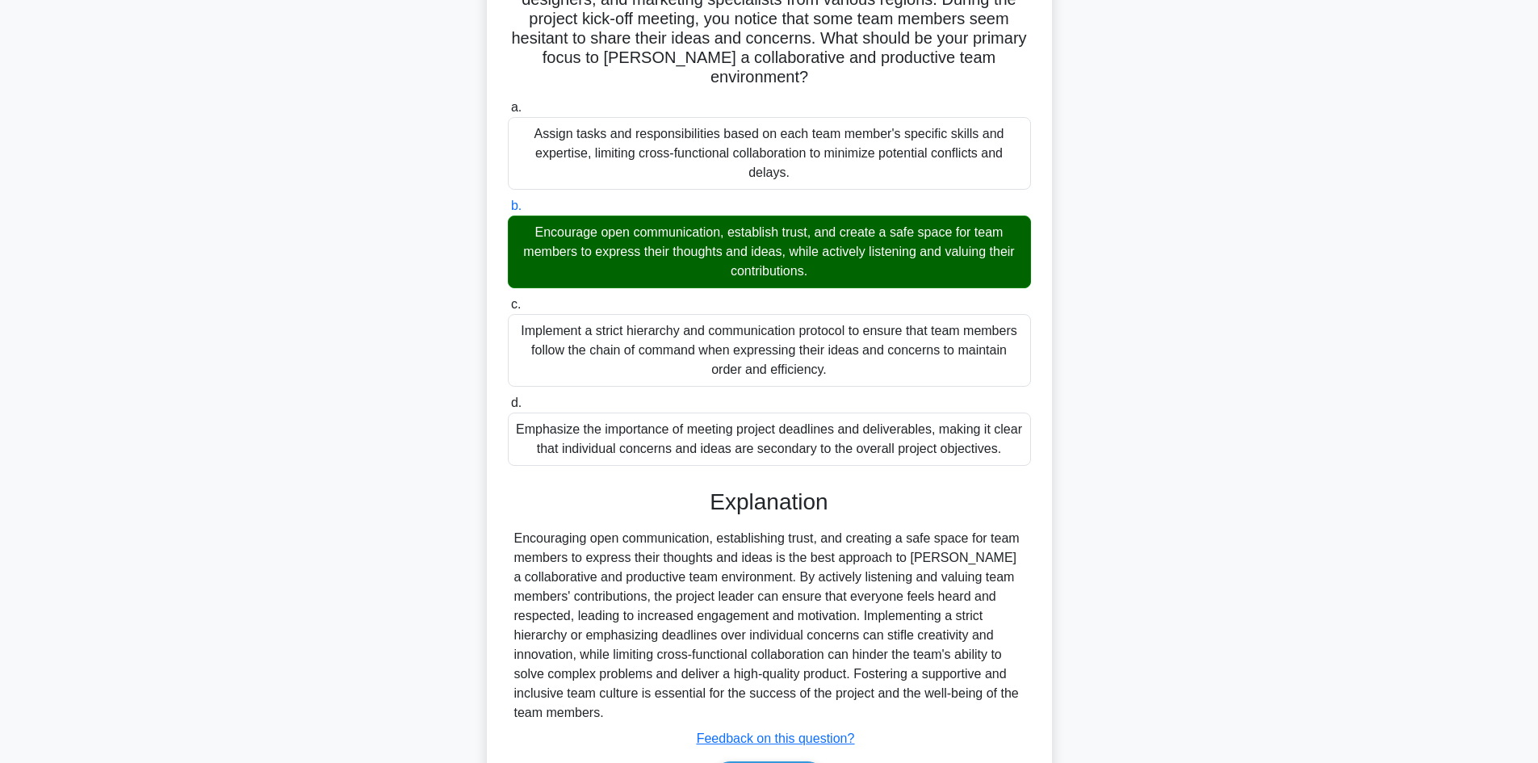
scroll to position [291, 0]
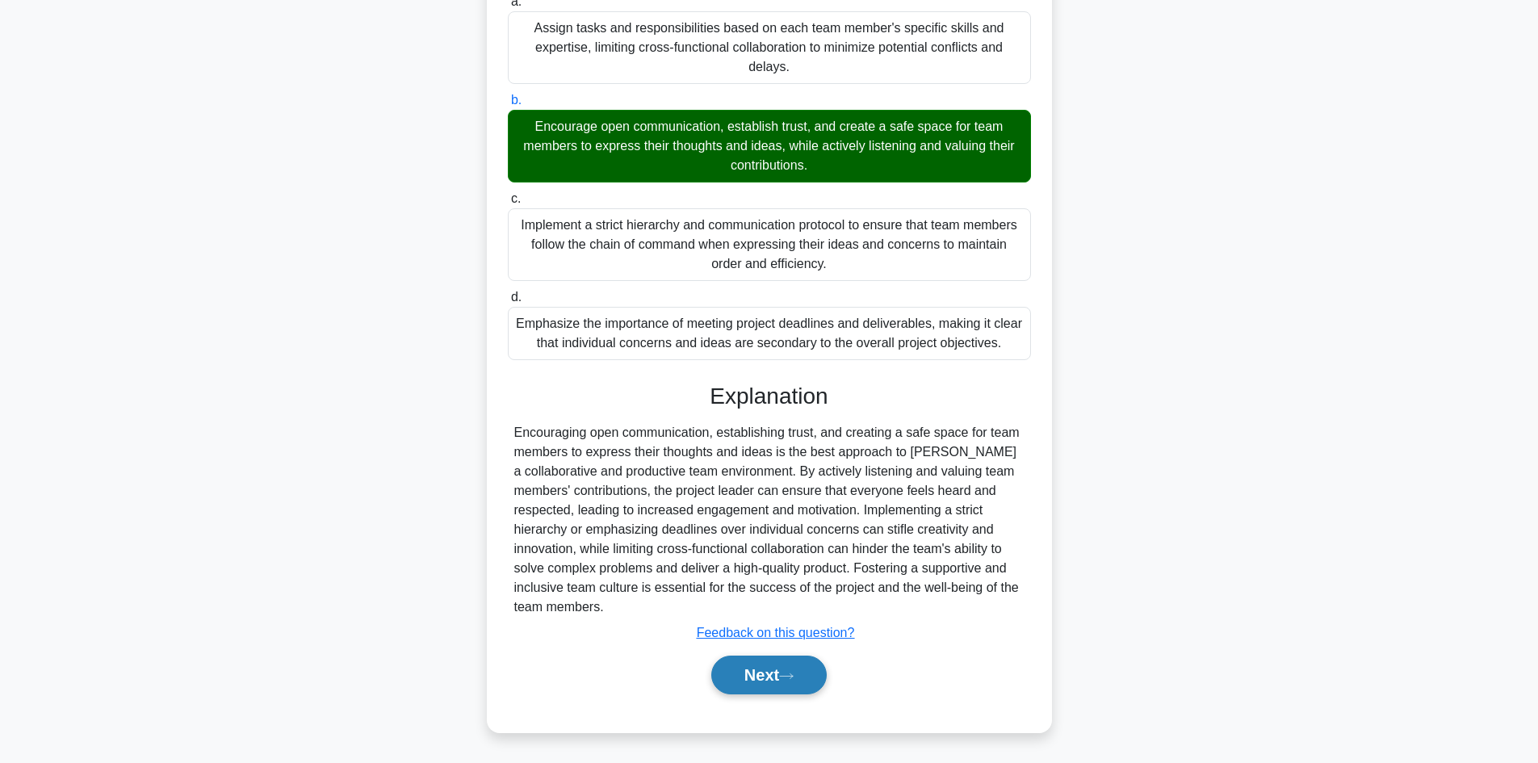
click at [761, 669] on button "Next" at bounding box center [768, 675] width 115 height 39
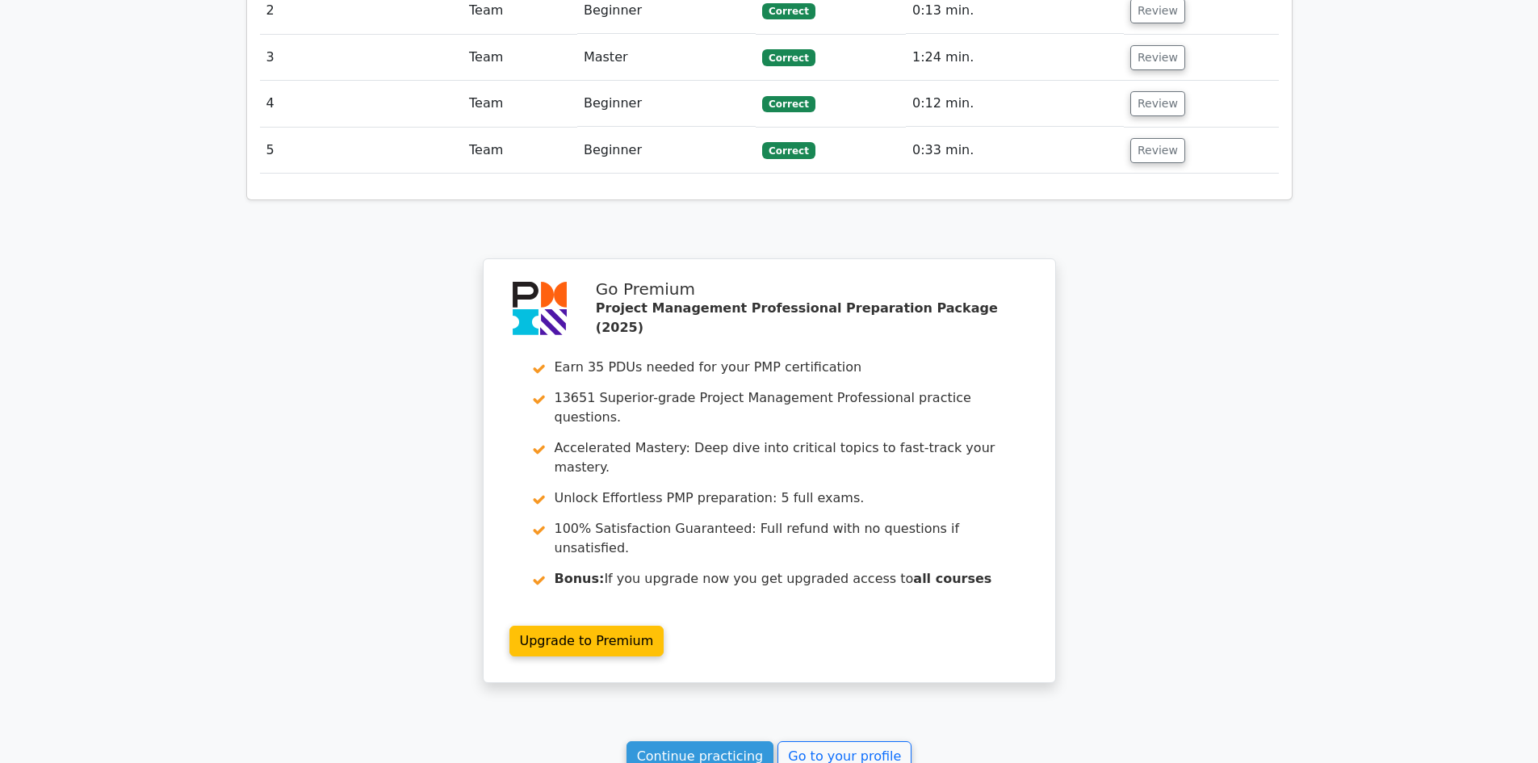
scroll to position [2310, 0]
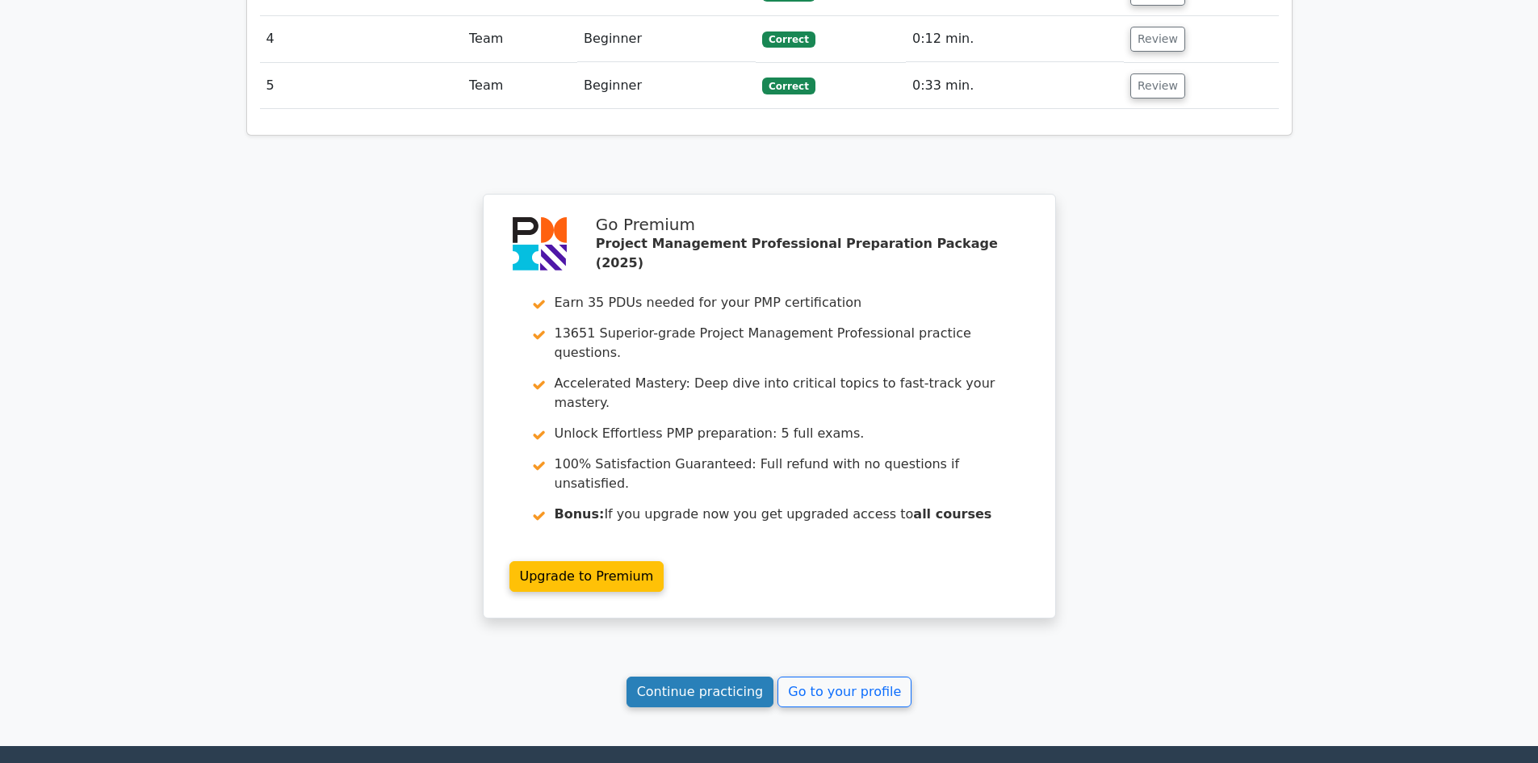
click at [722, 677] on link "Continue practicing" at bounding box center [701, 692] width 148 height 31
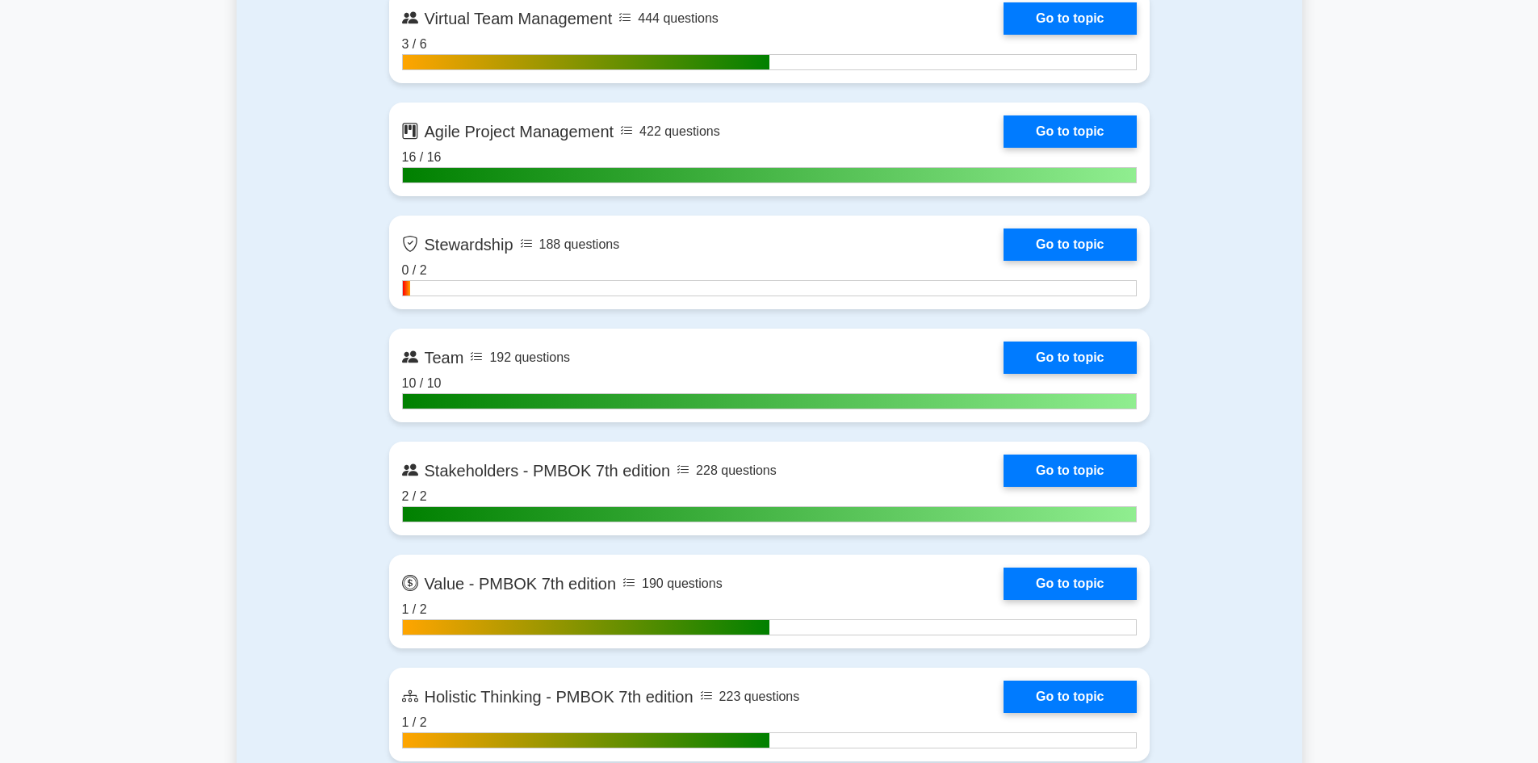
scroll to position [4118, 0]
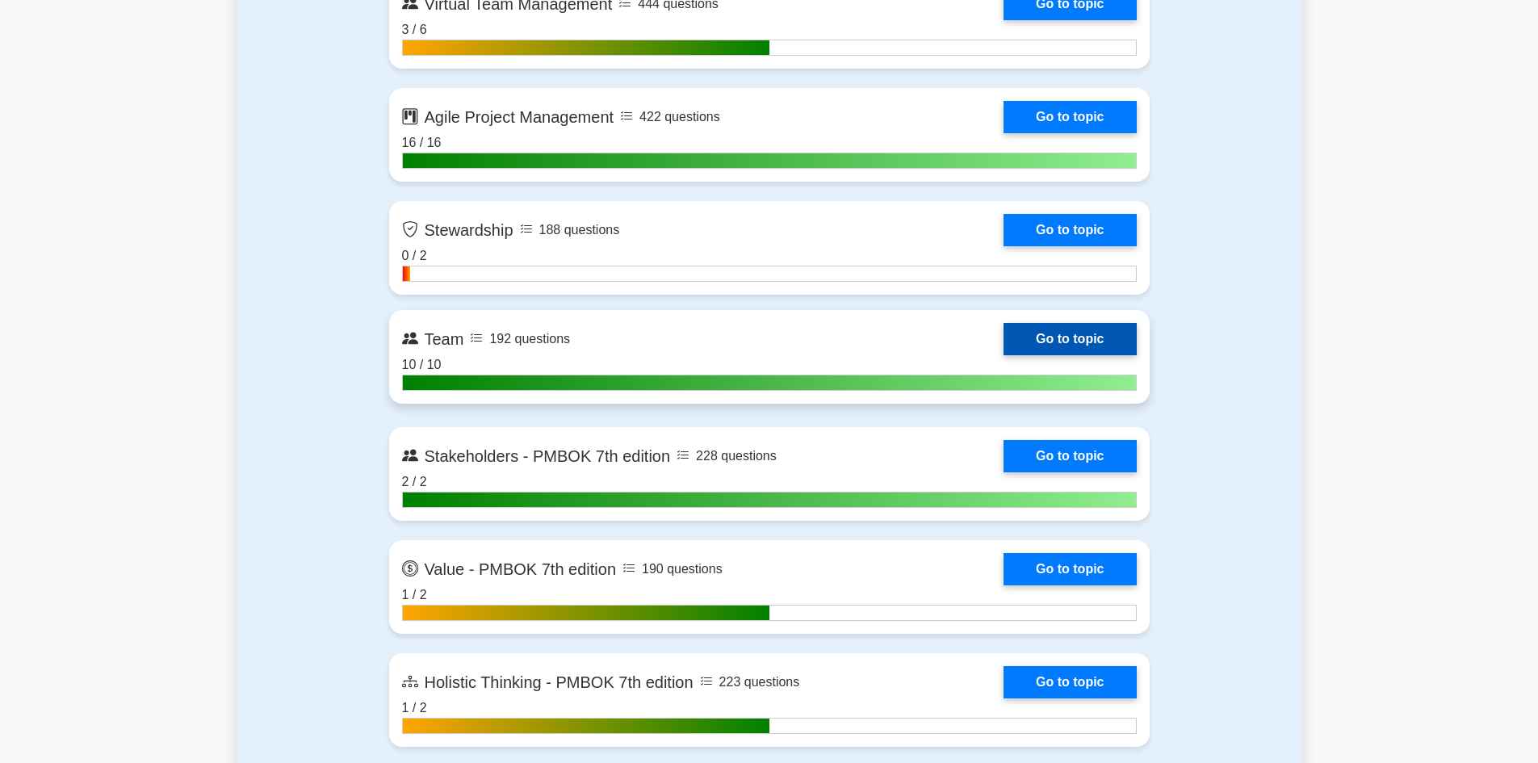
click at [1037, 342] on link "Go to topic" at bounding box center [1070, 339] width 132 height 32
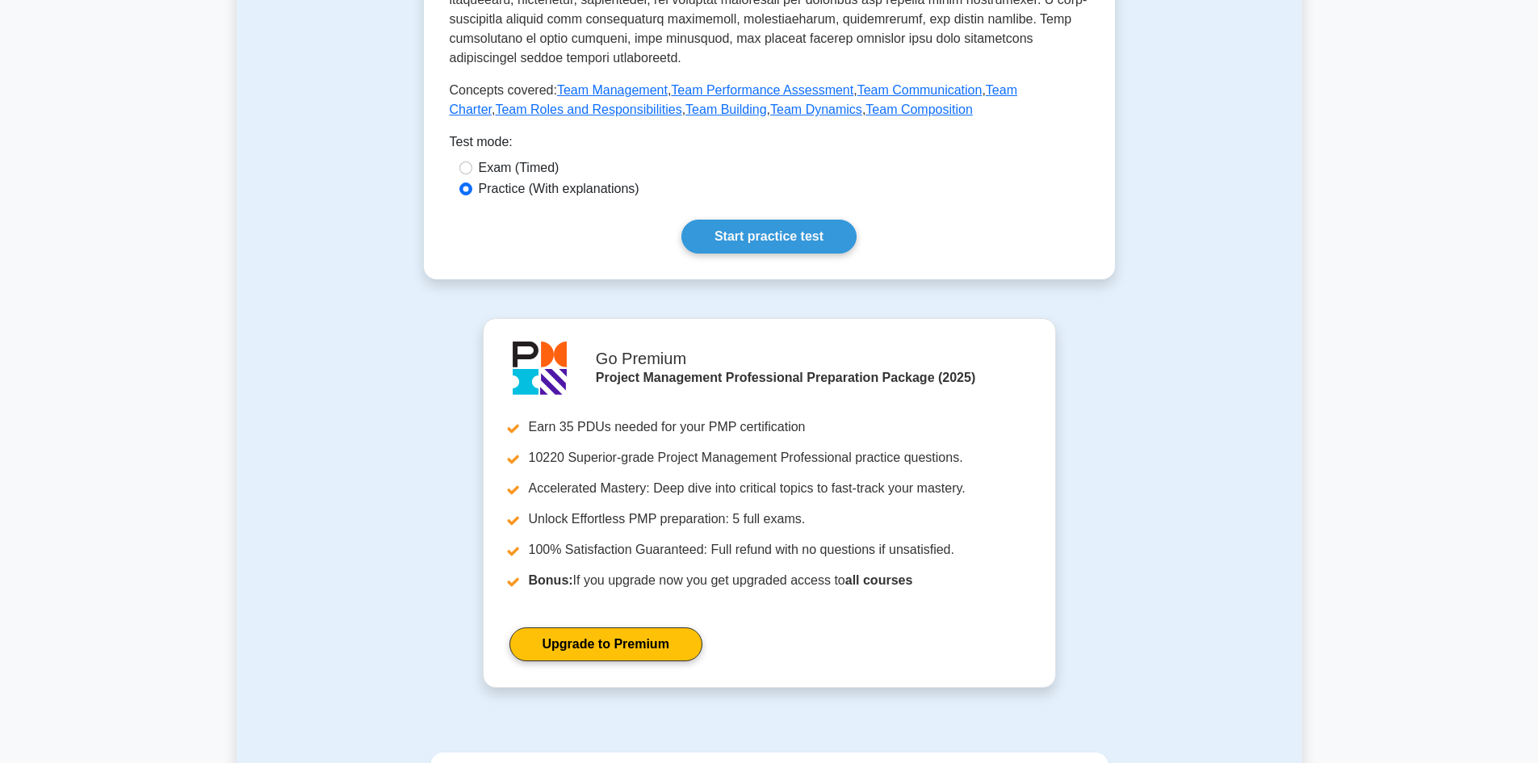
scroll to position [1058, 0]
